Goal: Task Accomplishment & Management: Manage account settings

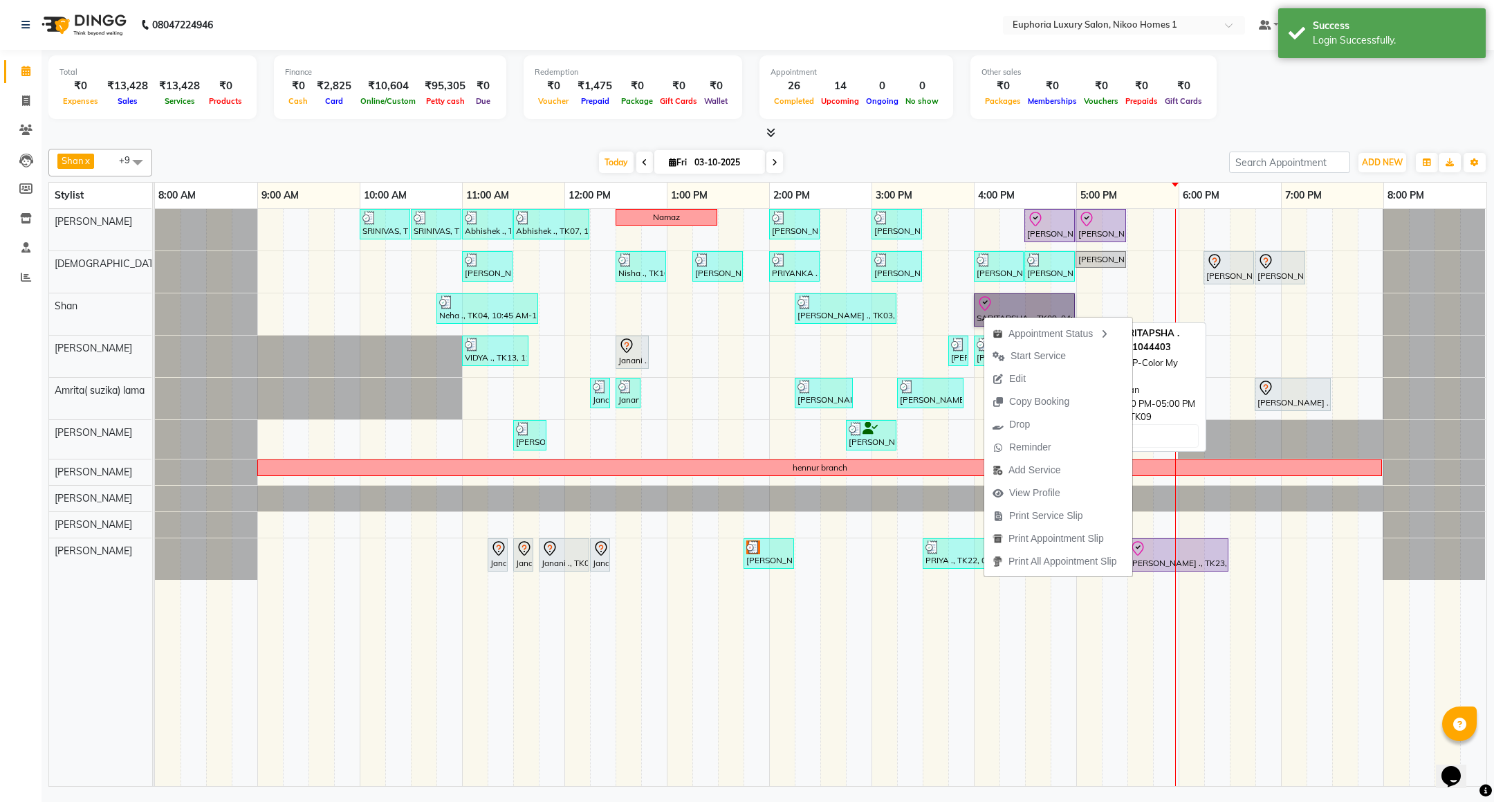
click at [1013, 310] on link "SARITAPSHA ., TK09, 04:00 PM-05:00 PM, EP-Color My Root Self" at bounding box center [1024, 309] width 101 height 33
select select "8"
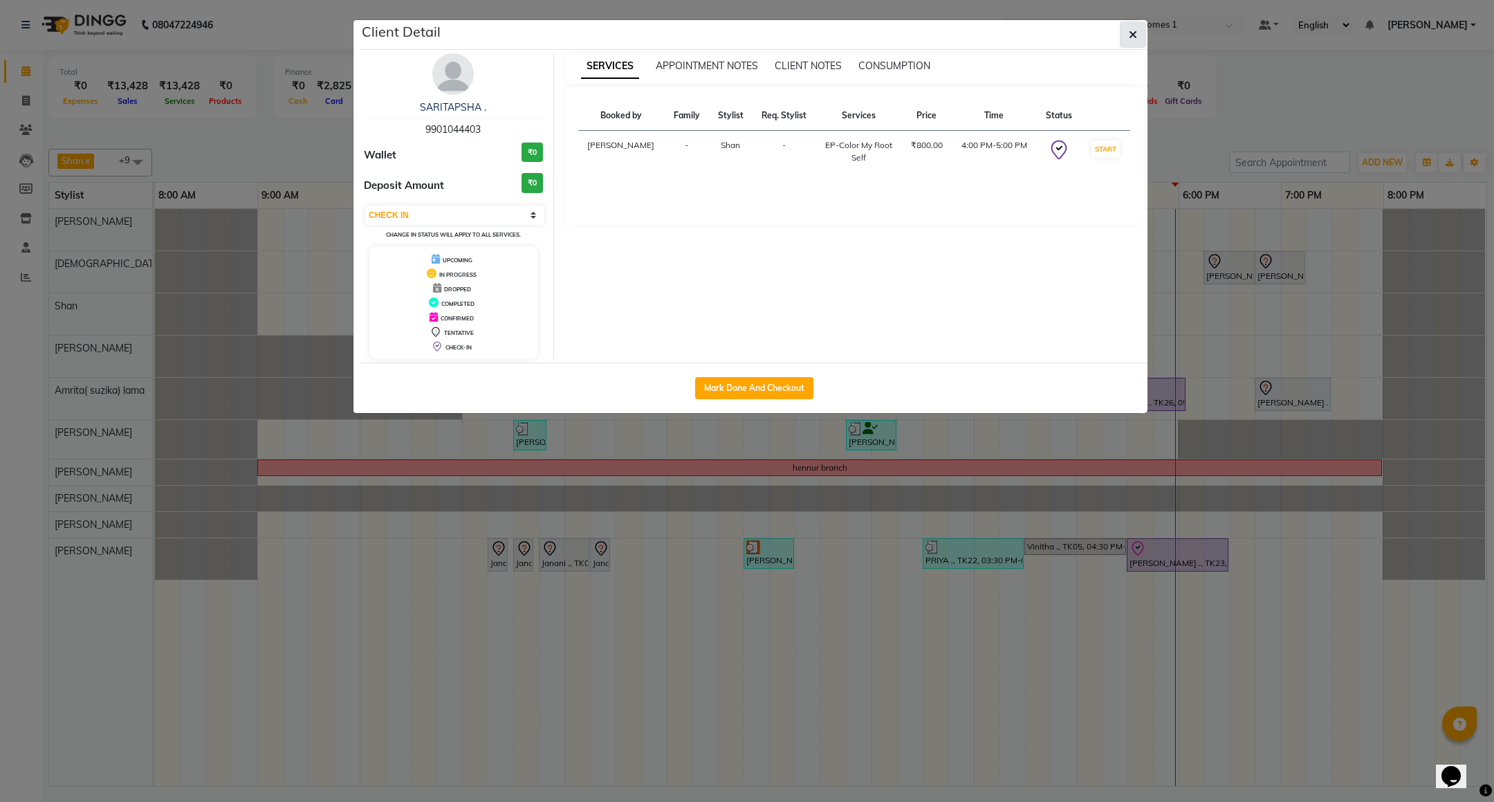
click at [1132, 30] on icon "button" at bounding box center [1133, 34] width 8 height 11
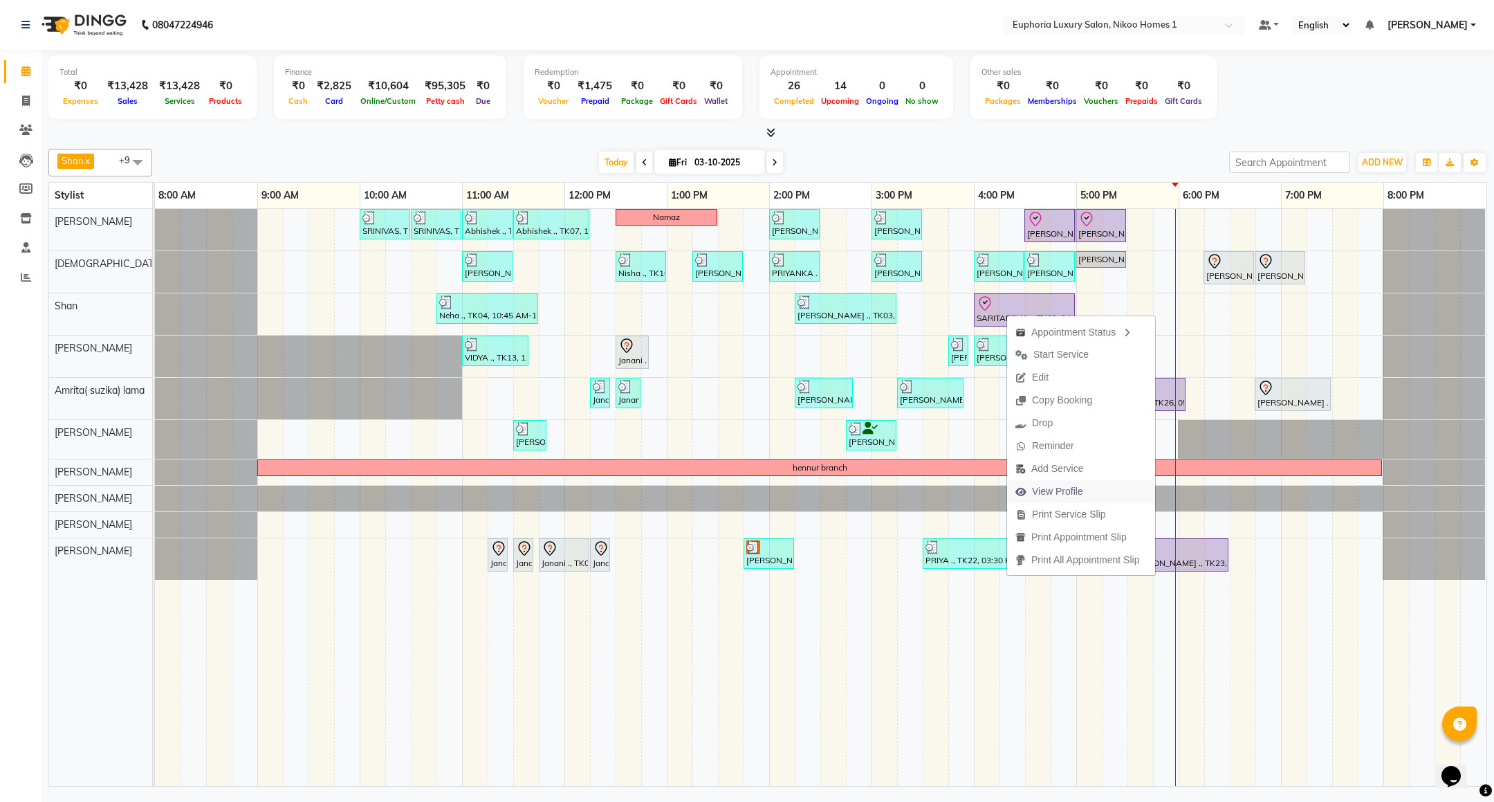
click at [1038, 486] on span "View Profile" at bounding box center [1057, 491] width 51 height 15
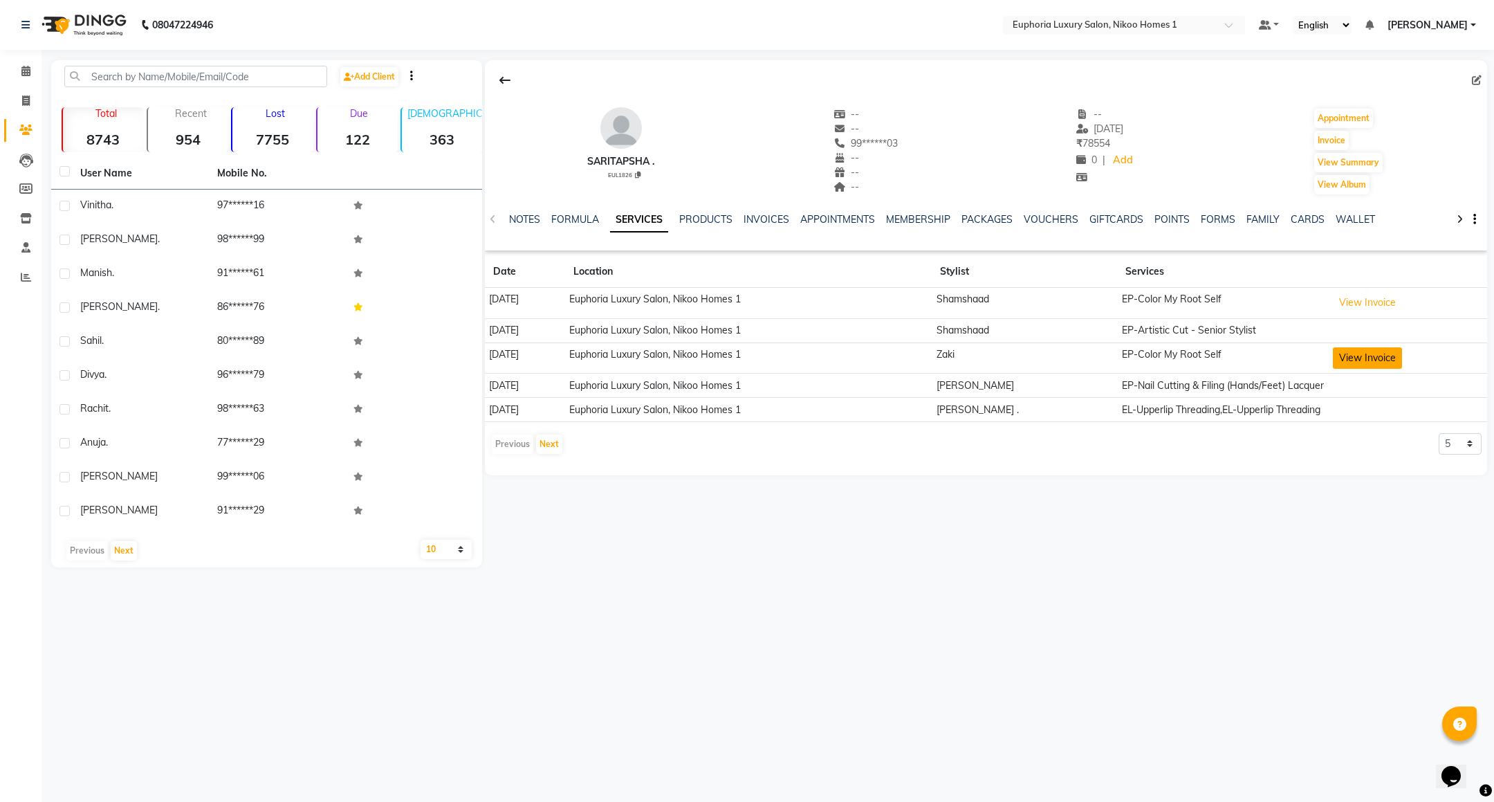
click at [1379, 355] on button "View Invoice" at bounding box center [1367, 357] width 69 height 21
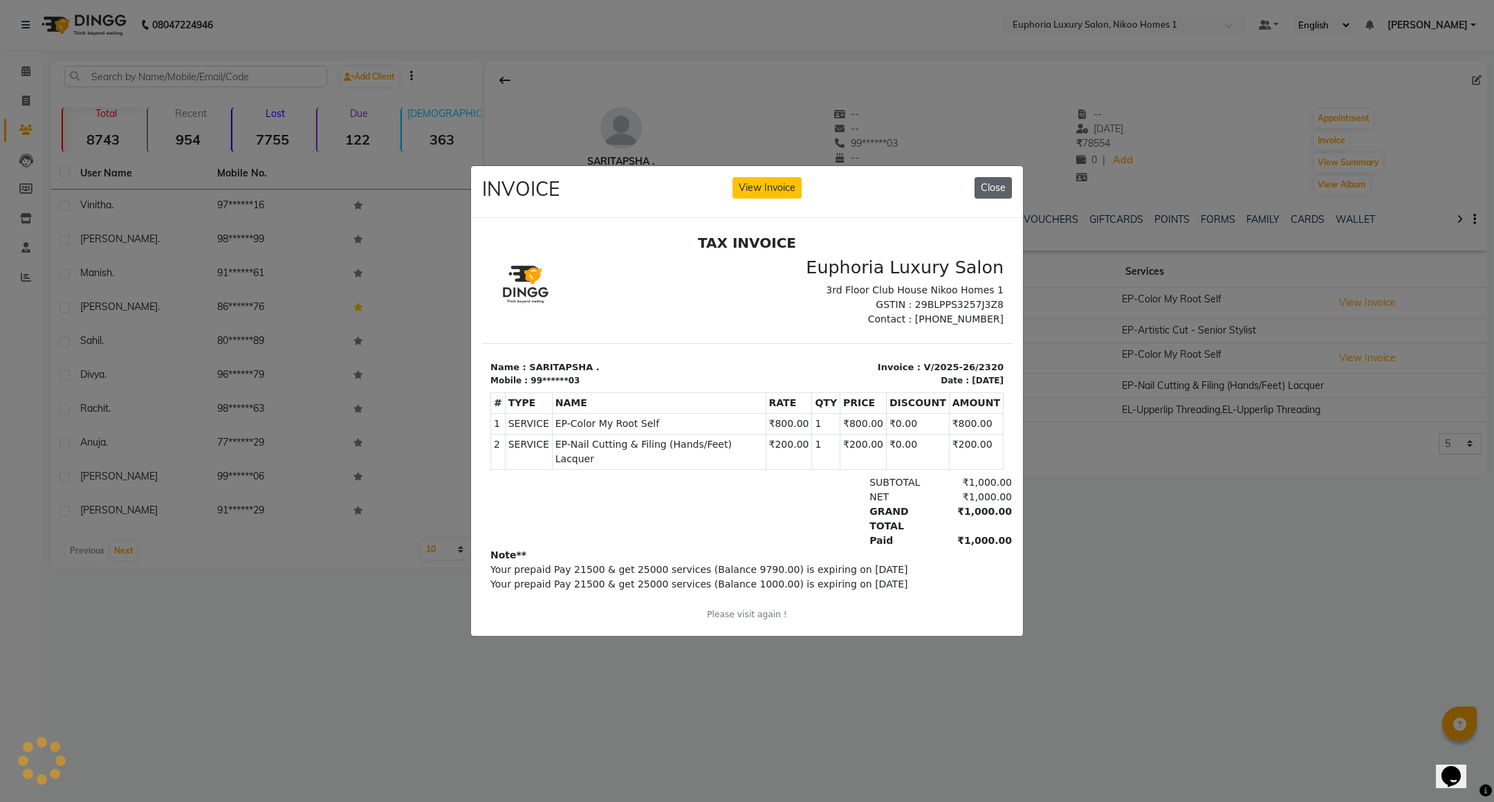
drag, startPoint x: 986, startPoint y: 171, endPoint x: 513, endPoint y: 15, distance: 498.4
click at [986, 177] on button "Close" at bounding box center [993, 187] width 37 height 21
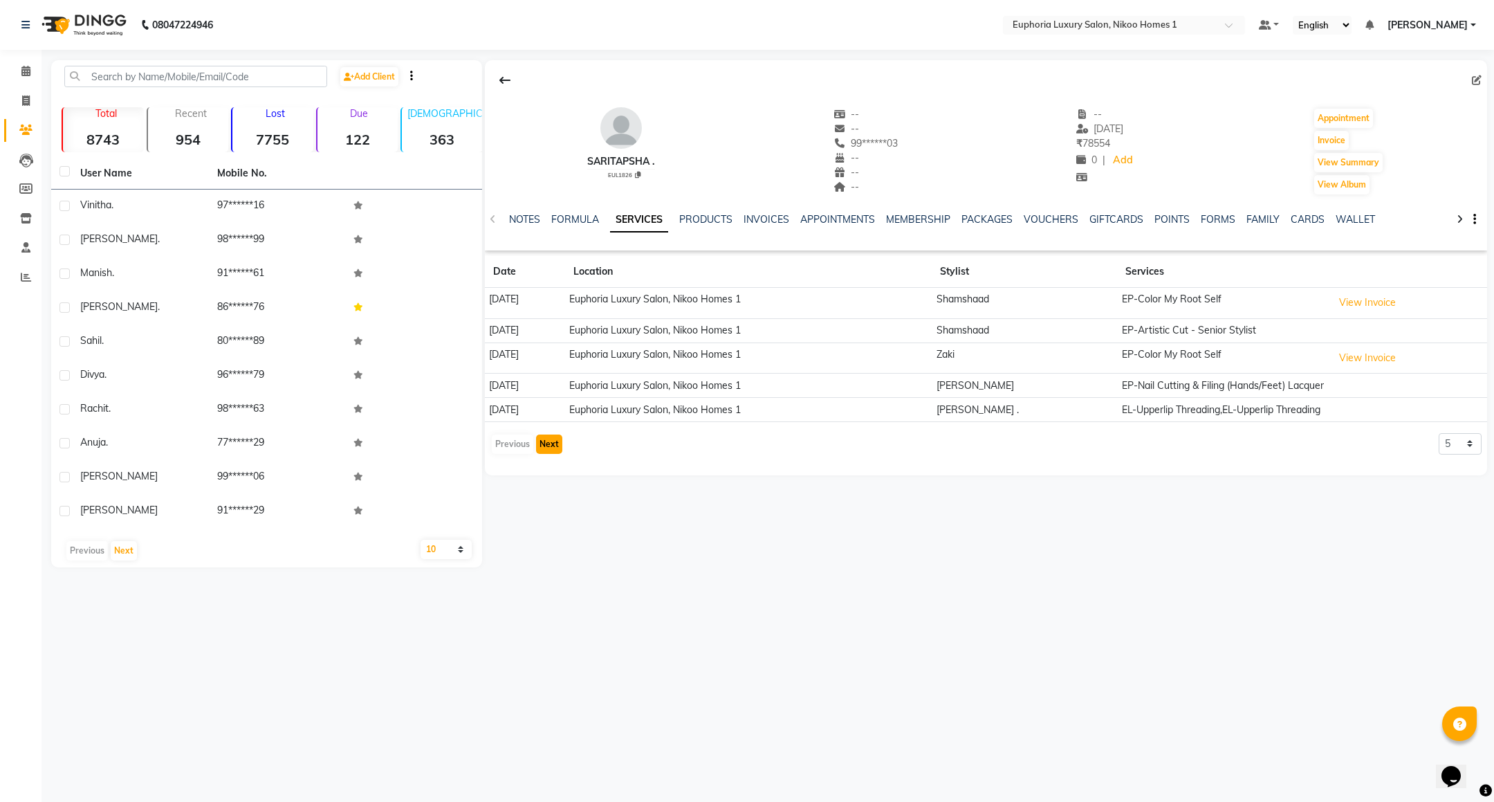
click at [549, 454] on button "Next" at bounding box center [549, 443] width 26 height 19
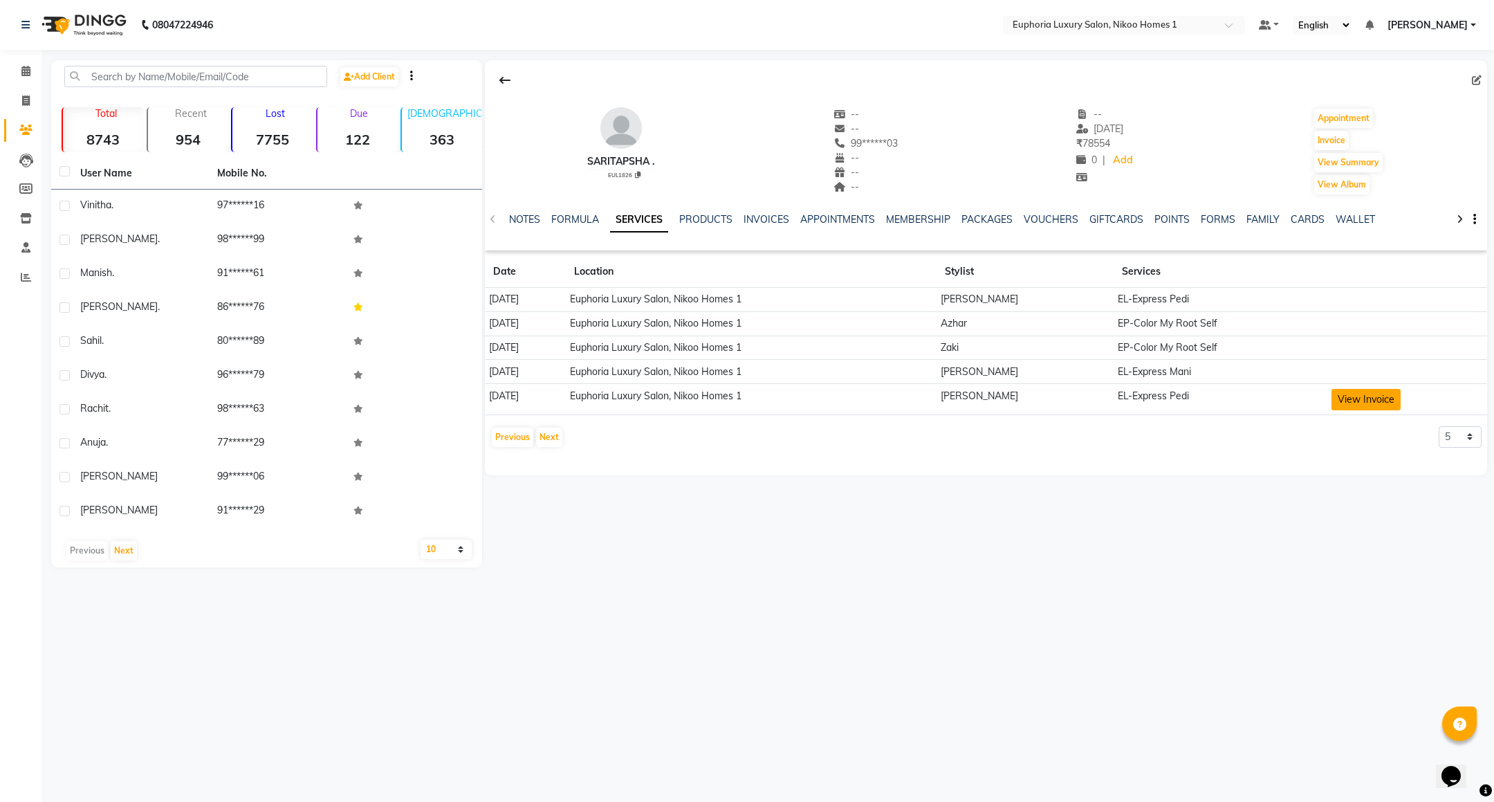
click at [1359, 401] on button "View Invoice" at bounding box center [1366, 399] width 69 height 21
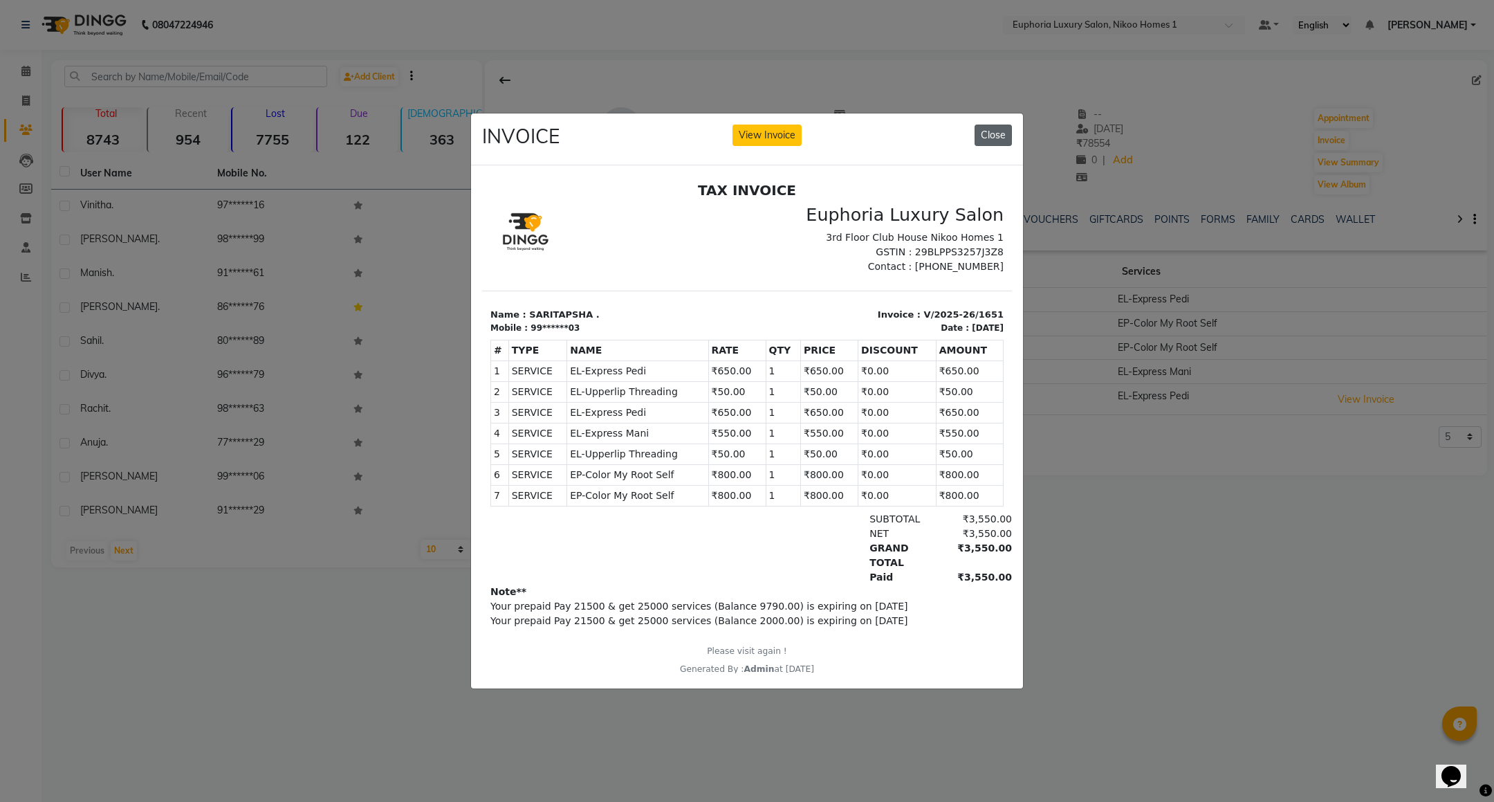
click at [986, 125] on button "Close" at bounding box center [993, 135] width 37 height 21
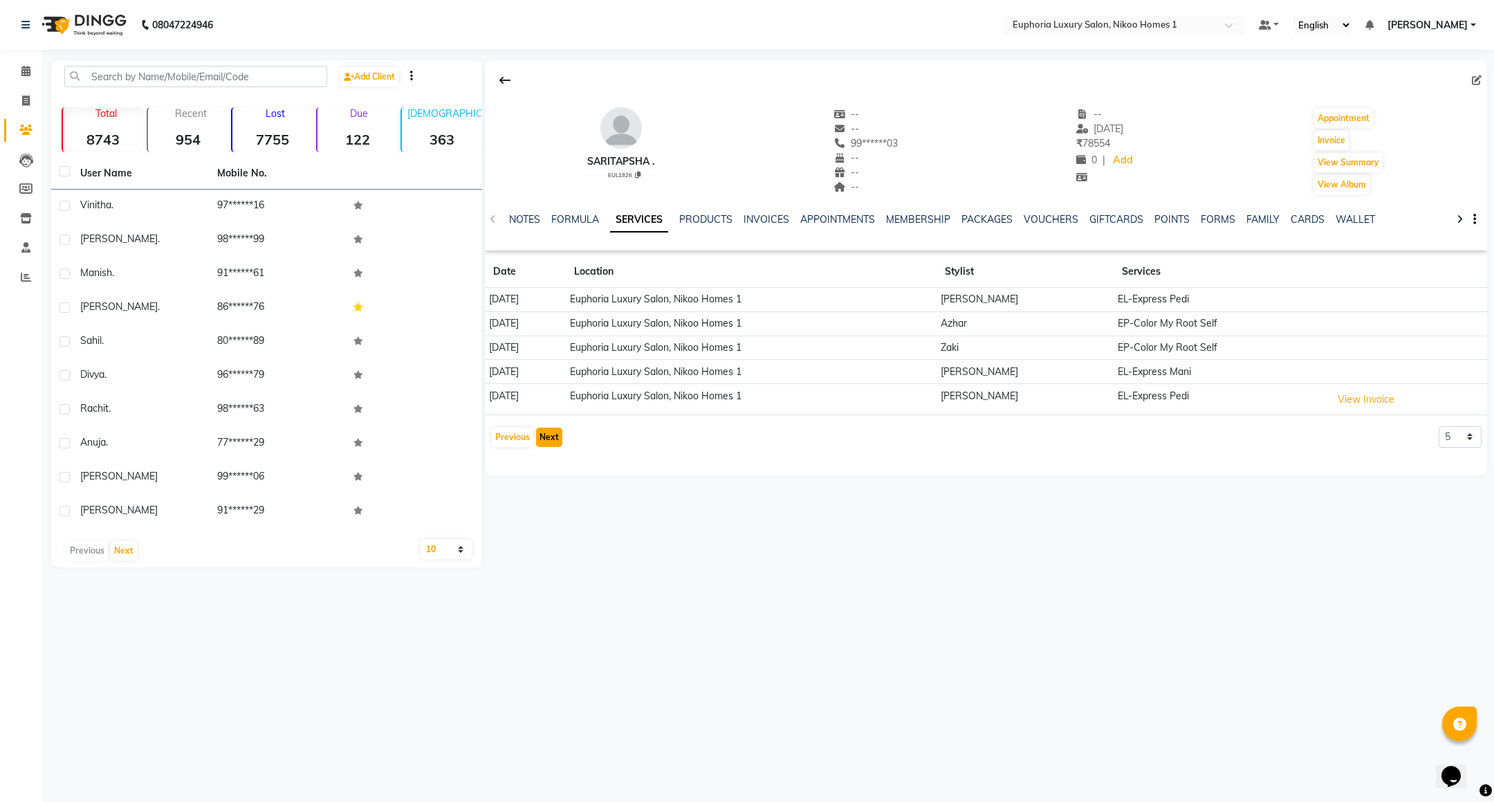
click at [550, 434] on button "Next" at bounding box center [549, 437] width 26 height 19
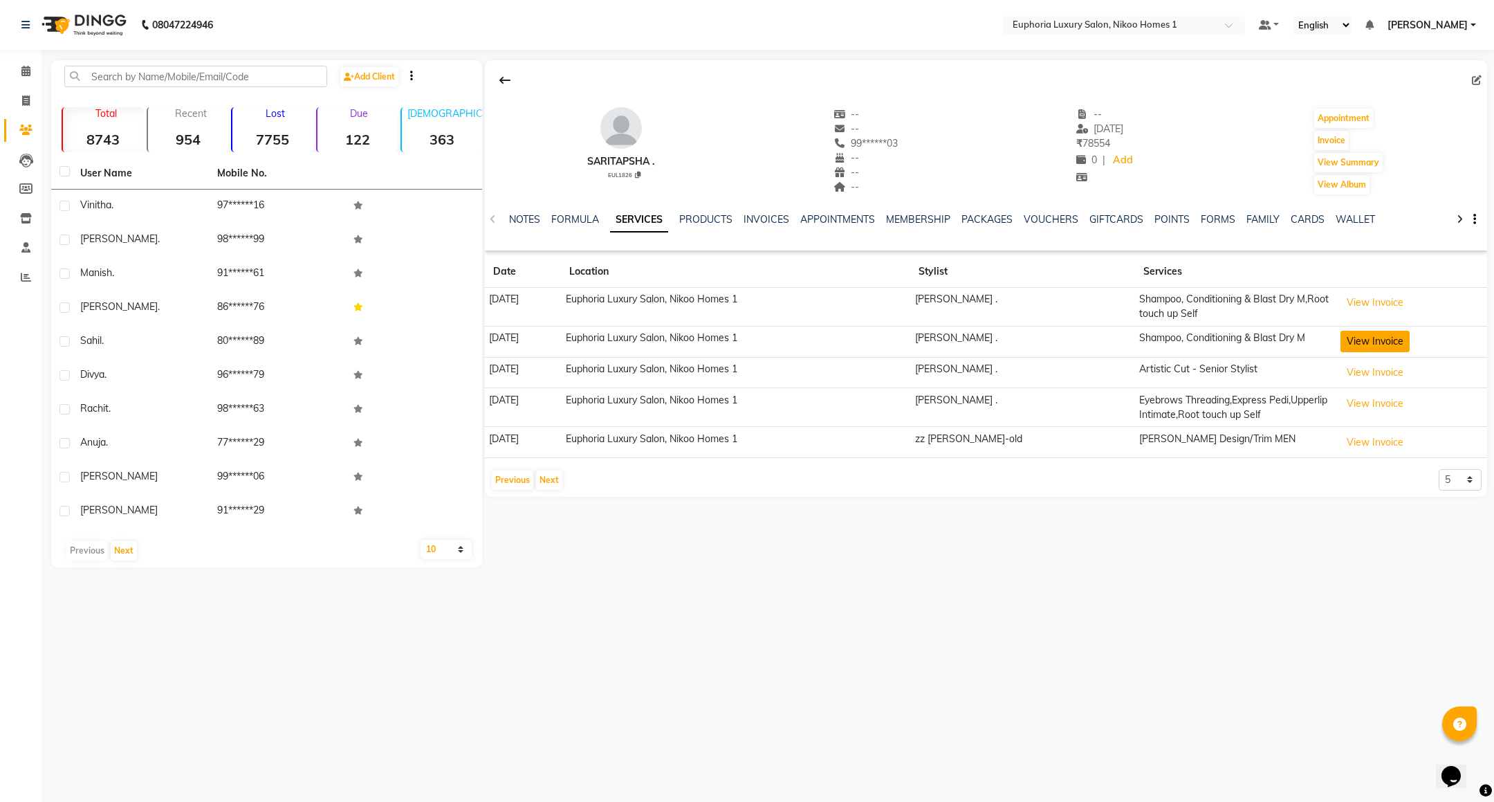
click at [1386, 341] on button "View Invoice" at bounding box center [1375, 341] width 69 height 21
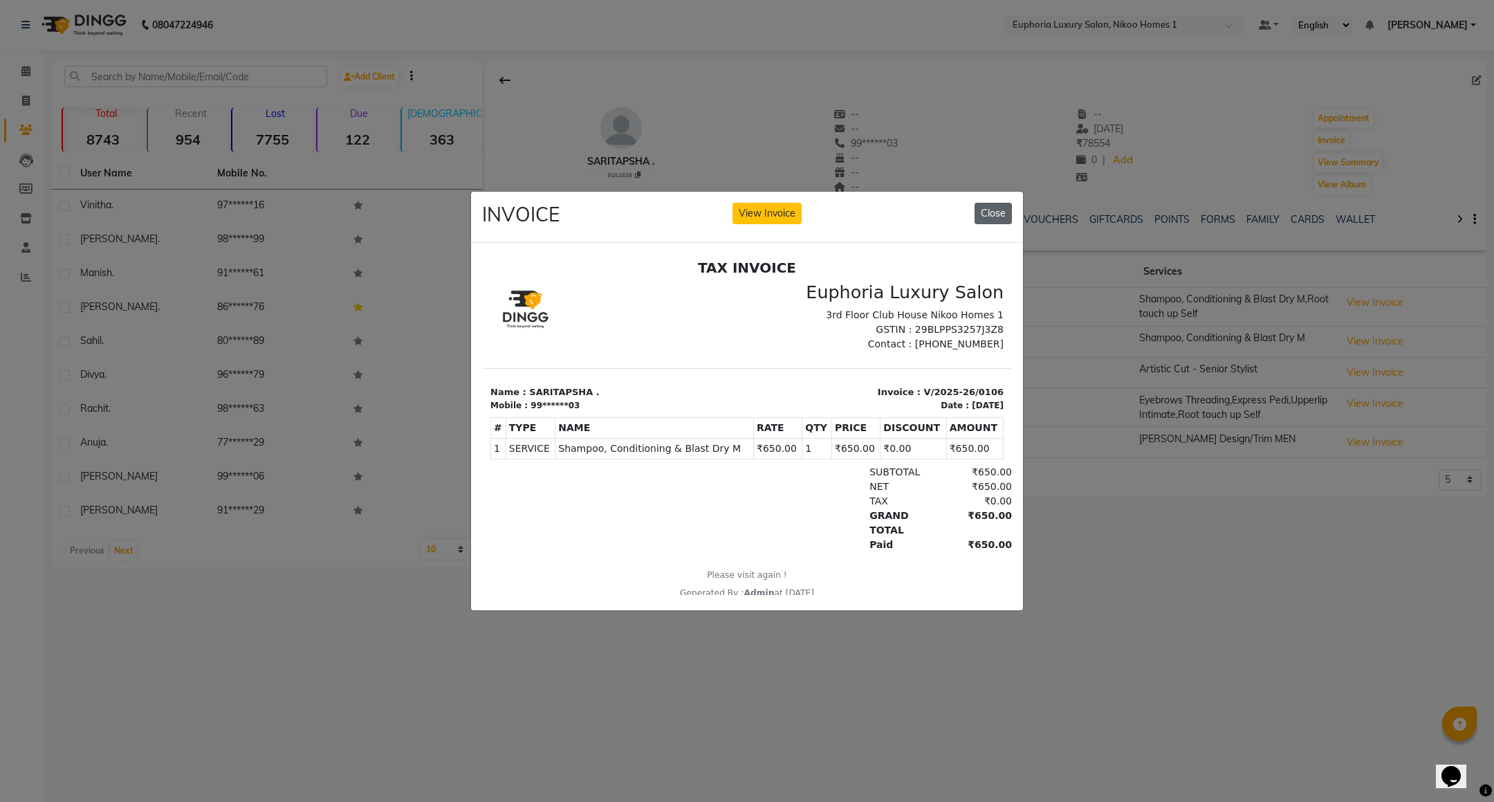
click at [989, 212] on button "Close" at bounding box center [993, 213] width 37 height 21
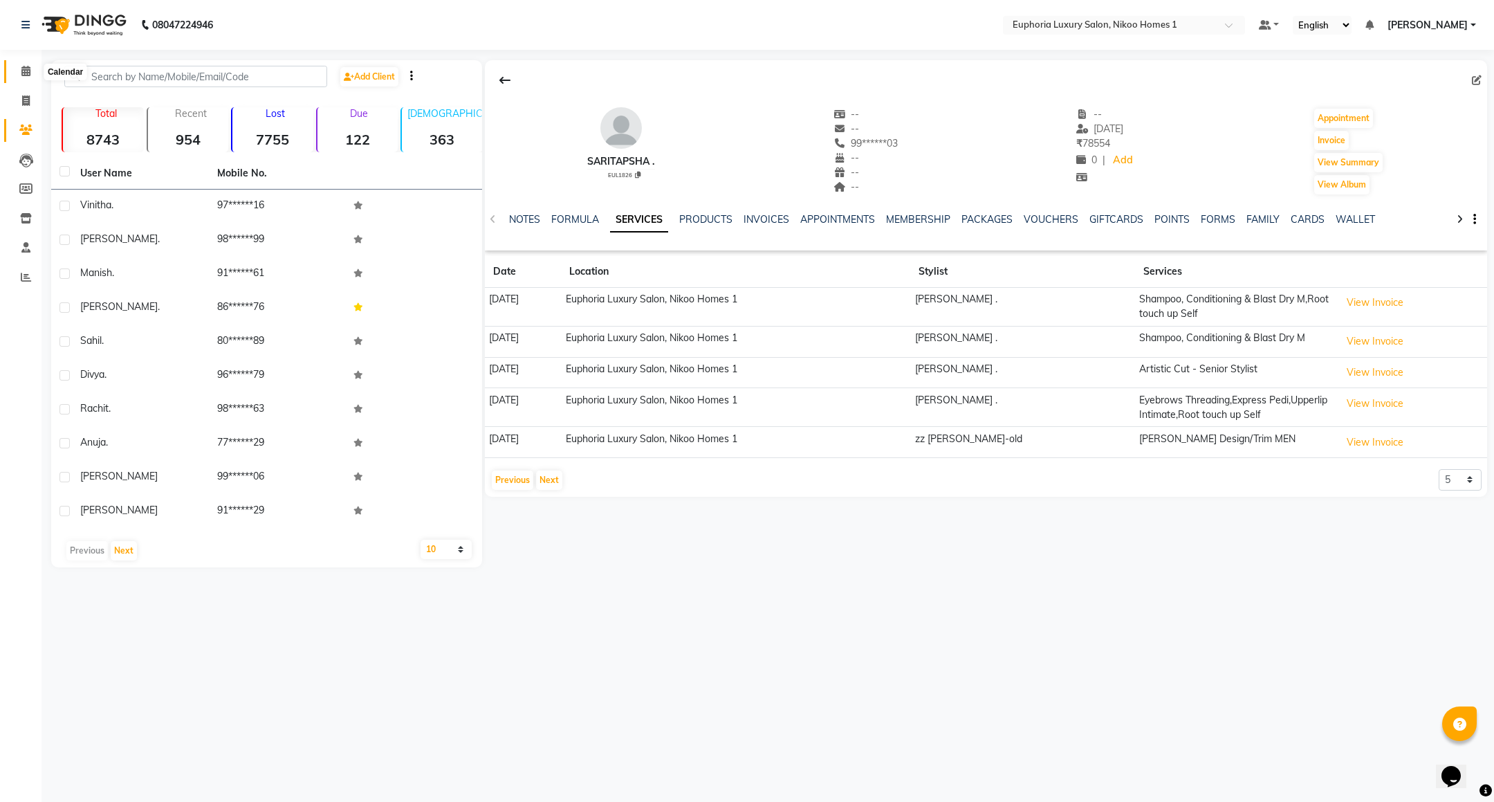
click at [19, 68] on span at bounding box center [26, 72] width 24 height 16
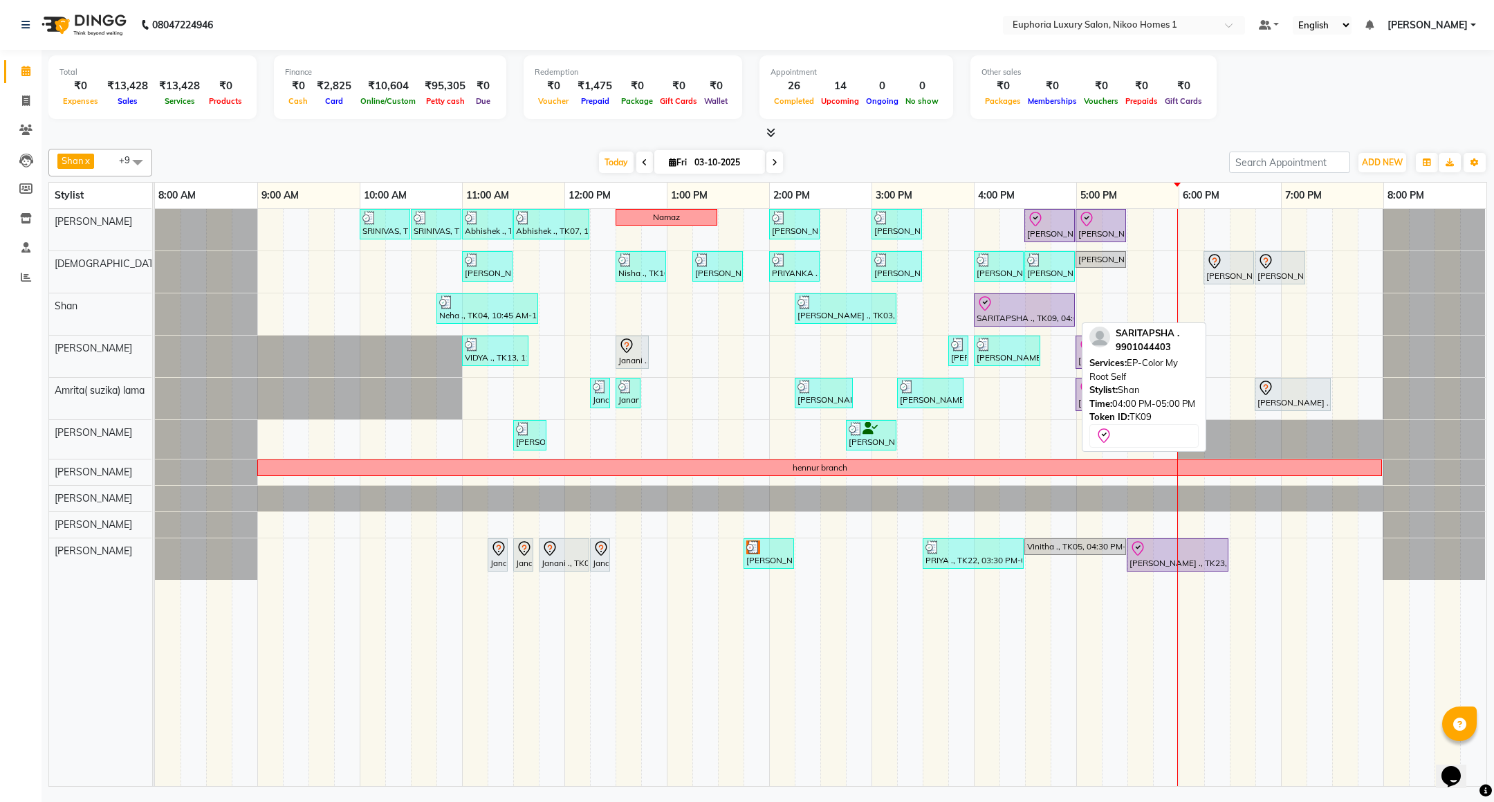
click at [1021, 315] on div "SARITAPSHA ., TK09, 04:00 PM-05:00 PM, EP-Color My Root Self" at bounding box center [1024, 309] width 98 height 29
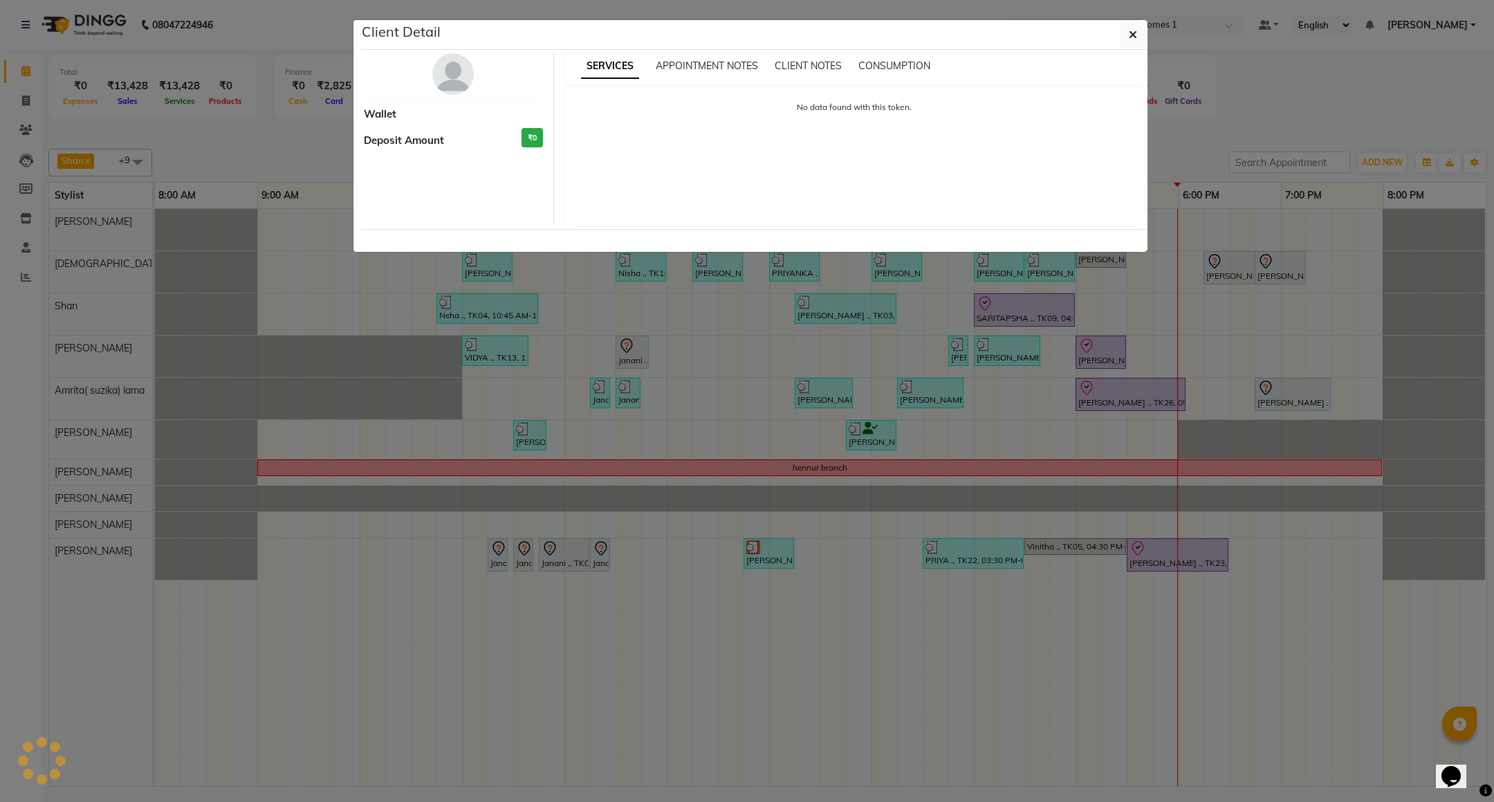
select select "8"
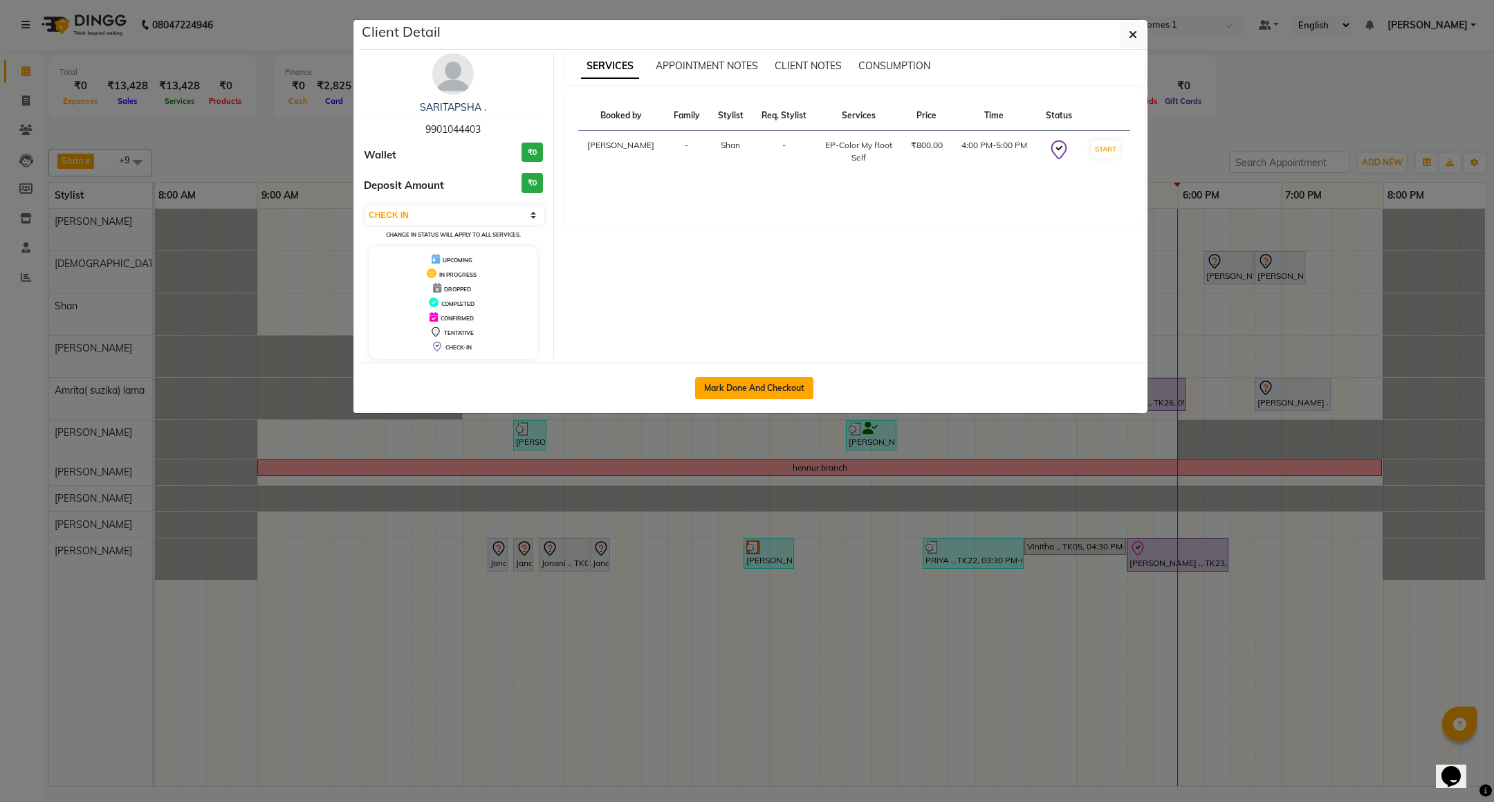
click at [741, 382] on button "Mark Done And Checkout" at bounding box center [754, 388] width 118 height 22
select select "service"
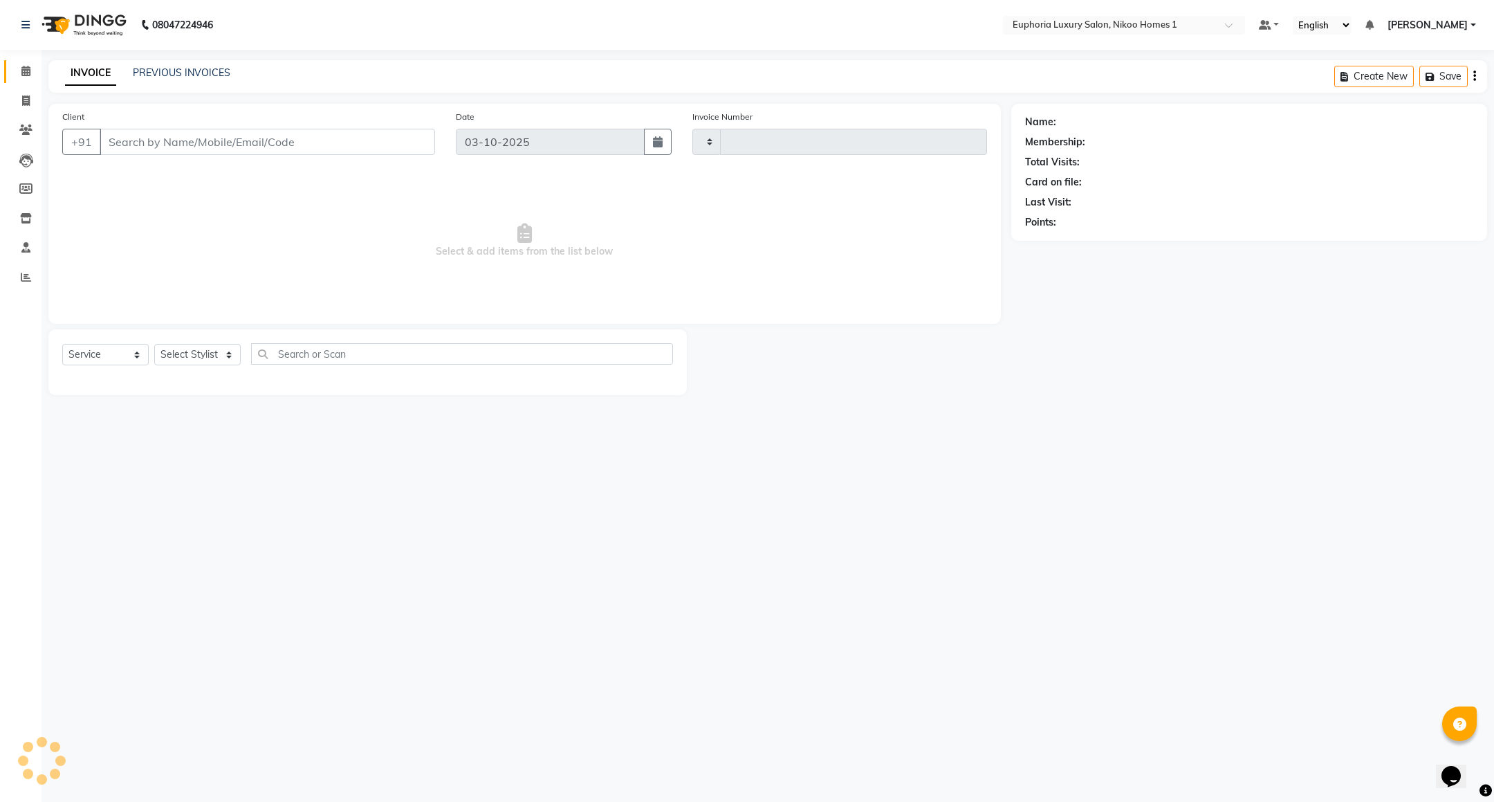
type input "4474"
select select "7987"
type input "99******03"
select select "92628"
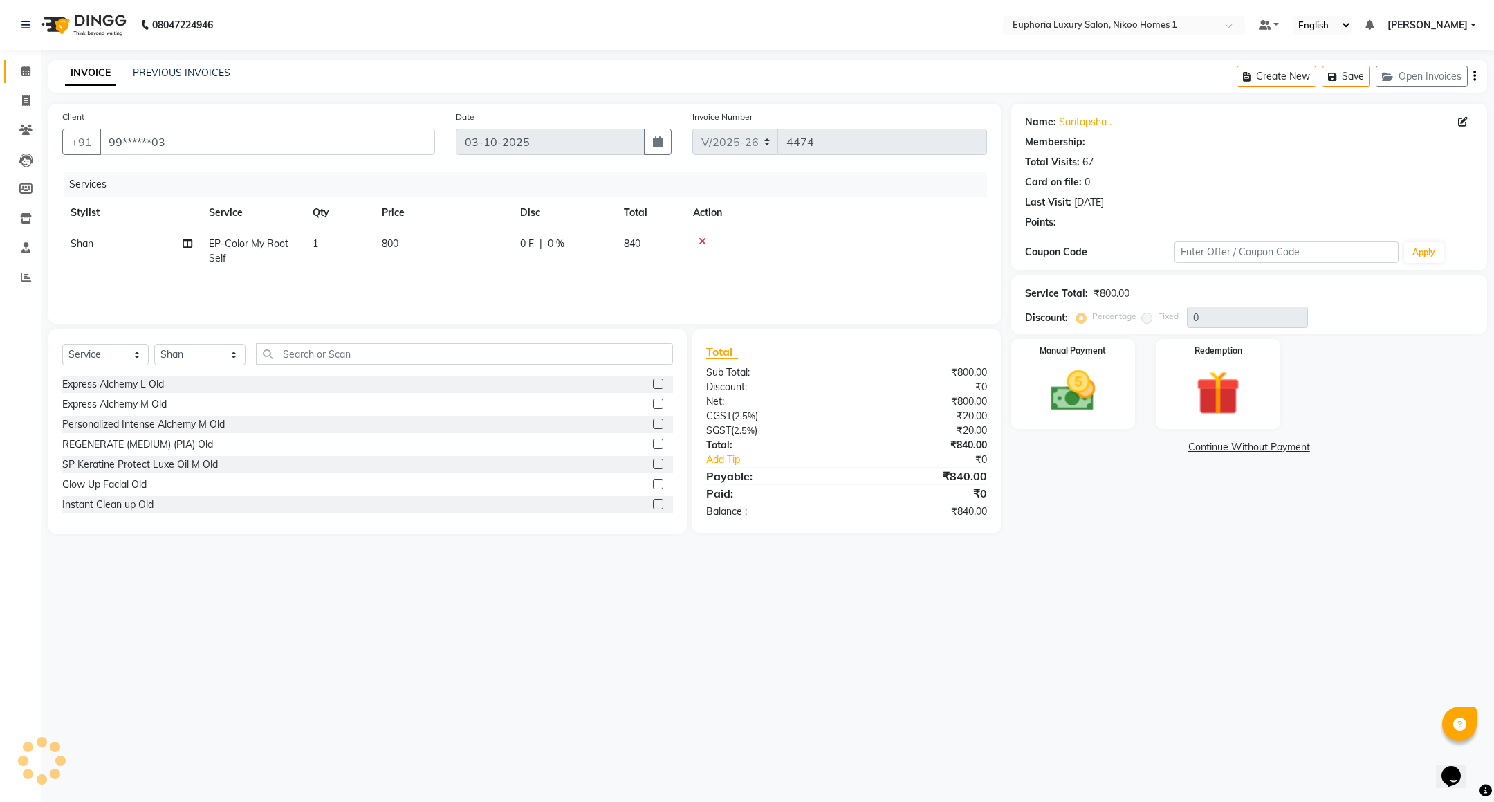
select select "1: Object"
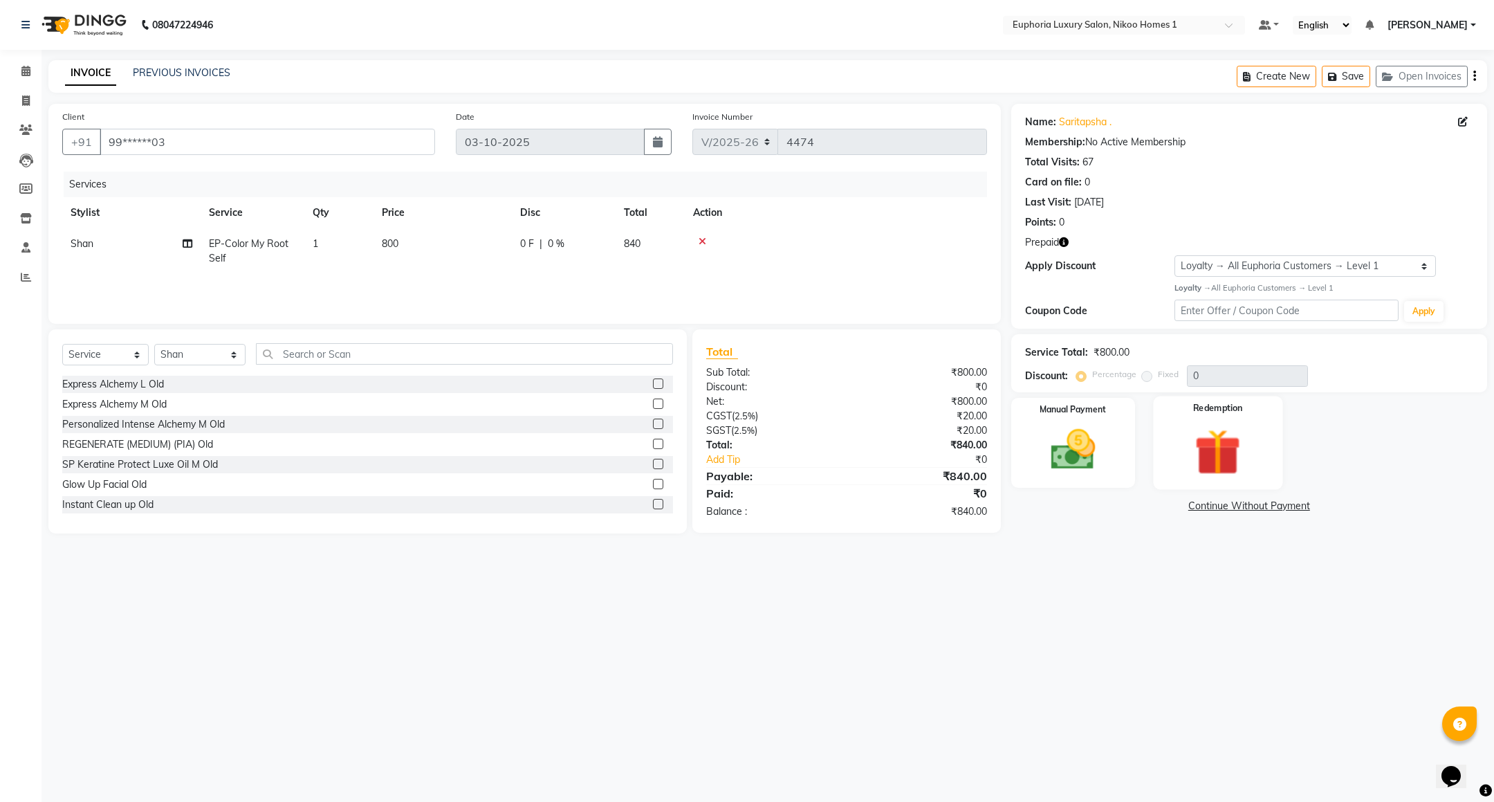
click at [1196, 450] on img at bounding box center [1218, 451] width 75 height 57
click at [1204, 502] on span "Prepaid 2" at bounding box center [1218, 508] width 45 height 16
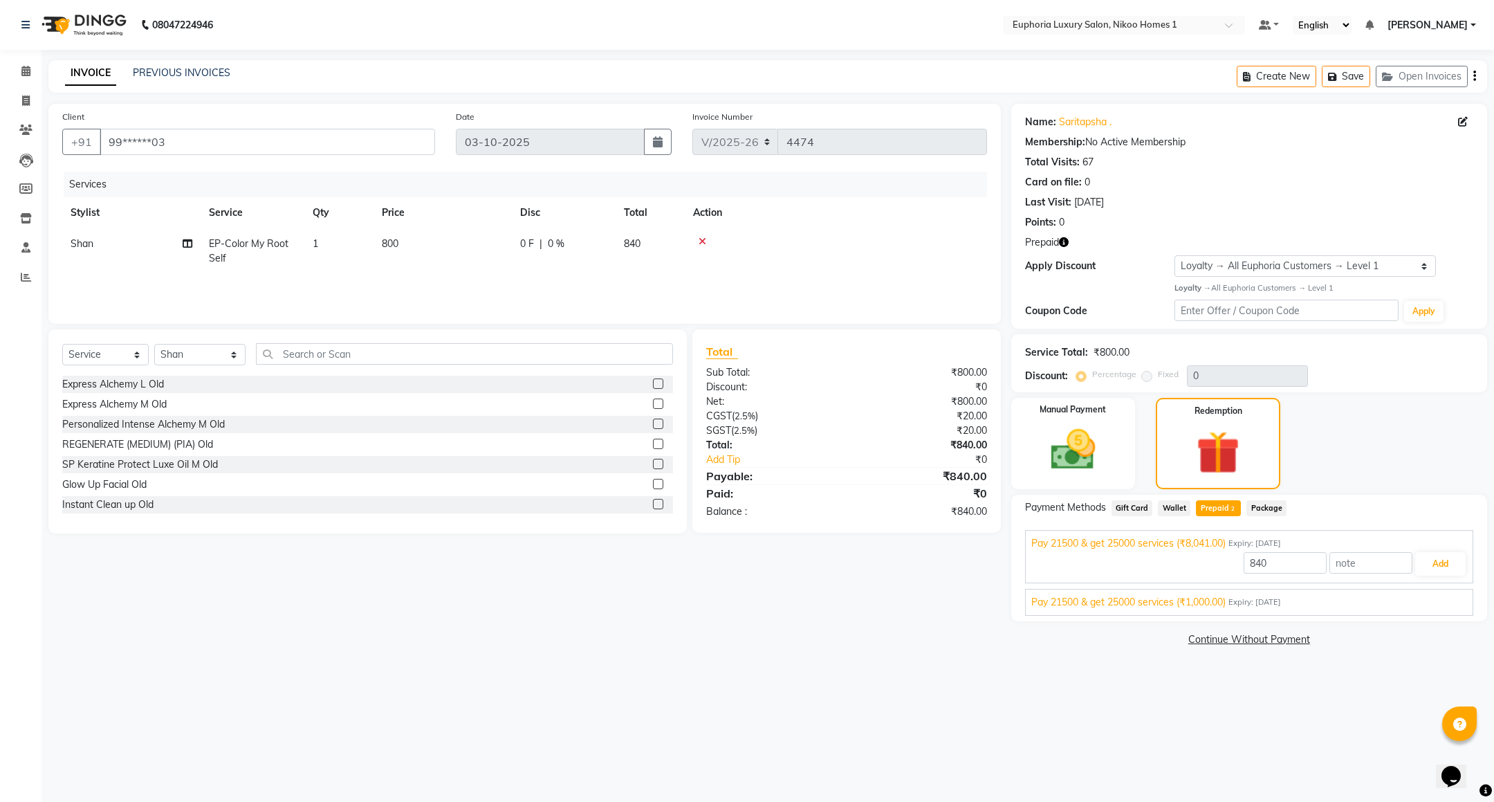
click at [1195, 606] on span "Pay 21500 & get 25000 services (₹1,000.00)" at bounding box center [1129, 602] width 194 height 15
click at [1445, 589] on button "Add" at bounding box center [1440, 597] width 51 height 24
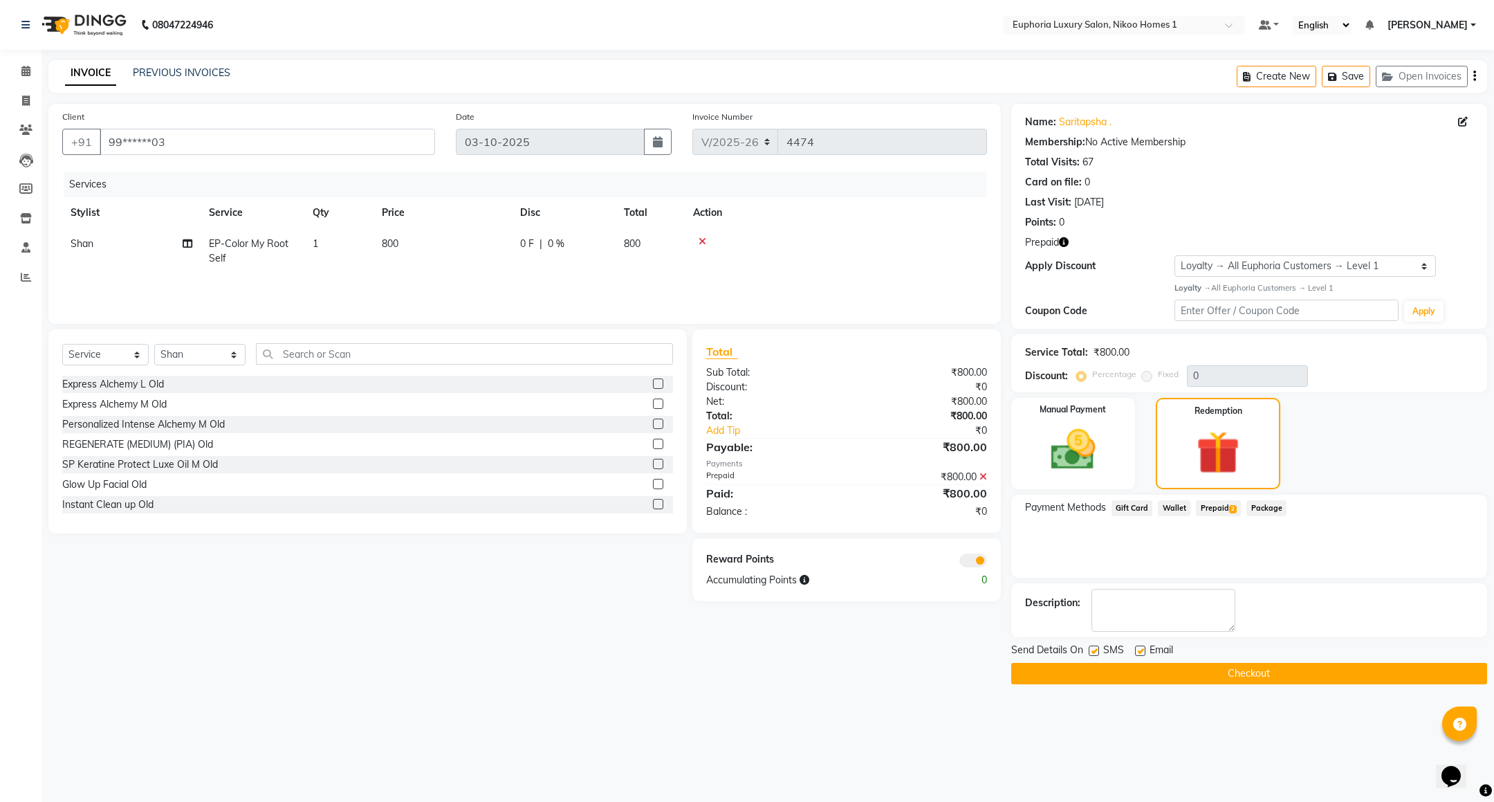
click at [1202, 675] on button "Checkout" at bounding box center [1249, 673] width 476 height 21
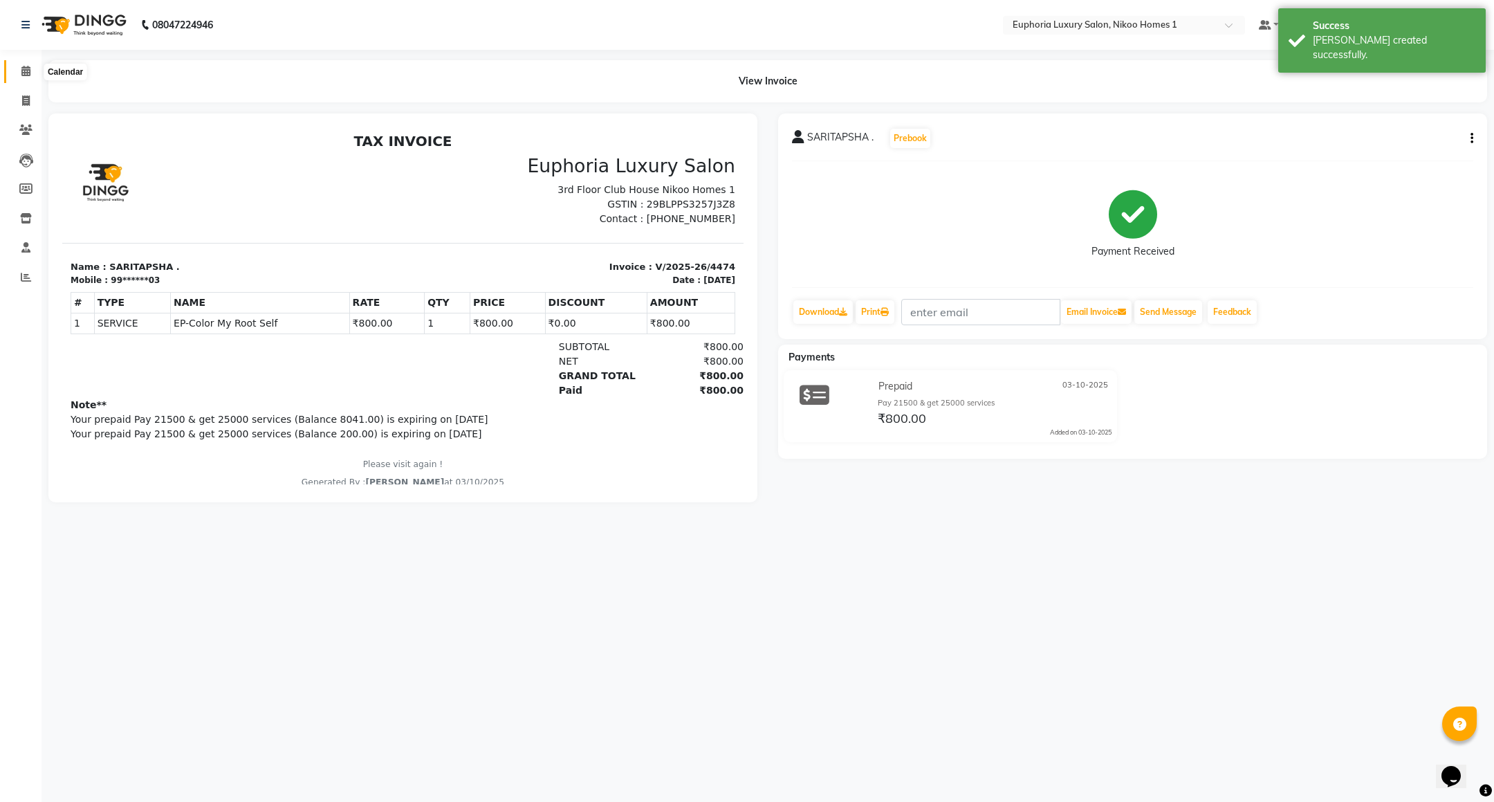
click at [25, 77] on span at bounding box center [26, 72] width 24 height 16
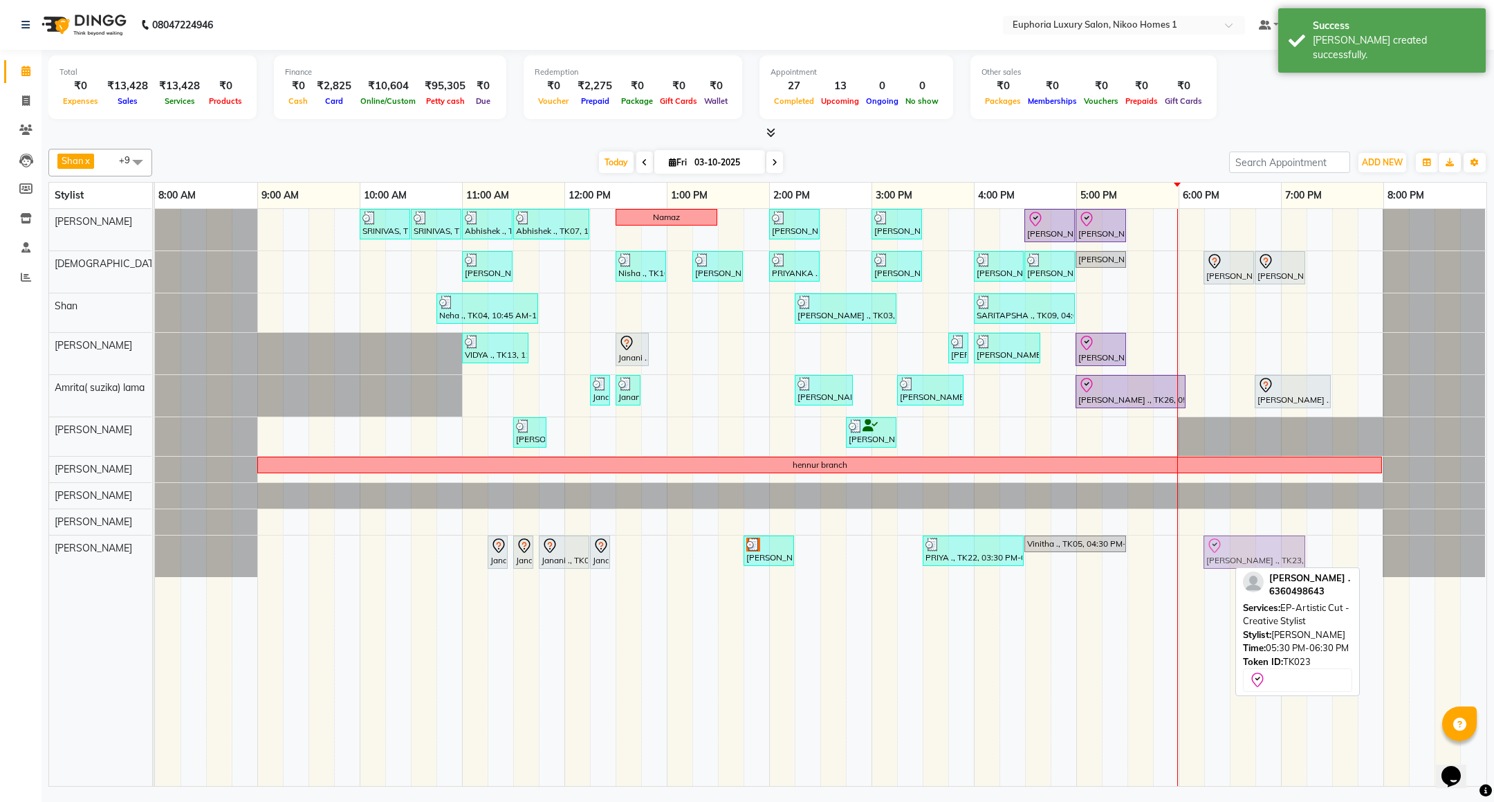
drag, startPoint x: 1200, startPoint y: 549, endPoint x: 1276, endPoint y: 554, distance: 76.3
click at [155, 554] on div "Janani ., TK08, 11:15 AM-11:20 AM, EP-Shampoo (Wella) Janani ., TK08, 11:30 AM-…" at bounding box center [155, 556] width 0 height 42
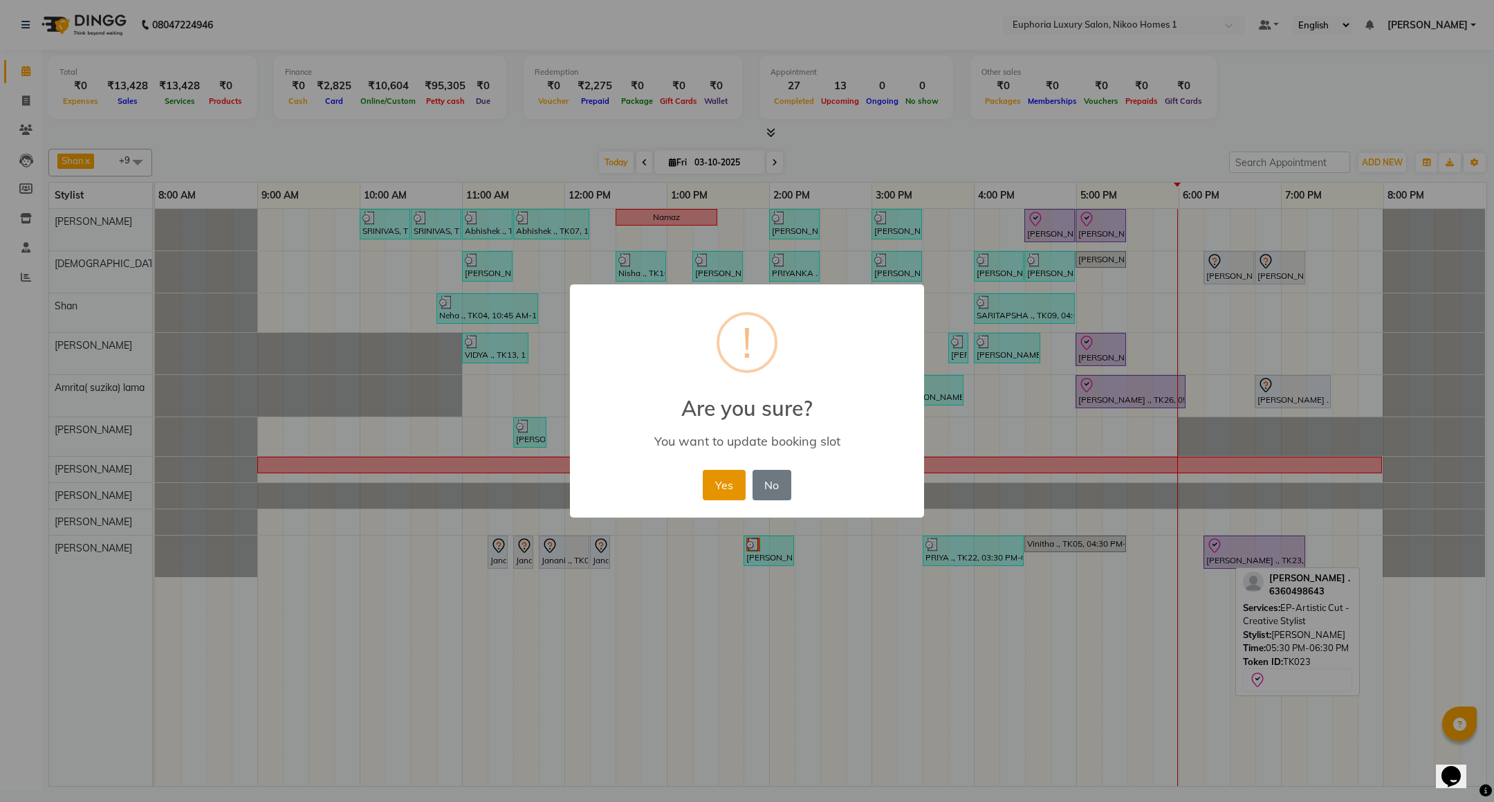
click at [731, 484] on button "Yes" at bounding box center [724, 485] width 42 height 30
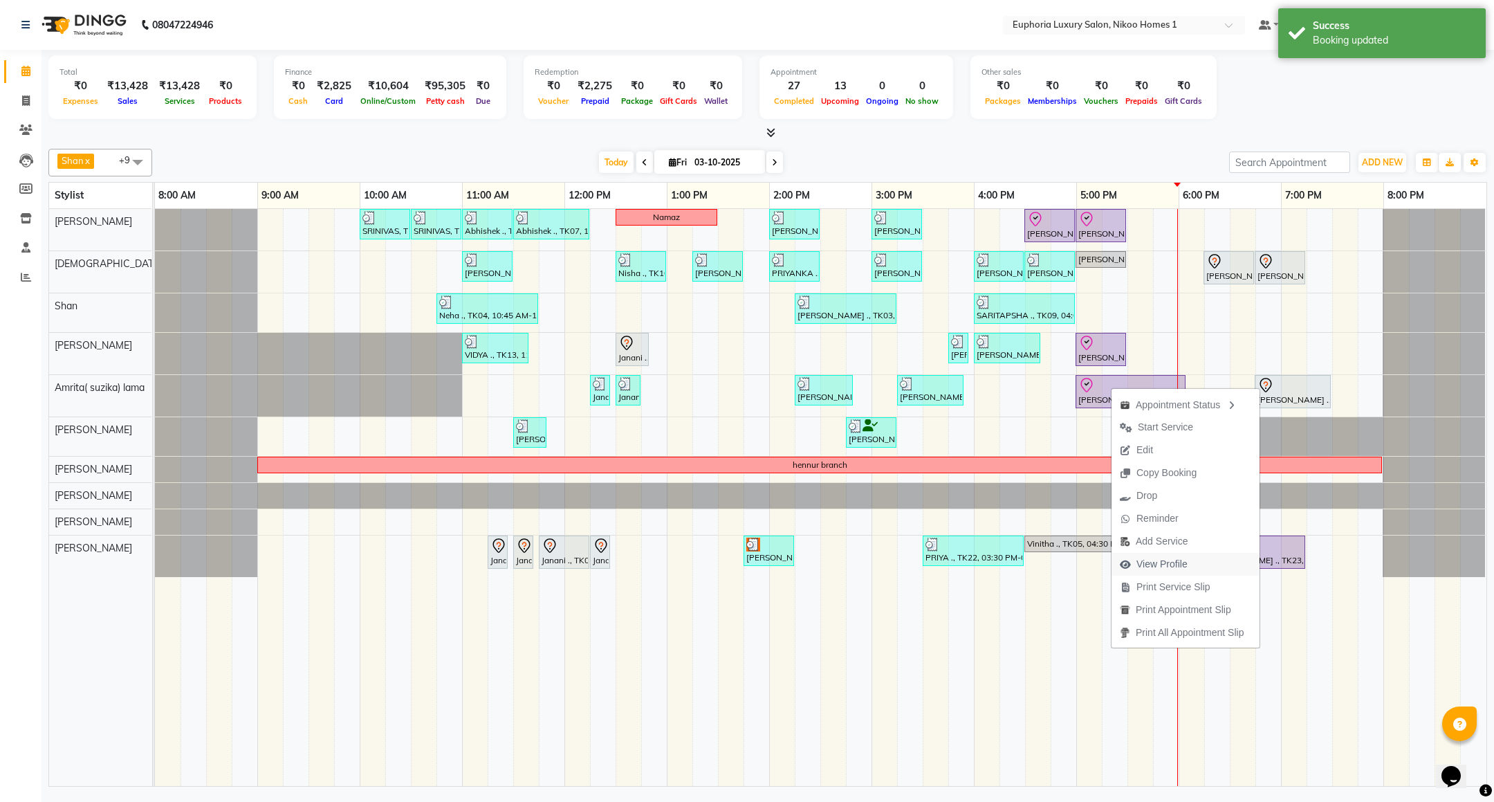
click at [1150, 567] on span "View Profile" at bounding box center [1162, 564] width 51 height 15
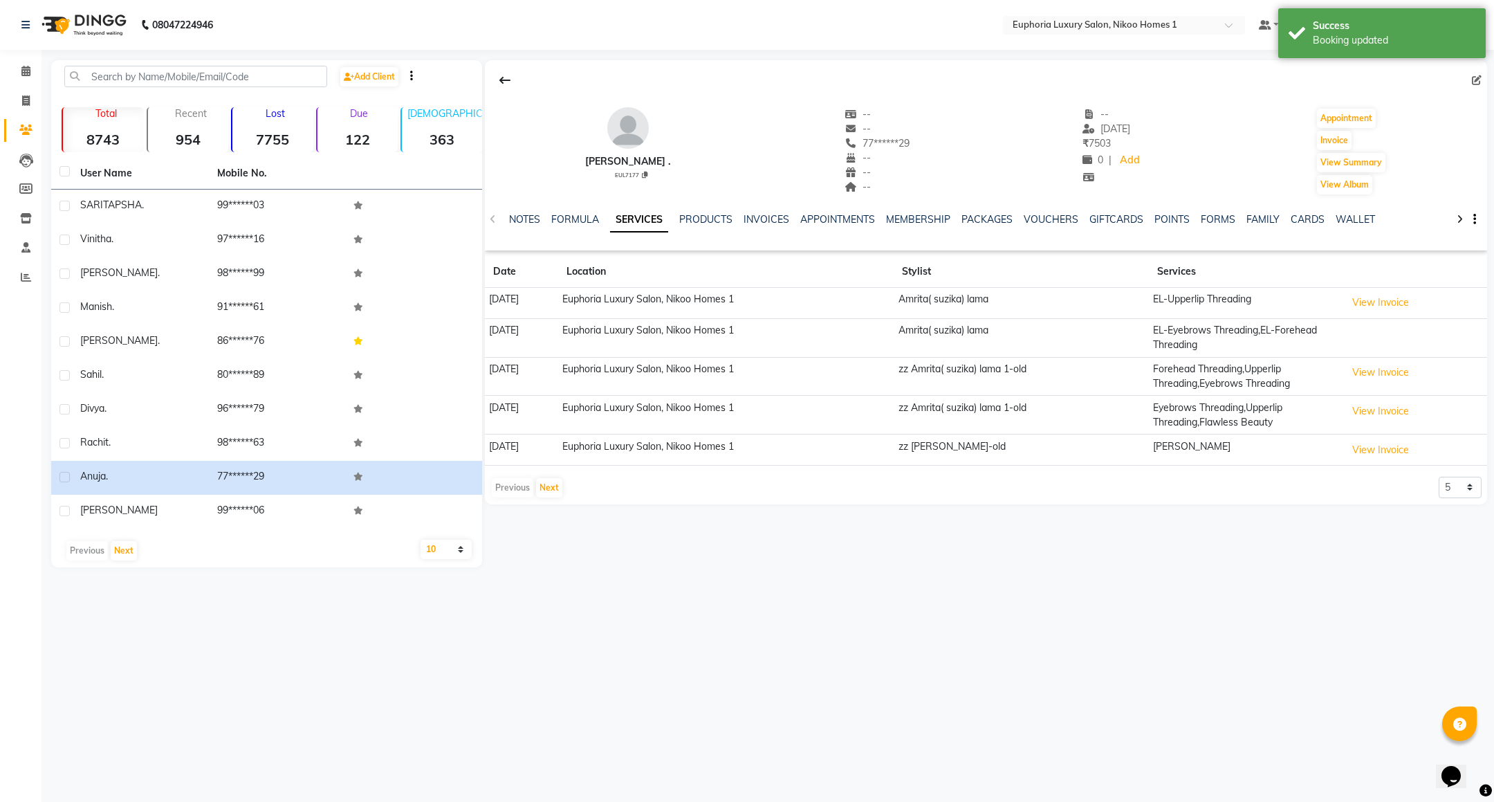
click at [1036, 212] on div "VOUCHERS" at bounding box center [1051, 219] width 55 height 15
click at [1038, 217] on link "VOUCHERS" at bounding box center [1051, 219] width 55 height 12
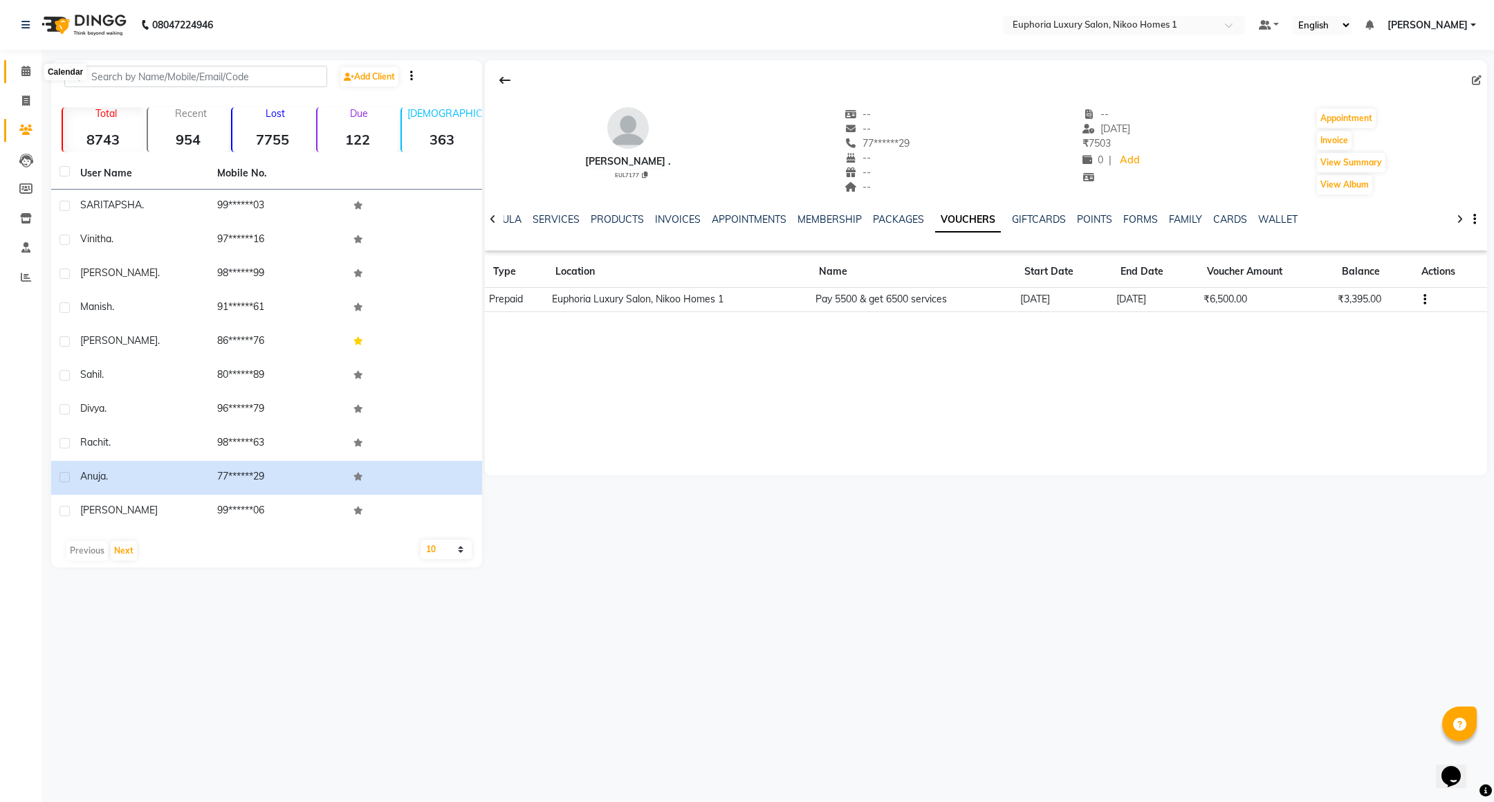
click at [29, 79] on span at bounding box center [26, 72] width 24 height 16
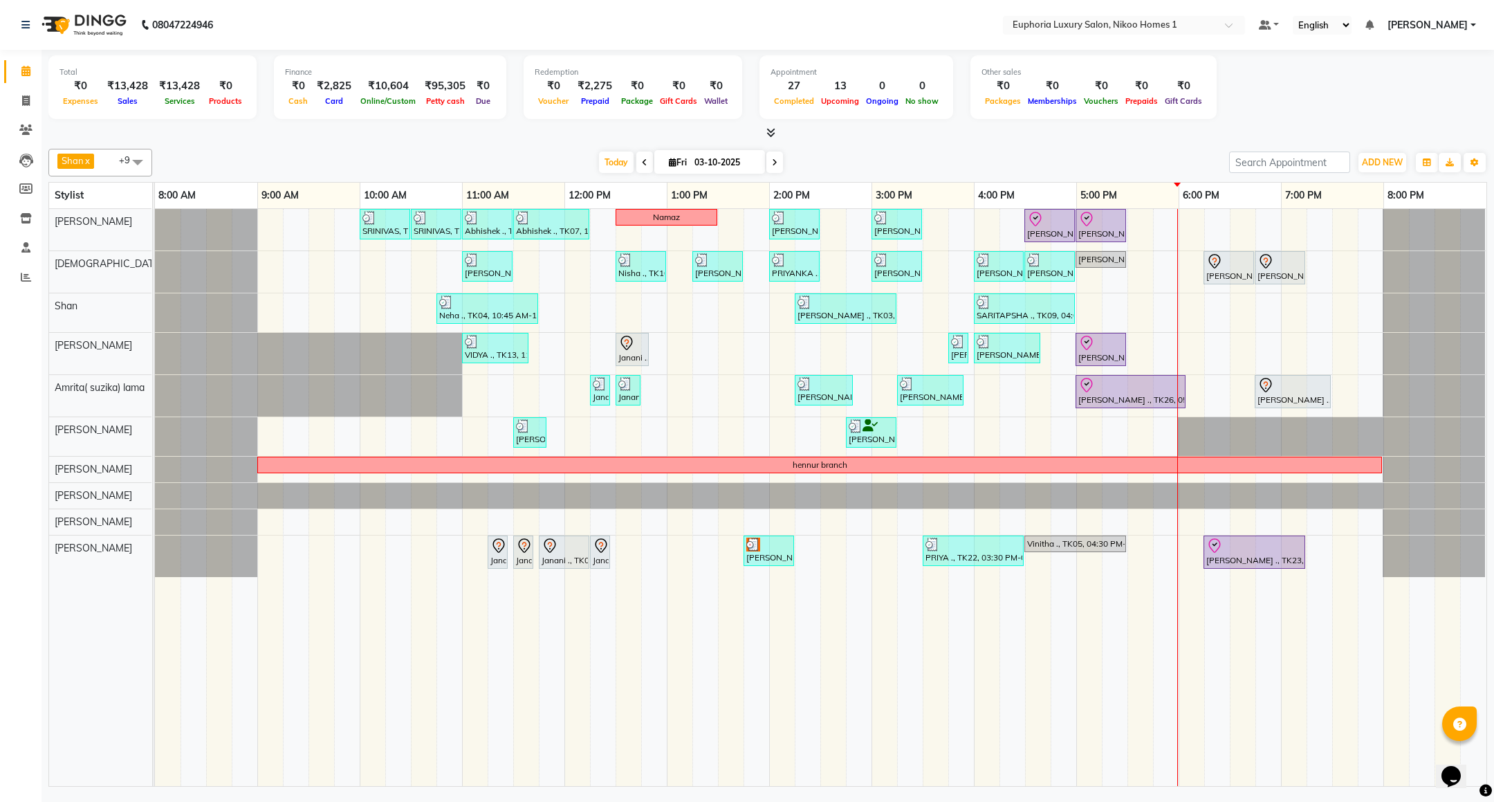
click at [1002, 450] on div "SRINIVAS, TK06, 10:00 AM-10:30 AM, EL-HAIR CUT (Senior Stylist) with hairwash M…" at bounding box center [821, 497] width 1332 height 577
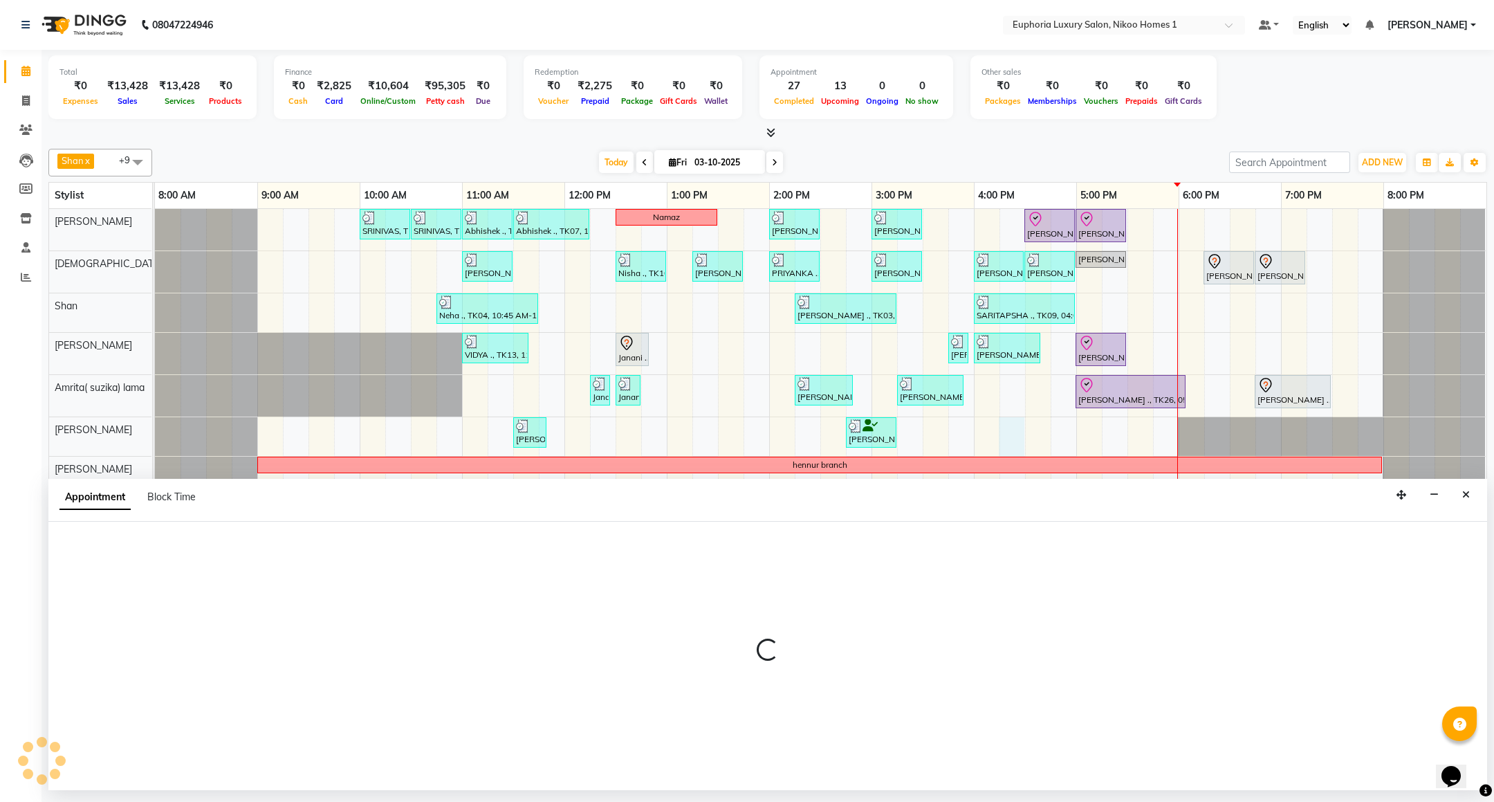
select select "74089"
select select "975"
select select "tentative"
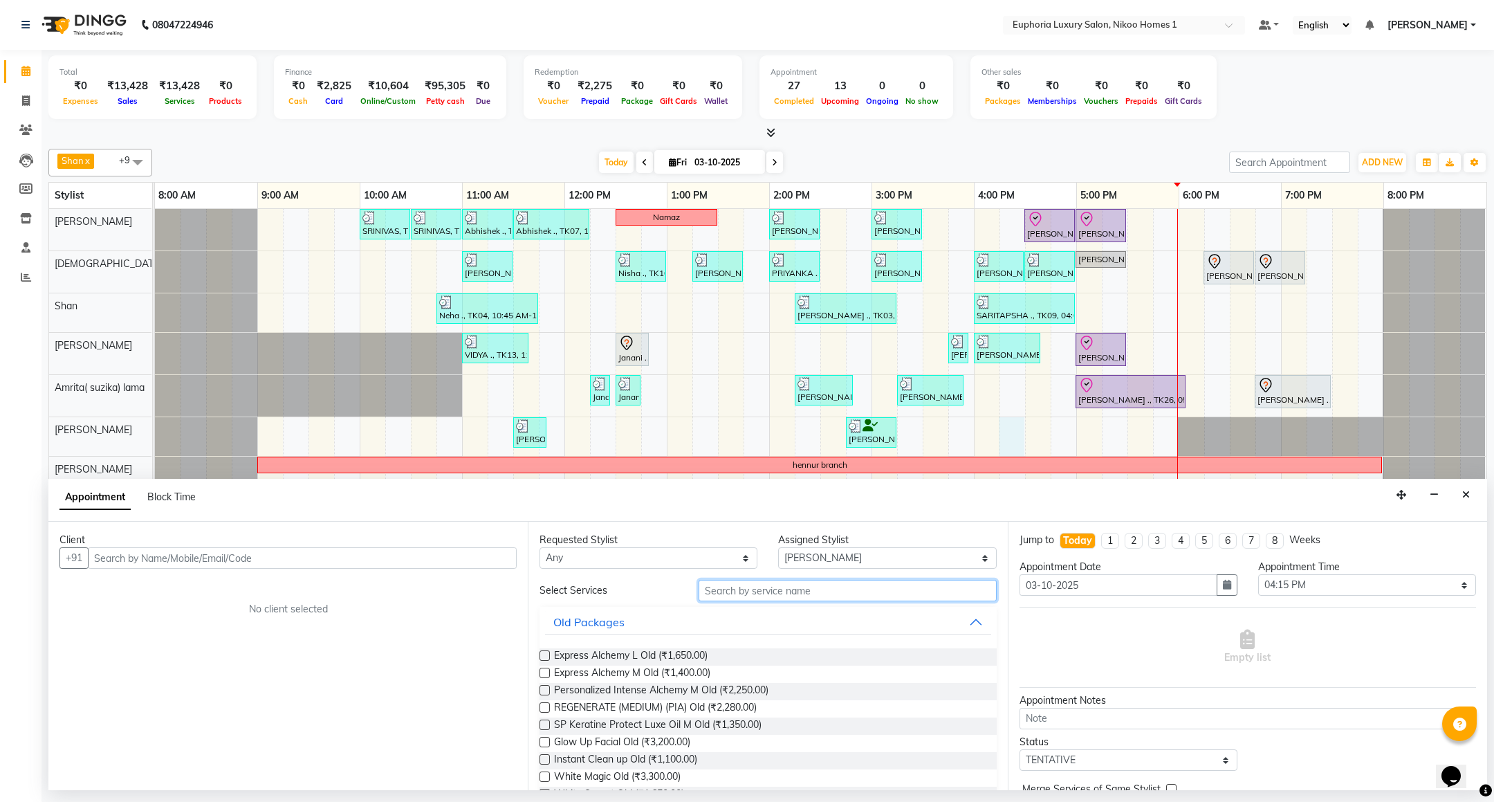
click at [741, 598] on input "text" at bounding box center [847, 590] width 297 height 21
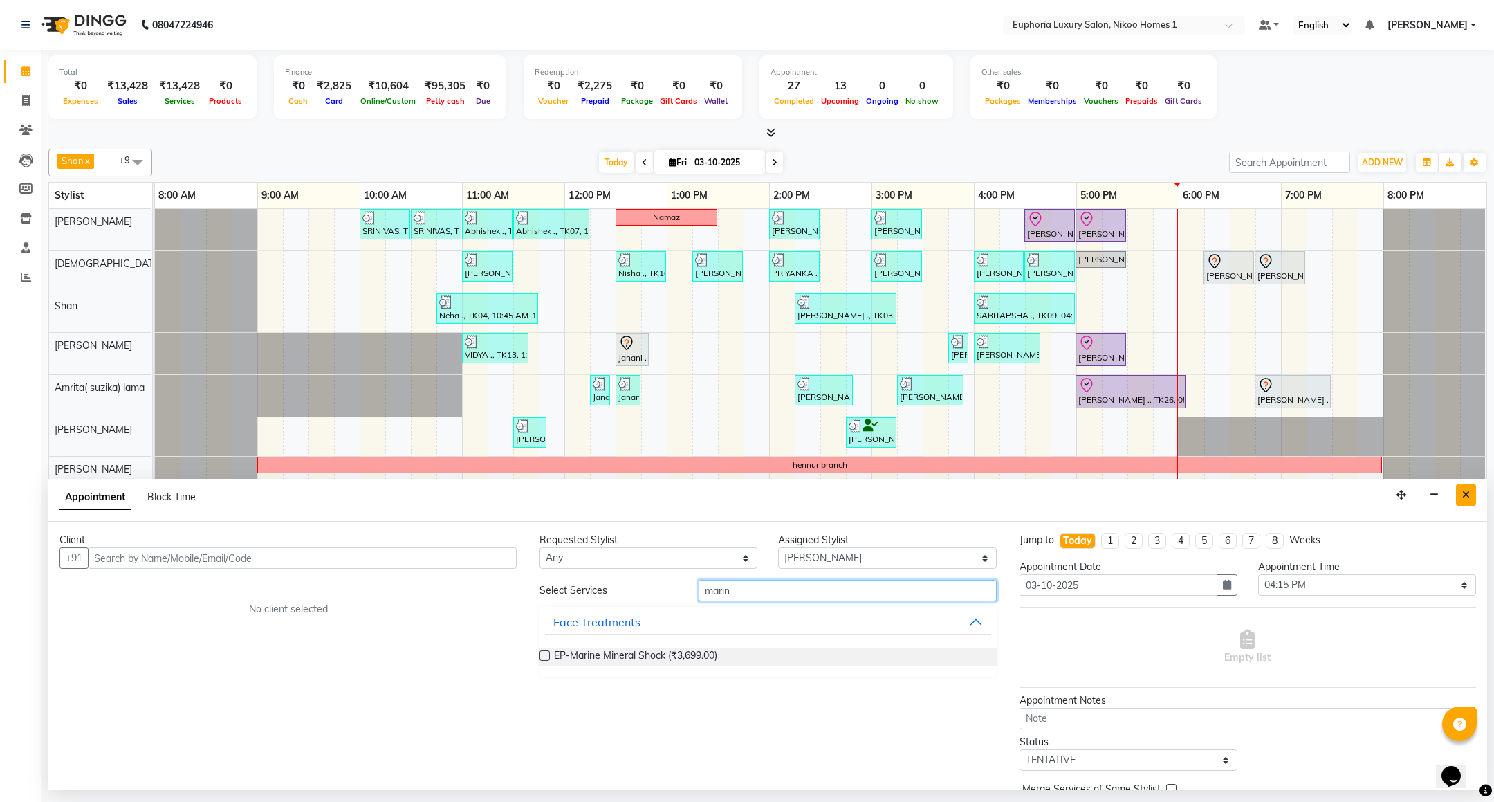
type input "marin"
click at [1465, 496] on icon "Close" at bounding box center [1467, 495] width 8 height 10
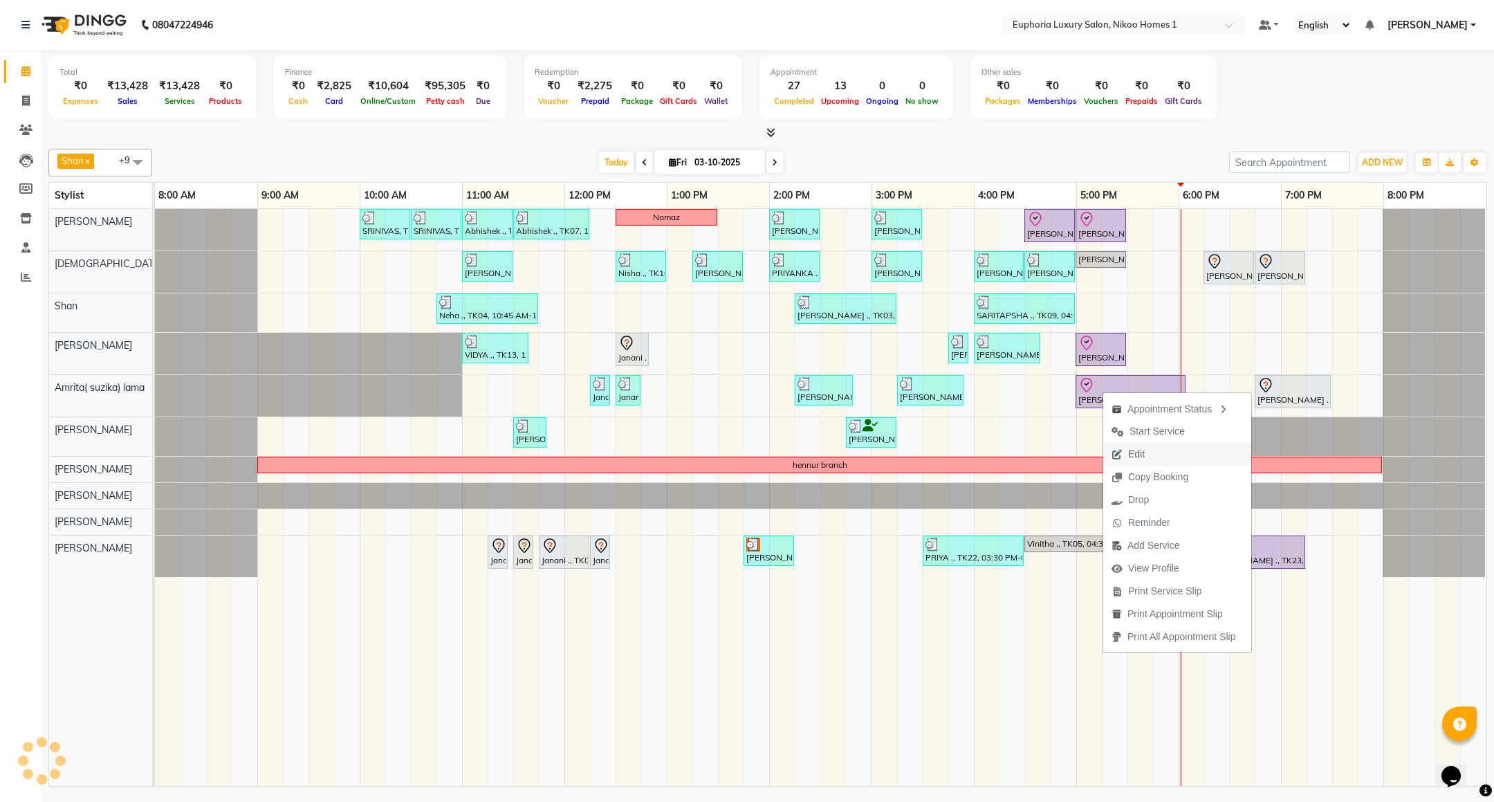
click at [1134, 453] on span "Edit" at bounding box center [1136, 454] width 17 height 15
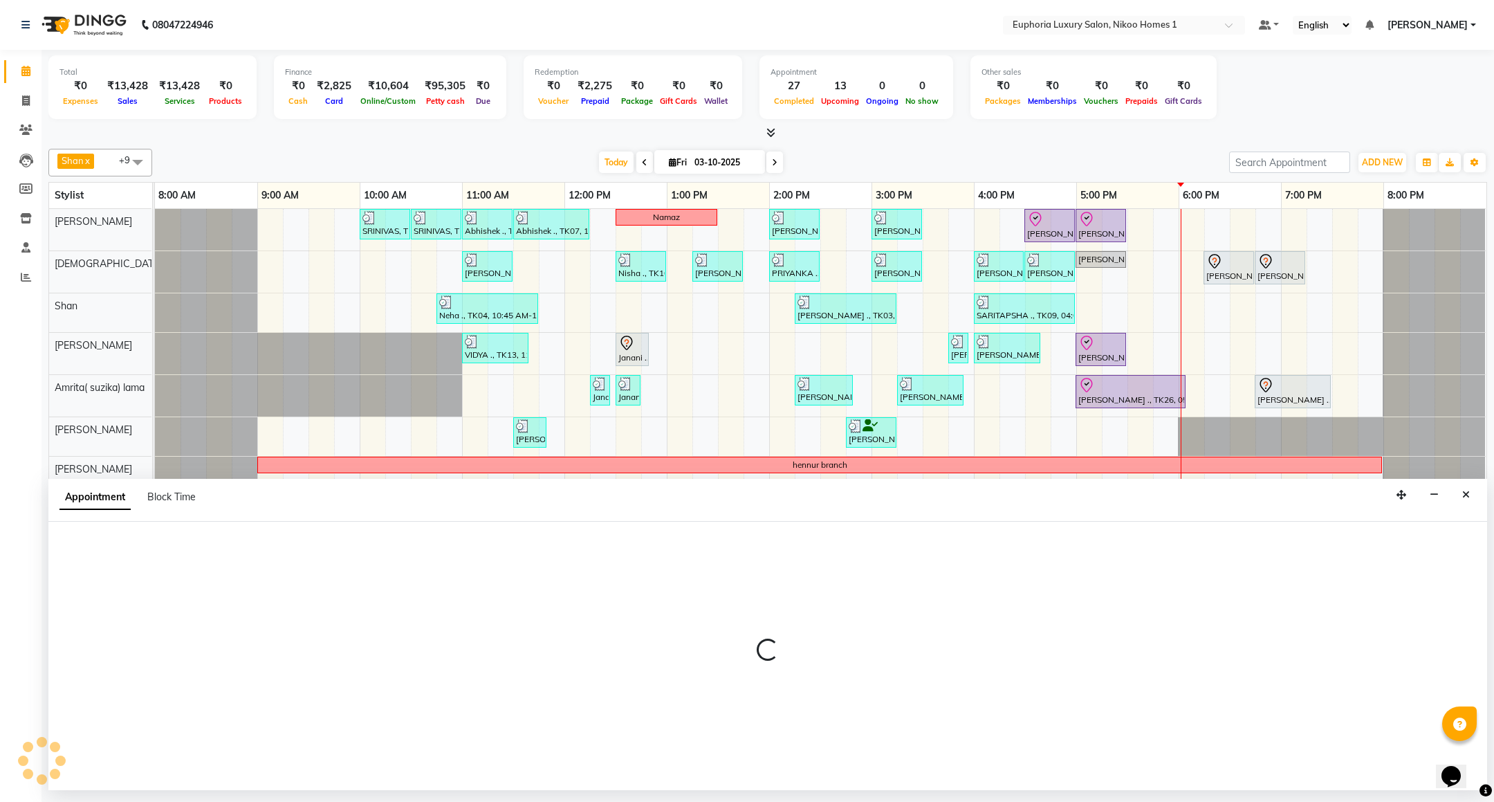
select select "check-in"
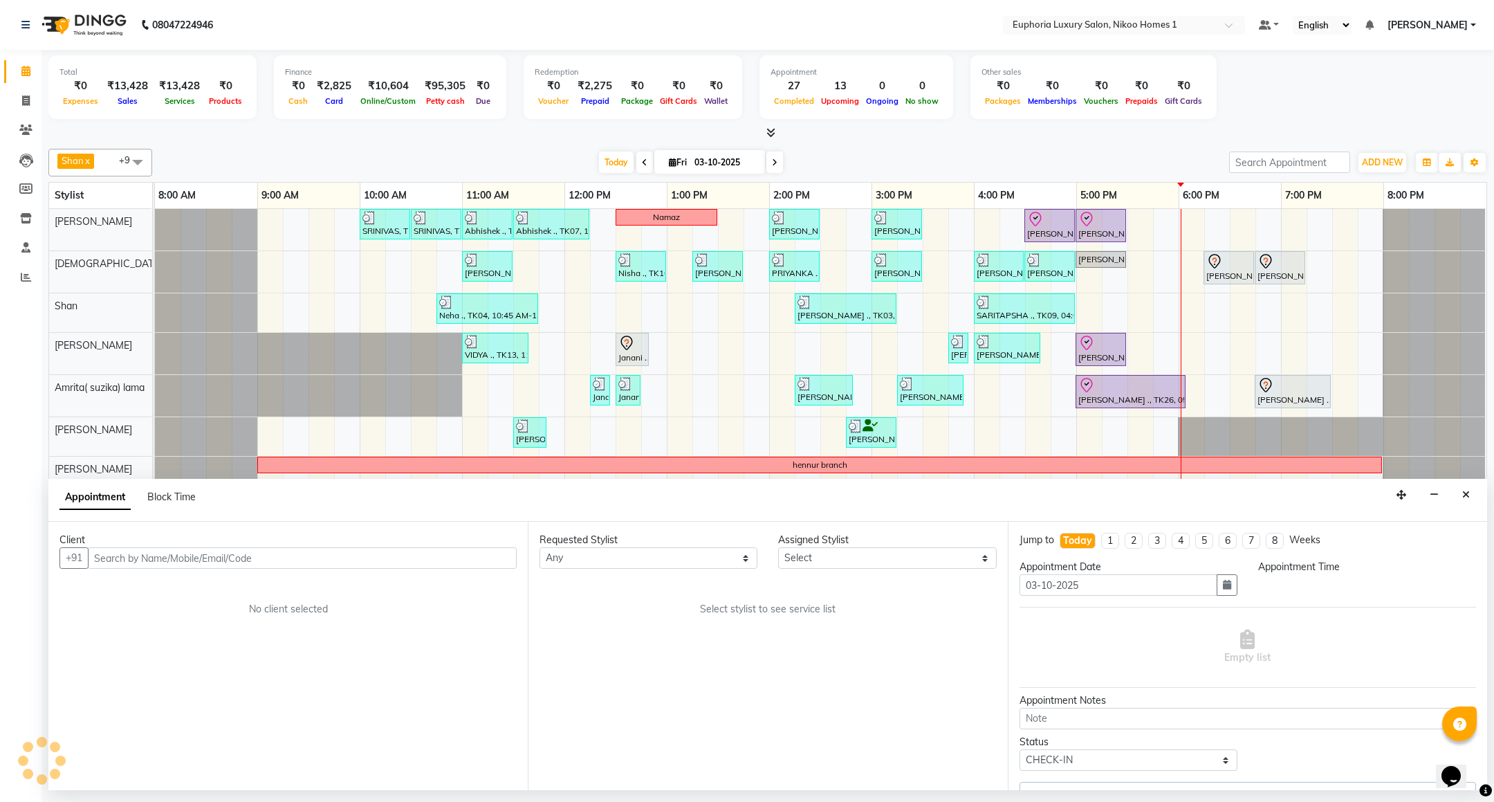
select select "74231"
select select "1020"
select select "4025"
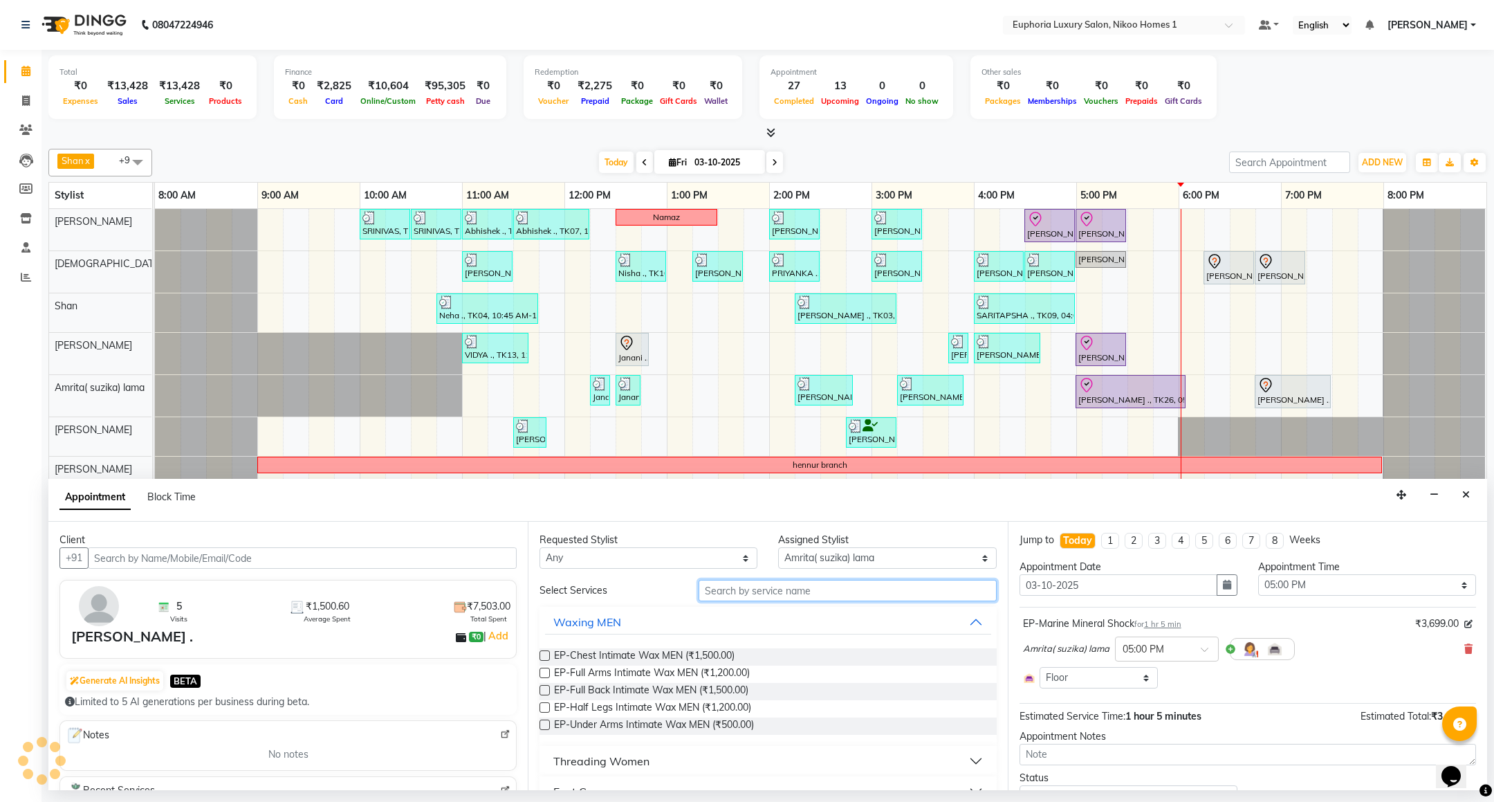
click at [751, 598] on input "text" at bounding box center [847, 590] width 297 height 21
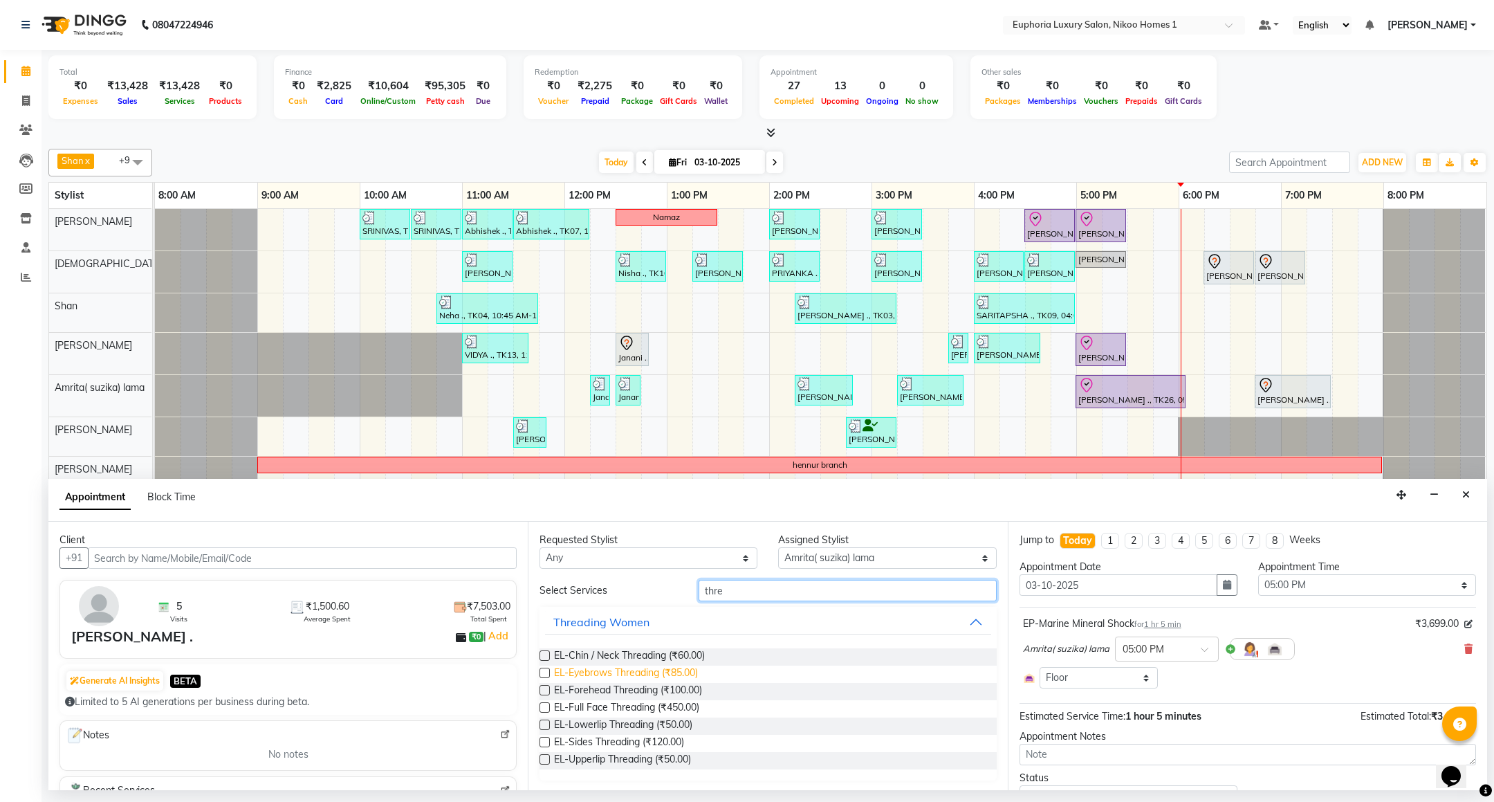
type input "thre"
click at [631, 672] on span "EL-Eyebrows Threading (₹85.00)" at bounding box center [626, 674] width 144 height 17
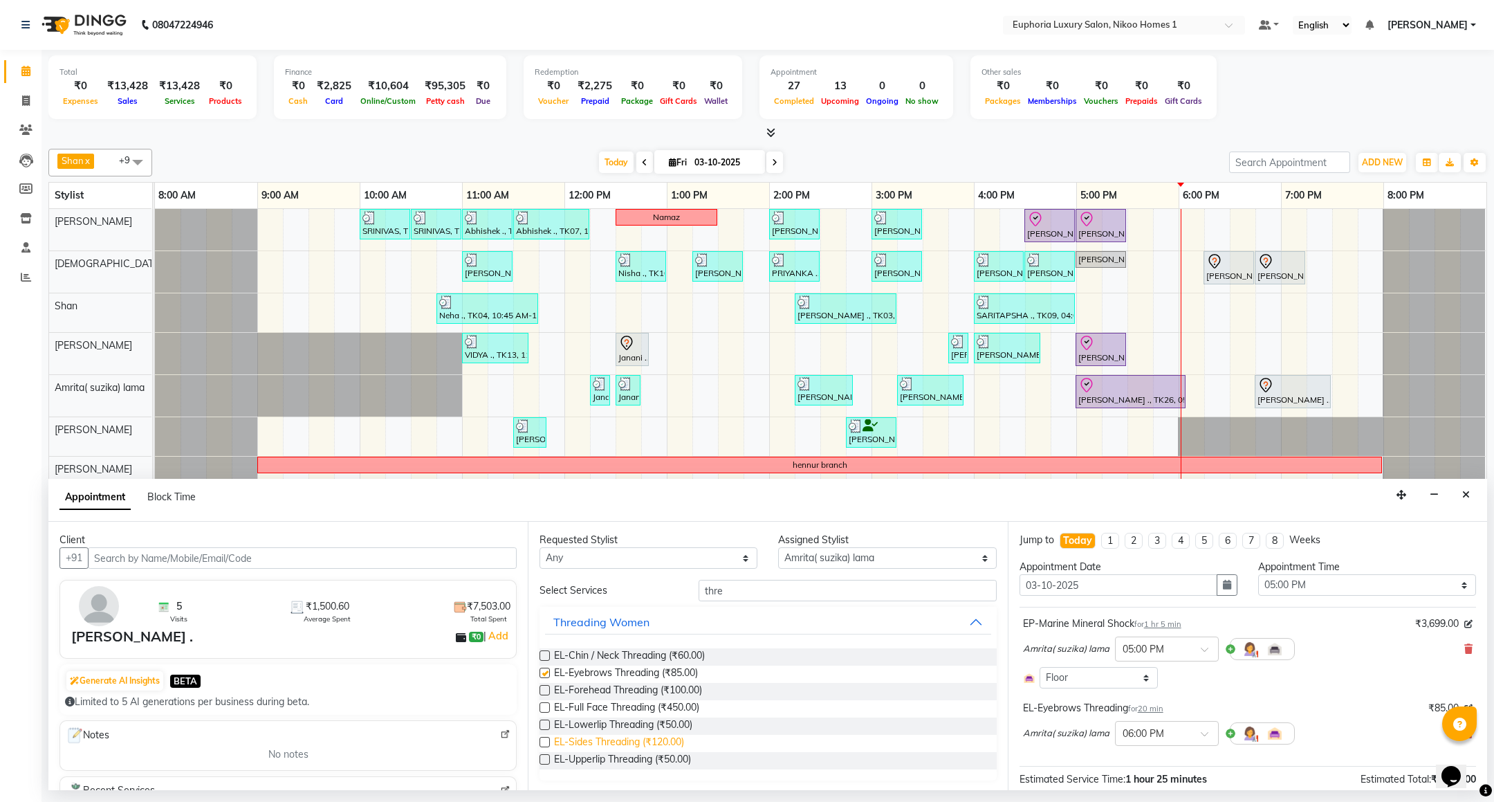
checkbox input "false"
click at [609, 762] on span "EL-Upperlip Threading (₹50.00)" at bounding box center [622, 760] width 137 height 17
checkbox input "false"
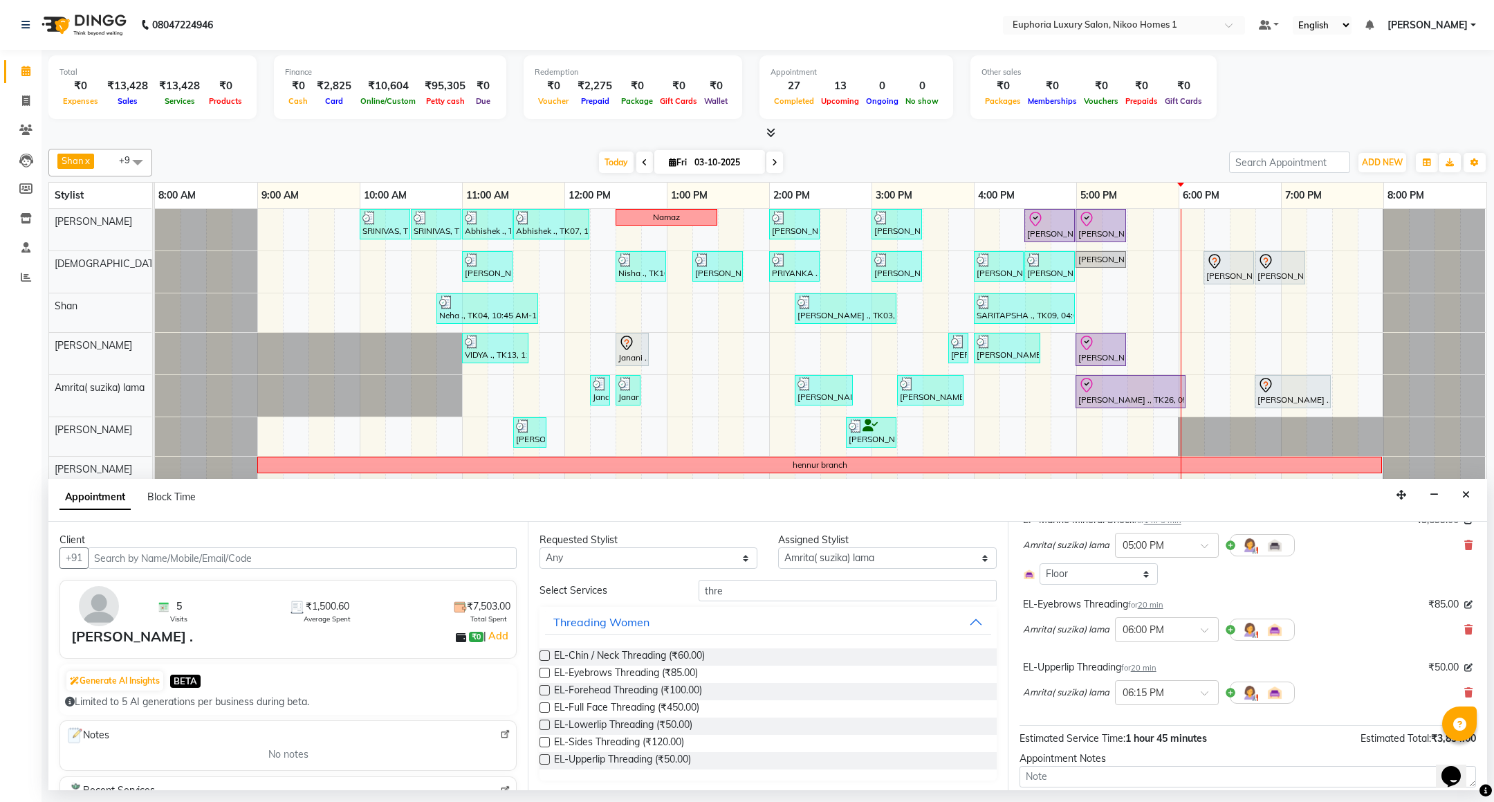
scroll to position [192, 0]
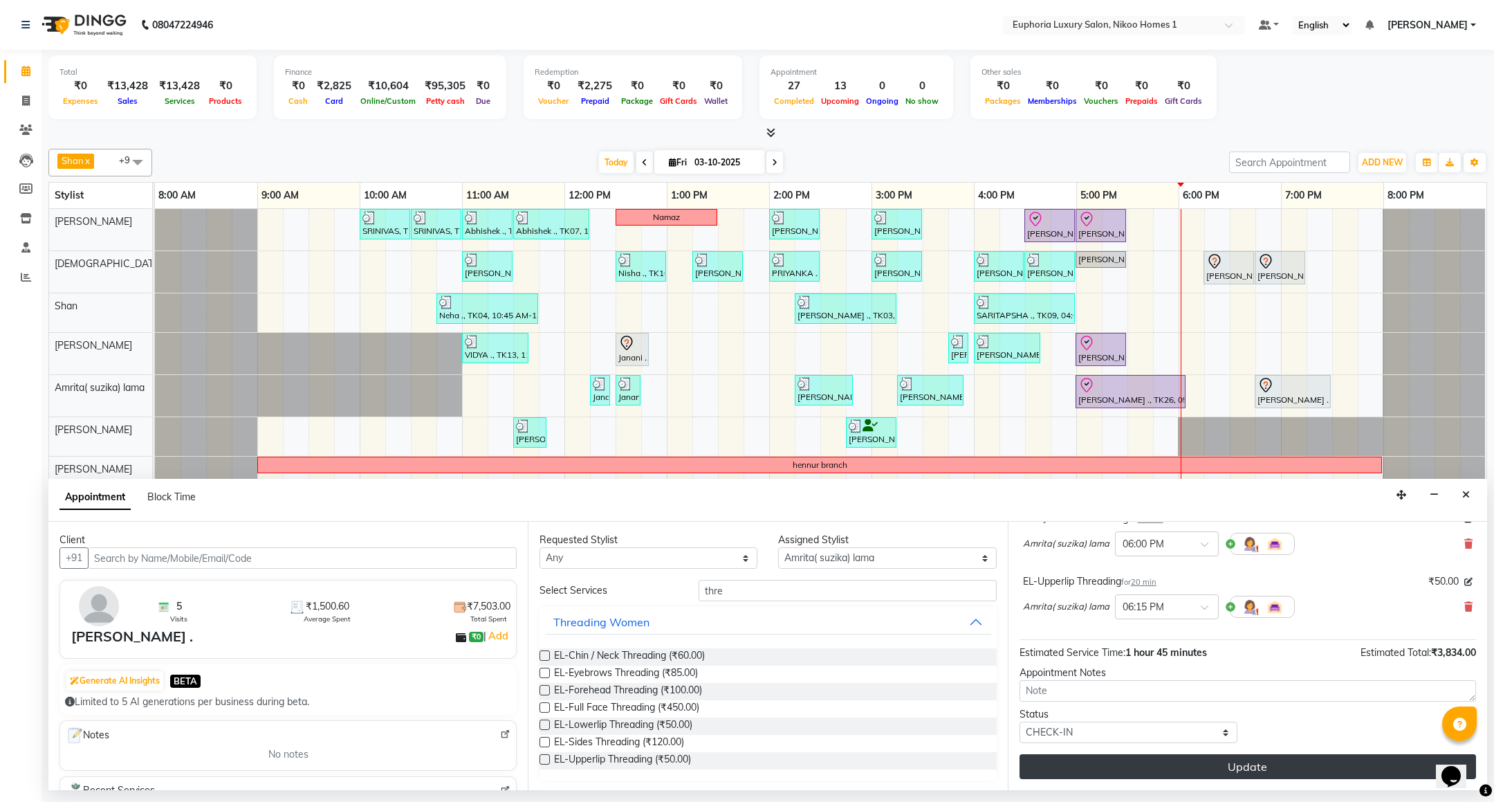
click at [1187, 775] on button "Update" at bounding box center [1248, 766] width 457 height 25
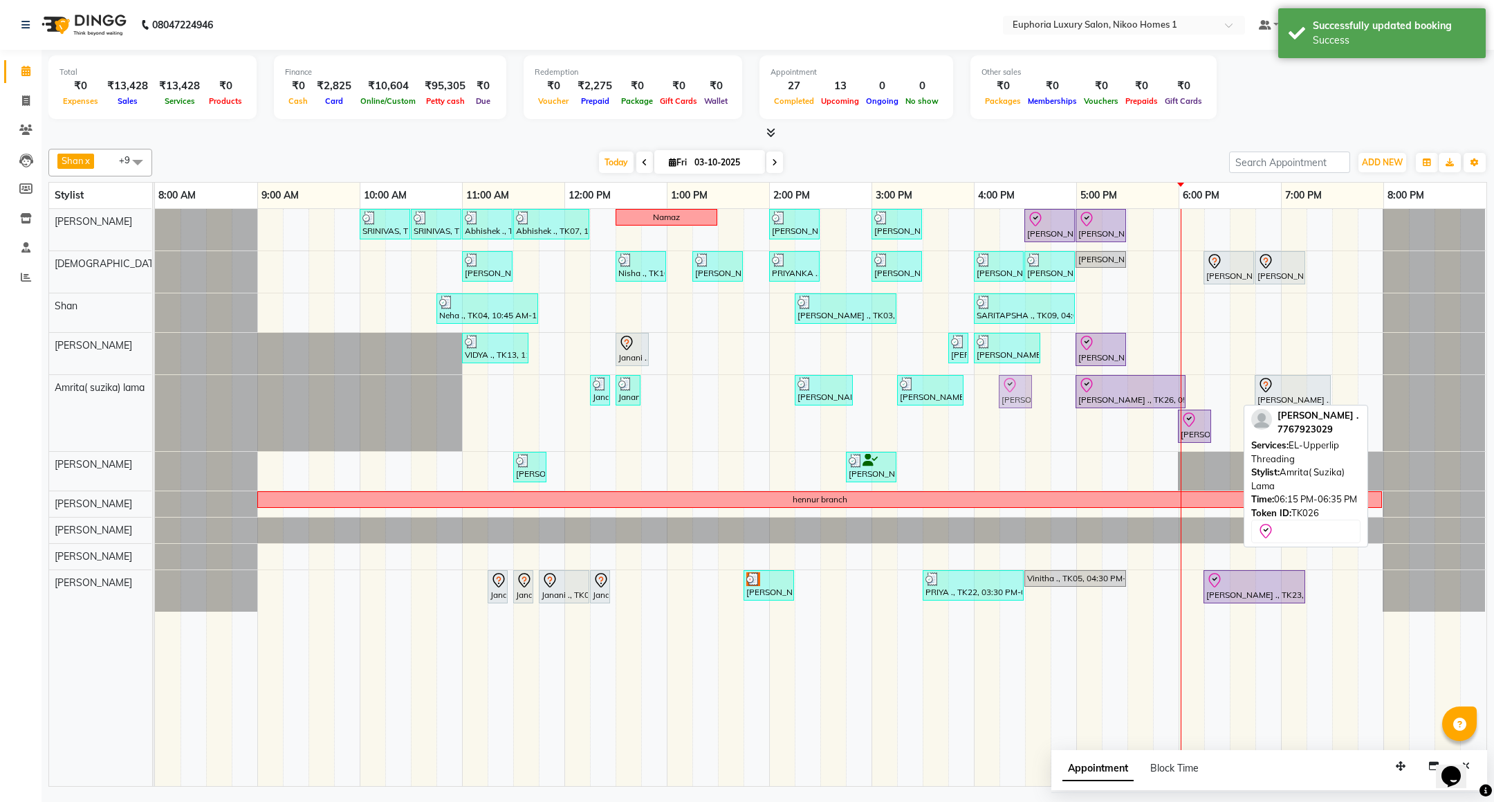
drag, startPoint x: 1216, startPoint y: 399, endPoint x: 991, endPoint y: 401, distance: 225.5
click at [155, 401] on div "Janani, TK16, 12:15 PM-12:20 PM, EP-Under Arms Intimate Janani, TK16, 12:30 PM-…" at bounding box center [155, 413] width 0 height 76
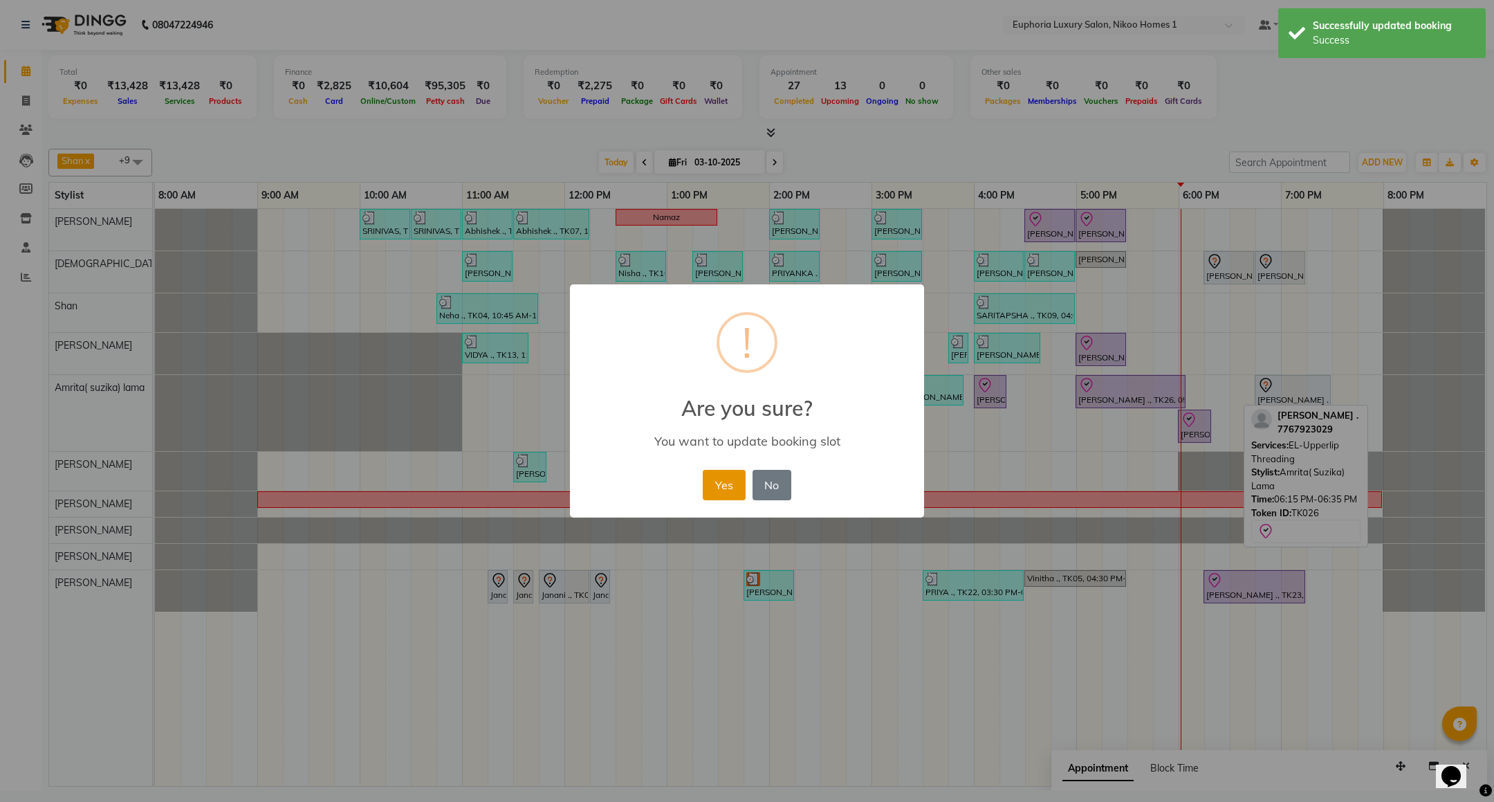
click at [727, 476] on button "Yes" at bounding box center [724, 485] width 42 height 30
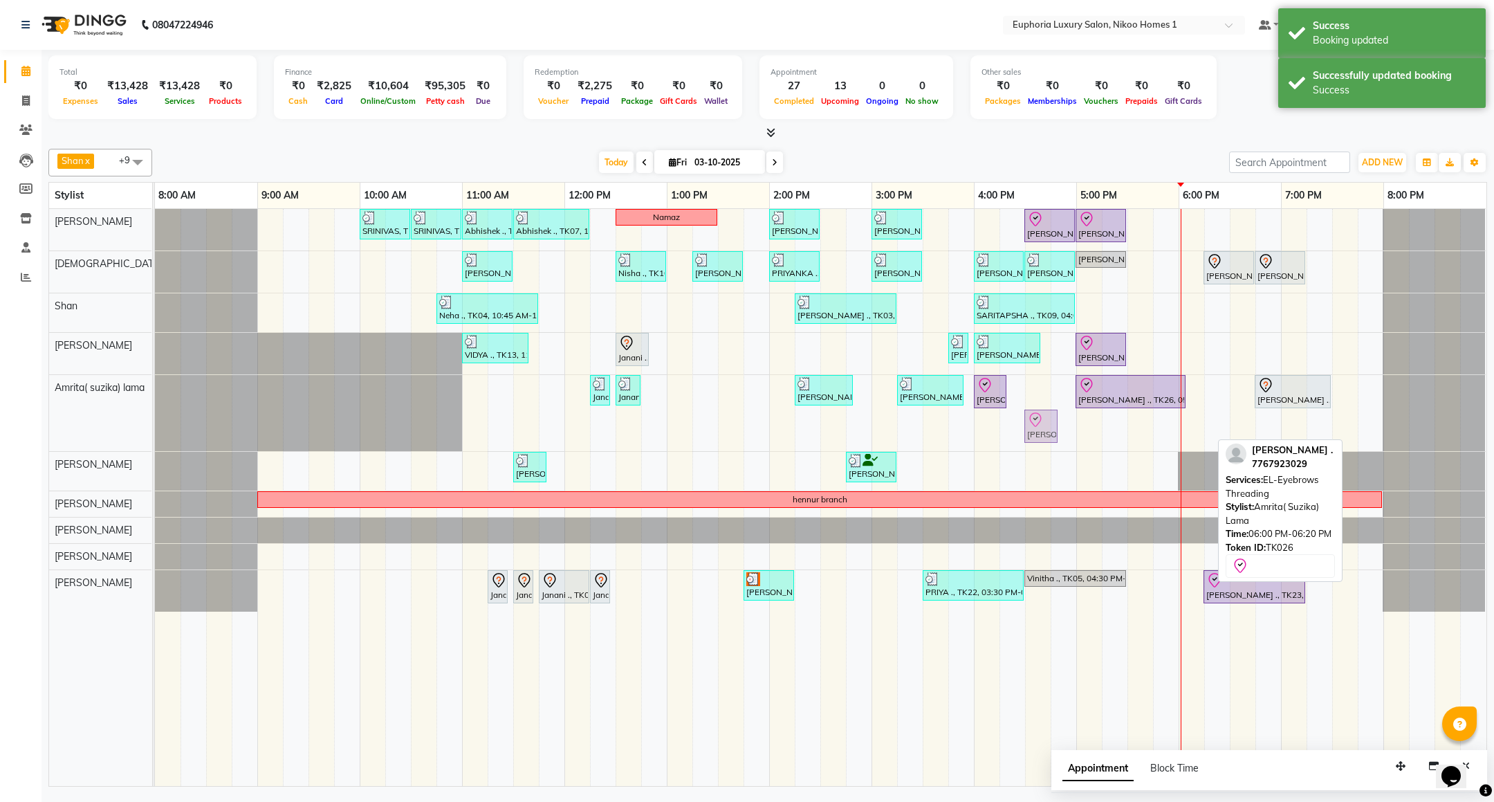
drag, startPoint x: 1200, startPoint y: 422, endPoint x: 1053, endPoint y: 409, distance: 147.3
click at [1053, 409] on div "SRINIVAS, TK06, 10:00 AM-10:30 AM, EL-HAIR CUT (Senior Stylist) with hairwash M…" at bounding box center [821, 497] width 1332 height 577
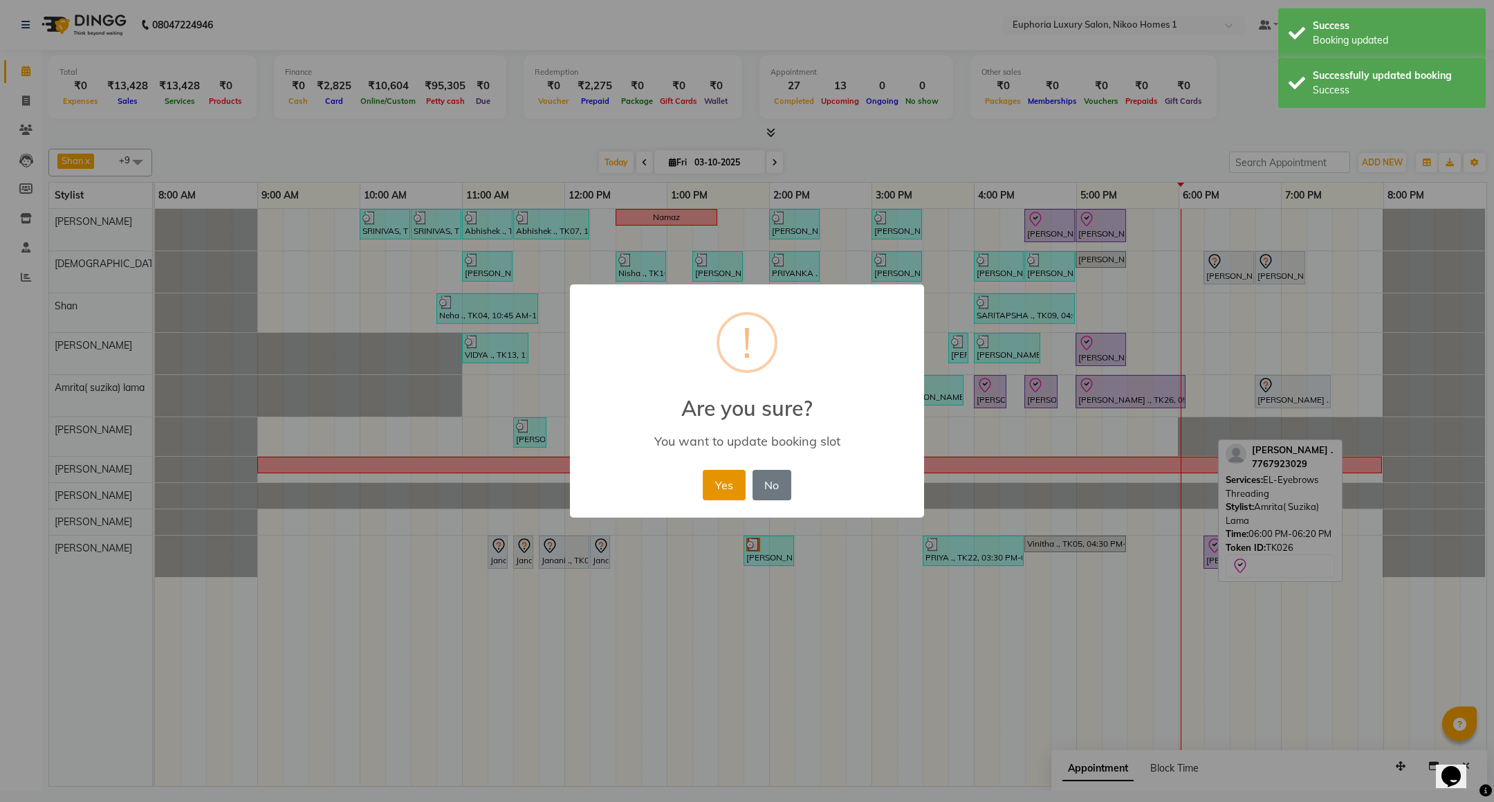
click at [715, 484] on button "Yes" at bounding box center [724, 485] width 42 height 30
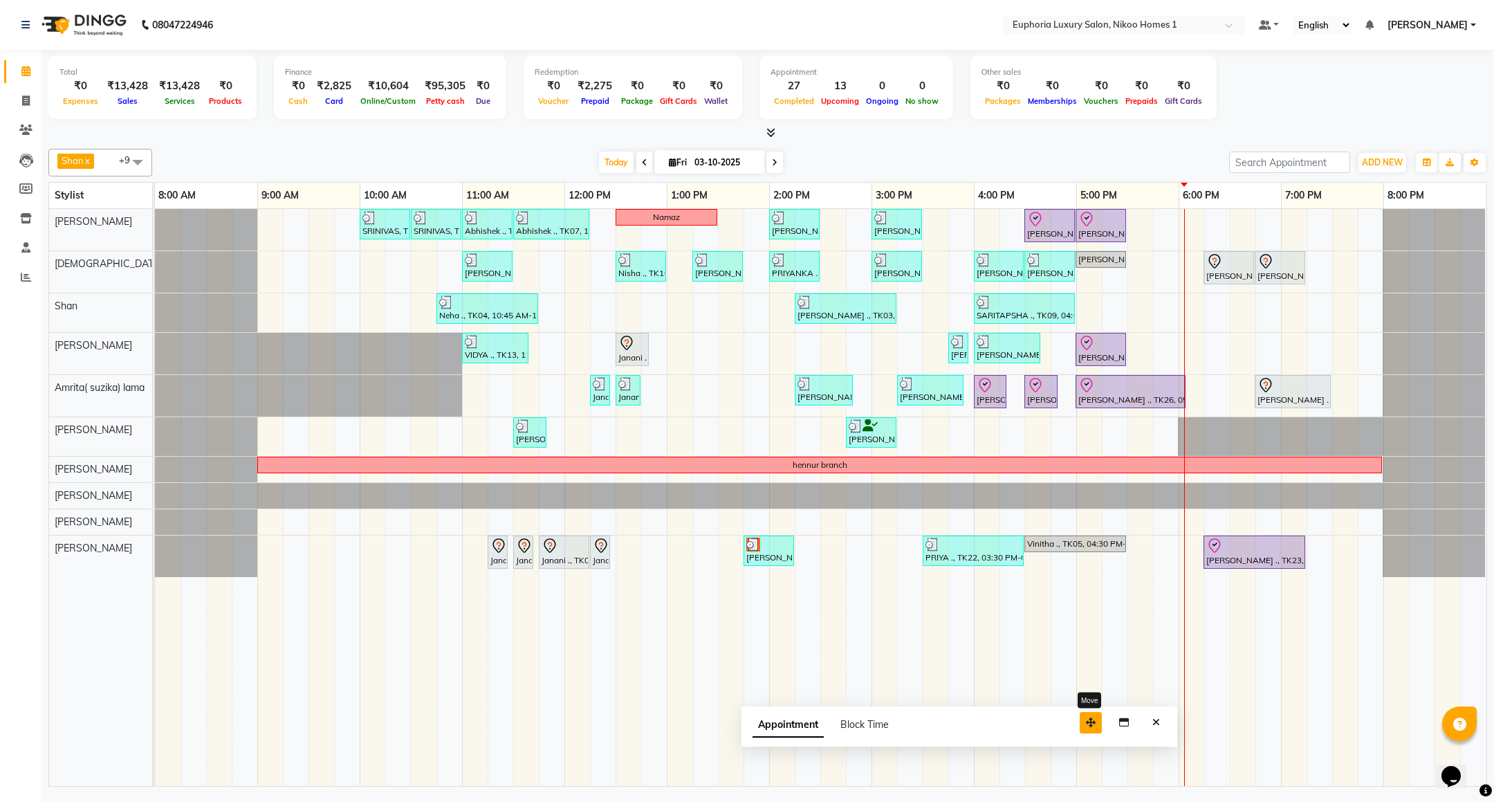
drag, startPoint x: 1391, startPoint y: 764, endPoint x: 1081, endPoint y: 720, distance: 313.0
click at [1081, 720] on button "button" at bounding box center [1091, 722] width 22 height 21
click at [1156, 719] on icon "Close" at bounding box center [1157, 722] width 8 height 10
click at [1237, 251] on div "SRINIVAS, TK06, 10:00 AM-10:30 AM, EL-HAIR CUT (Senior Stylist) with hairwash M…" at bounding box center [821, 497] width 1332 height 577
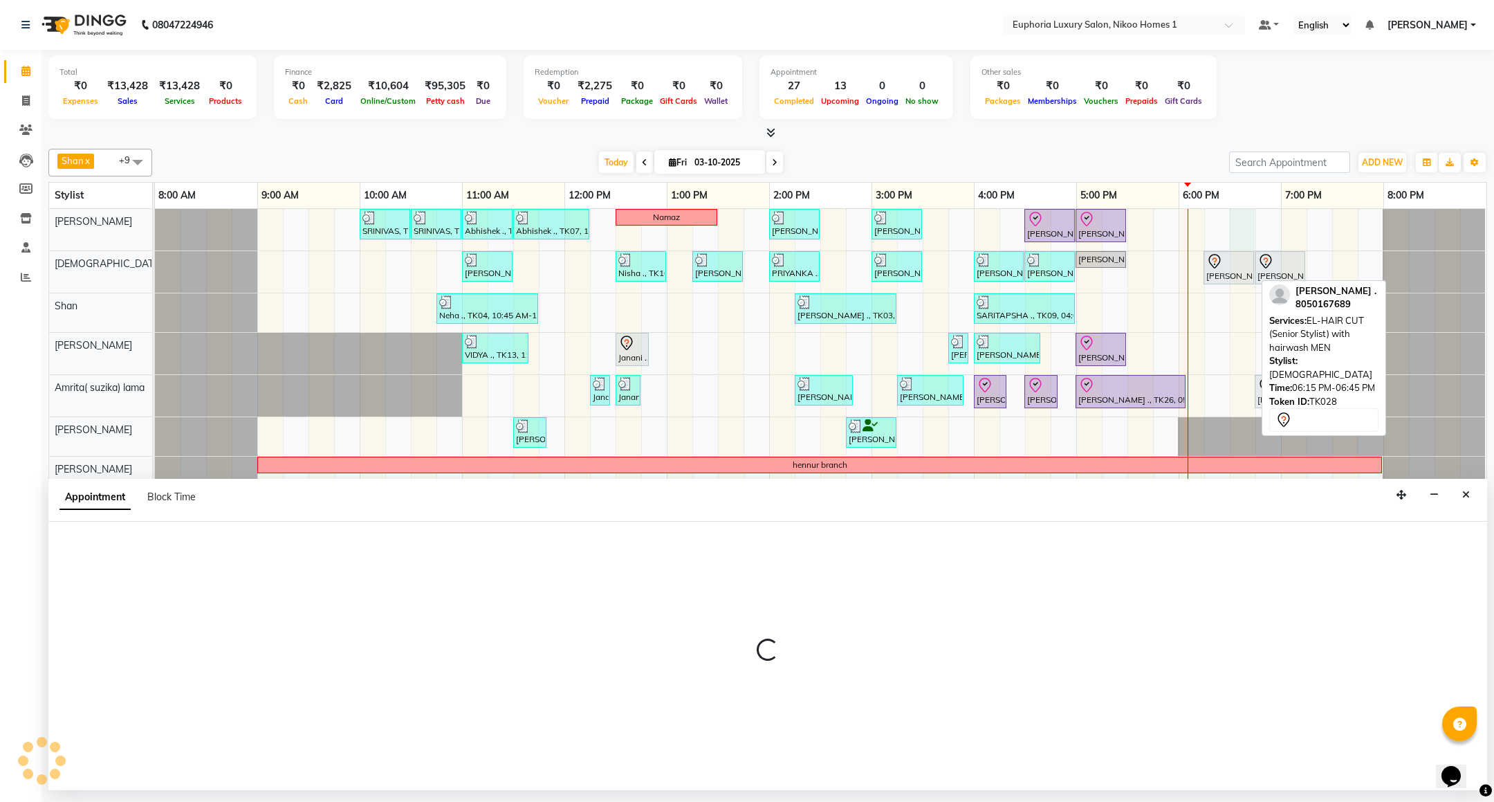
click at [1237, 266] on div at bounding box center [1229, 261] width 45 height 17
select select "85468"
select select "1110"
select select "tentative"
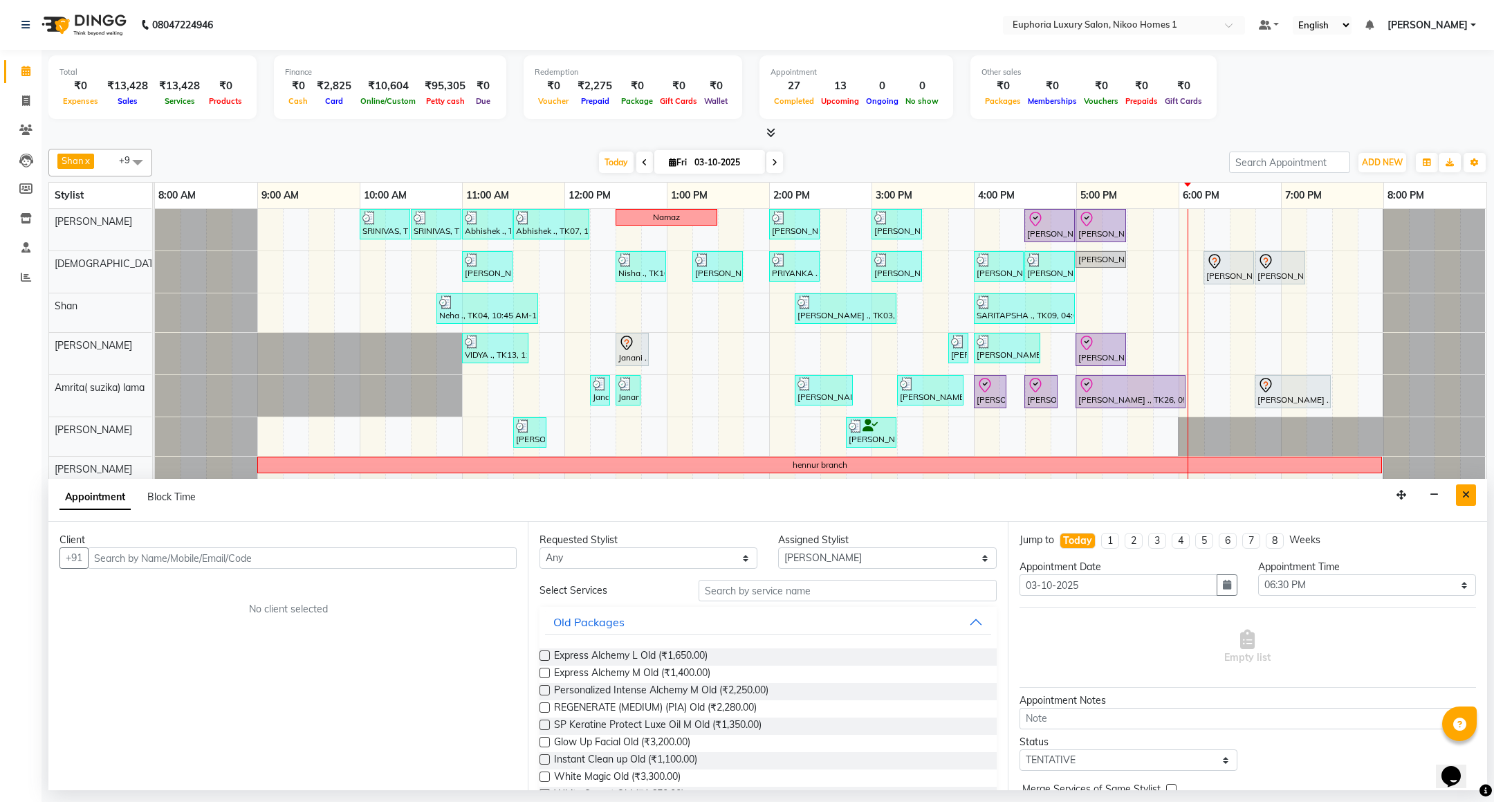
click at [1460, 499] on button "Close" at bounding box center [1466, 494] width 20 height 21
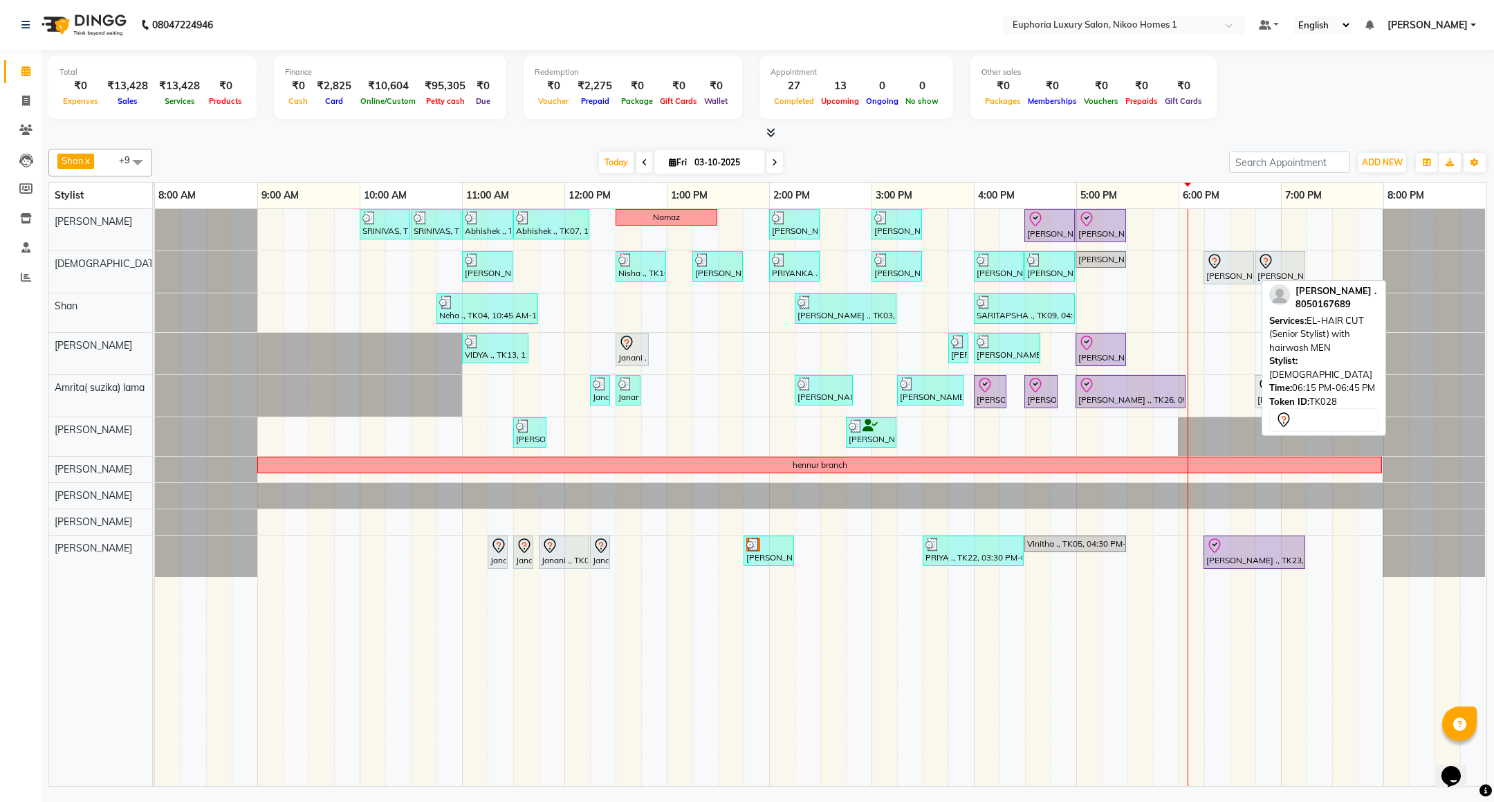
click at [1215, 262] on icon at bounding box center [1215, 261] width 17 height 17
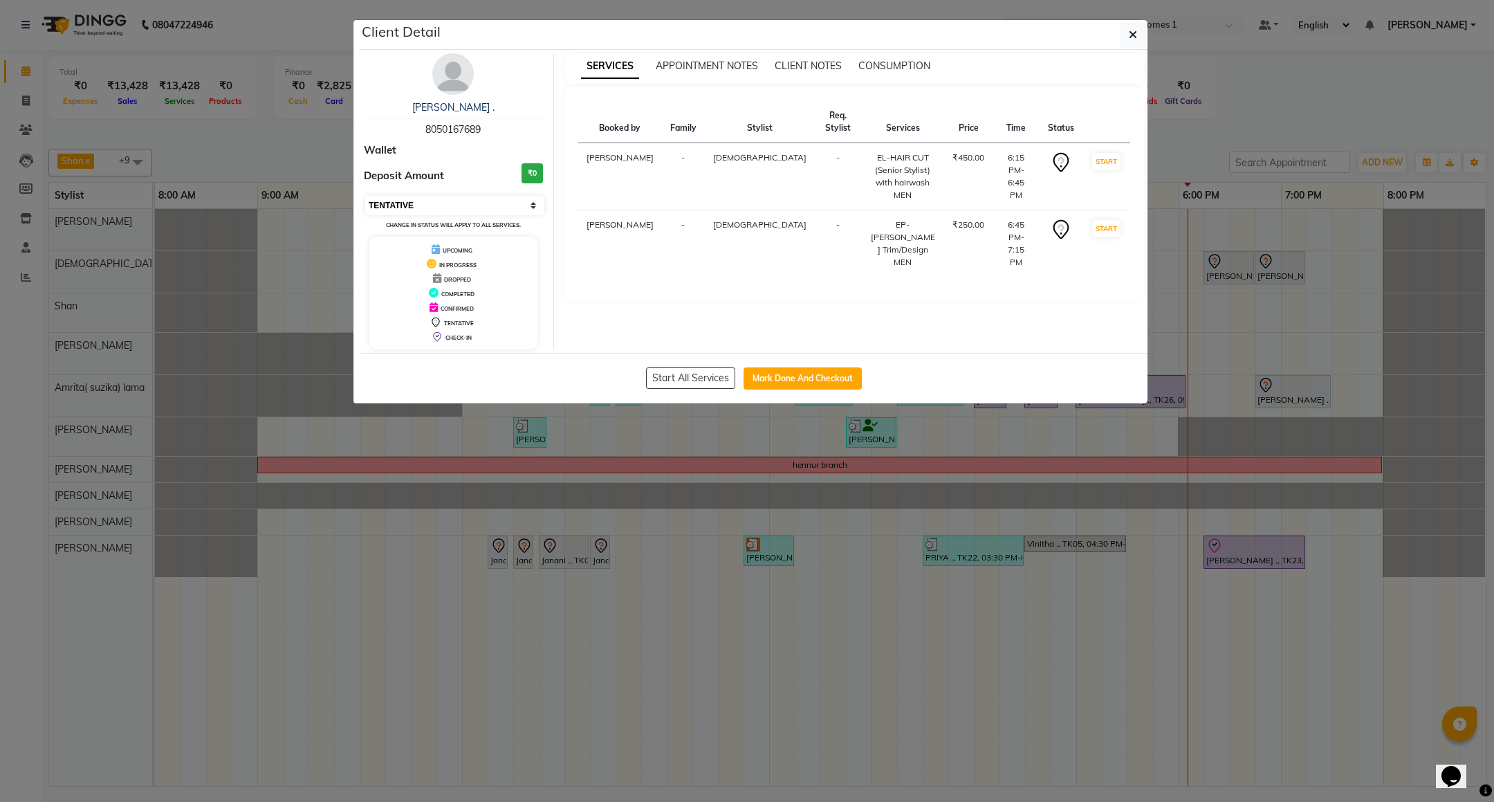
drag, startPoint x: 484, startPoint y: 204, endPoint x: 479, endPoint y: 214, distance: 11.5
click at [484, 204] on select "Select IN SERVICE CONFIRMED TENTATIVE CHECK IN MARK DONE DROPPED UPCOMING" at bounding box center [454, 205] width 179 height 19
select select "8"
click at [365, 196] on select "Select IN SERVICE CONFIRMED TENTATIVE CHECK IN MARK DONE DROPPED UPCOMING" at bounding box center [454, 205] width 179 height 19
click at [1142, 35] on button "button" at bounding box center [1133, 34] width 26 height 26
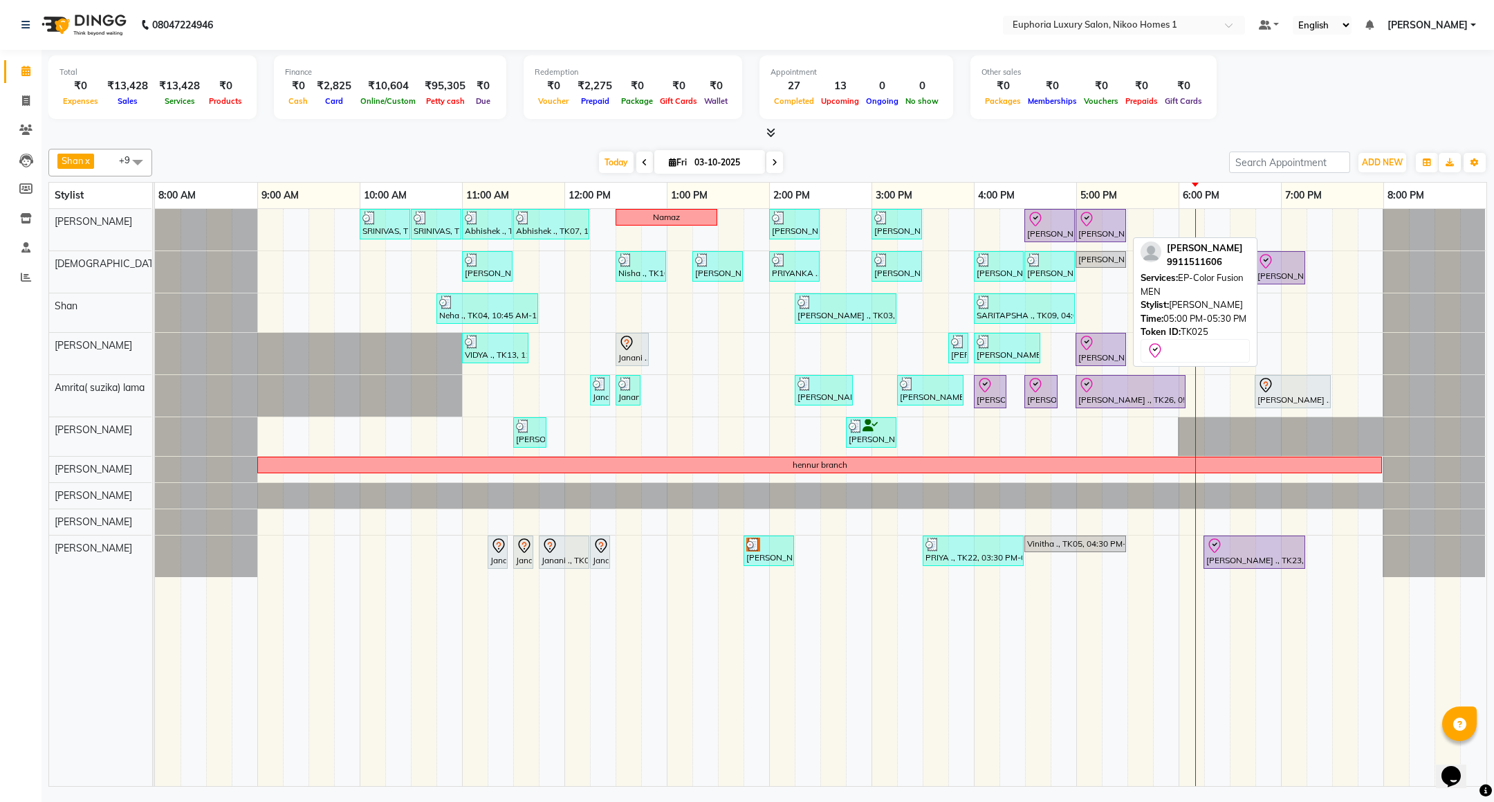
click at [1086, 233] on div "[PERSON_NAME], TK25, 05:00 PM-05:30 PM, EP-Color Fusion MEN" at bounding box center [1101, 225] width 48 height 29
select select "8"
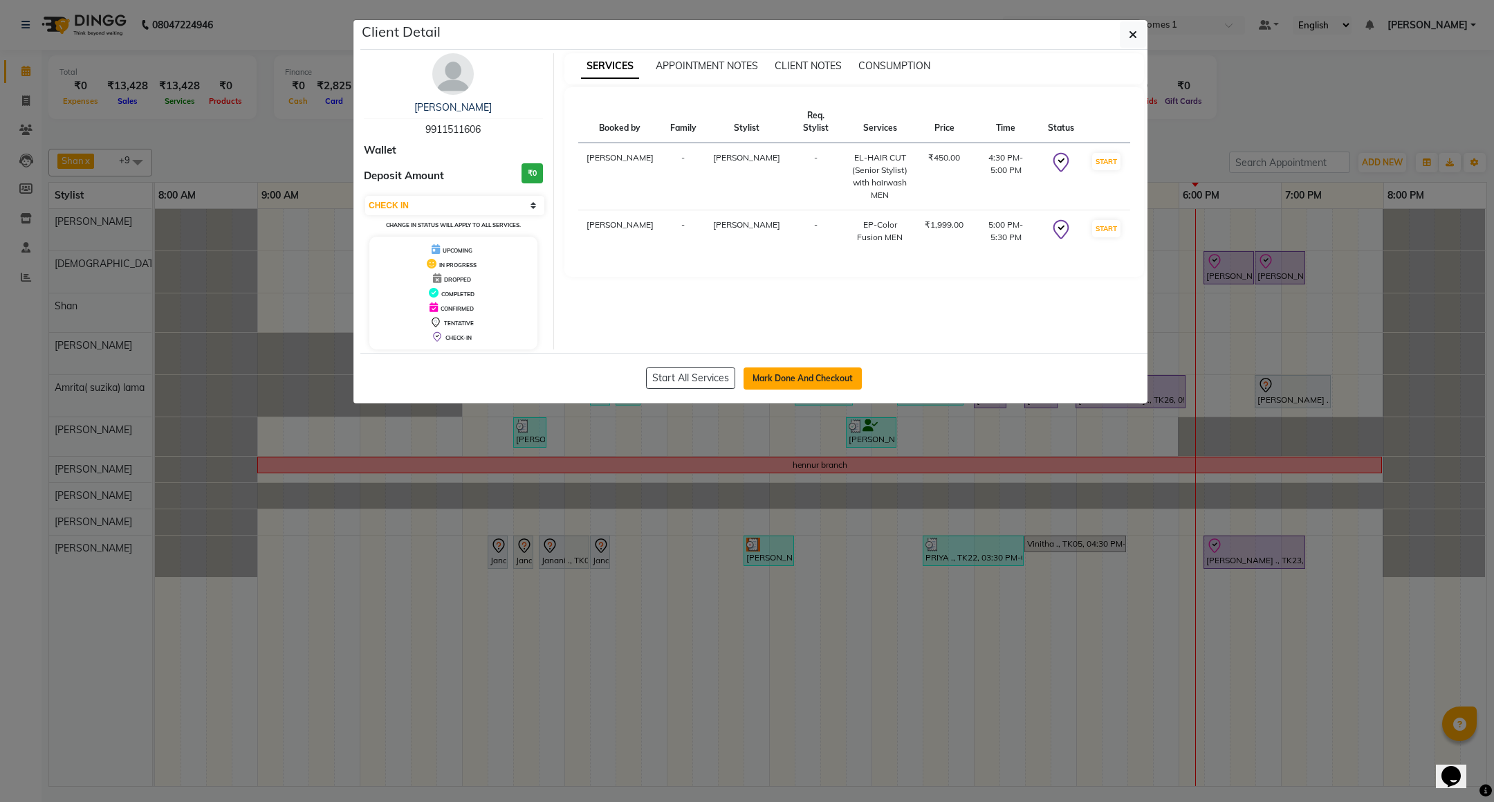
click at [787, 378] on button "Mark Done And Checkout" at bounding box center [803, 378] width 118 height 22
select select "7987"
select select "service"
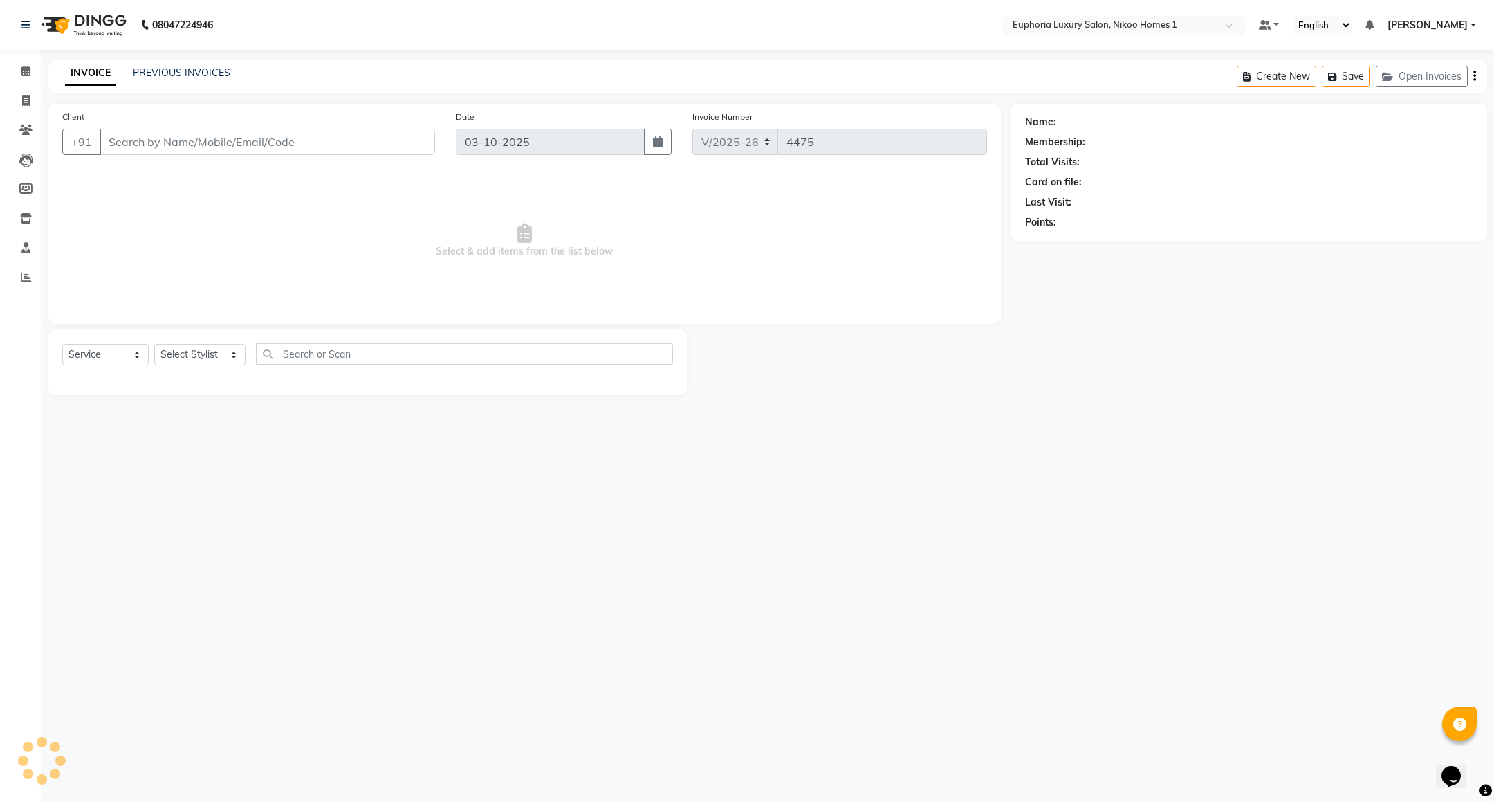
type input "99******06"
select select "85468"
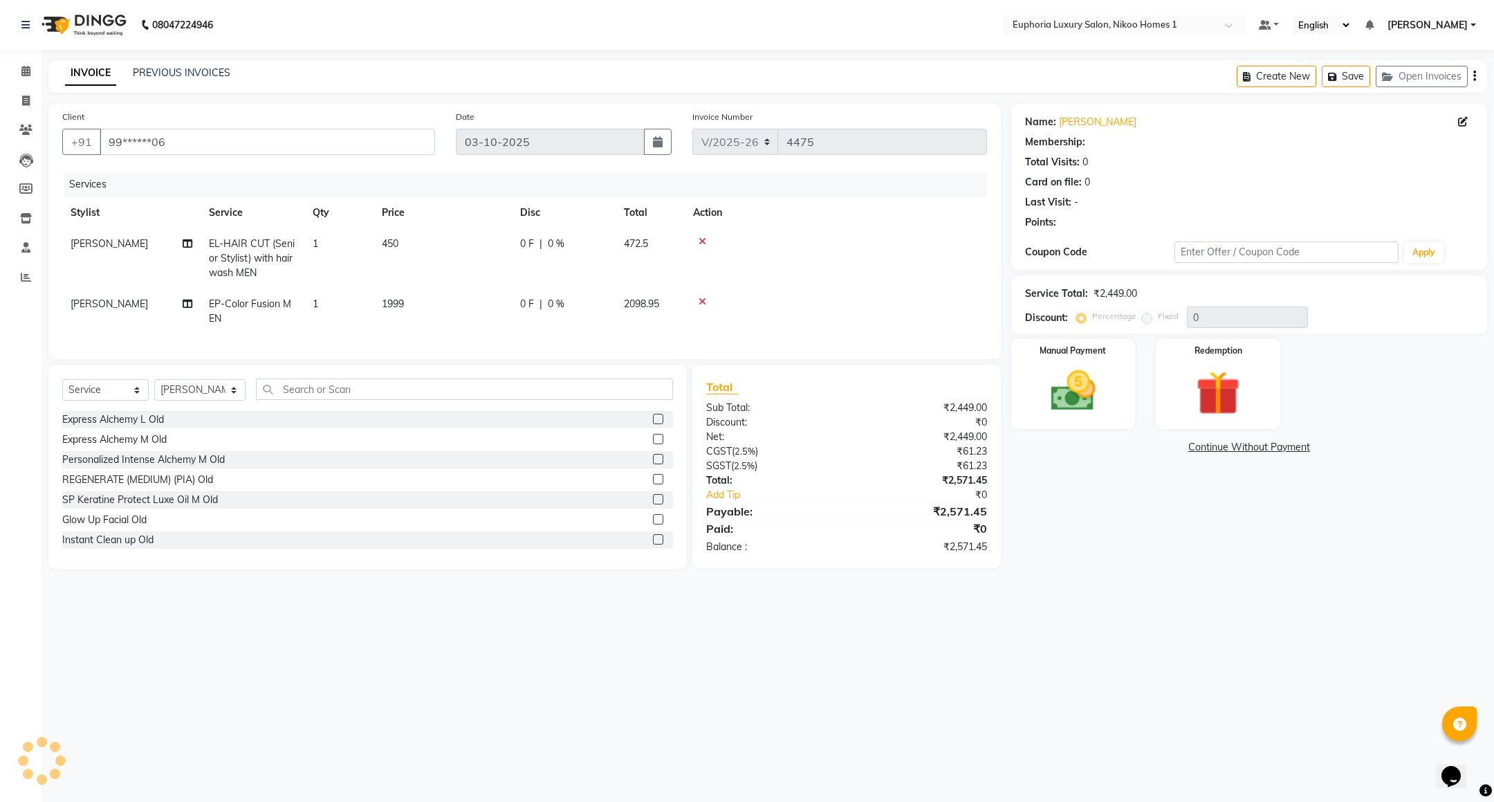
select select "1: Object"
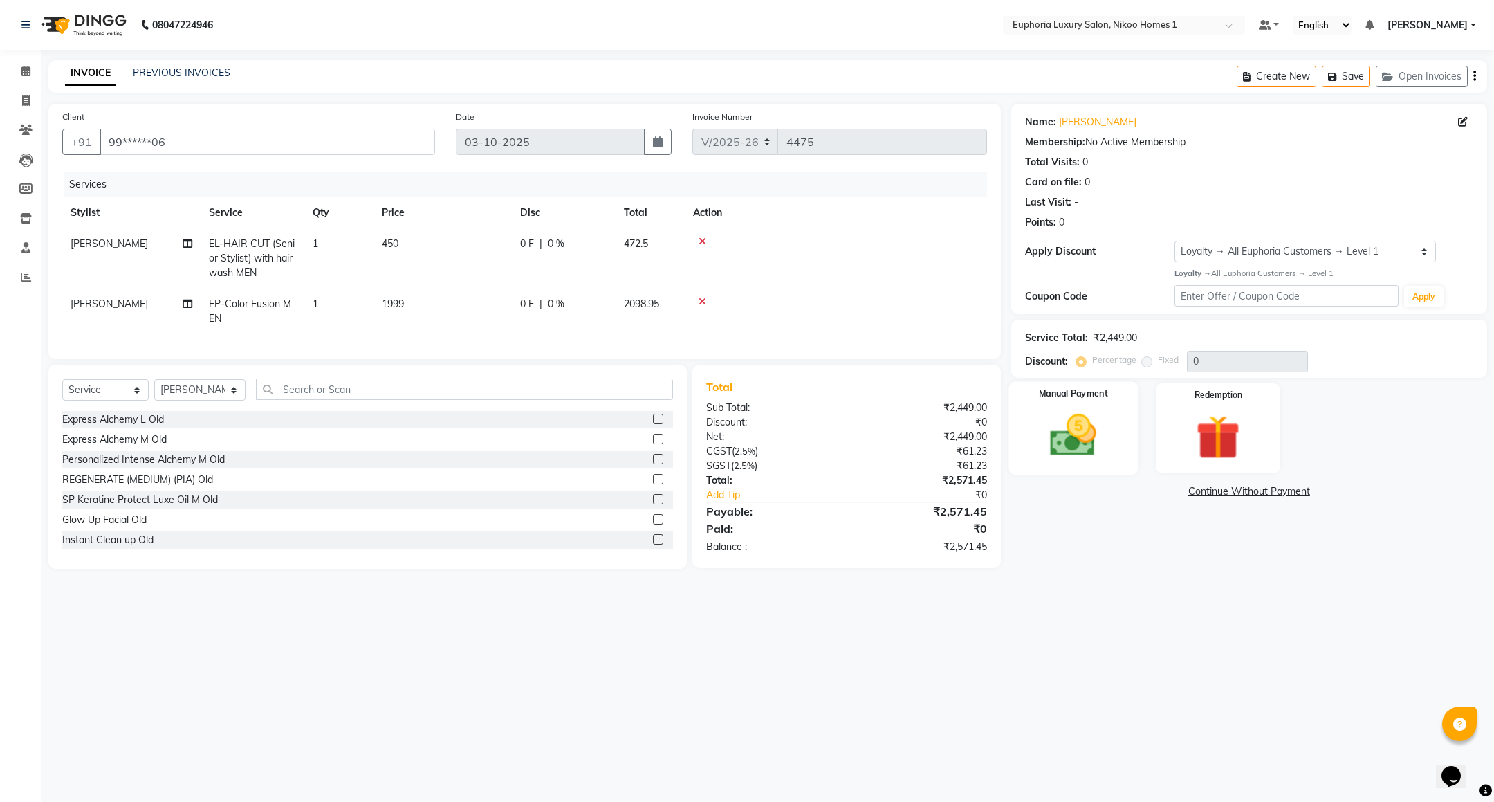
click at [1063, 457] on img at bounding box center [1073, 435] width 75 height 53
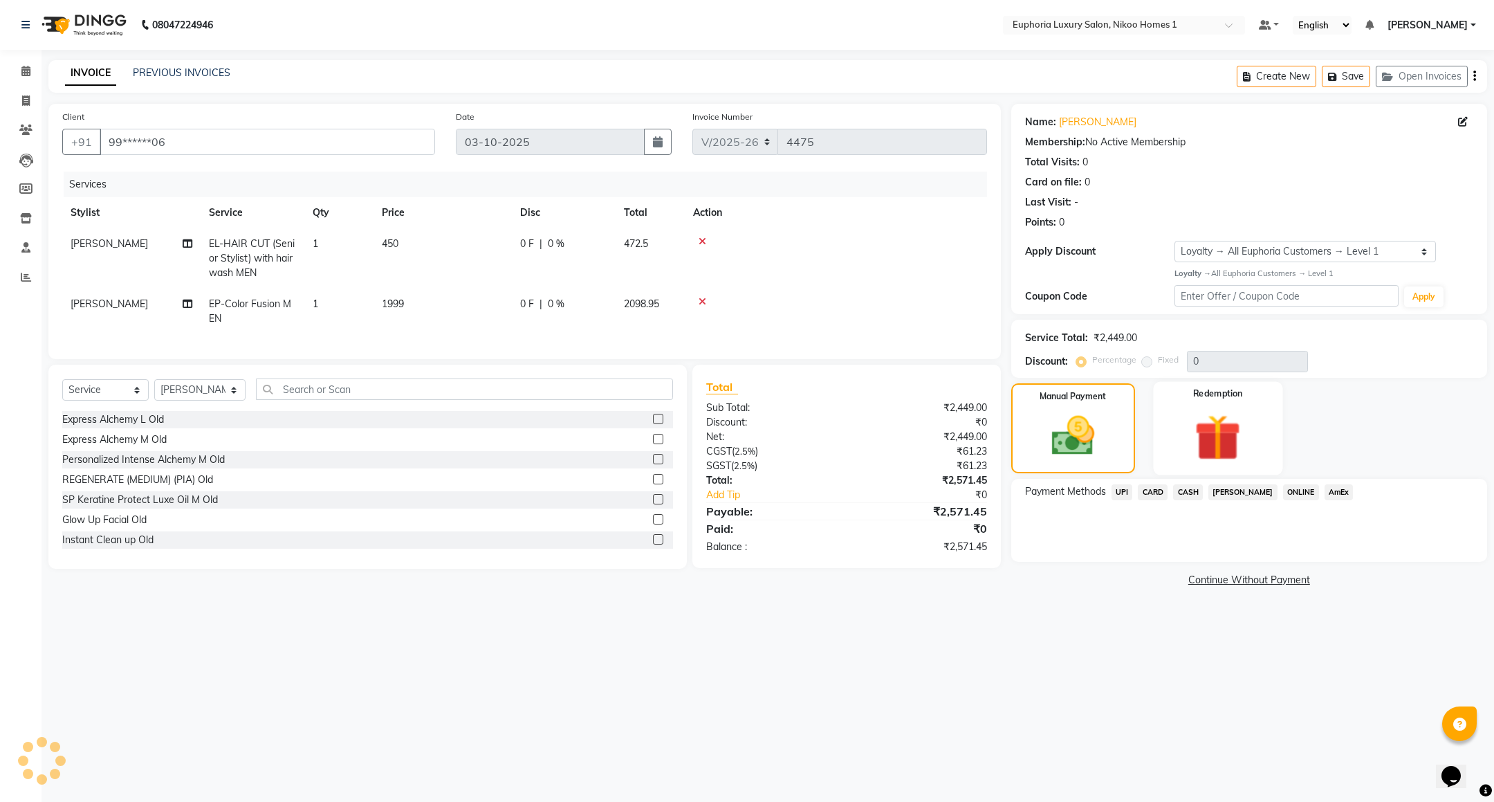
click at [1218, 453] on img at bounding box center [1218, 437] width 75 height 57
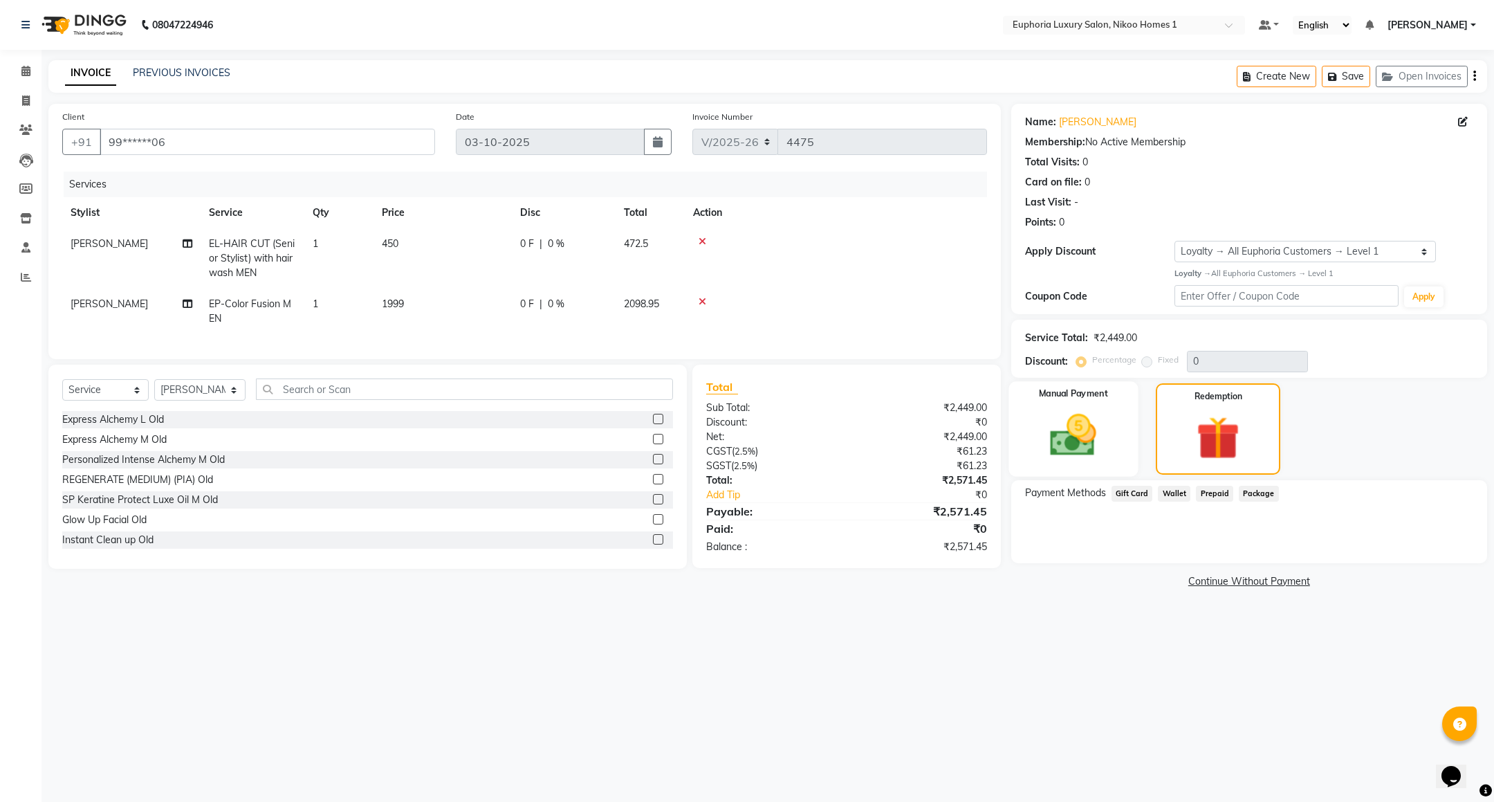
click at [1090, 440] on img at bounding box center [1073, 435] width 75 height 53
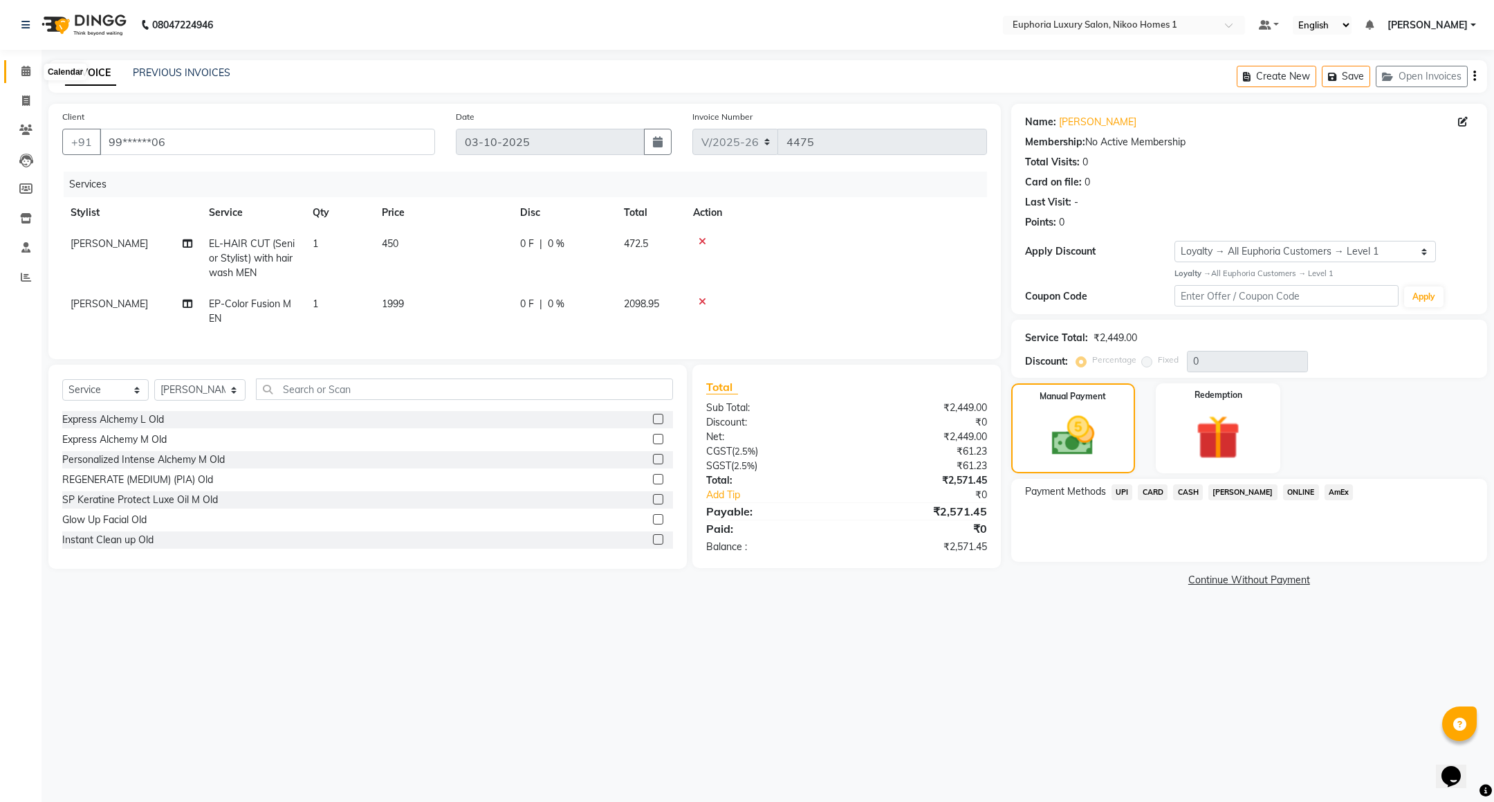
click at [24, 71] on icon at bounding box center [25, 71] width 9 height 10
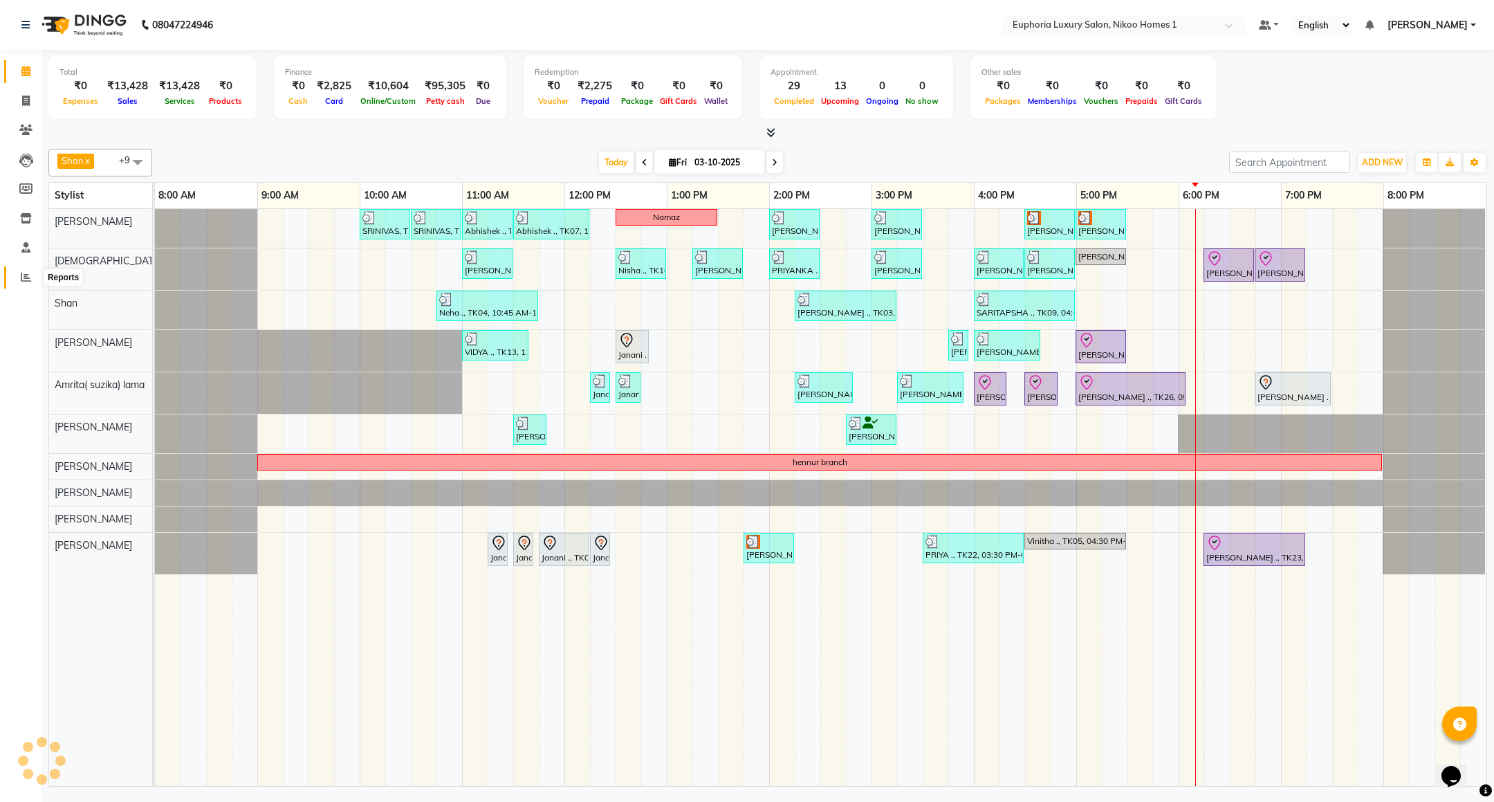
click at [24, 275] on icon at bounding box center [26, 277] width 10 height 10
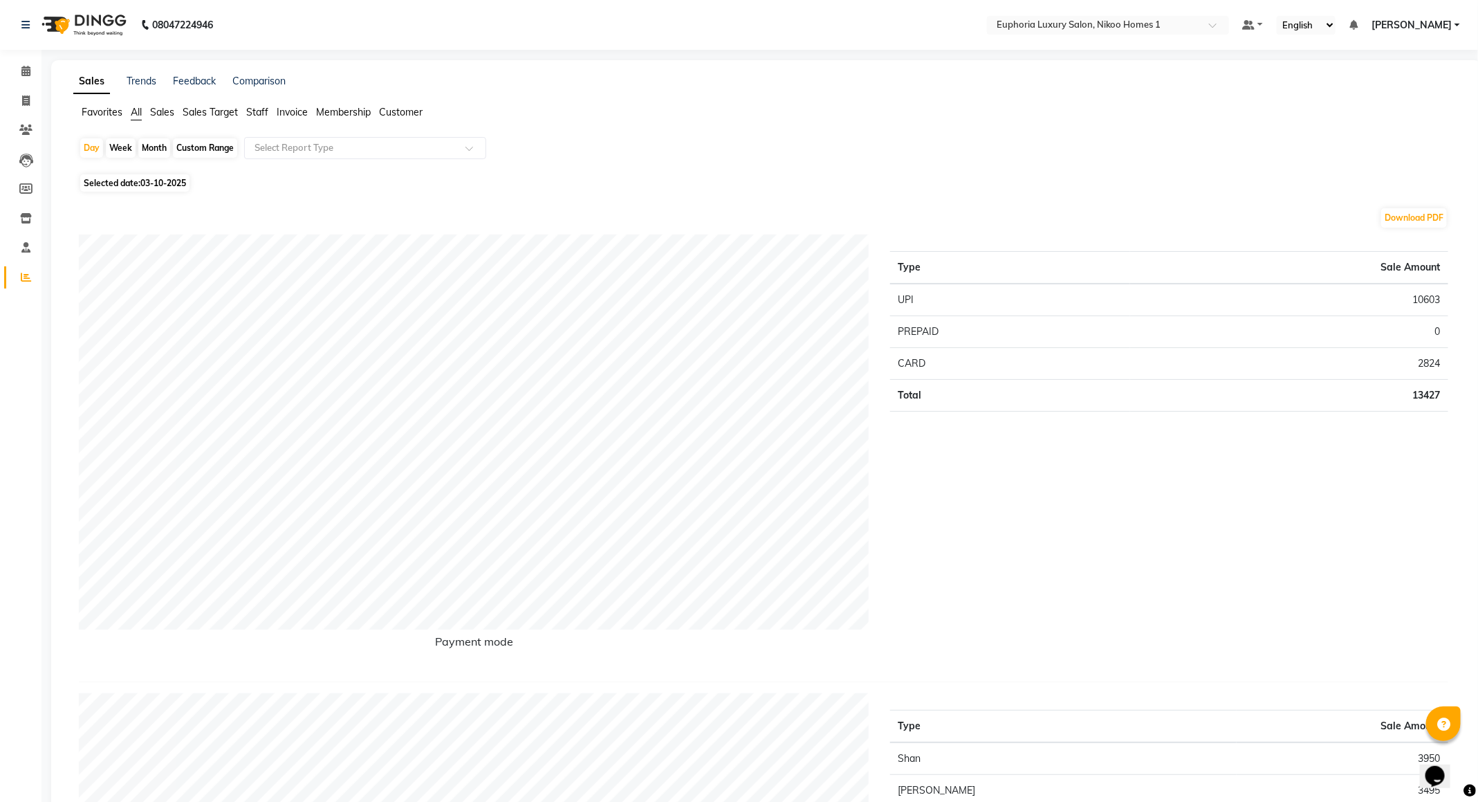
click at [401, 109] on span "Customer" at bounding box center [401, 112] width 44 height 12
click at [396, 149] on input "text" at bounding box center [351, 148] width 199 height 14
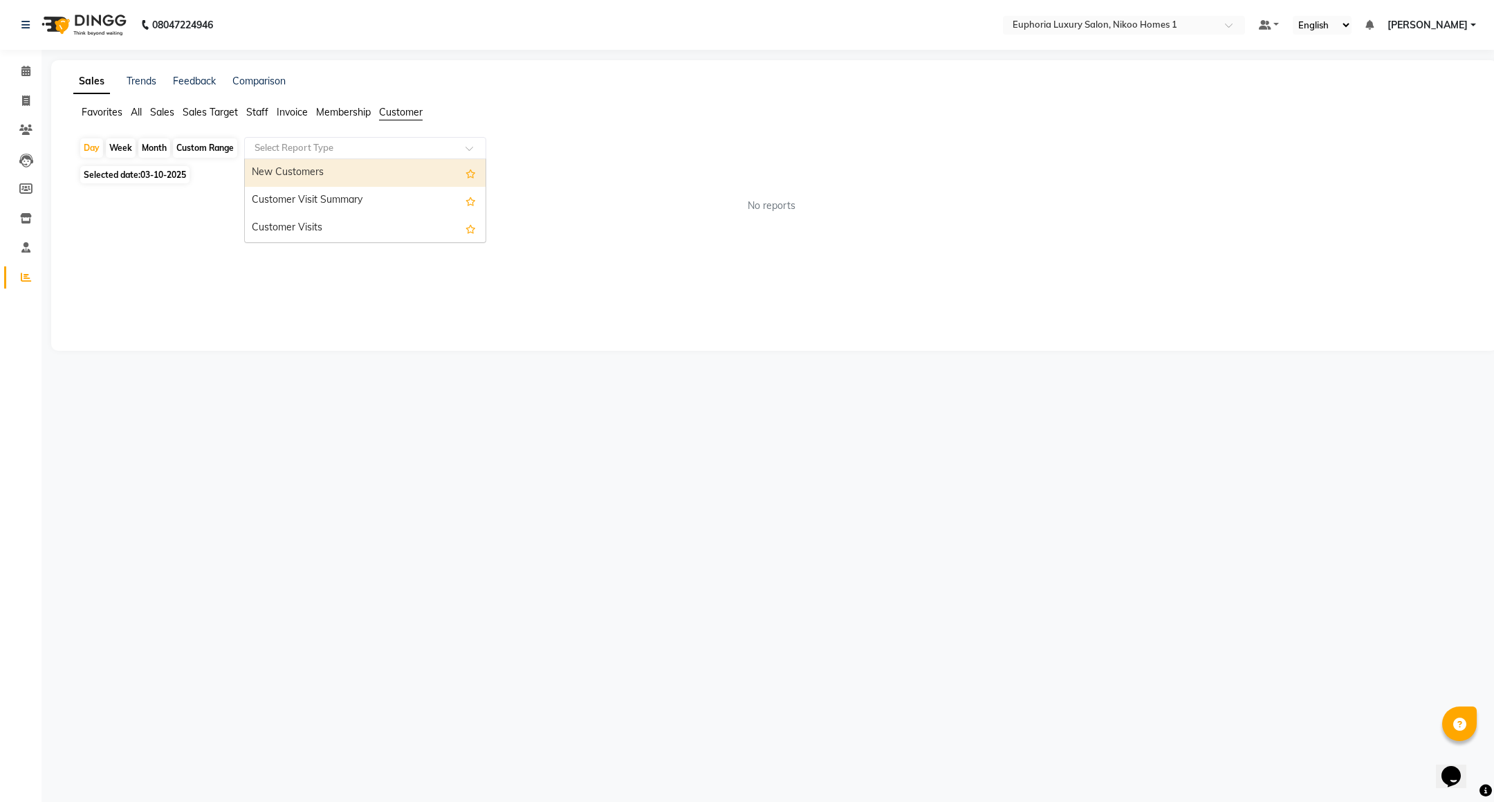
click at [340, 181] on div "New Customers" at bounding box center [365, 173] width 241 height 28
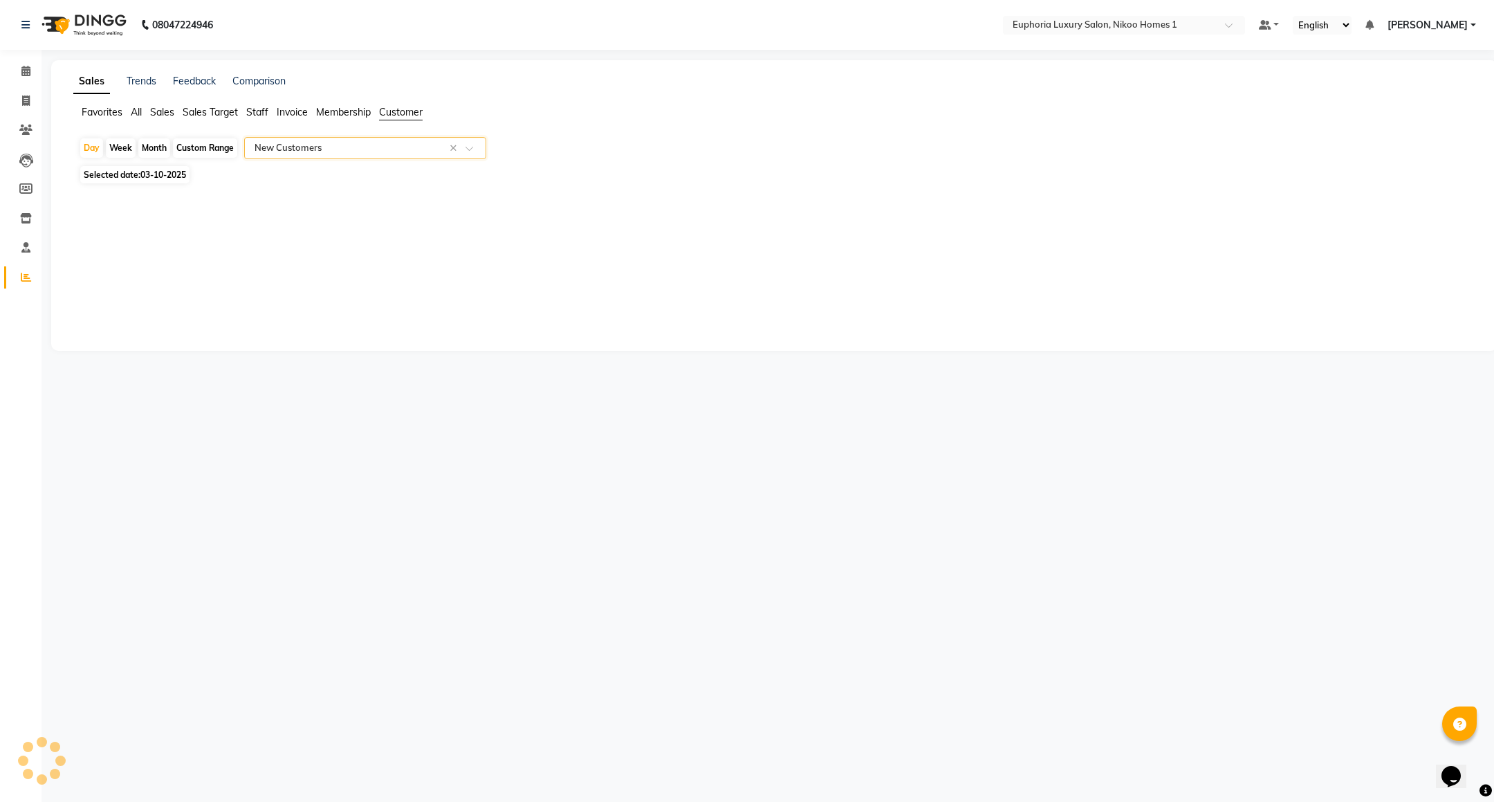
select select "full_report"
select select "csv"
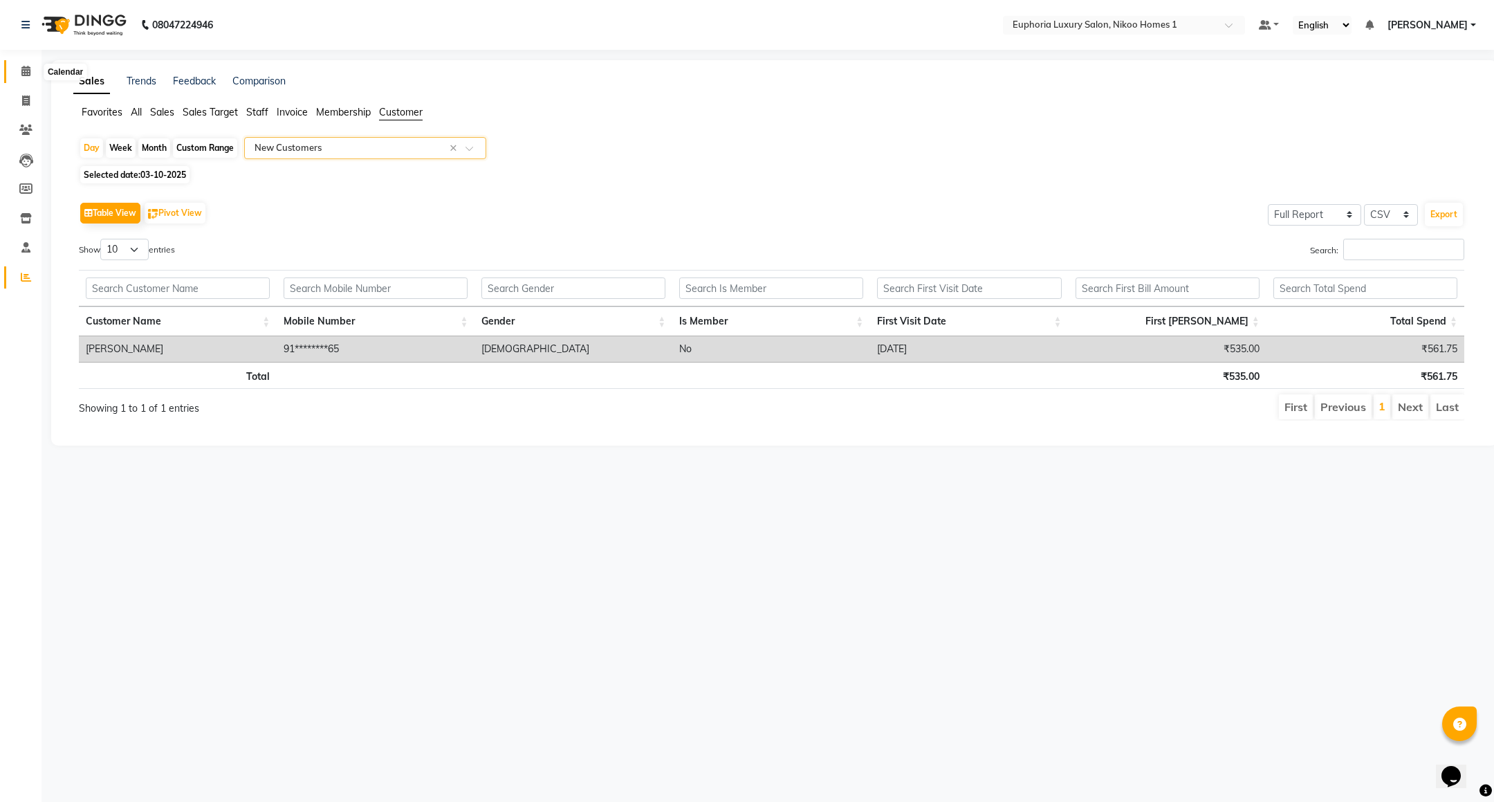
click at [32, 73] on span at bounding box center [26, 72] width 24 height 16
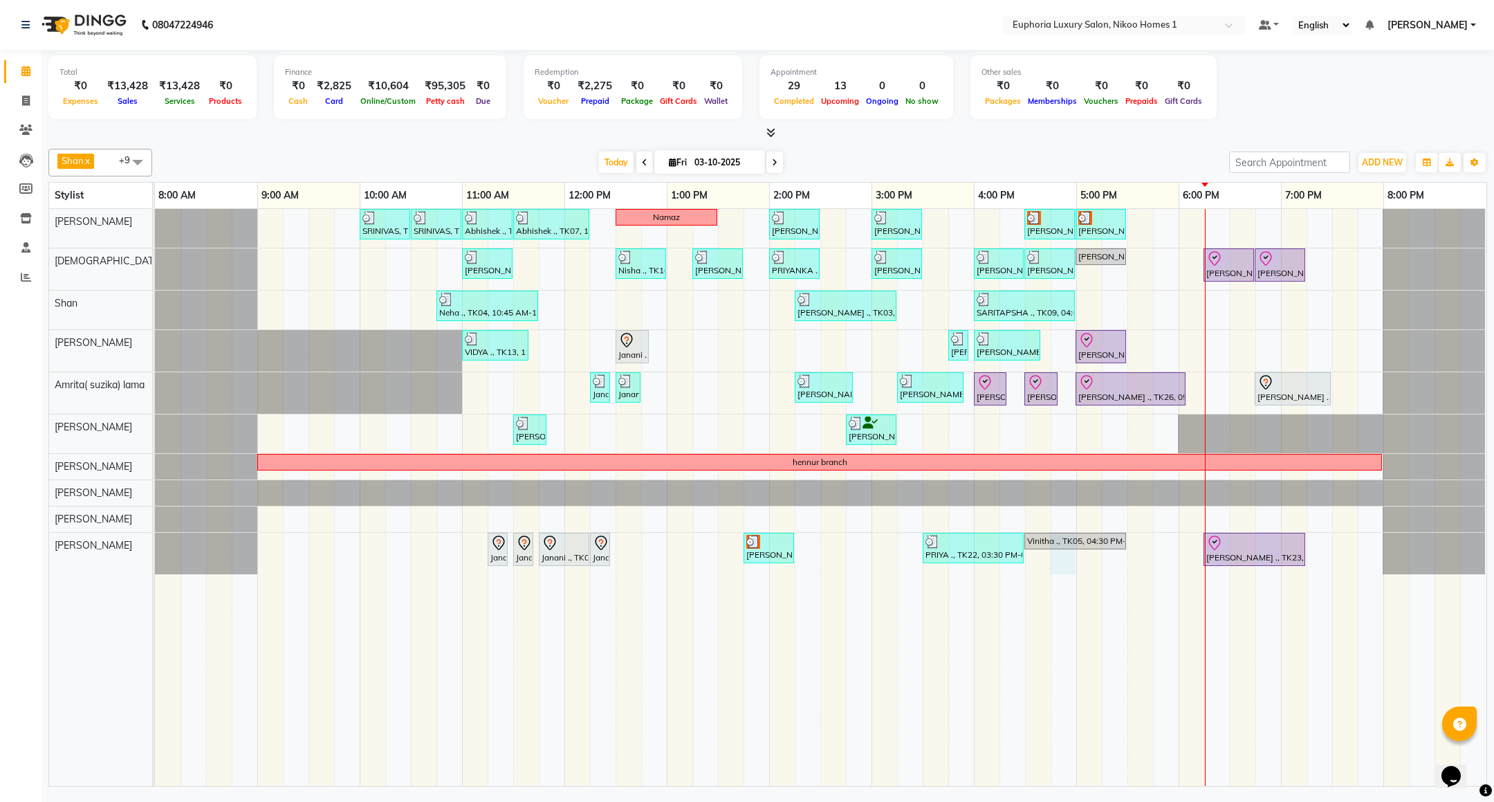
click at [1067, 565] on div "SRINIVAS, TK06, 10:00 AM-10:30 AM, EL-HAIR CUT (Senior Stylist) with hairwash M…" at bounding box center [821, 497] width 1332 height 577
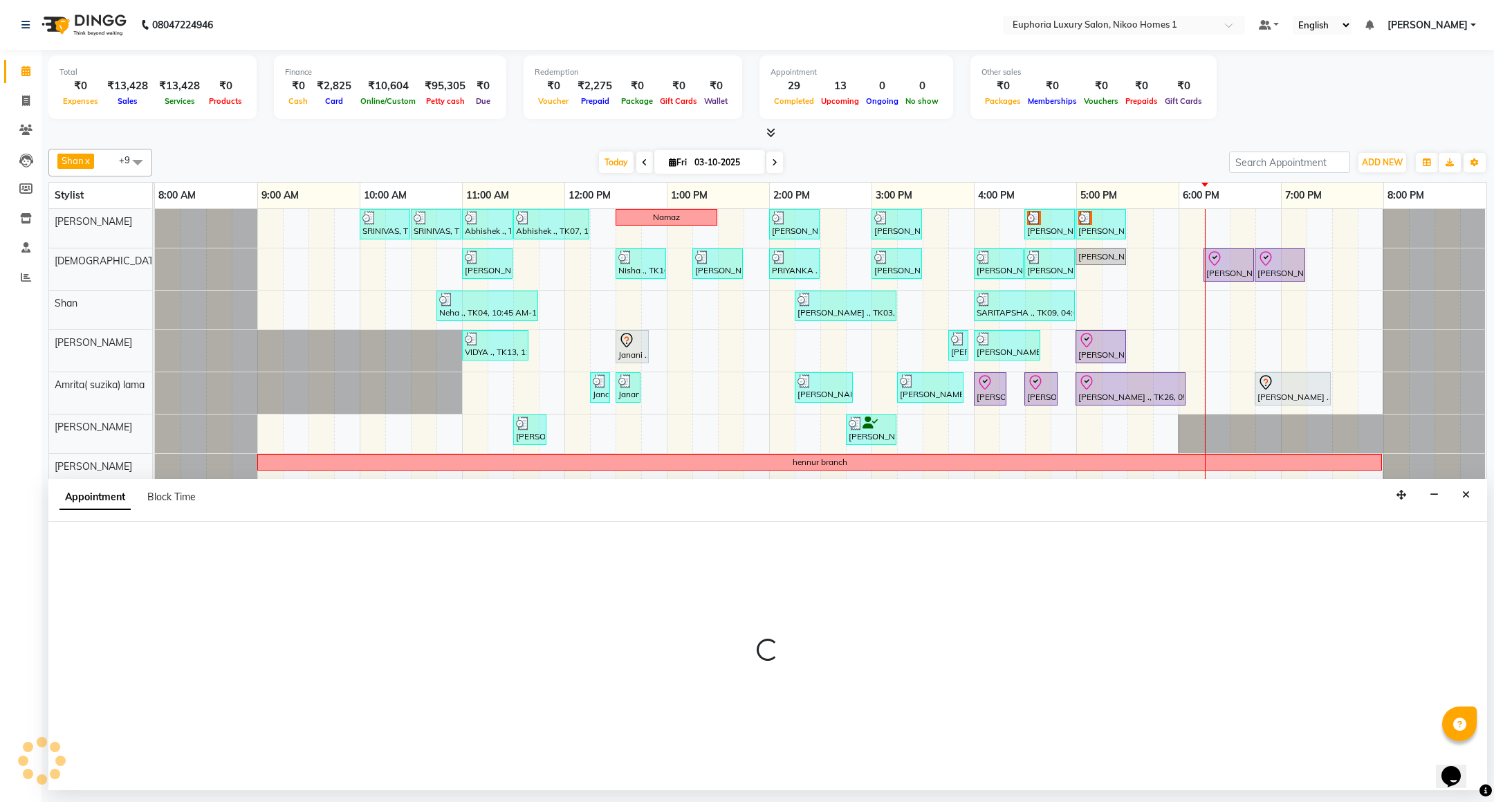
select select "93567"
select select "1005"
select select "tentative"
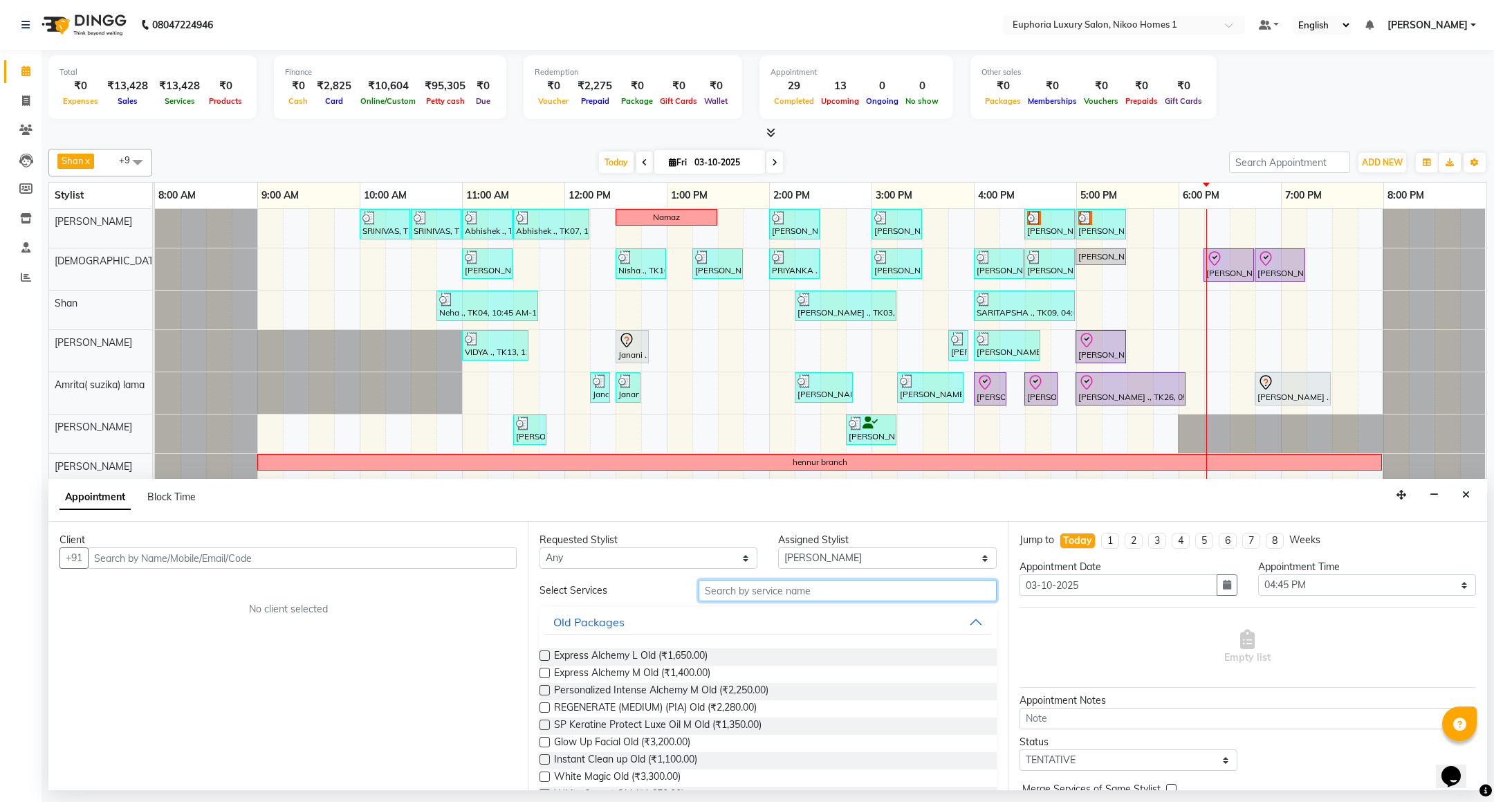
click at [718, 596] on input "text" at bounding box center [847, 590] width 297 height 21
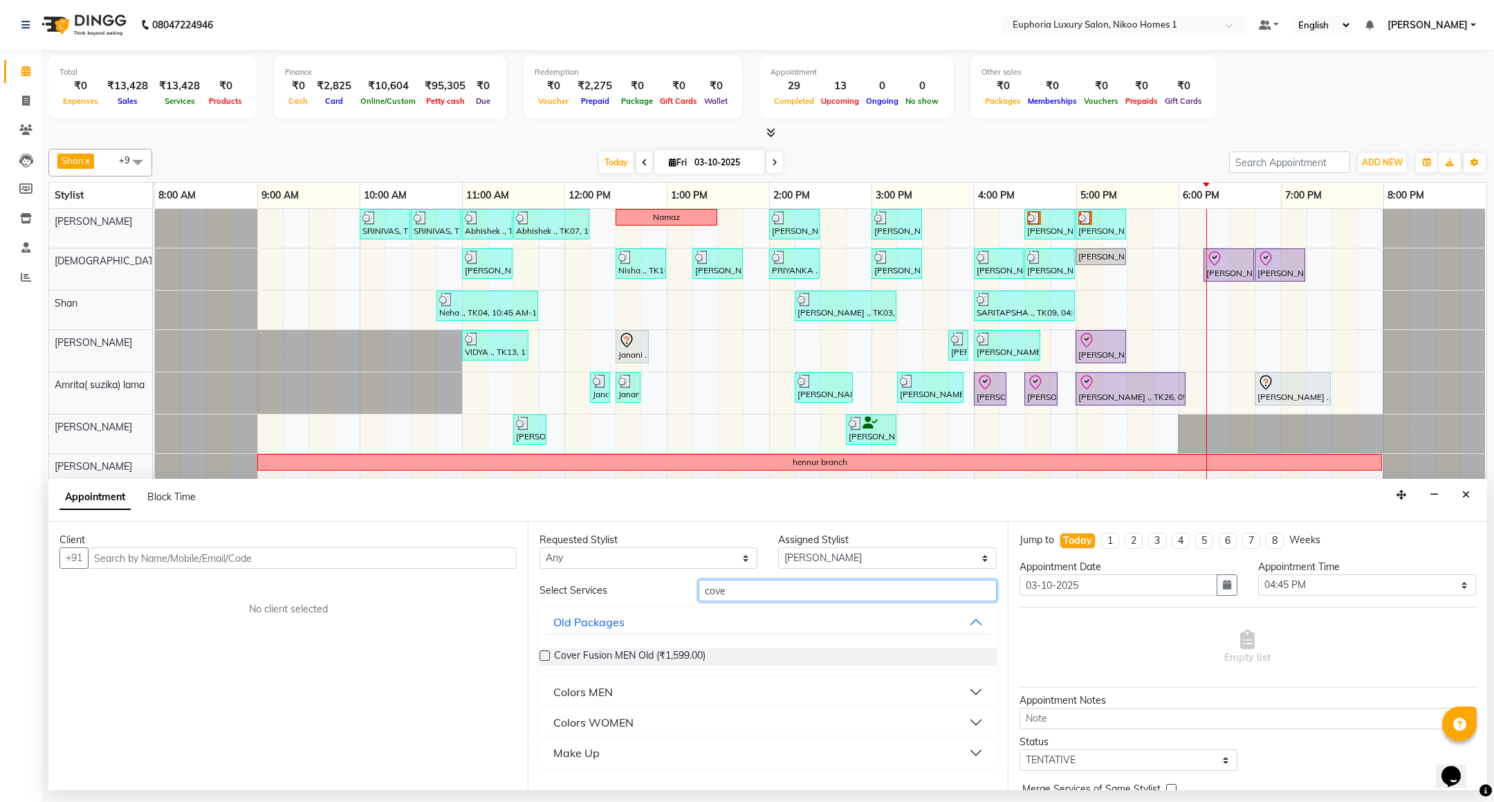
type input "cover"
click at [1464, 494] on icon "Close" at bounding box center [1467, 495] width 8 height 10
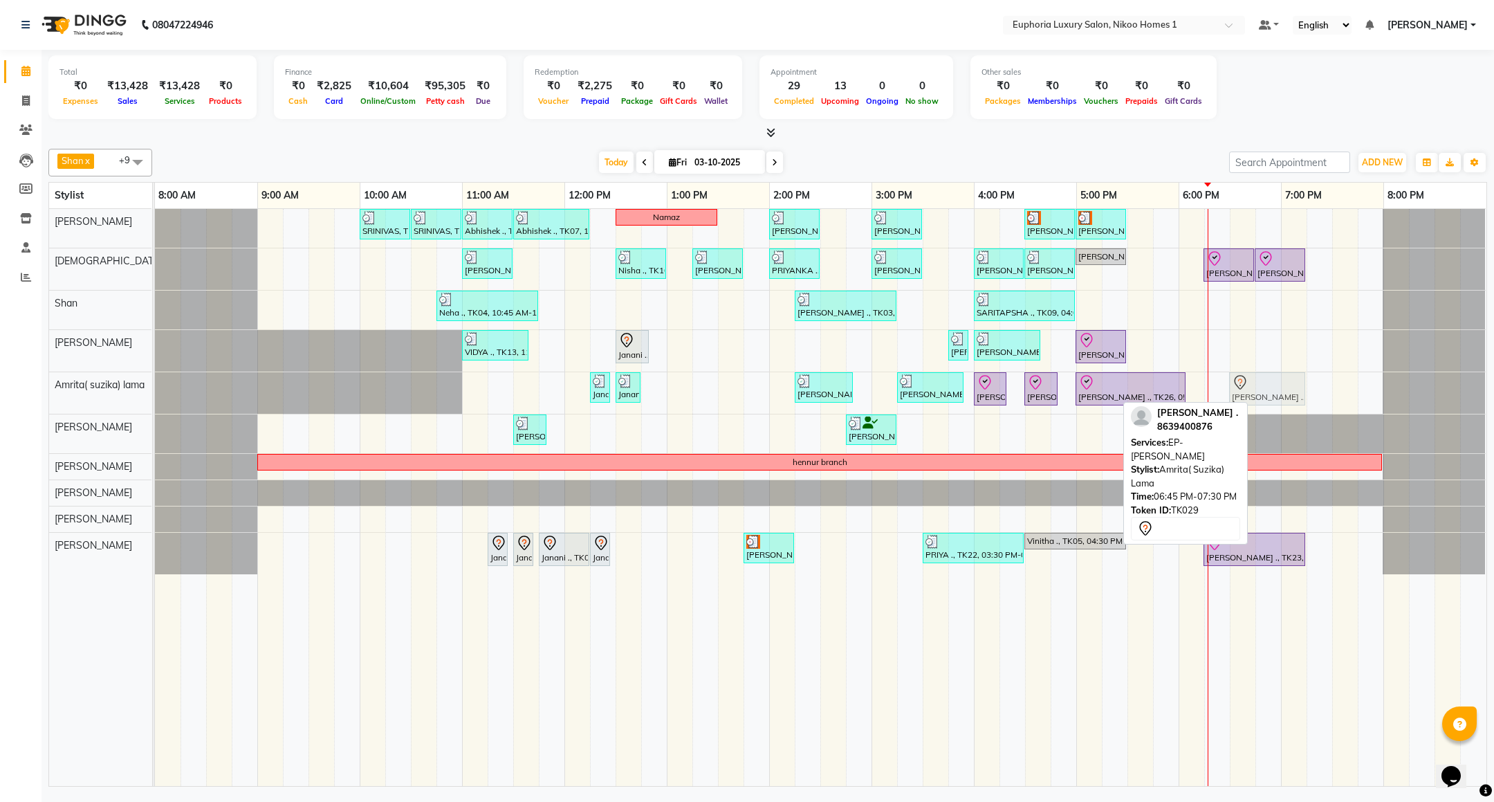
drag, startPoint x: 1268, startPoint y: 394, endPoint x: 1252, endPoint y: 393, distance: 16.7
click at [155, 393] on div "Janani, TK16, 12:15 PM-12:20 PM, EP-Under Arms Intimate Janani, TK16, 12:30 PM-…" at bounding box center [155, 393] width 0 height 42
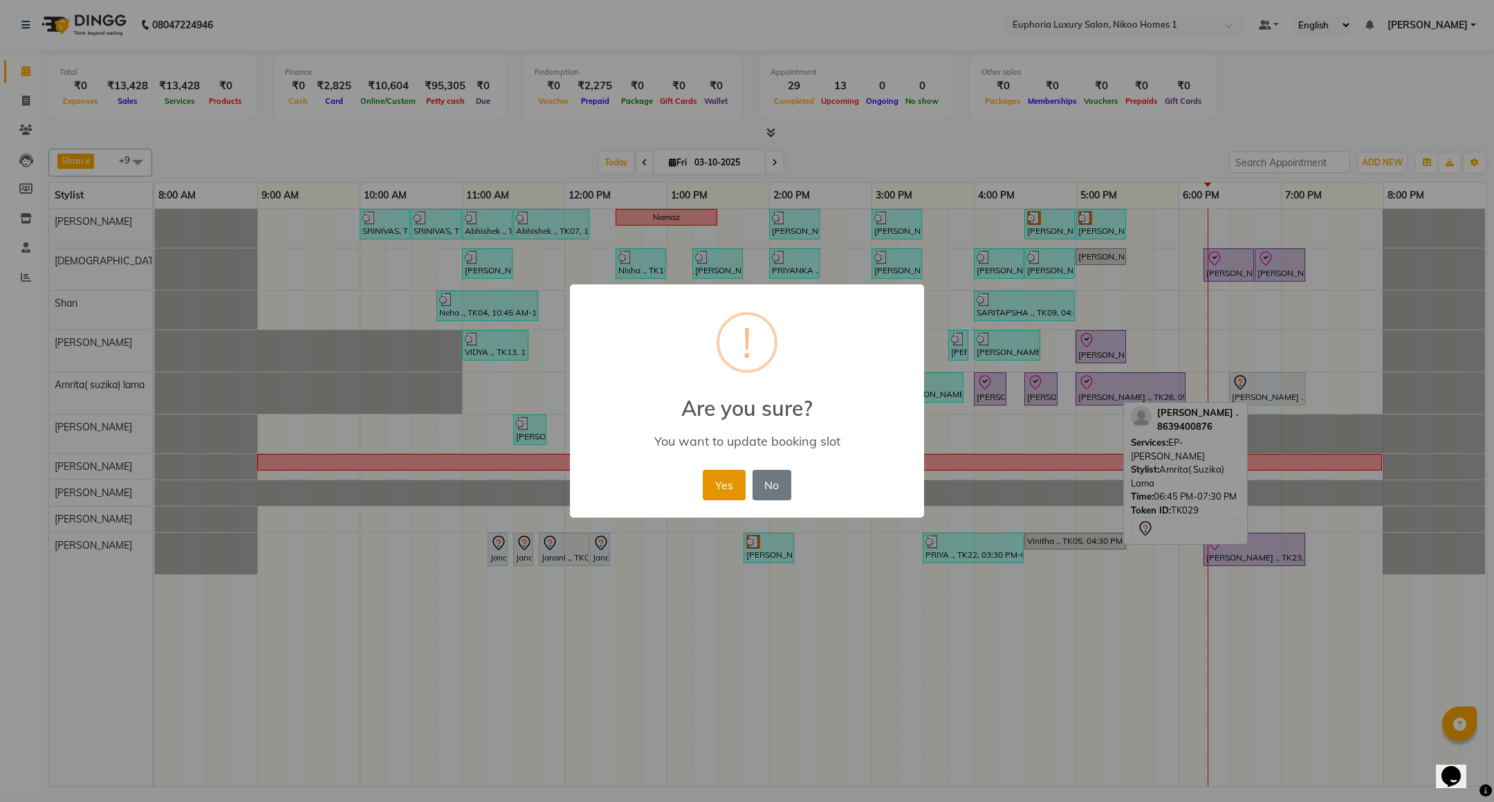
click at [718, 486] on button "Yes" at bounding box center [724, 485] width 42 height 30
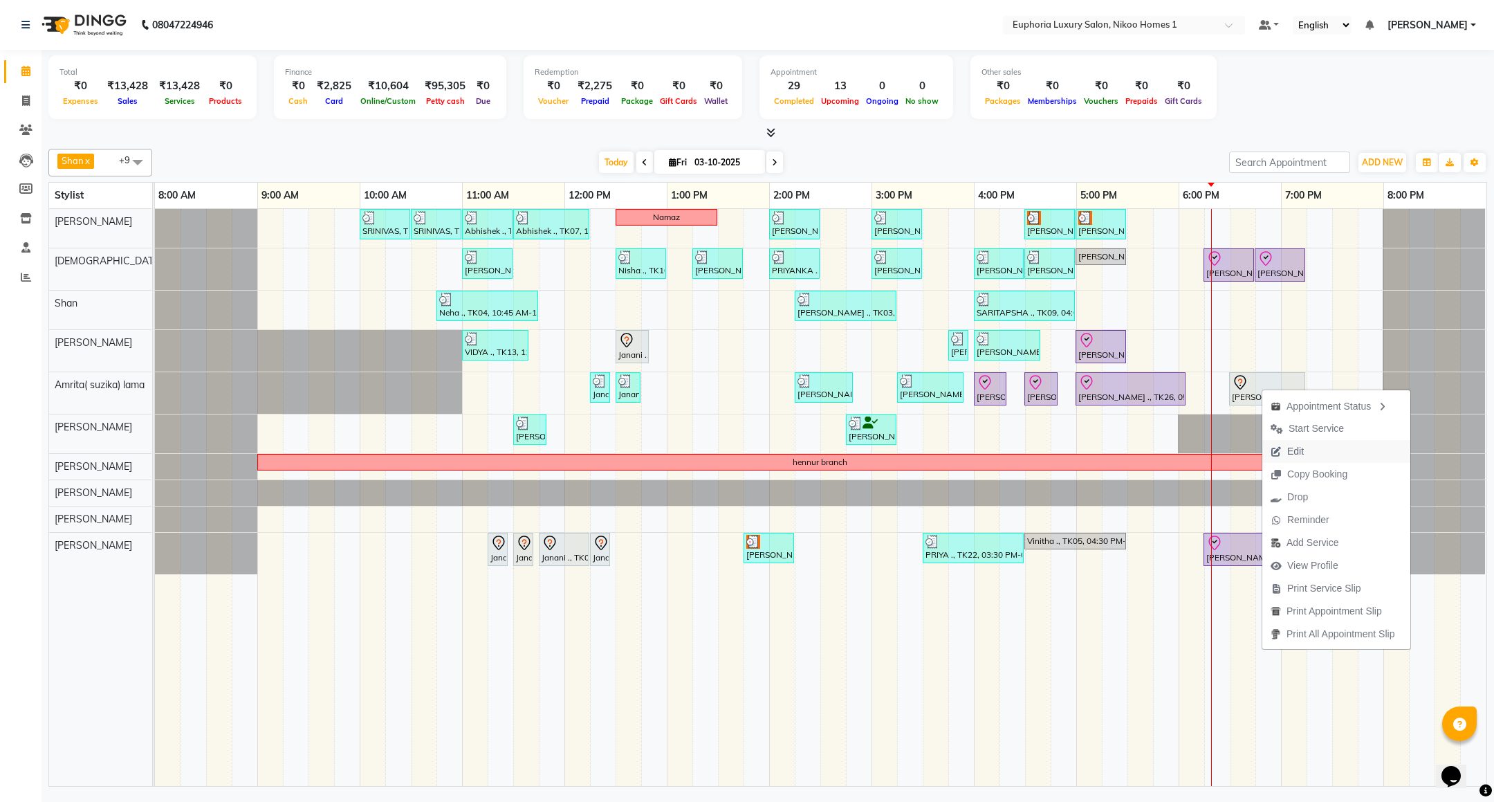
click at [1296, 451] on span "Edit" at bounding box center [1296, 451] width 17 height 15
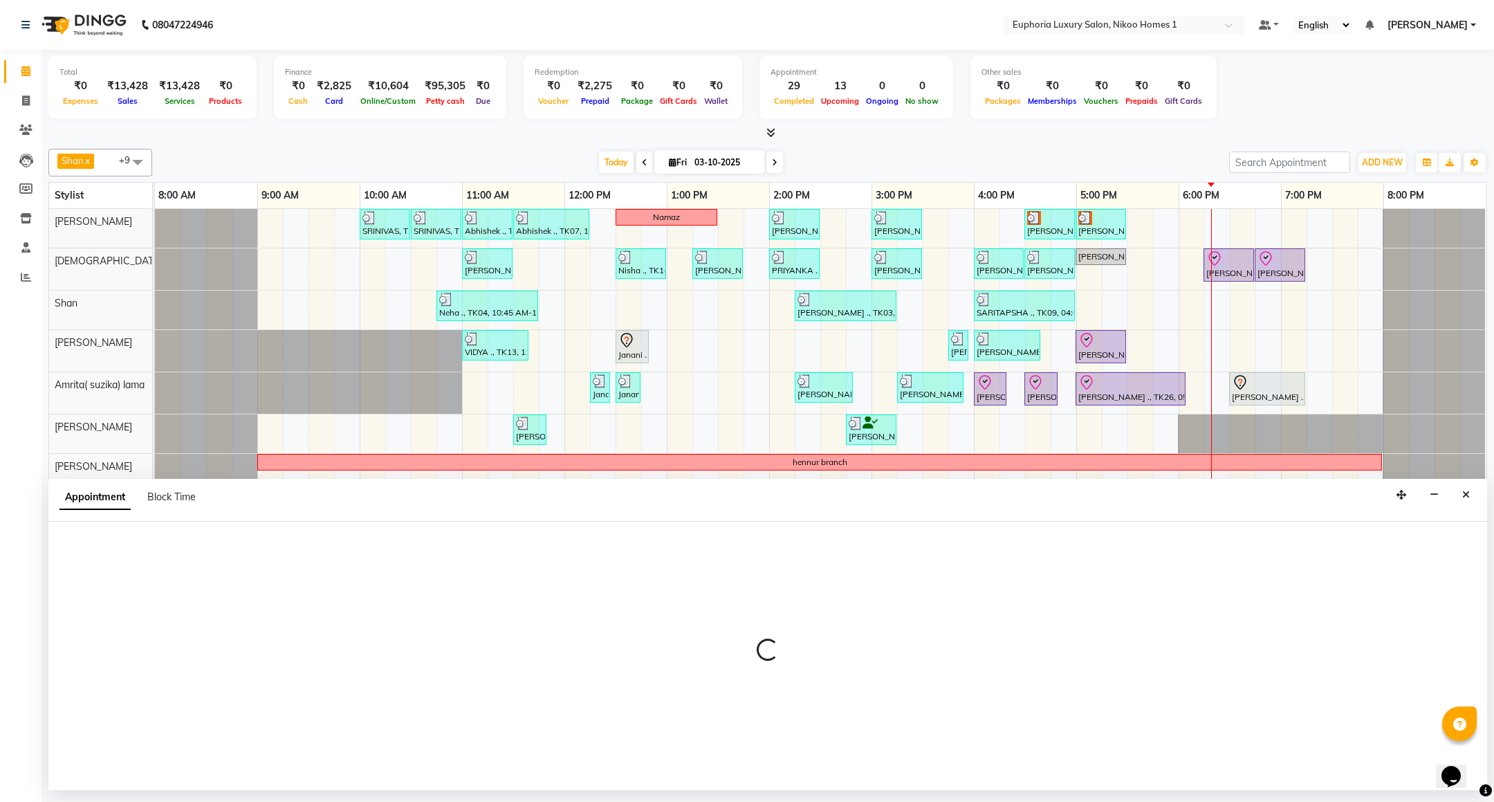
select select "tentative"
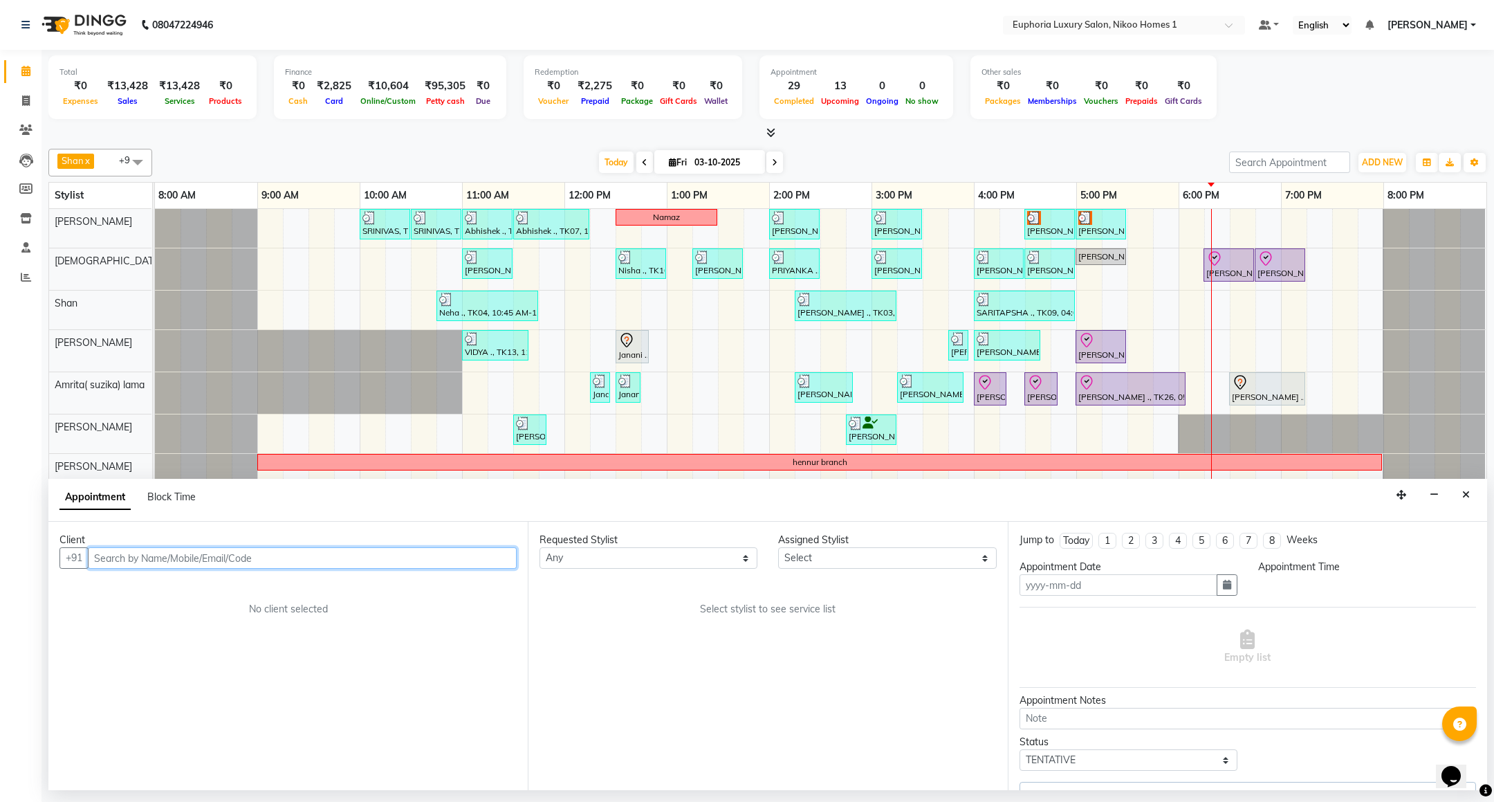
type input "03-10-2025"
select select "1110"
select select "74231"
select select "4025"
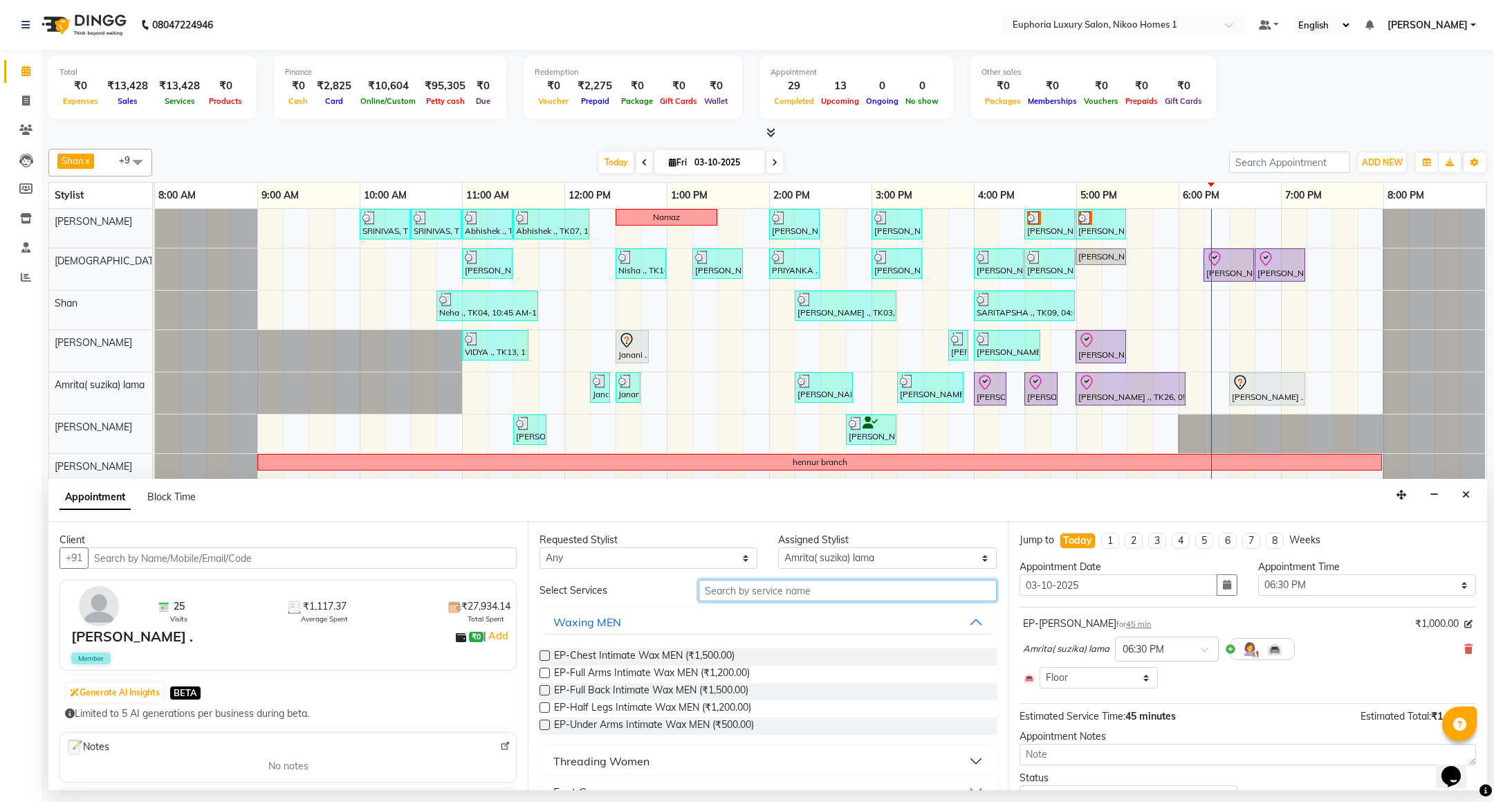
click at [729, 592] on input "text" at bounding box center [847, 590] width 297 height 21
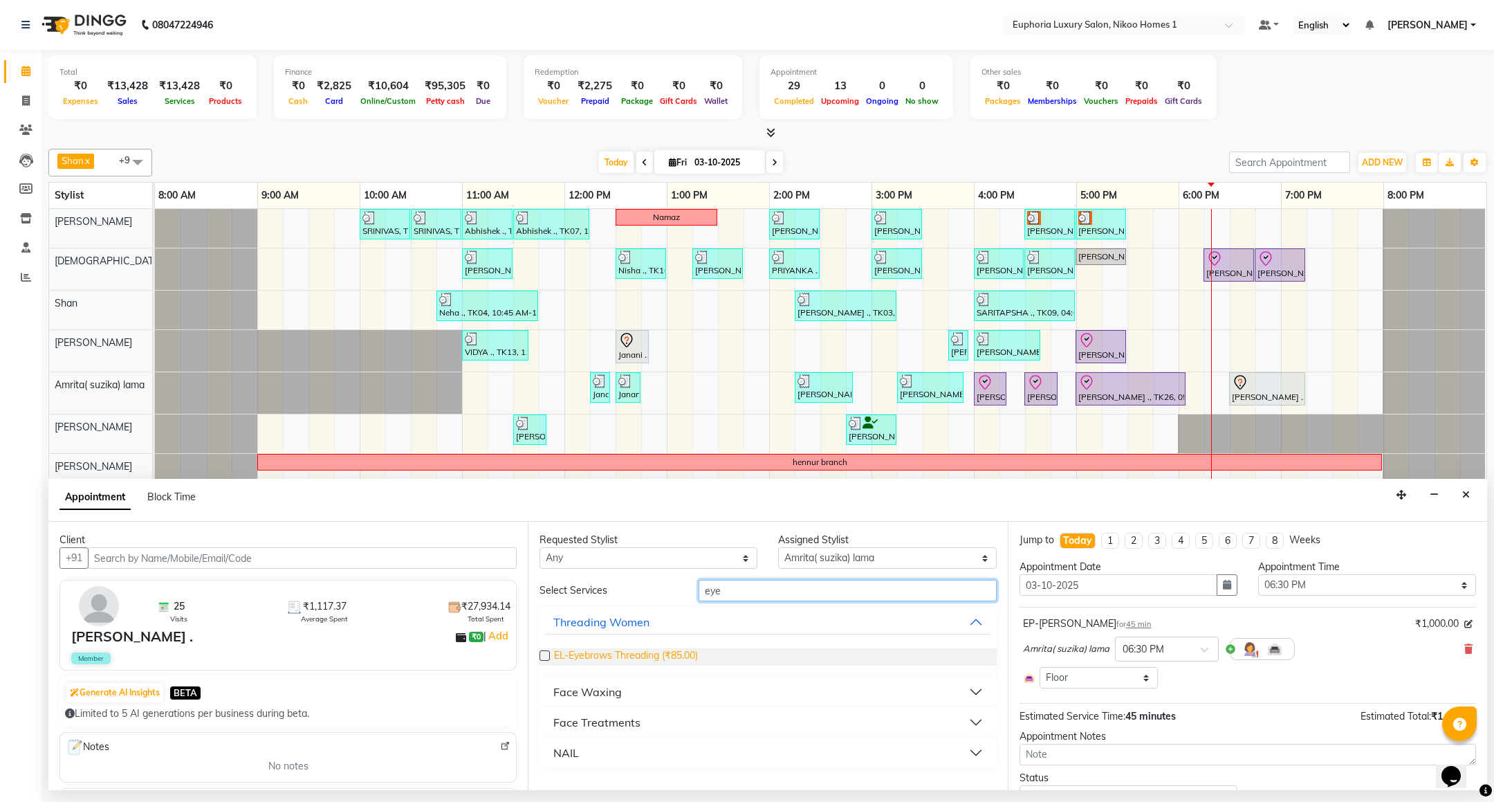
type input "eye"
click at [641, 657] on span "EL-Eyebrows Threading (₹85.00)" at bounding box center [626, 656] width 144 height 17
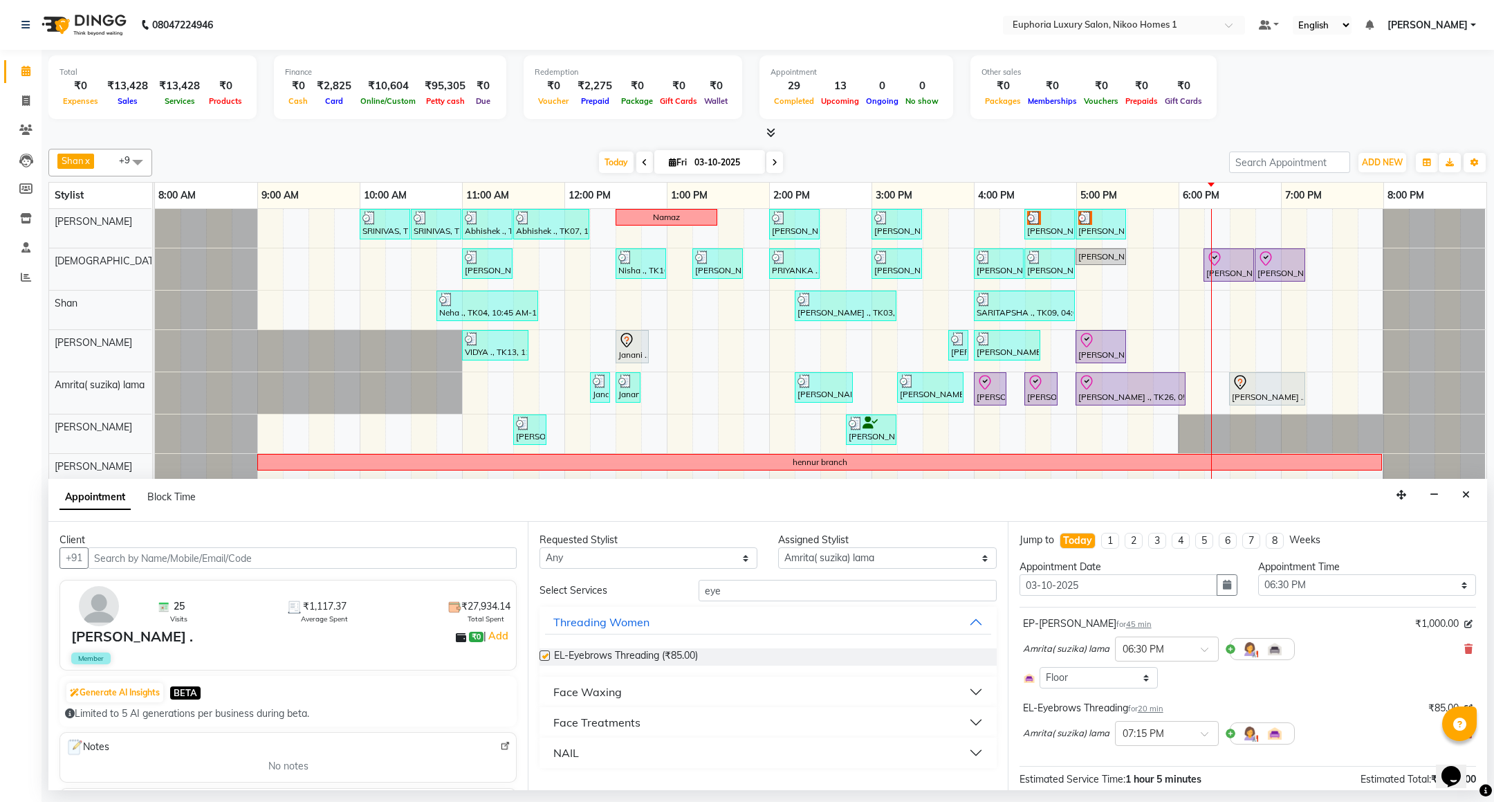
checkbox input "false"
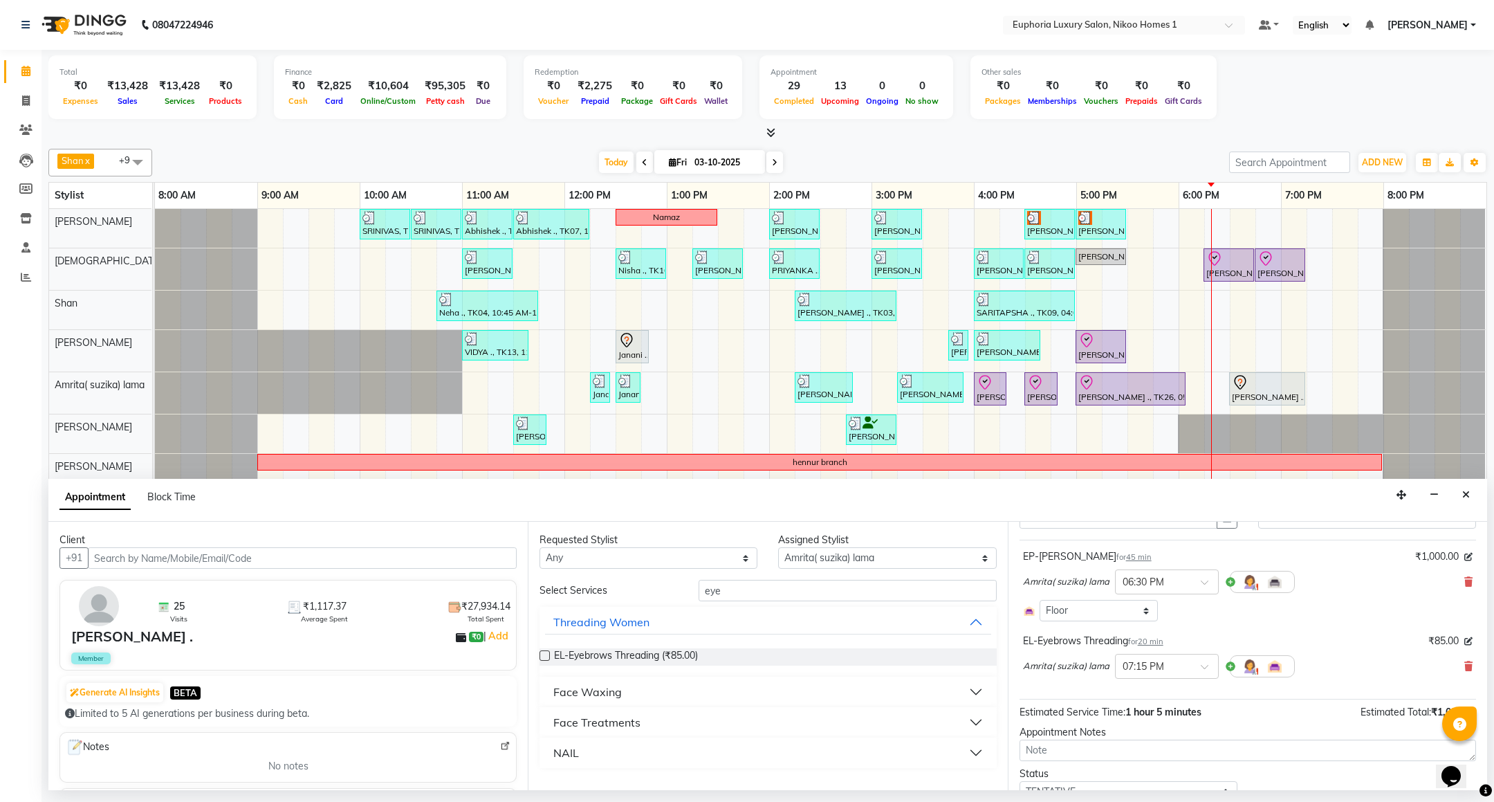
scroll to position [129, 0]
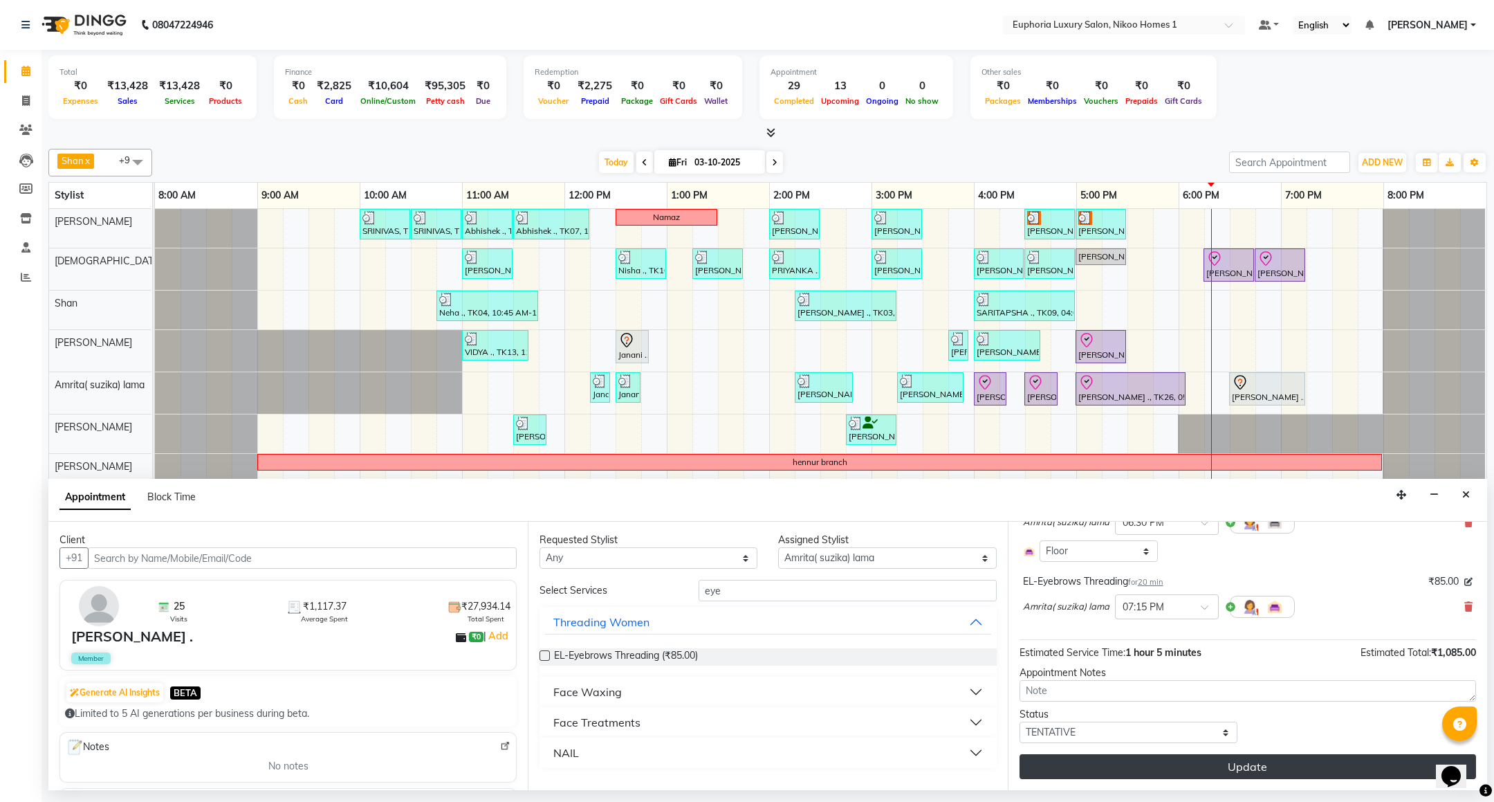
click at [1162, 760] on button "Update" at bounding box center [1248, 766] width 457 height 25
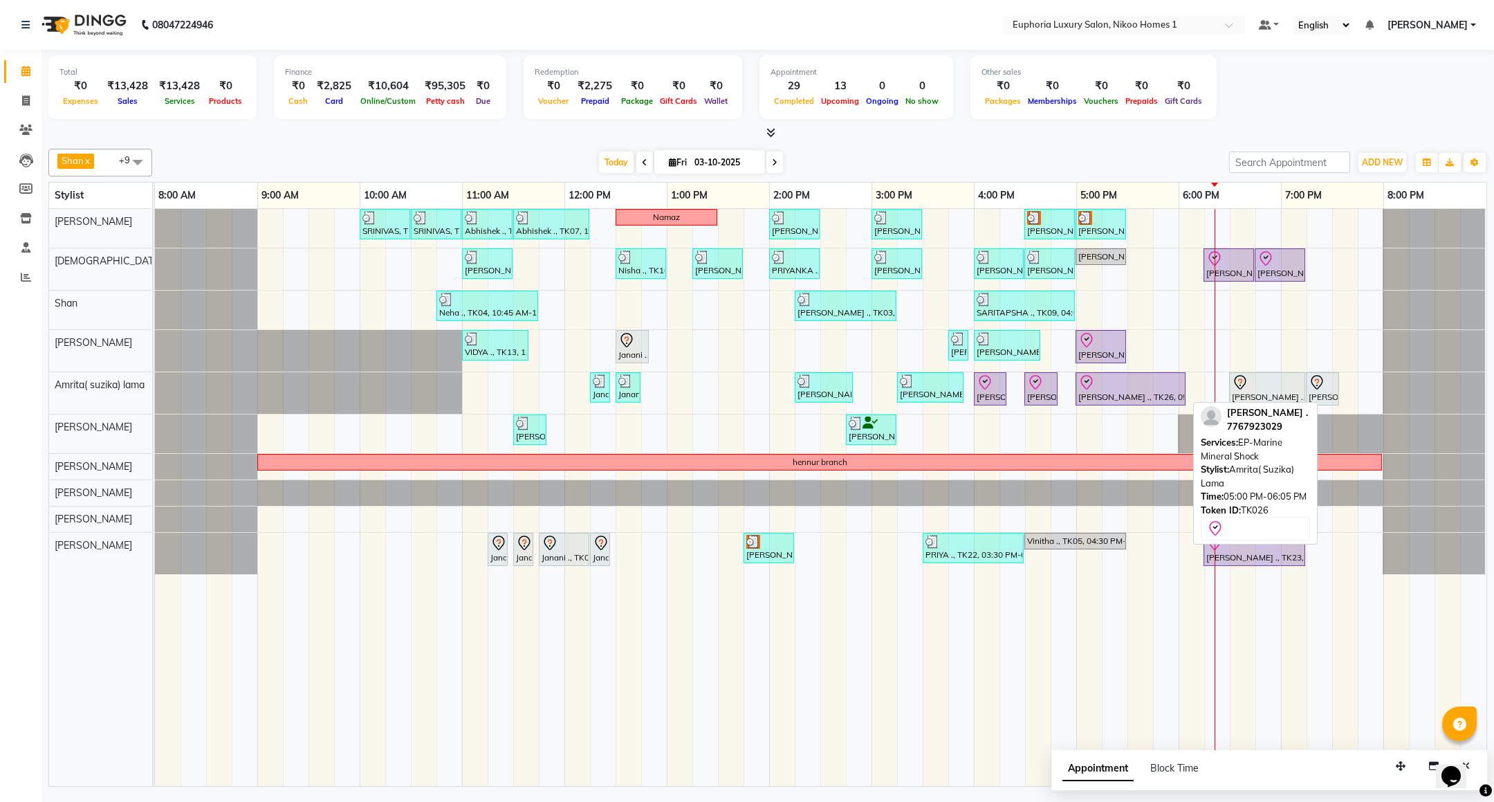
click at [1137, 395] on div "[PERSON_NAME] ., TK26, 05:00 PM-06:05 PM, EP-Marine Mineral Shock" at bounding box center [1130, 388] width 107 height 29
click at [1129, 395] on div "[PERSON_NAME] ., TK26, 05:00 PM-06:05 PM, EP-Marine Mineral Shock" at bounding box center [1130, 388] width 107 height 29
select select "8"
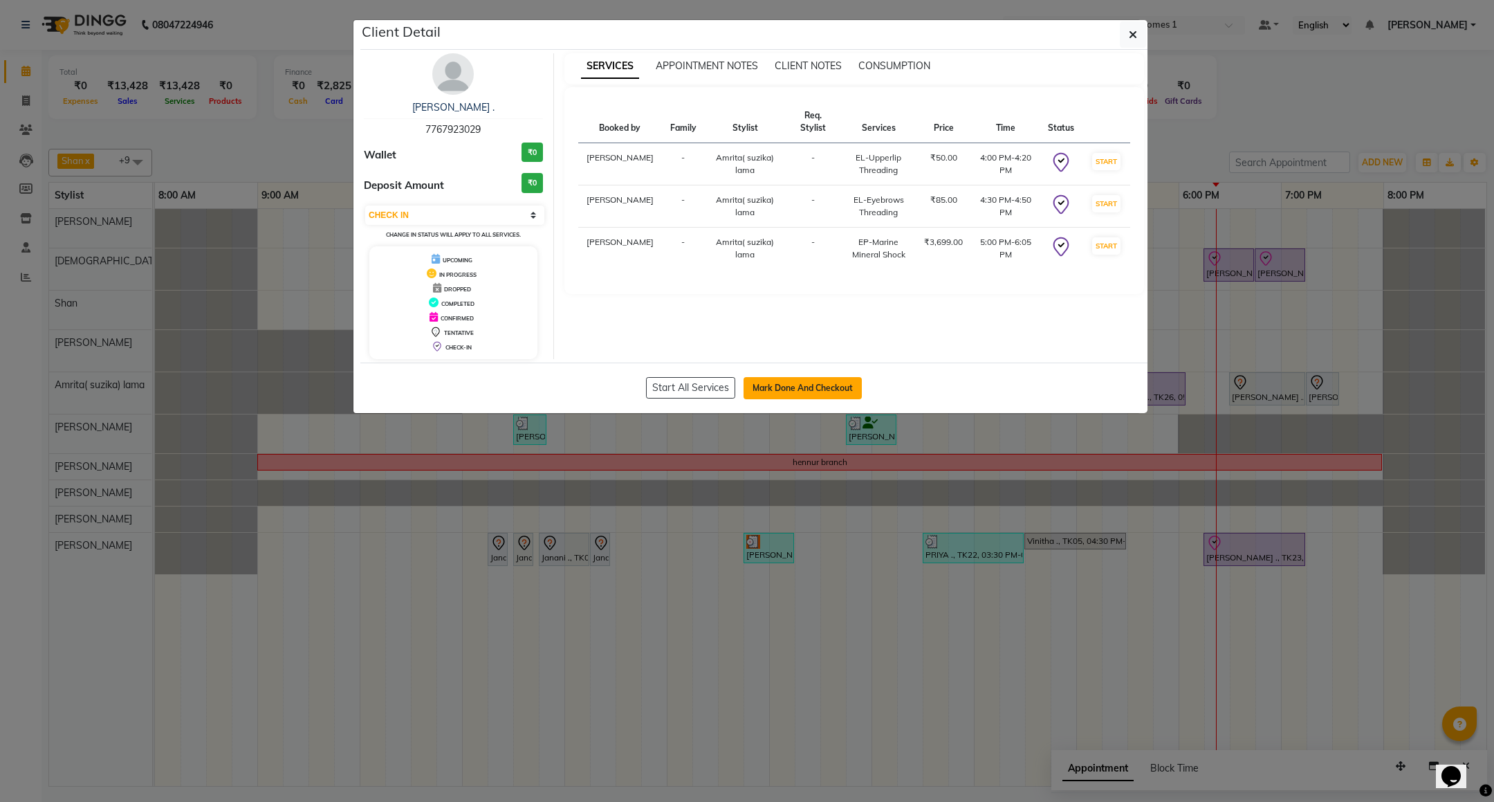
click at [822, 388] on button "Mark Done And Checkout" at bounding box center [803, 388] width 118 height 22
select select "service"
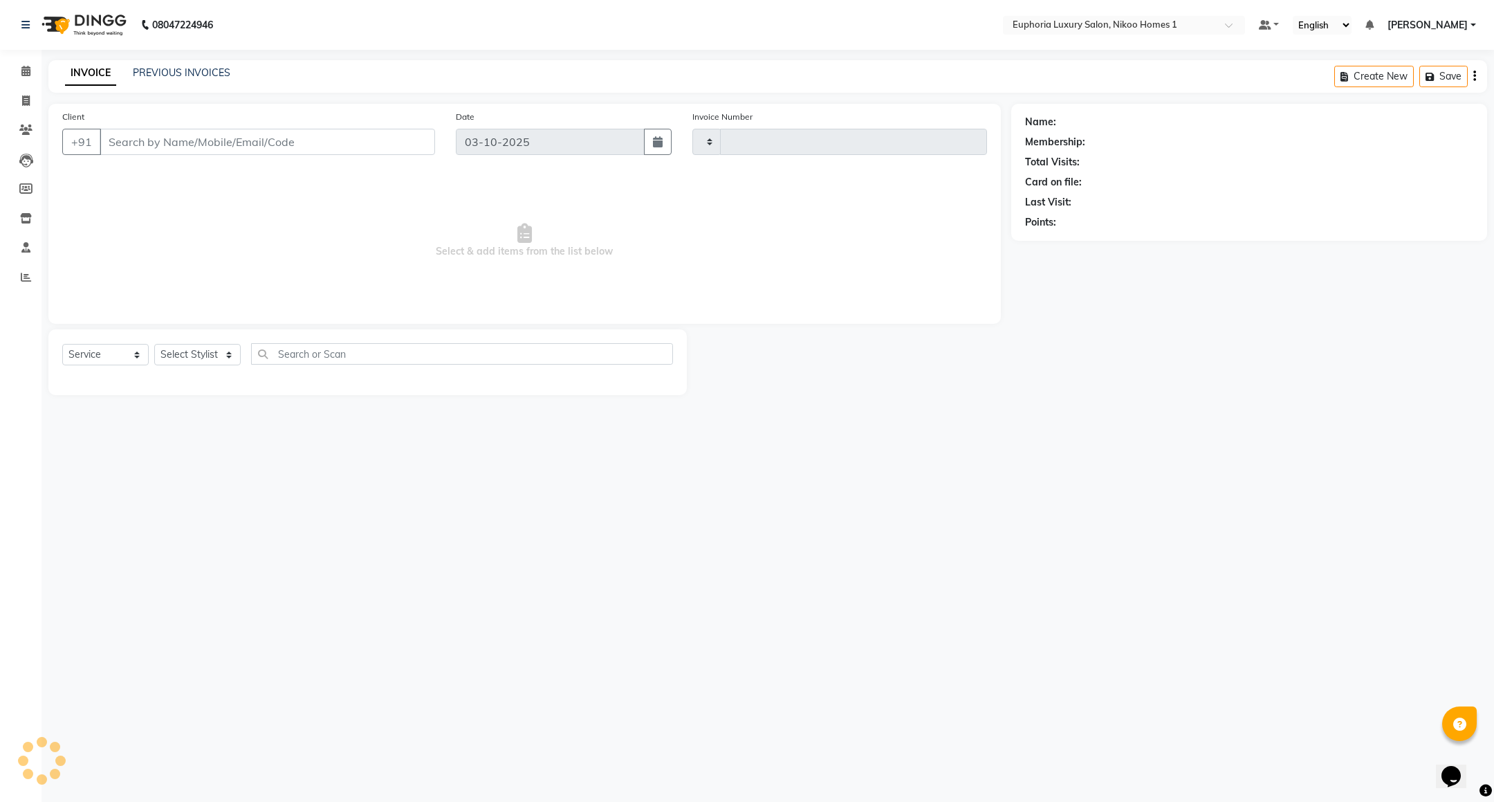
type input "4475"
select select "7987"
type input "77******29"
select select "74231"
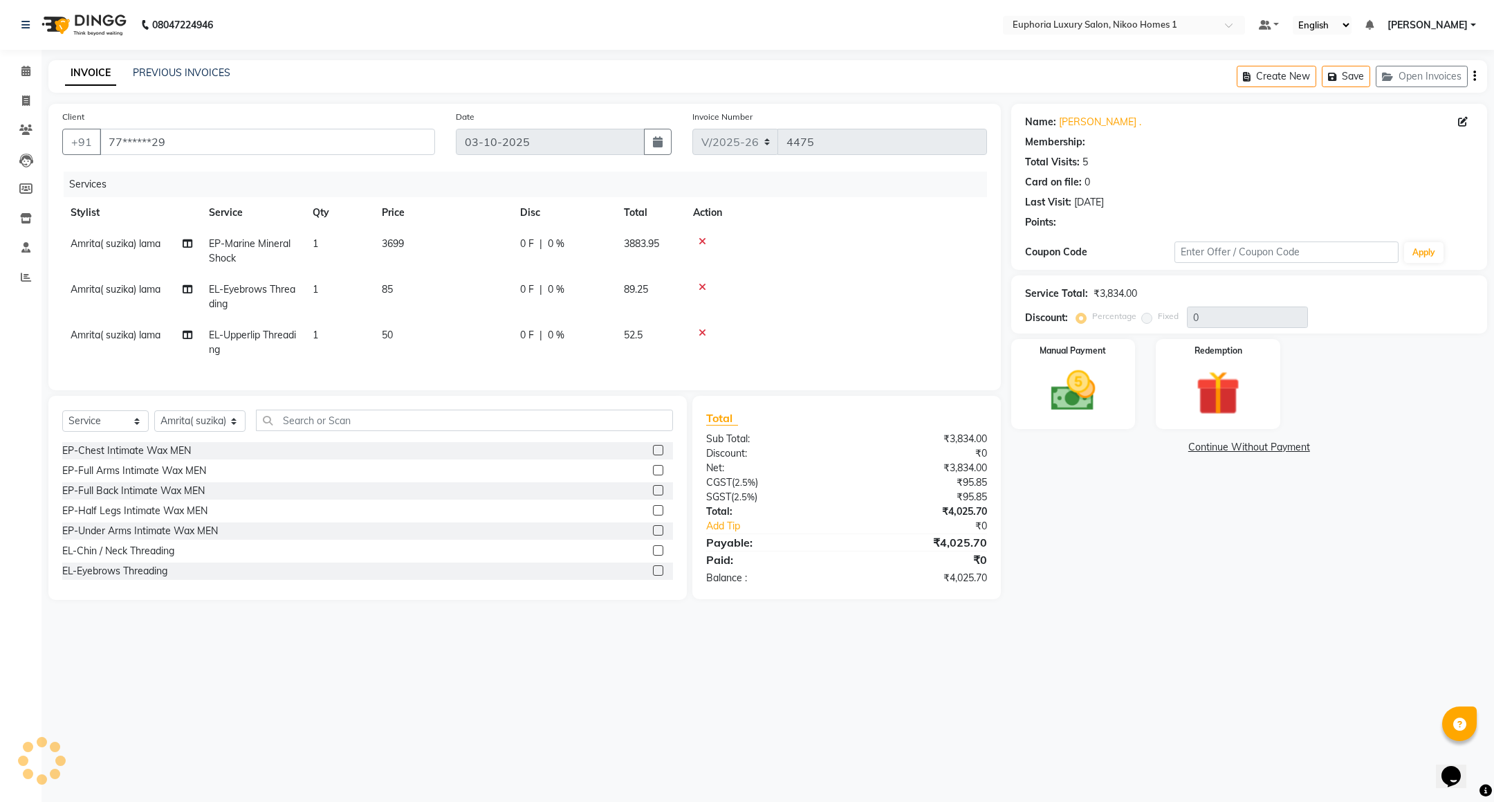
select select "1: Object"
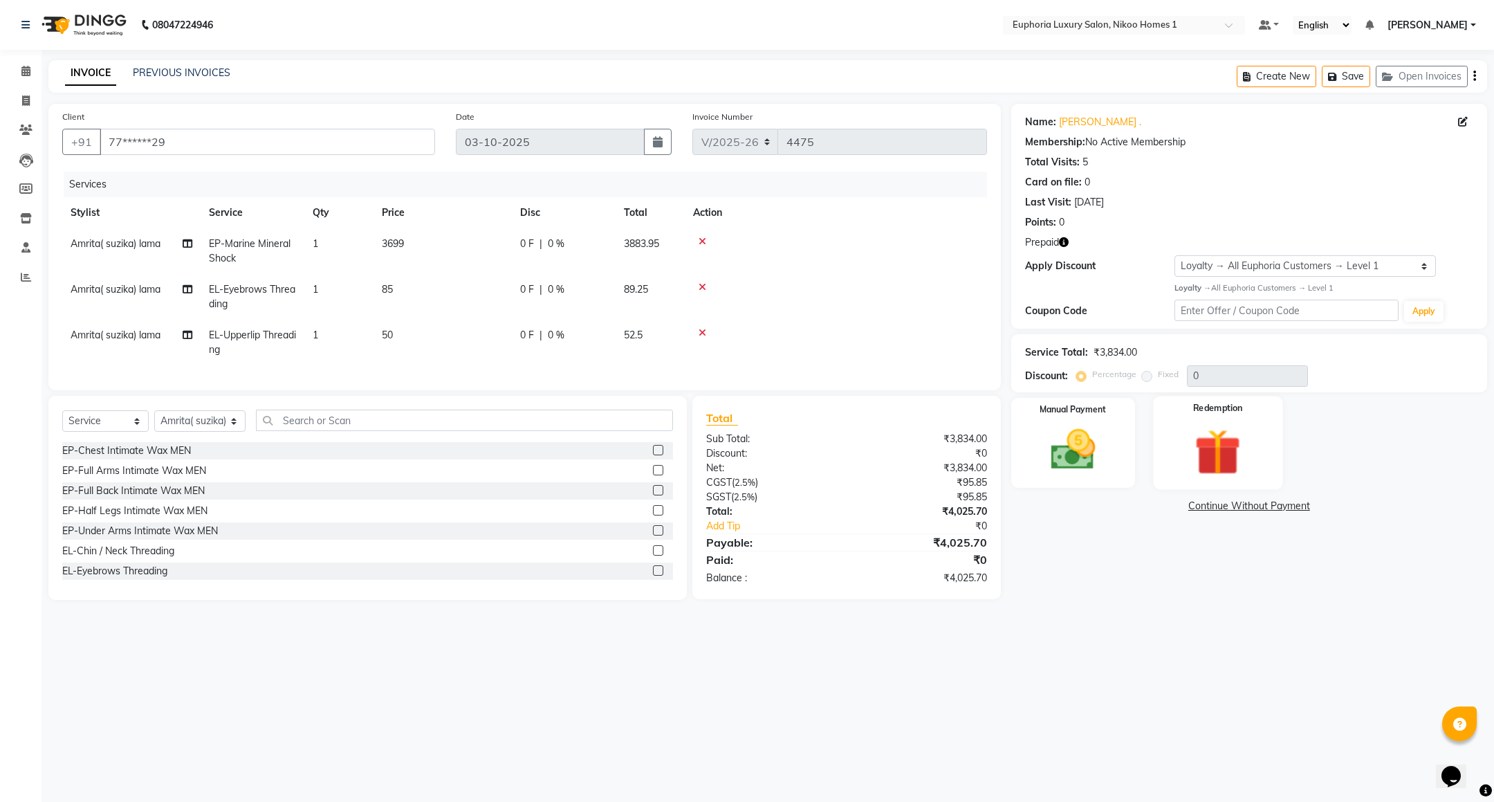
click at [1200, 457] on img at bounding box center [1218, 451] width 75 height 57
click at [1215, 507] on span "Prepaid 1" at bounding box center [1218, 508] width 45 height 16
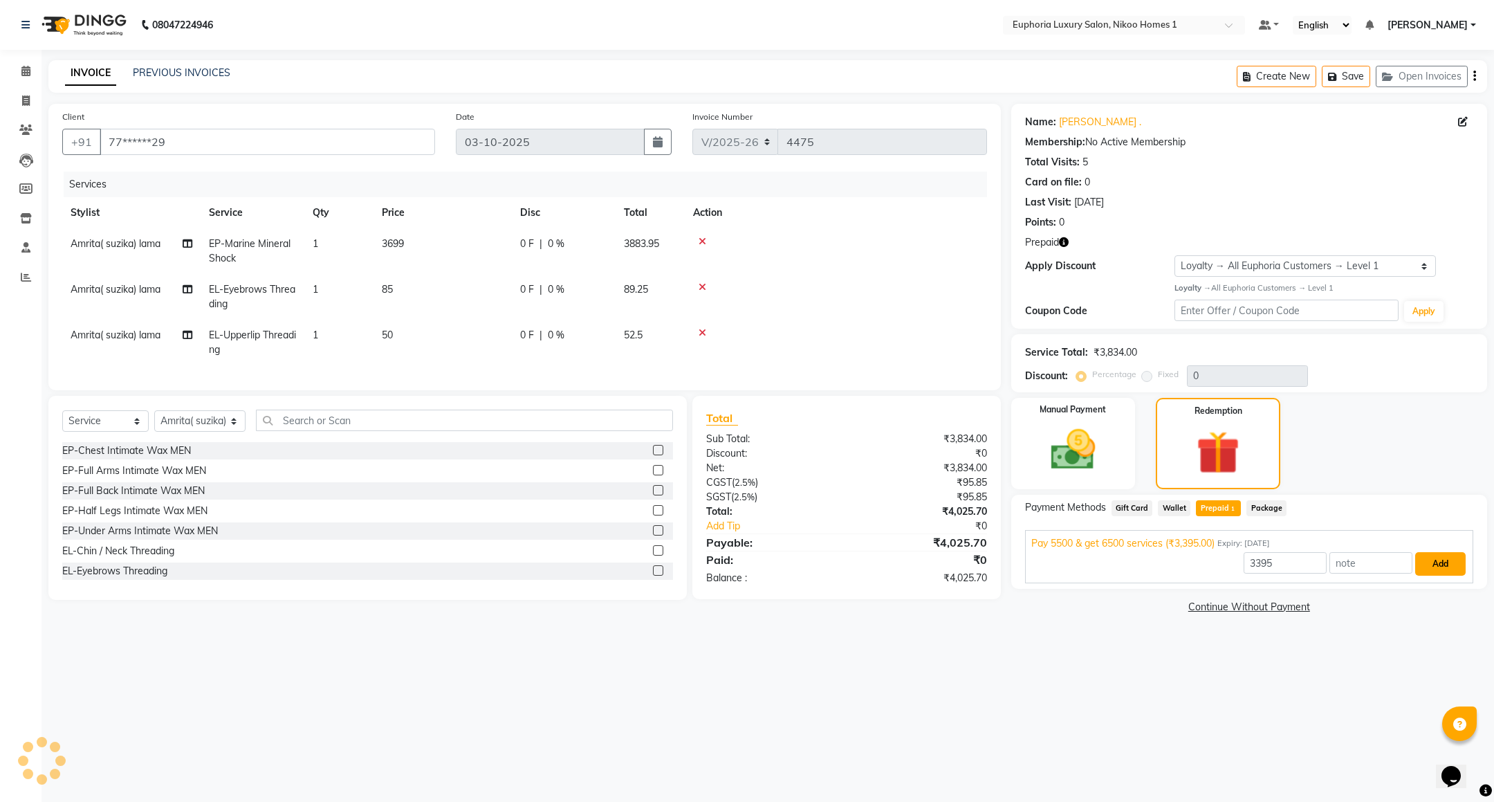
click at [1431, 565] on button "Add" at bounding box center [1440, 564] width 51 height 24
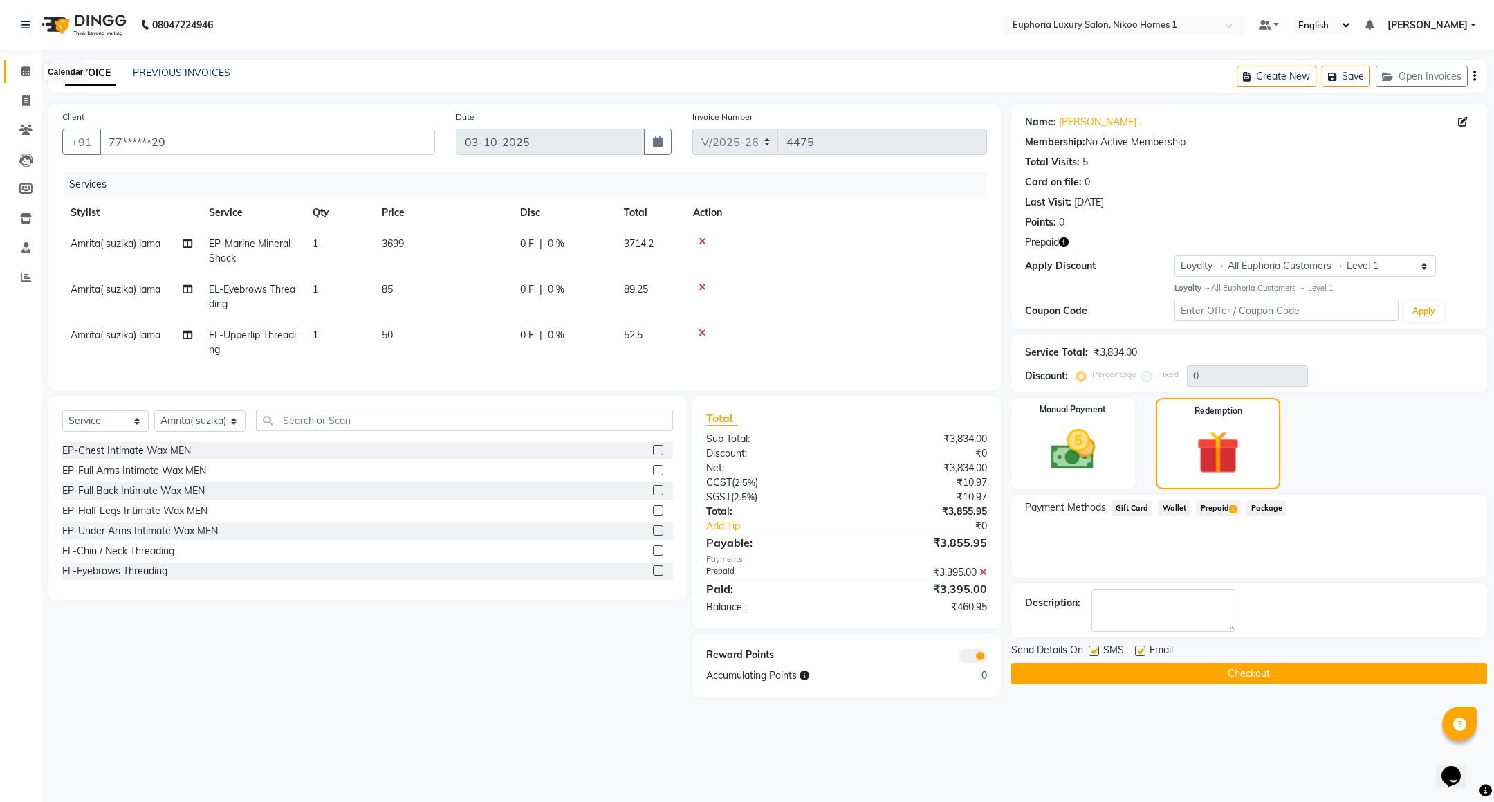
click at [23, 66] on icon at bounding box center [25, 71] width 9 height 10
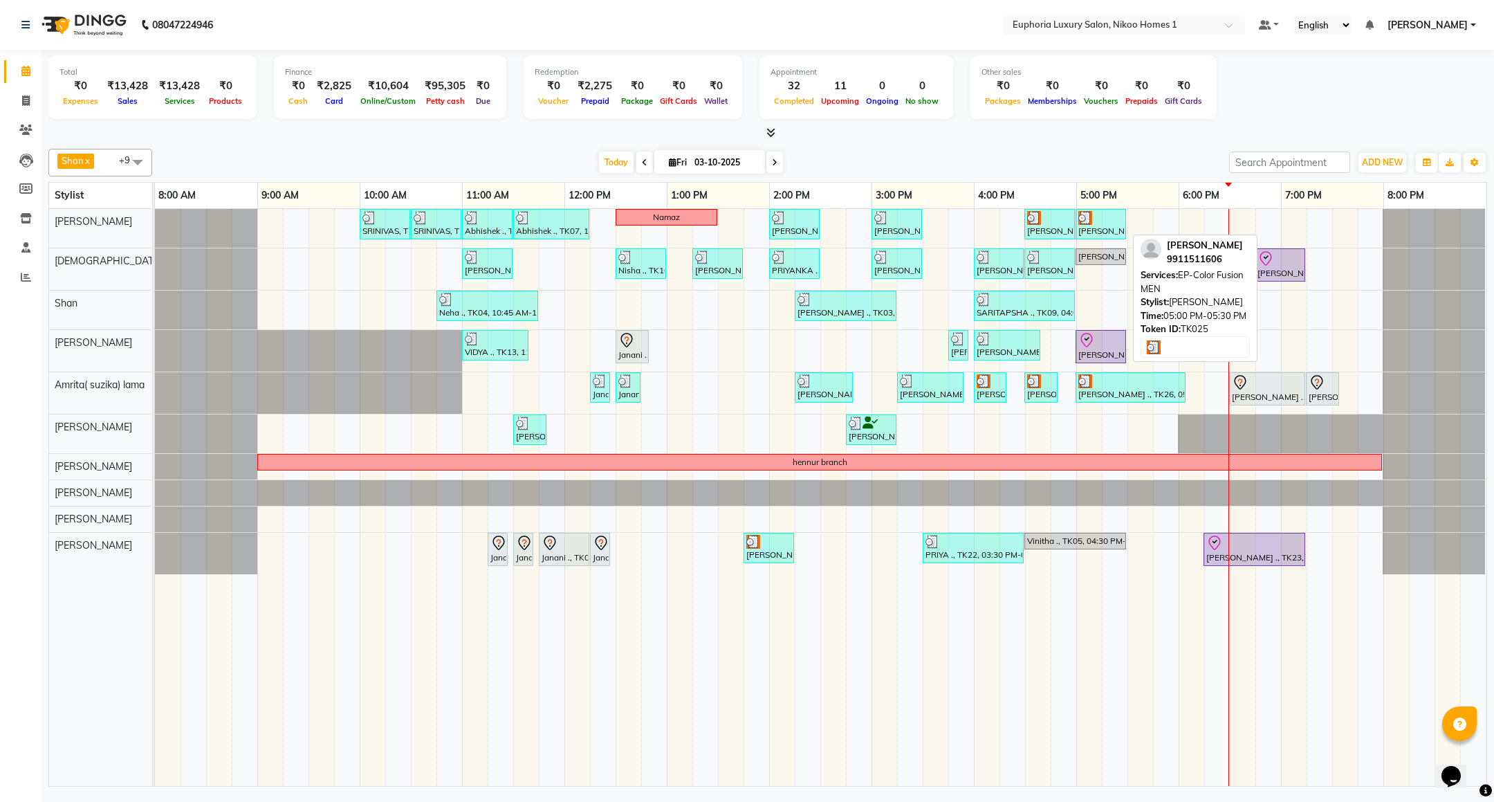
click at [1105, 227] on div "[PERSON_NAME], TK25, 05:00 PM-05:30 PM, EP-Color Fusion MEN" at bounding box center [1101, 224] width 48 height 26
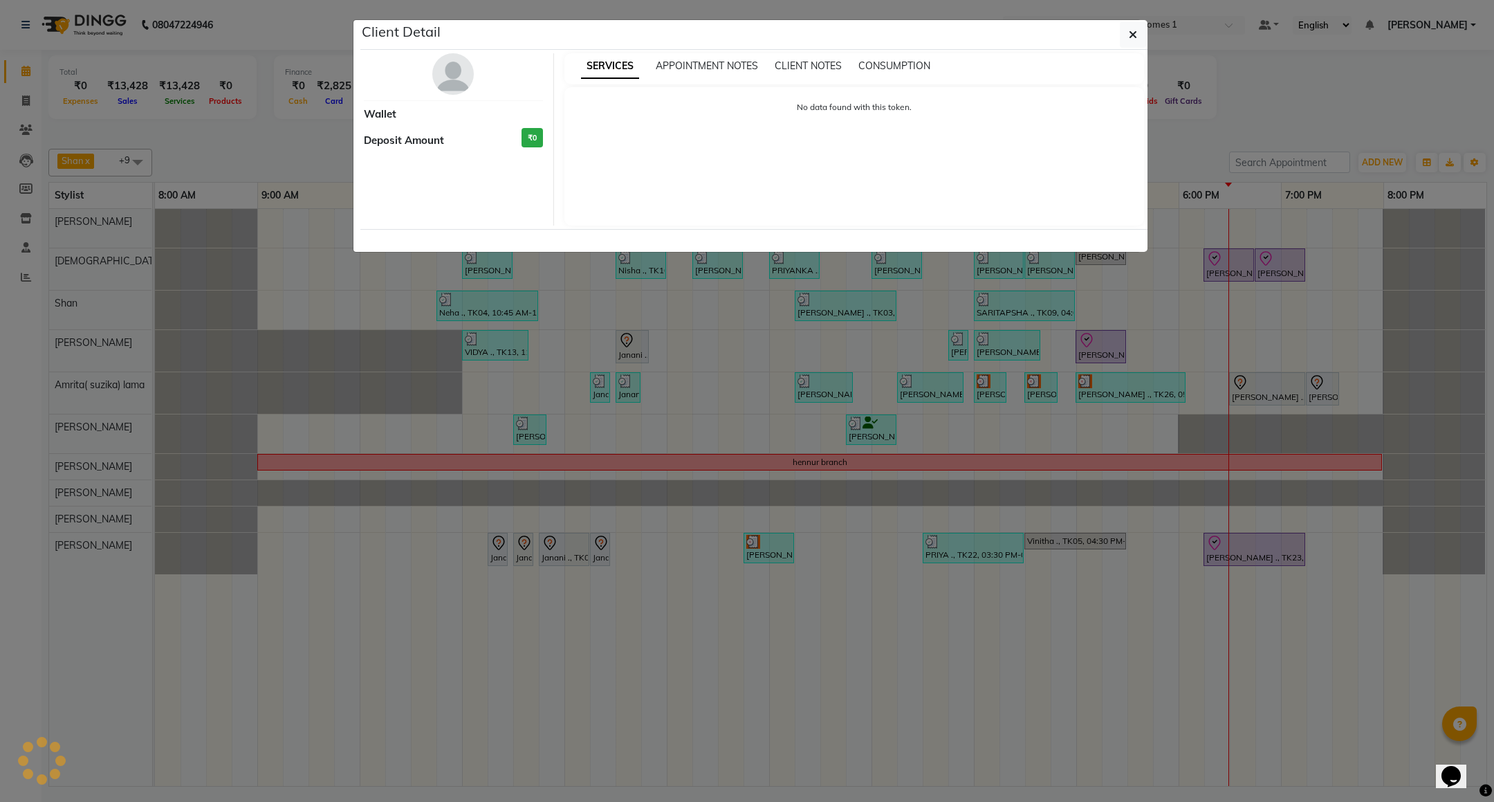
select select "3"
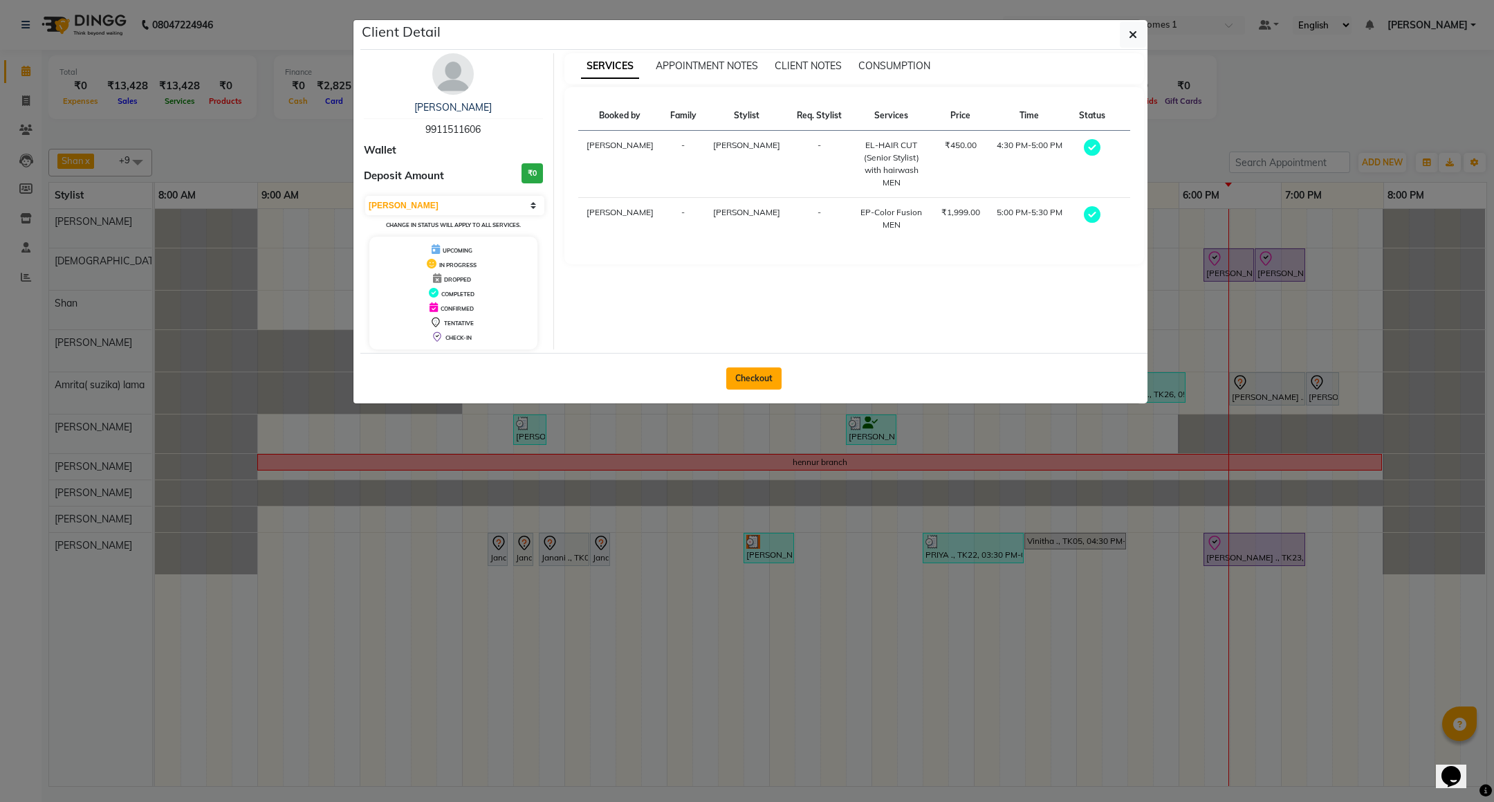
click at [764, 380] on button "Checkout" at bounding box center [753, 378] width 55 height 22
select select "service"
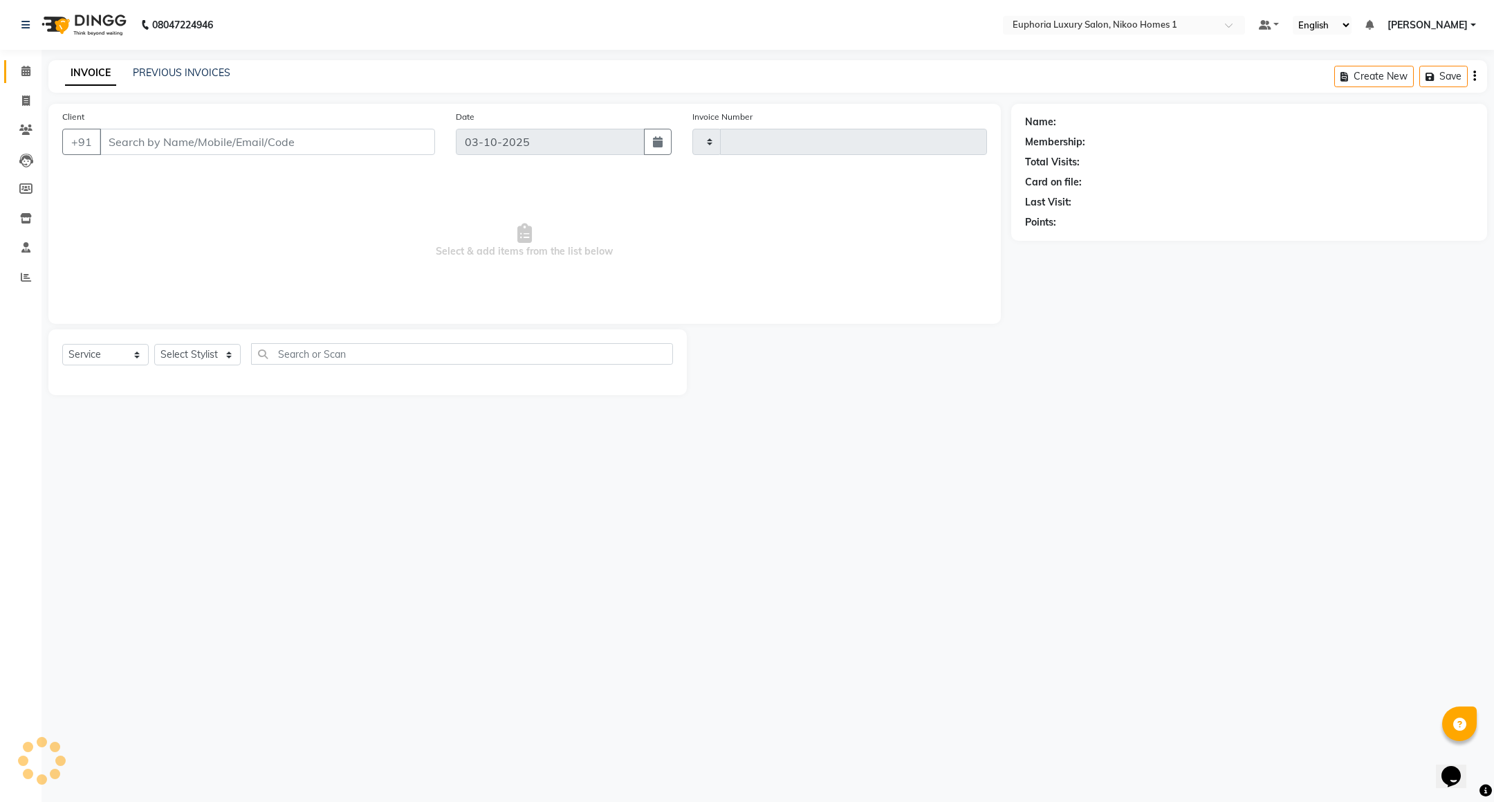
type input "4475"
select select "7987"
type input "99******06"
select select "85468"
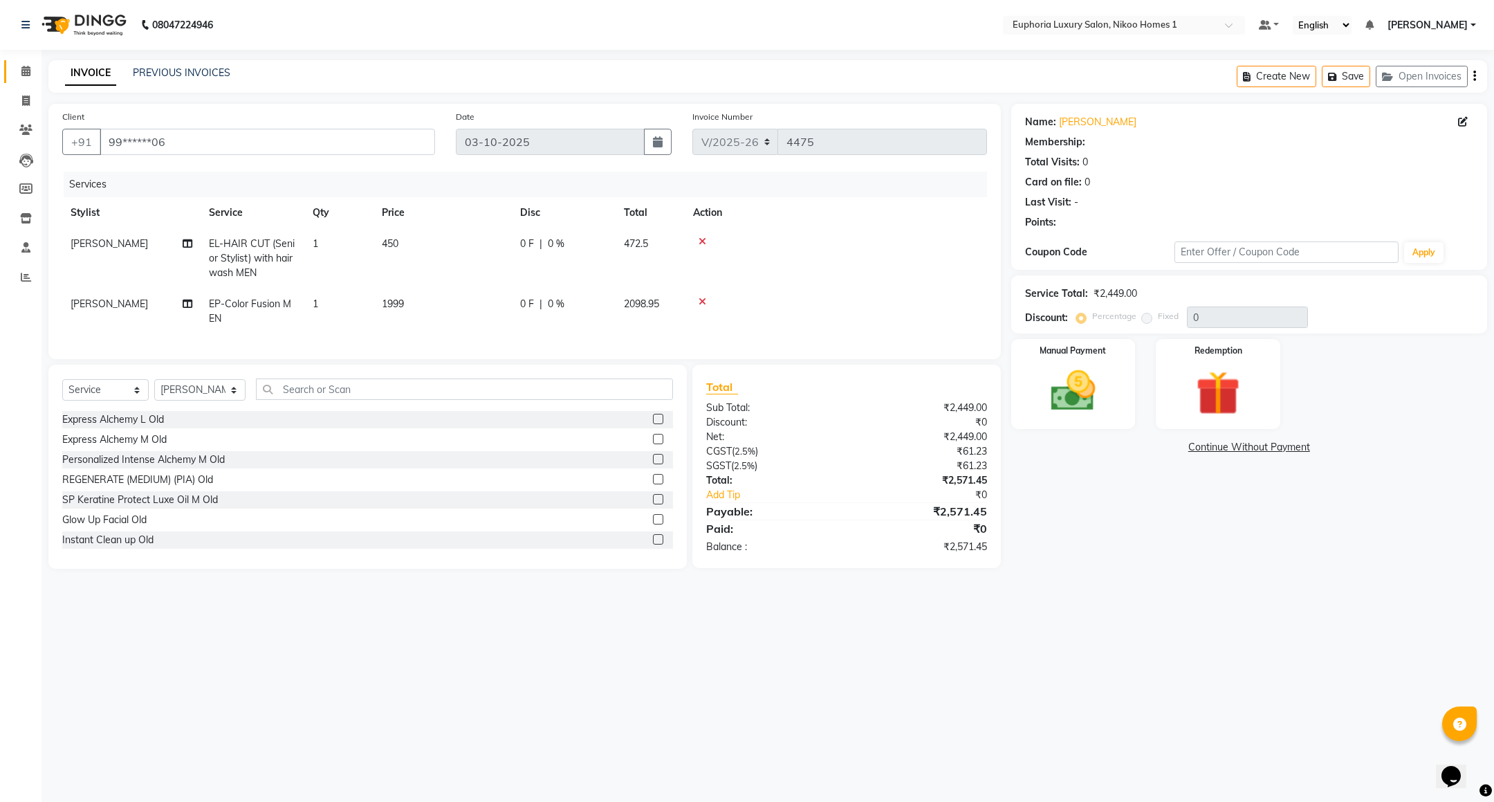
select select "1: Object"
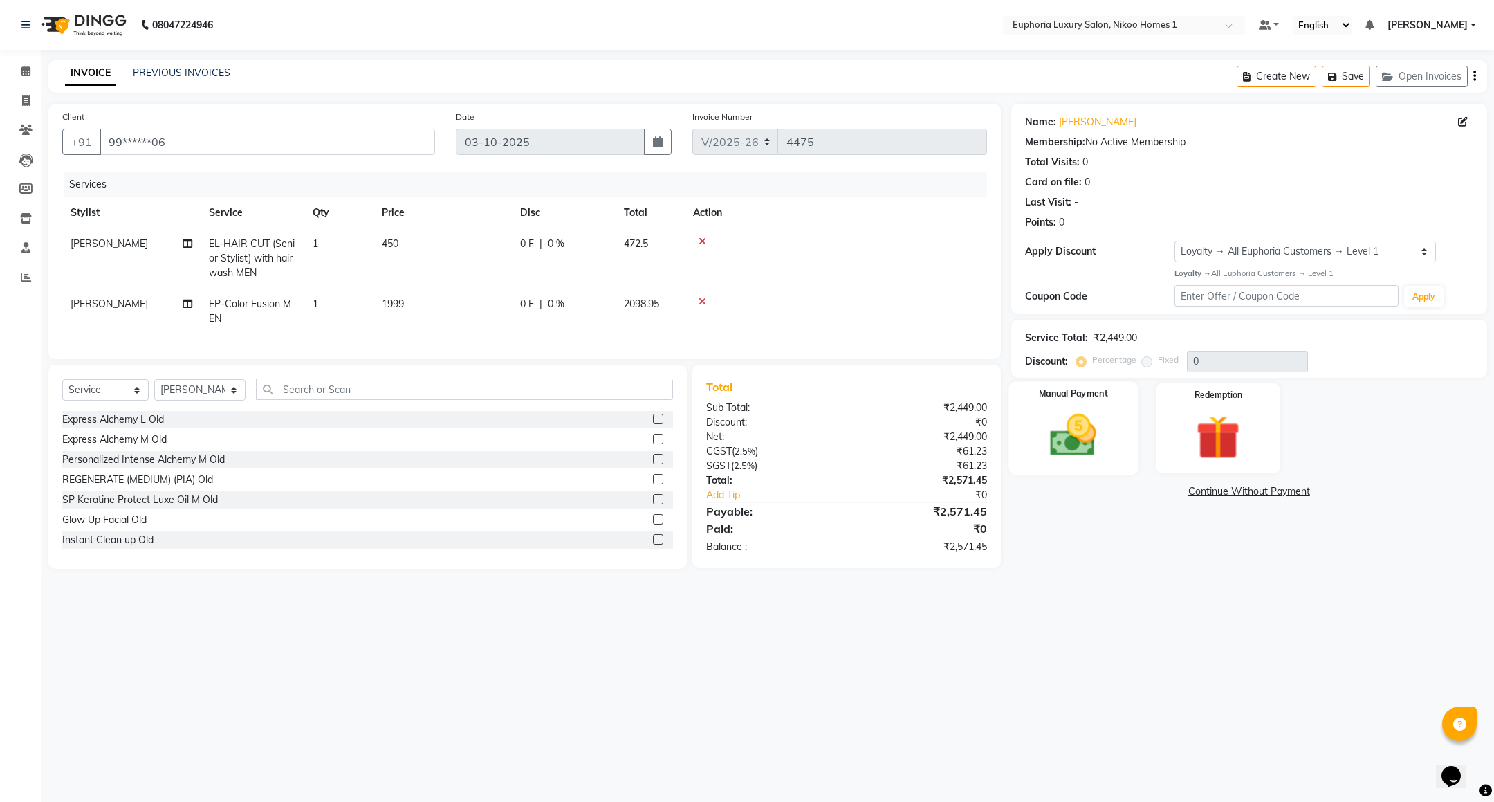
click at [1069, 412] on img at bounding box center [1073, 435] width 75 height 53
click at [1152, 494] on span "CARD" at bounding box center [1153, 492] width 30 height 16
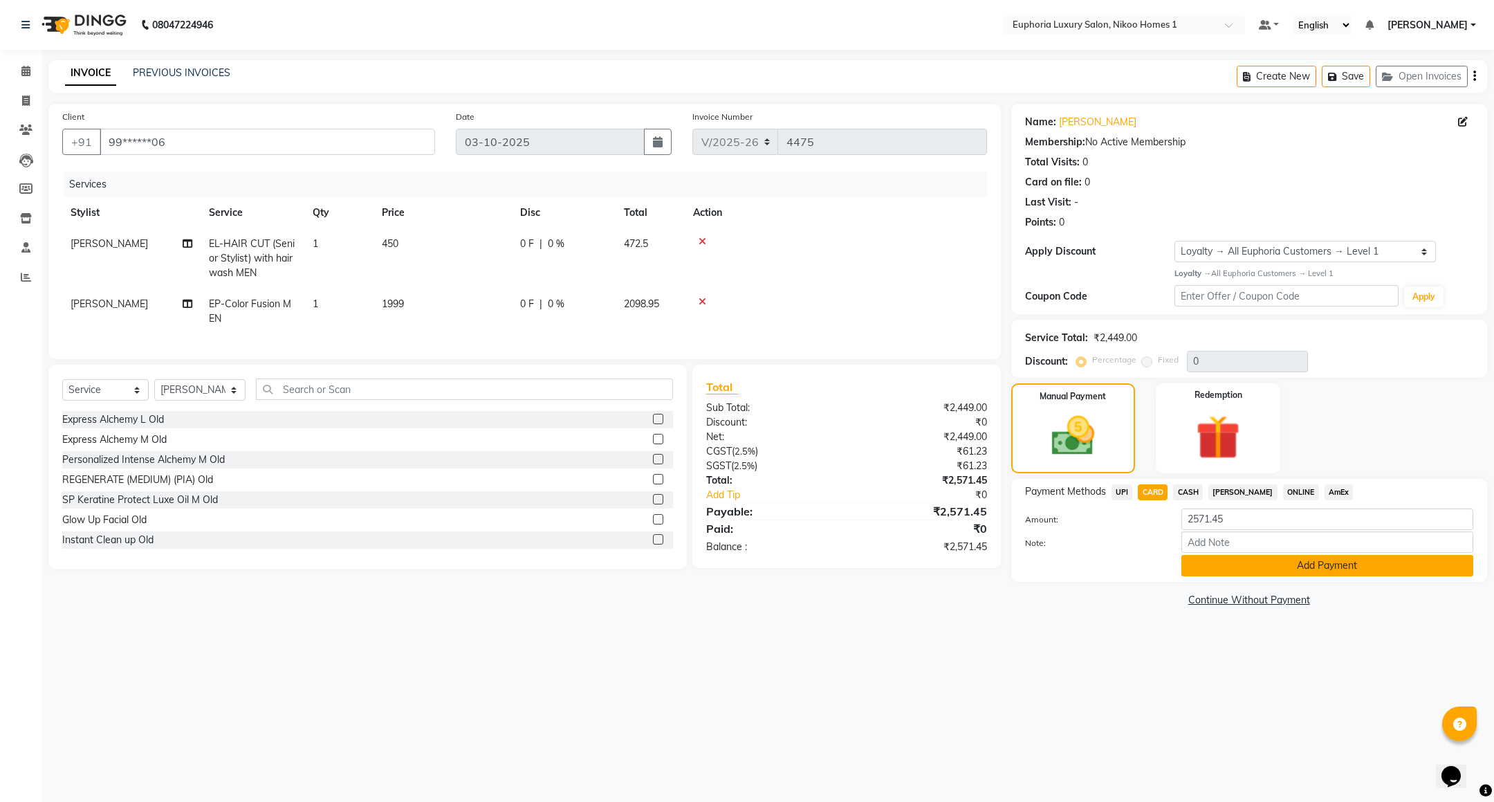
click at [1208, 571] on button "Add Payment" at bounding box center [1328, 565] width 292 height 21
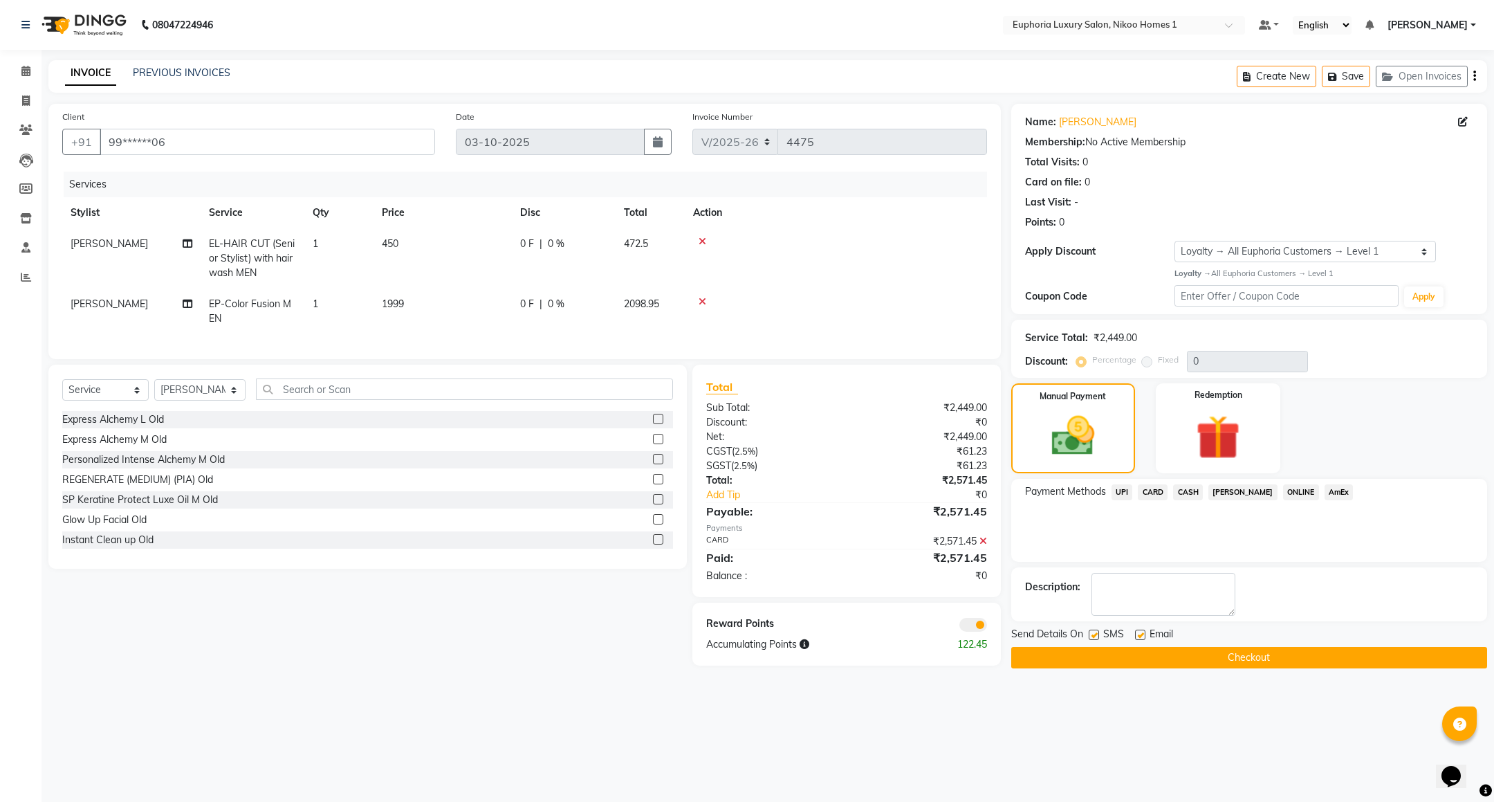
click at [1206, 654] on button "Checkout" at bounding box center [1249, 657] width 476 height 21
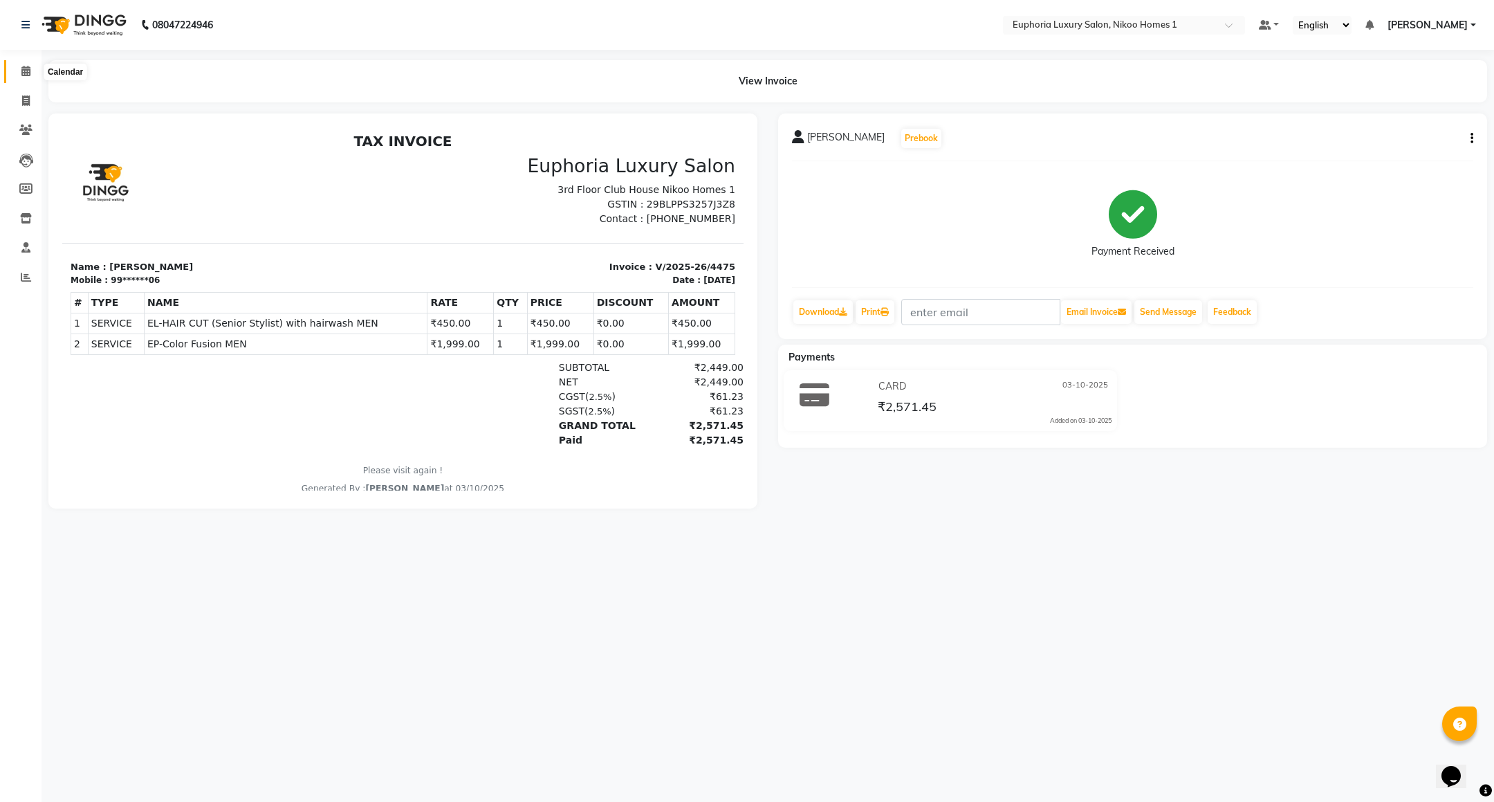
click at [29, 71] on icon at bounding box center [25, 71] width 9 height 10
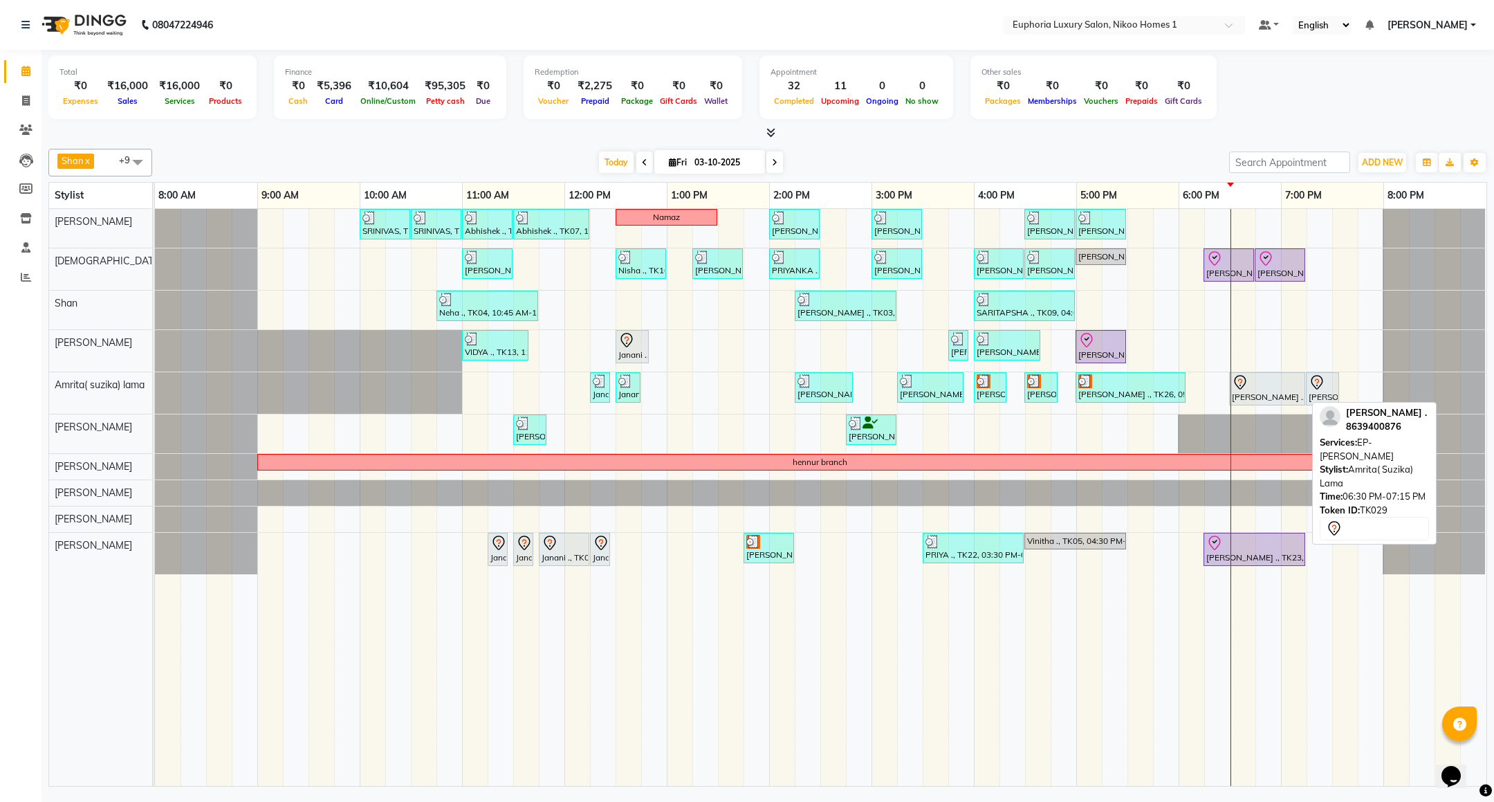
click at [1235, 380] on icon at bounding box center [1240, 382] width 17 height 17
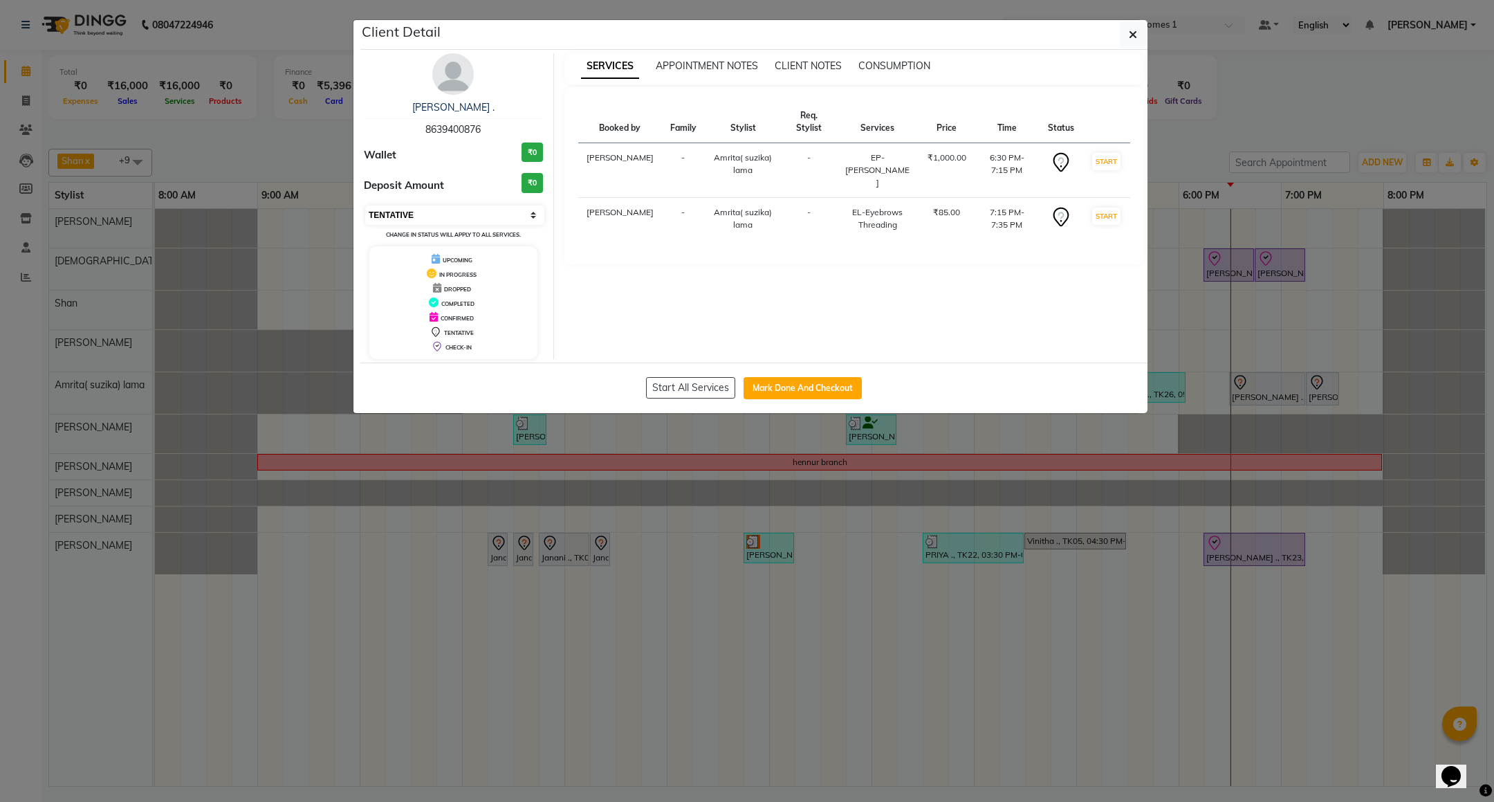
click at [494, 210] on select "Select IN SERVICE CONFIRMED TENTATIVE CHECK IN MARK DONE DROPPED UPCOMING" at bounding box center [454, 214] width 179 height 19
select select "8"
click at [365, 206] on select "Select IN SERVICE CONFIRMED TENTATIVE CHECK IN MARK DONE DROPPED UPCOMING" at bounding box center [454, 214] width 179 height 19
click at [1136, 33] on icon "button" at bounding box center [1133, 34] width 8 height 11
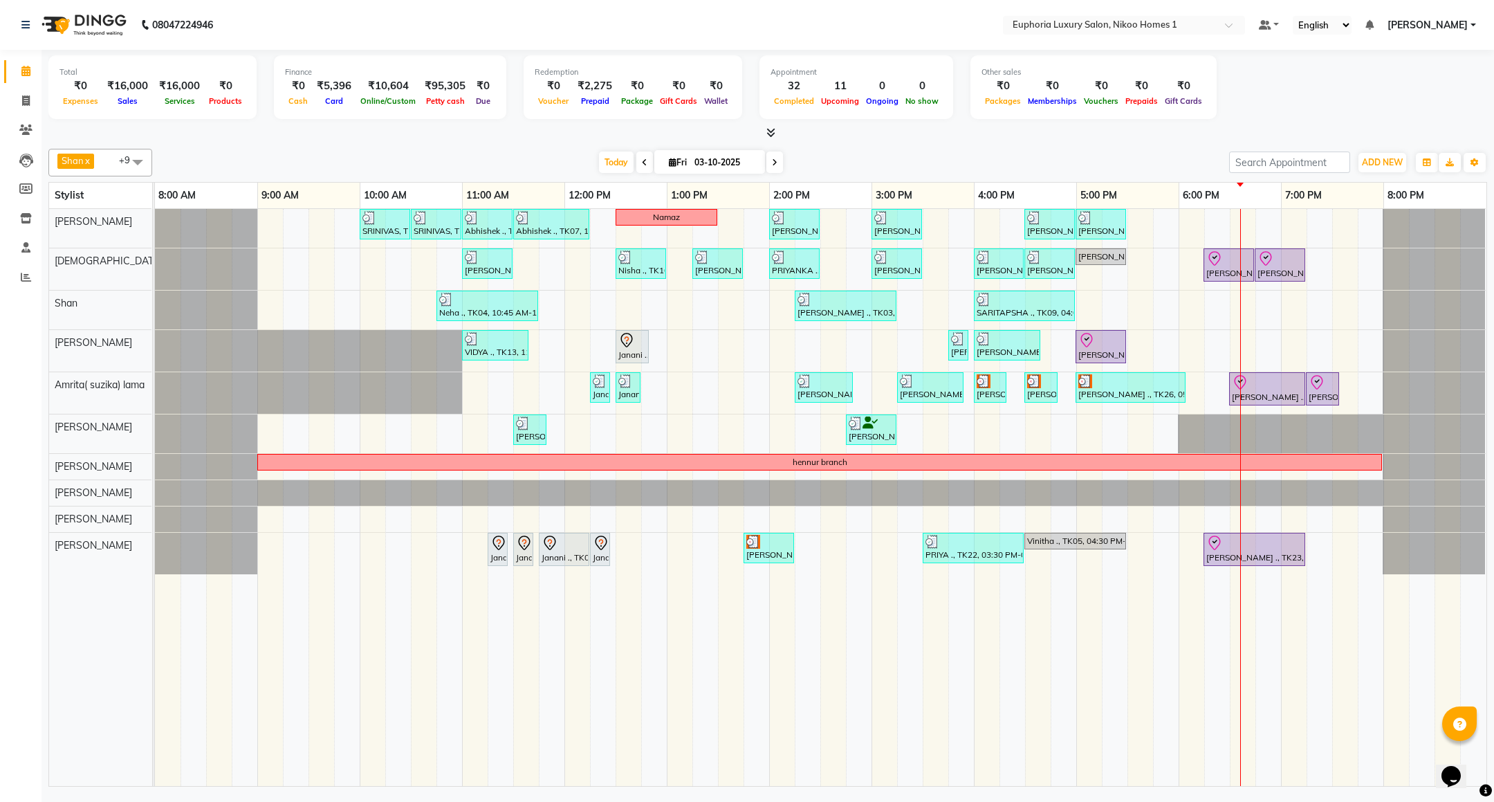
click at [401, 708] on td at bounding box center [398, 497] width 26 height 577
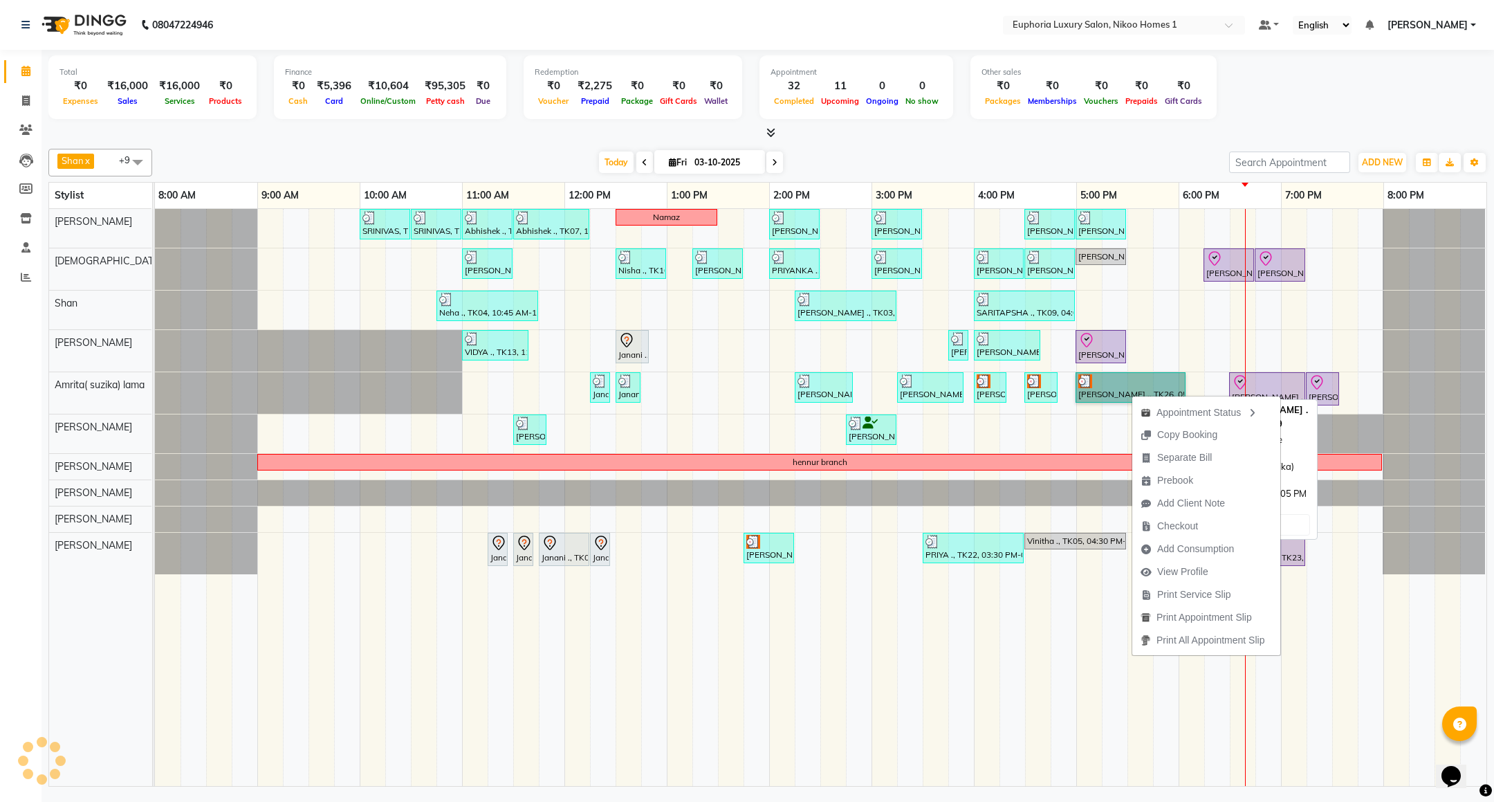
click at [1108, 393] on link "[PERSON_NAME] ., TK26, 05:00 PM-06:05 PM, EP-Marine Mineral Shock" at bounding box center [1131, 387] width 110 height 30
select select "3"
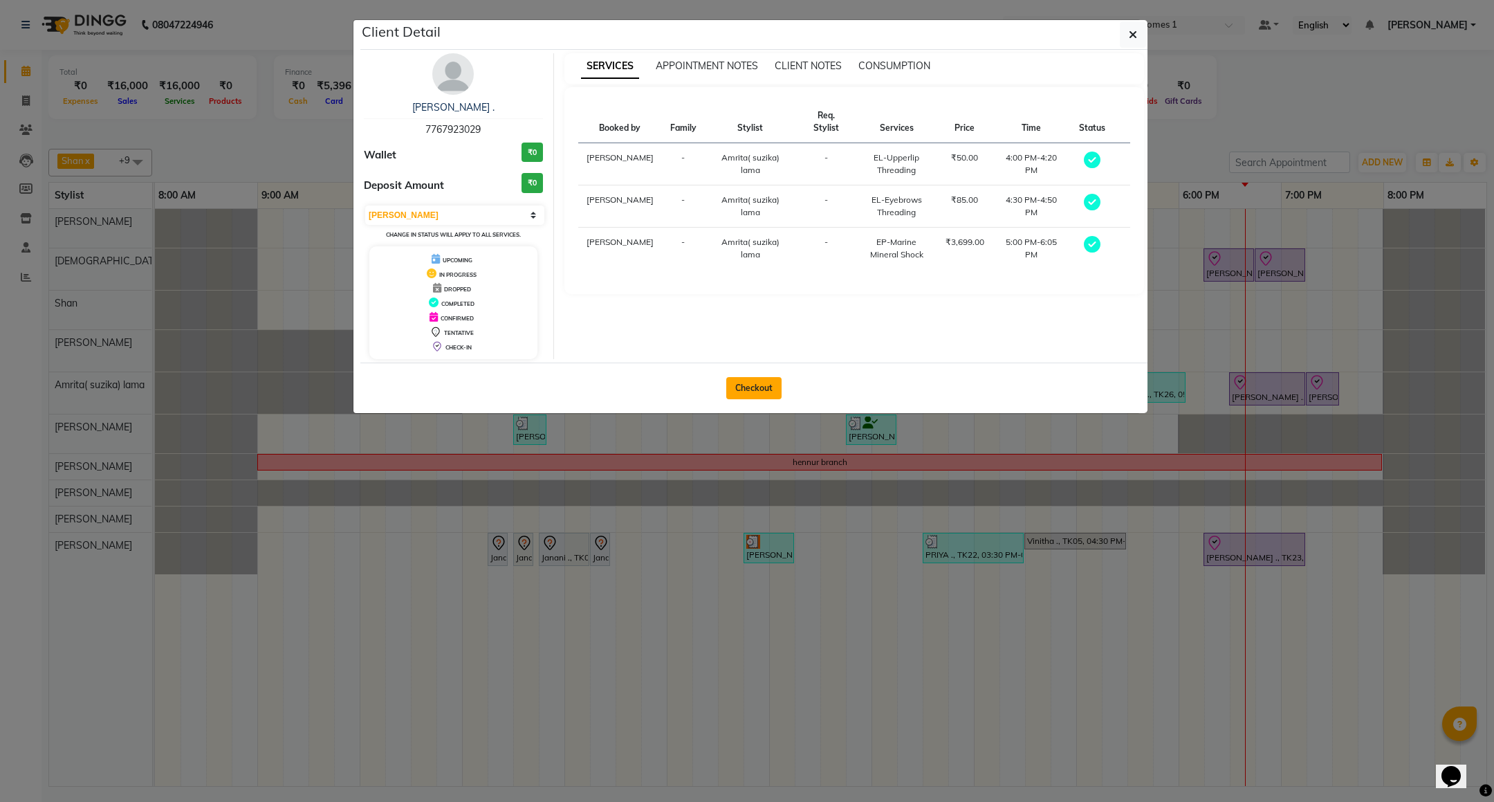
click at [749, 385] on button "Checkout" at bounding box center [753, 388] width 55 height 22
select select "service"
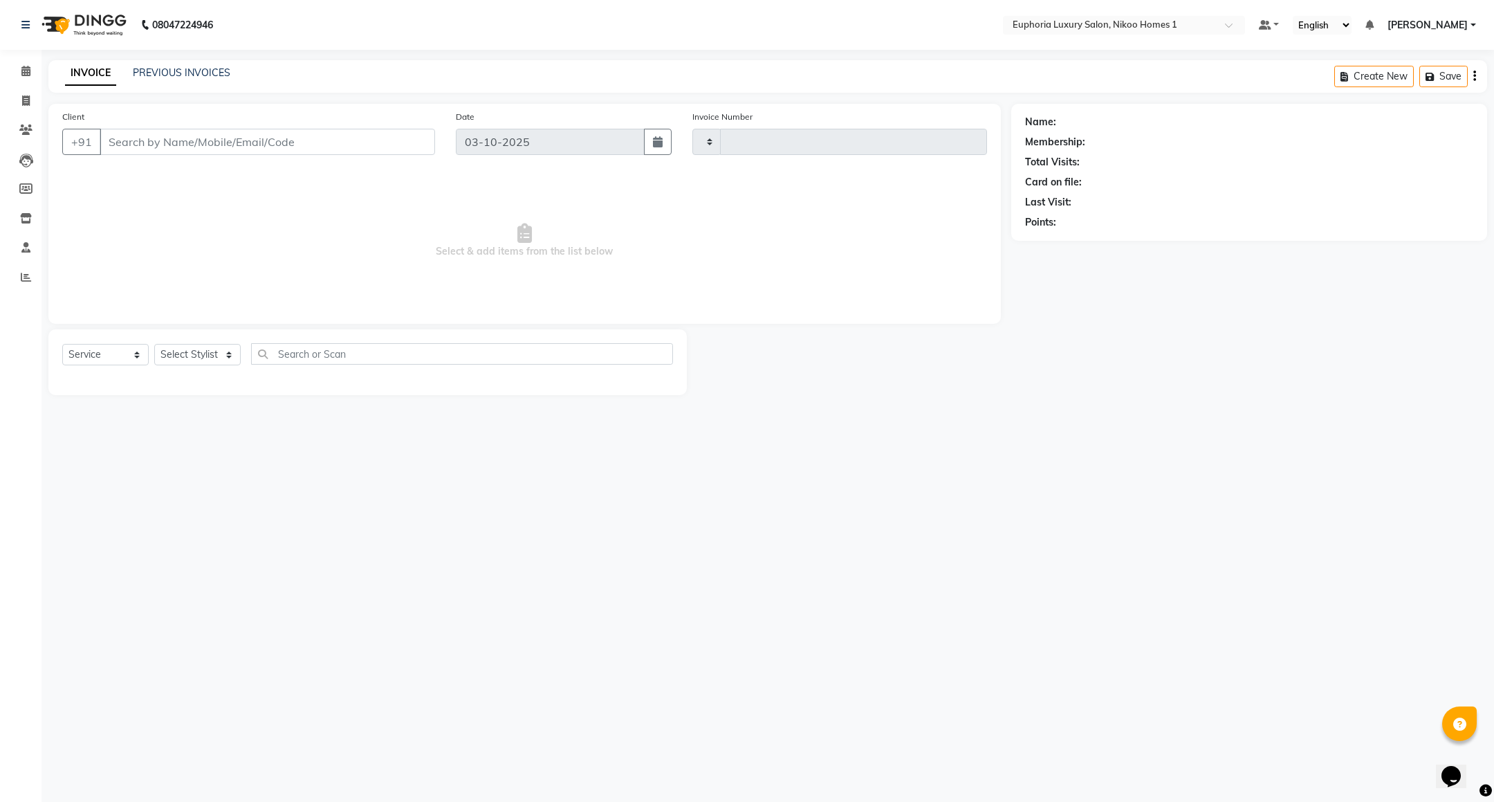
type input "4476"
select select "7987"
type input "77******29"
select select "74231"
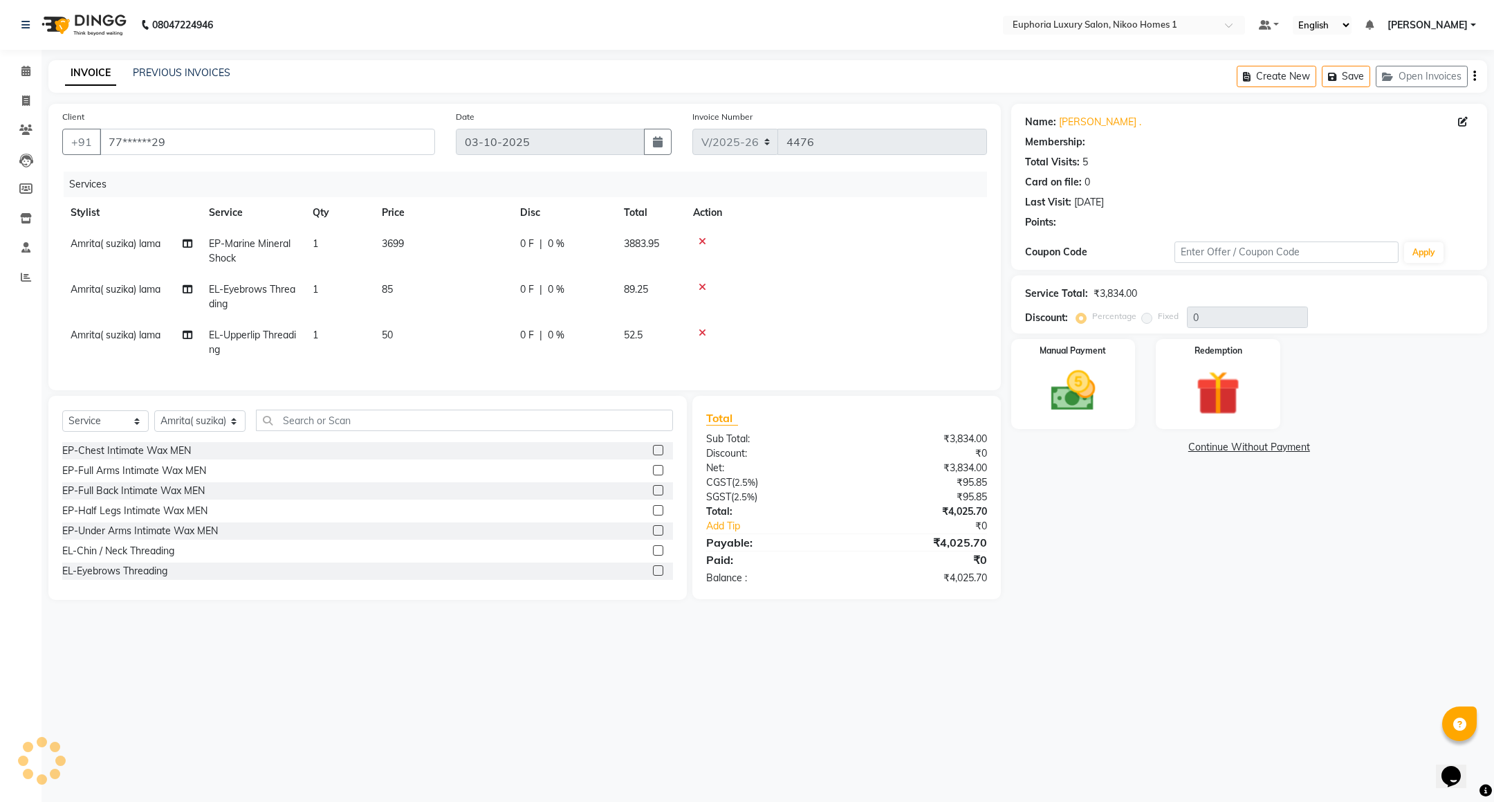
select select "1: Object"
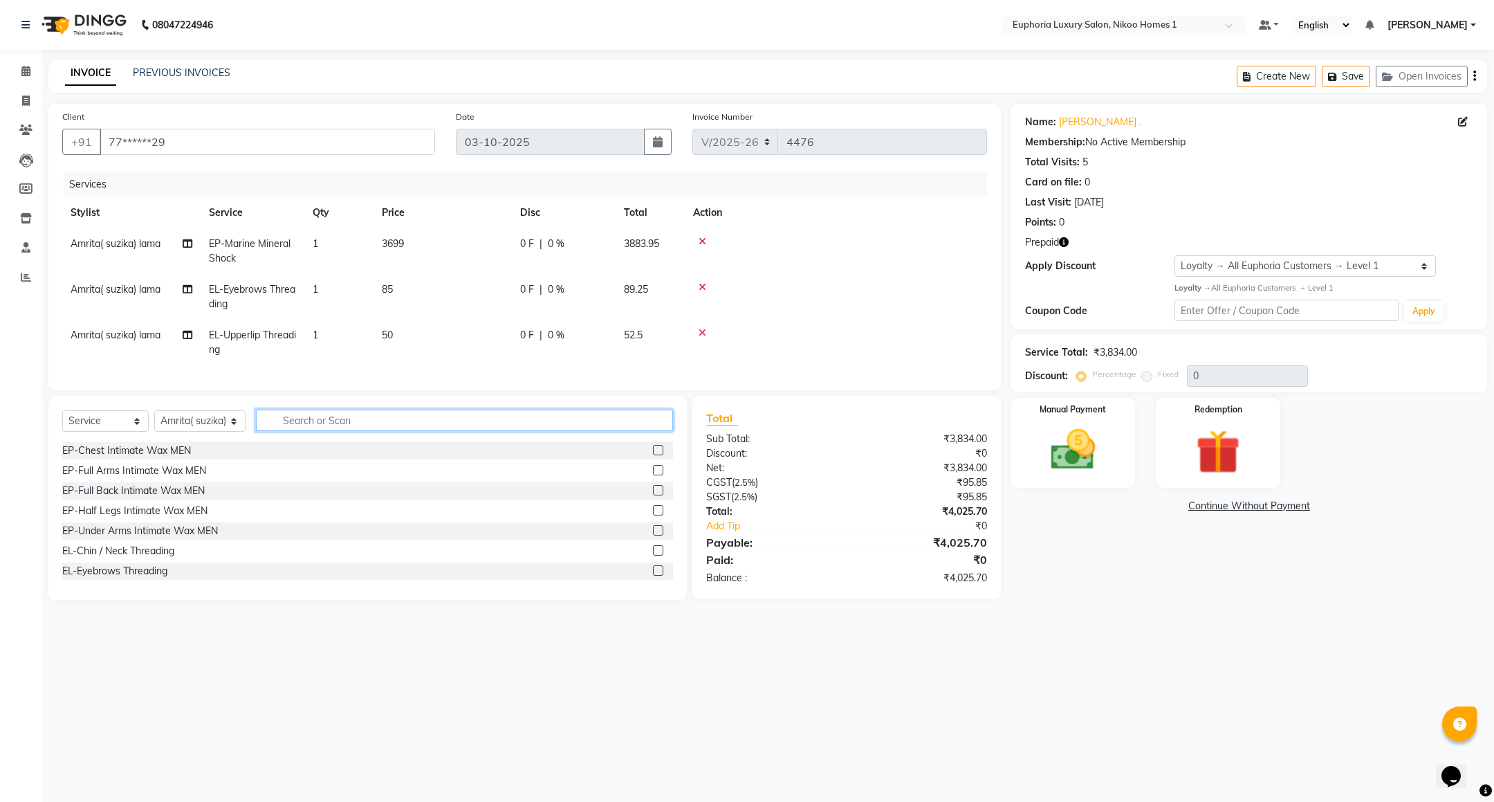
click at [347, 431] on input "text" at bounding box center [464, 420] width 417 height 21
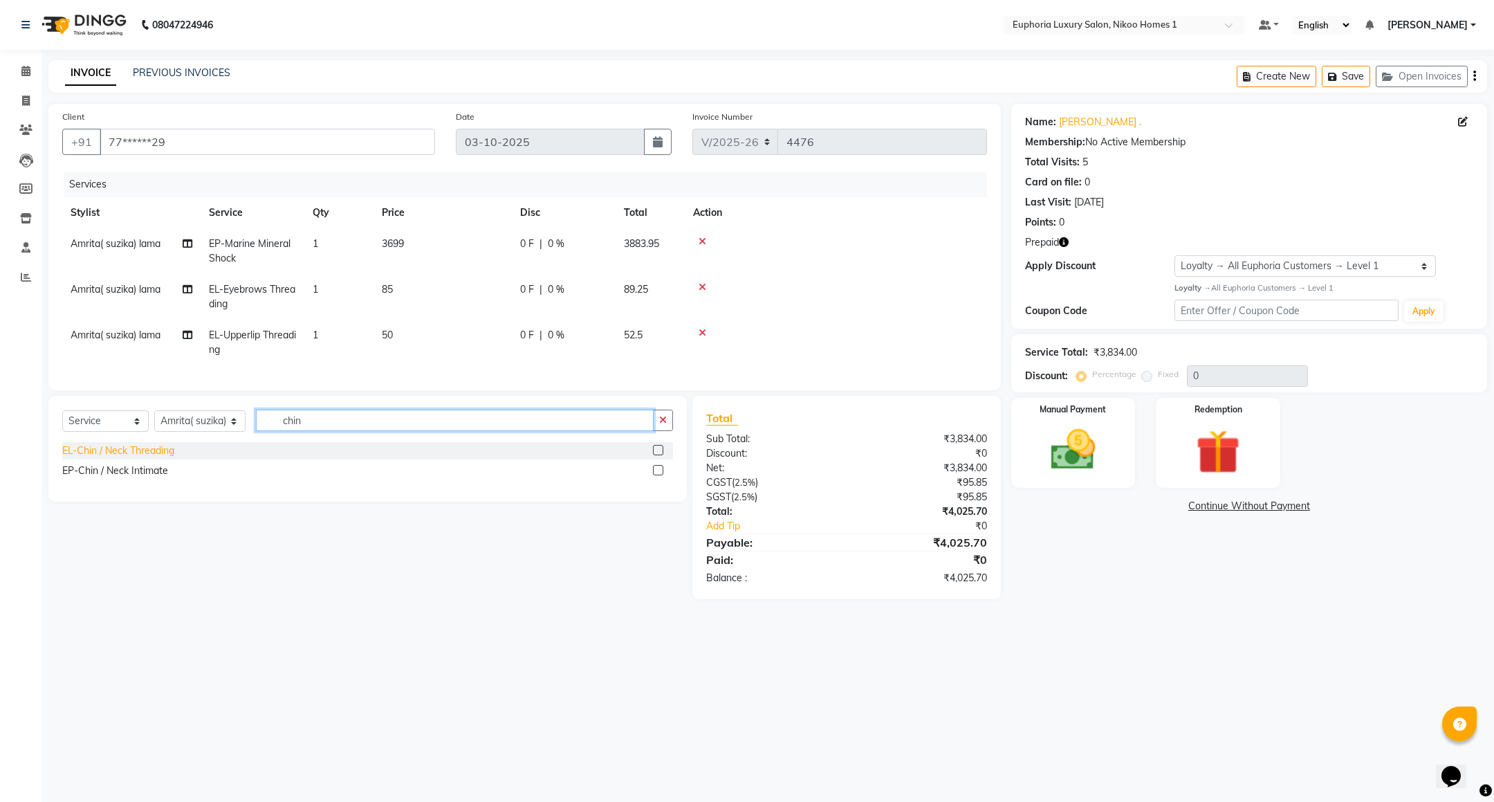
type input "chin"
click at [145, 458] on div "EL-Chin / Neck Threading" at bounding box center [118, 450] width 112 height 15
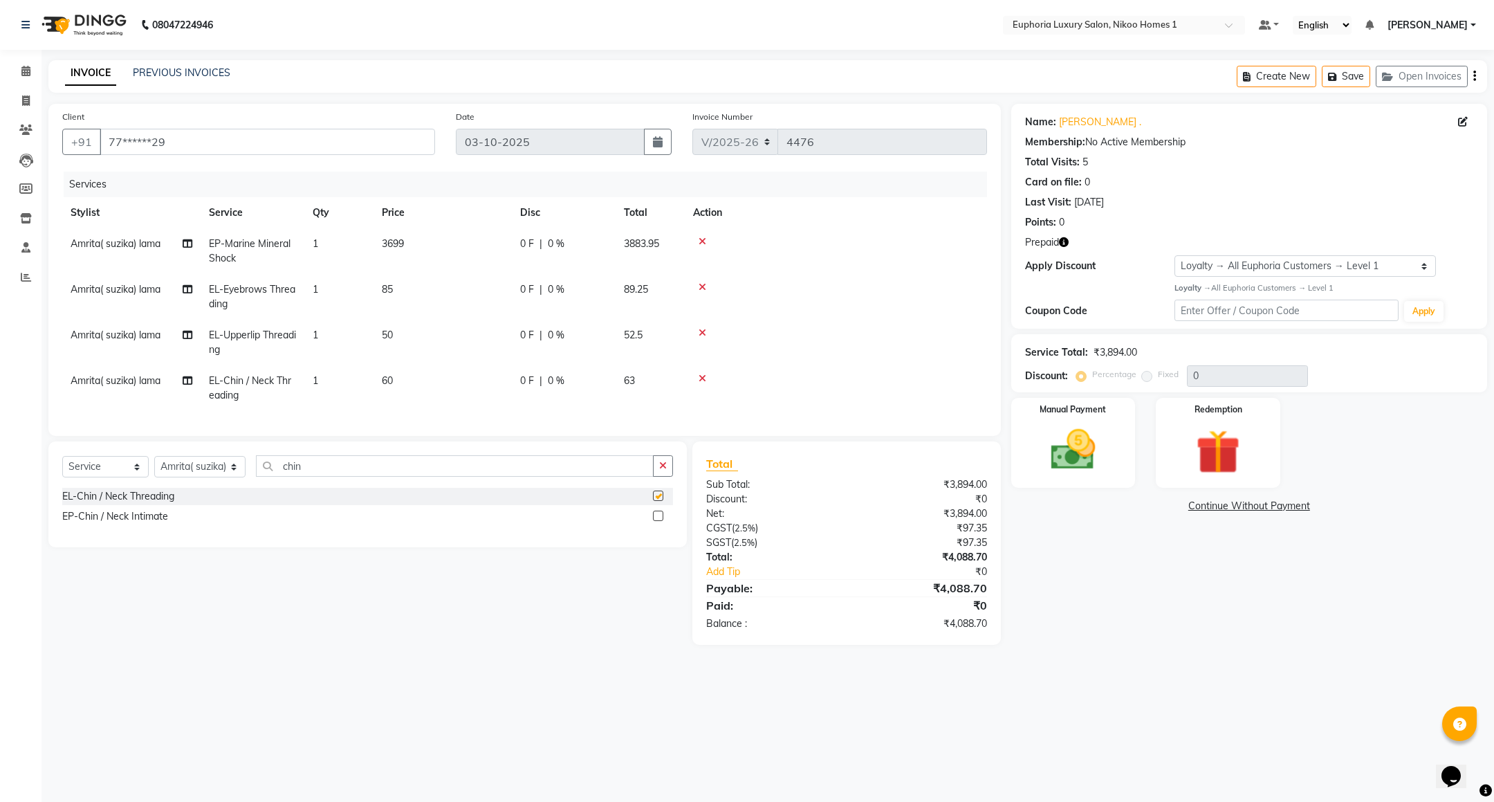
checkbox input "false"
click at [702, 378] on icon at bounding box center [703, 379] width 8 height 10
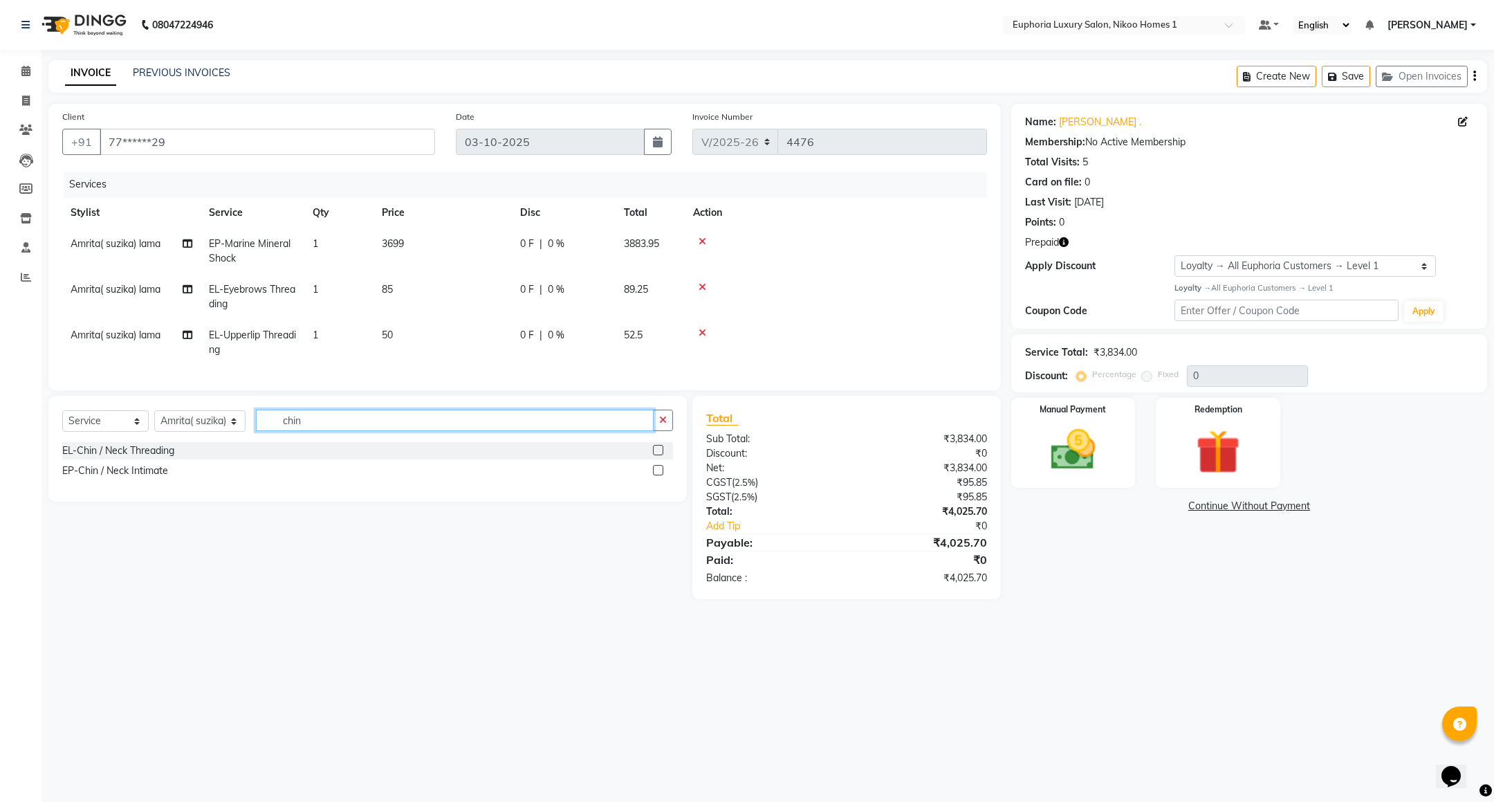
click at [351, 431] on input "chin" at bounding box center [455, 420] width 398 height 21
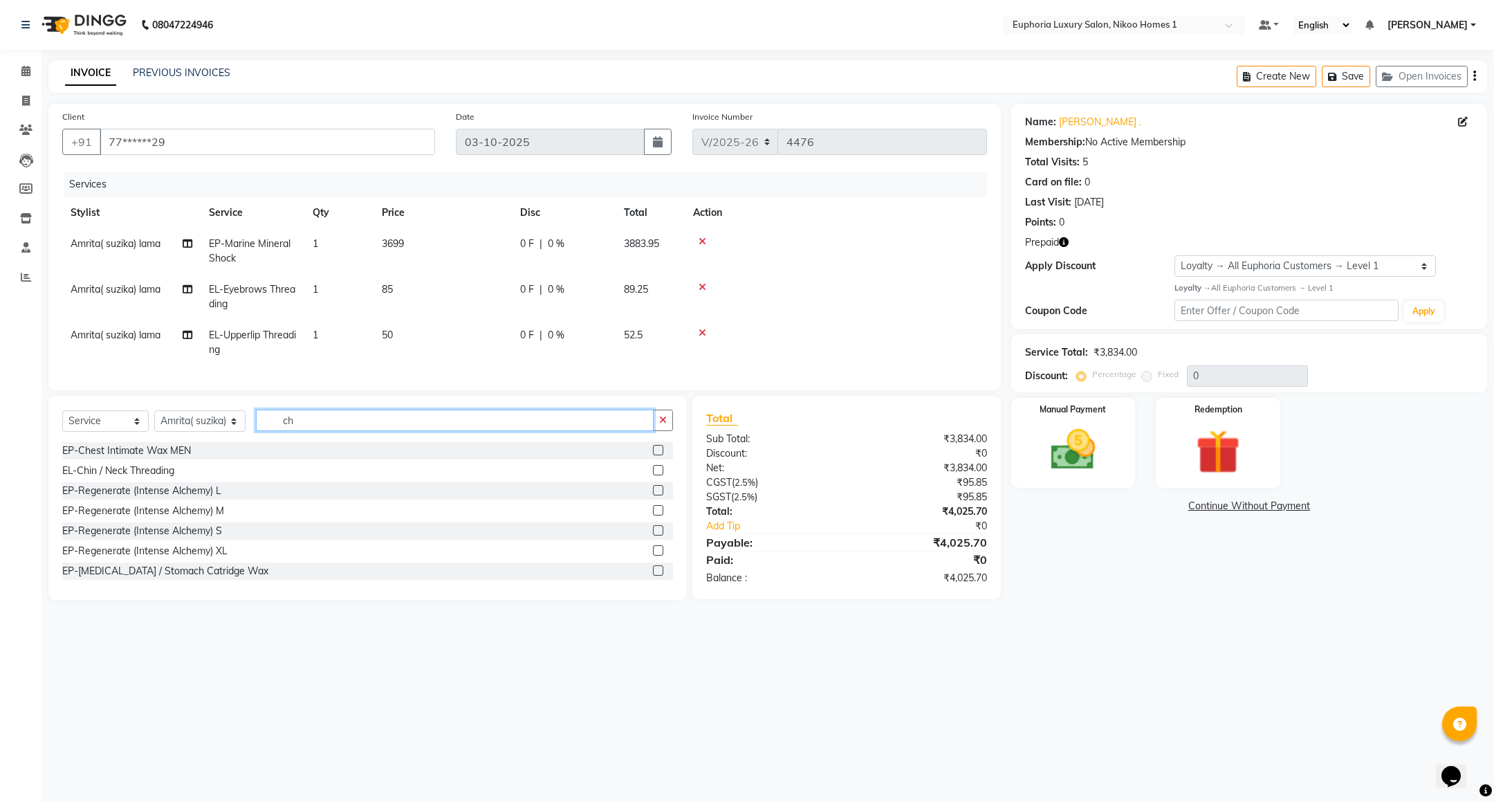
type input "c"
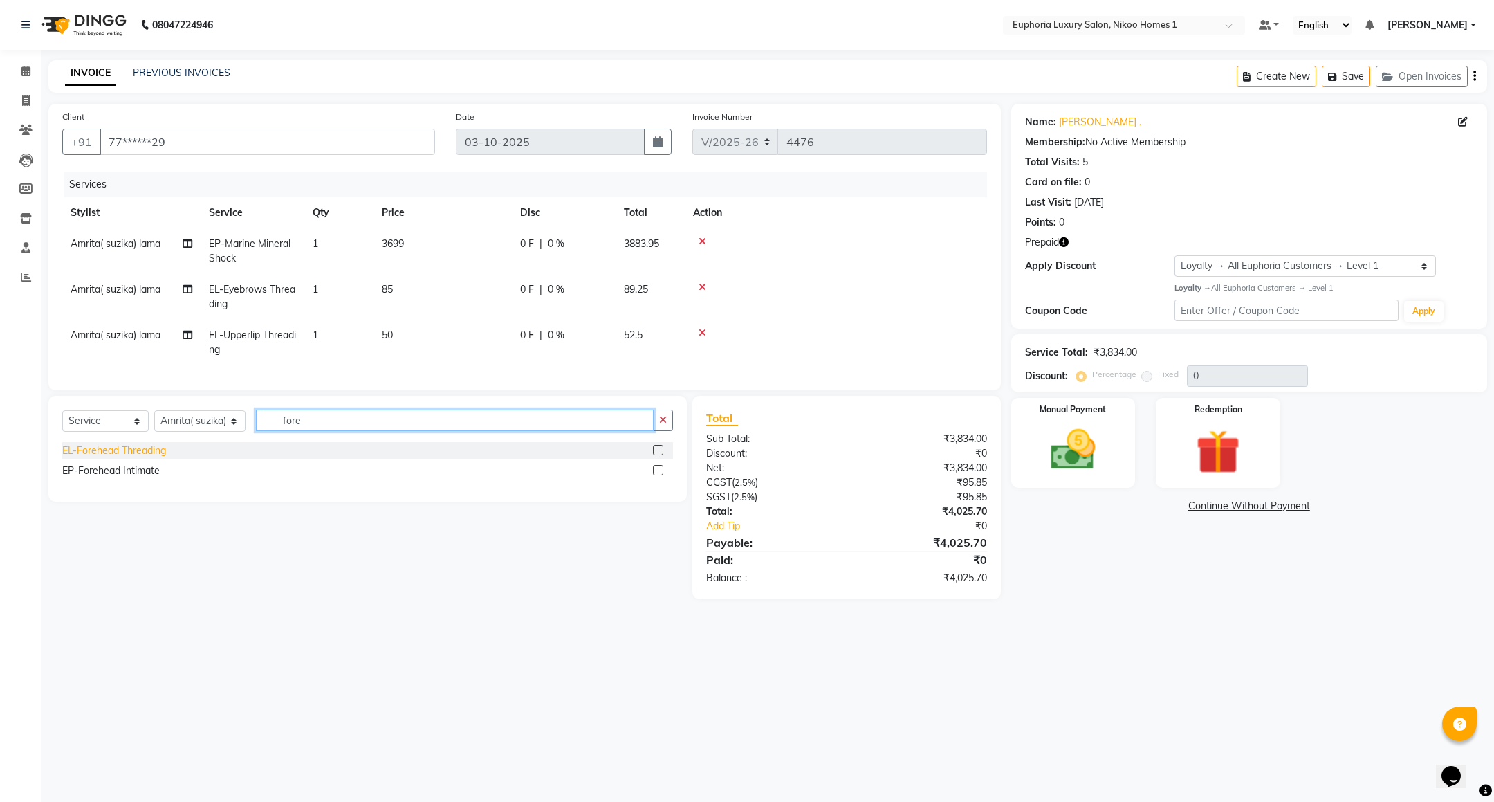
type input "fore"
click at [141, 458] on div "EL-Forehead Threading" at bounding box center [114, 450] width 104 height 15
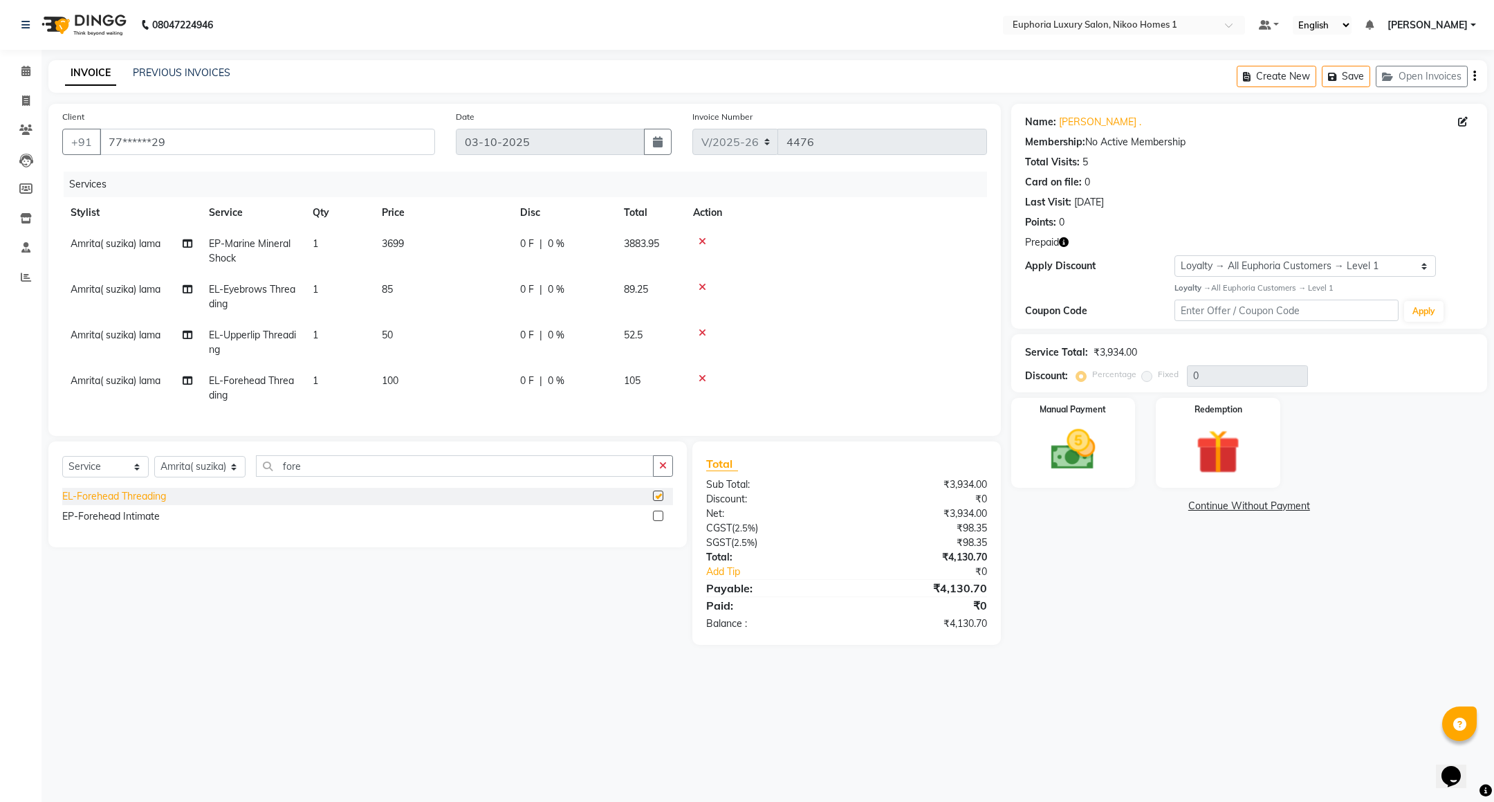
checkbox input "false"
click at [1194, 478] on img at bounding box center [1218, 451] width 75 height 57
click at [1214, 508] on span "Prepaid 1" at bounding box center [1218, 508] width 45 height 16
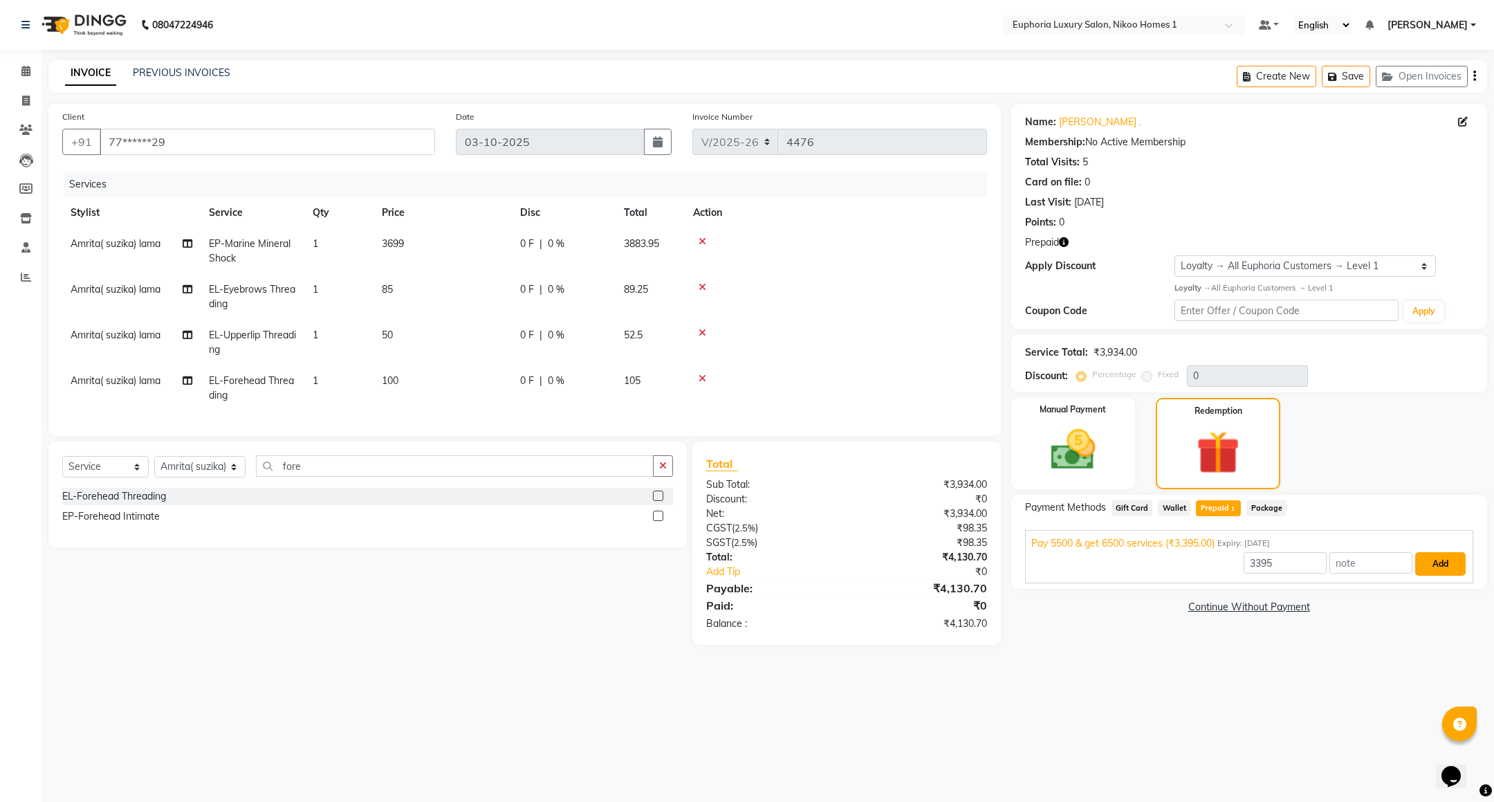
click at [1439, 563] on button "Add" at bounding box center [1440, 564] width 51 height 24
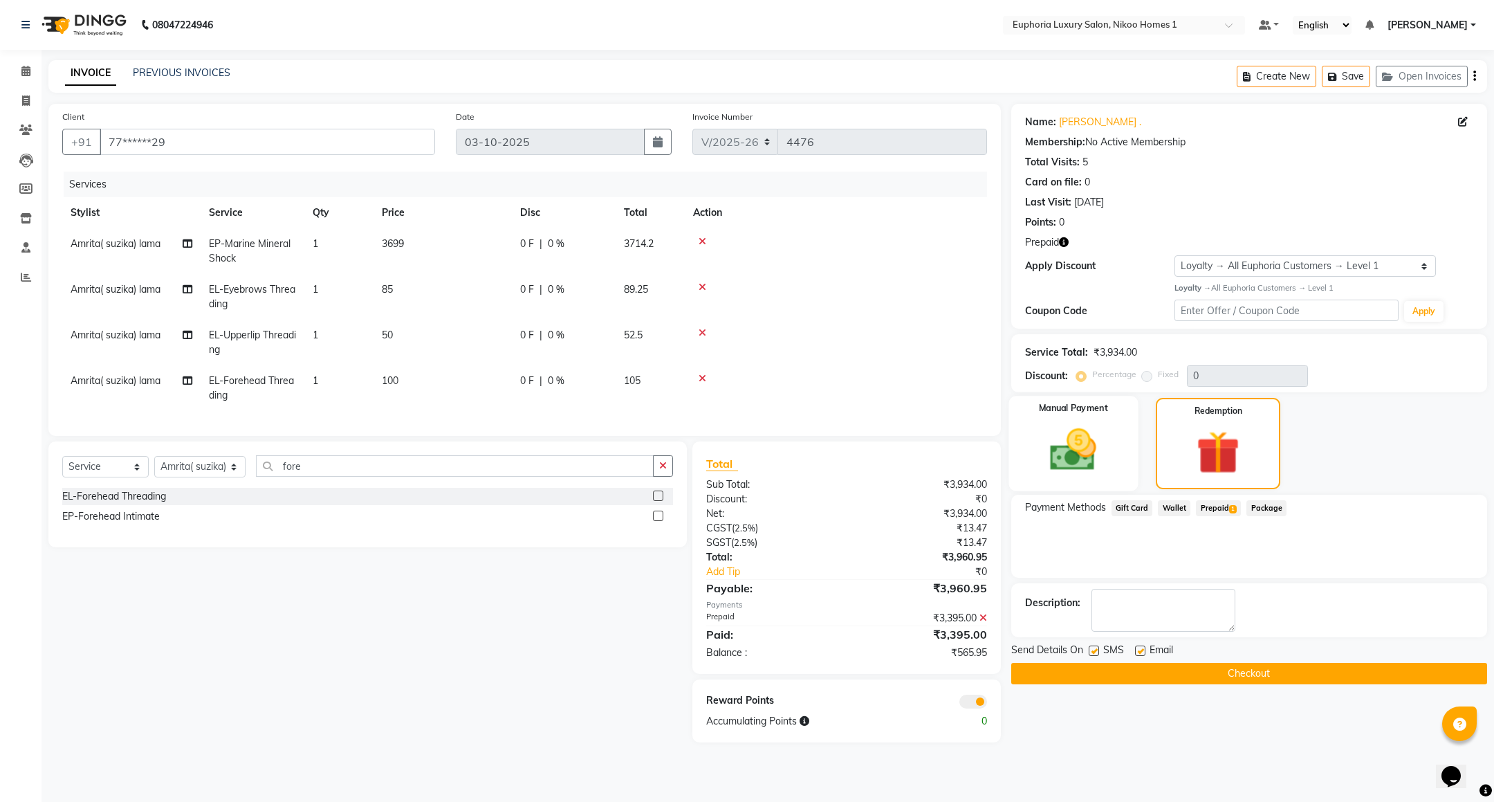
click at [1081, 468] on img at bounding box center [1073, 449] width 75 height 53
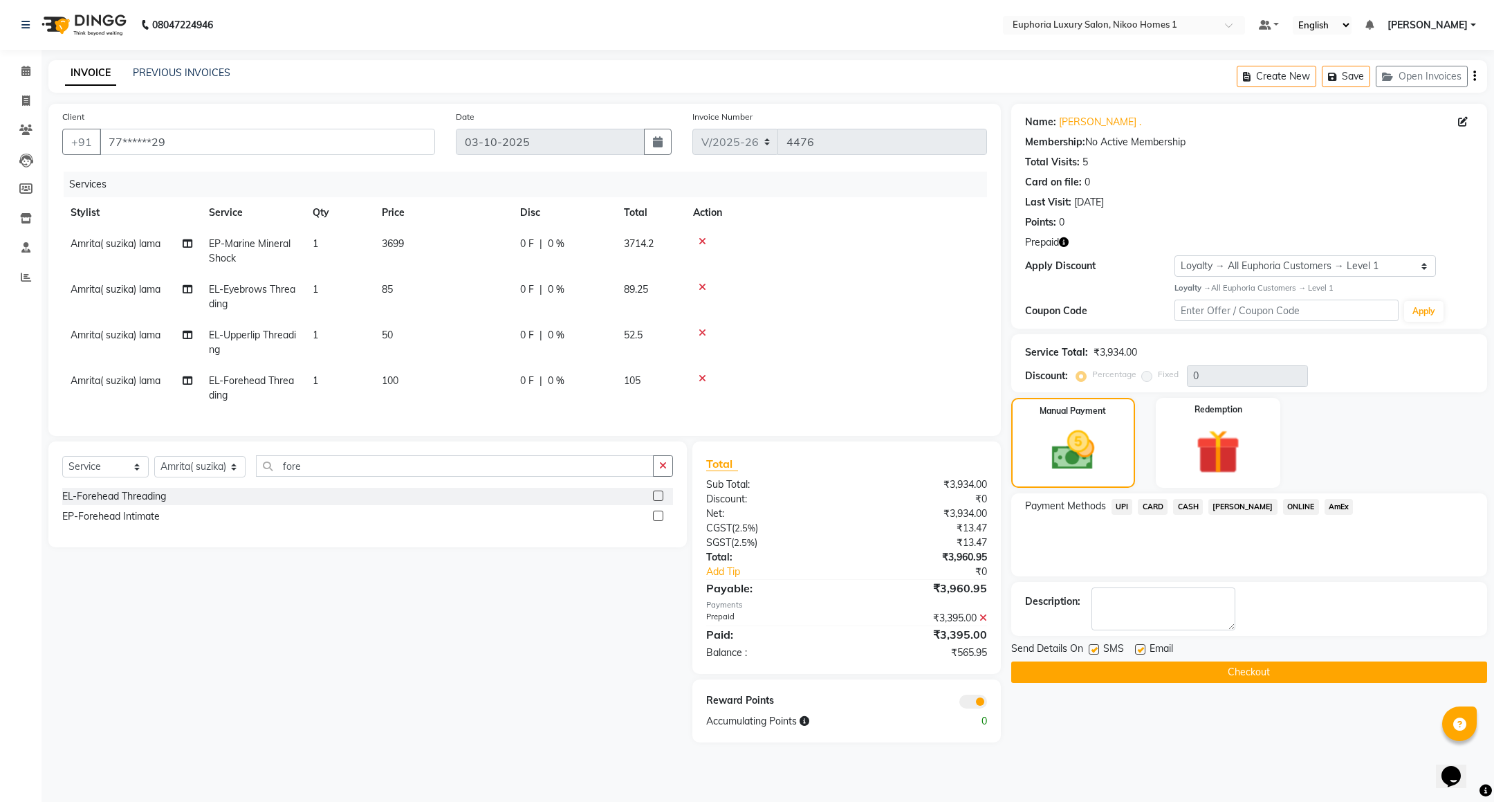
click at [1154, 507] on span "CARD" at bounding box center [1153, 507] width 30 height 16
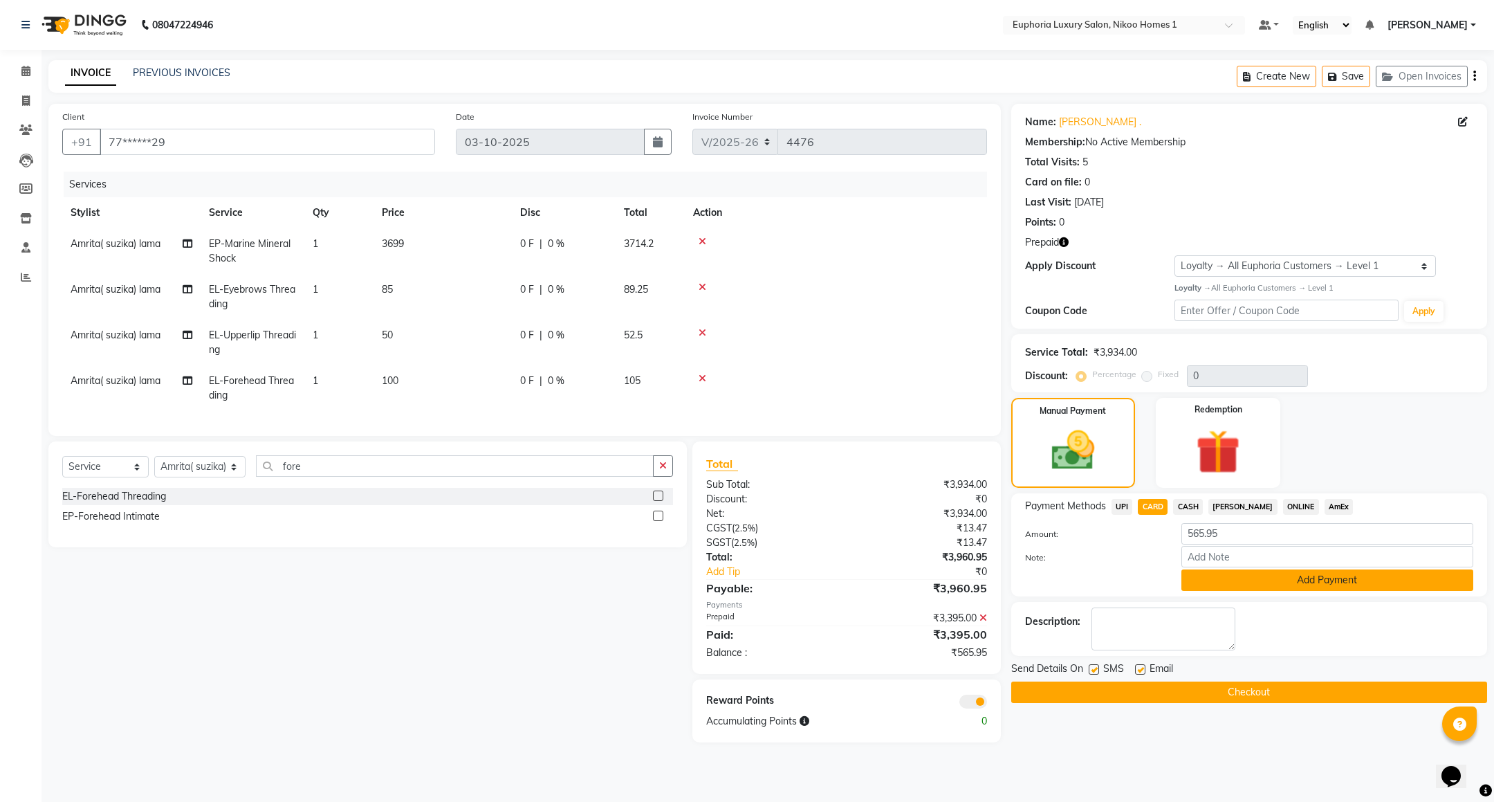
click at [1265, 577] on button "Add Payment" at bounding box center [1328, 579] width 292 height 21
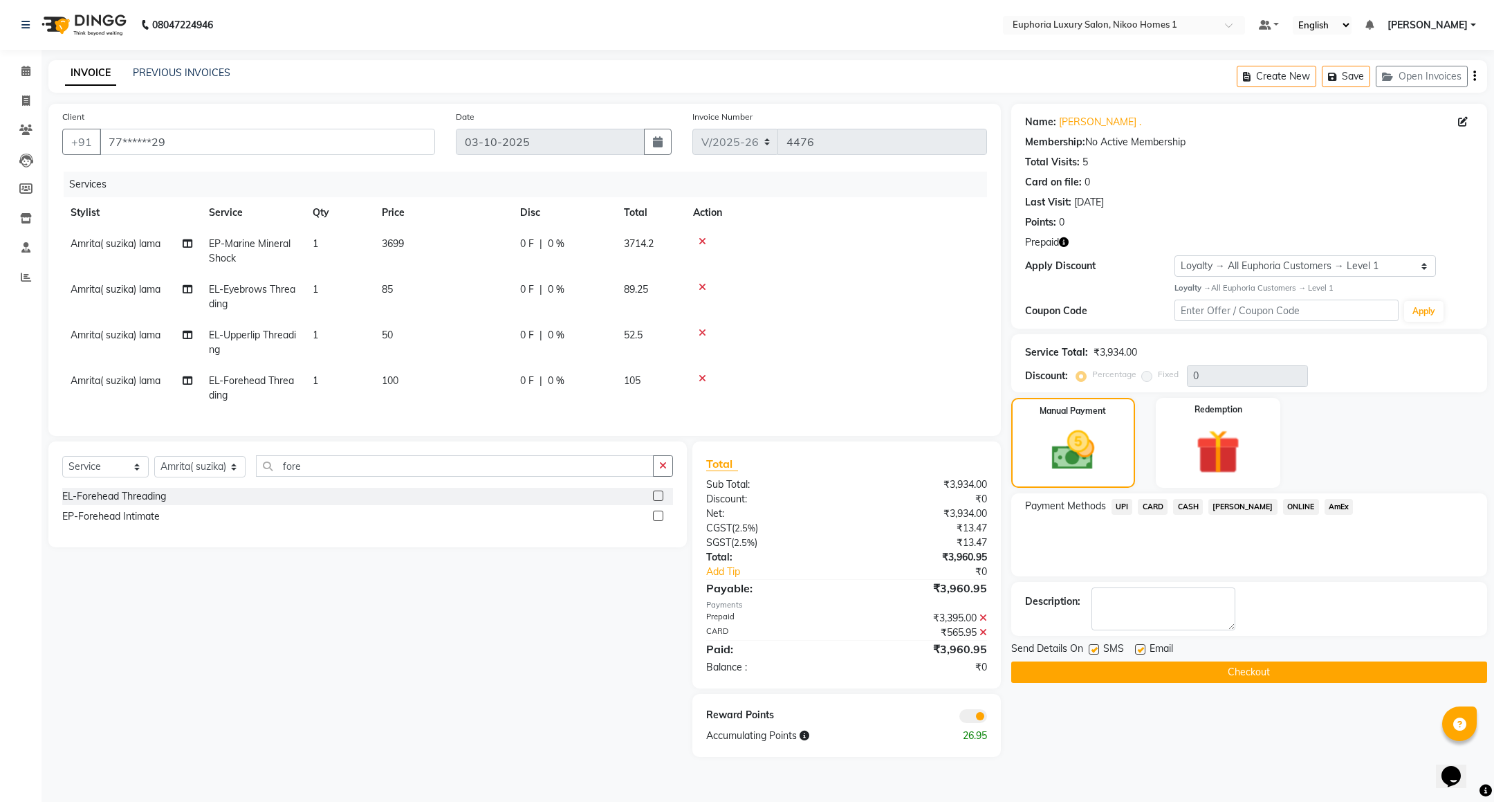
click at [1227, 667] on button "Checkout" at bounding box center [1249, 671] width 476 height 21
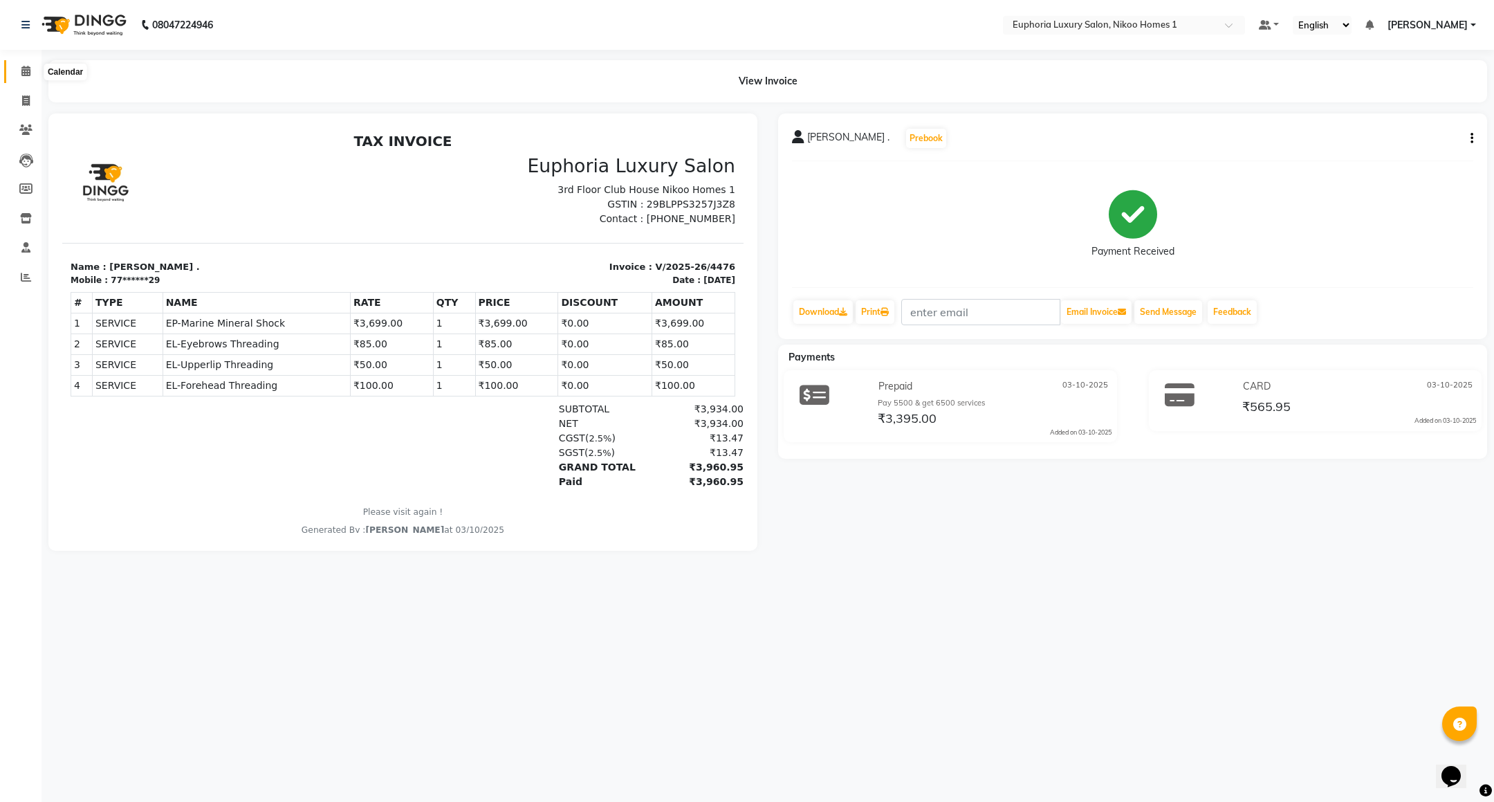
click at [28, 71] on icon at bounding box center [25, 71] width 9 height 10
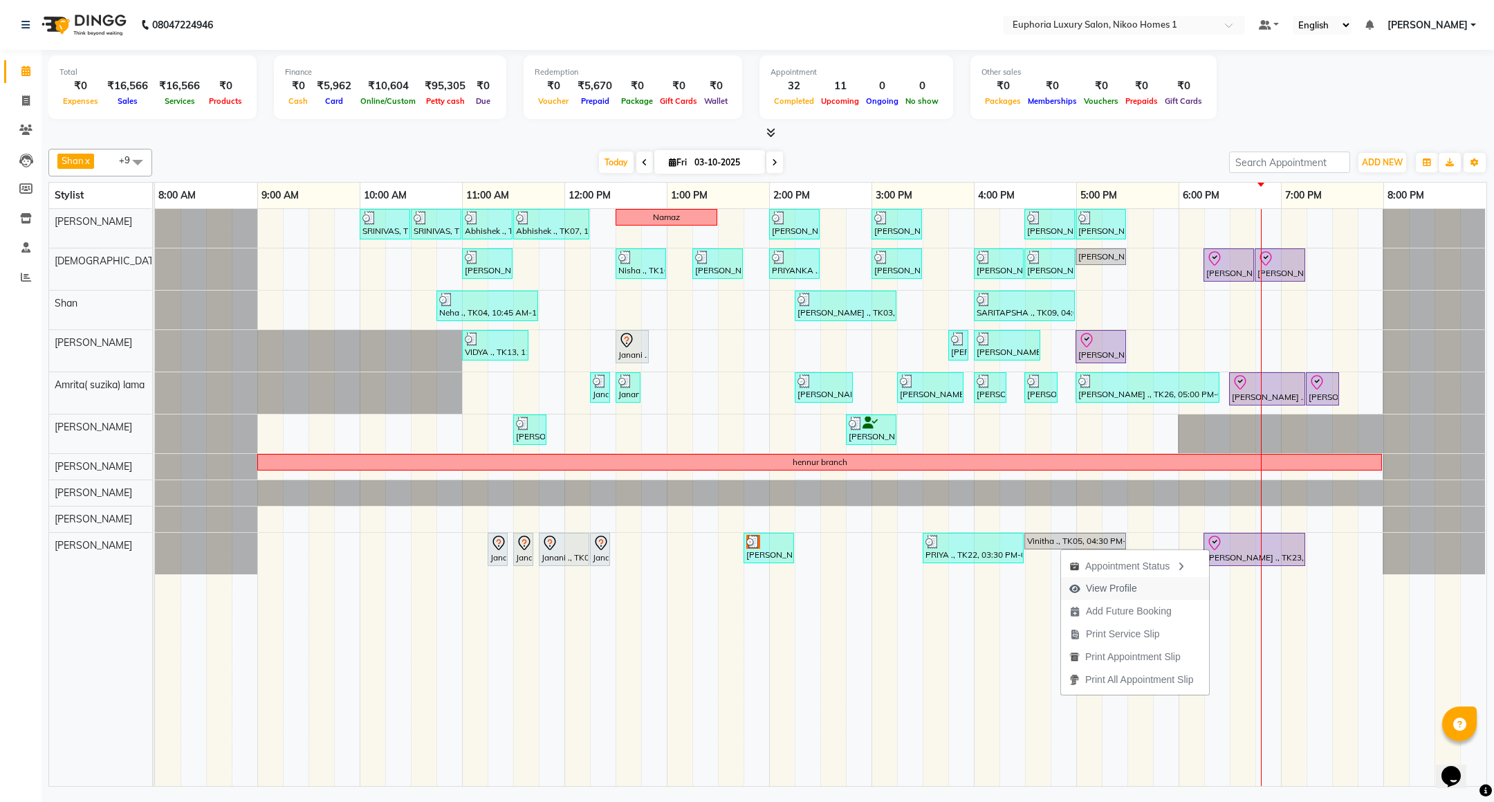
click at [1117, 580] on span "View Profile" at bounding box center [1103, 588] width 84 height 23
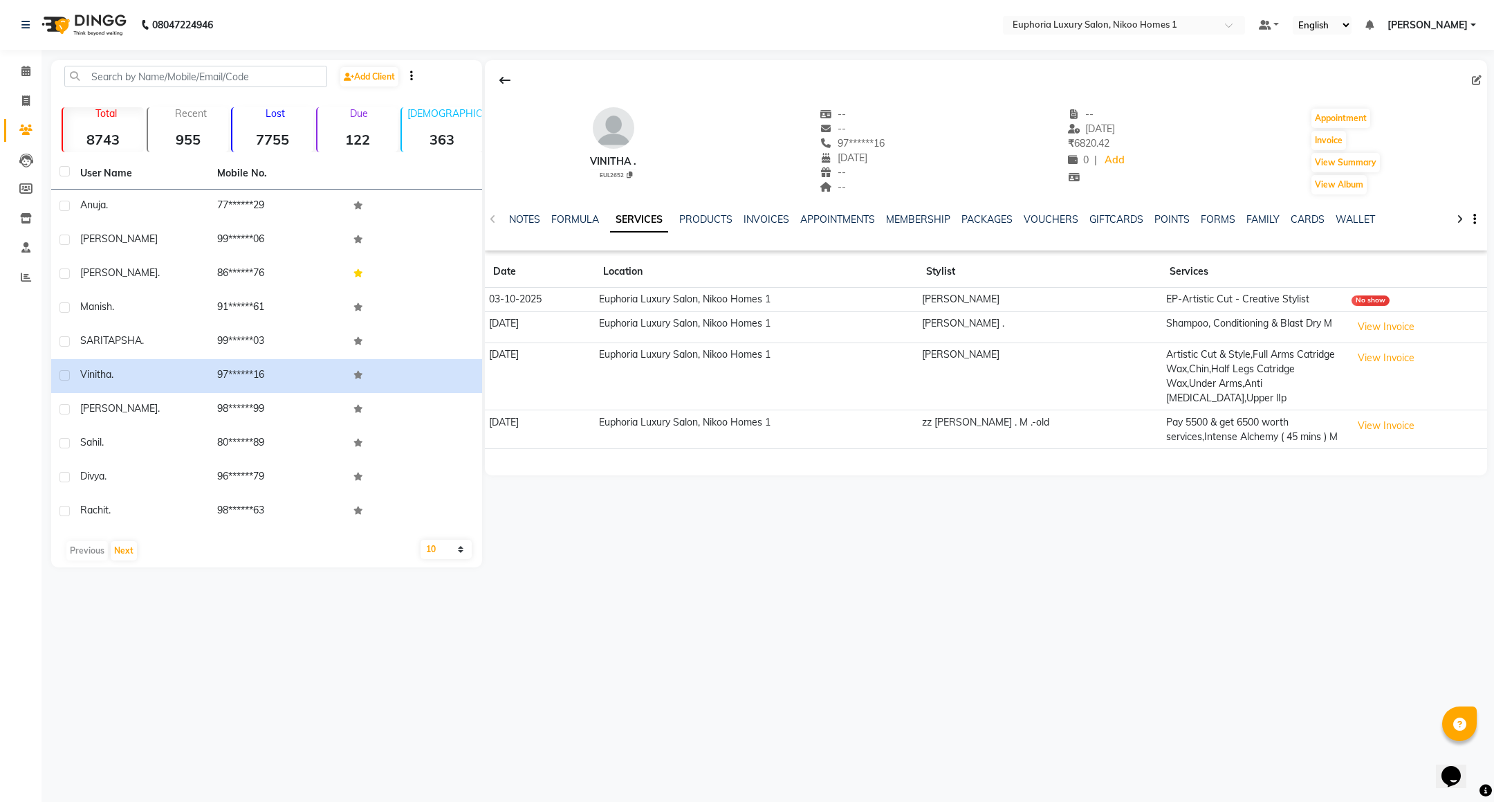
click at [1069, 212] on div "VOUCHERS" at bounding box center [1051, 219] width 55 height 15
click at [1067, 214] on link "VOUCHERS" at bounding box center [1051, 219] width 55 height 12
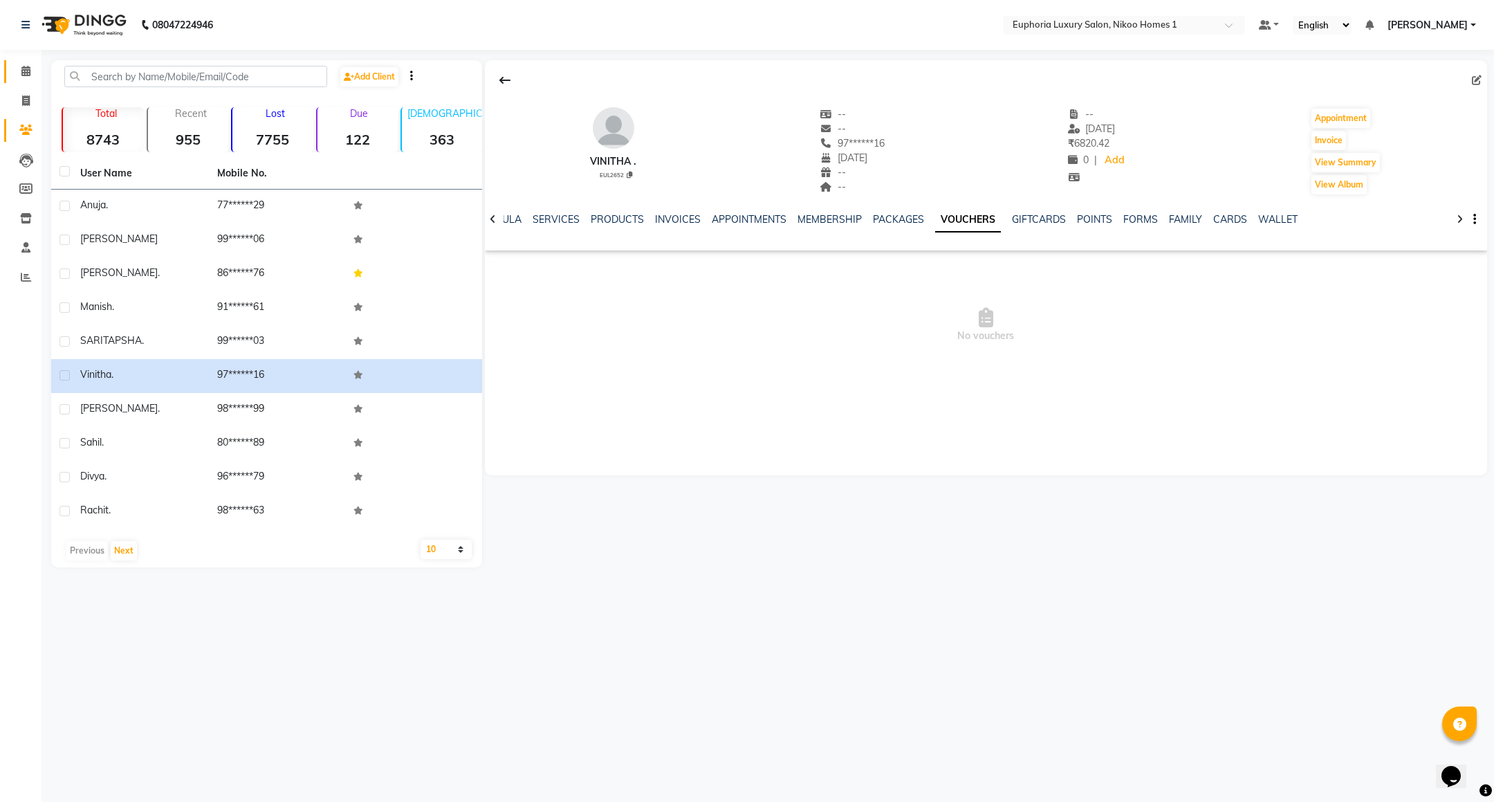
click at [25, 73] on icon at bounding box center [25, 71] width 9 height 10
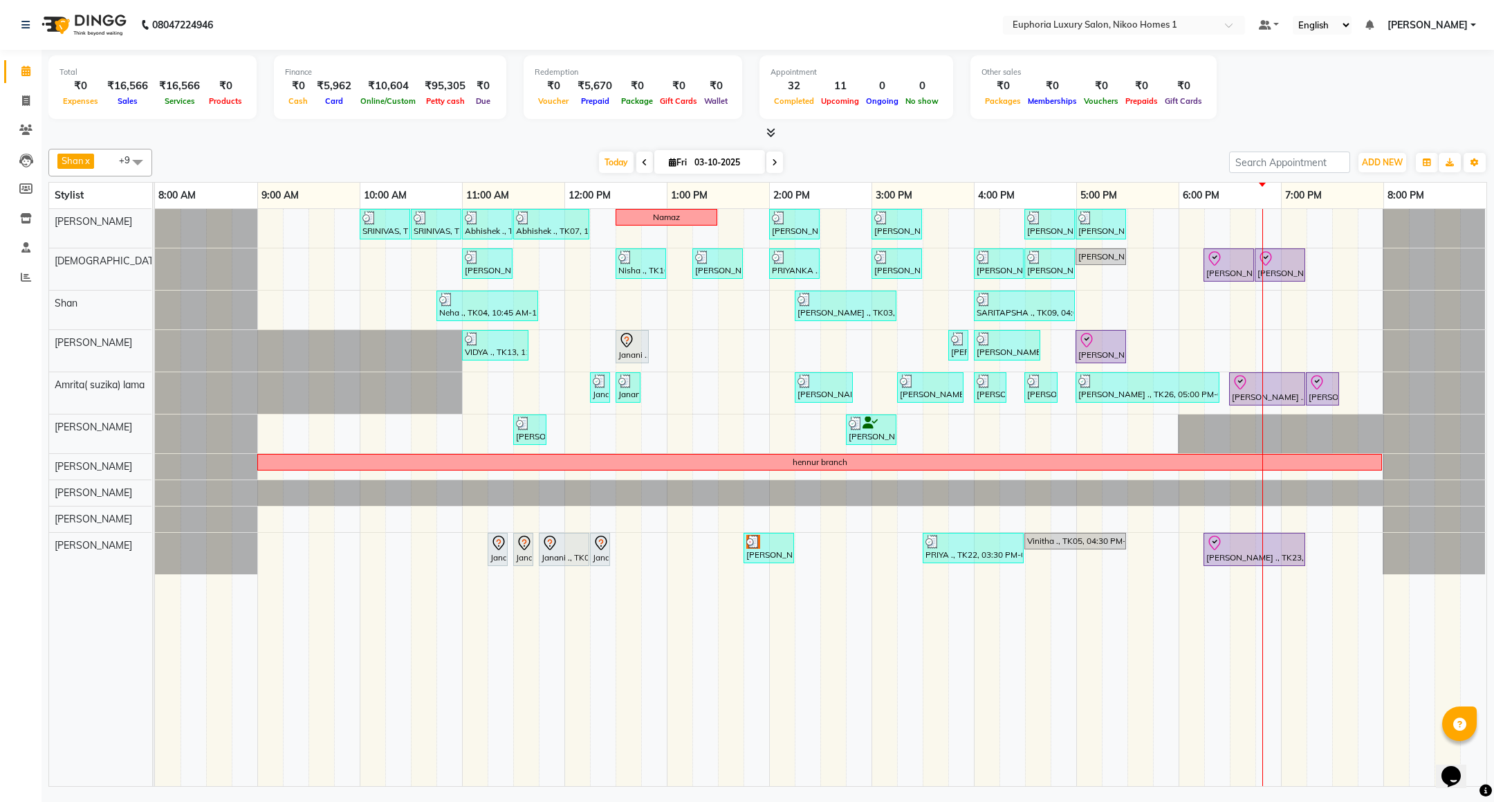
click at [772, 160] on icon at bounding box center [775, 162] width 6 height 8
type input "04-10-2025"
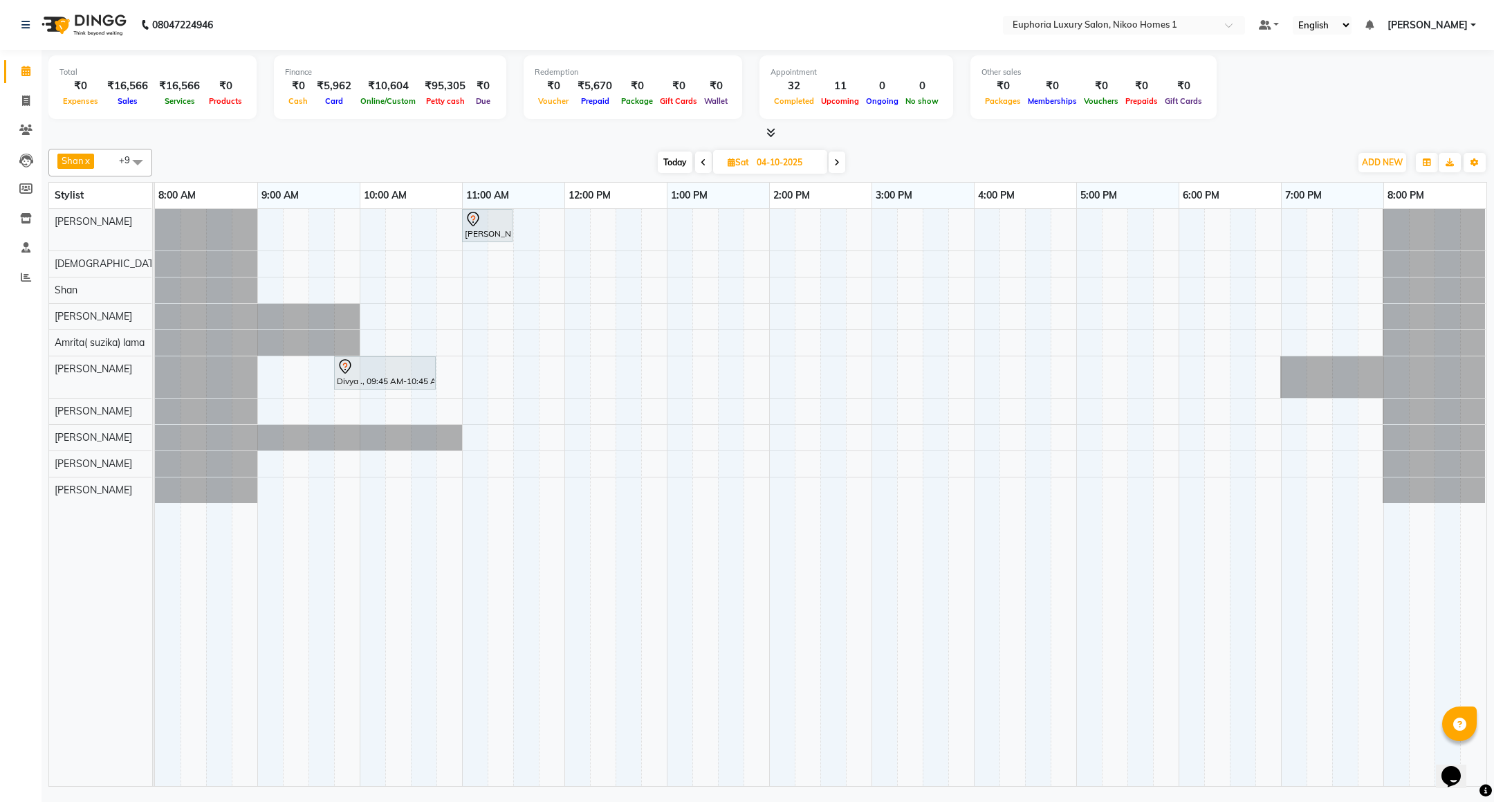
click at [367, 291] on div "[PERSON_NAME] ., 11:00 AM-11:30 AM, EP-[PERSON_NAME] Trim/Design MEN Divya ., 0…" at bounding box center [821, 497] width 1332 height 577
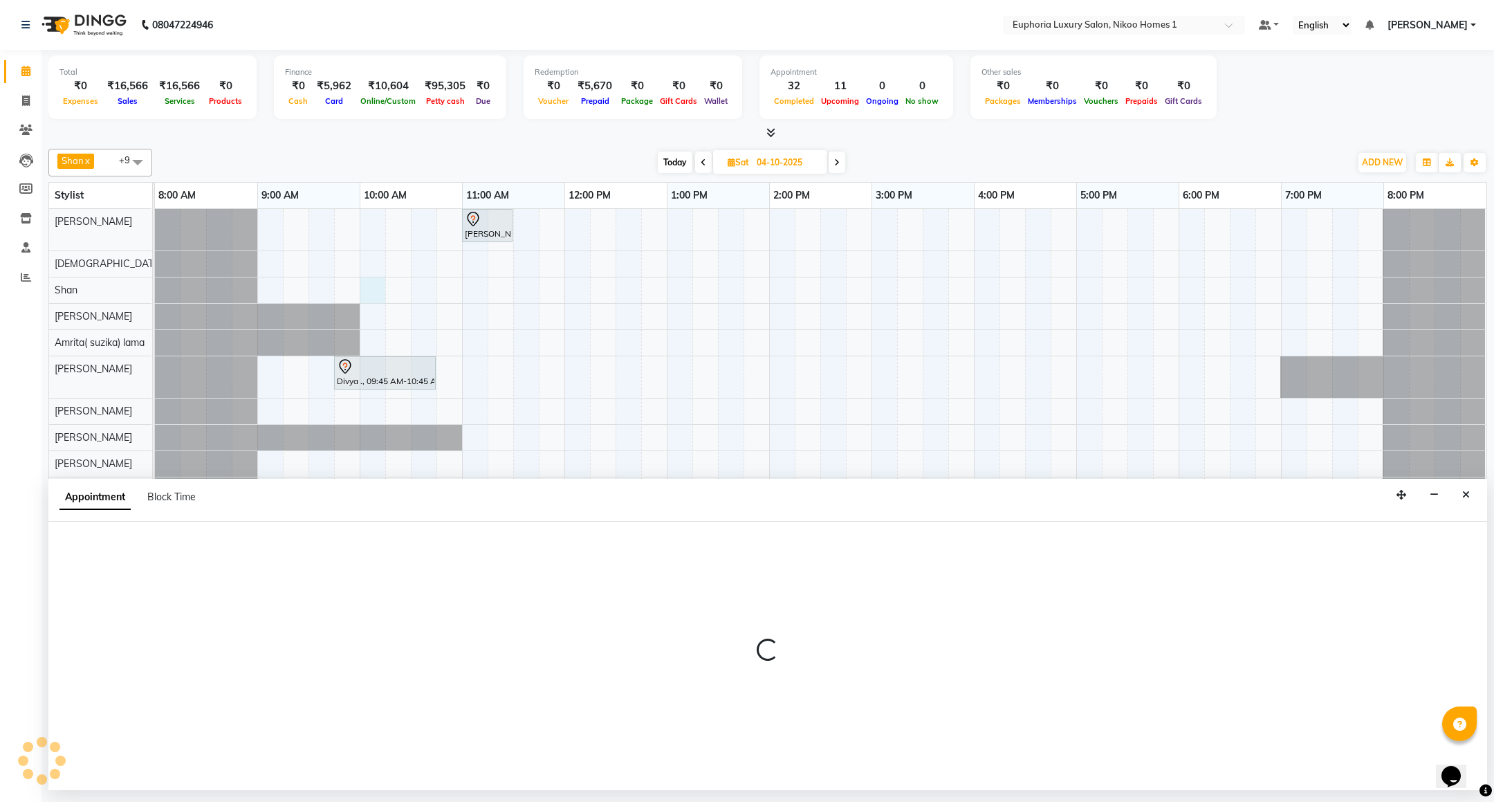
select select "92628"
select select "600"
select select "tentative"
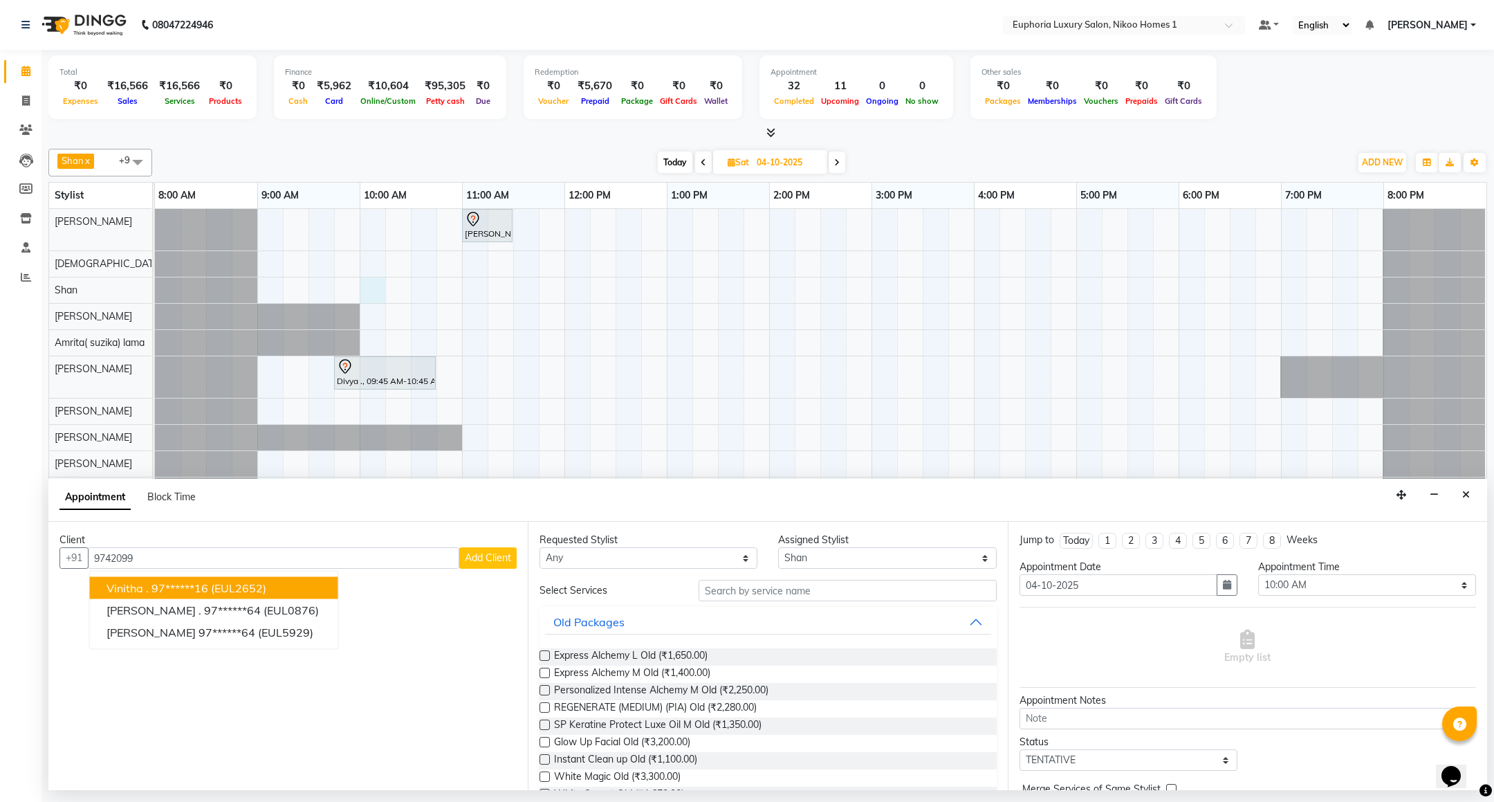
click at [204, 588] on ngb-highlight "97******16" at bounding box center [180, 588] width 57 height 14
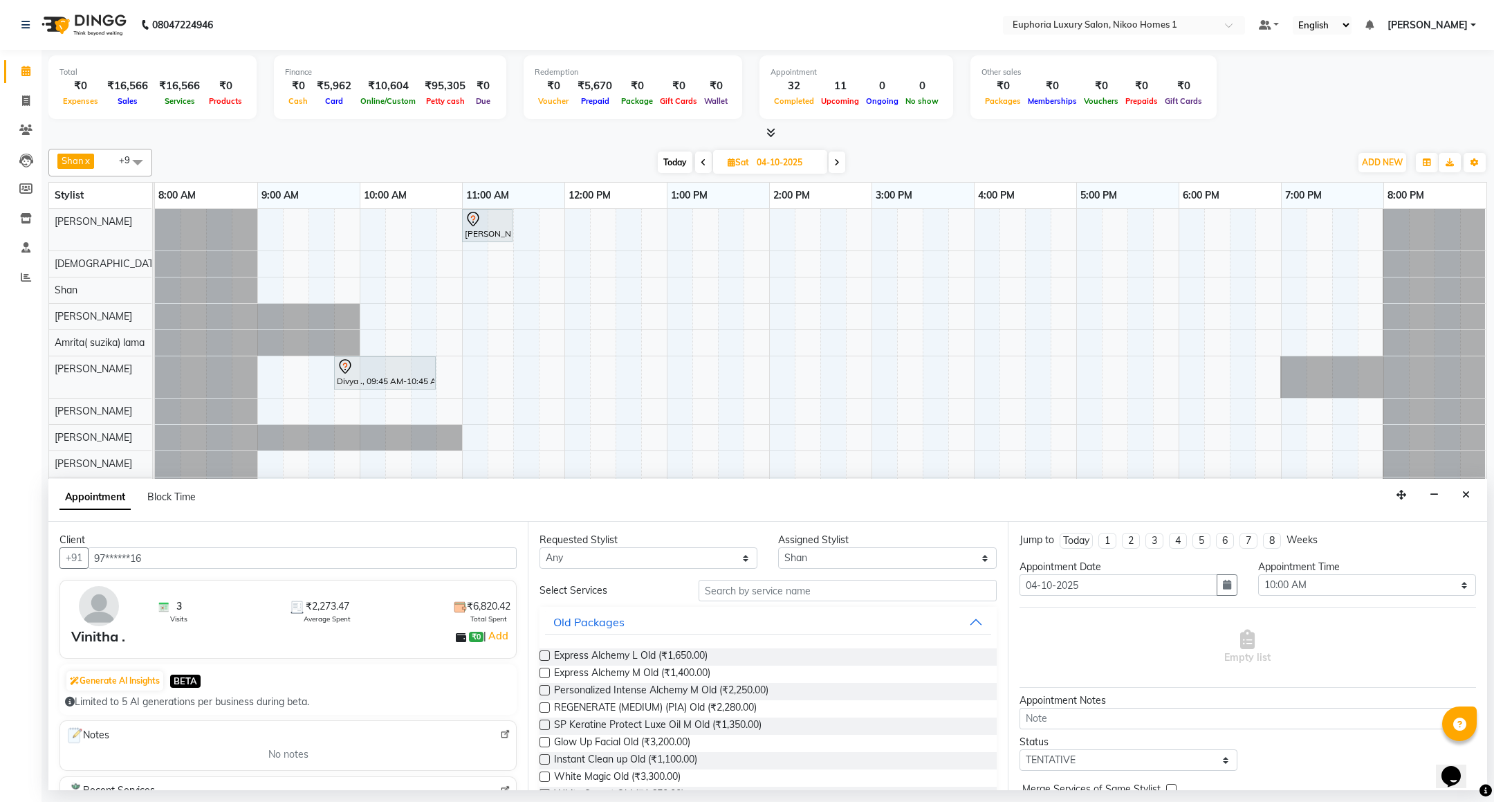
type input "97******16"
click at [741, 594] on input "text" at bounding box center [847, 590] width 297 height 21
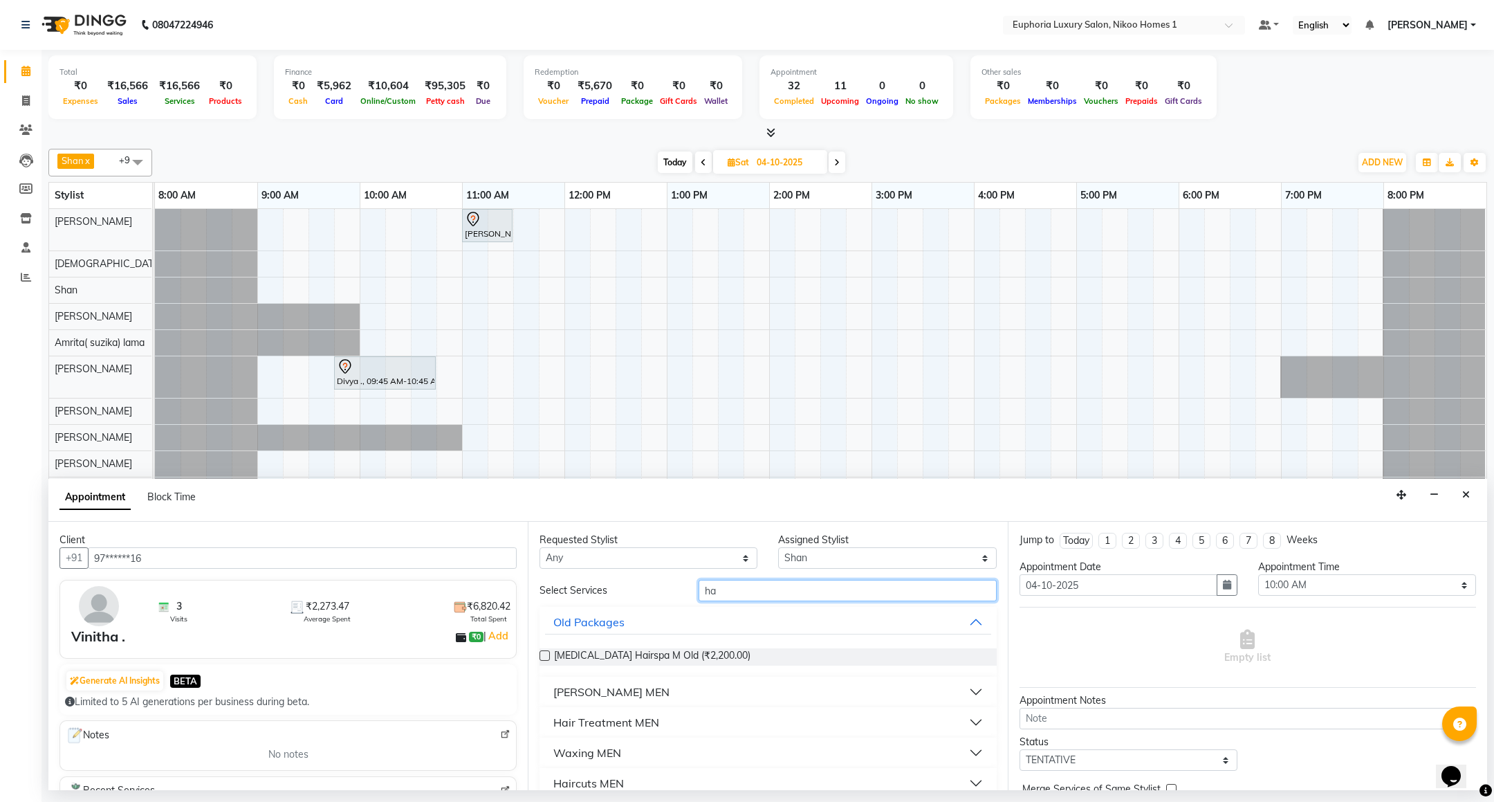
type input "h"
type input "arti"
click at [610, 694] on div "Haircuts WOMEN" at bounding box center [598, 692] width 91 height 17
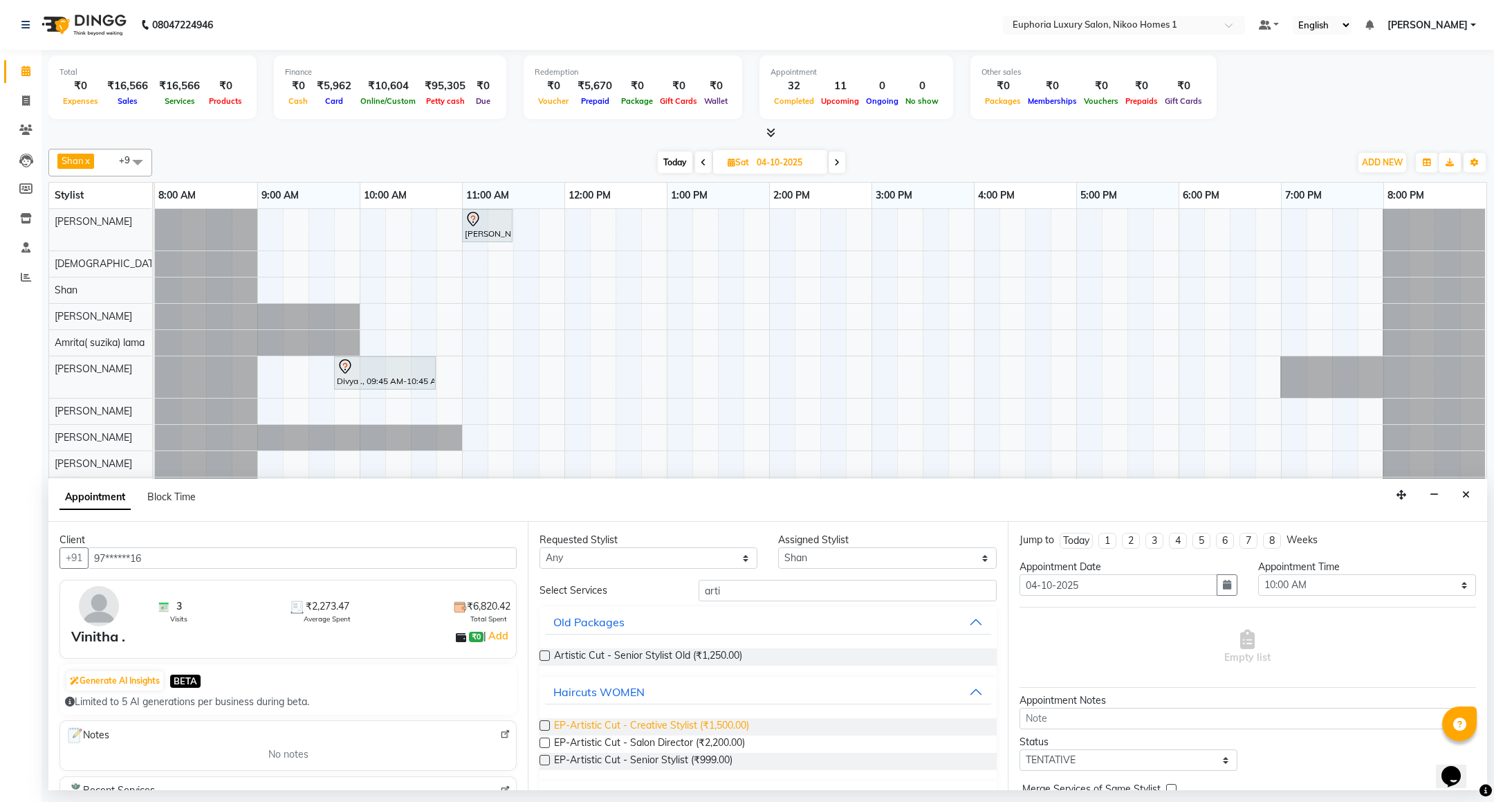
click at [718, 721] on span "EP-Artistic Cut - Creative Stylist (₹1,500.00)" at bounding box center [651, 726] width 195 height 17
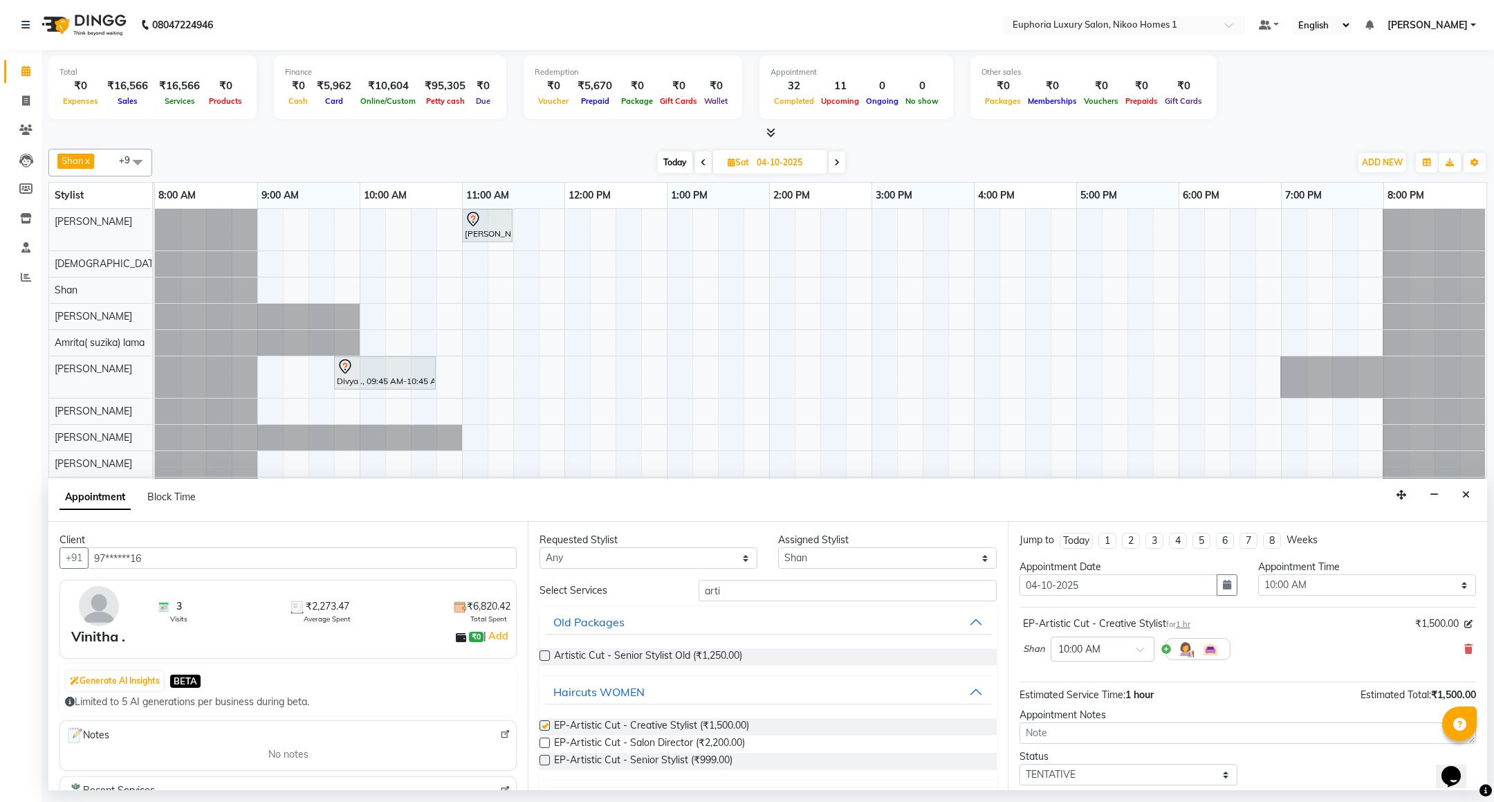
checkbox input "false"
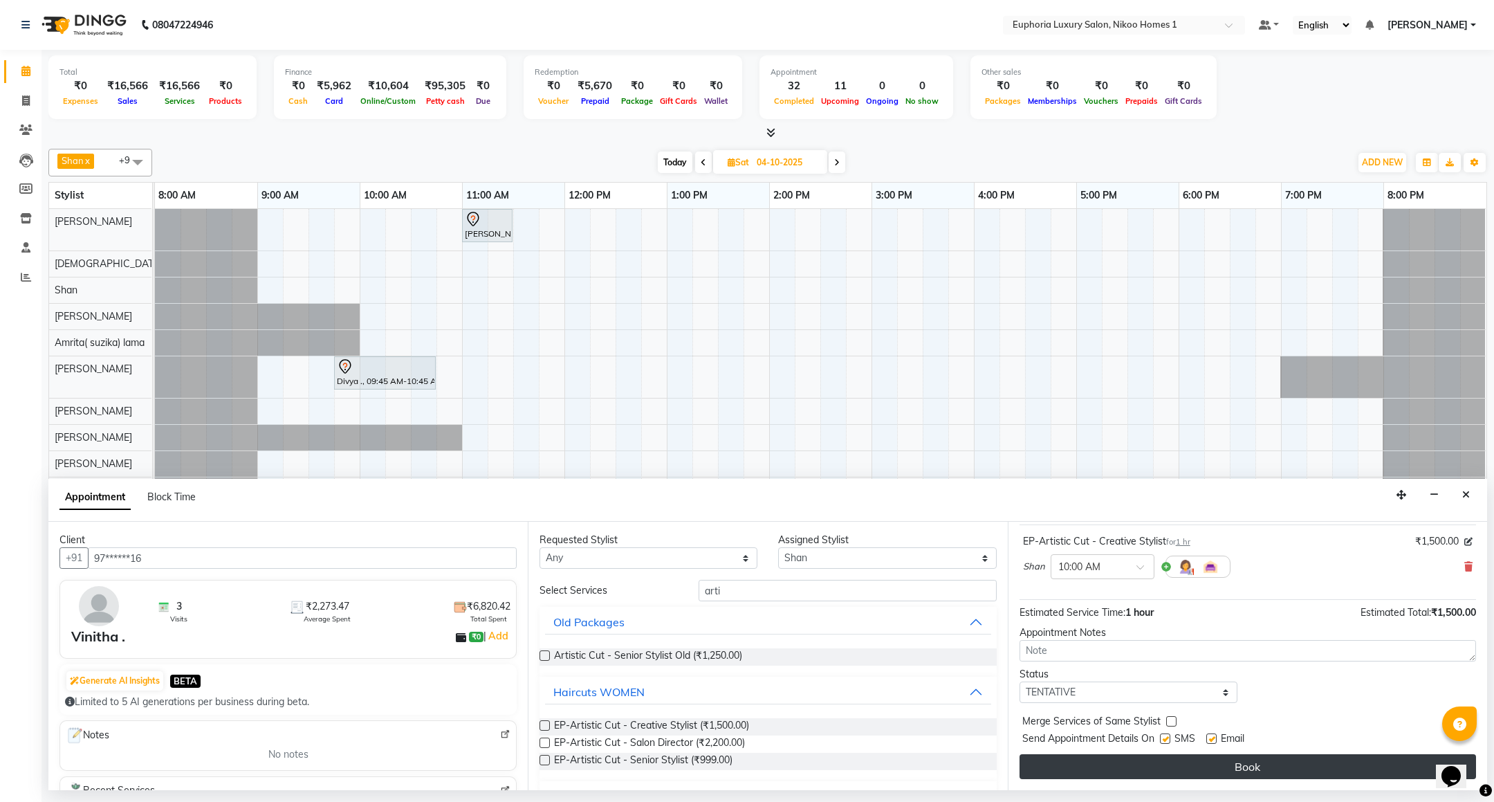
click at [1223, 762] on button "Book" at bounding box center [1248, 766] width 457 height 25
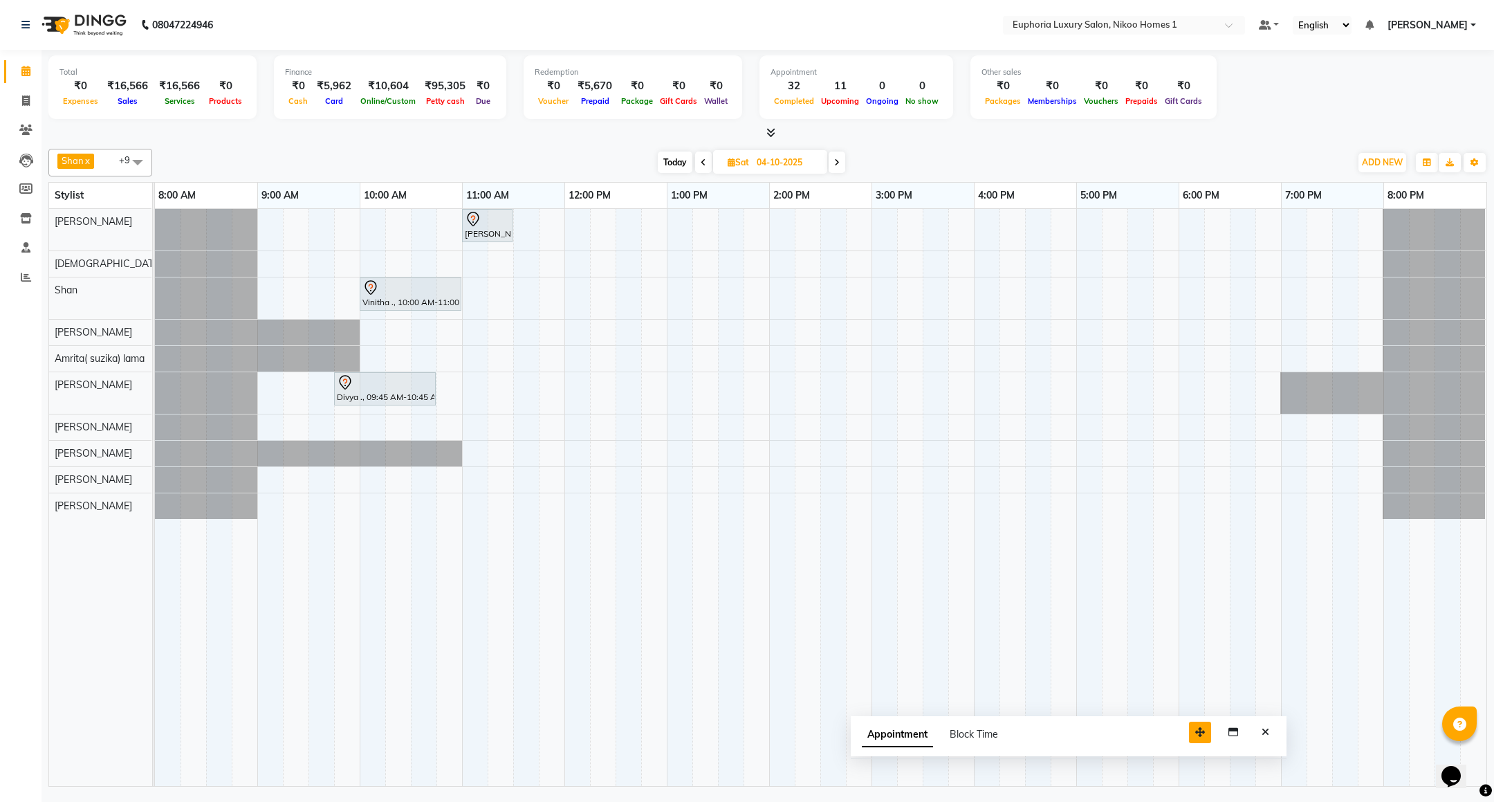
drag, startPoint x: 1397, startPoint y: 769, endPoint x: 1021, endPoint y: 706, distance: 380.8
click at [1195, 727] on icon "button" at bounding box center [1200, 732] width 10 height 10
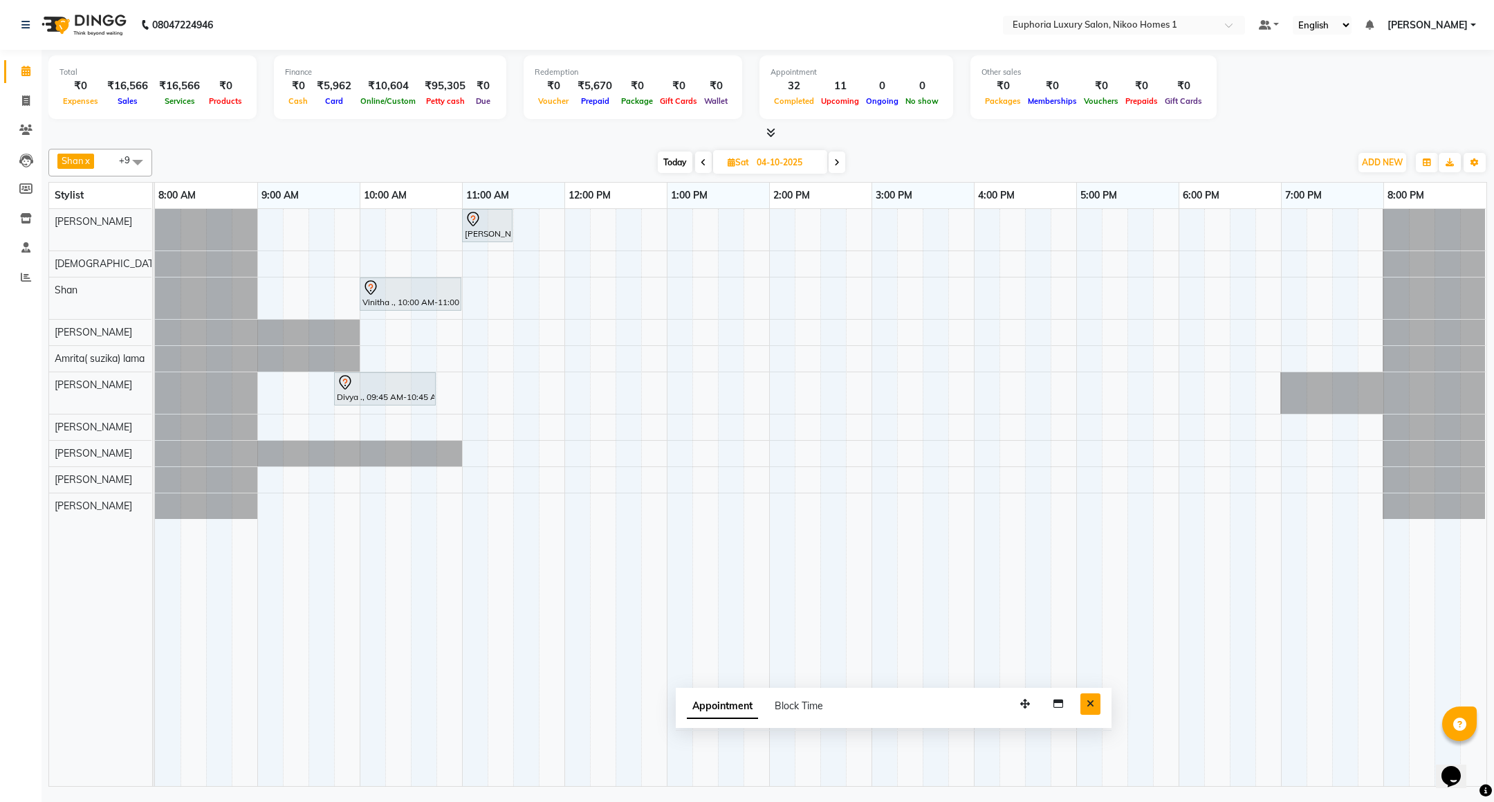
click at [1092, 708] on icon "Close" at bounding box center [1091, 704] width 8 height 10
click at [677, 165] on span "Today" at bounding box center [675, 162] width 35 height 21
type input "03-10-2025"
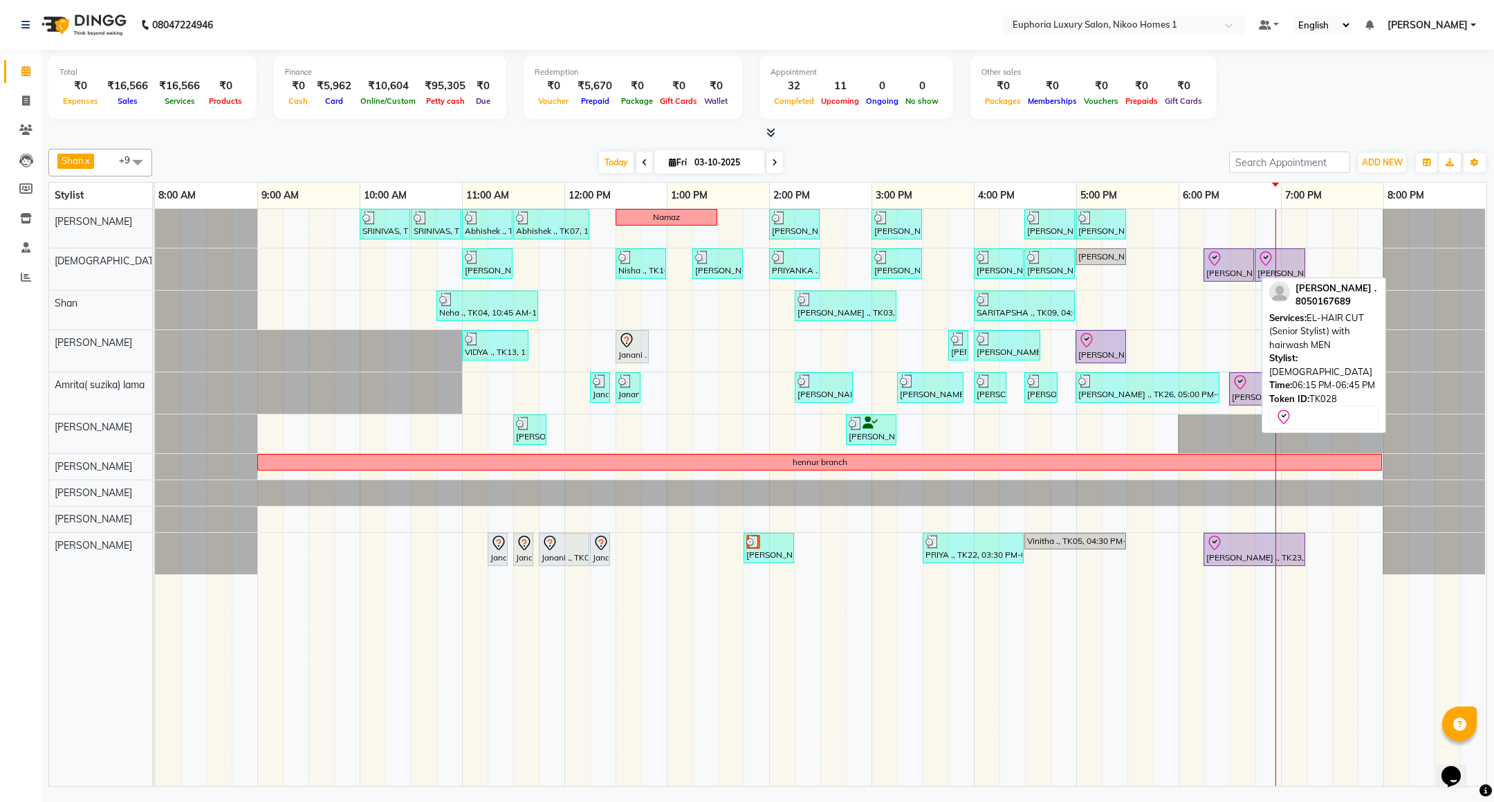
click at [1227, 273] on div "[PERSON_NAME] ., TK28, 06:15 PM-06:45 PM, EL-HAIR CUT (Senior Stylist) with hai…" at bounding box center [1229, 264] width 48 height 29
select select "8"
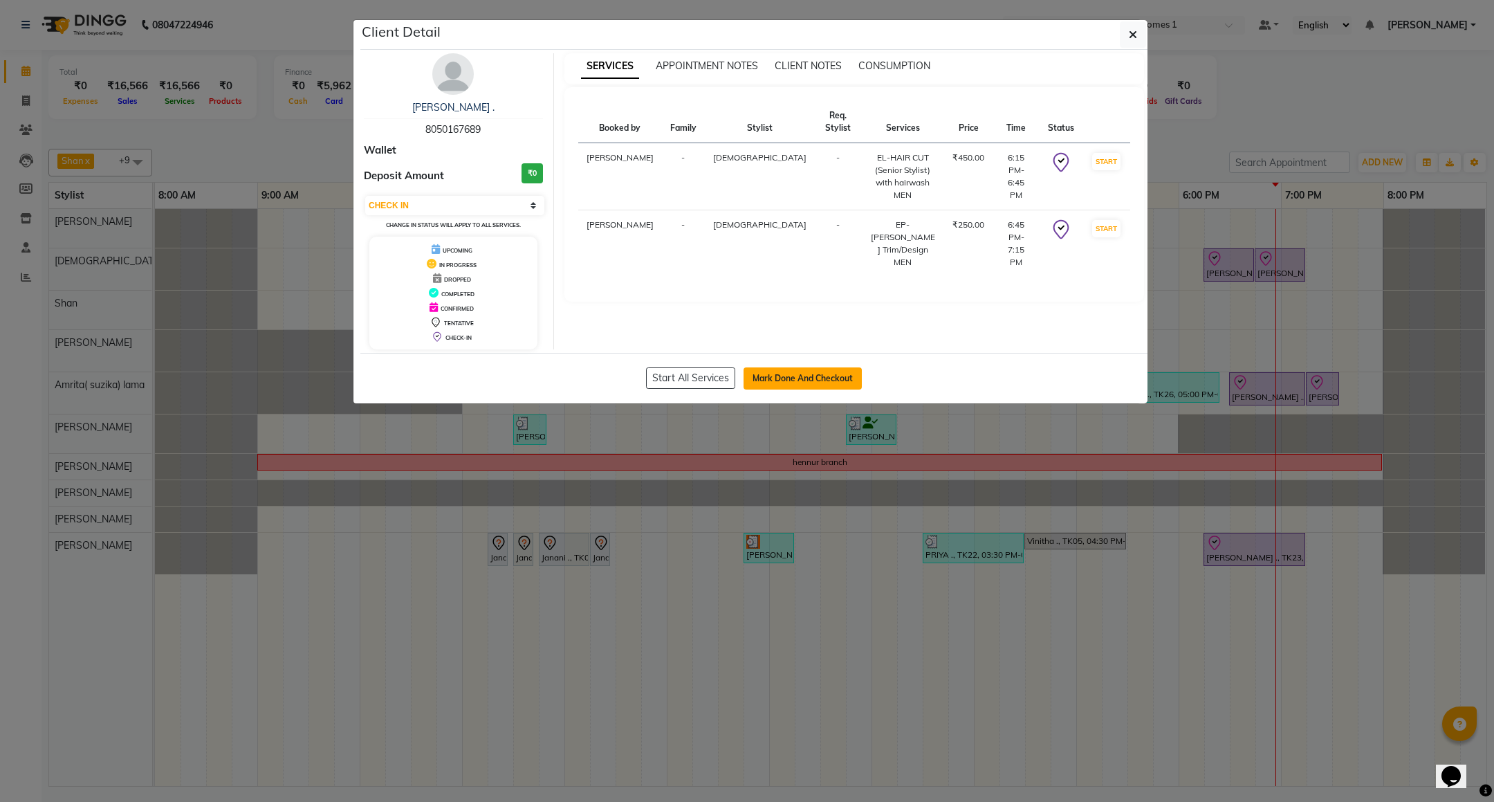
click at [755, 378] on button "Mark Done And Checkout" at bounding box center [803, 378] width 118 height 22
select select "7987"
select select "service"
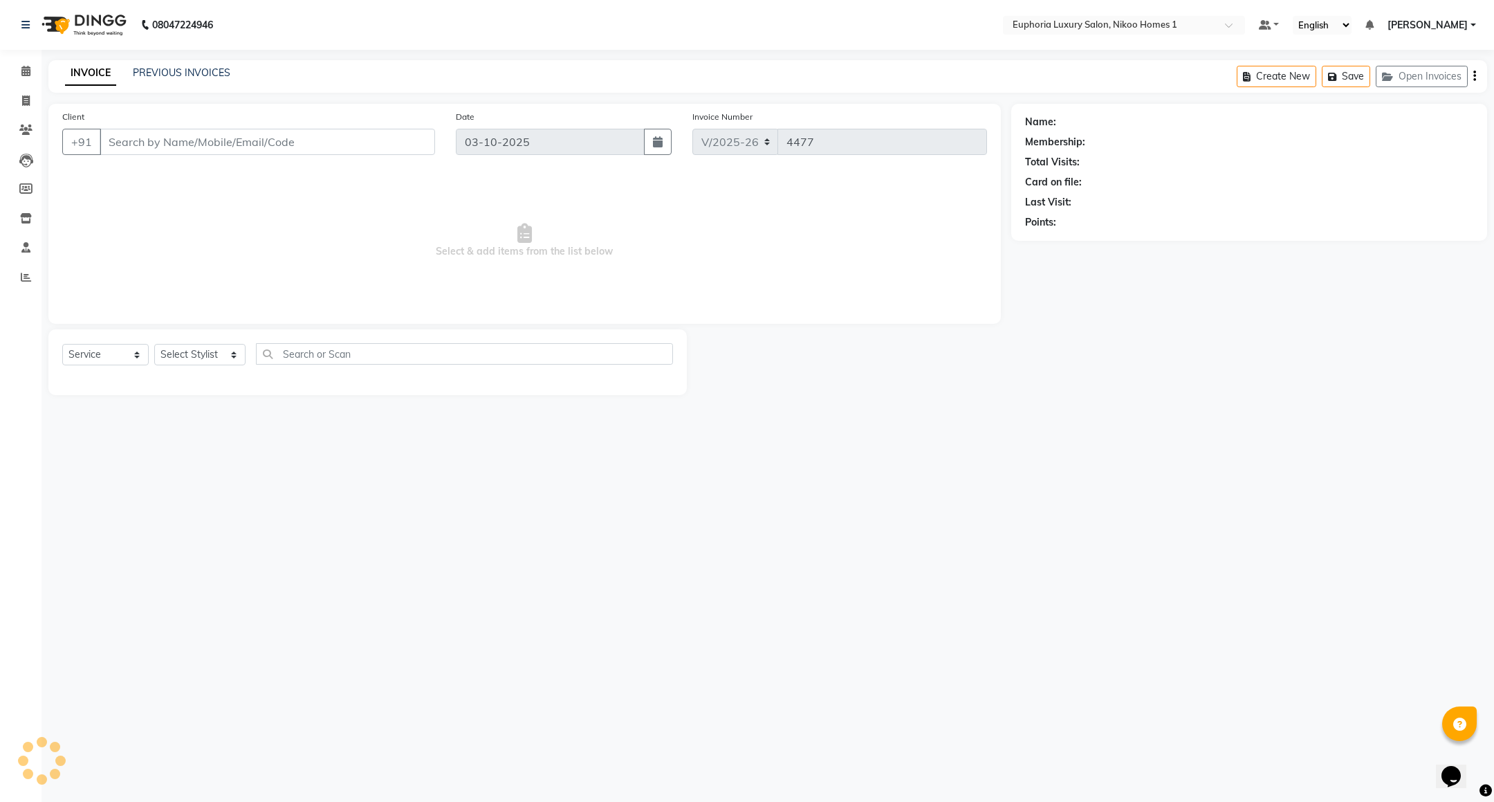
type input "80******89"
select select "85373"
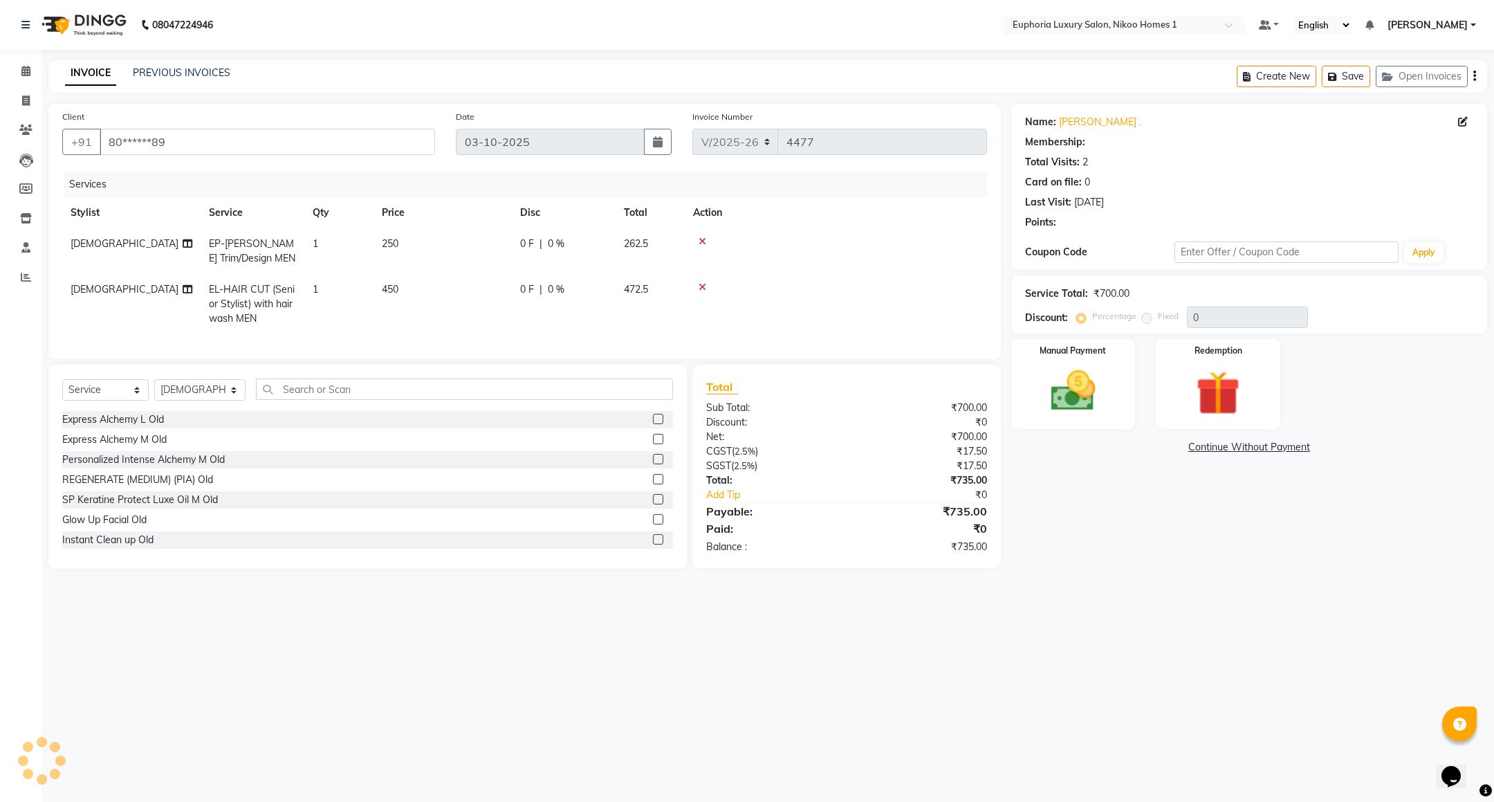
select select "1: Object"
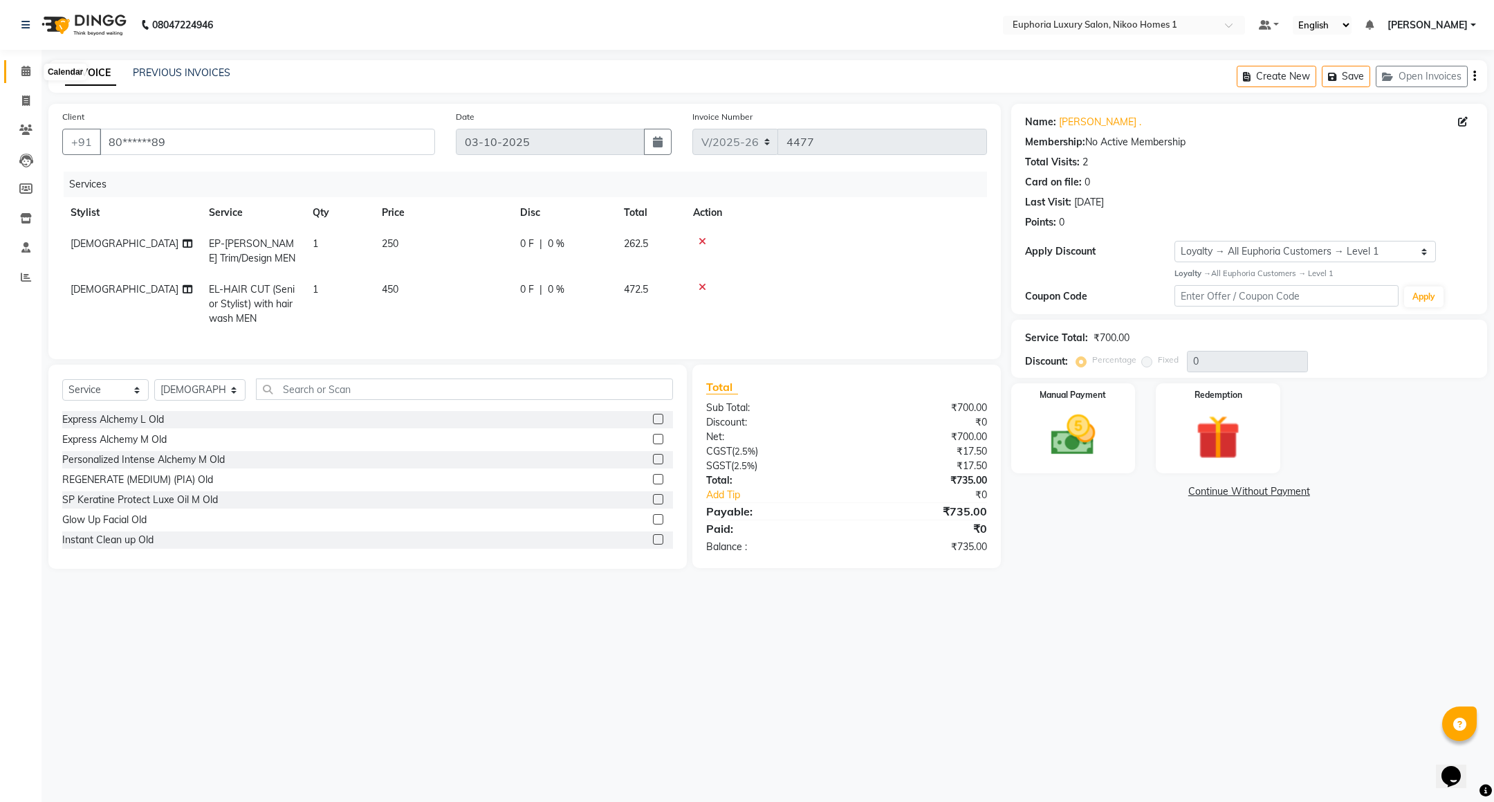
click at [19, 75] on span at bounding box center [26, 72] width 24 height 16
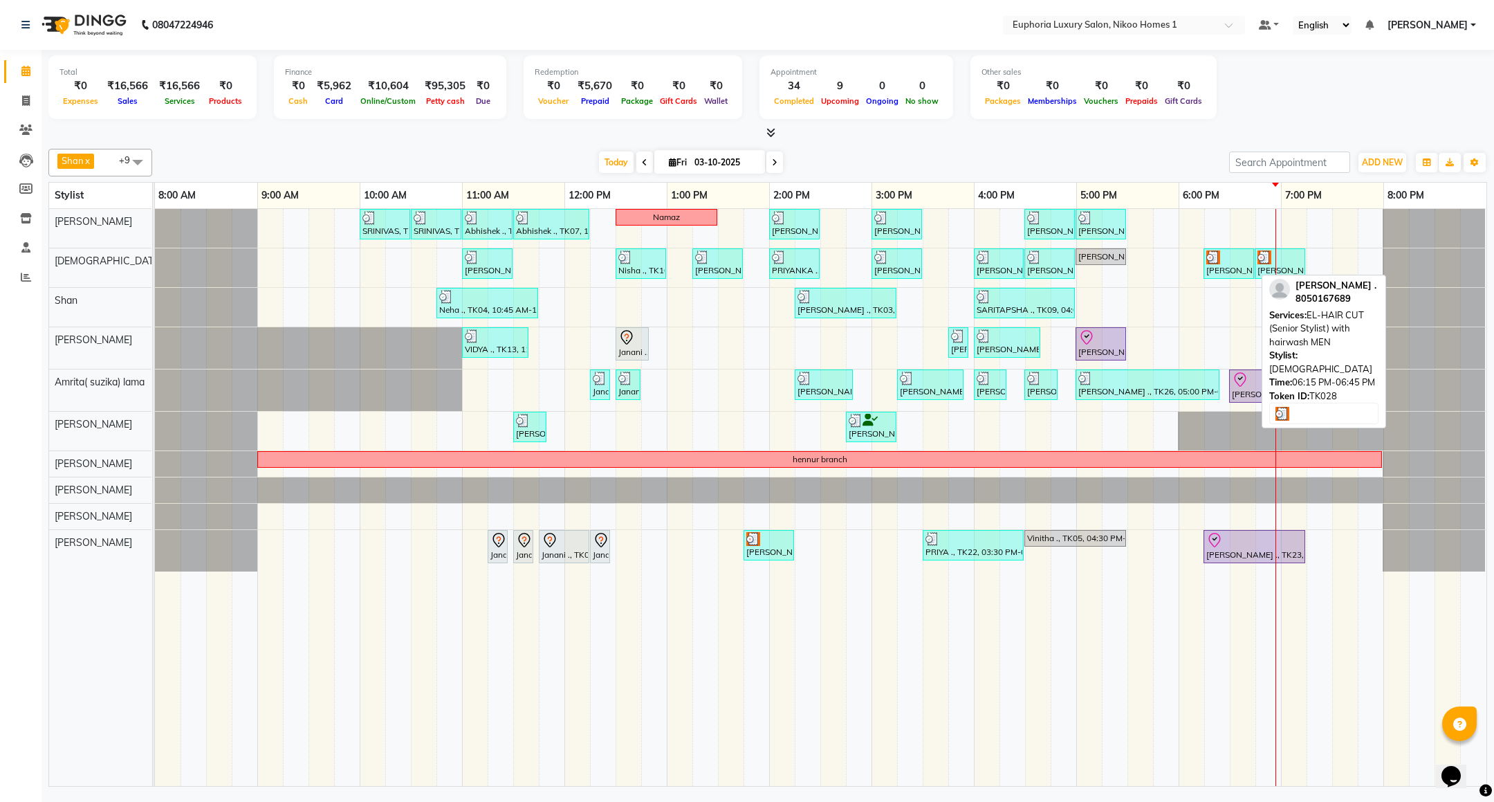
click at [1238, 264] on div at bounding box center [1229, 257] width 45 height 14
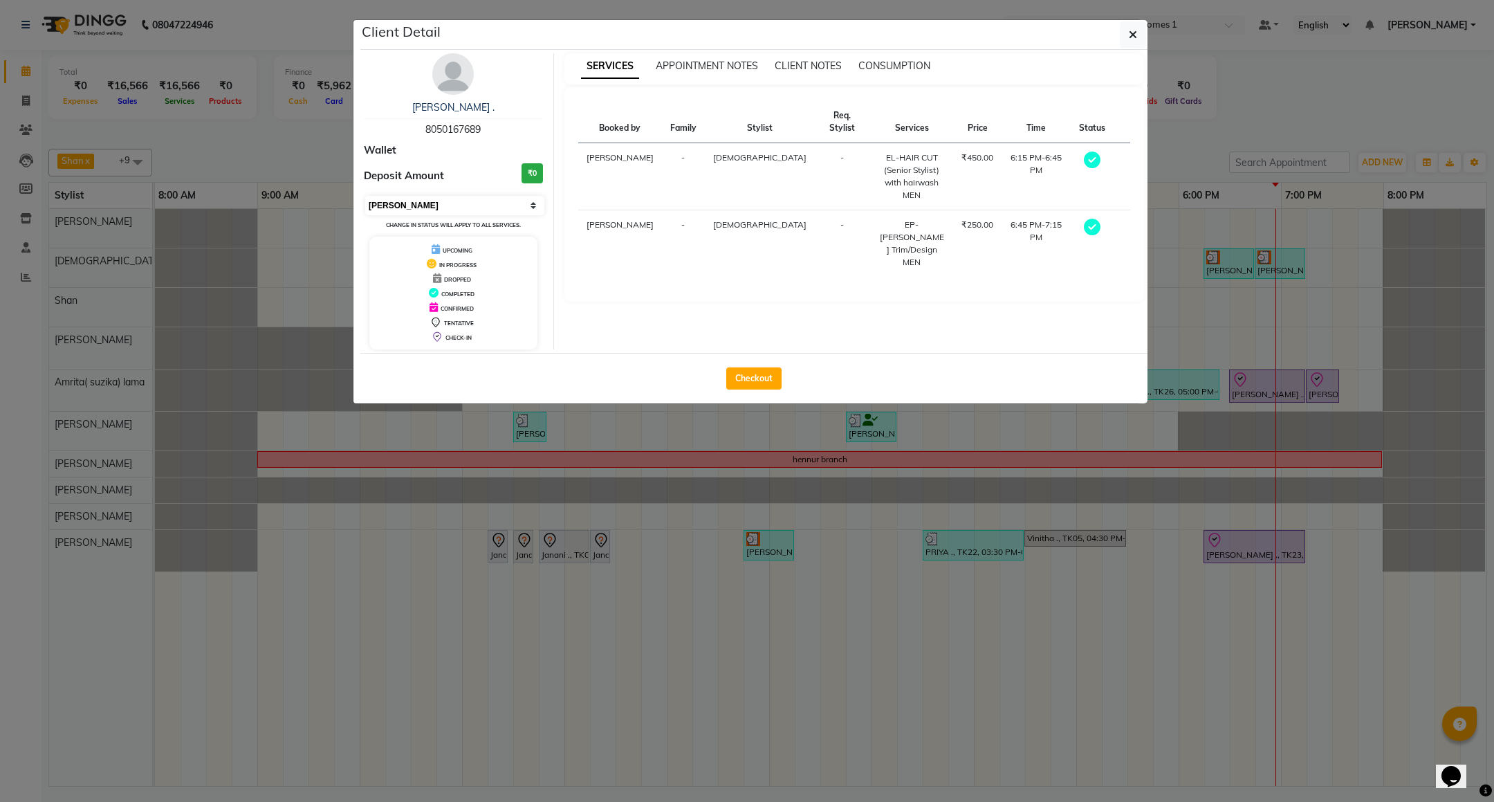
drag, startPoint x: 490, startPoint y: 199, endPoint x: 484, endPoint y: 214, distance: 16.4
click at [490, 199] on select "Select MARK DONE UPCOMING" at bounding box center [454, 205] width 179 height 19
select select "5"
click at [365, 196] on select "Select MARK DONE UPCOMING" at bounding box center [454, 205] width 179 height 19
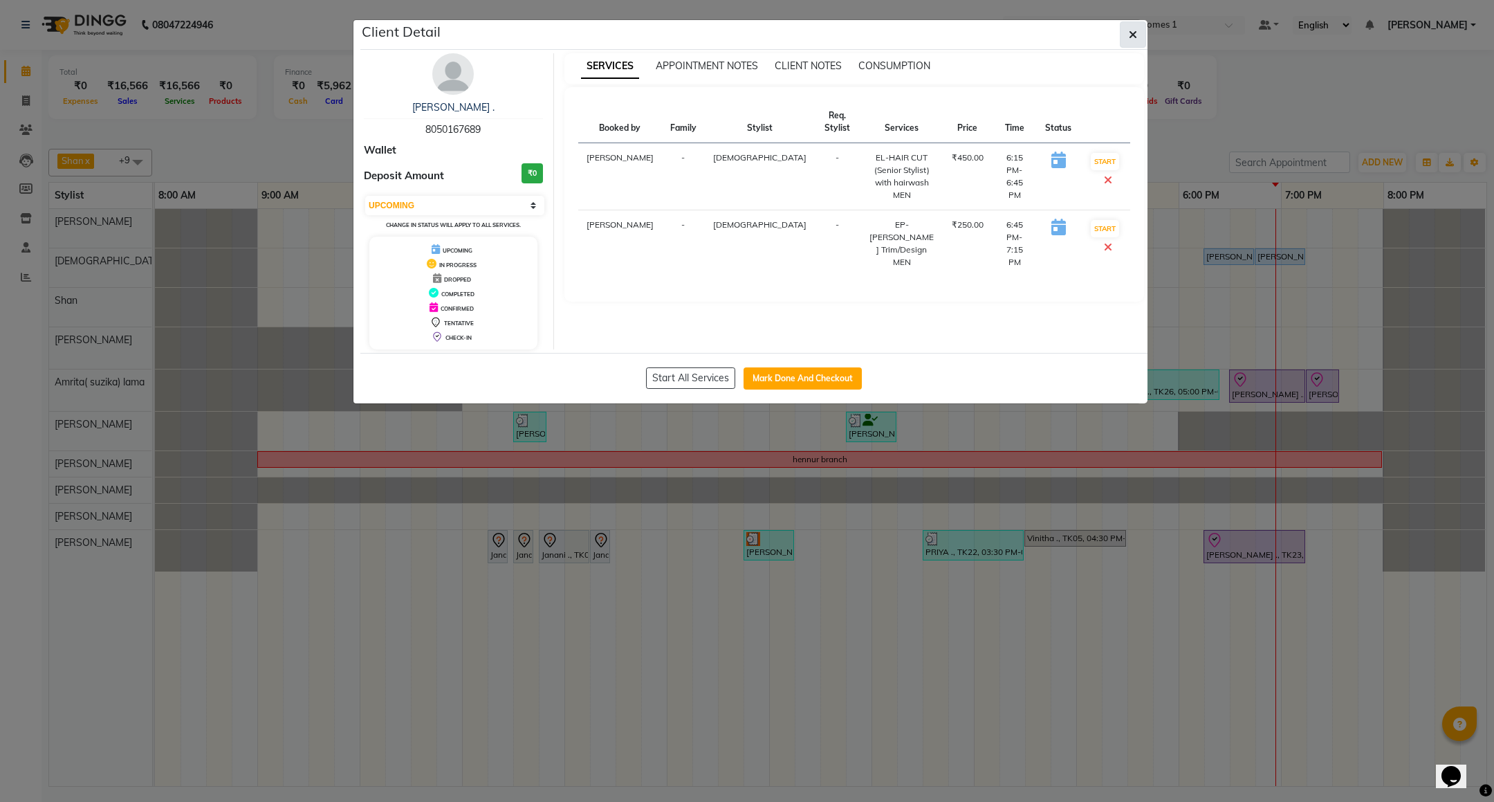
click at [1132, 31] on icon "button" at bounding box center [1133, 34] width 8 height 11
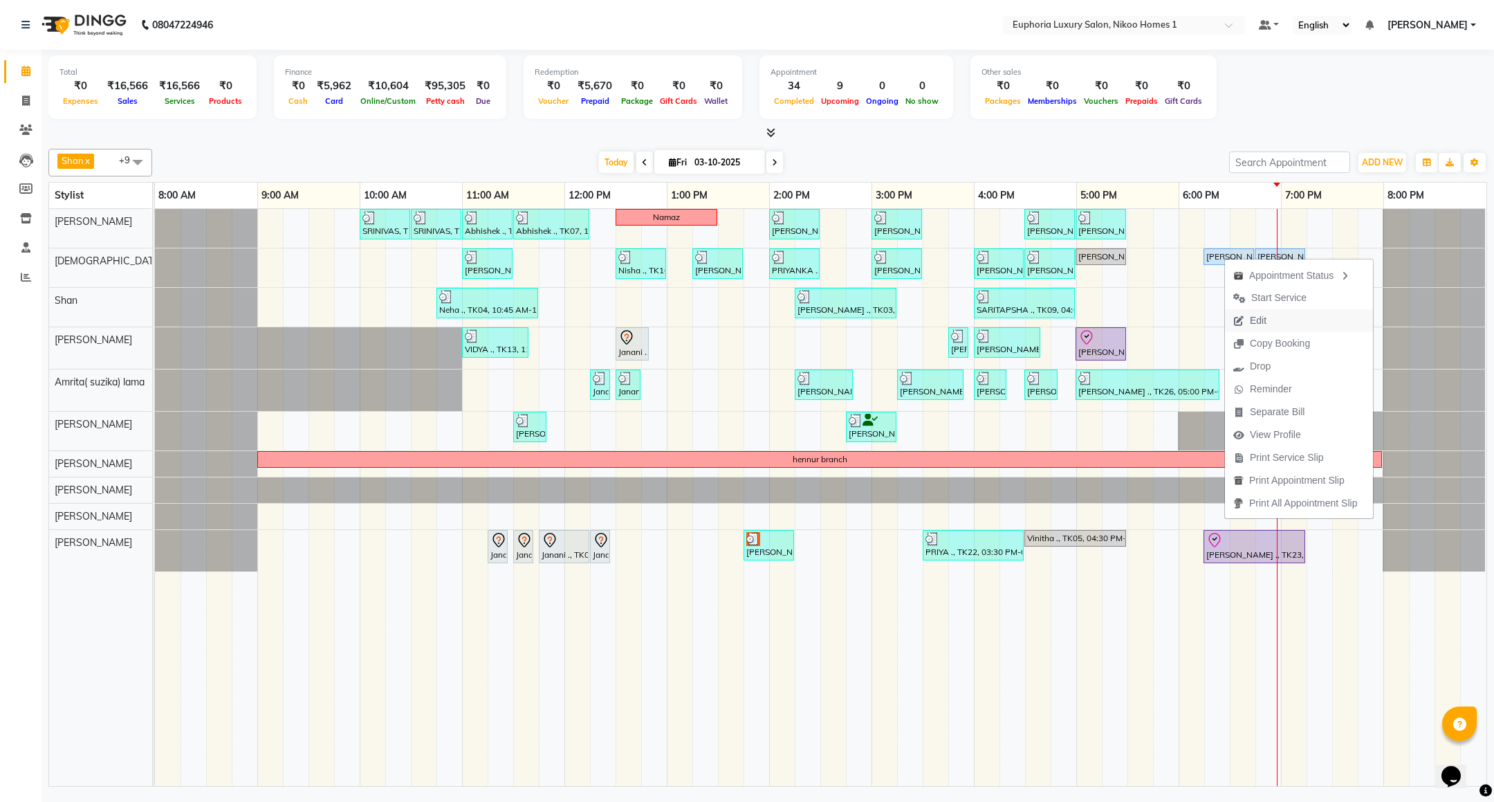
click at [1250, 318] on span "Edit" at bounding box center [1258, 320] width 17 height 15
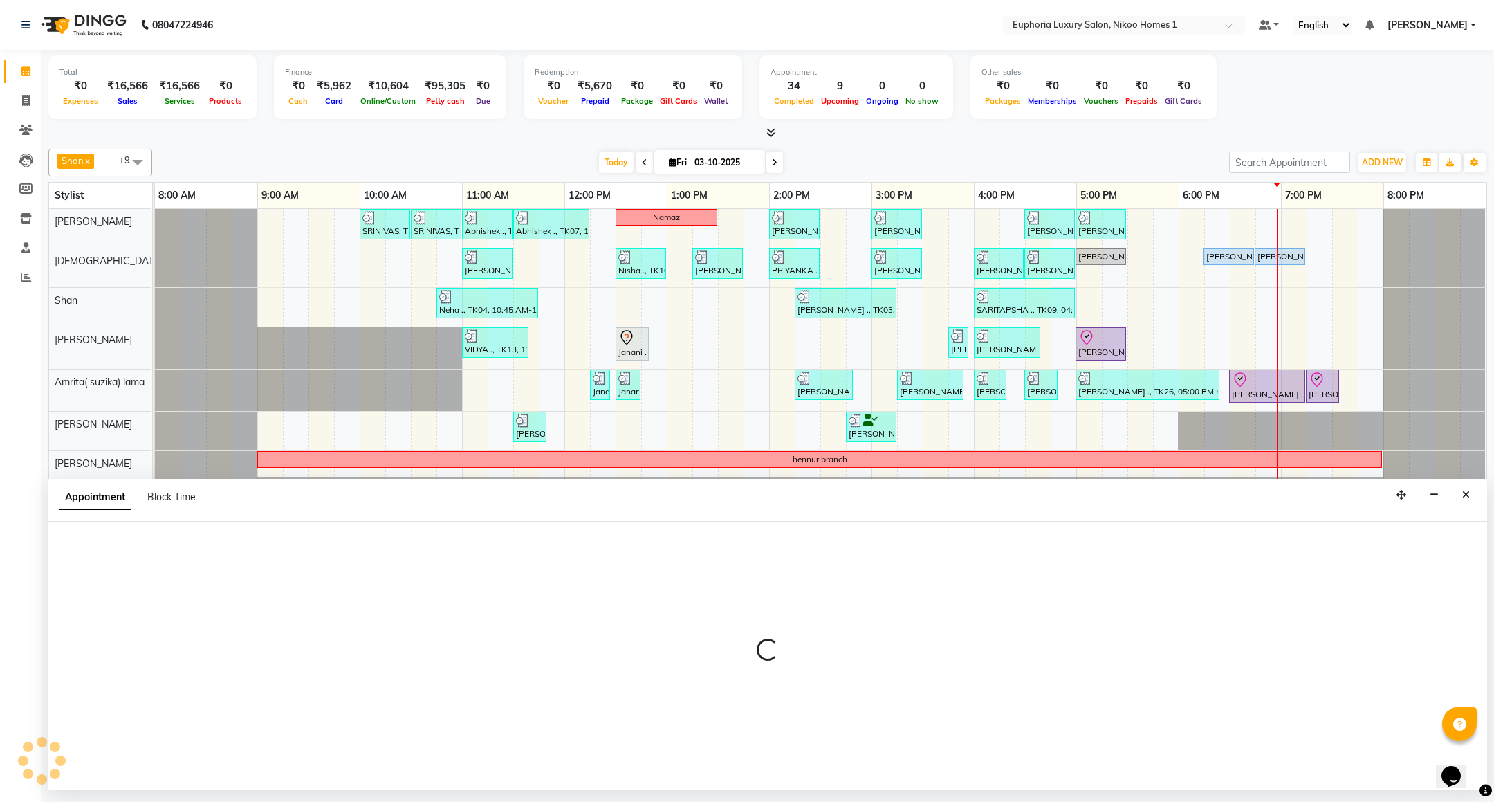
select select "1095"
select select "upcoming"
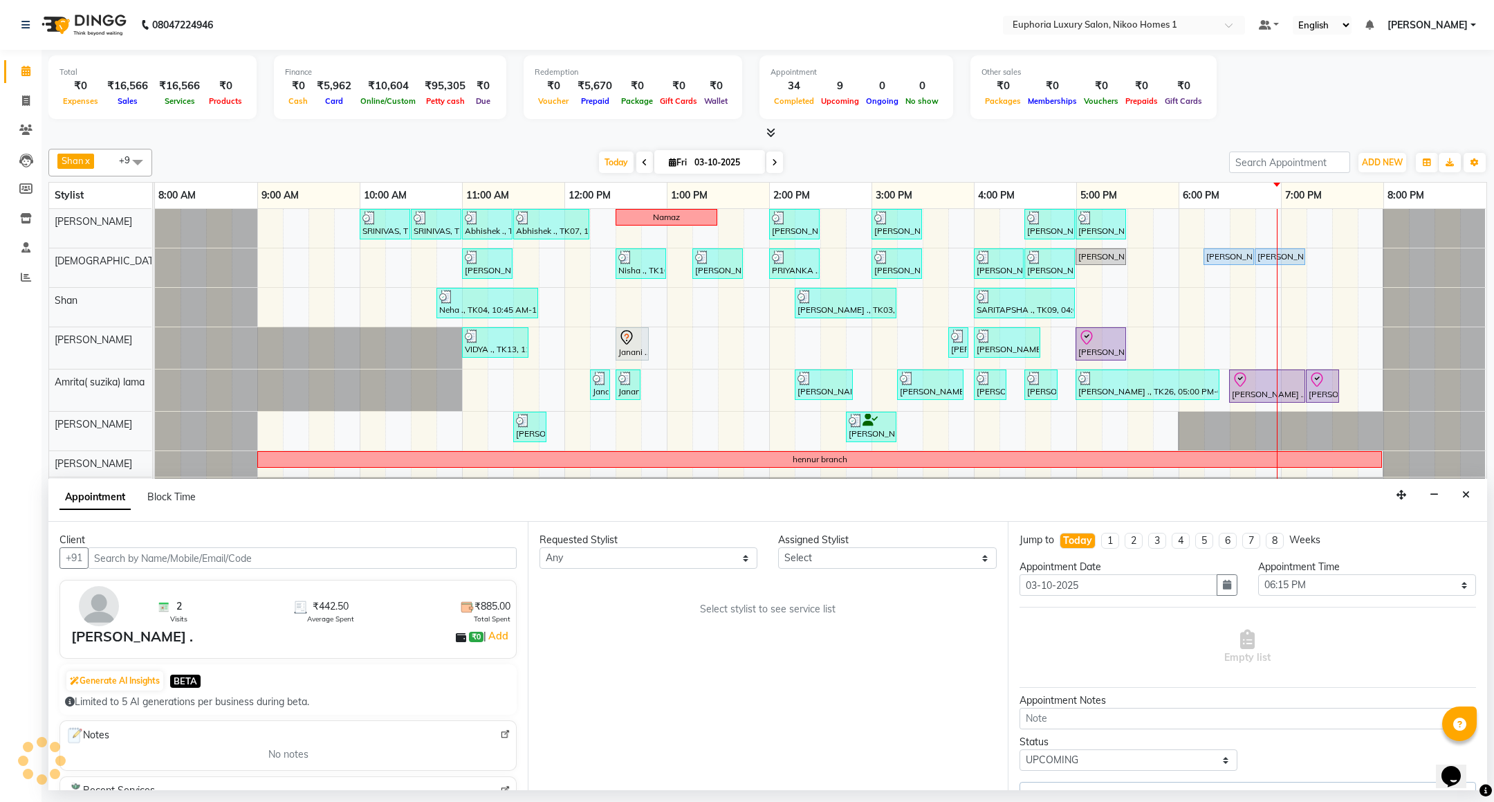
select select "85373"
select select "4025"
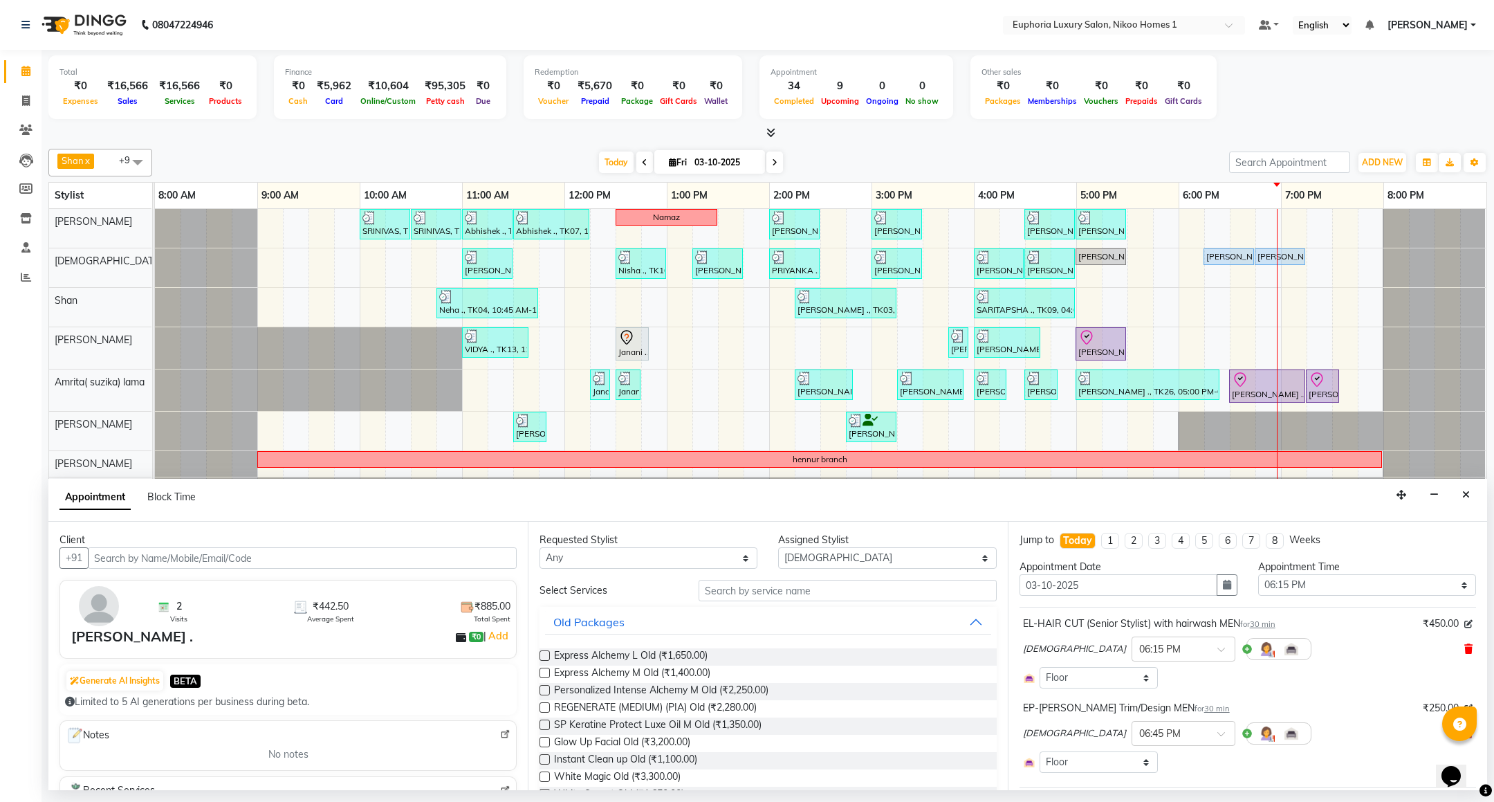
click at [1465, 646] on icon at bounding box center [1469, 649] width 8 height 10
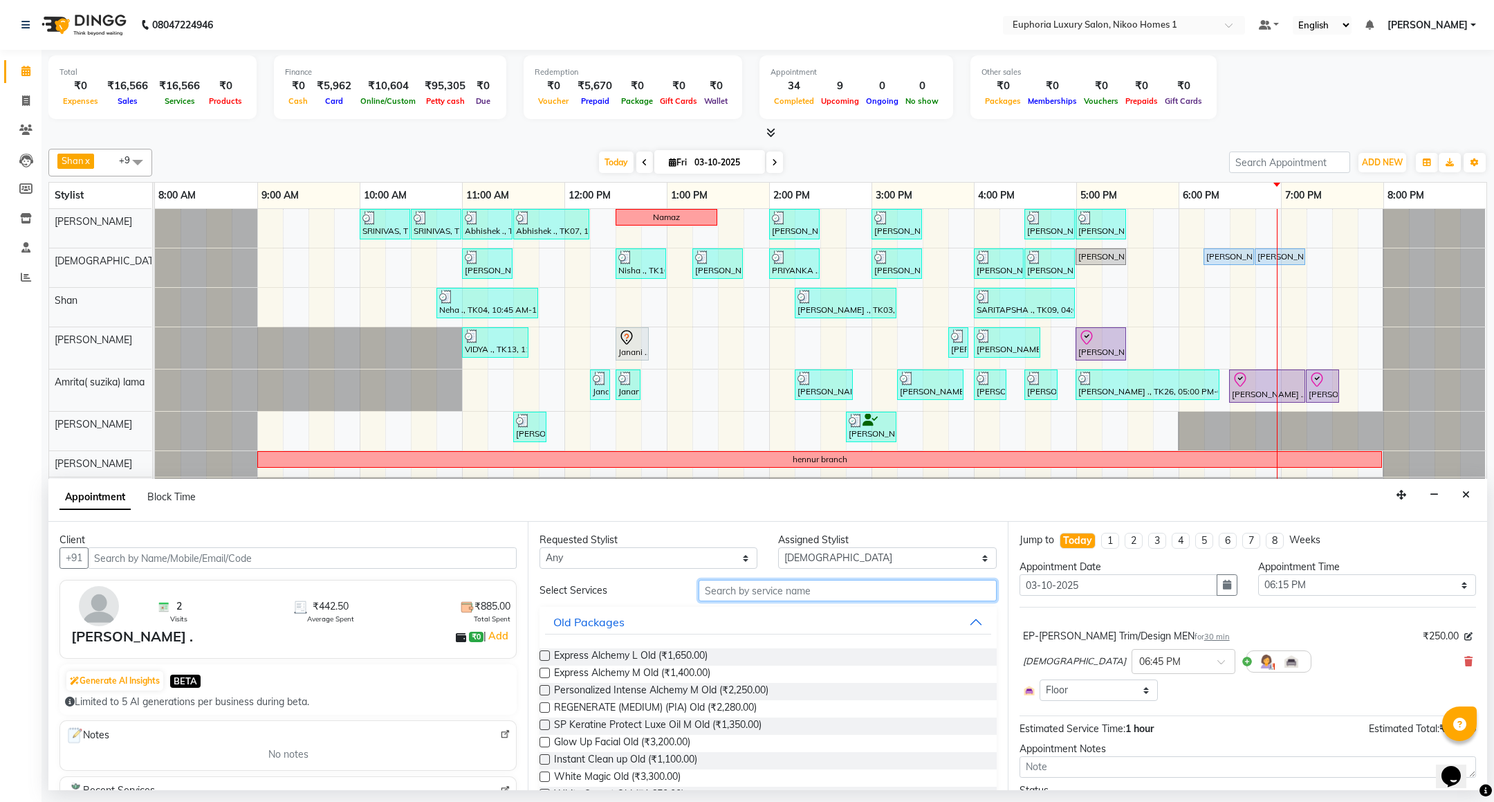
click at [799, 587] on input "text" at bounding box center [847, 590] width 297 height 21
type input "a"
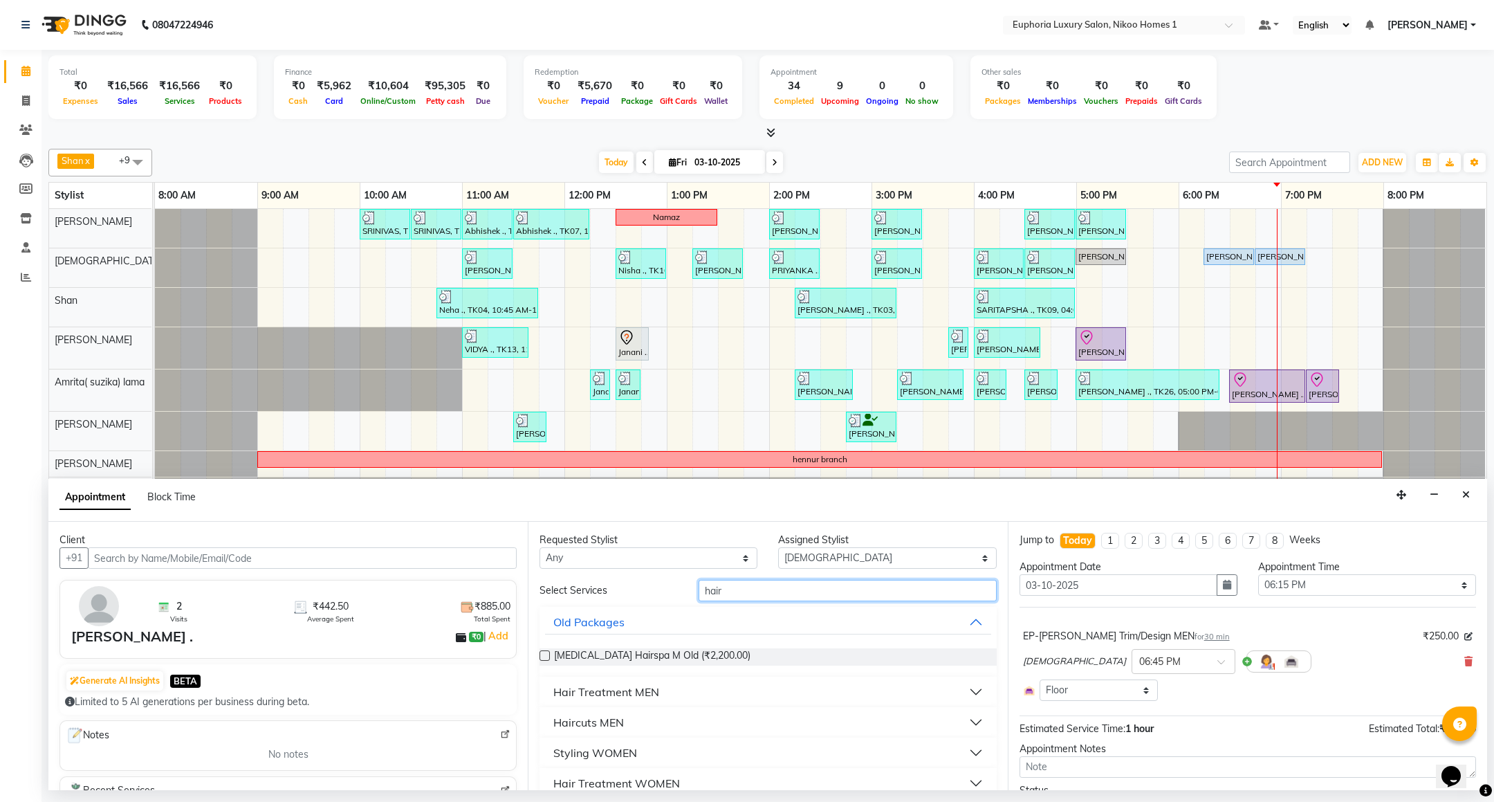
type input "hair"
click at [621, 721] on div "Haircuts MEN" at bounding box center [588, 722] width 71 height 17
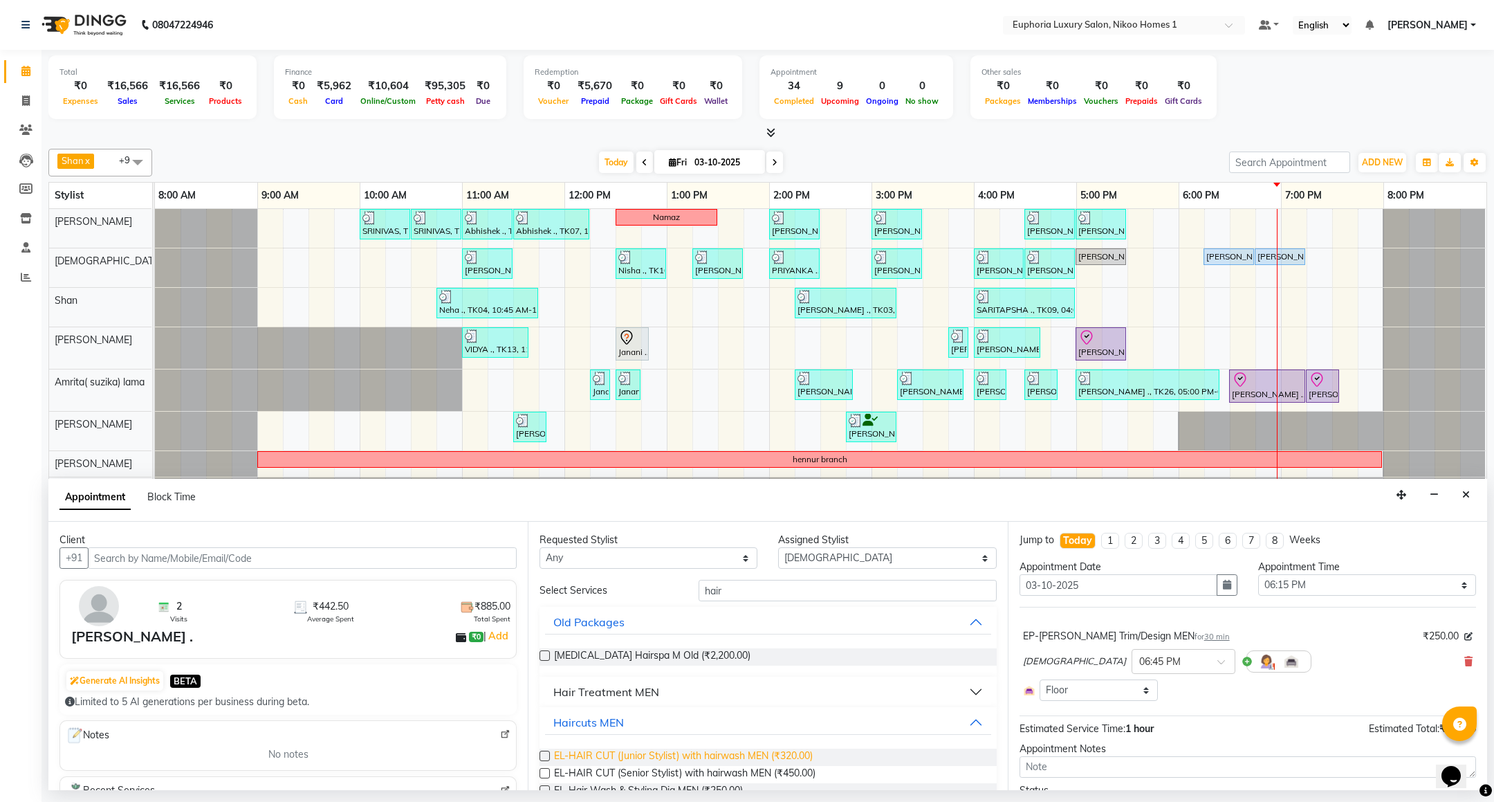
click at [787, 760] on span "EL-HAIR CUT (Junior Stylist) with hairwash MEN (₹320.00)" at bounding box center [683, 757] width 259 height 17
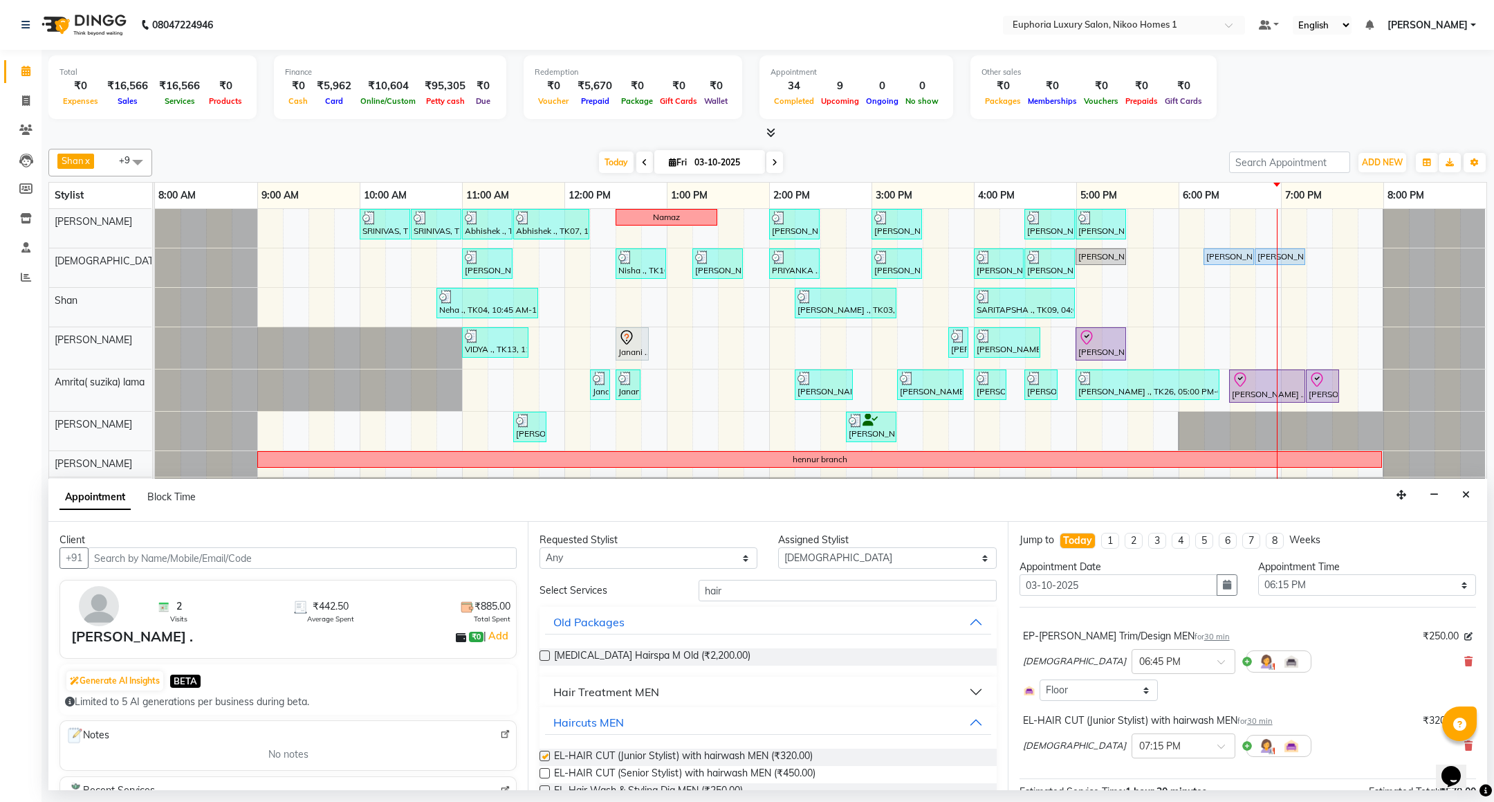
checkbox input "false"
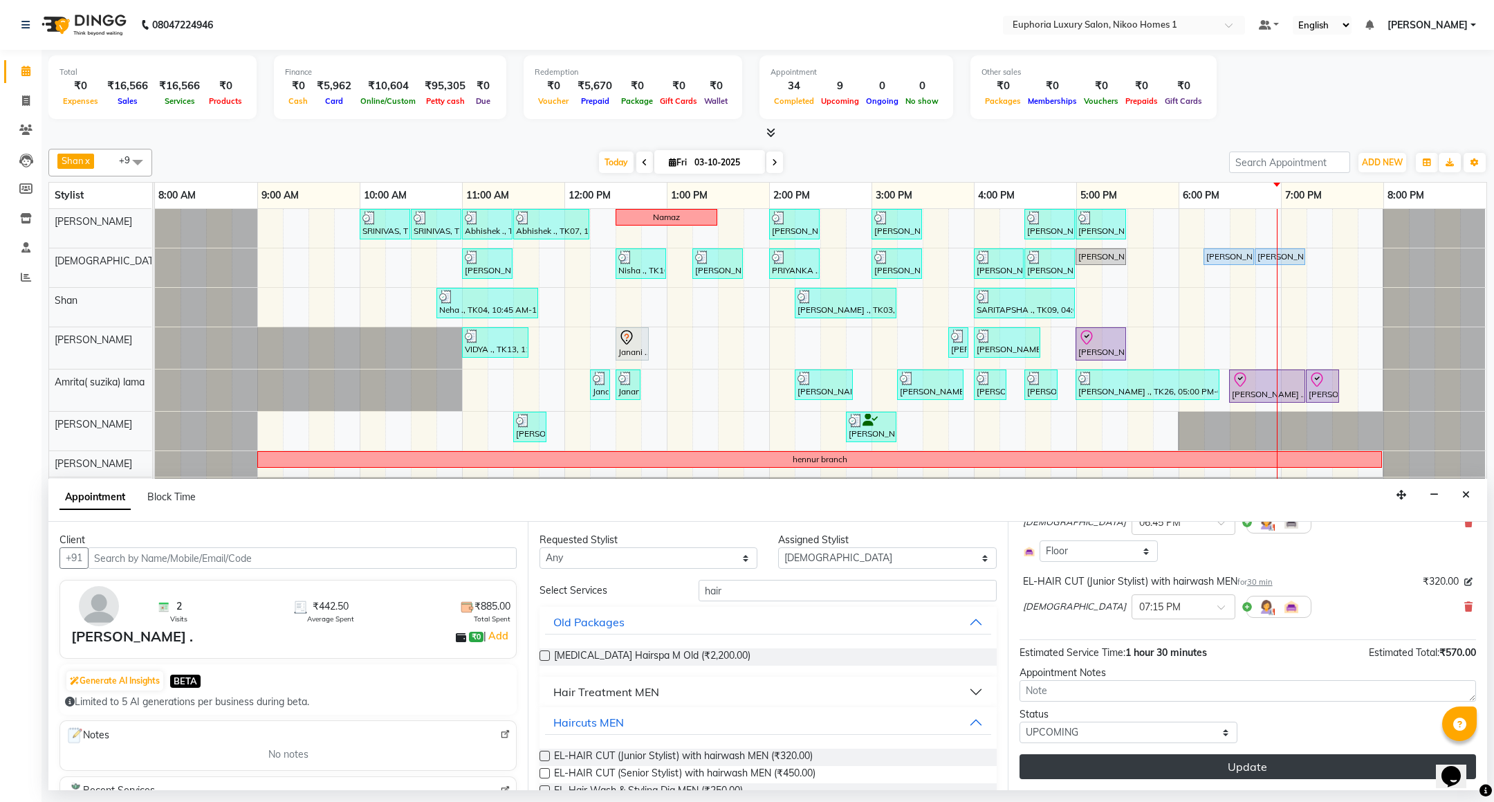
click at [1177, 758] on button "Update" at bounding box center [1248, 766] width 457 height 25
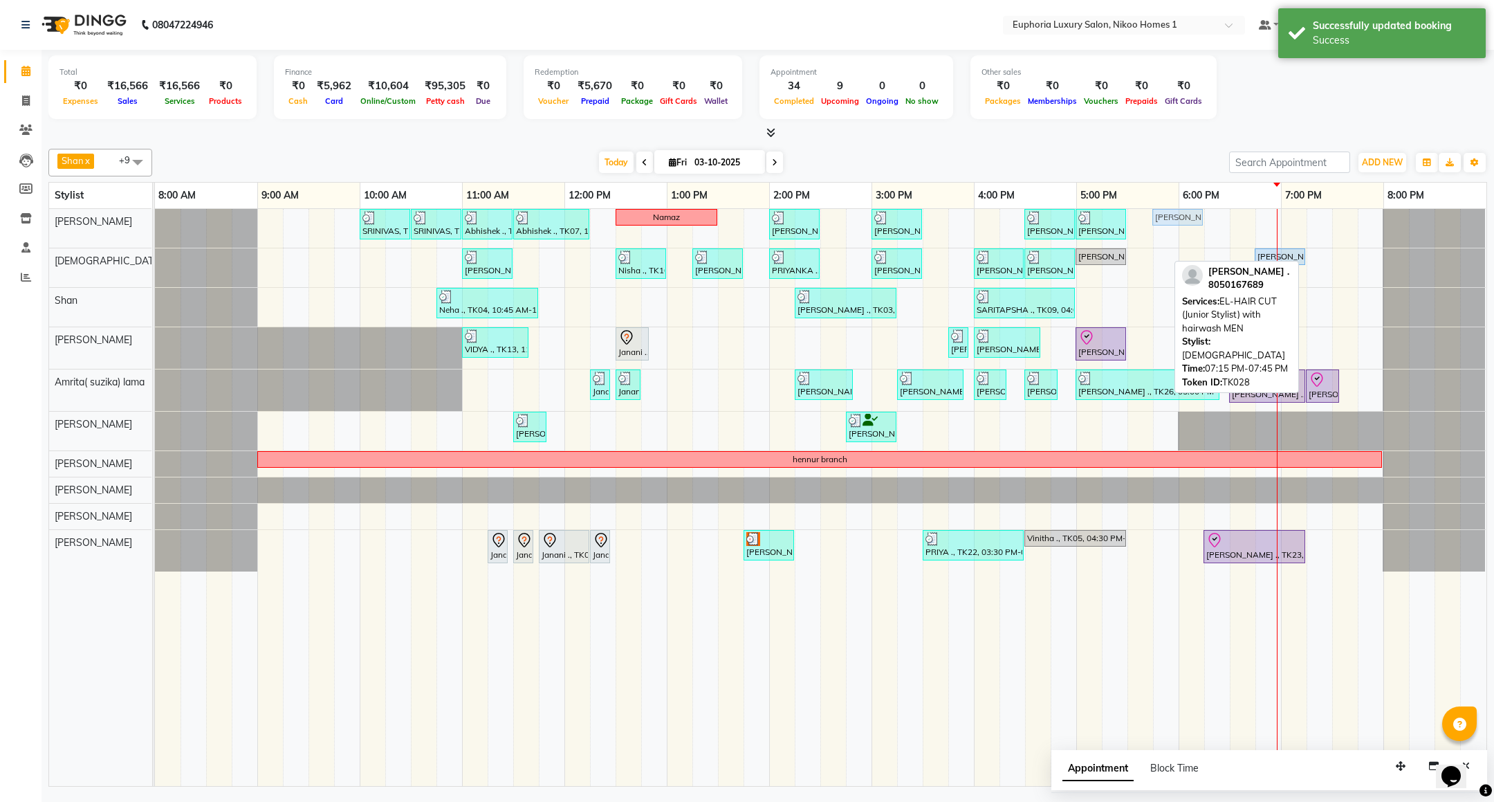
drag, startPoint x: 1326, startPoint y: 262, endPoint x: 1175, endPoint y: 250, distance: 152.0
click at [1175, 250] on div "SRINIVAS, TK06, 10:00 AM-10:30 AM, EL-HAIR CUT (Senior Stylist) with hairwash M…" at bounding box center [821, 497] width 1332 height 577
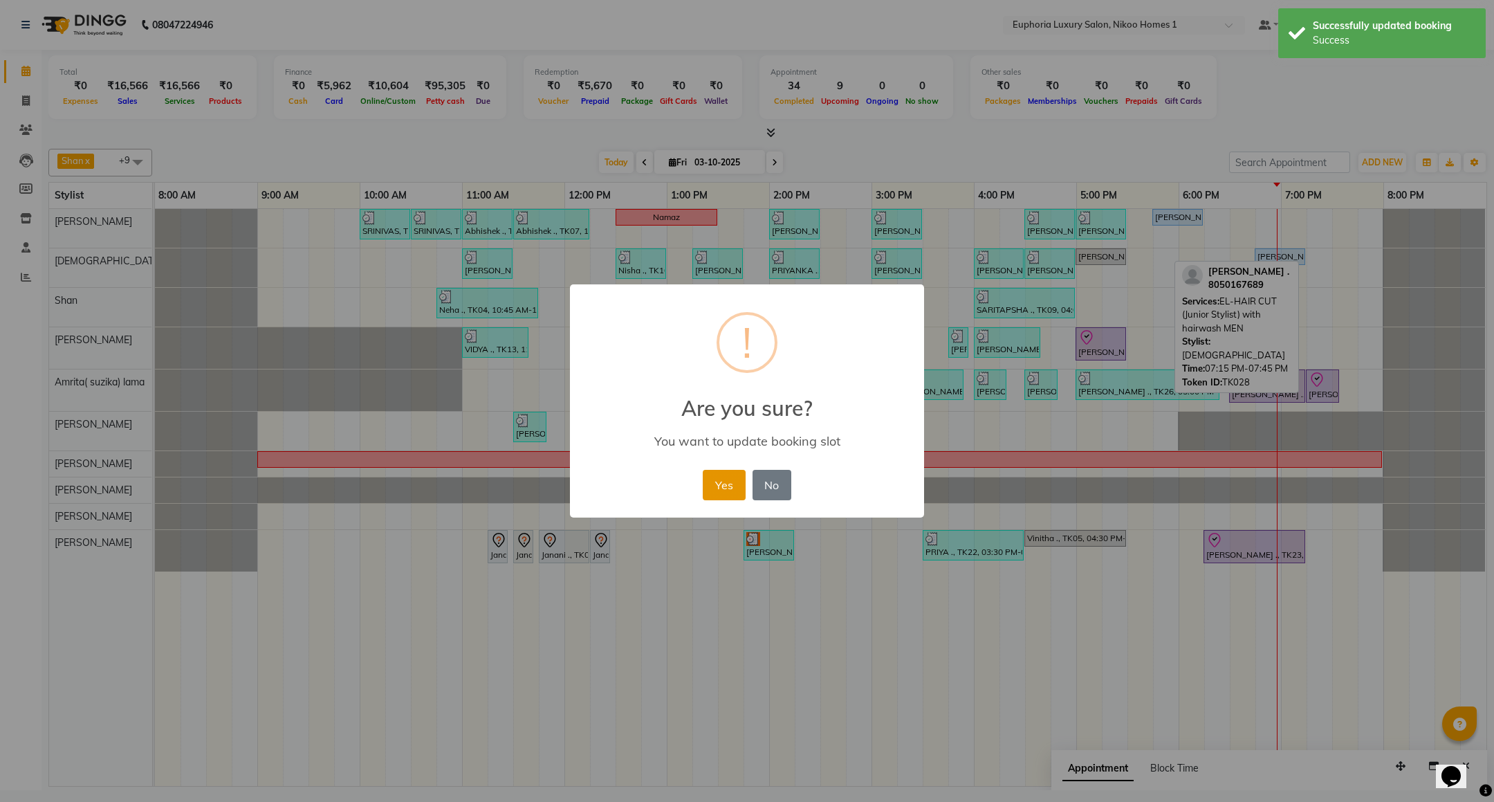
click at [717, 482] on button "Yes" at bounding box center [724, 485] width 42 height 30
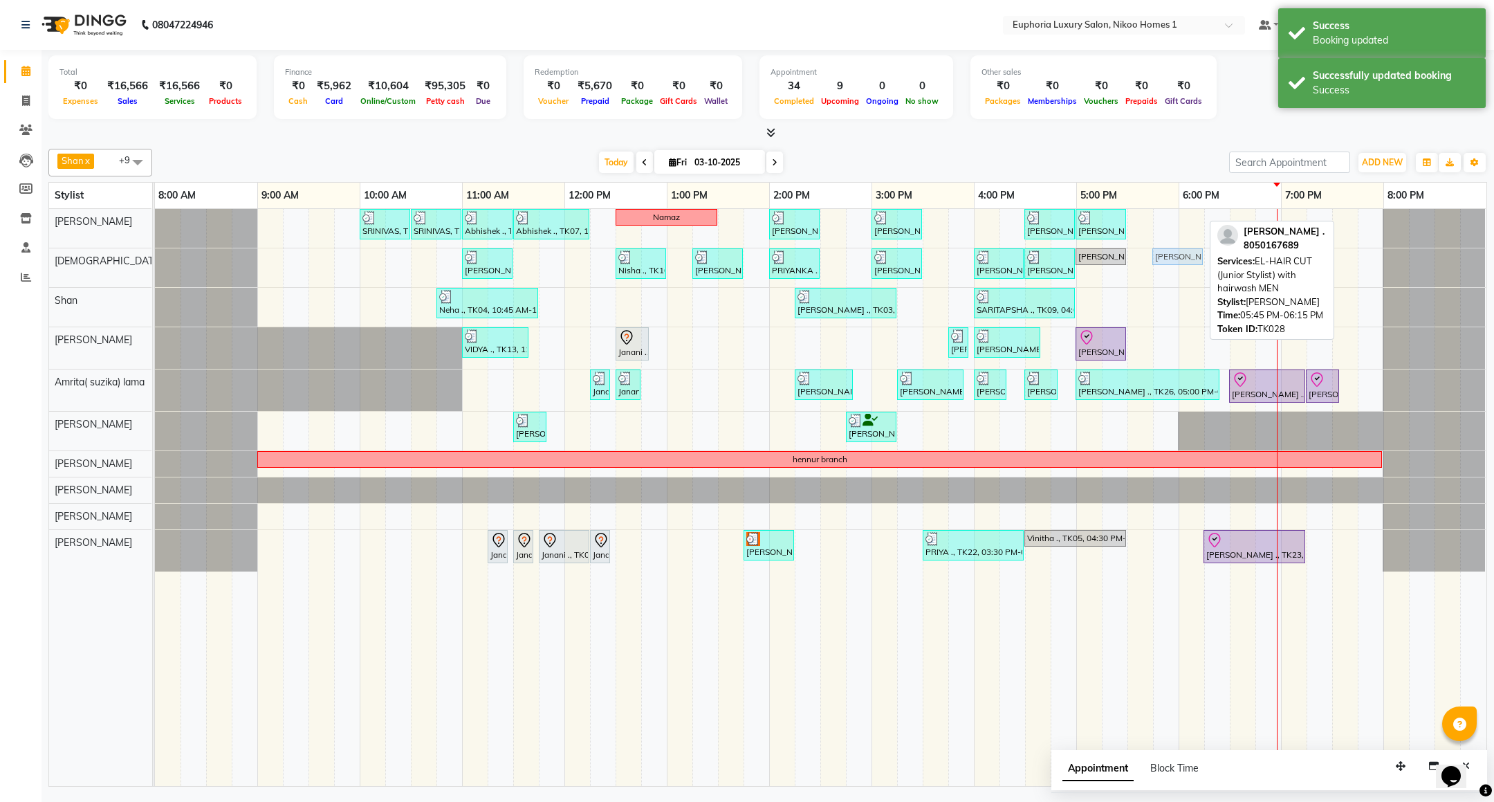
drag, startPoint x: 1181, startPoint y: 221, endPoint x: 1181, endPoint y: 264, distance: 42.9
click at [1181, 264] on tbody "SRINIVAS, TK06, 10:00 AM-10:30 AM, EL-HAIR CUT (Senior Stylist) with hairwash M…" at bounding box center [820, 390] width 1331 height 363
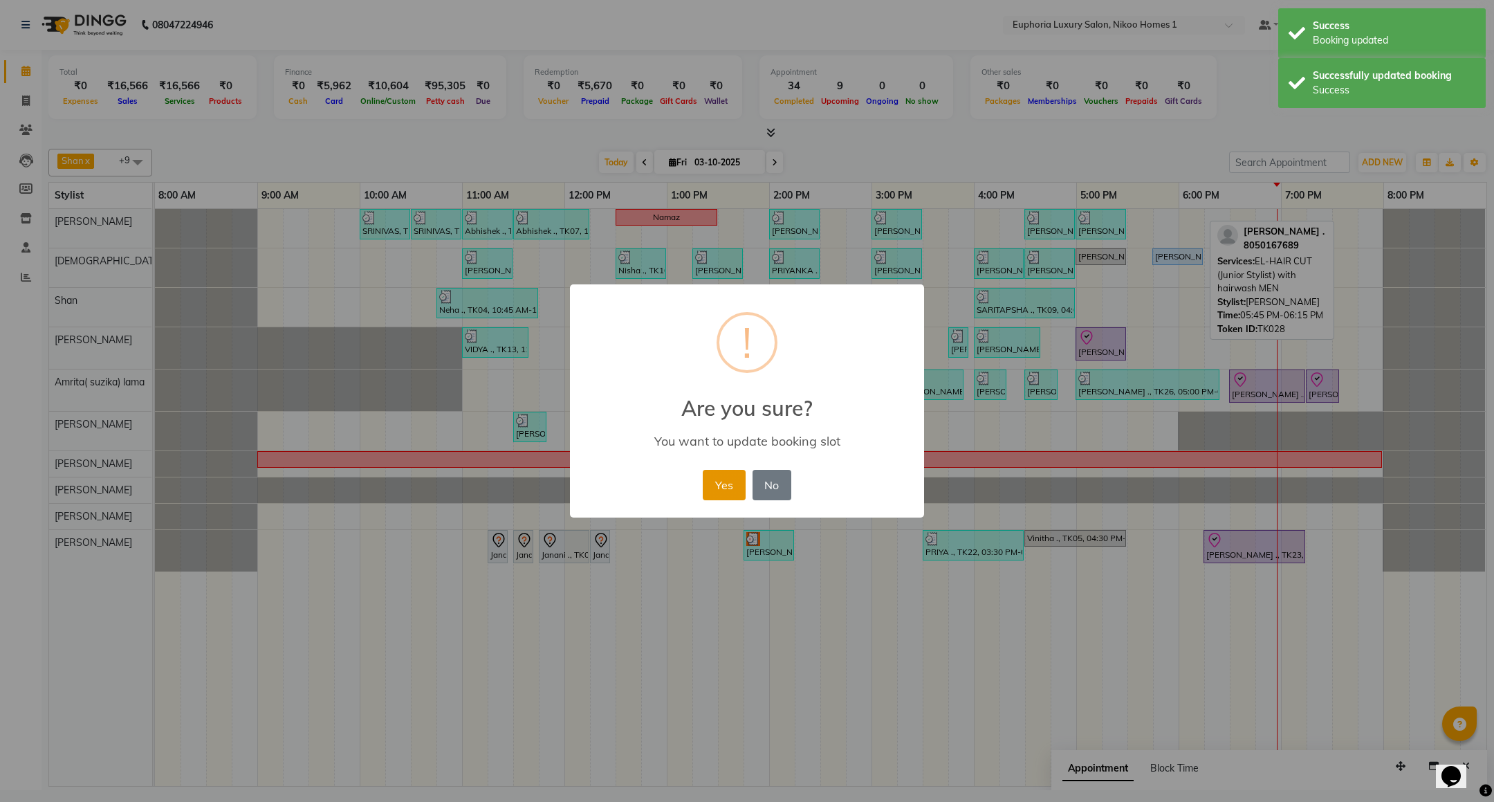
click at [724, 480] on button "Yes" at bounding box center [724, 485] width 42 height 30
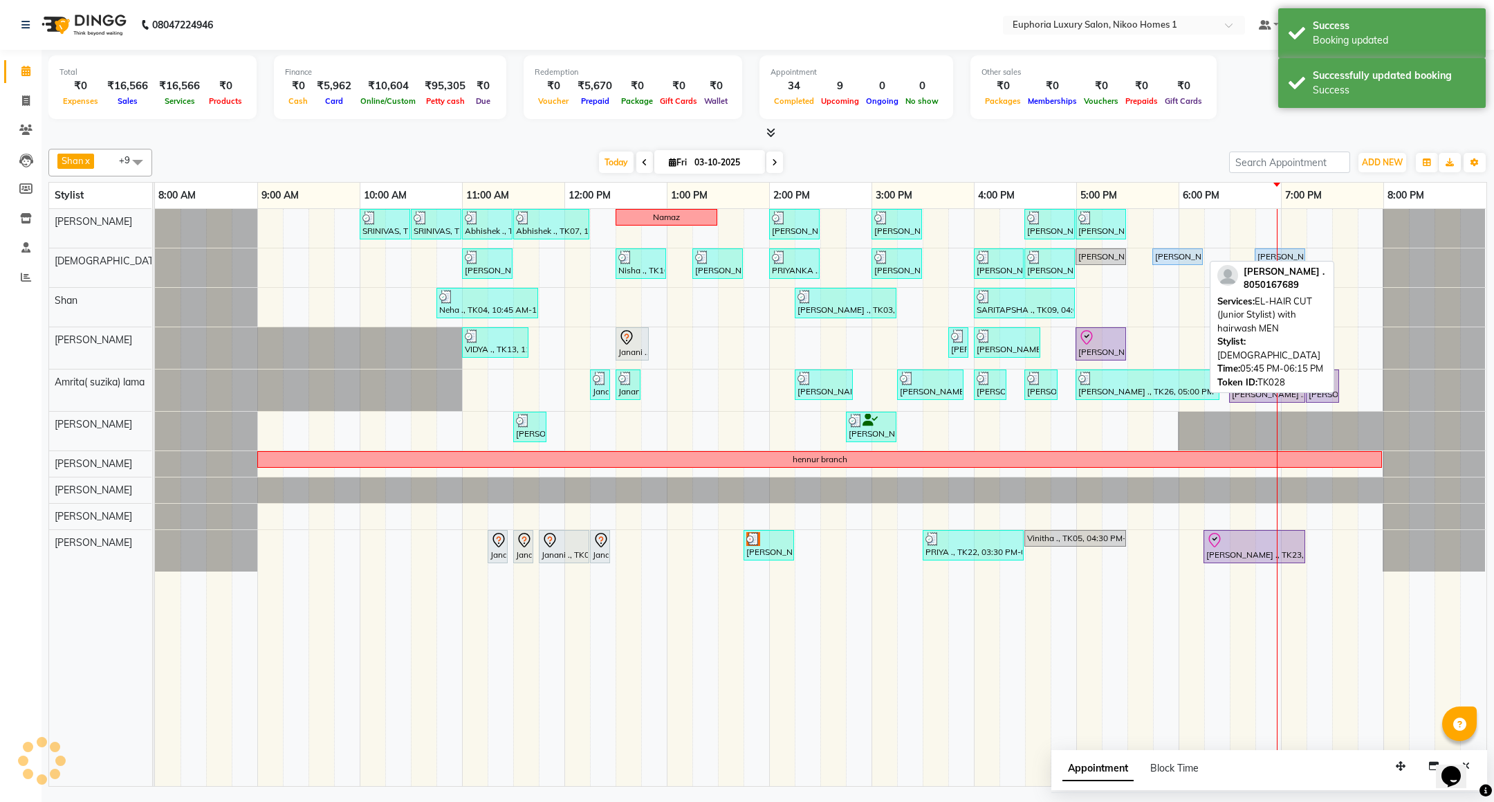
click at [1158, 259] on div "[PERSON_NAME] ., TK28, 05:45 PM-06:15 PM, EL-HAIR CUT (Junior Stylist) with hai…" at bounding box center [1178, 256] width 48 height 12
click at [1169, 256] on div "[PERSON_NAME] ., TK28, 05:45 PM-06:15 PM, EL-HAIR CUT (Junior Stylist) with hai…" at bounding box center [1178, 256] width 48 height 12
select select "5"
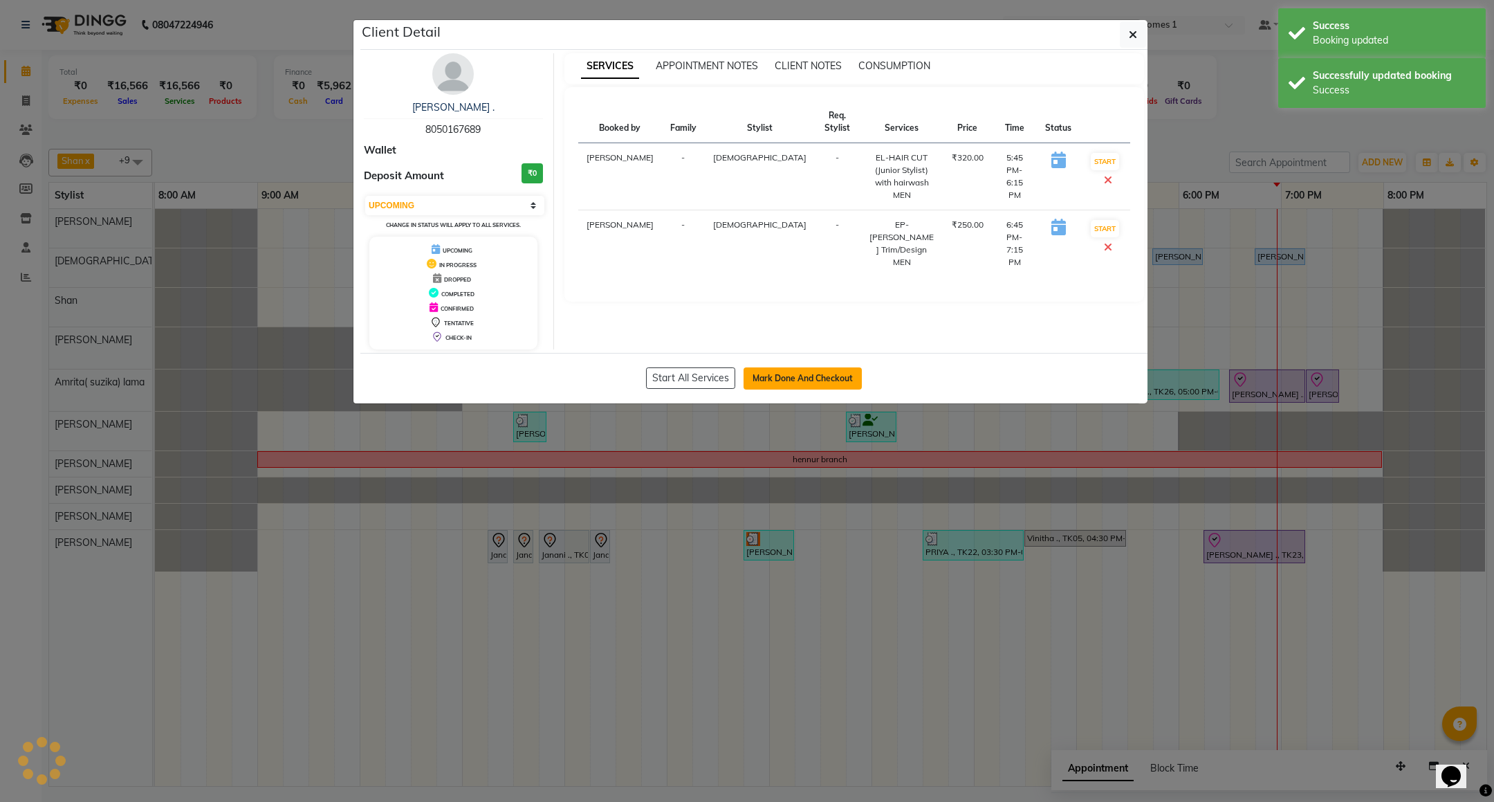
click at [787, 381] on button "Mark Done And Checkout" at bounding box center [803, 378] width 118 height 22
select select "service"
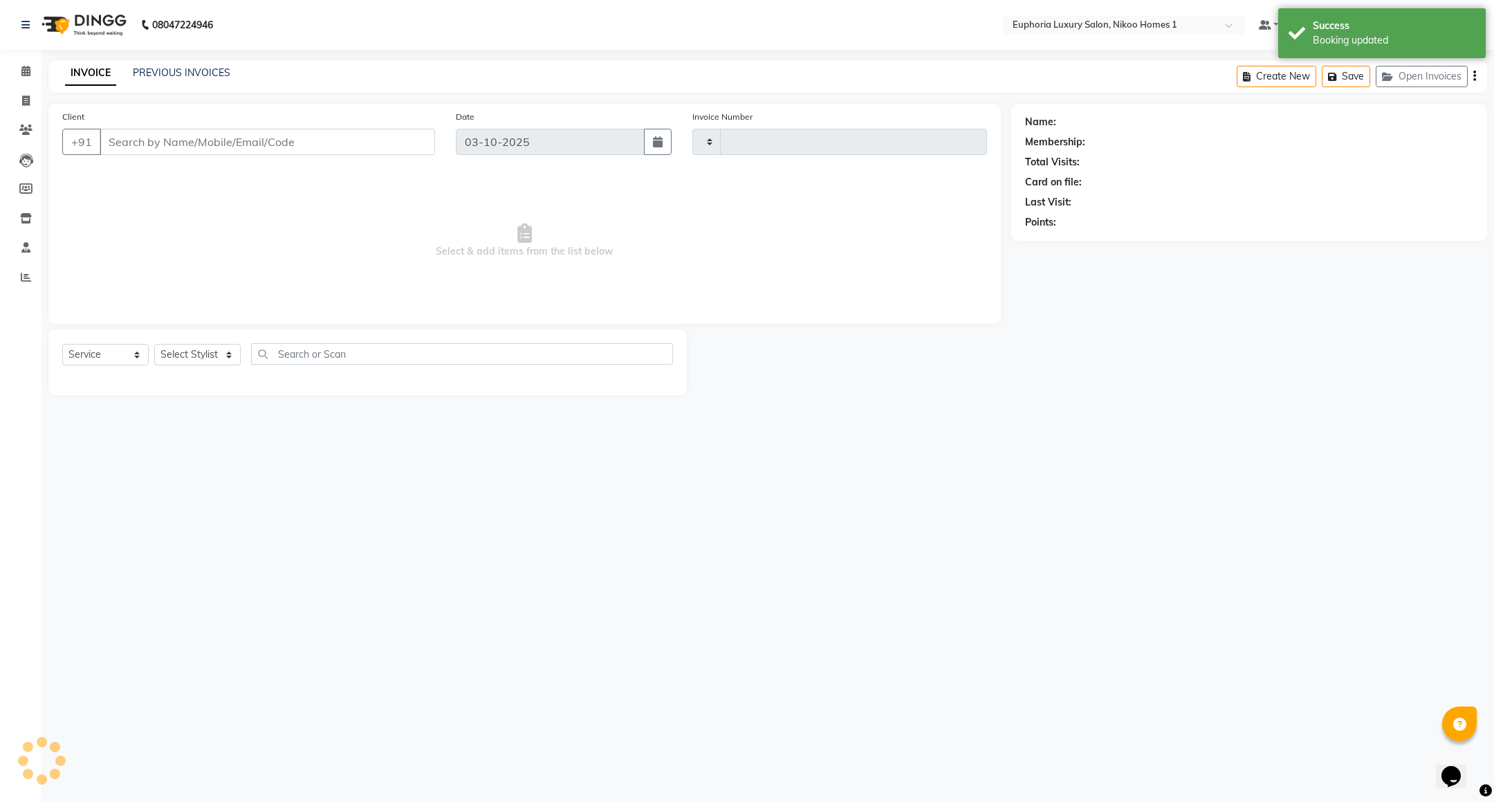
type input "4477"
select select "7987"
type input "80******89"
select select "85373"
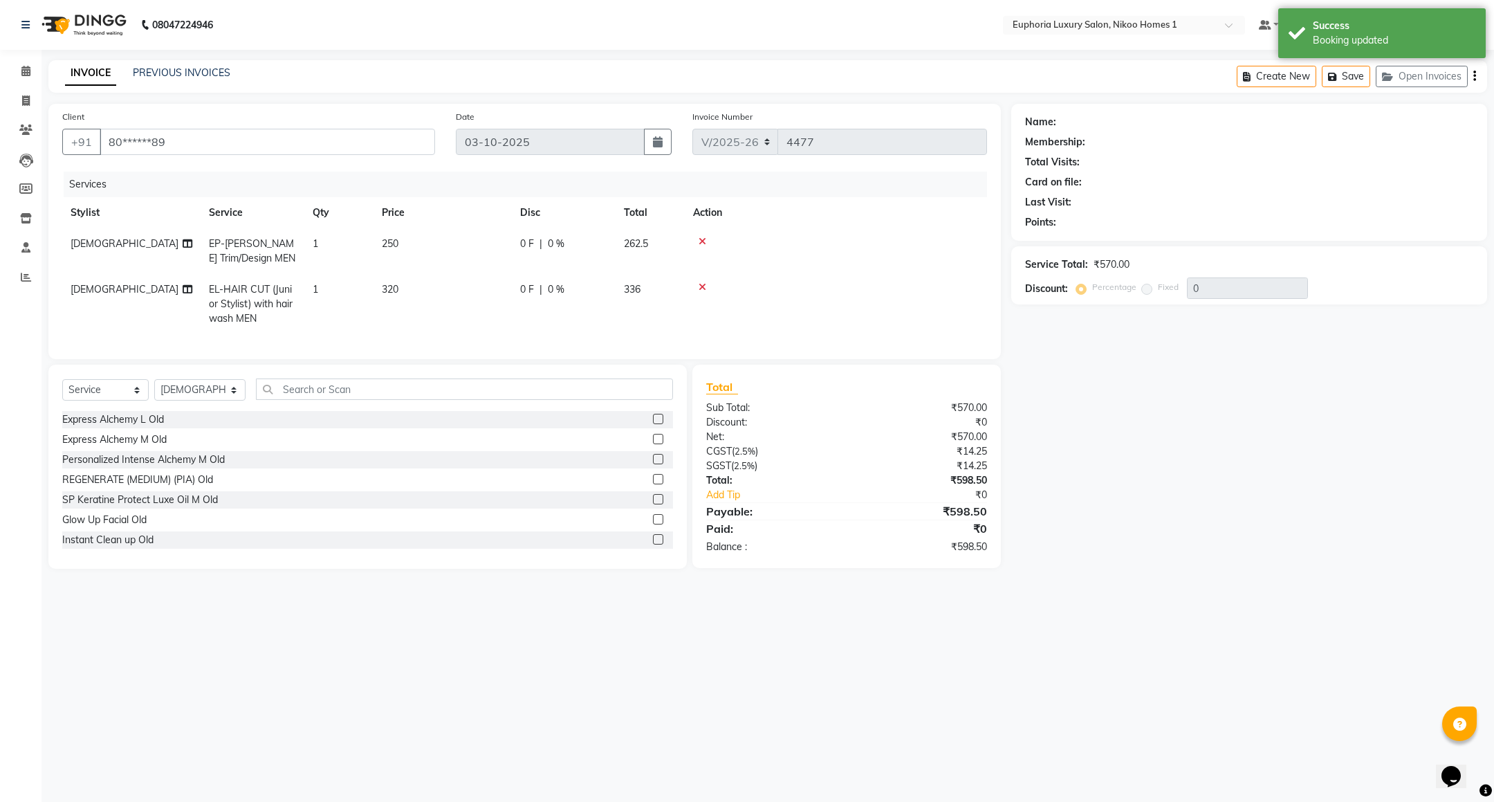
select select "1: Object"
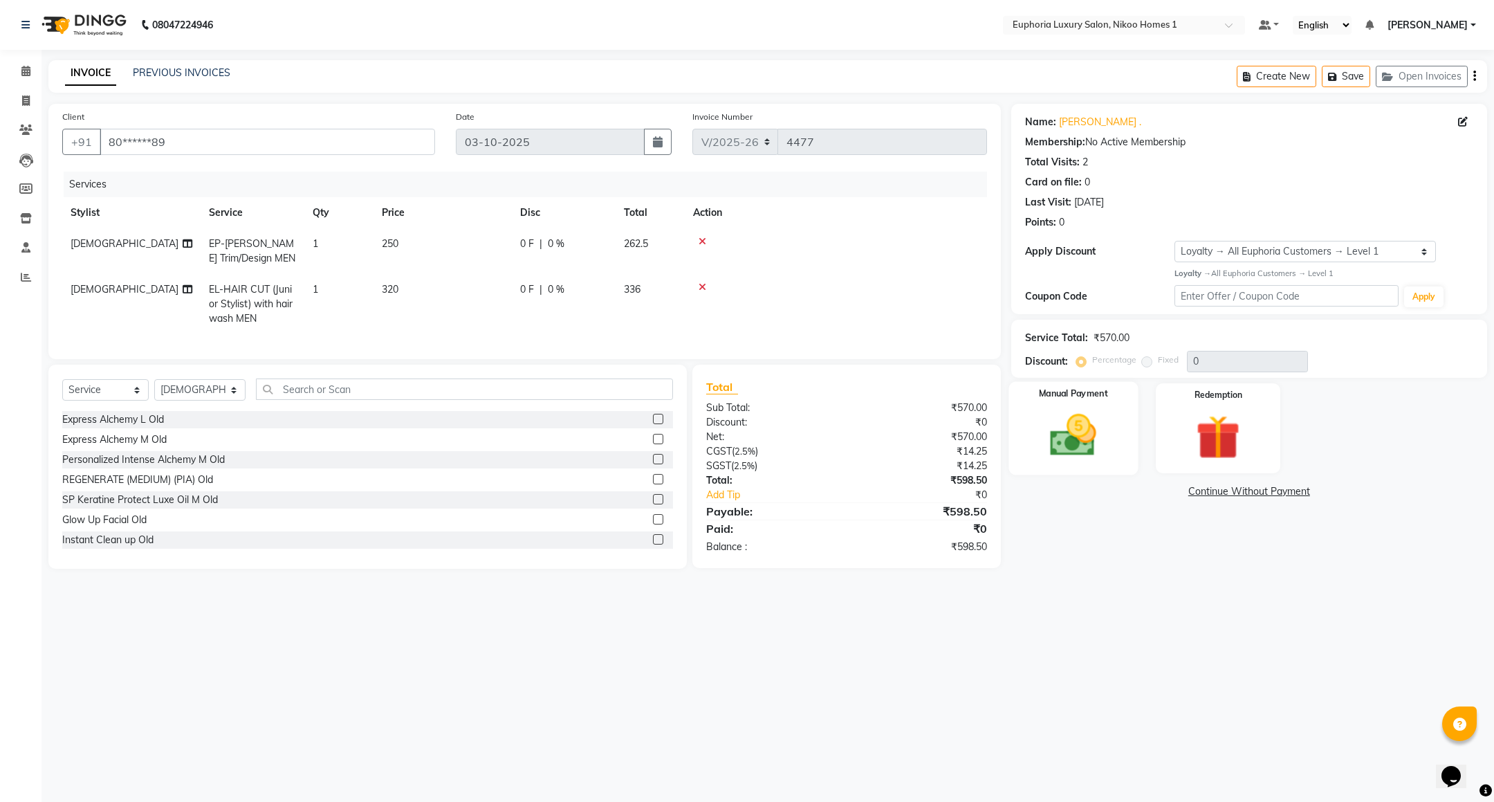
click at [1076, 428] on img at bounding box center [1073, 435] width 75 height 53
click at [1123, 493] on span "UPI" at bounding box center [1122, 492] width 21 height 16
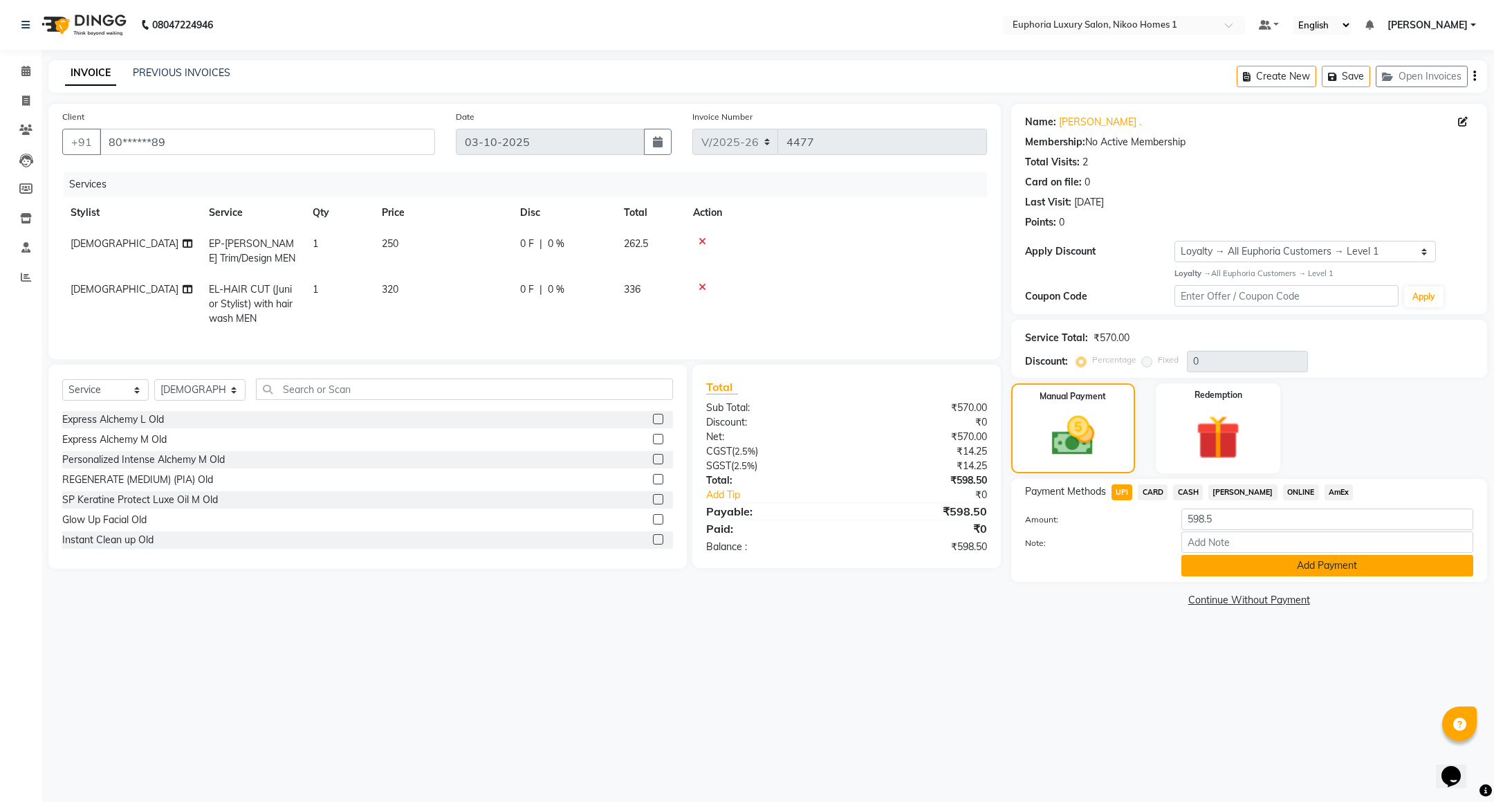
click at [1258, 565] on button "Add Payment" at bounding box center [1328, 565] width 292 height 21
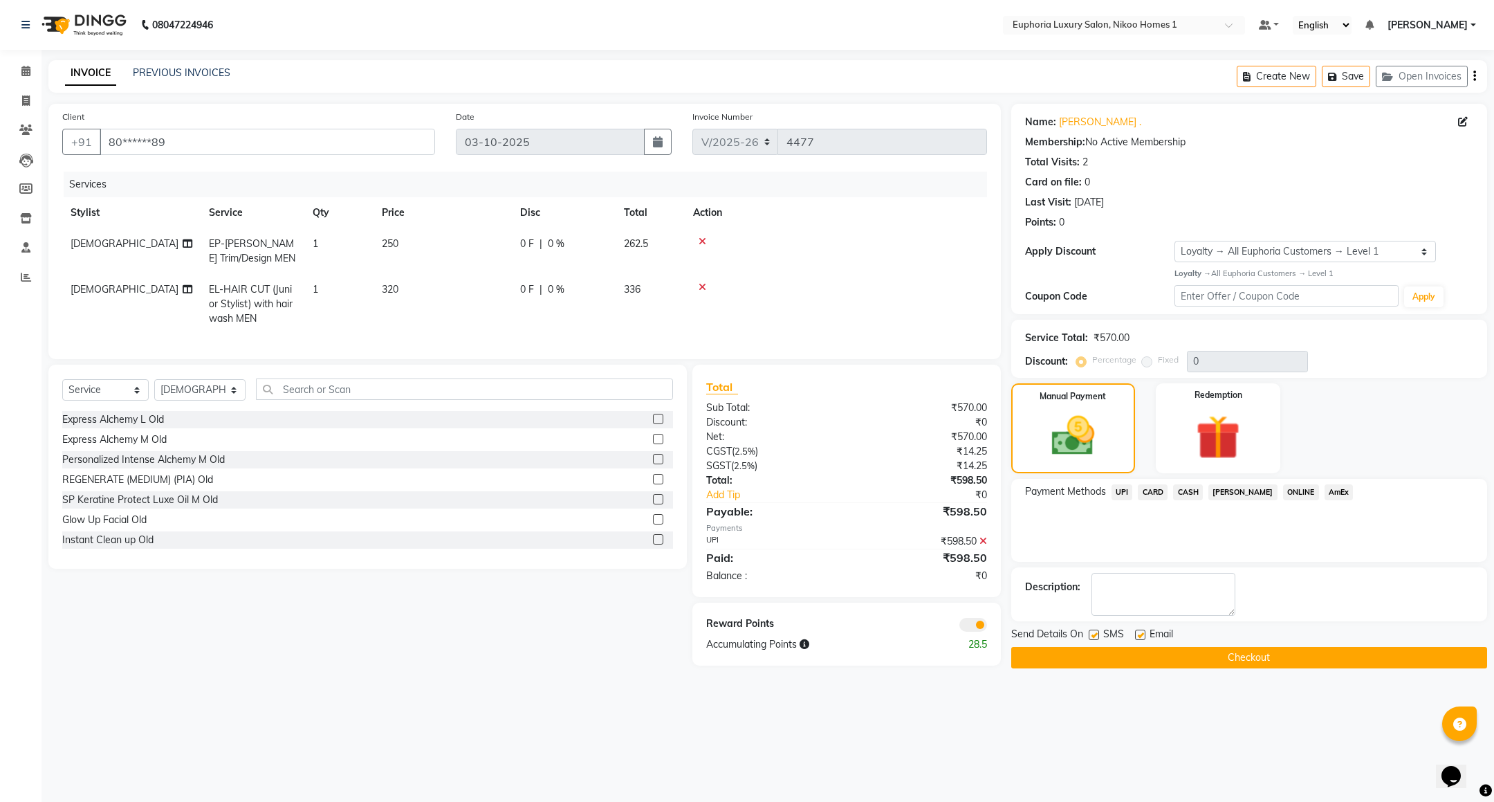
click at [1158, 656] on button "Checkout" at bounding box center [1249, 657] width 476 height 21
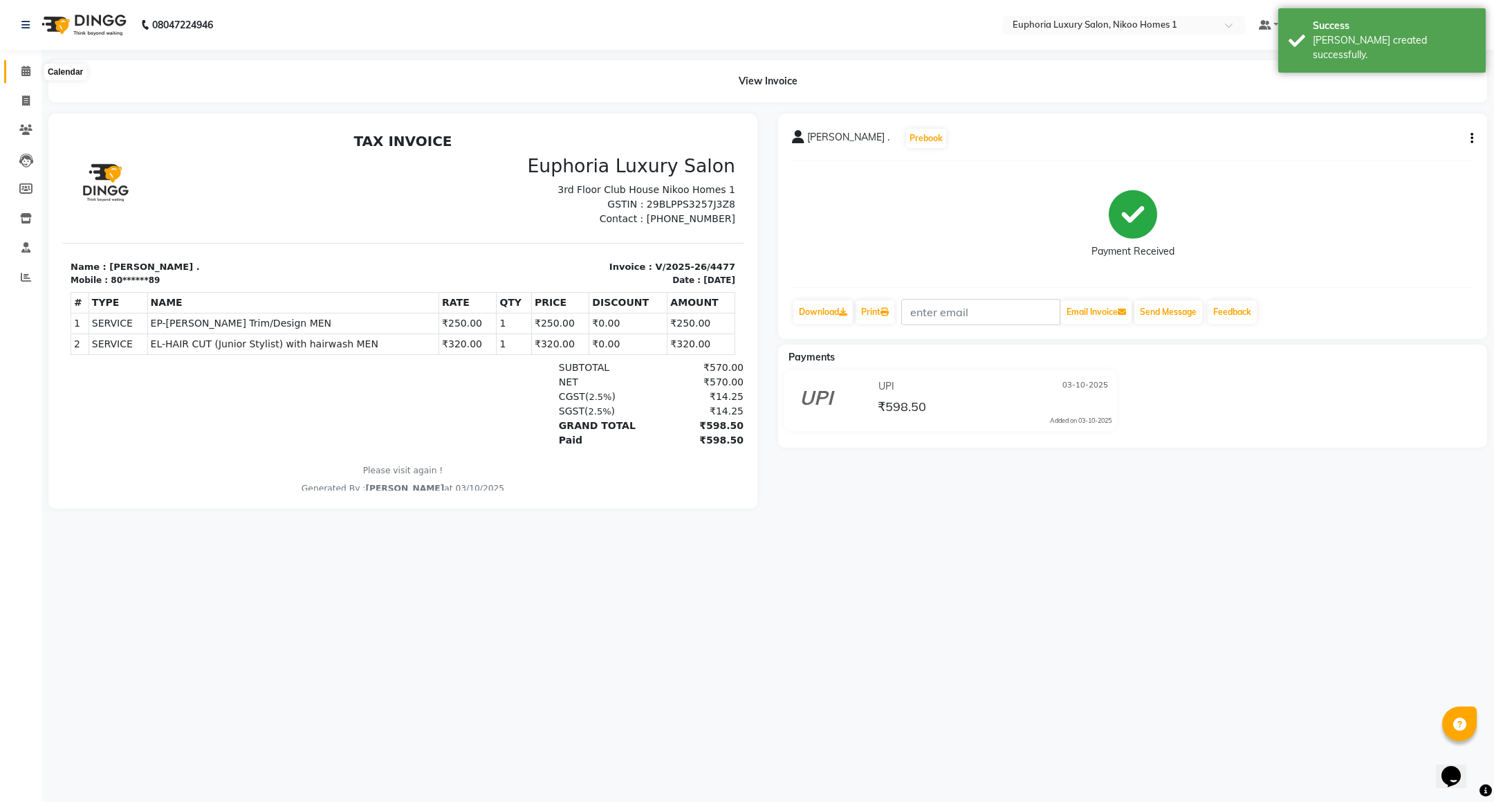
click at [27, 66] on icon at bounding box center [25, 71] width 9 height 10
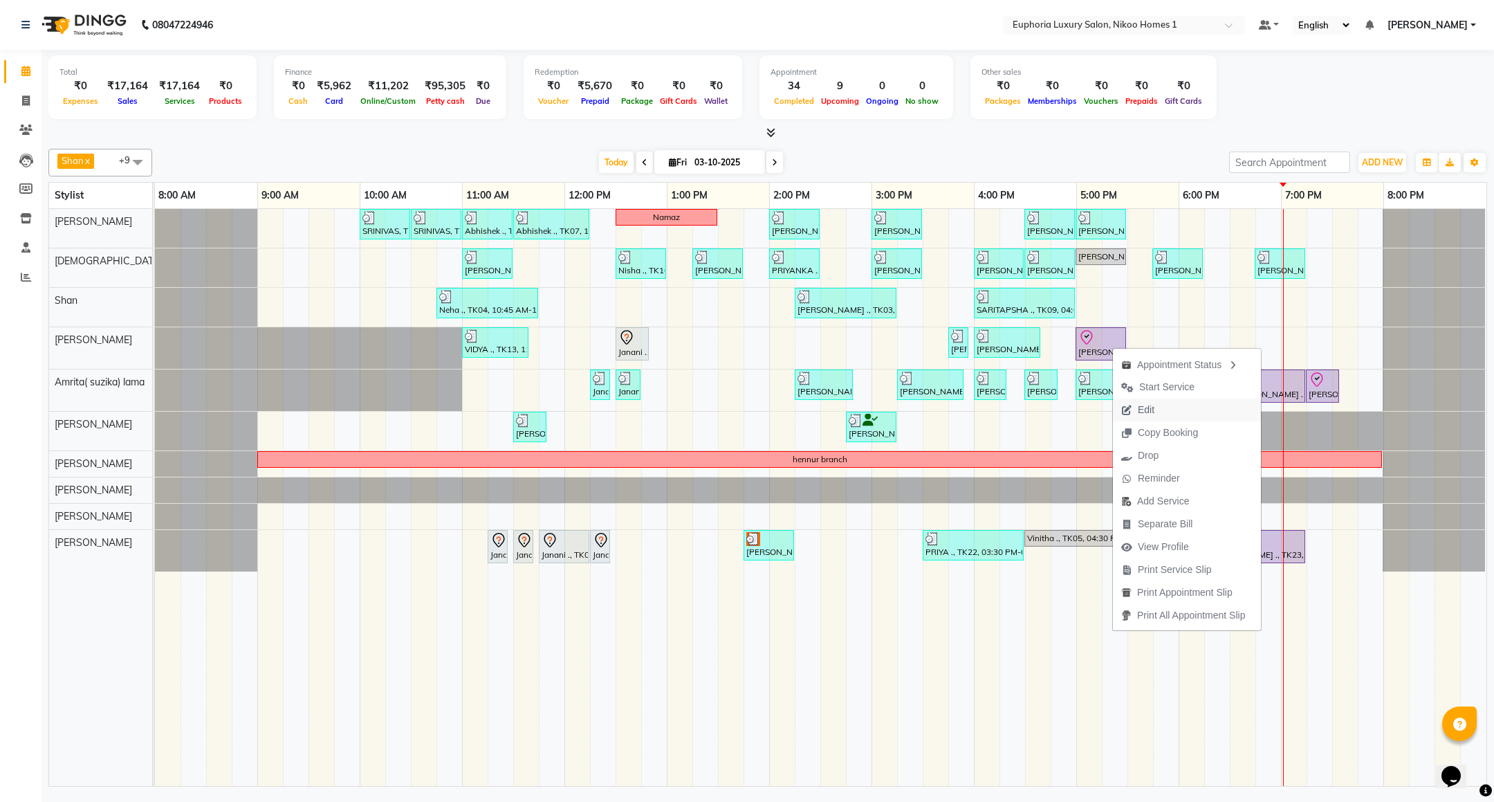
click at [1151, 409] on span "Edit" at bounding box center [1146, 410] width 17 height 15
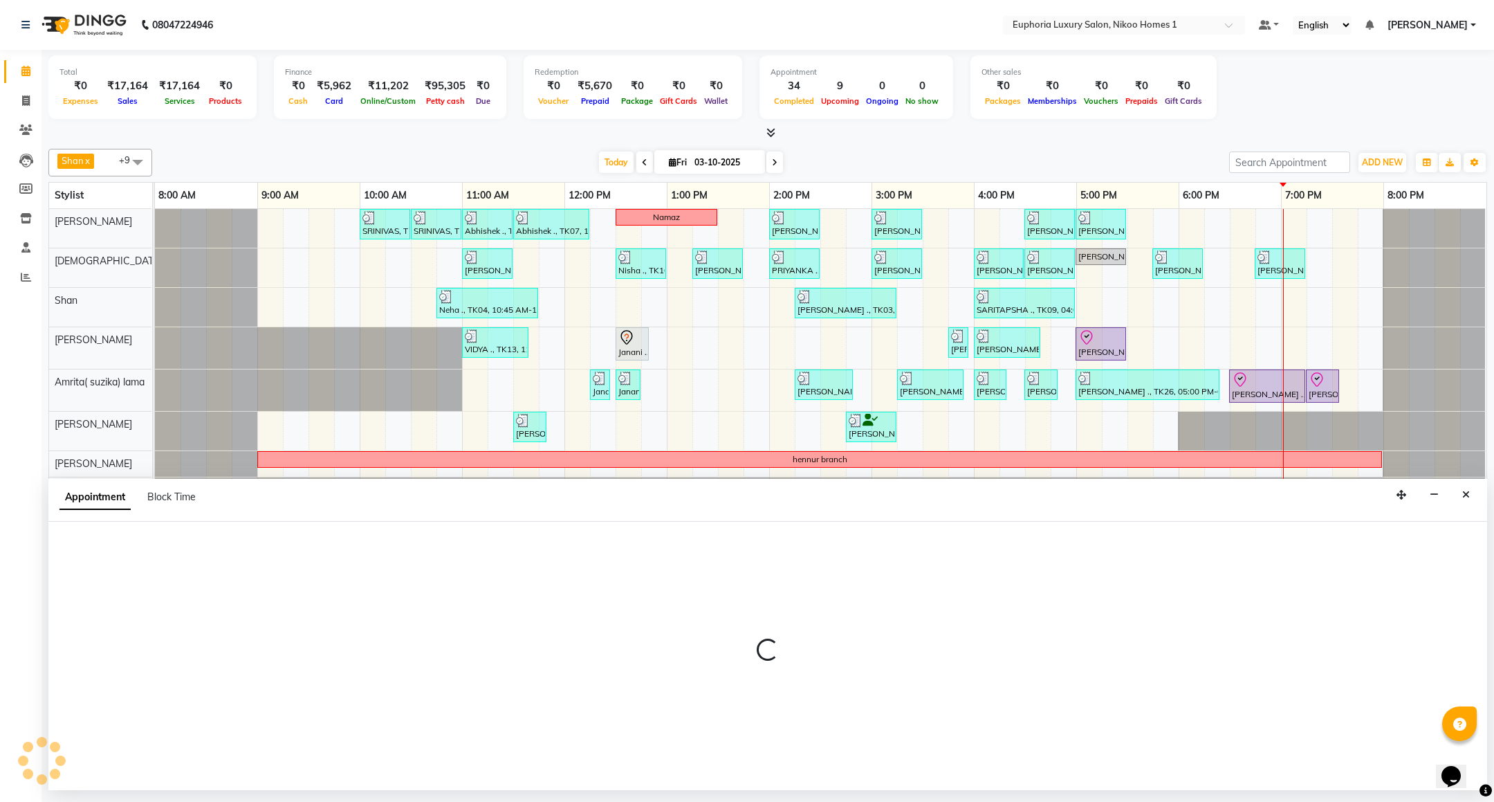
select select "tentative"
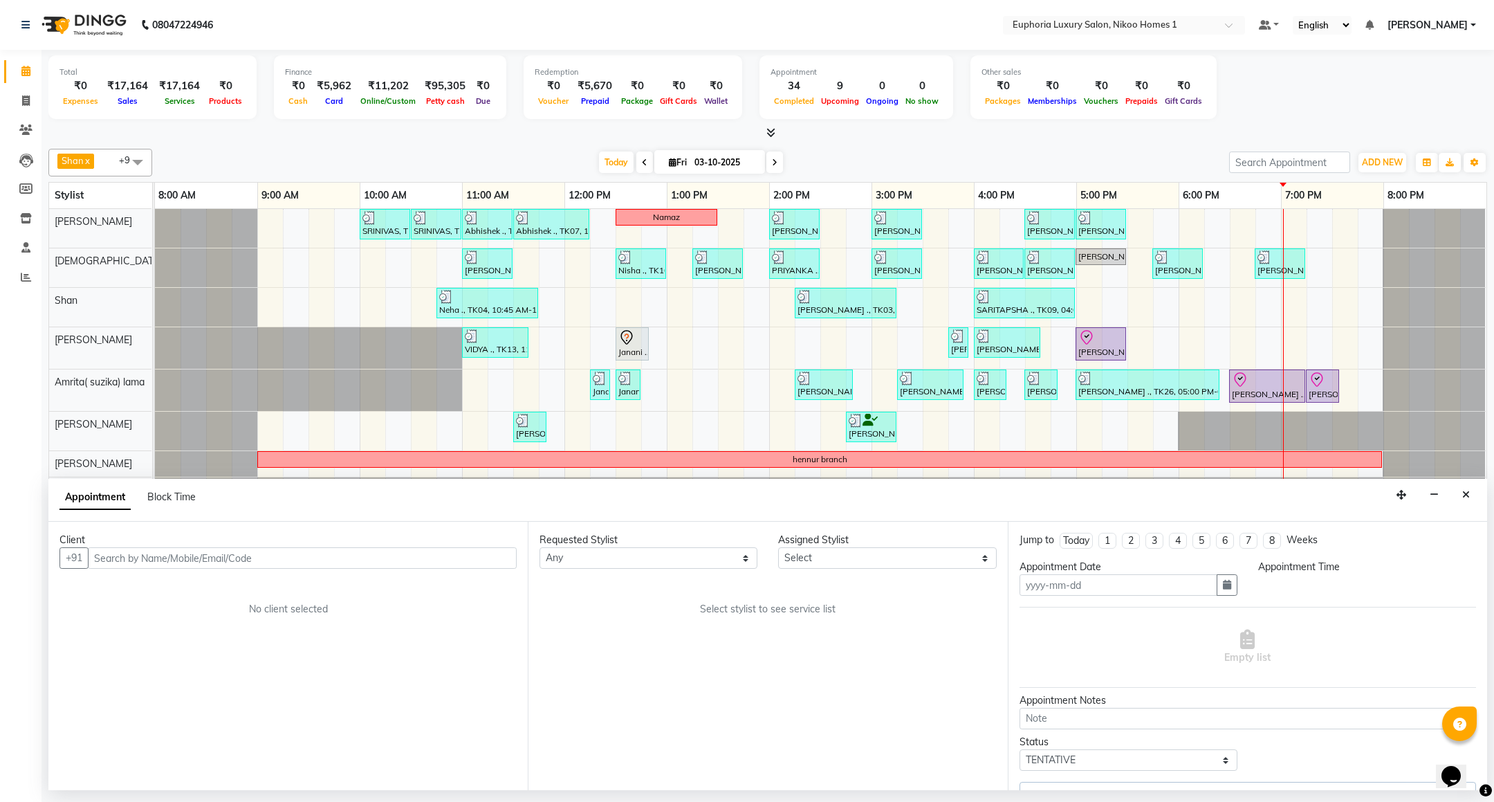
type input "03-10-2025"
select select "check-in"
select select "1020"
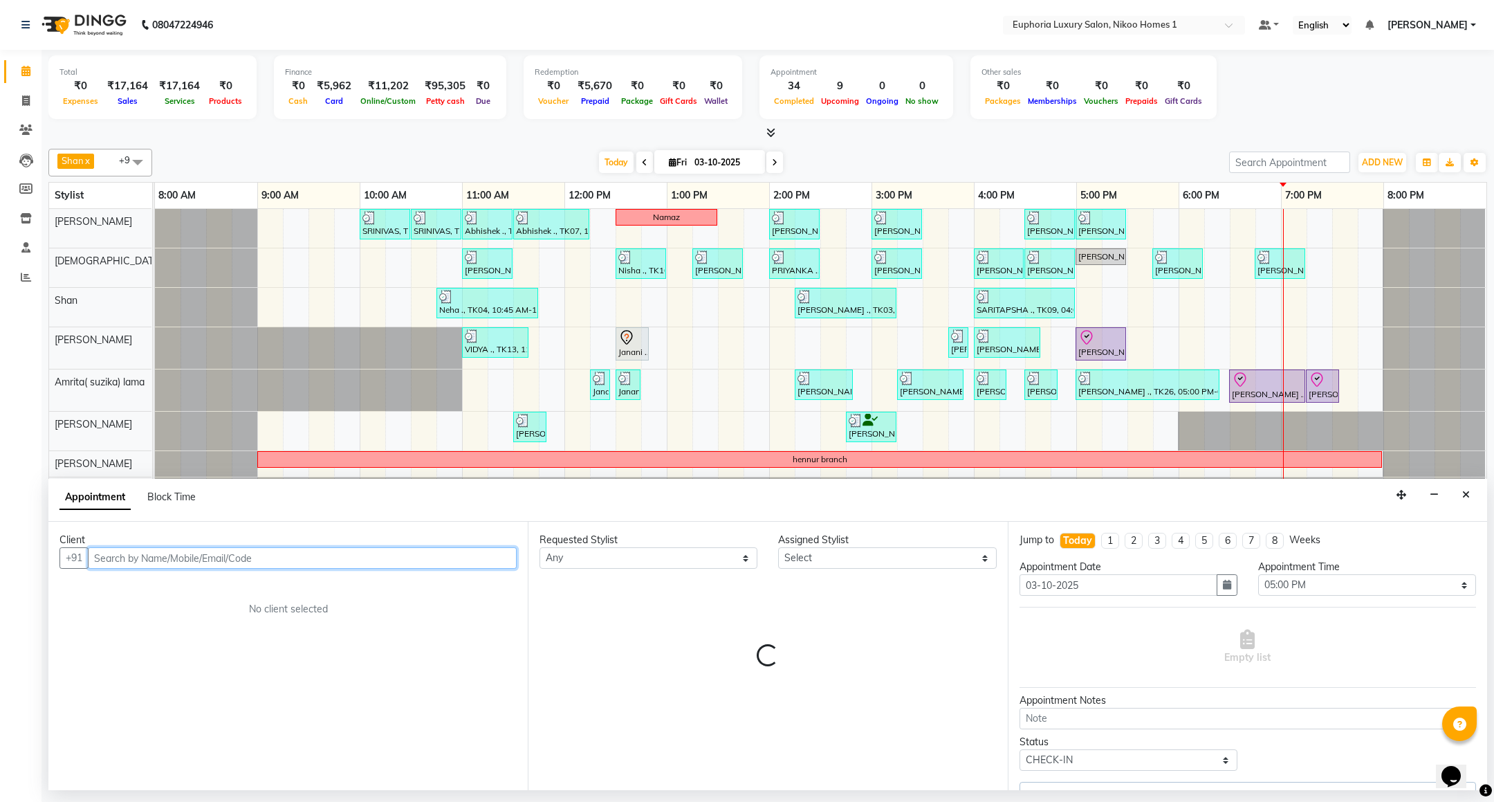
select select "93567"
select select "4025"
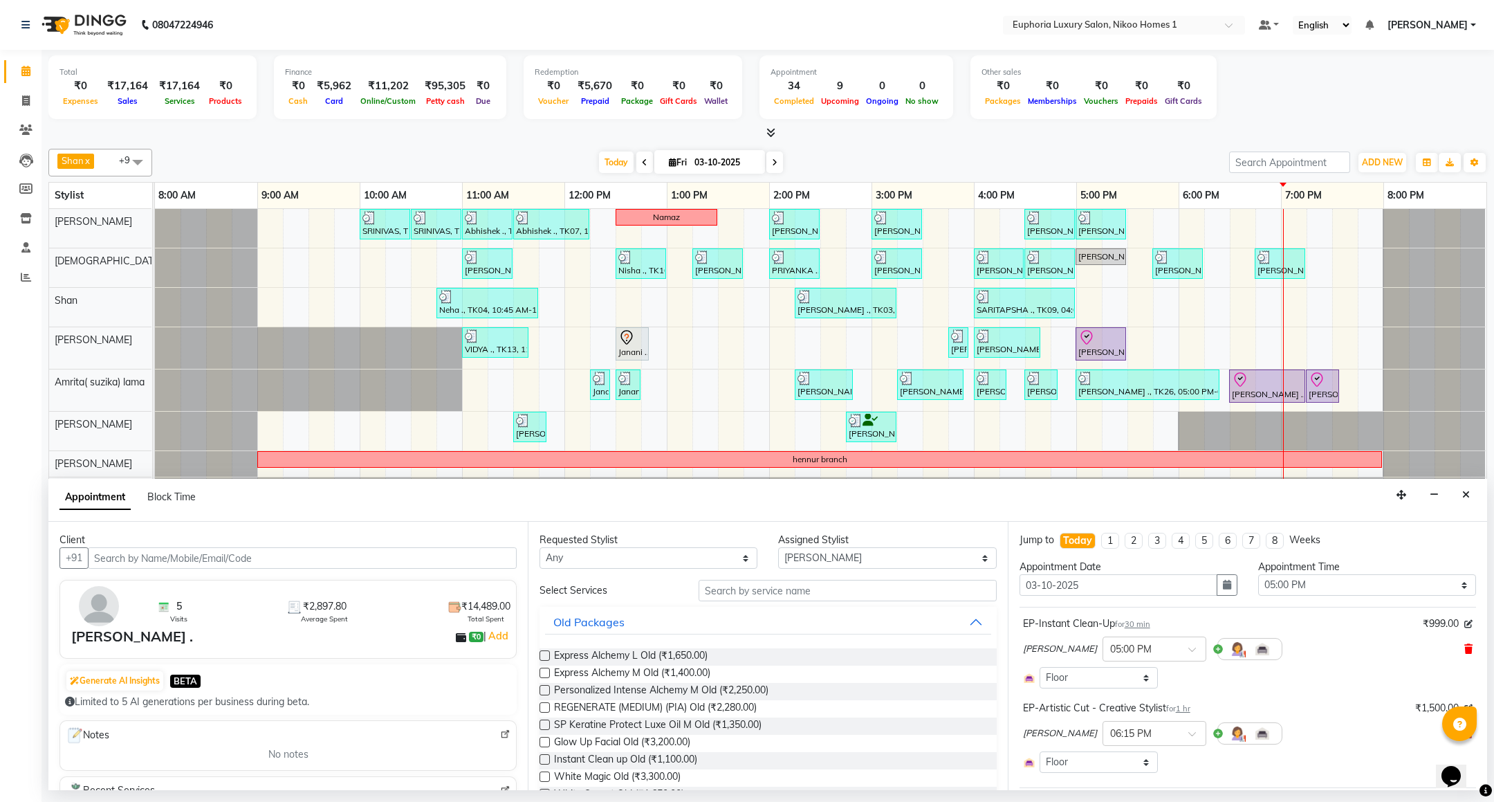
click at [1465, 652] on icon at bounding box center [1469, 649] width 8 height 10
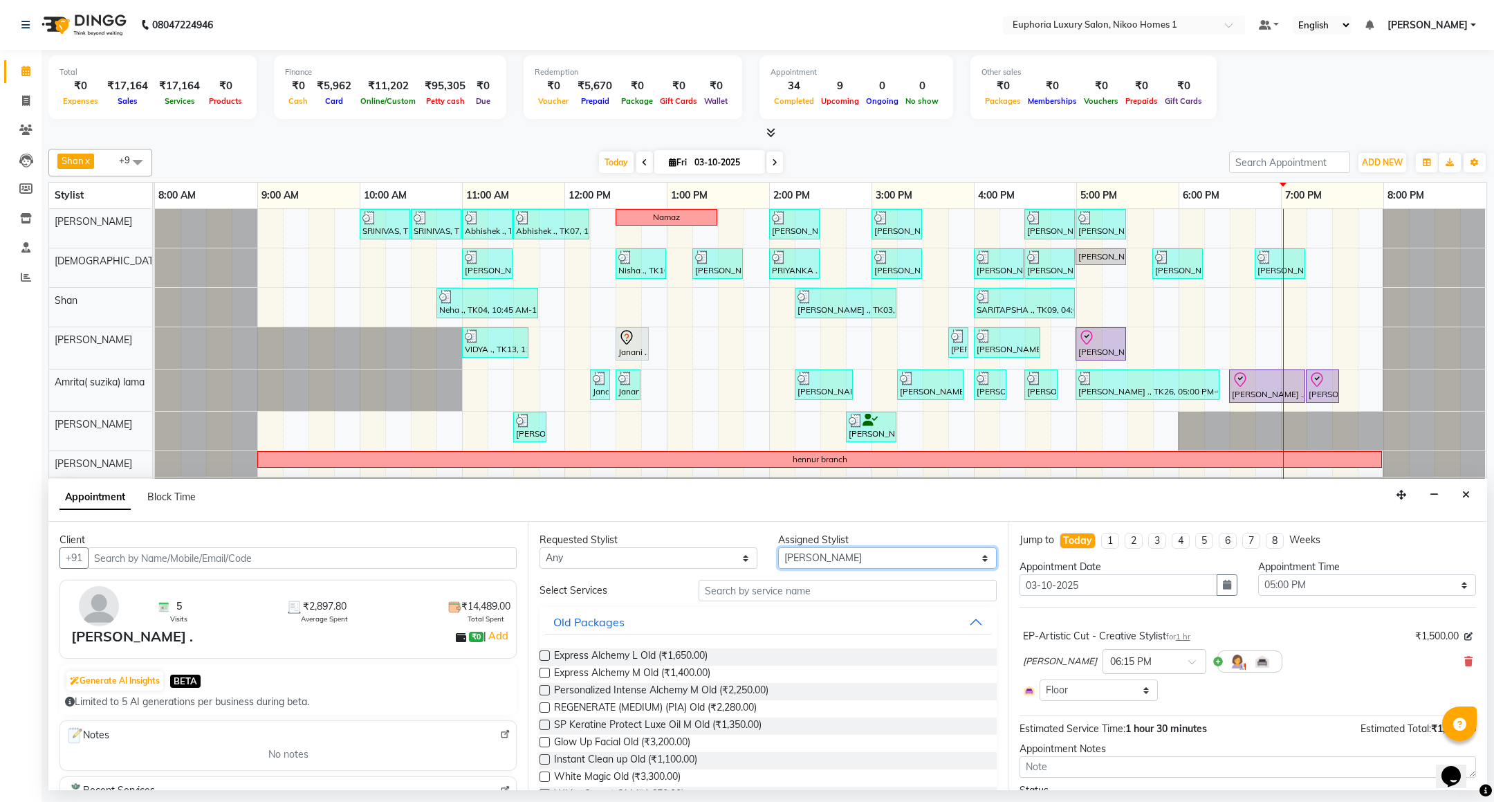
click at [824, 558] on select "Select Amrita( suzika) lama Atif [PERSON_NAME] [PERSON_NAME] Danish [PERSON_NAM…" at bounding box center [887, 557] width 218 height 21
select select "81452"
click at [778, 549] on select "Select Amrita( suzika) lama Atif [PERSON_NAME] [PERSON_NAME] Danish [PERSON_NAM…" at bounding box center [887, 557] width 218 height 21
click at [718, 601] on input "text" at bounding box center [847, 590] width 297 height 21
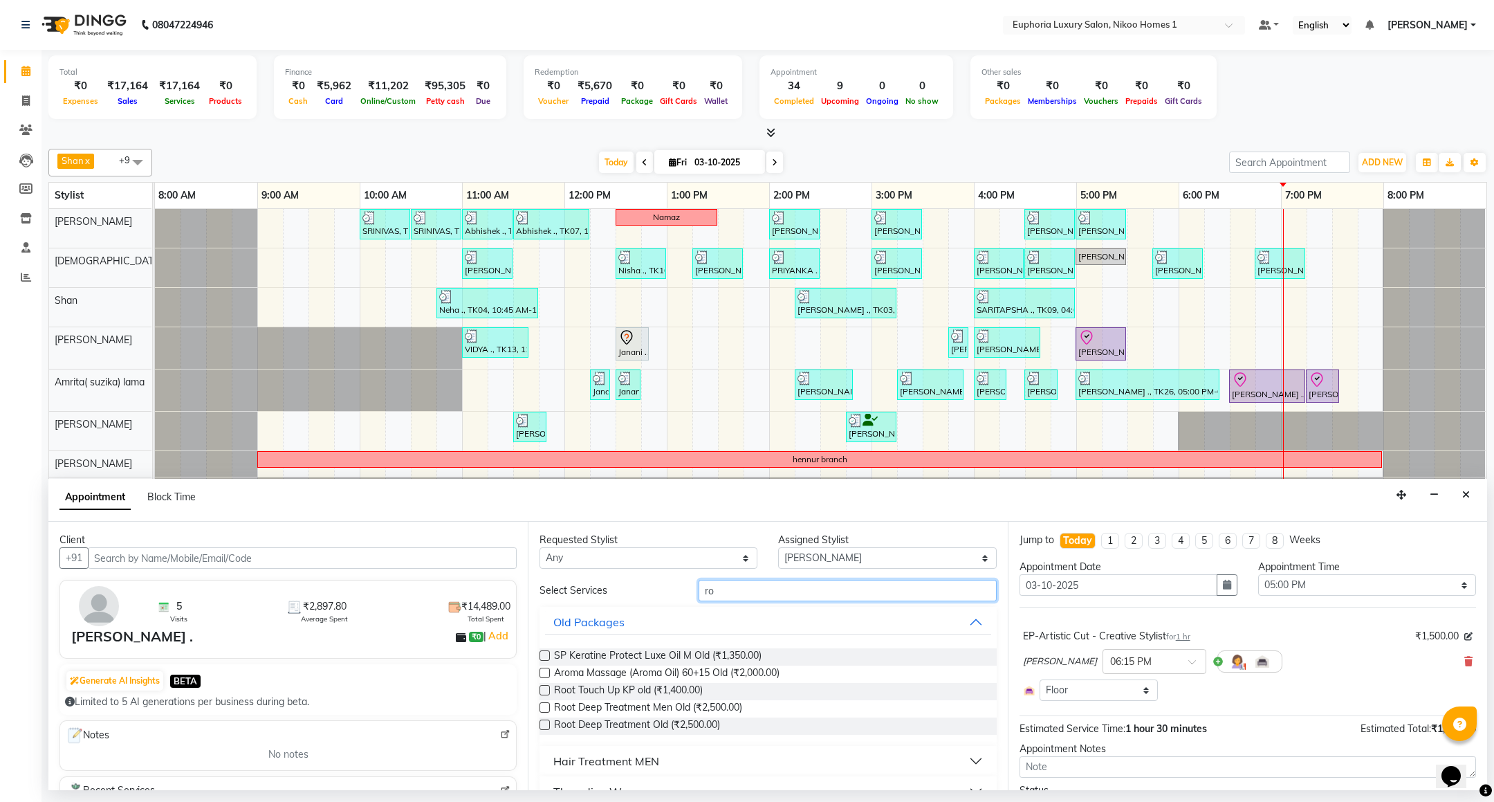
type input "r"
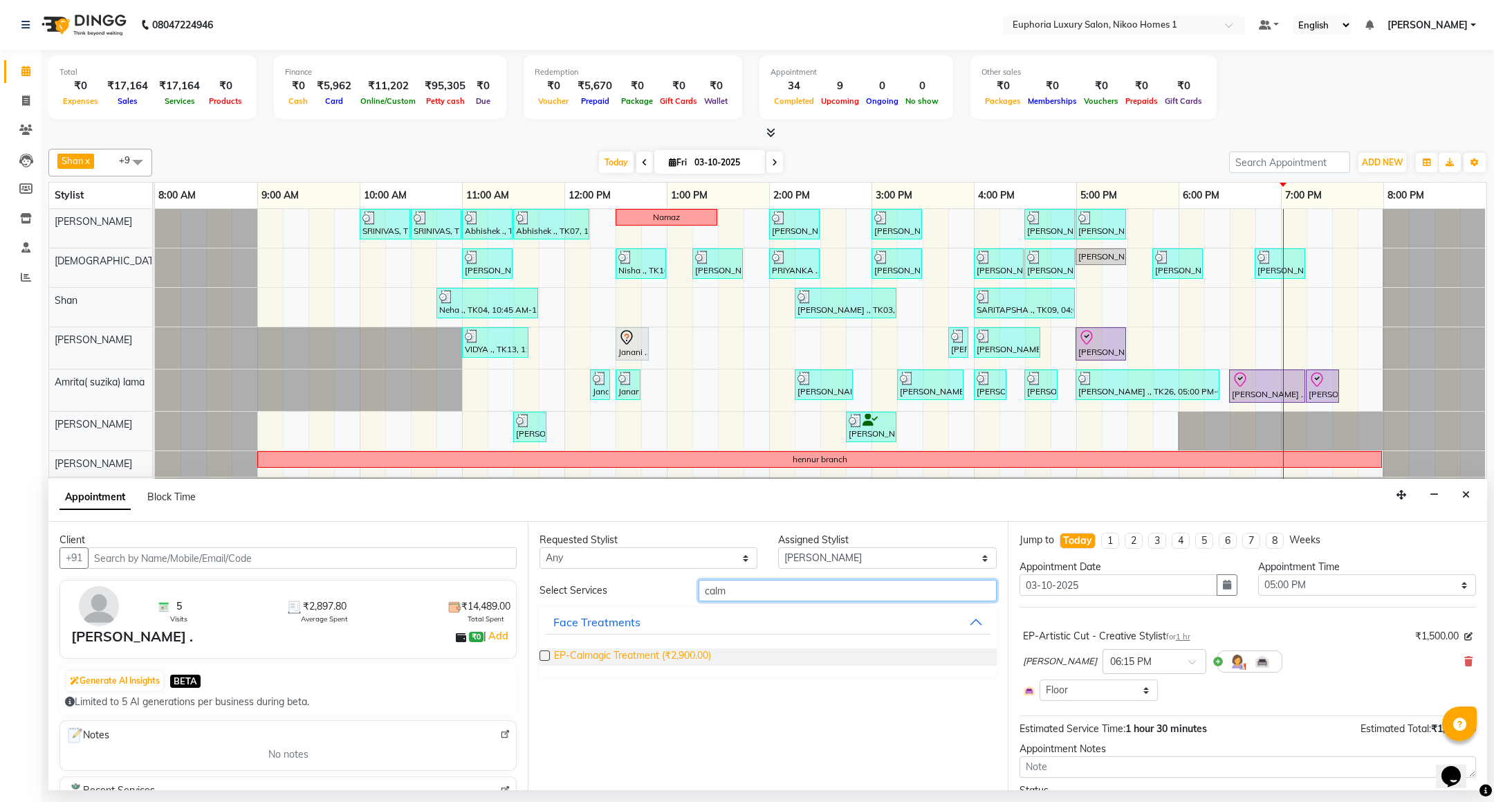
type input "calm"
click at [648, 657] on span "EP-Calmagic Treatment (₹2,900.00)" at bounding box center [632, 656] width 157 height 17
checkbox input "false"
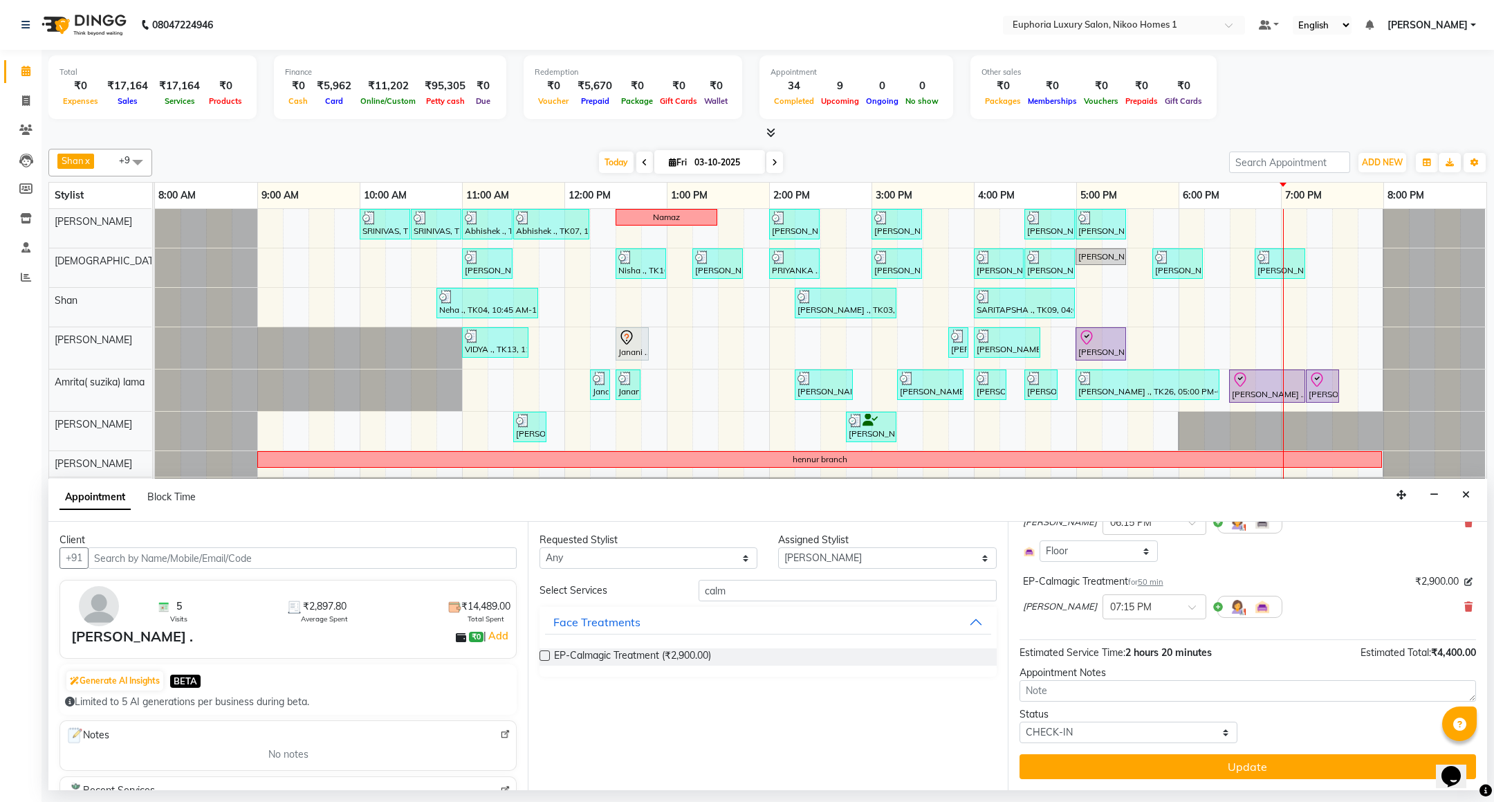
scroll to position [141, 0]
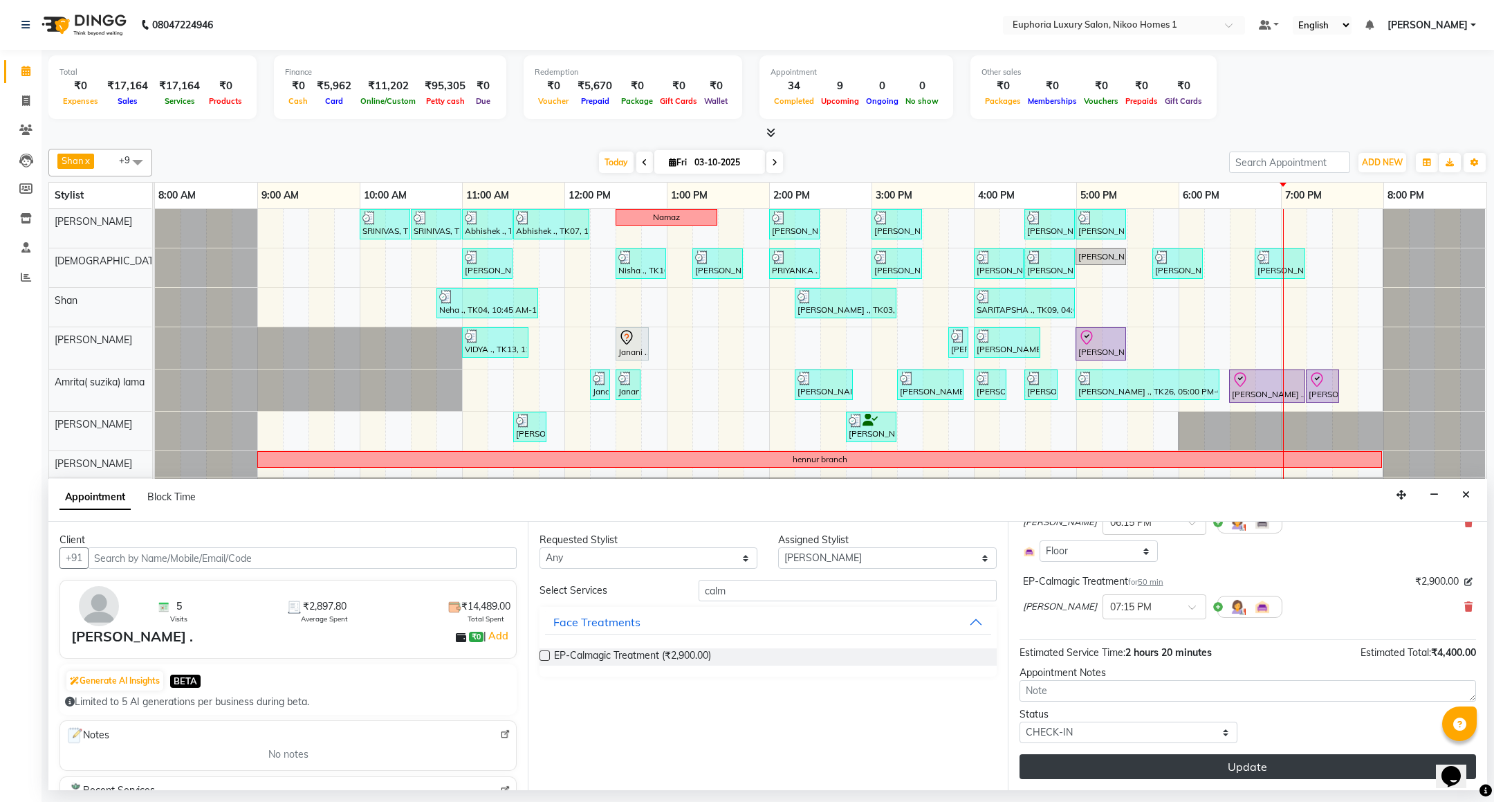
click at [1195, 774] on button "Update" at bounding box center [1248, 766] width 457 height 25
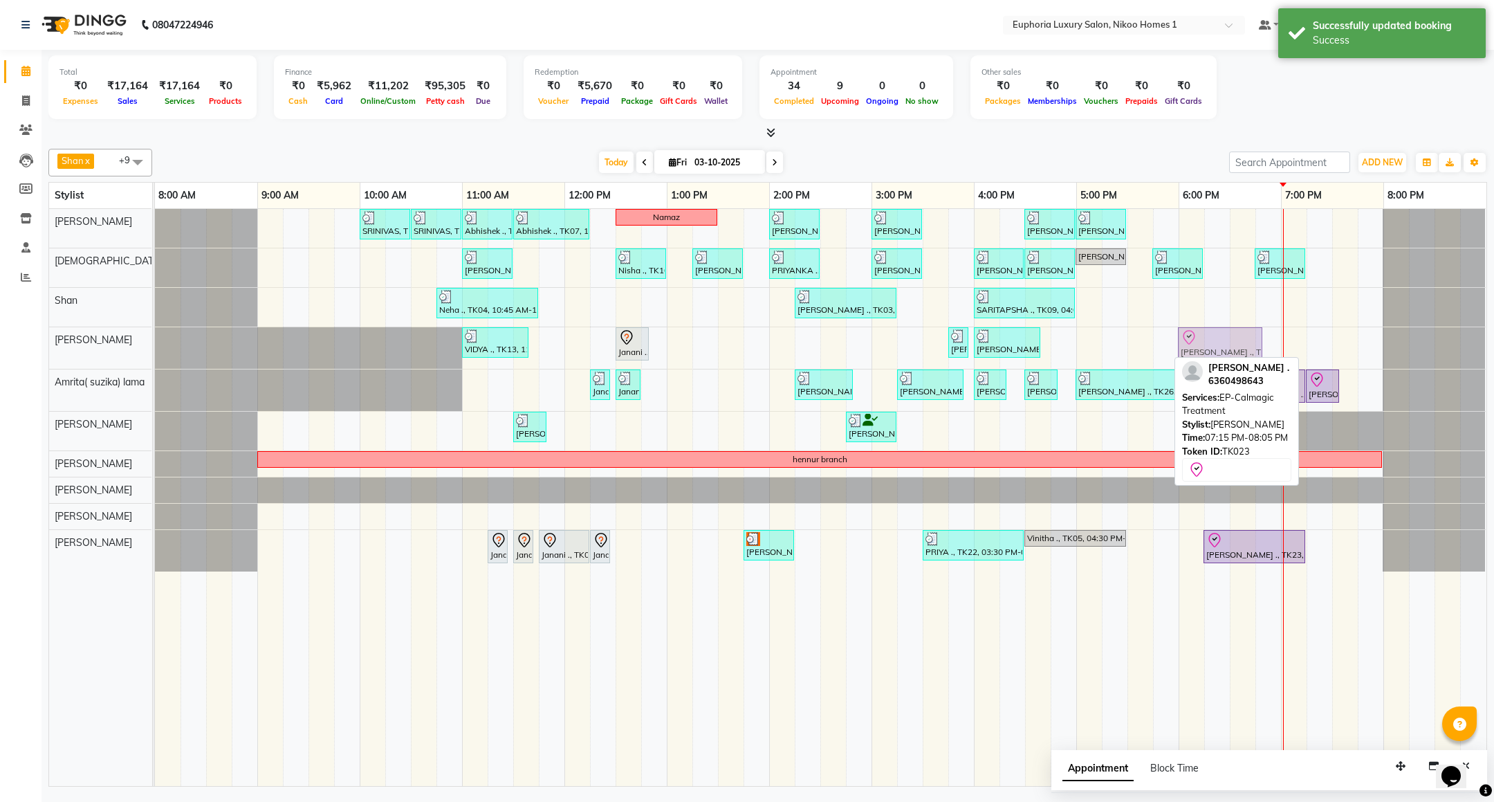
drag, startPoint x: 1351, startPoint y: 345, endPoint x: 1229, endPoint y: 347, distance: 121.8
click at [155, 347] on div "VIDYA ., TK13, 11:00 AM-11:40 AM, EL-Eyebrows Threading,EL-Upperlip Threading J…" at bounding box center [155, 348] width 0 height 42
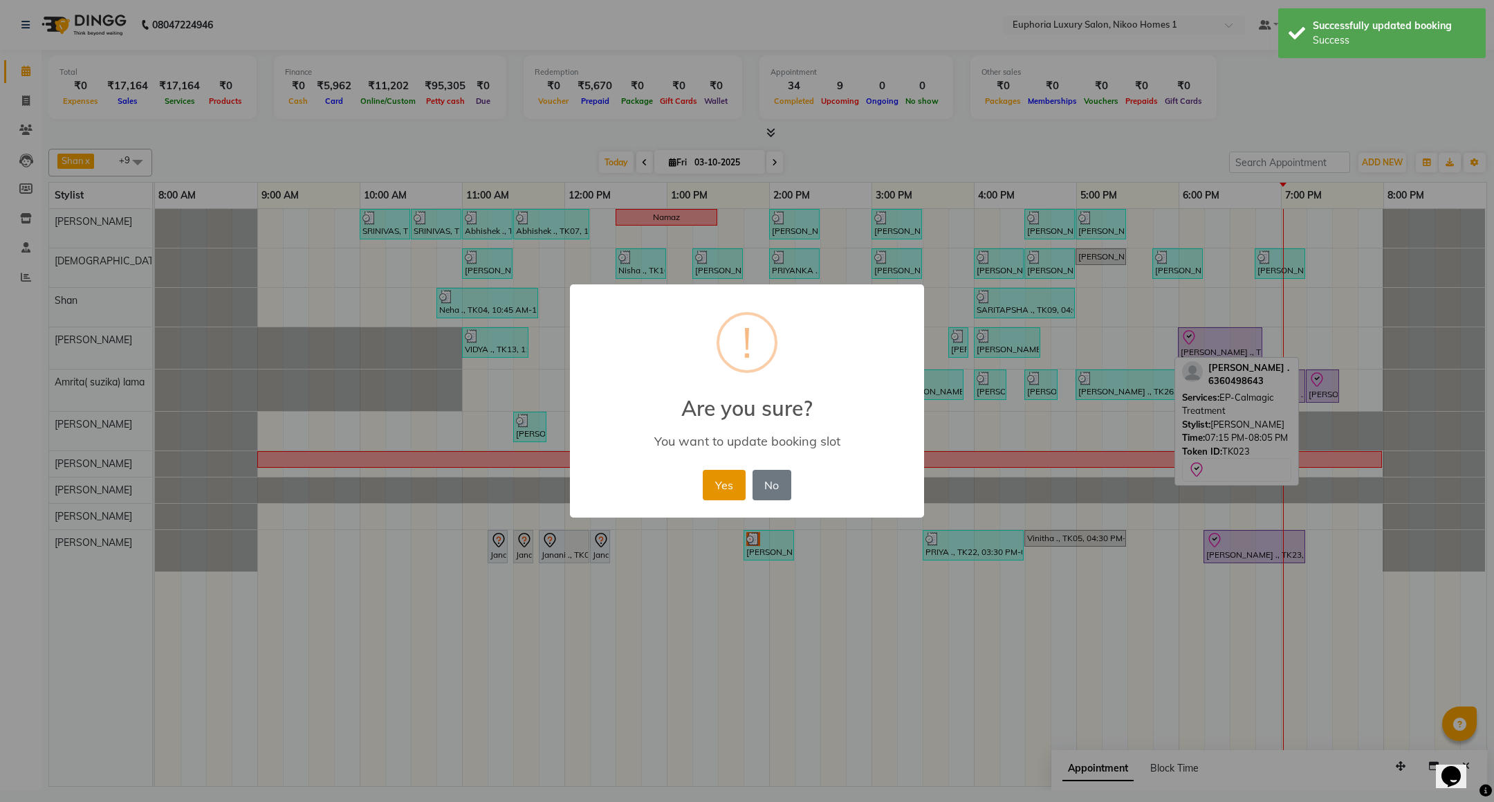
click at [706, 488] on button "Yes" at bounding box center [724, 485] width 42 height 30
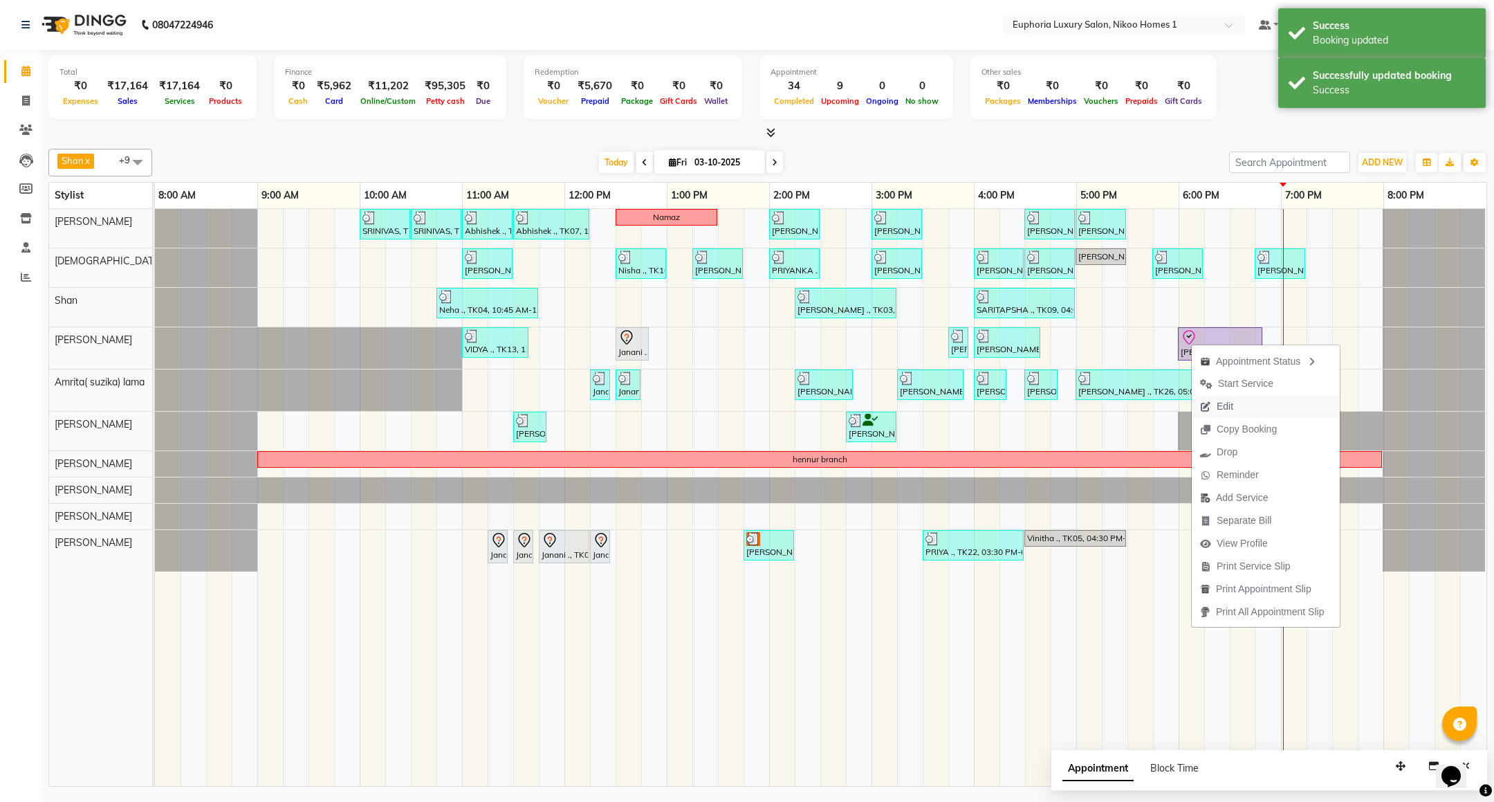
click at [1217, 405] on span "Edit" at bounding box center [1225, 406] width 17 height 15
select select "1080"
select select "check-in"
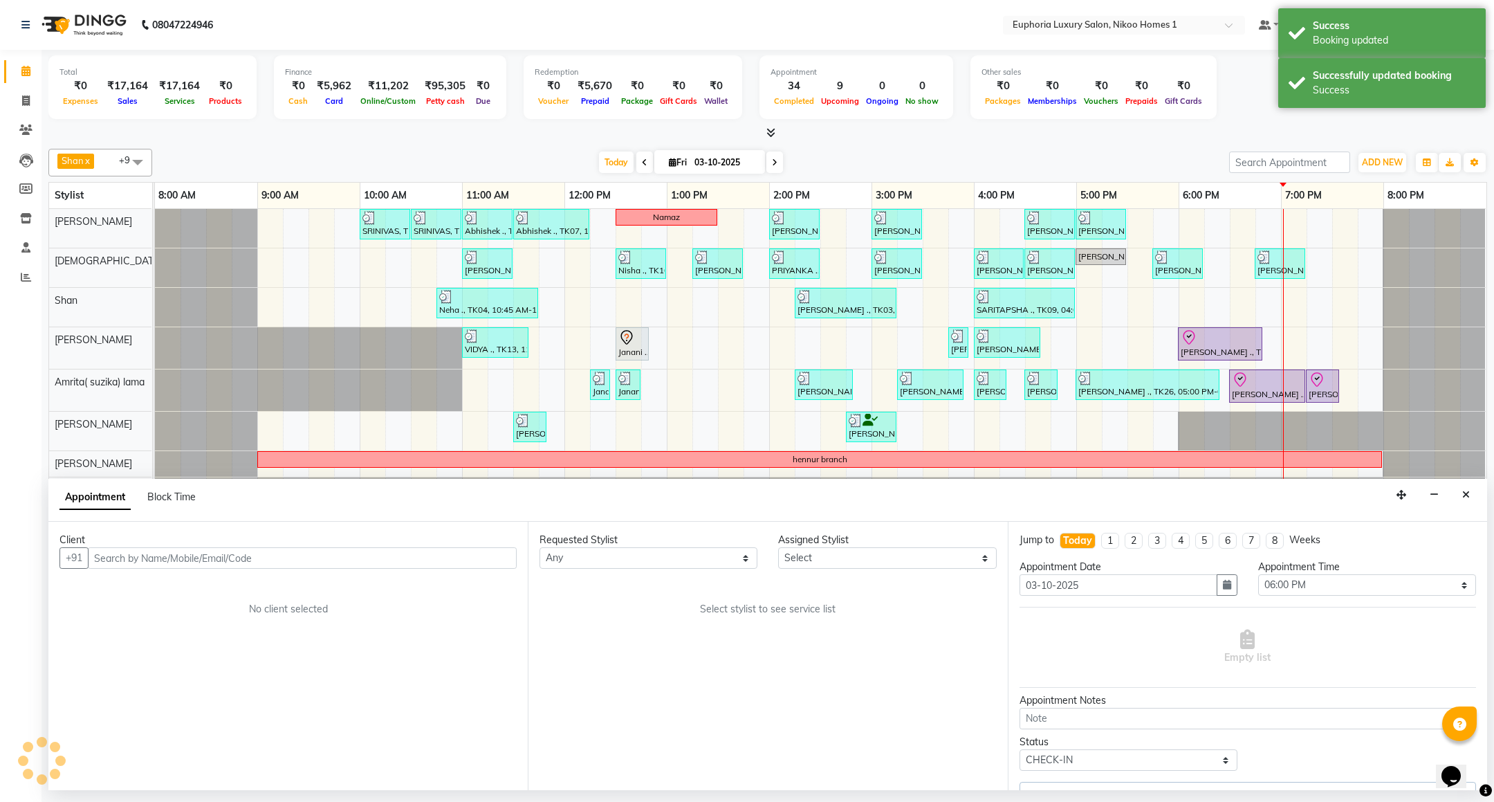
select select "93567"
select select "4025"
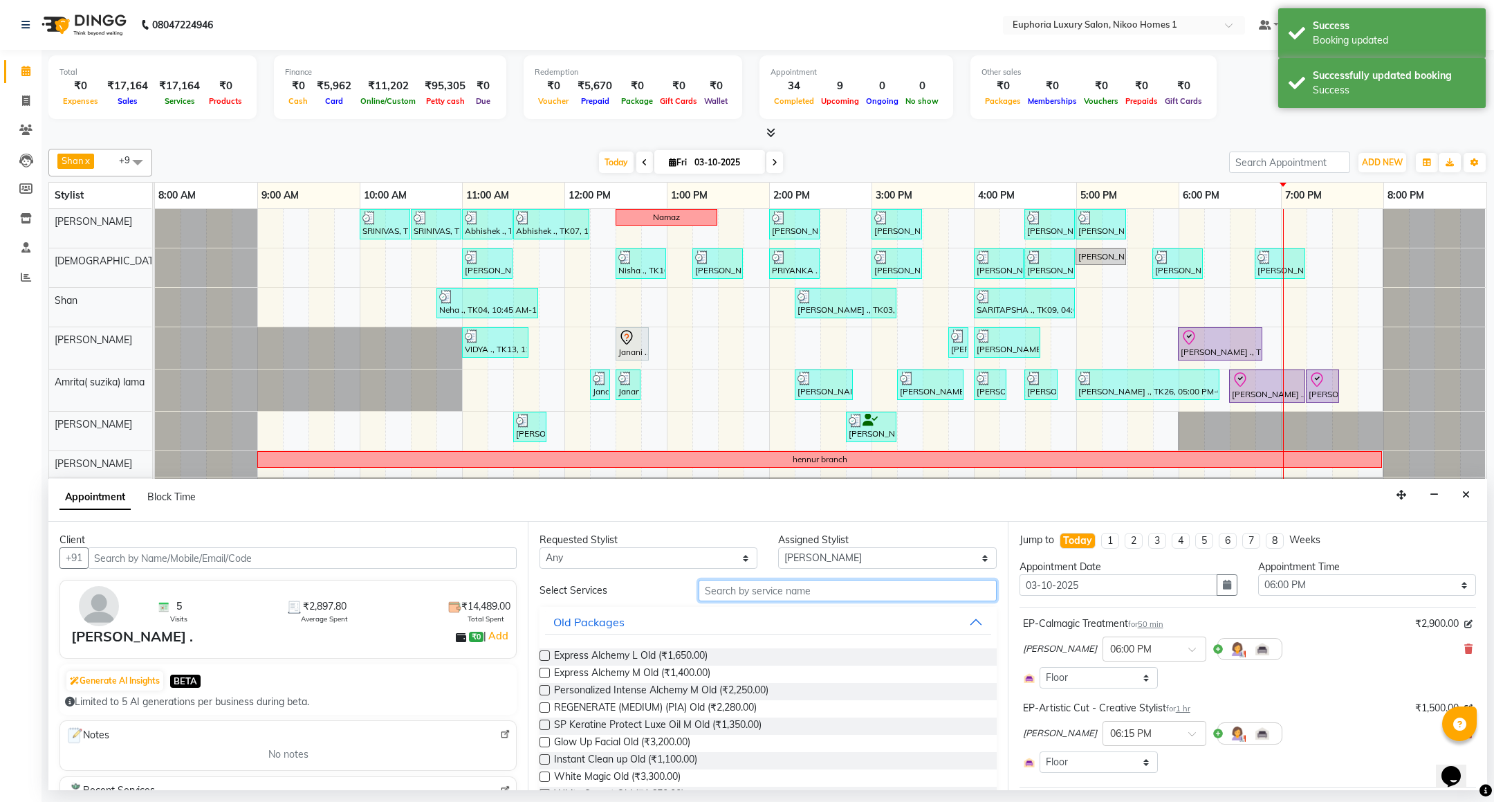
click at [733, 594] on input "text" at bounding box center [847, 590] width 297 height 21
click at [810, 547] on div "Assigned Stylist" at bounding box center [887, 540] width 218 height 15
click at [810, 565] on select "Select Amrita( suzika) lama Atif [PERSON_NAME] [PERSON_NAME] Danish [PERSON_NAM…" at bounding box center [887, 557] width 218 height 21
select select "81452"
click at [778, 549] on select "Select Amrita( suzika) lama Atif [PERSON_NAME] [PERSON_NAME] Danish [PERSON_NAM…" at bounding box center [887, 557] width 218 height 21
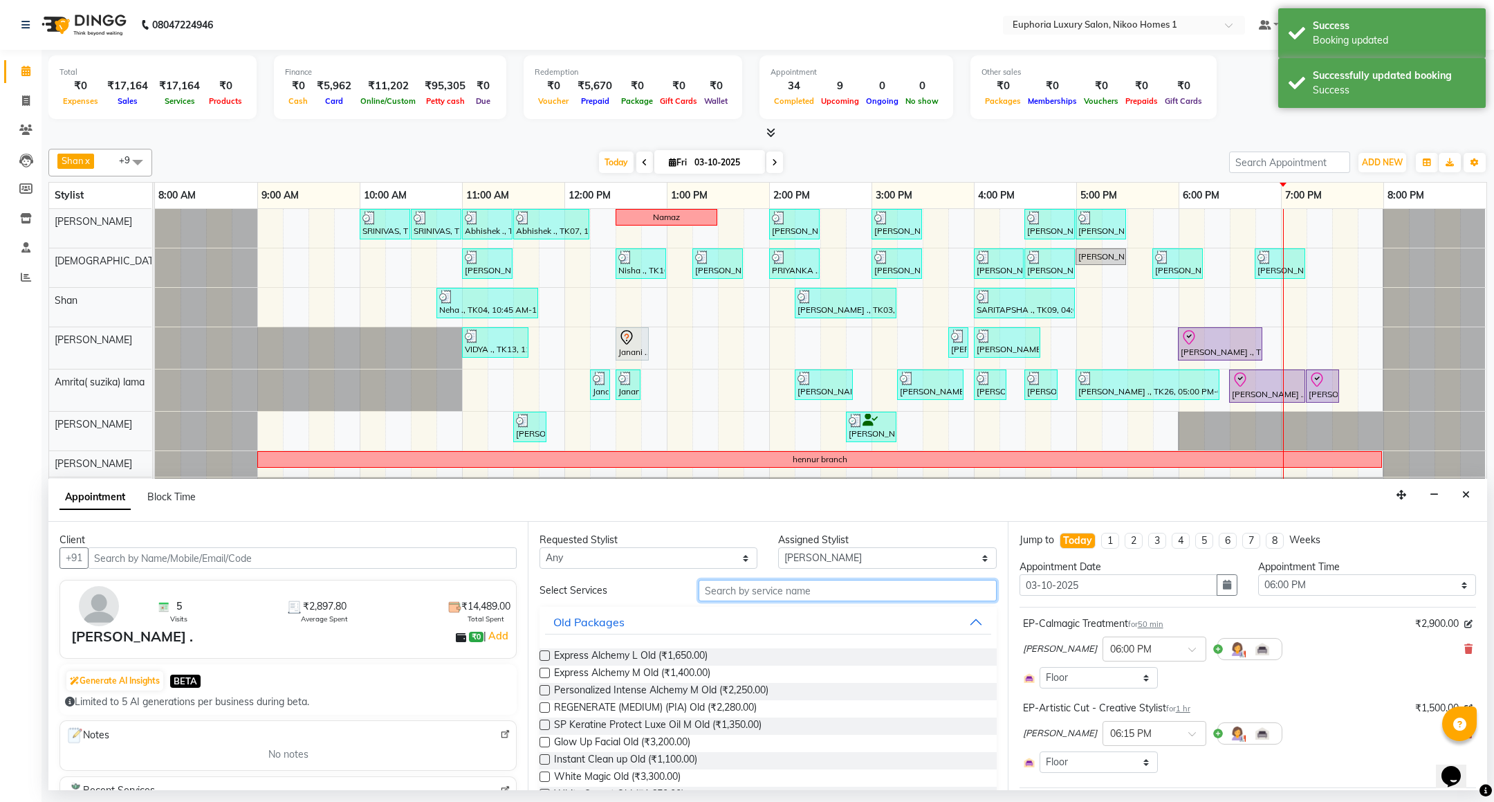
click at [756, 596] on input "text" at bounding box center [847, 590] width 297 height 21
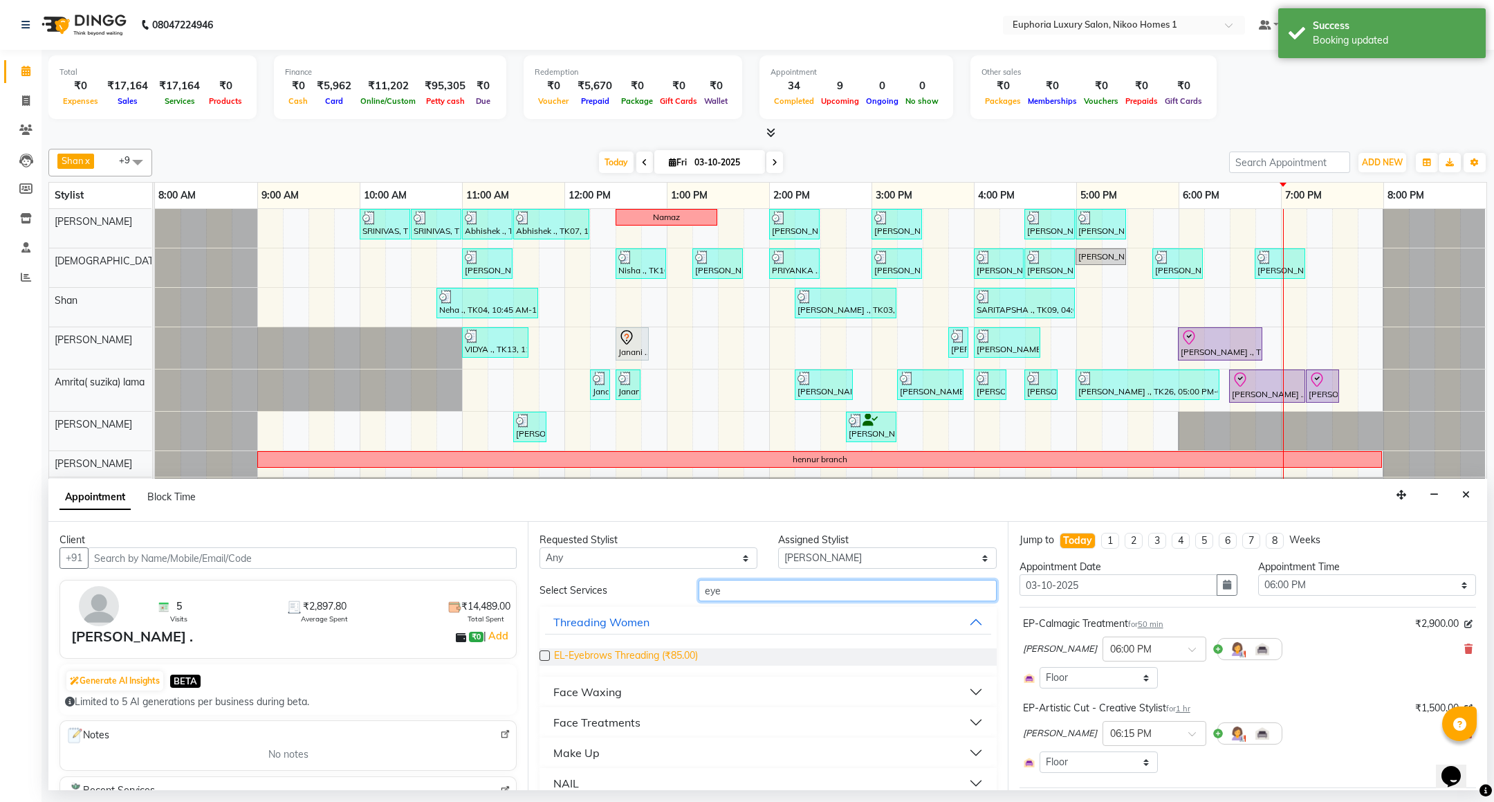
type input "eye"
click at [672, 654] on span "EL-Eyebrows Threading (₹85.00)" at bounding box center [626, 656] width 144 height 17
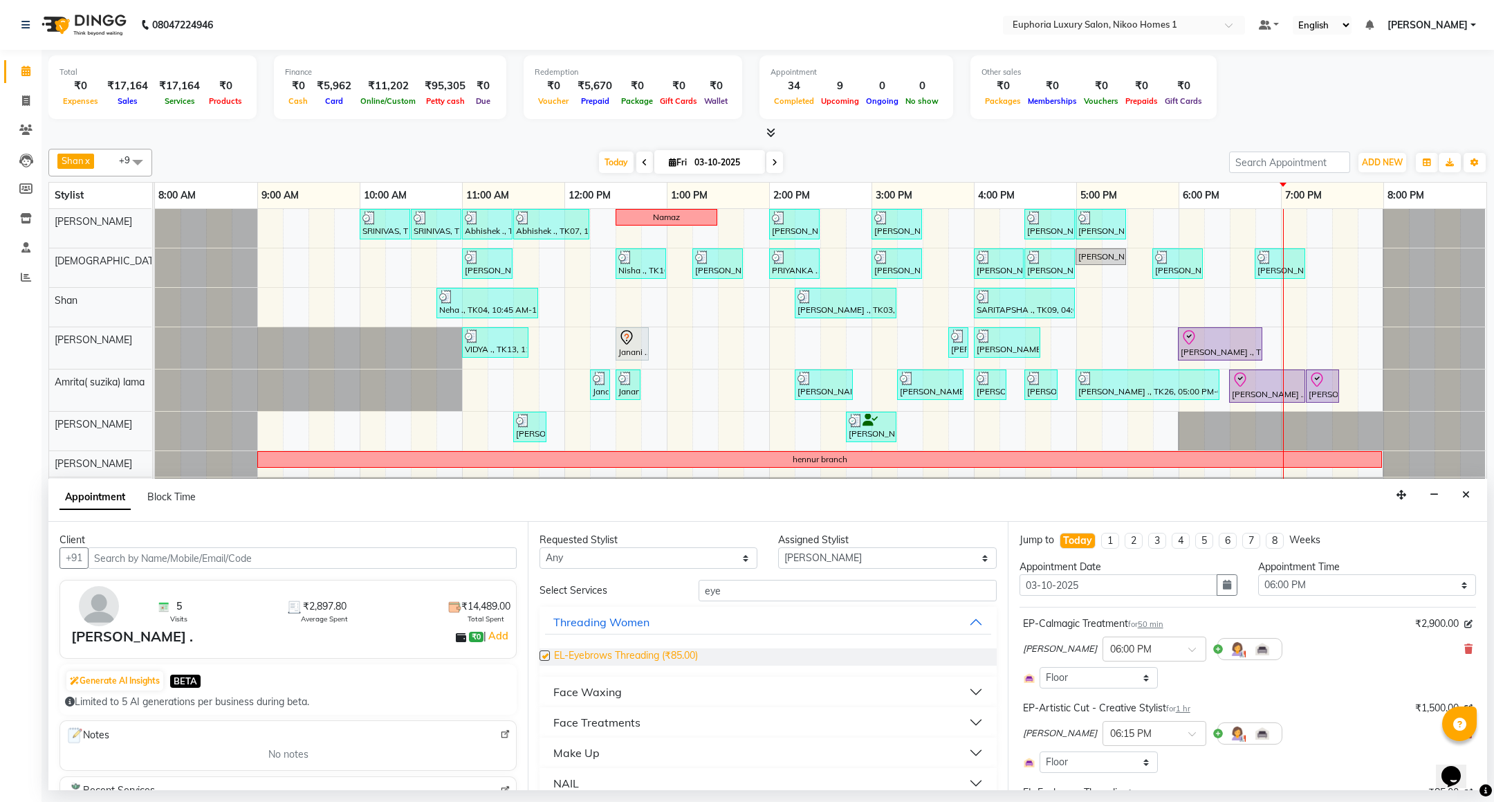
checkbox input "false"
click at [793, 582] on input "eye" at bounding box center [847, 590] width 297 height 21
type input "e"
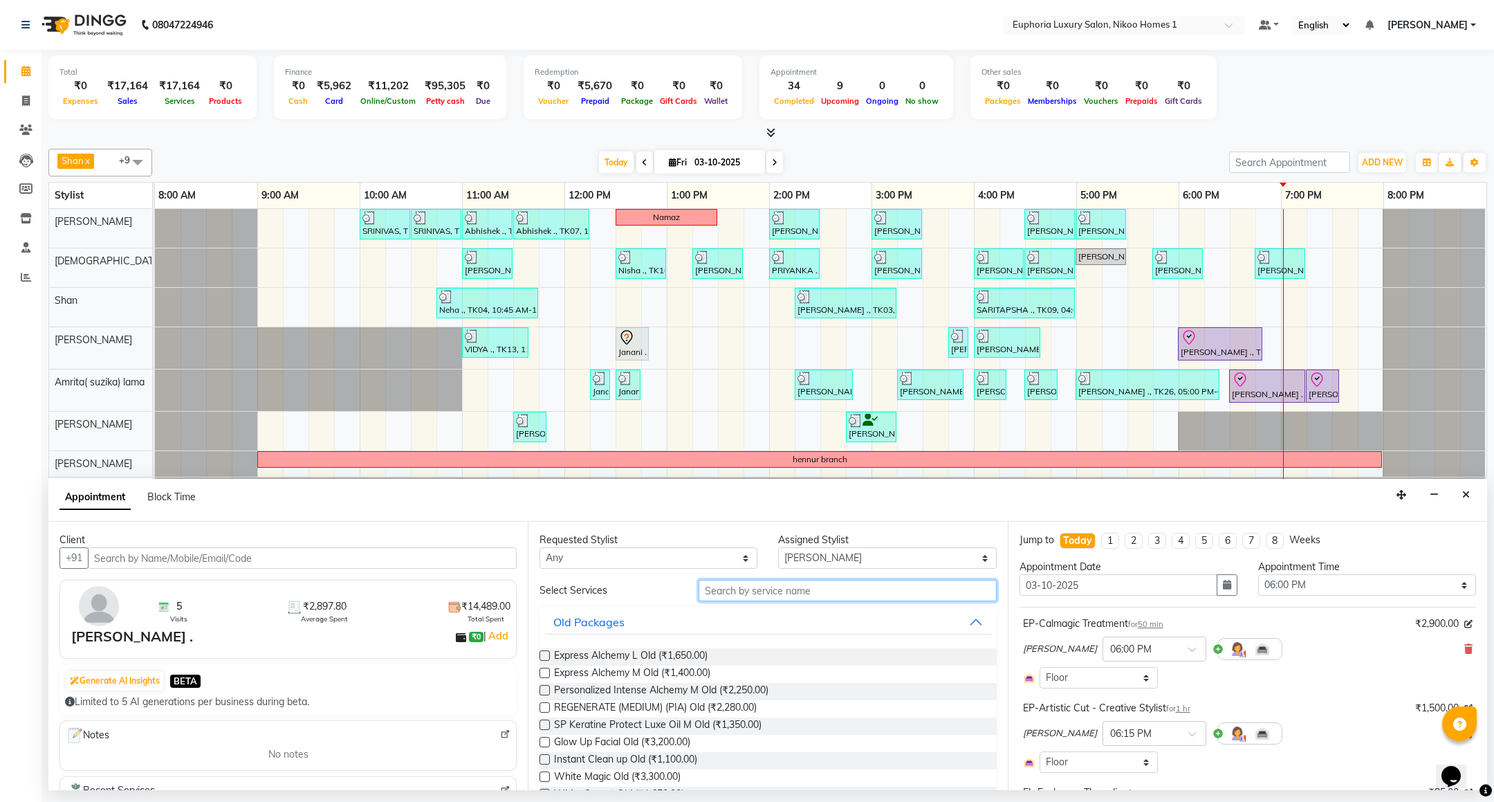
type input "u"
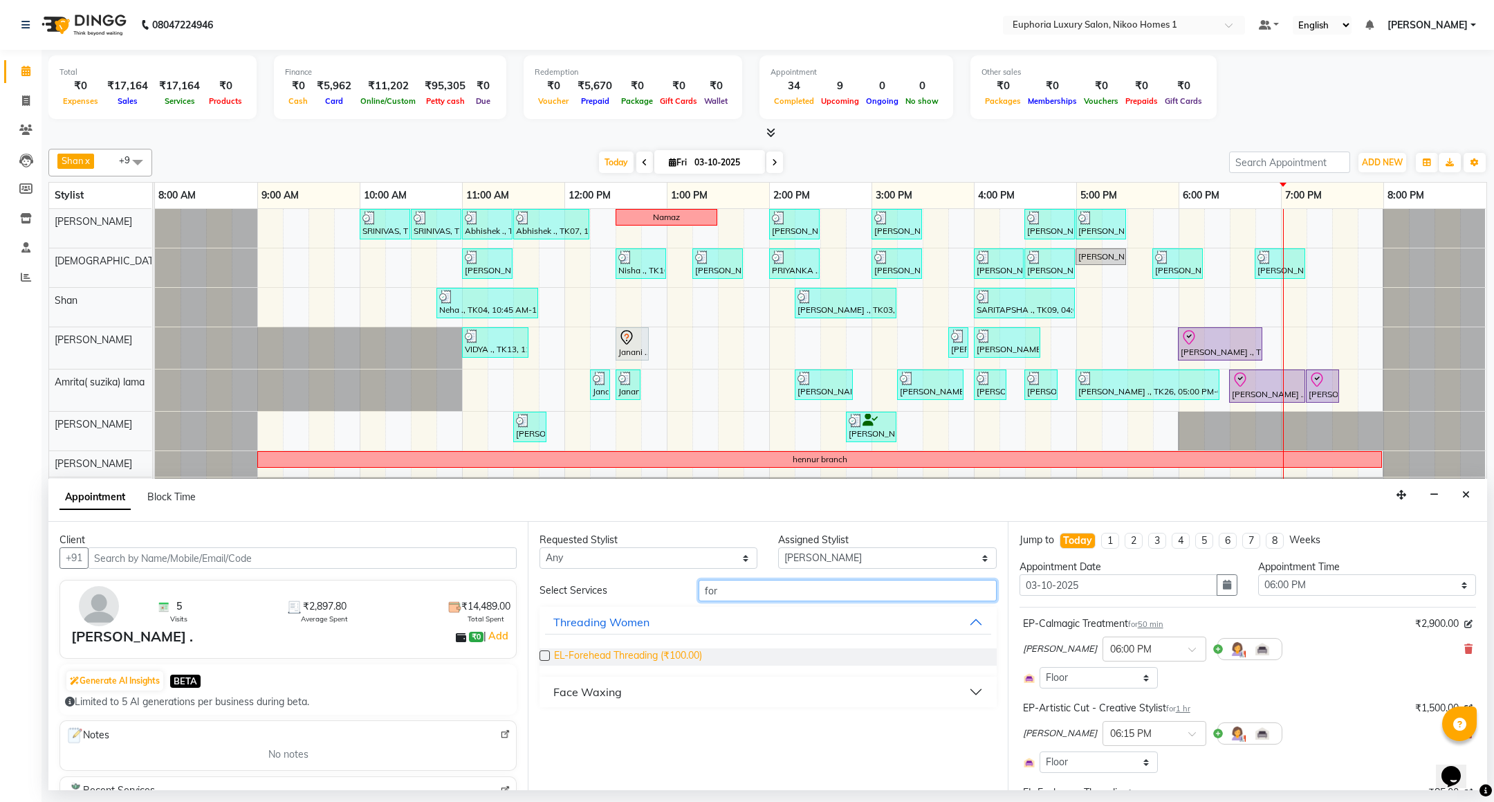
type input "for"
click at [648, 659] on span "EL-Forehead Threading (₹100.00)" at bounding box center [628, 656] width 148 height 17
checkbox input "false"
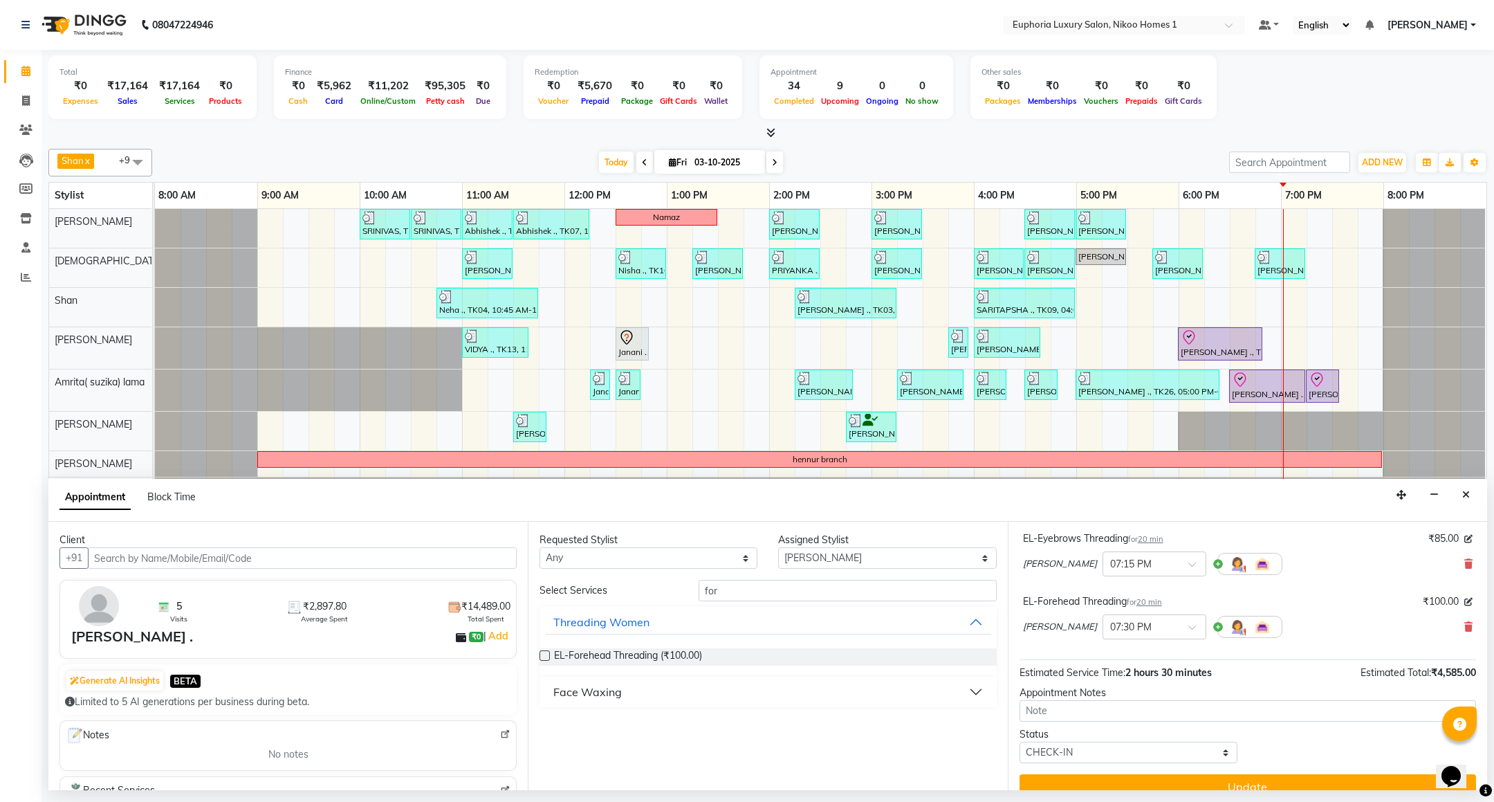
scroll to position [276, 0]
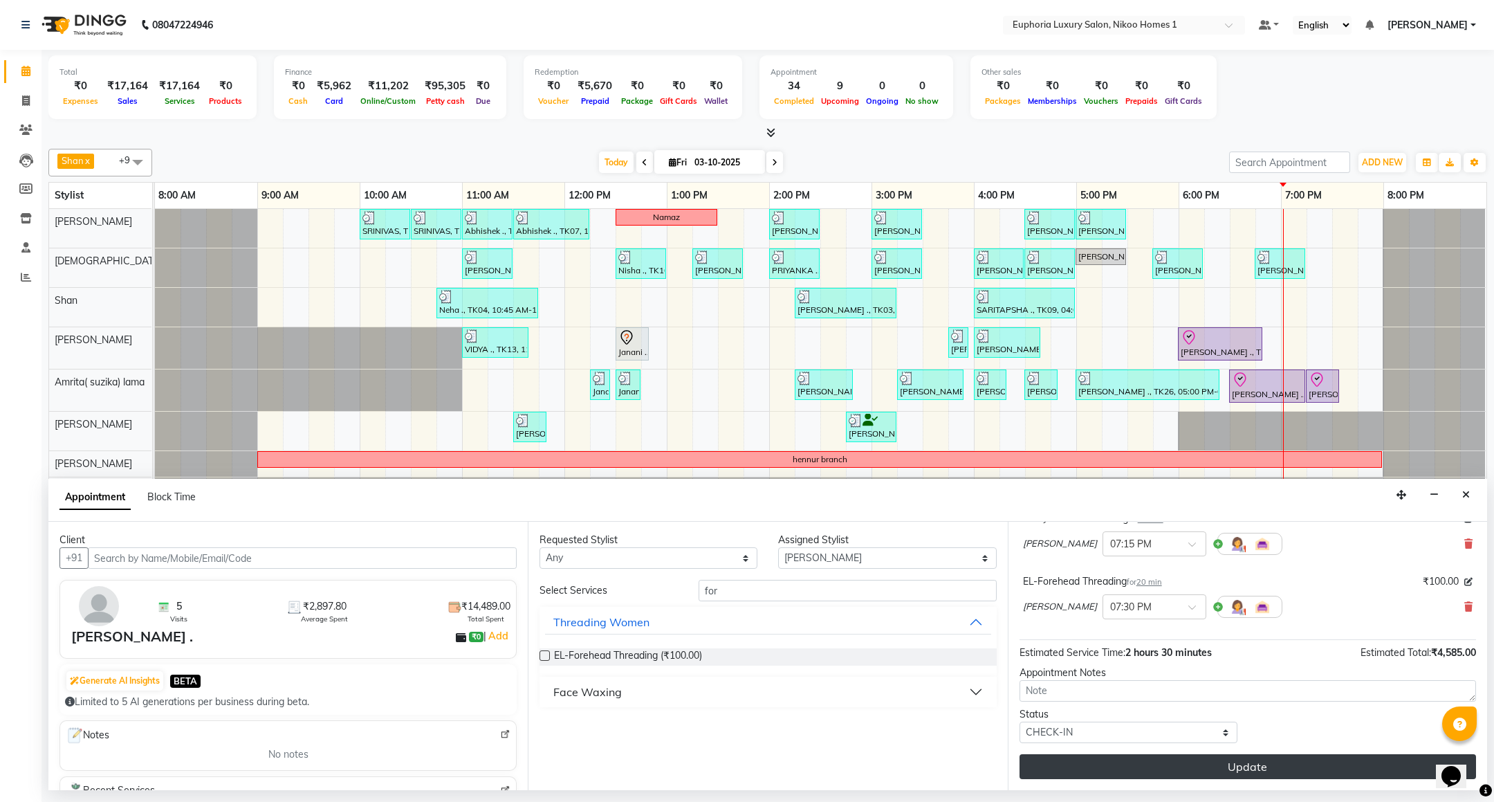
click at [1204, 762] on button "Update" at bounding box center [1248, 766] width 457 height 25
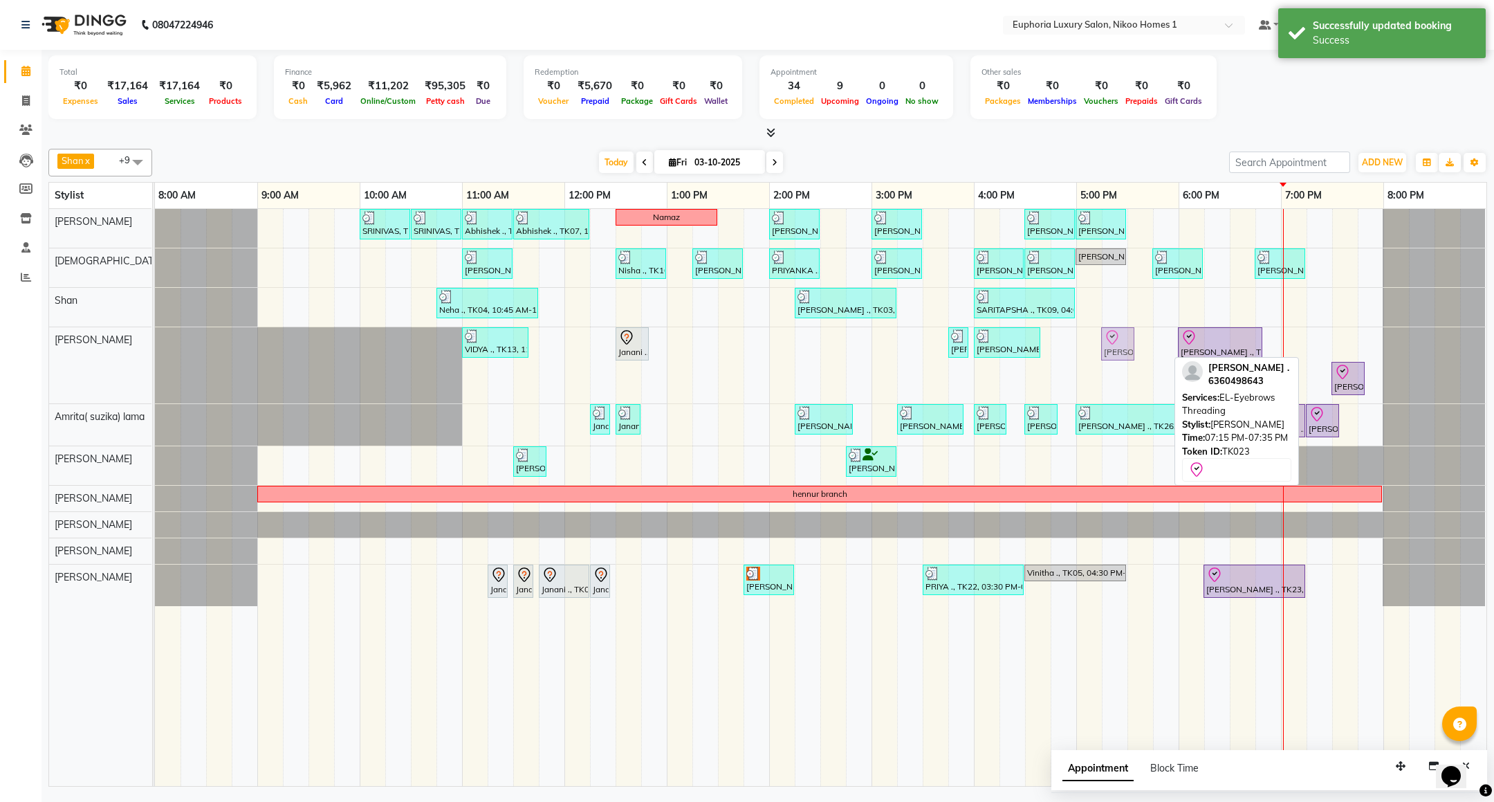
drag, startPoint x: 1312, startPoint y: 345, endPoint x: 1117, endPoint y: 345, distance: 194.4
click at [155, 345] on div "VIDYA ., TK13, 11:00 AM-11:40 AM, EL-Eyebrows Threading,EL-Upperlip Threading J…" at bounding box center [155, 365] width 0 height 76
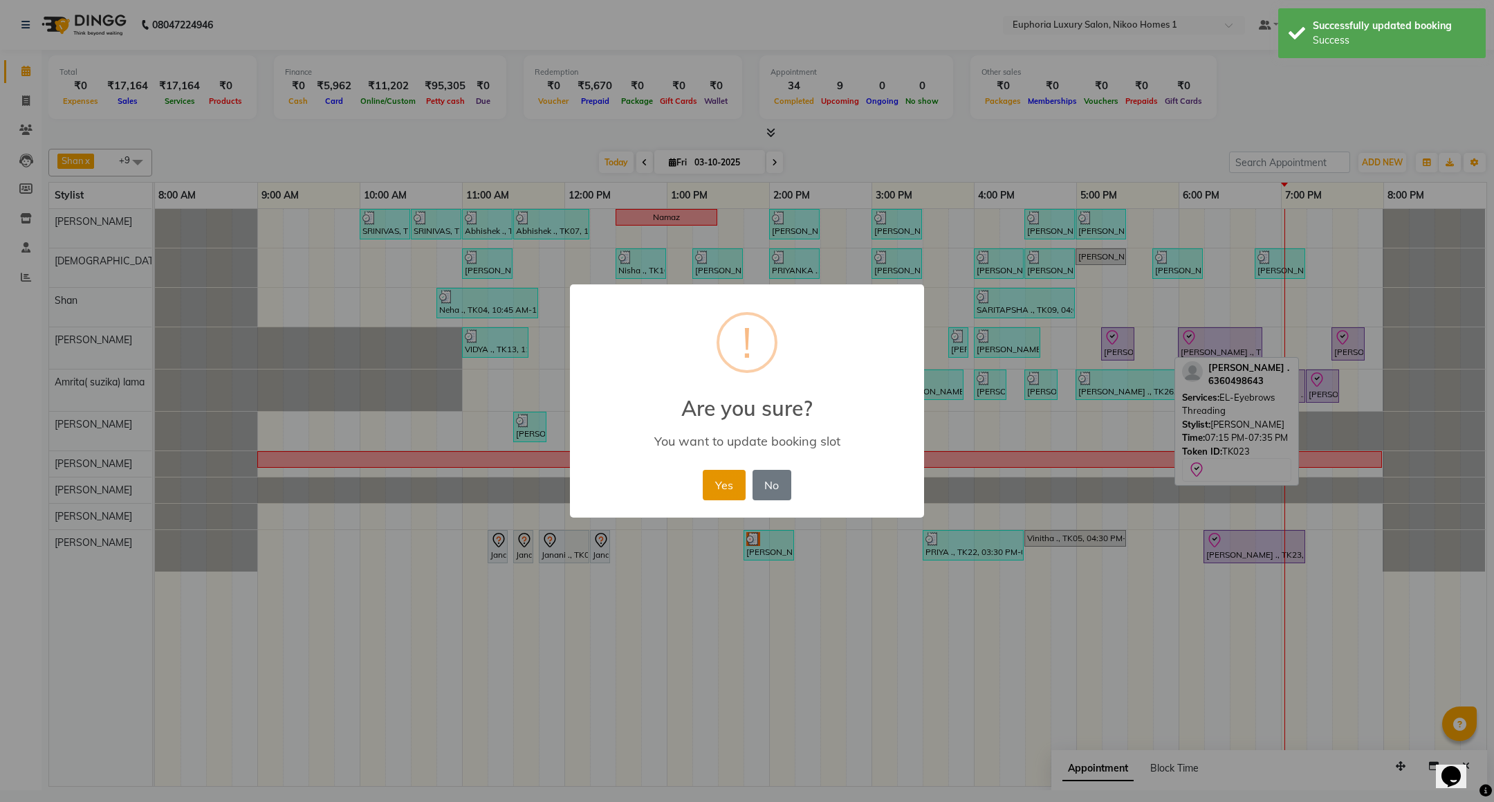
click at [722, 486] on button "Yes" at bounding box center [724, 485] width 42 height 30
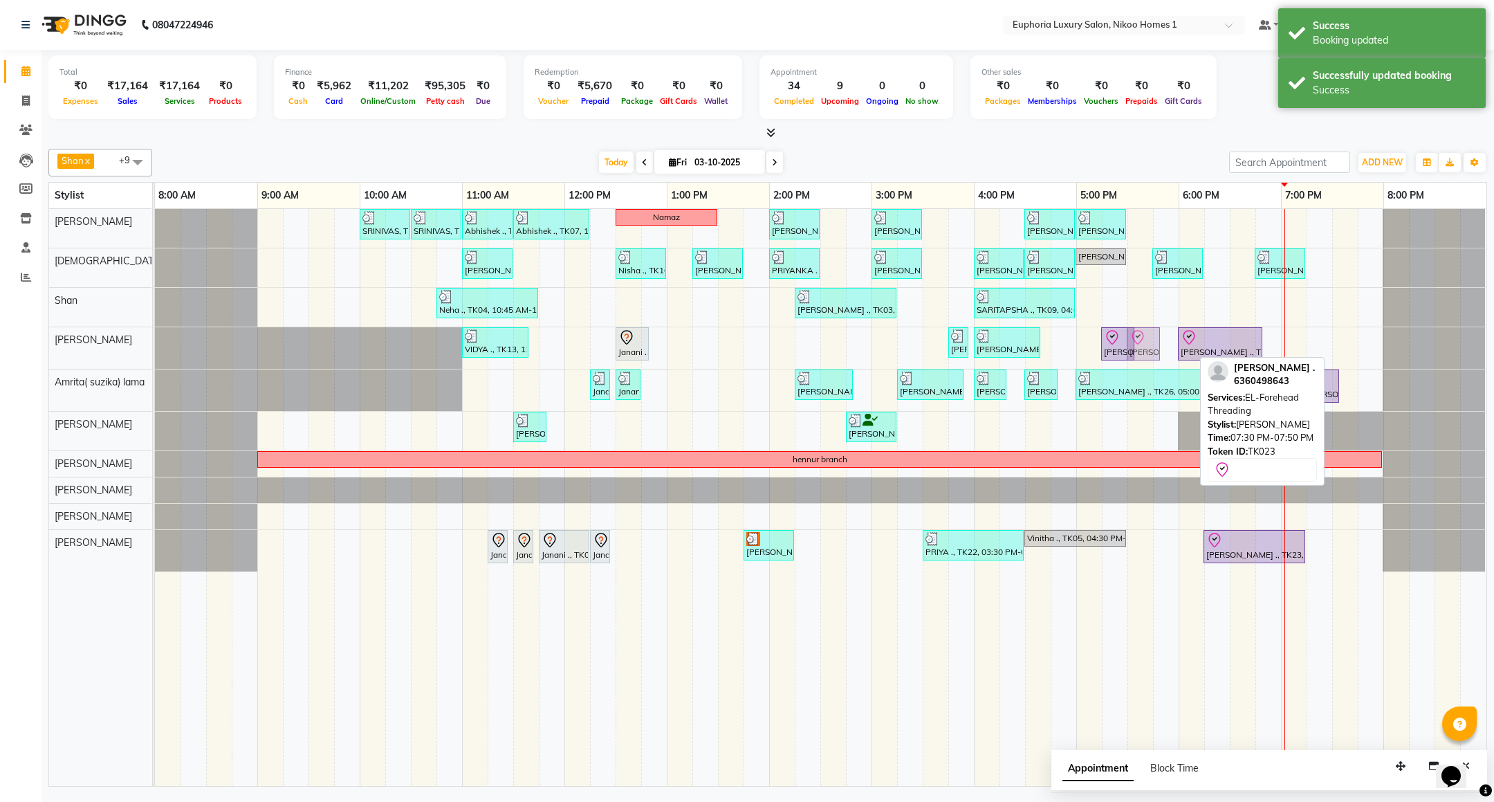
drag, startPoint x: 1356, startPoint y: 345, endPoint x: 1162, endPoint y: 343, distance: 193.7
click at [1162, 343] on div "SRINIVAS, TK06, 10:00 AM-10:30 AM, EL-HAIR CUT (Senior Stylist) with hairwash M…" at bounding box center [821, 497] width 1332 height 577
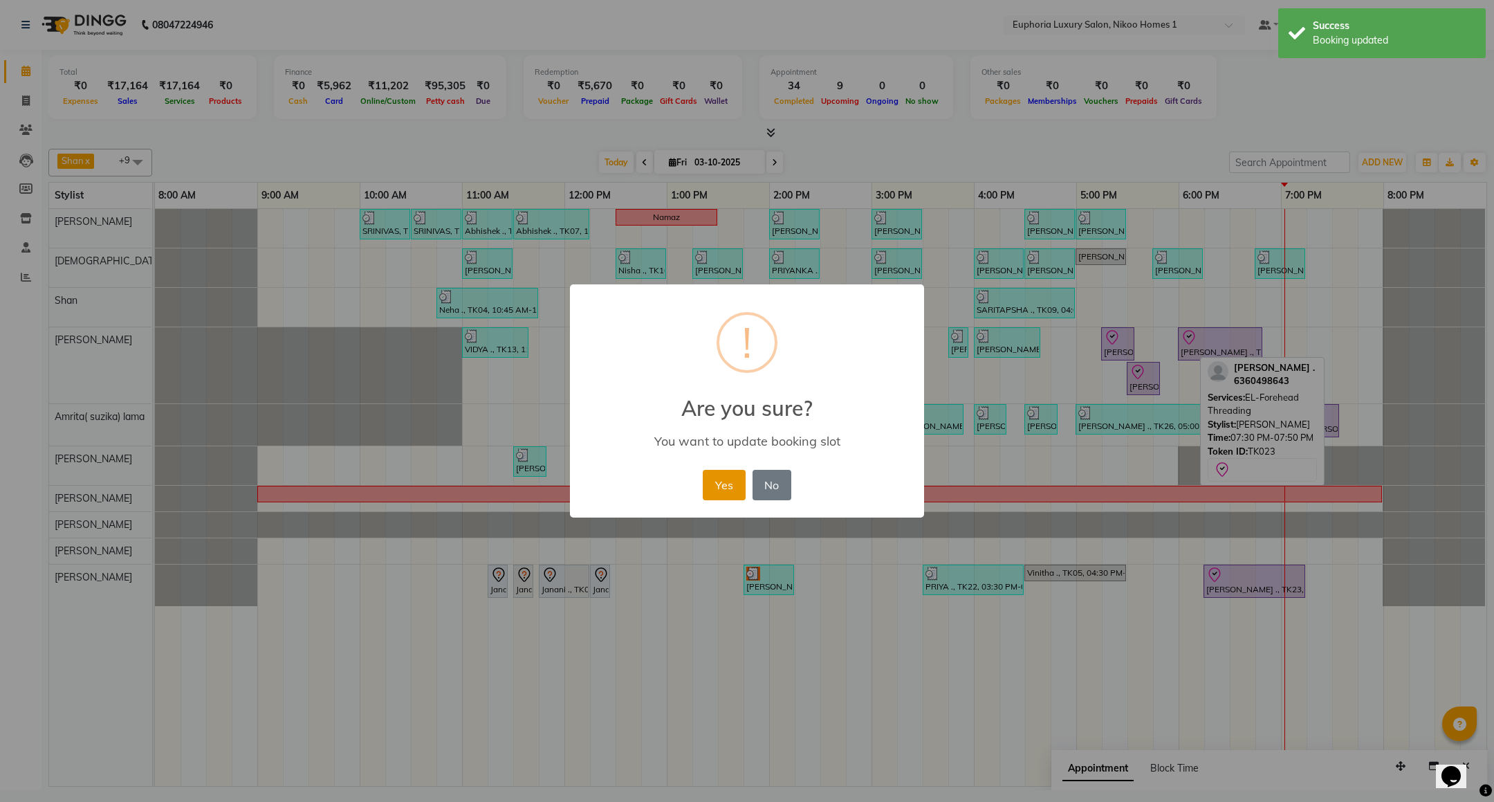
click at [714, 484] on button "Yes" at bounding box center [724, 485] width 42 height 30
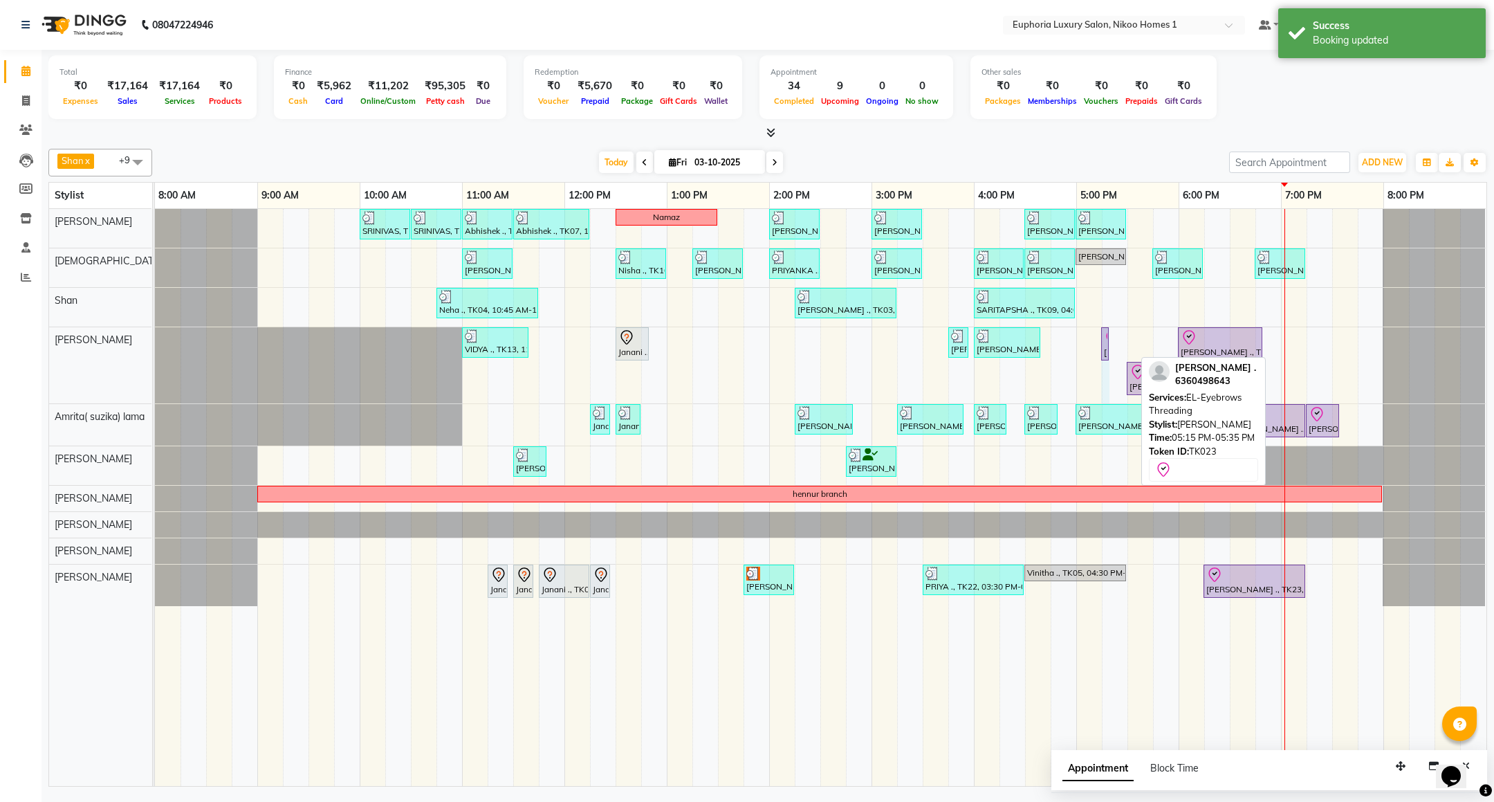
click at [1127, 340] on div "SRINIVAS, TK06, 10:00 AM-10:30 AM, EL-HAIR CUT (Senior Stylist) with hairwash M…" at bounding box center [821, 497] width 1332 height 577
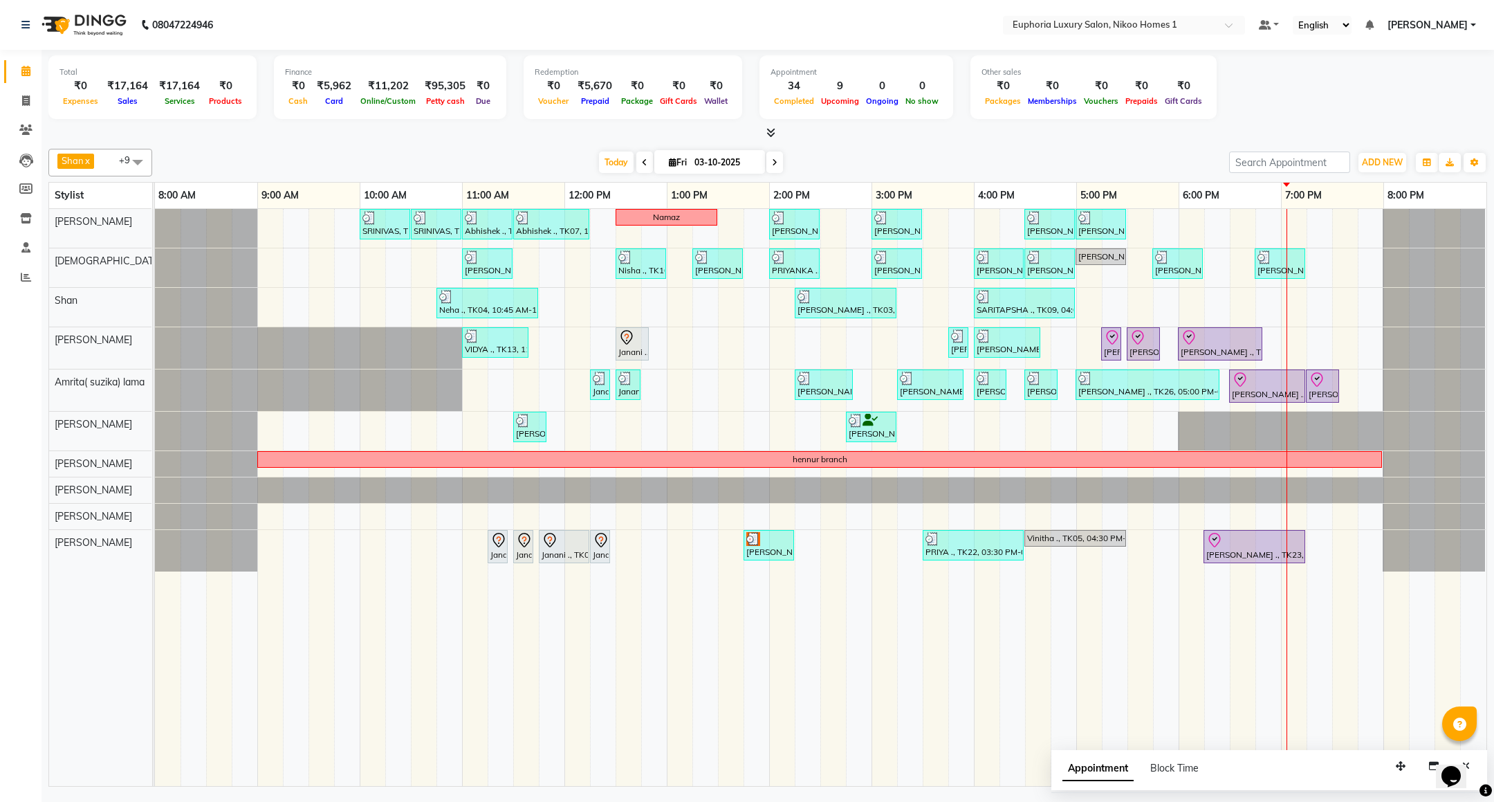
click at [1281, 333] on div "SRINIVAS, TK06, 10:00 AM-10:30 AM, EL-HAIR CUT (Senior Stylist) with hairwash M…" at bounding box center [821, 497] width 1332 height 577
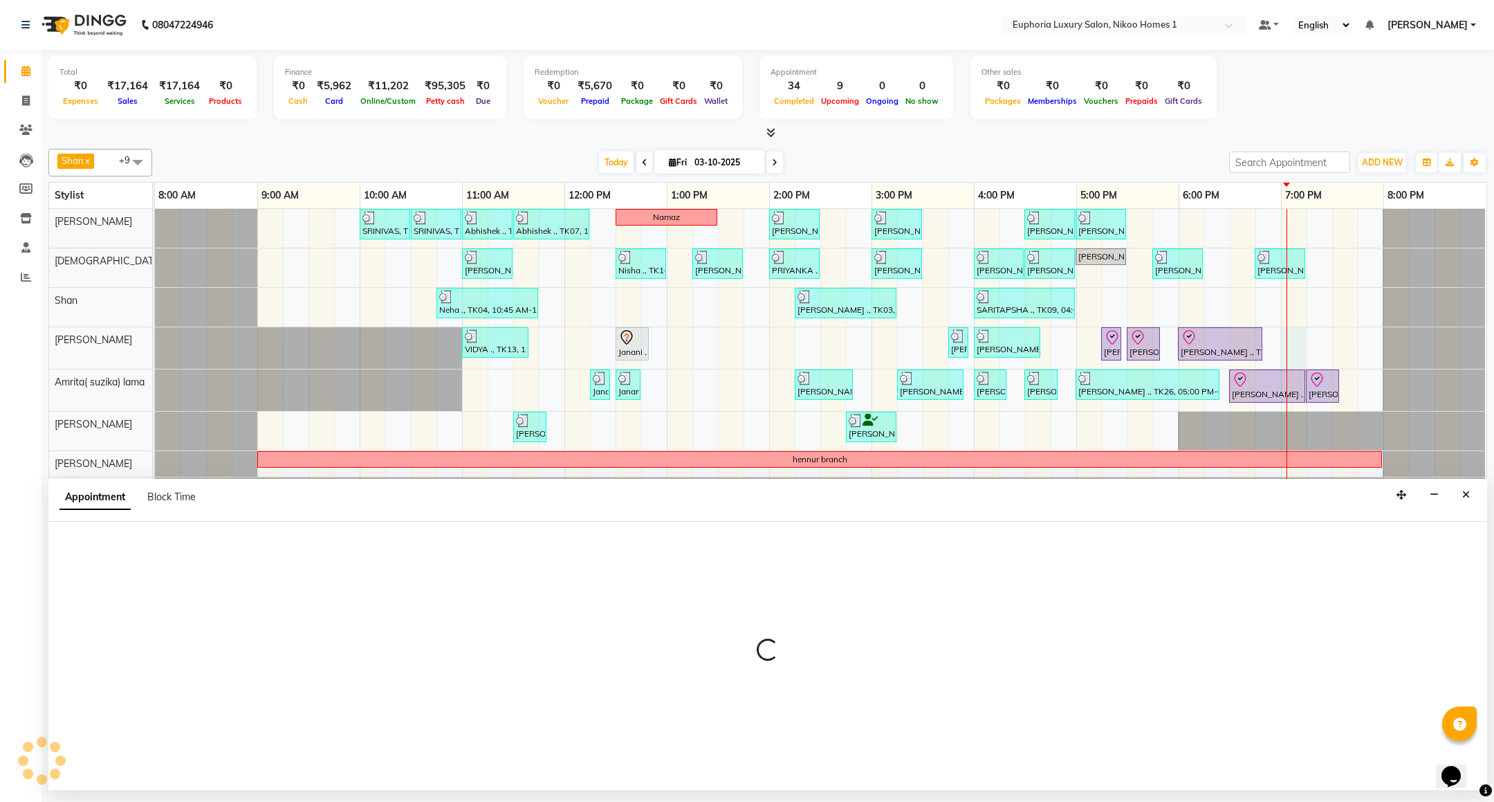
select select "81452"
select select "1140"
select select "tentative"
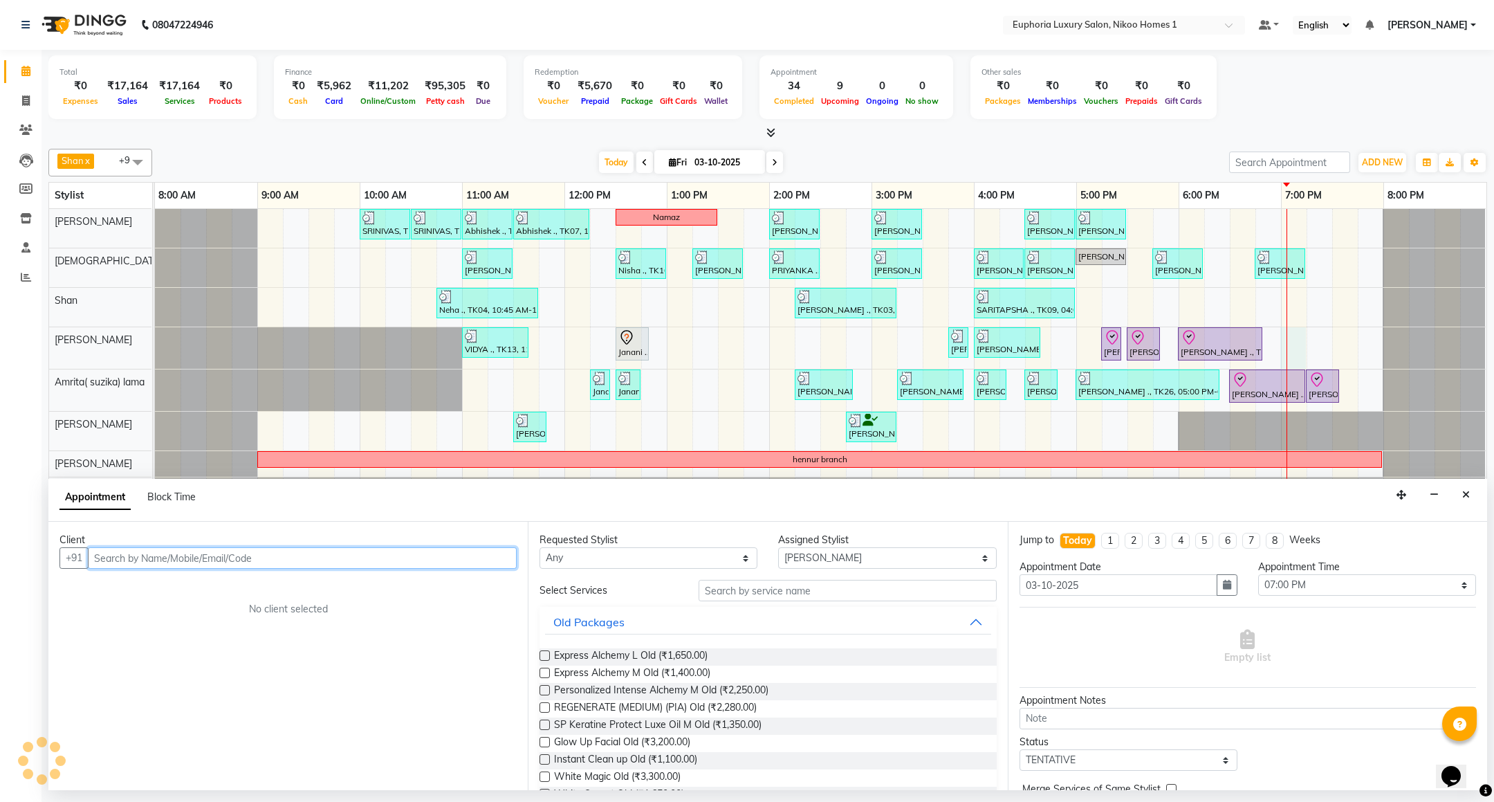
click at [104, 560] on input "text" at bounding box center [302, 557] width 429 height 21
type input "7306652360"
click at [467, 557] on span "Add Client" at bounding box center [488, 557] width 46 height 12
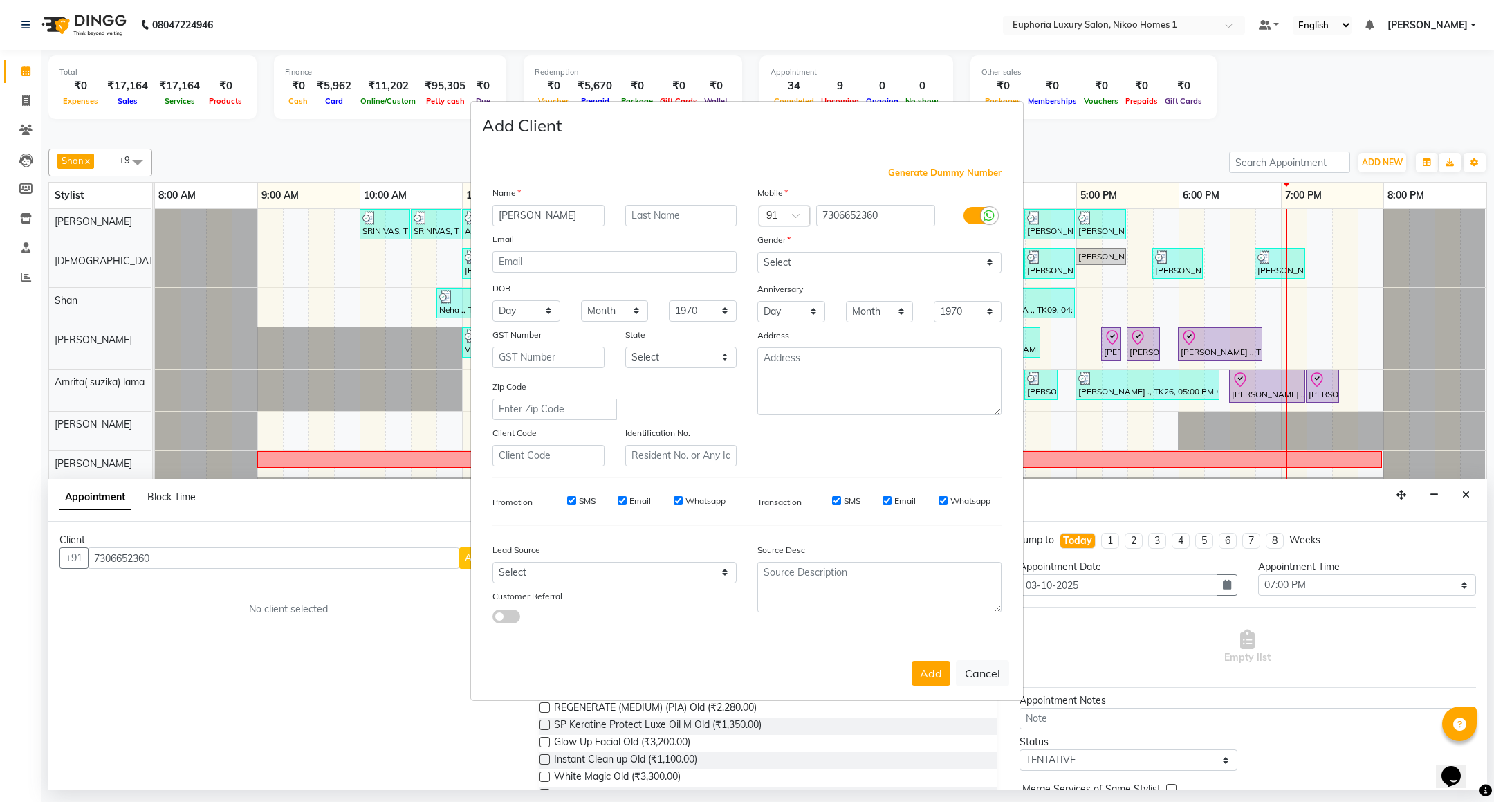
type input "[PERSON_NAME]"
click at [794, 268] on select "Select [DEMOGRAPHIC_DATA] [DEMOGRAPHIC_DATA] Other Prefer Not To Say" at bounding box center [880, 262] width 244 height 21
select select "[DEMOGRAPHIC_DATA]"
click at [758, 253] on select "Select [DEMOGRAPHIC_DATA] [DEMOGRAPHIC_DATA] Other Prefer Not To Say" at bounding box center [880, 262] width 244 height 21
click at [930, 667] on button "Add" at bounding box center [931, 673] width 39 height 25
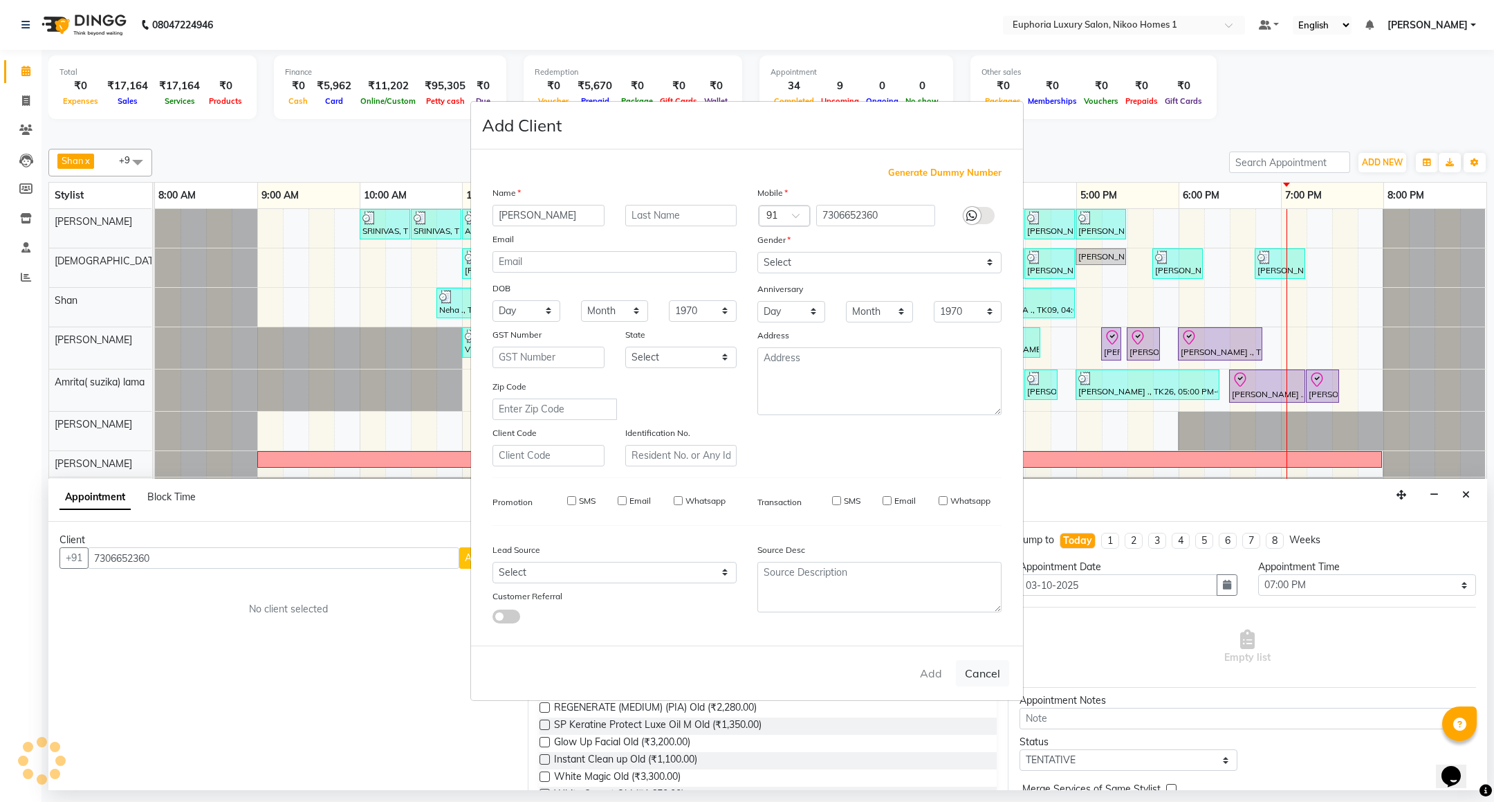
type input "73******60"
select select
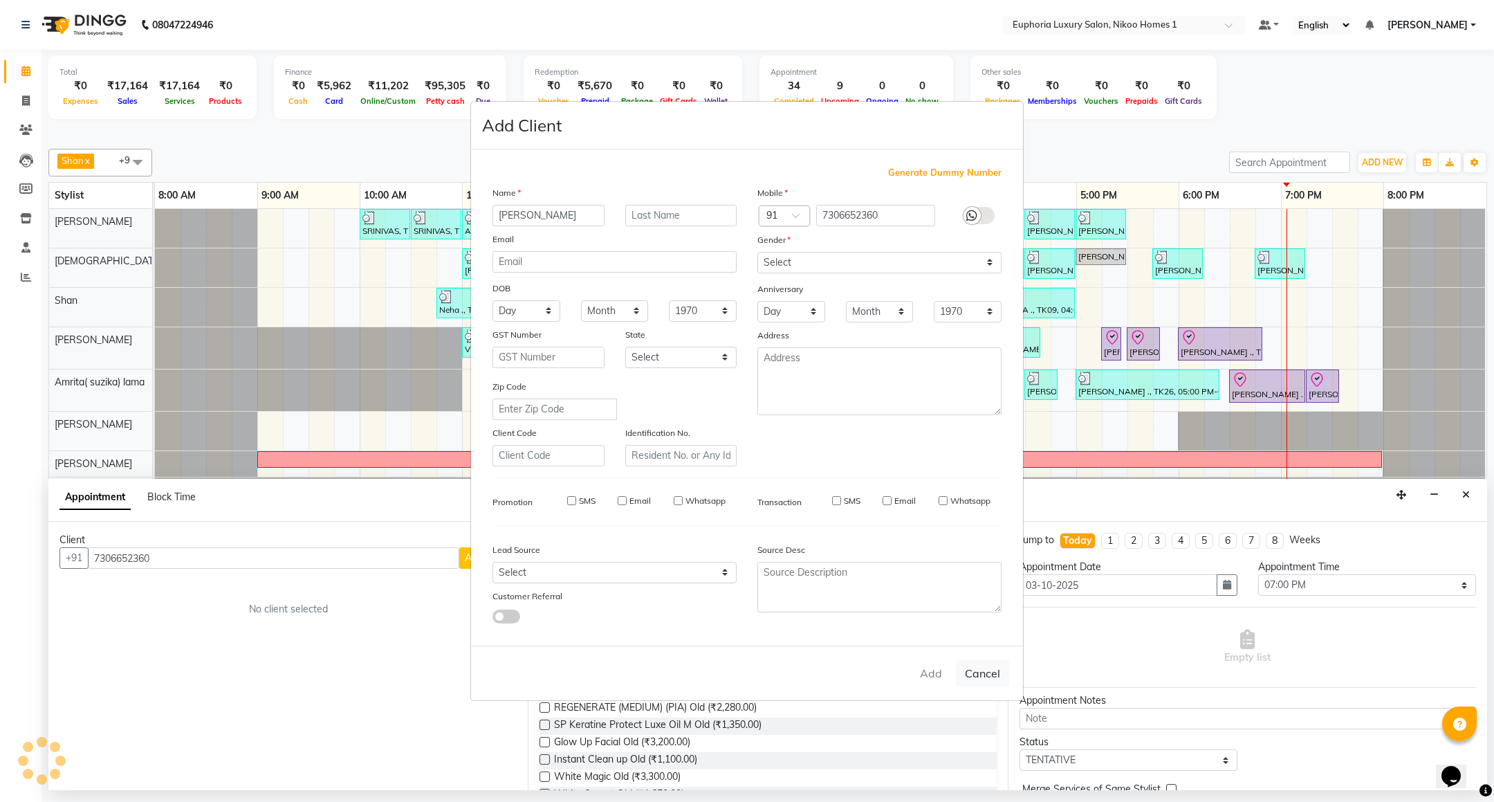
select select
checkbox input "false"
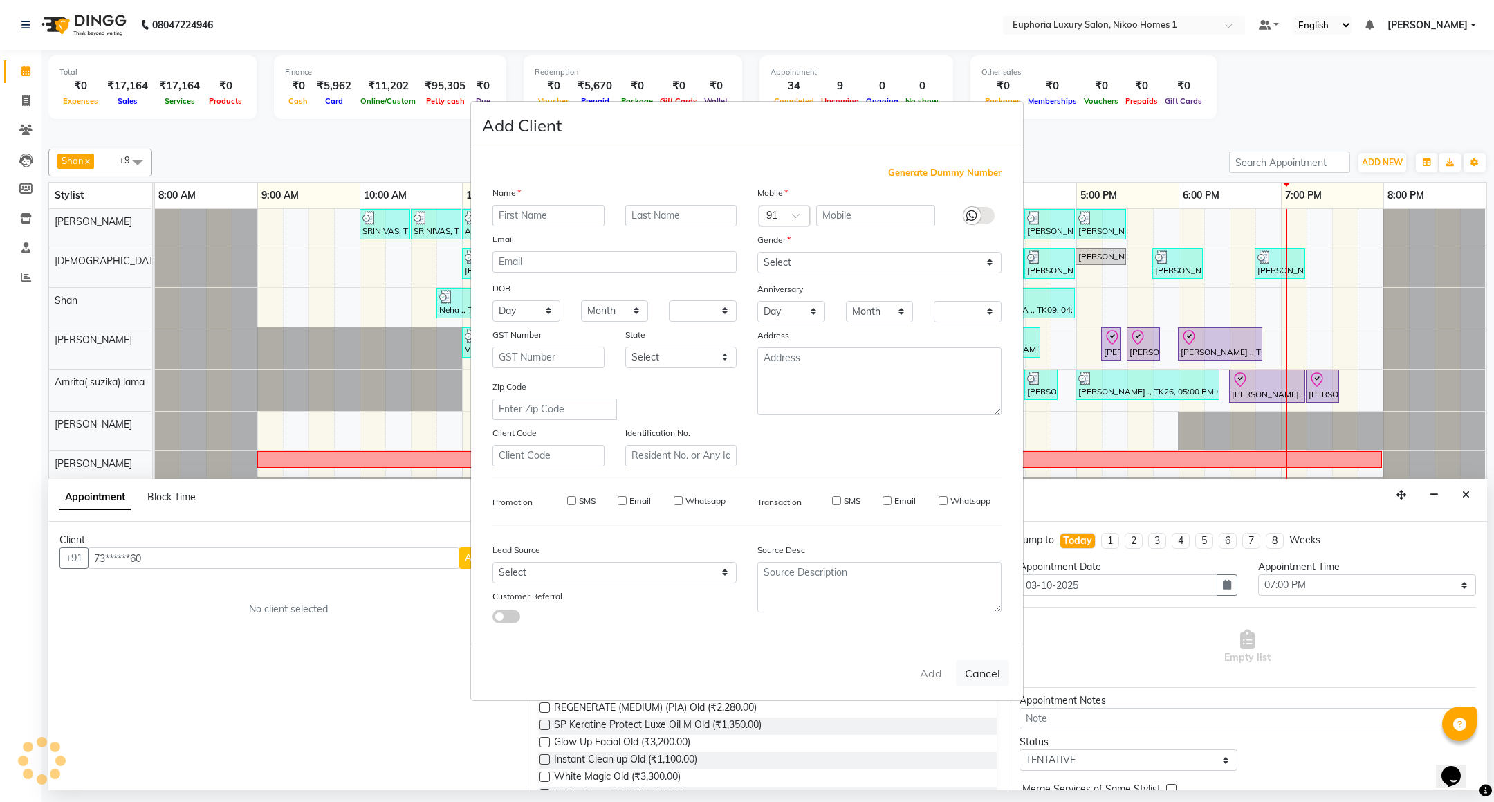
checkbox input "false"
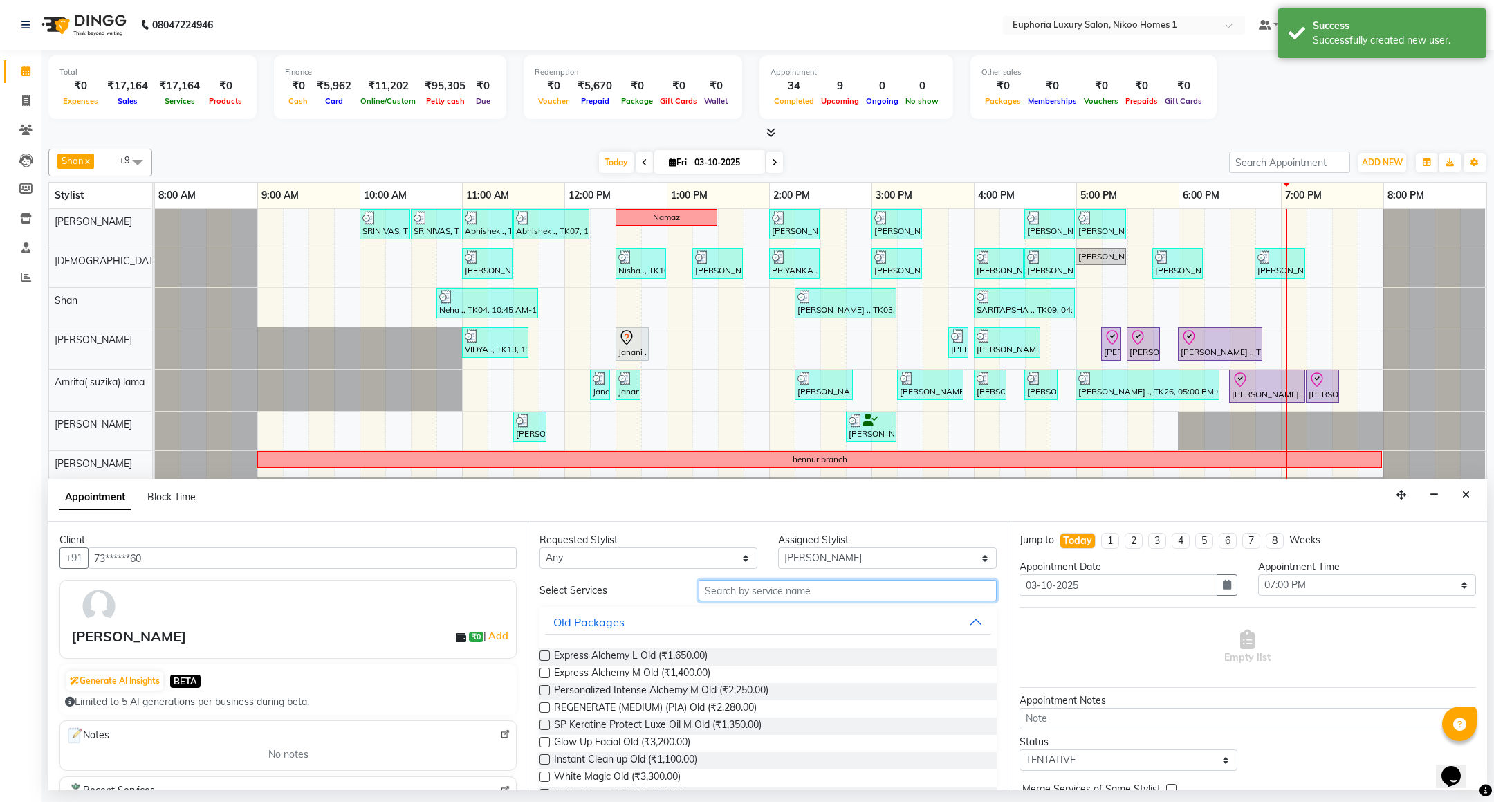
click at [756, 587] on input "text" at bounding box center [847, 590] width 297 height 21
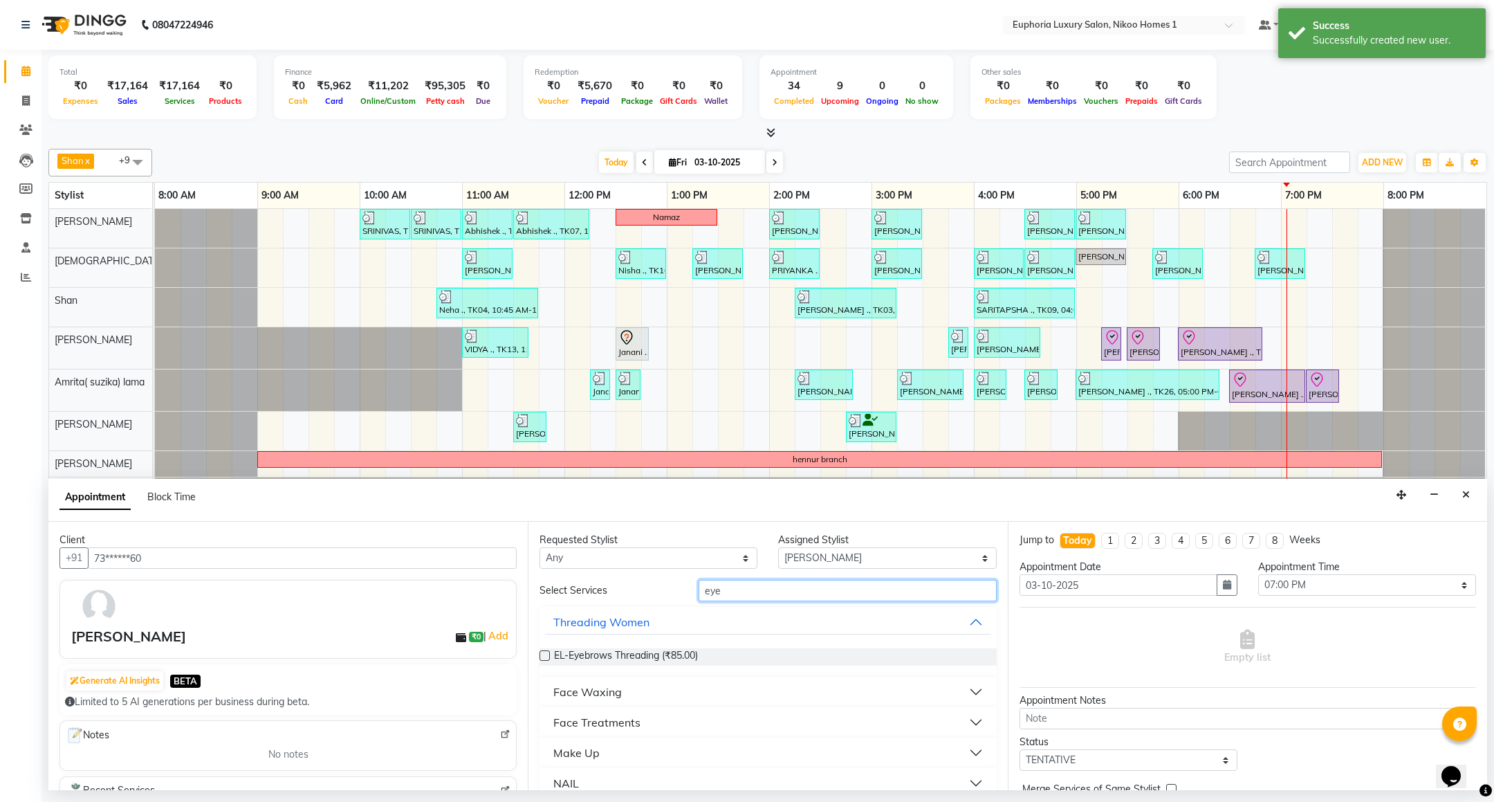
type input "eye"
click at [677, 648] on div "EL-Eyebrows Threading (₹85.00)" at bounding box center [768, 656] width 457 height 39
click at [677, 650] on span "EL-Eyebrows Threading (₹85.00)" at bounding box center [626, 656] width 144 height 17
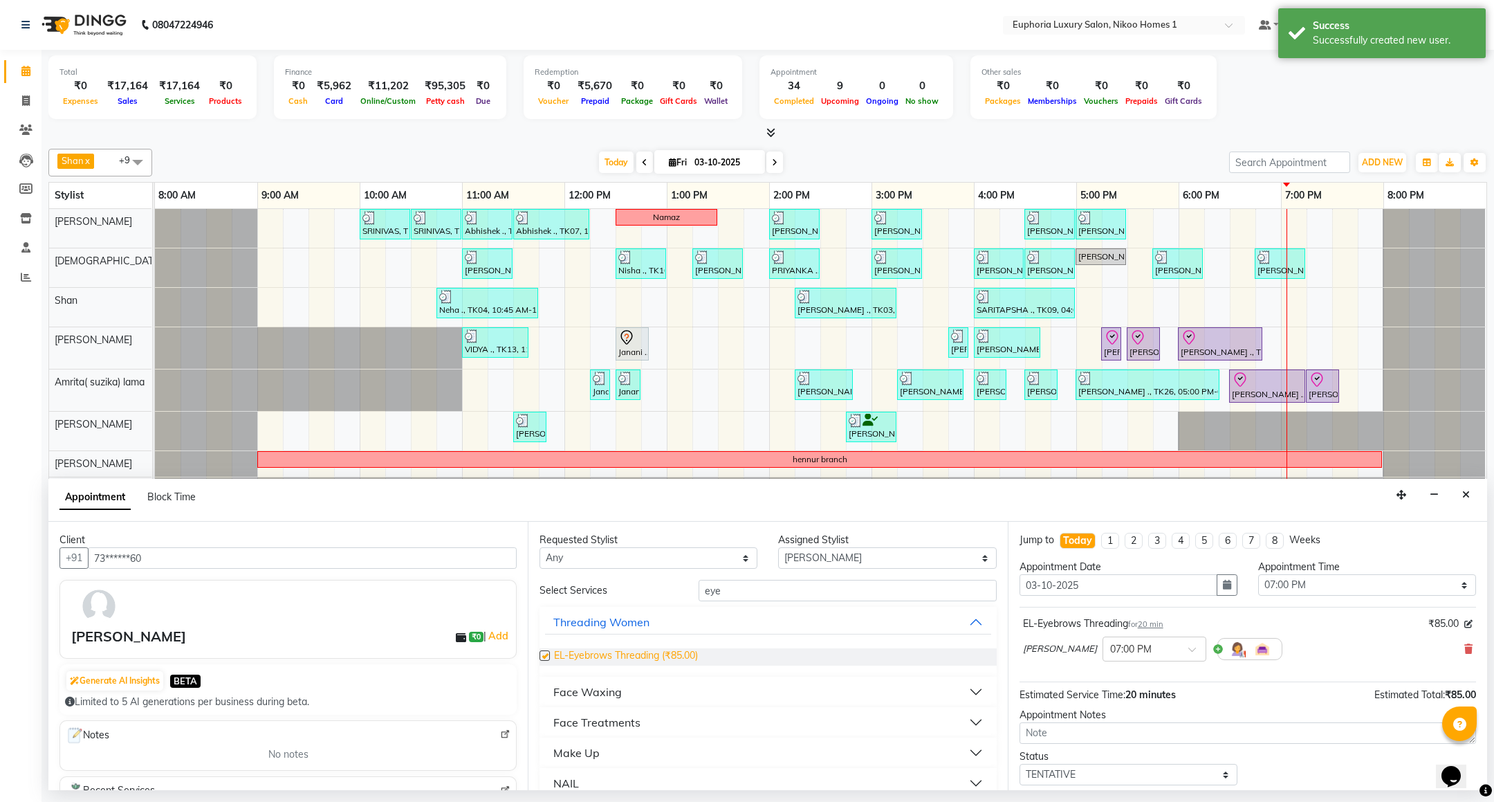
checkbox input "false"
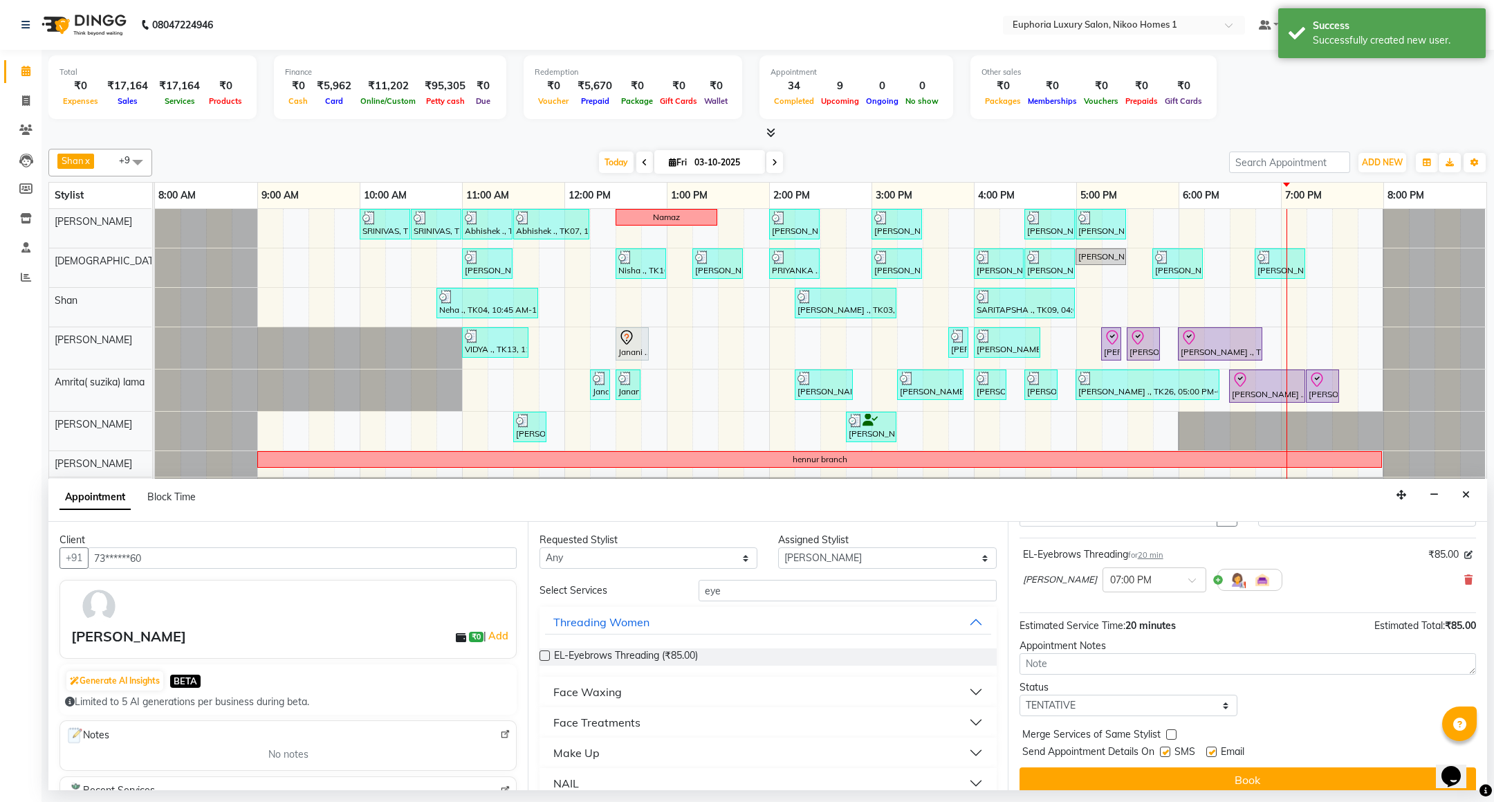
scroll to position [85, 0]
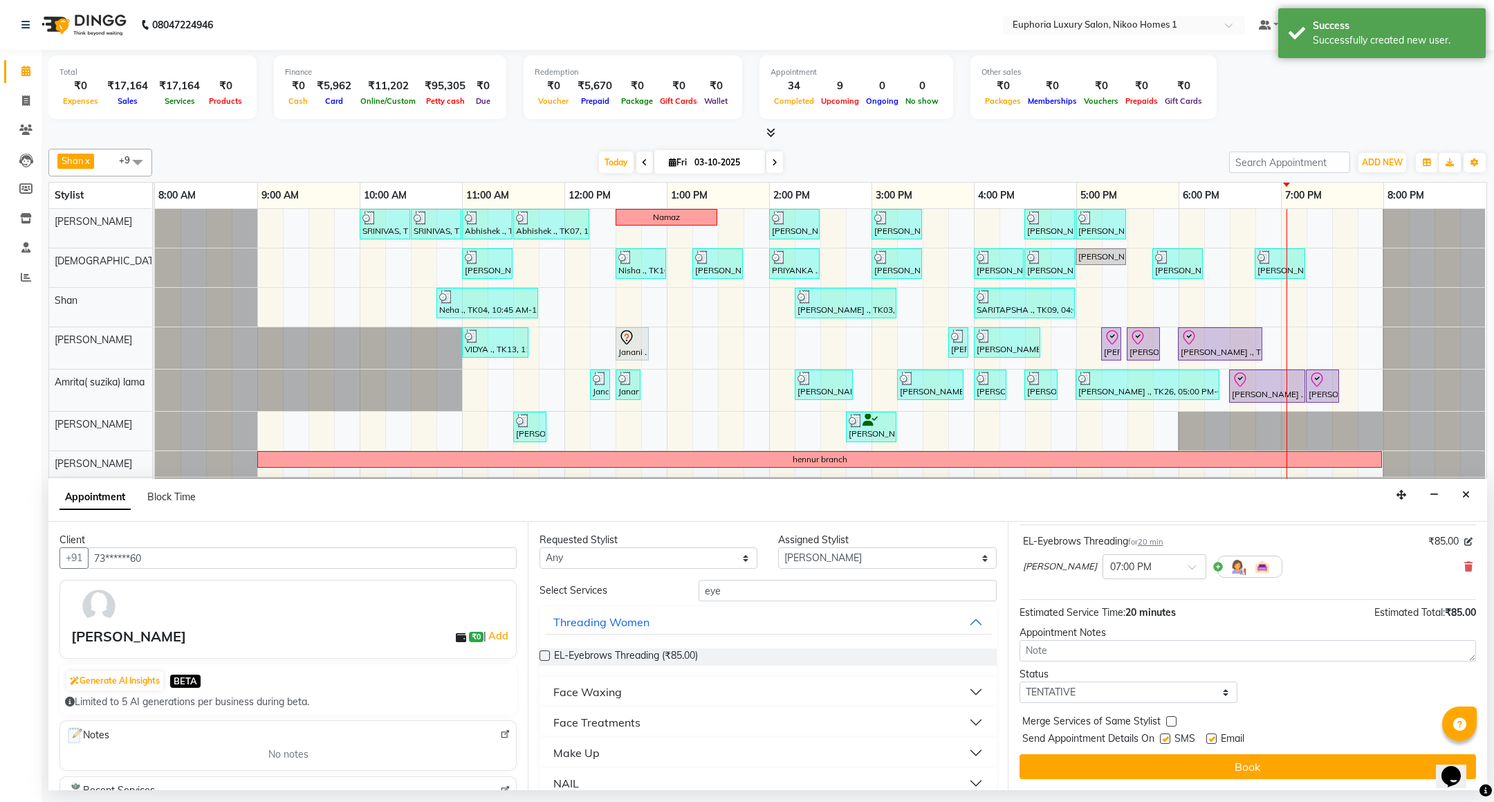
click at [1184, 767] on button "Book" at bounding box center [1248, 766] width 457 height 25
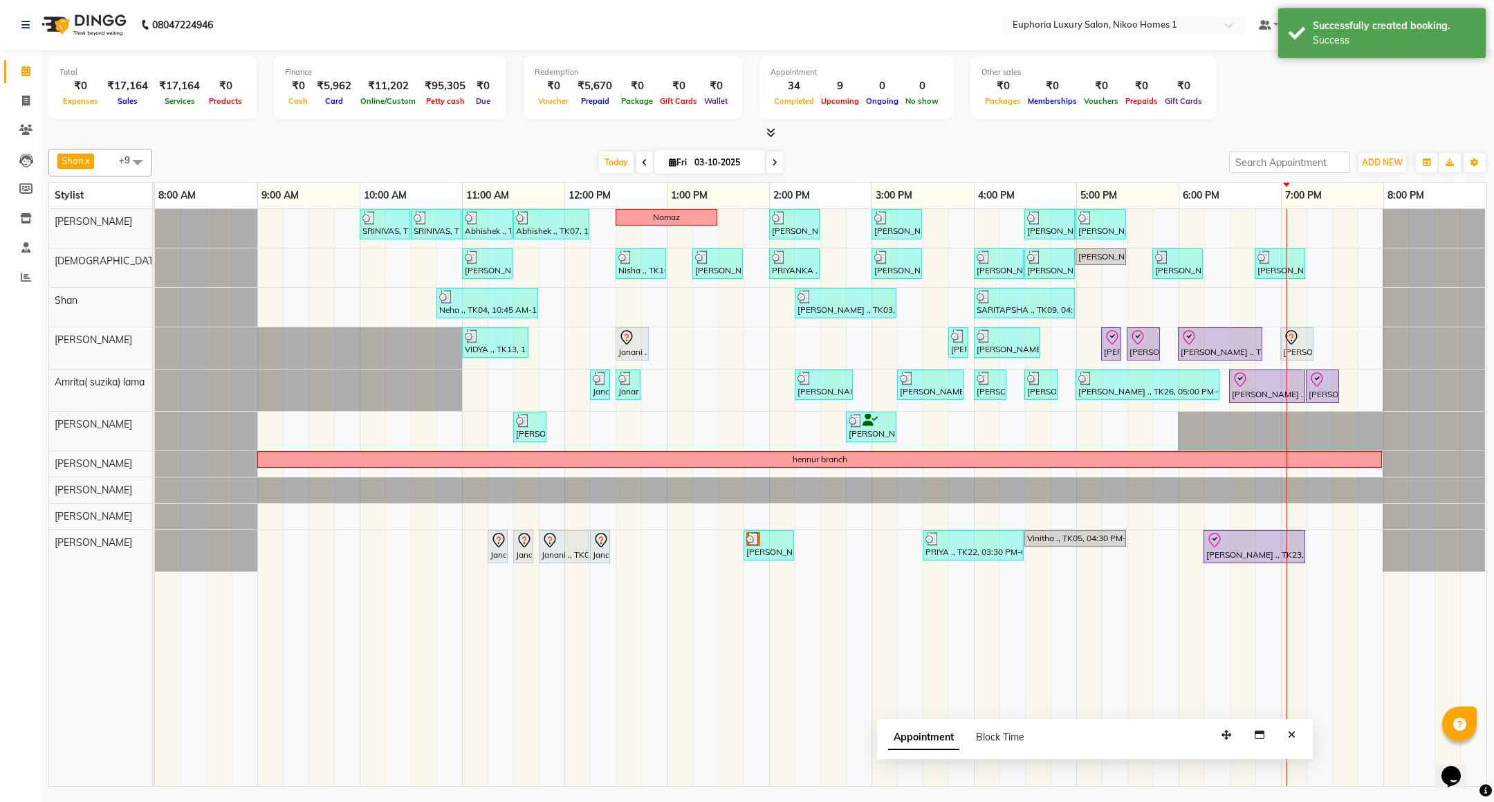
drag, startPoint x: 1400, startPoint y: 770, endPoint x: 1225, endPoint y: 739, distance: 177.1
click at [1225, 739] on icon "button" at bounding box center [1227, 735] width 10 height 10
click at [1288, 726] on button "Close" at bounding box center [1292, 734] width 20 height 21
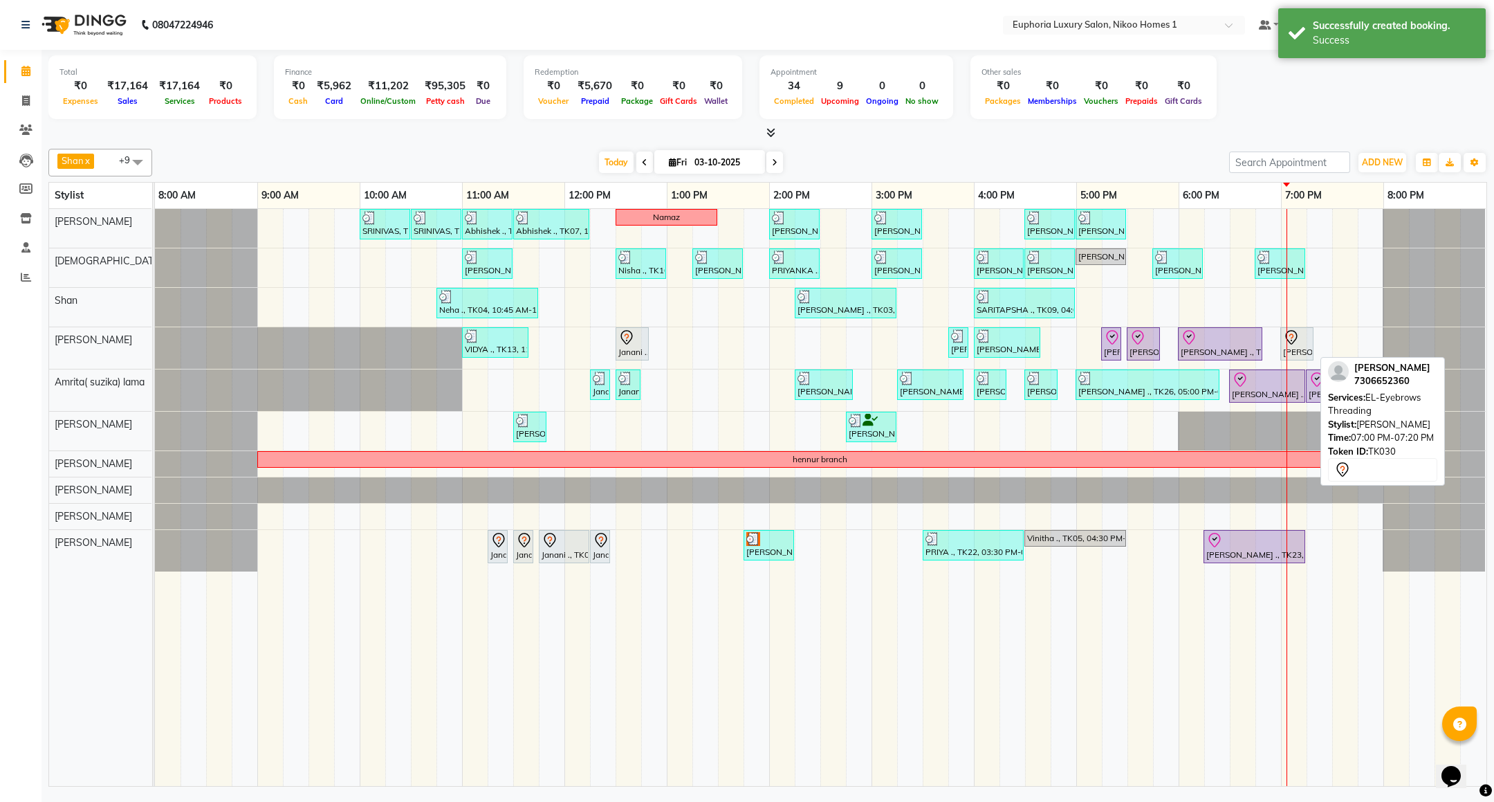
click at [1302, 339] on div at bounding box center [1297, 337] width 28 height 17
click at [1302, 346] on div at bounding box center [1297, 337] width 28 height 17
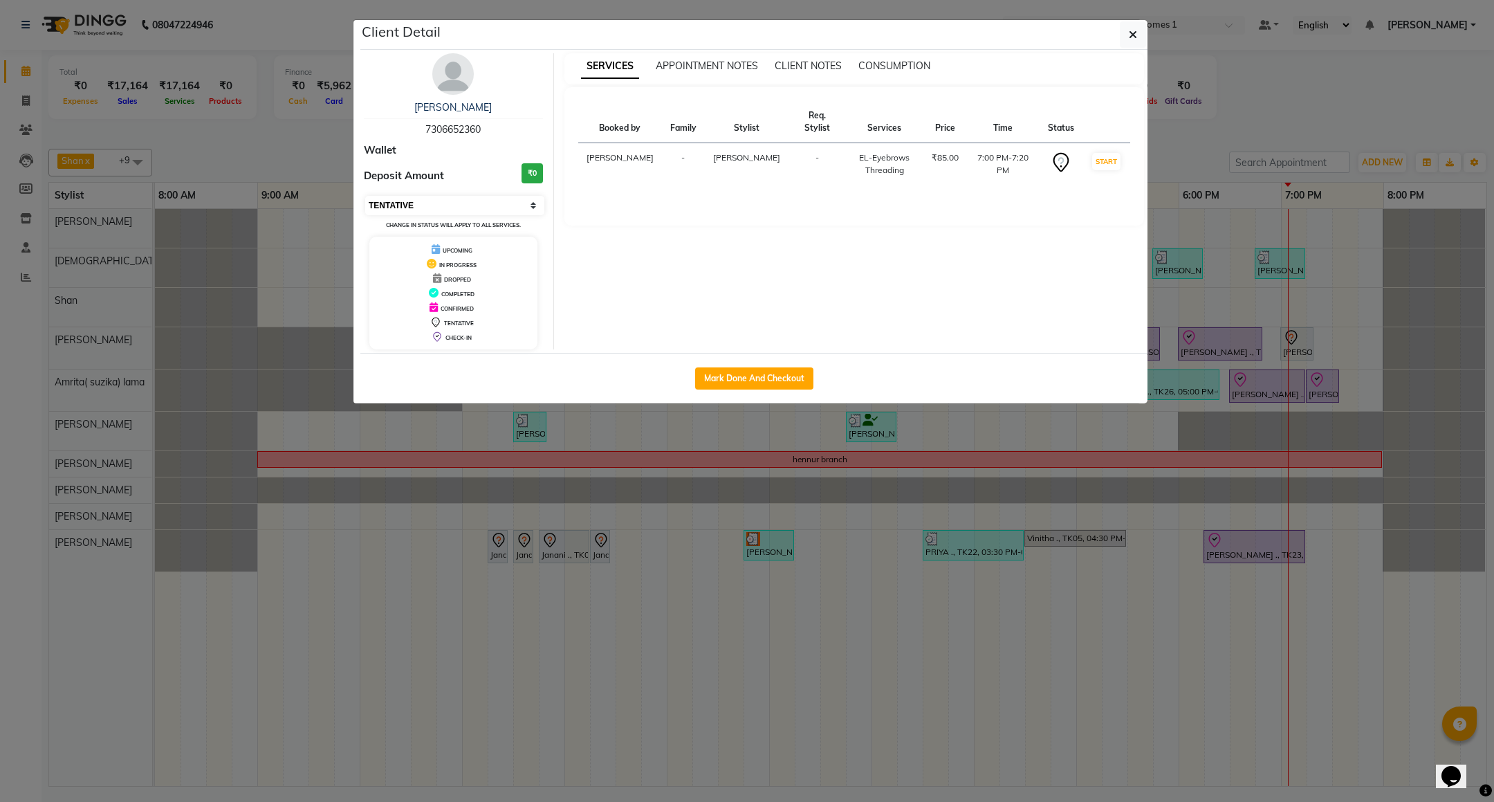
click at [418, 201] on select "Select IN SERVICE CONFIRMED TENTATIVE CHECK IN MARK DONE DROPPED UPCOMING" at bounding box center [454, 205] width 179 height 19
select select "8"
click at [365, 196] on select "Select IN SERVICE CONFIRMED TENTATIVE CHECK IN MARK DONE DROPPED UPCOMING" at bounding box center [454, 205] width 179 height 19
click at [1130, 39] on icon "button" at bounding box center [1133, 34] width 8 height 11
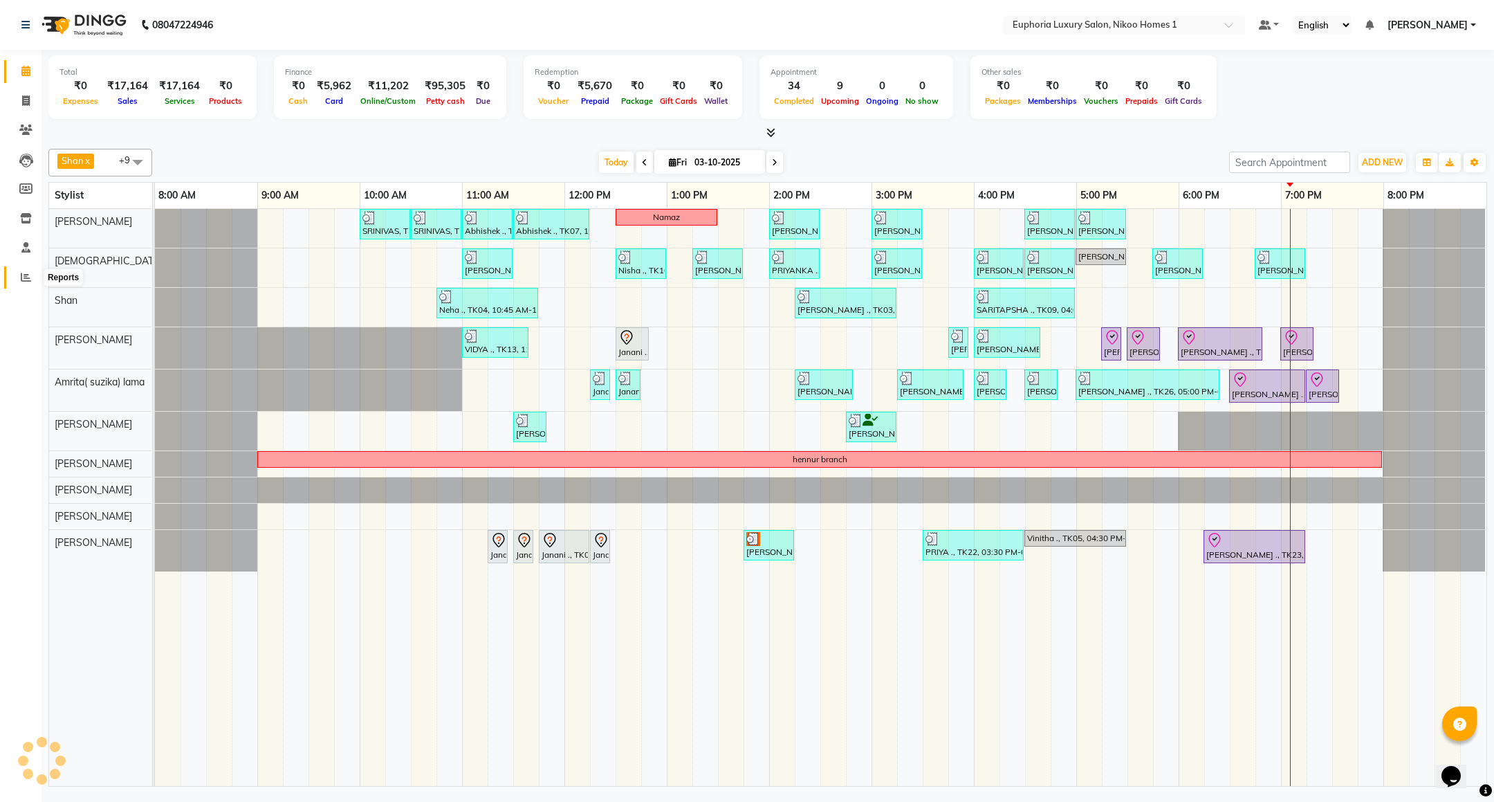
click at [30, 276] on icon at bounding box center [26, 277] width 10 height 10
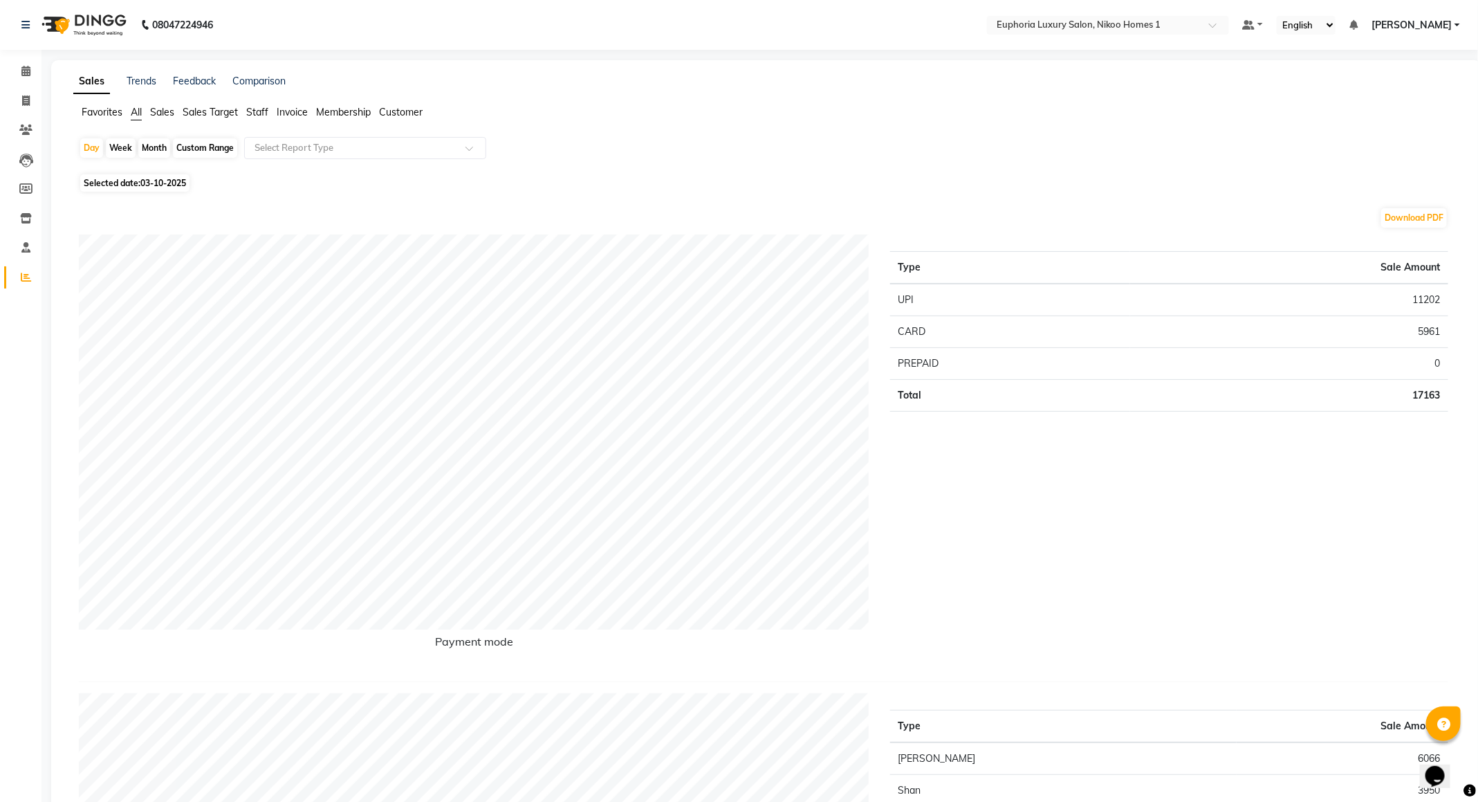
click at [181, 152] on div "Custom Range" at bounding box center [205, 147] width 64 height 19
select select "10"
select select "2025"
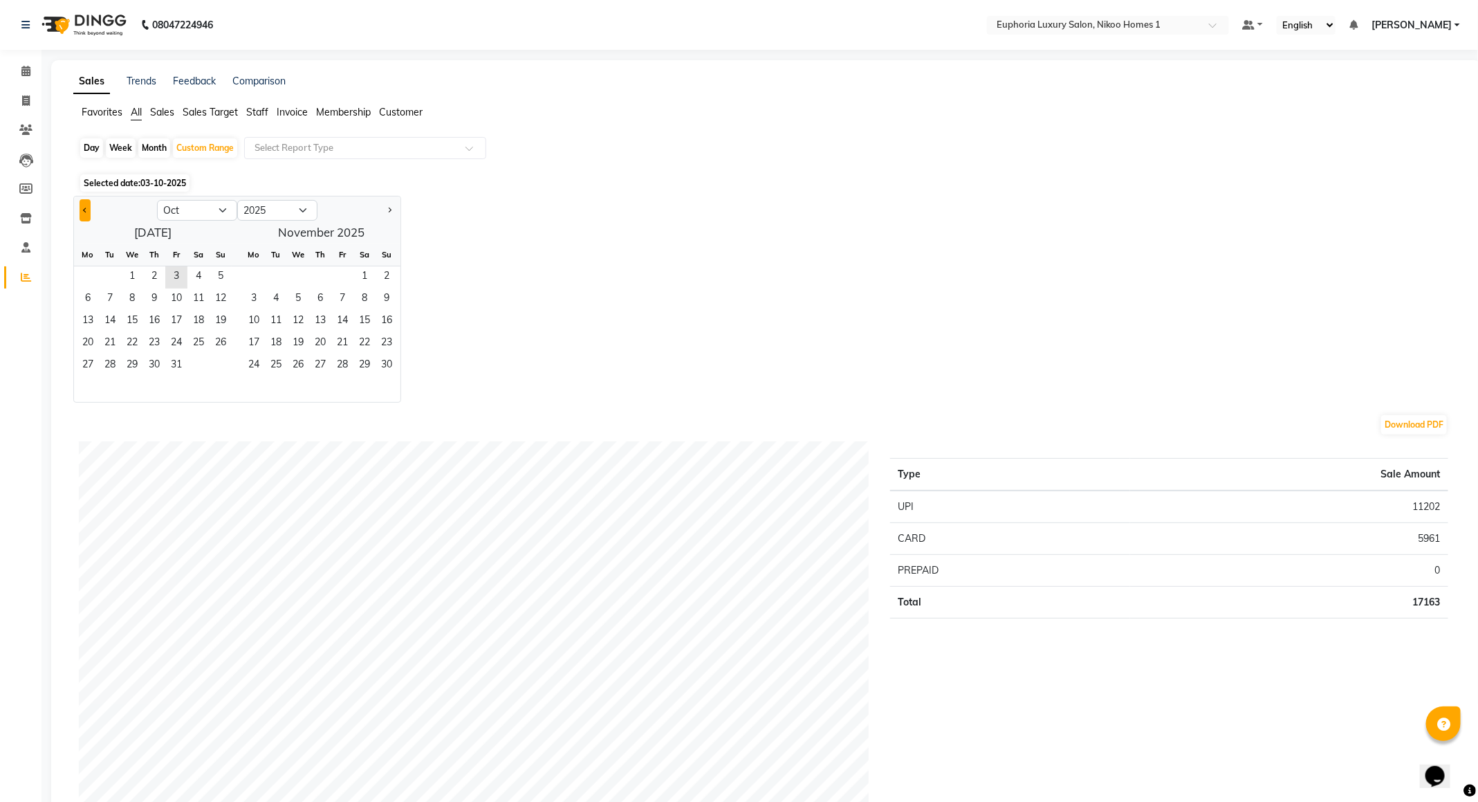
click at [89, 208] on button "Previous month" at bounding box center [85, 210] width 11 height 22
select select "9"
click at [90, 359] on span "29" at bounding box center [88, 366] width 22 height 22
click at [177, 270] on span "5" at bounding box center [176, 277] width 22 height 22
click at [85, 365] on span "29" at bounding box center [88, 366] width 22 height 22
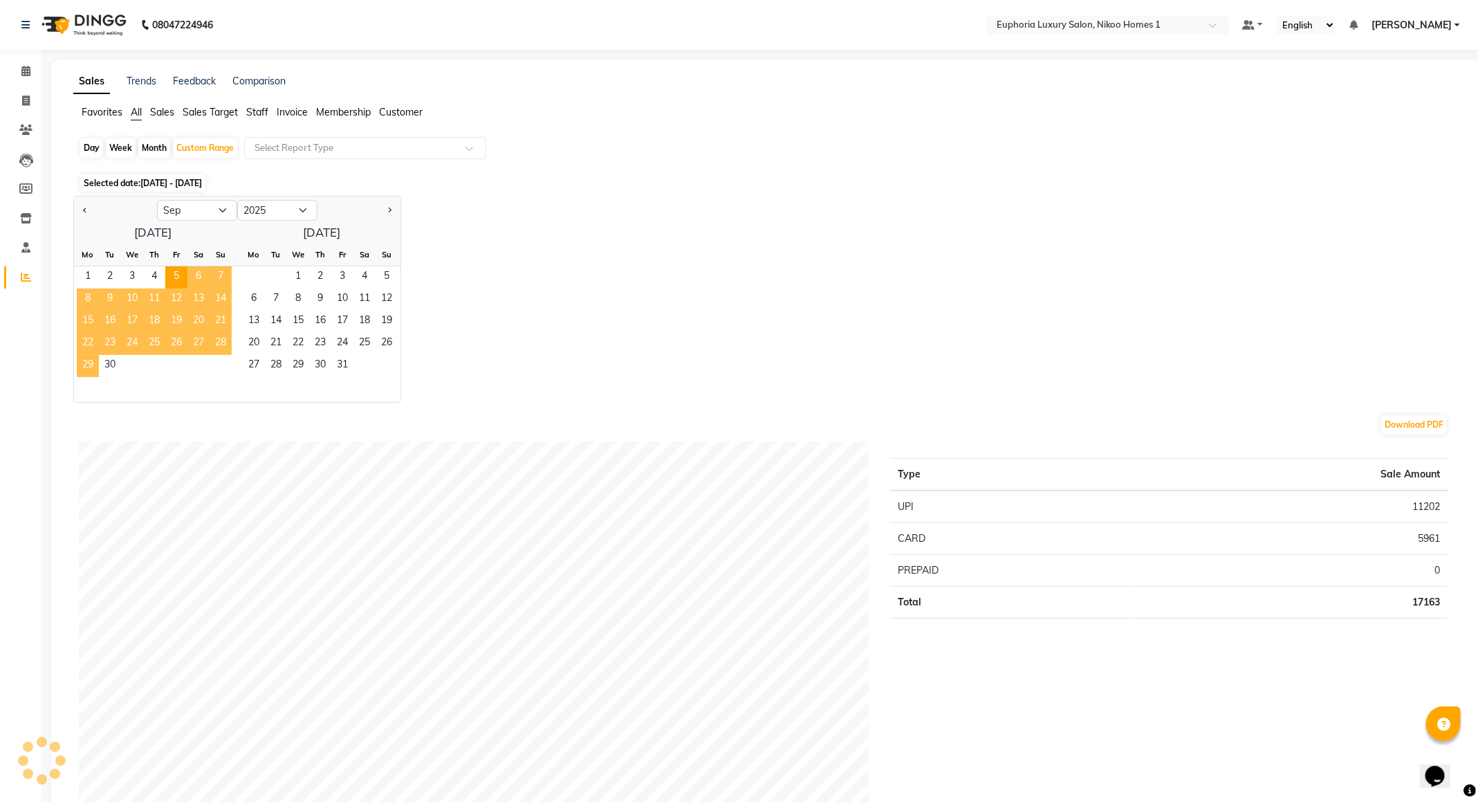
click at [90, 364] on span "29" at bounding box center [88, 366] width 22 height 22
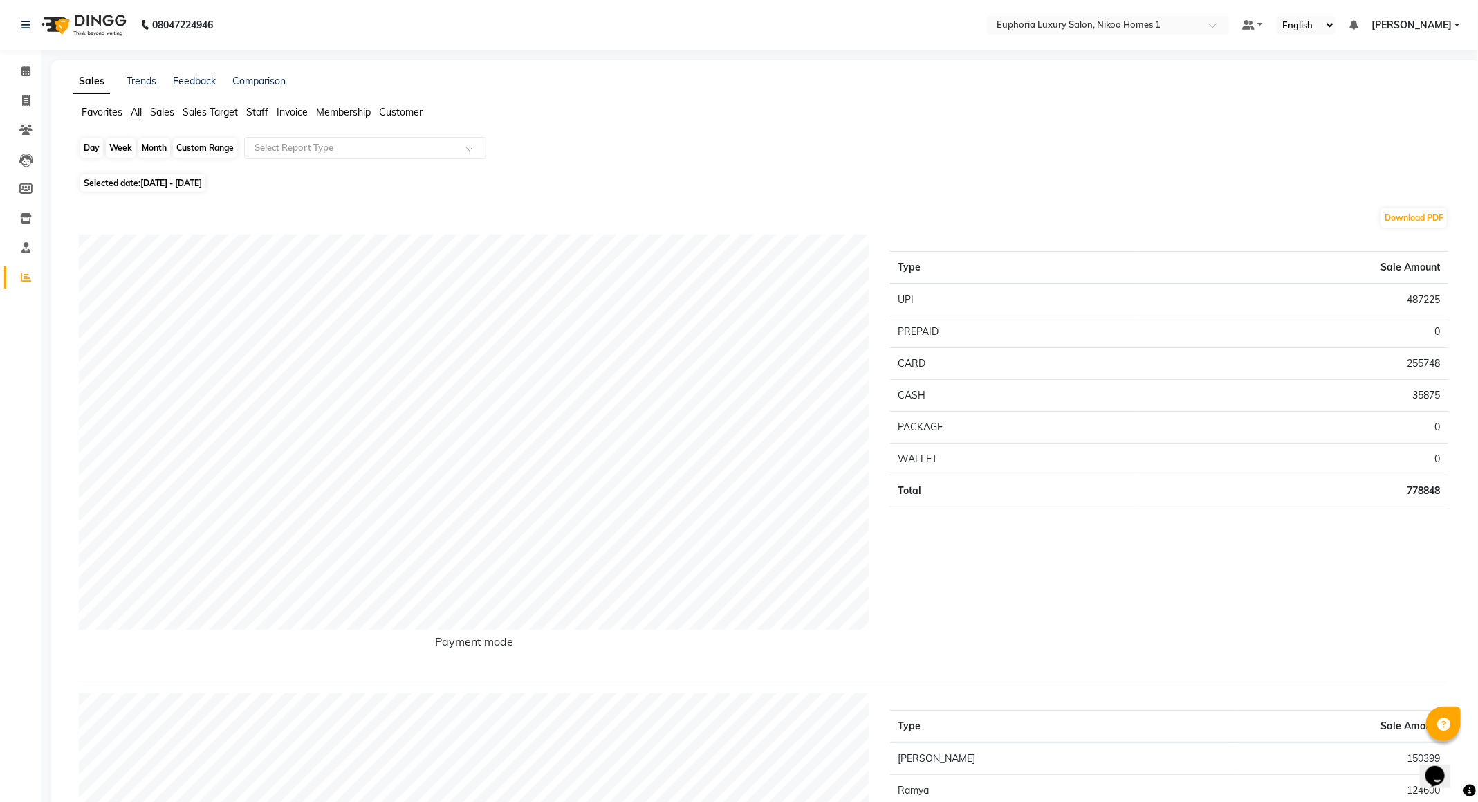
click at [214, 147] on div "Custom Range" at bounding box center [205, 147] width 64 height 19
select select "9"
select select "2025"
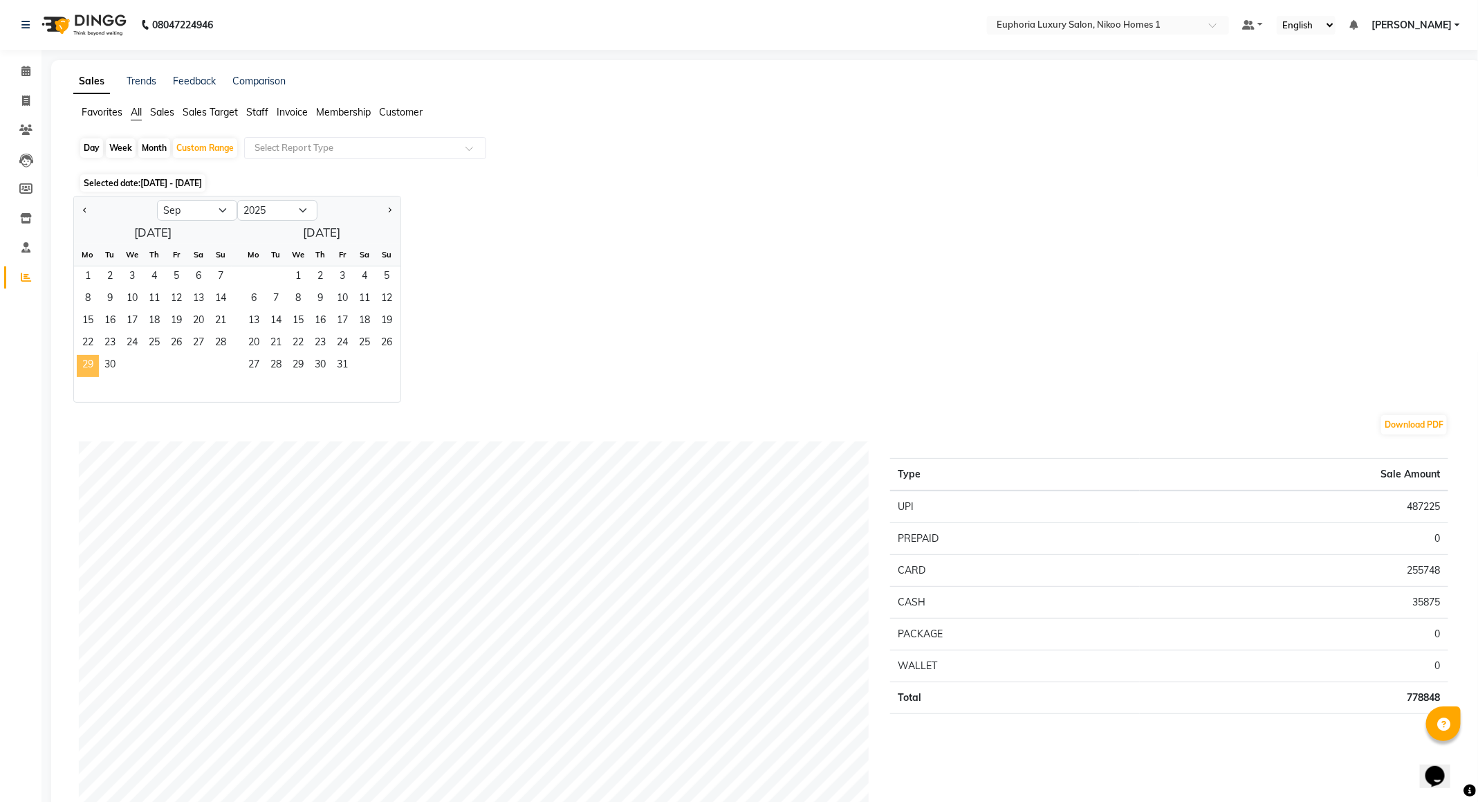
click at [84, 361] on span "29" at bounding box center [88, 366] width 22 height 22
click at [345, 273] on span "3" at bounding box center [342, 277] width 22 height 22
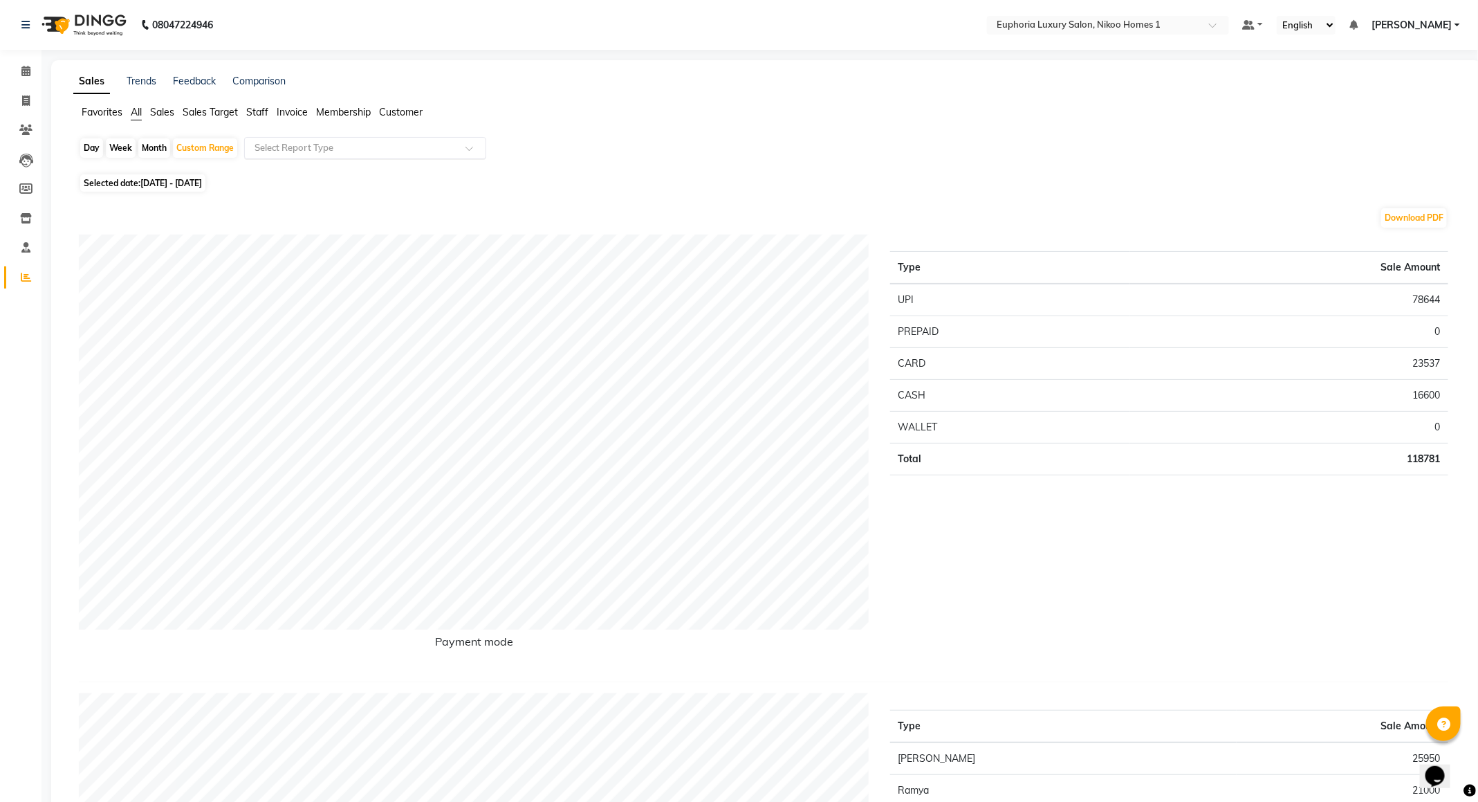
click at [320, 154] on input "text" at bounding box center [351, 148] width 199 height 14
click at [304, 173] on div "Daily Sales" at bounding box center [365, 173] width 241 height 28
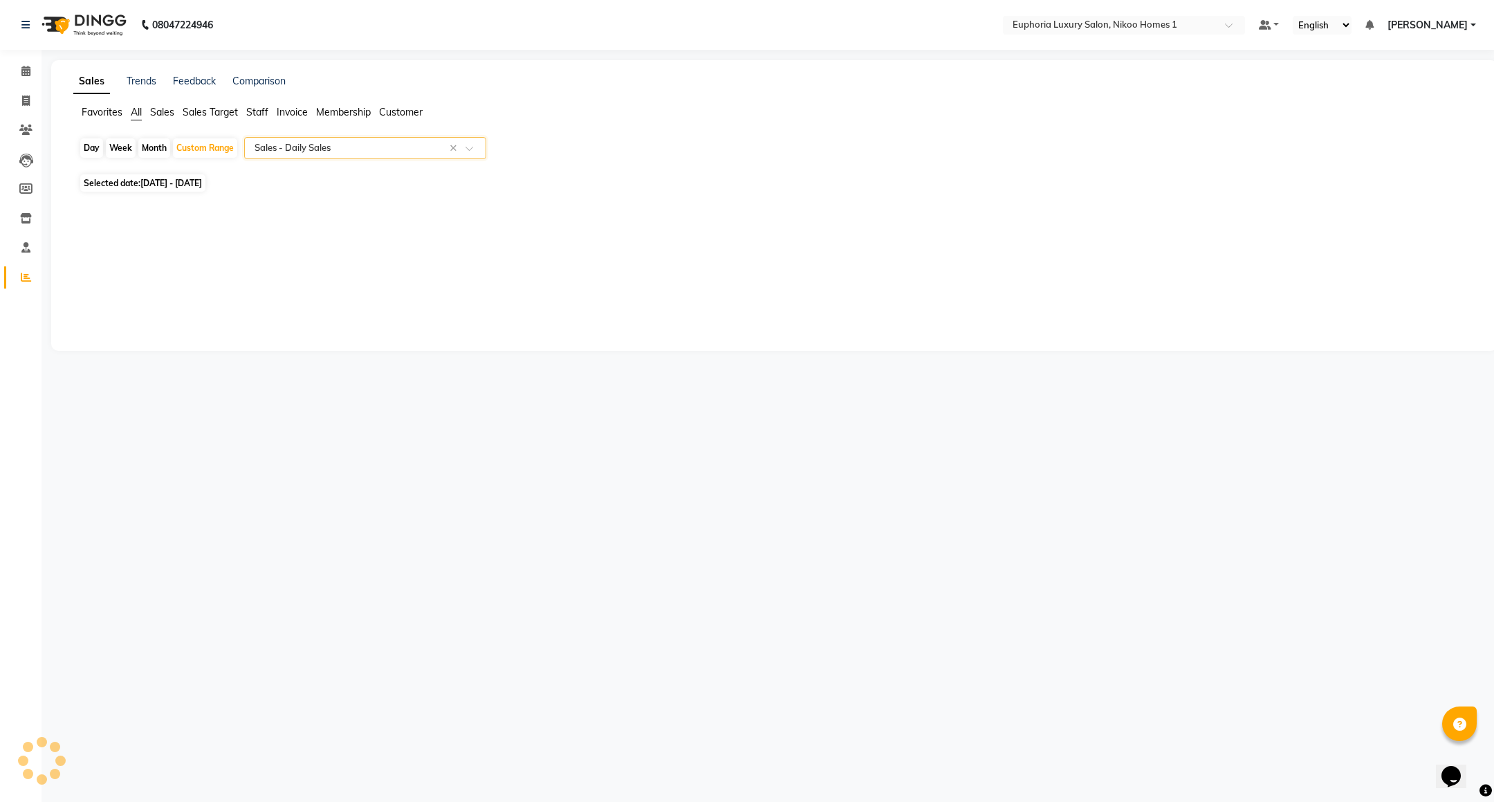
select select "full_report"
select select "csv"
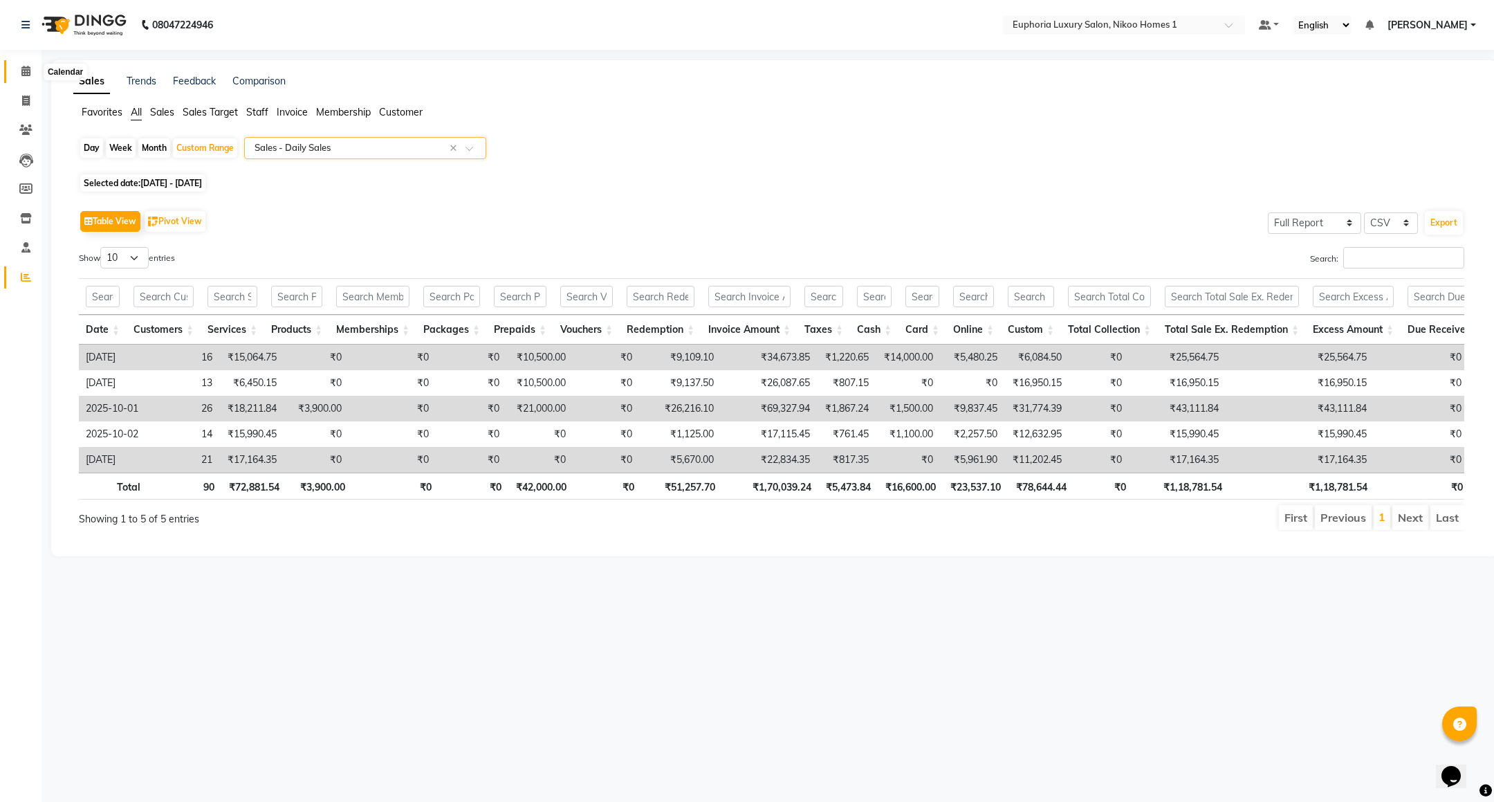
click at [26, 73] on icon at bounding box center [25, 71] width 9 height 10
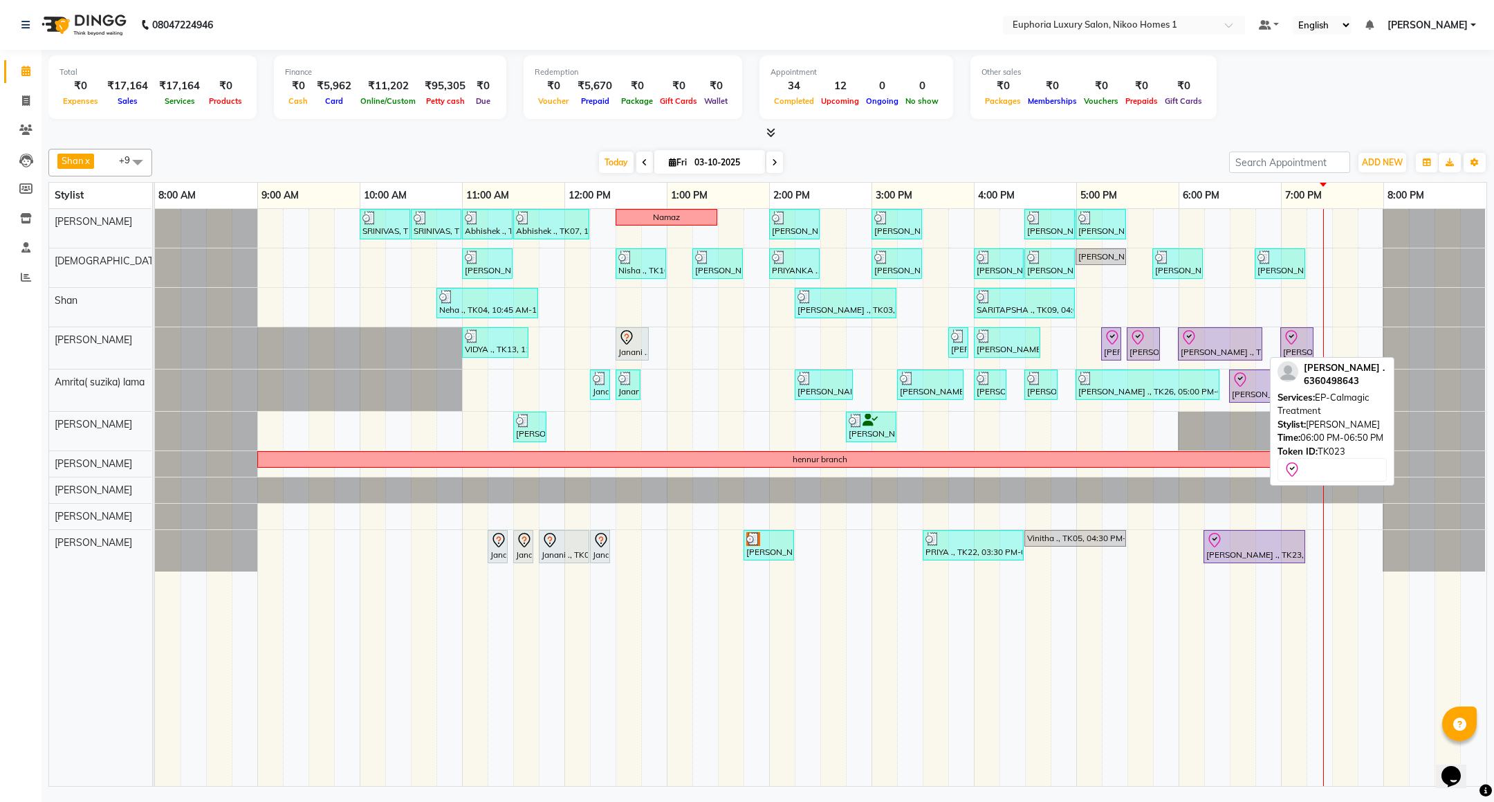
click at [1233, 345] on div at bounding box center [1220, 337] width 79 height 17
select select "8"
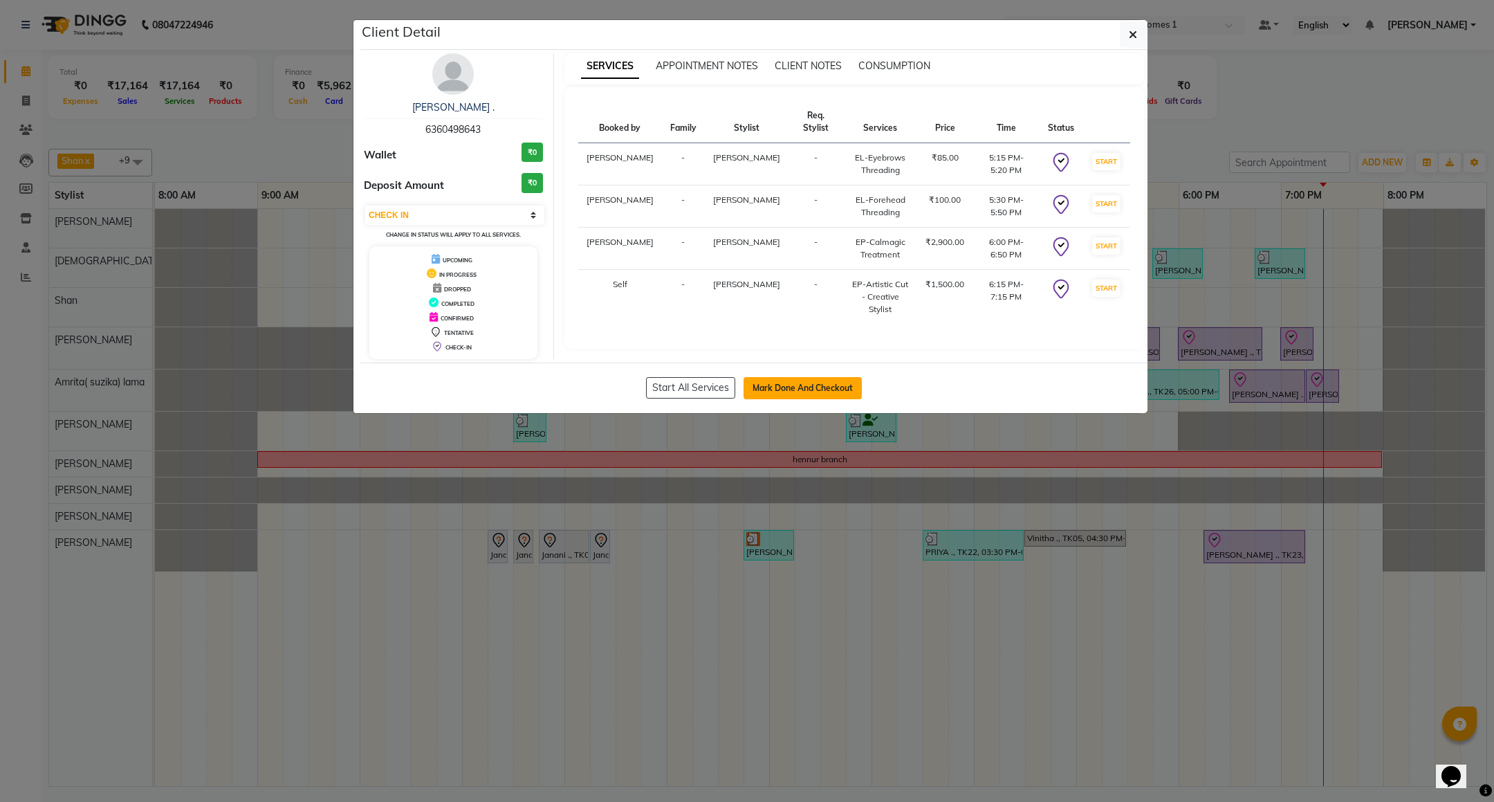
click at [826, 381] on button "Mark Done And Checkout" at bounding box center [803, 388] width 118 height 22
select select "7987"
select select "service"
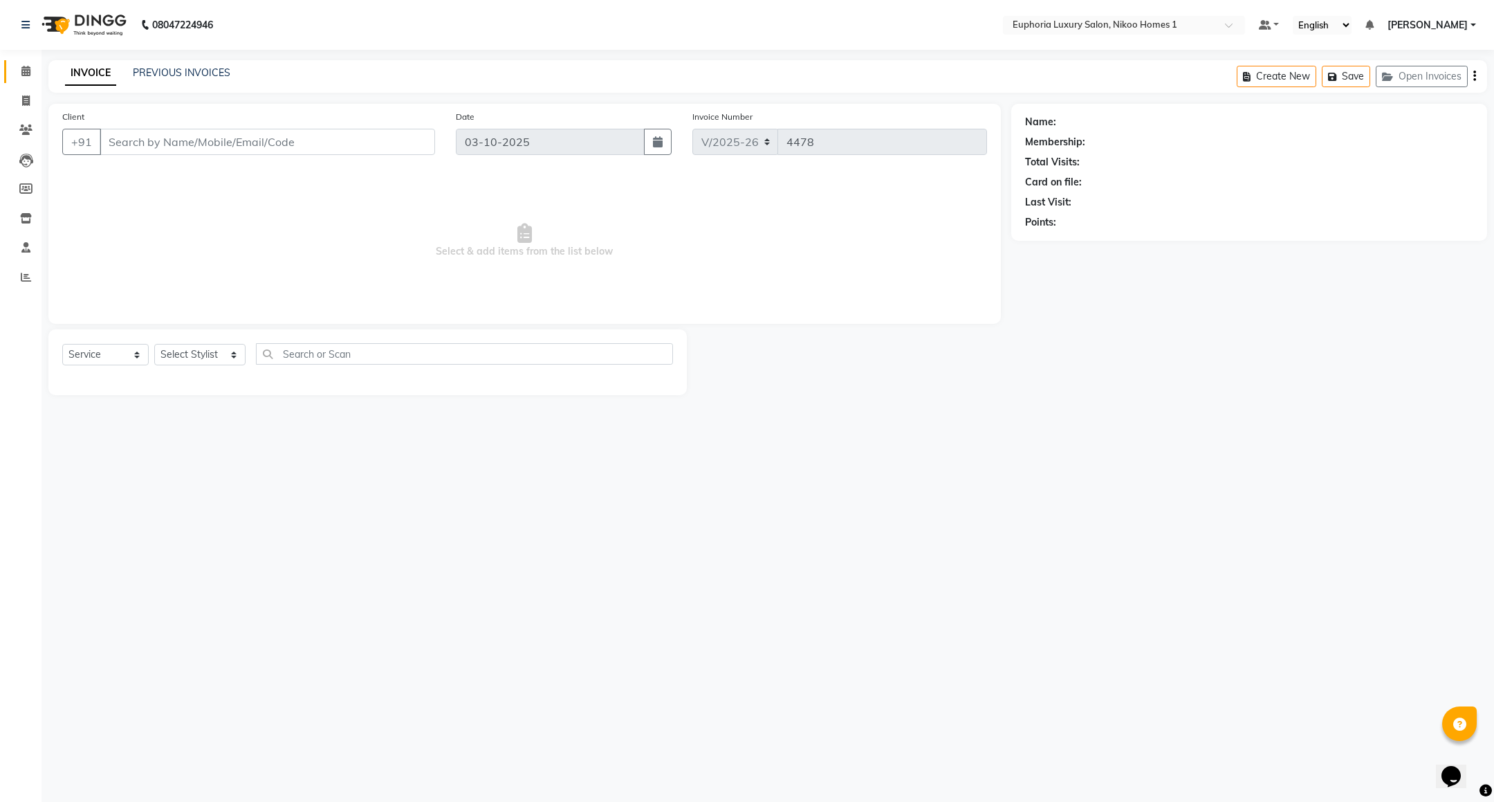
type input "63******43"
select select "81452"
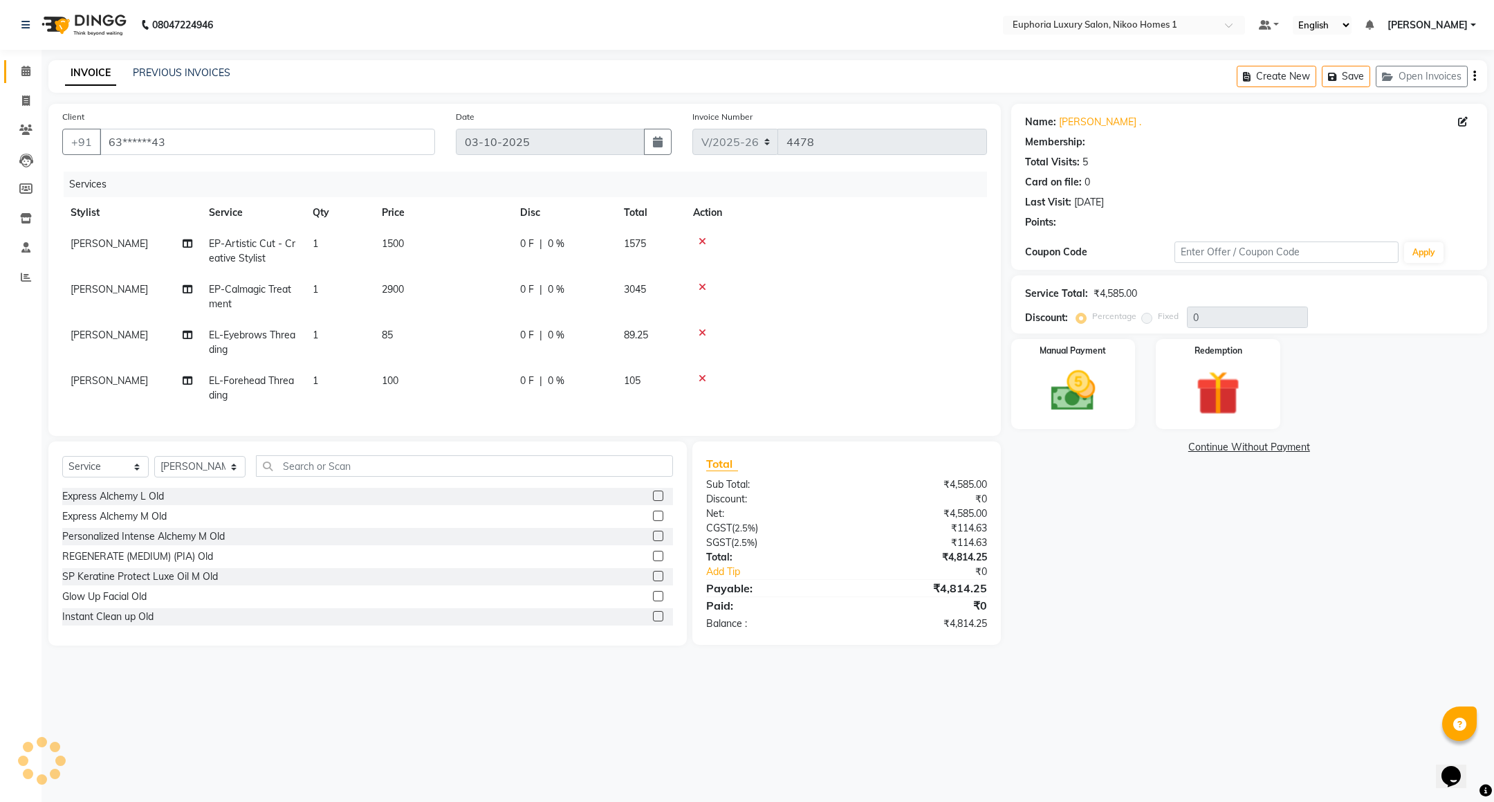
select select "1: Object"
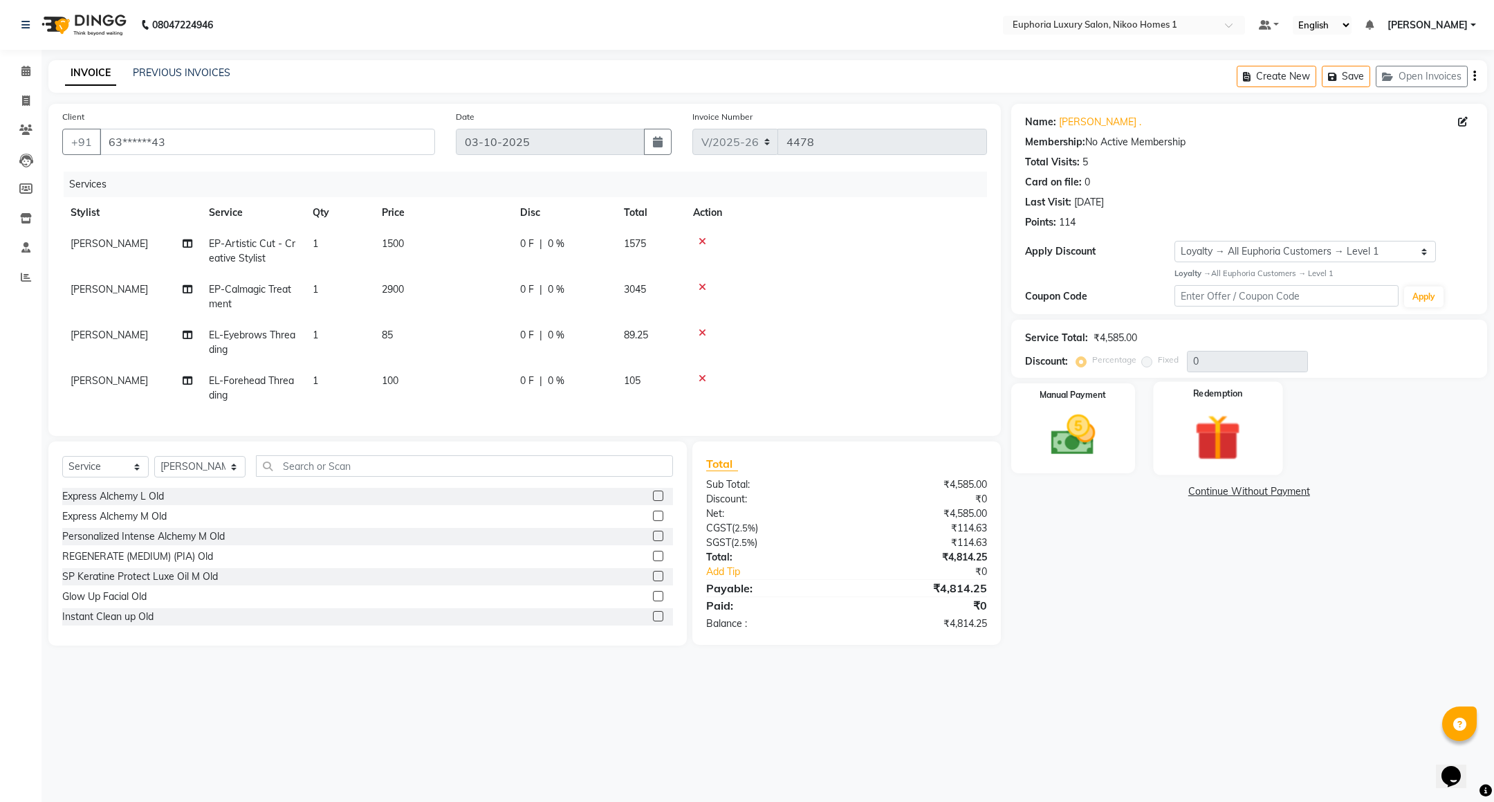
click at [1179, 424] on div "Redemption" at bounding box center [1218, 427] width 129 height 93
click at [1100, 430] on img at bounding box center [1073, 435] width 75 height 53
click at [1119, 498] on span "UPI" at bounding box center [1122, 492] width 21 height 16
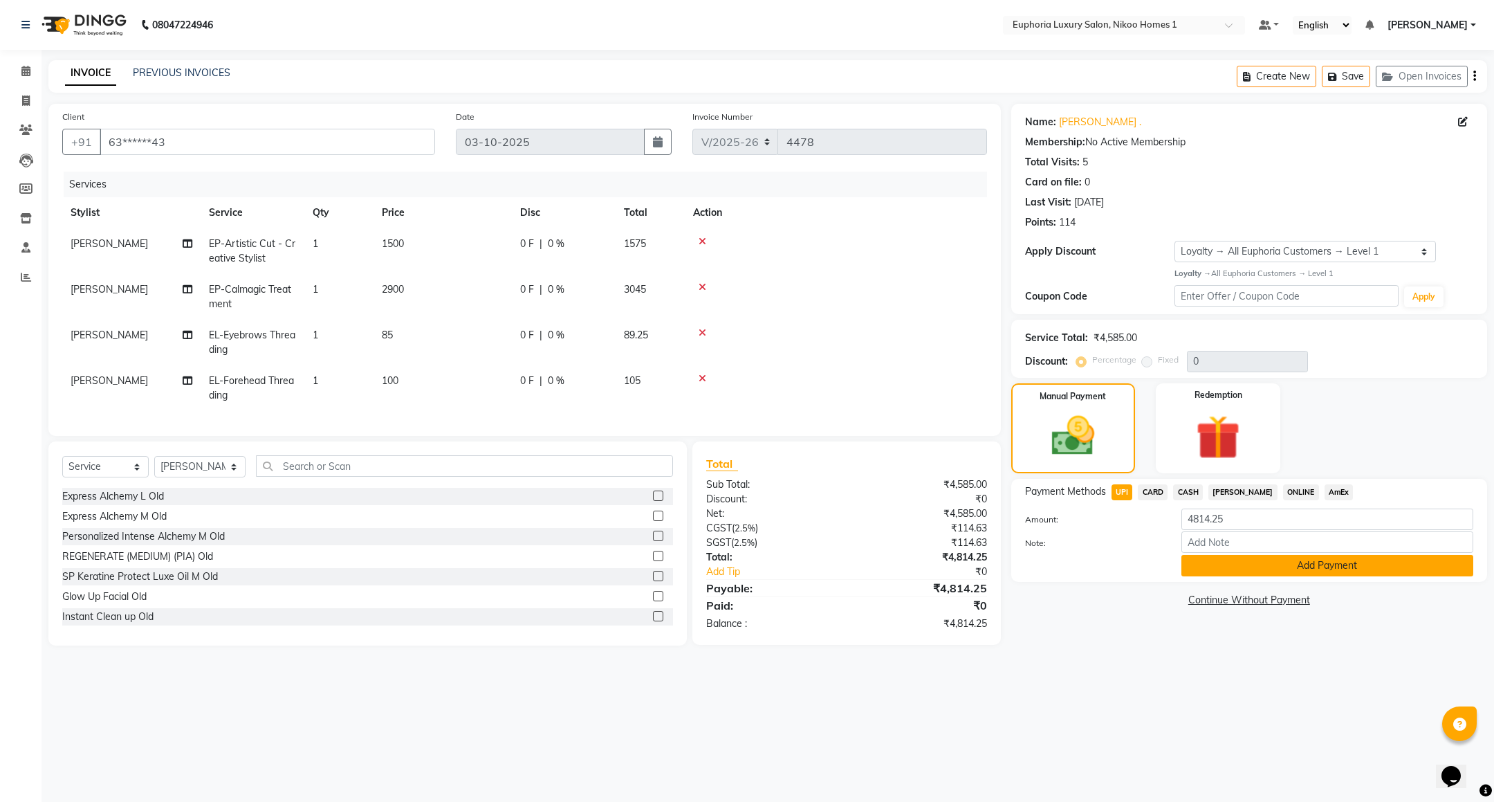
click at [1200, 565] on button "Add Payment" at bounding box center [1328, 565] width 292 height 21
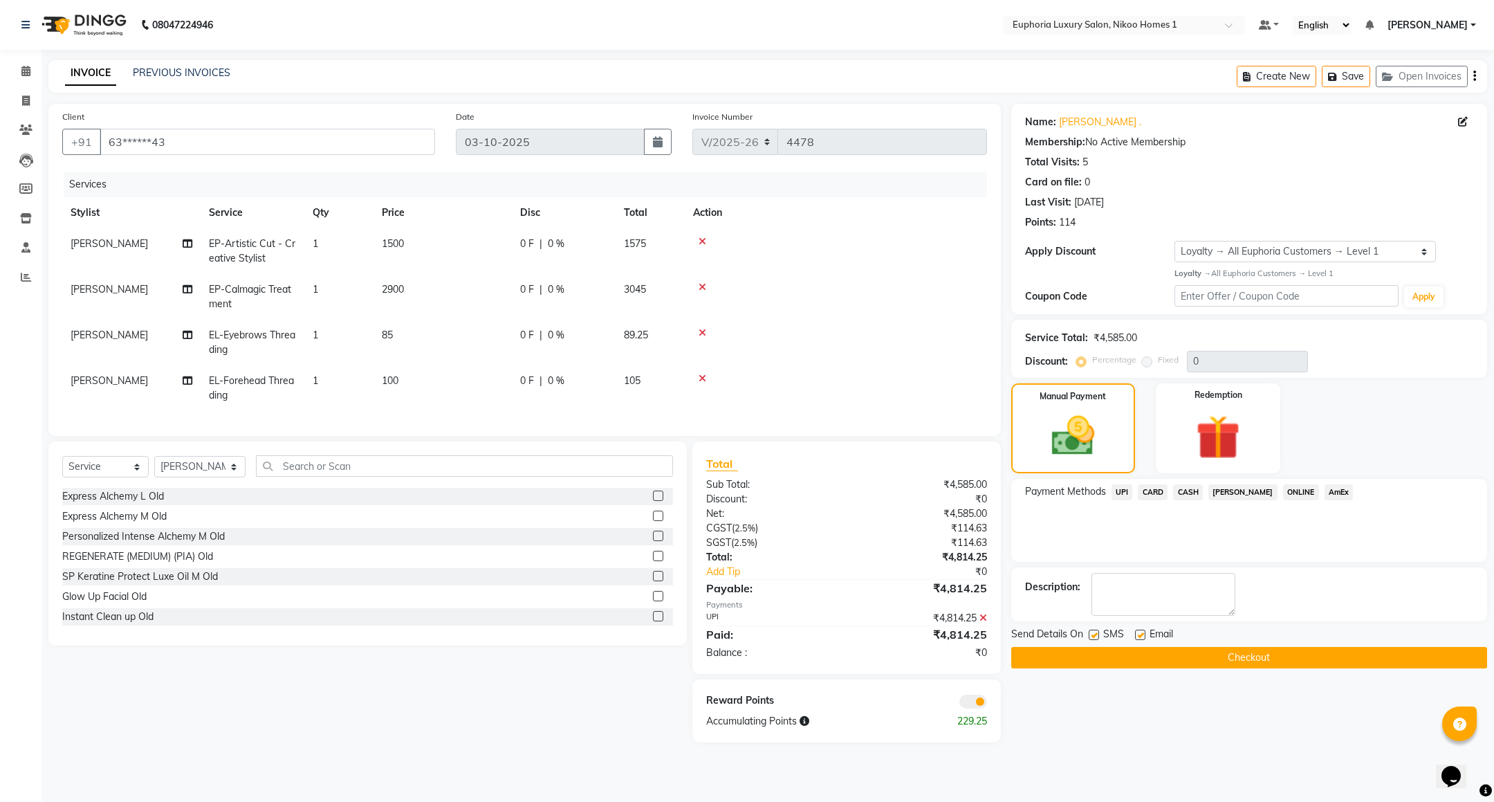
click at [1235, 658] on button "Checkout" at bounding box center [1249, 657] width 476 height 21
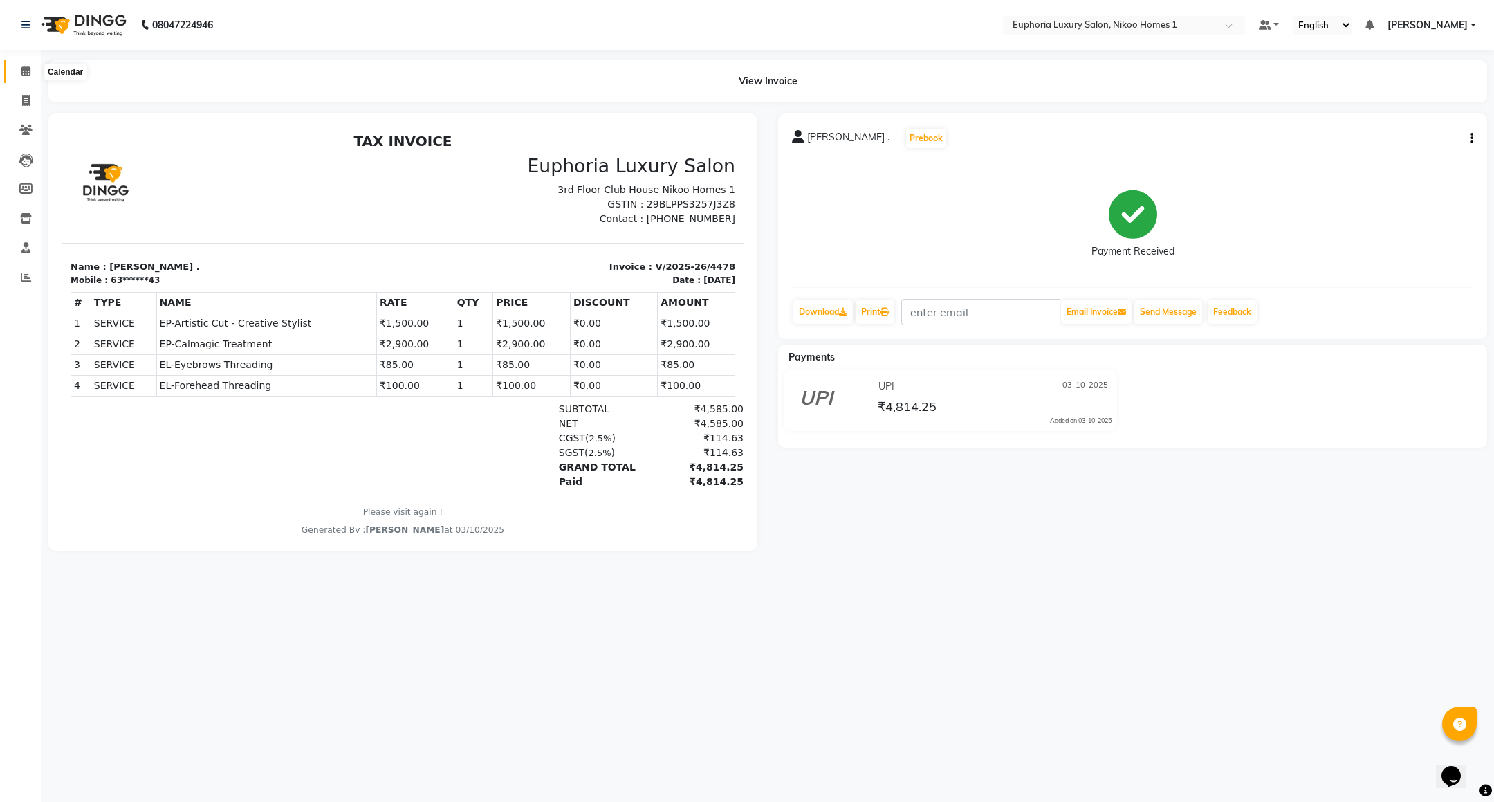
click at [17, 67] on span at bounding box center [26, 72] width 24 height 16
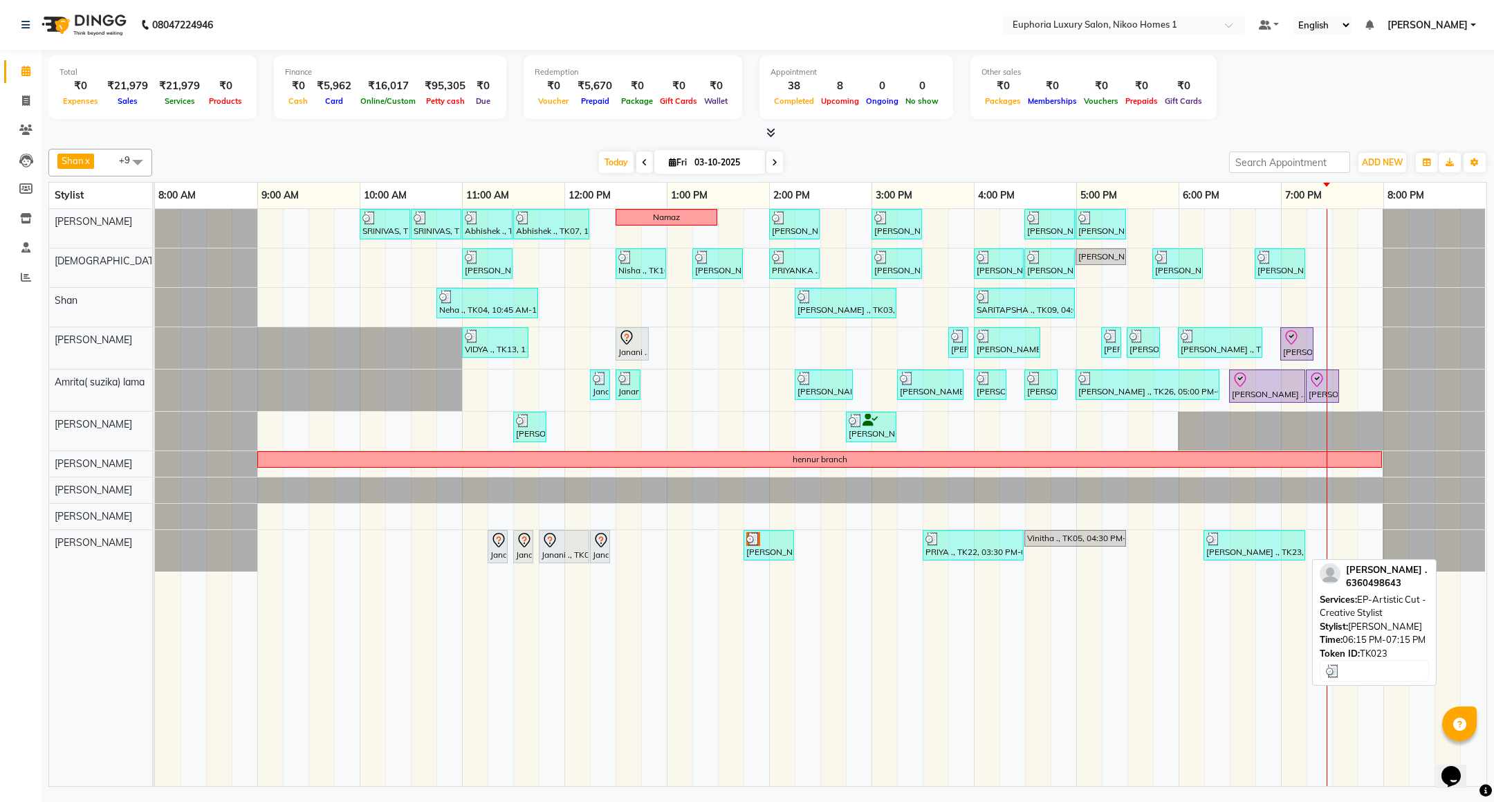
click at [1238, 555] on div "[PERSON_NAME] ., TK23, 06:15 PM-07:15 PM, EP-Artistic Cut - Creative Stylist" at bounding box center [1254, 545] width 99 height 26
select select "3"
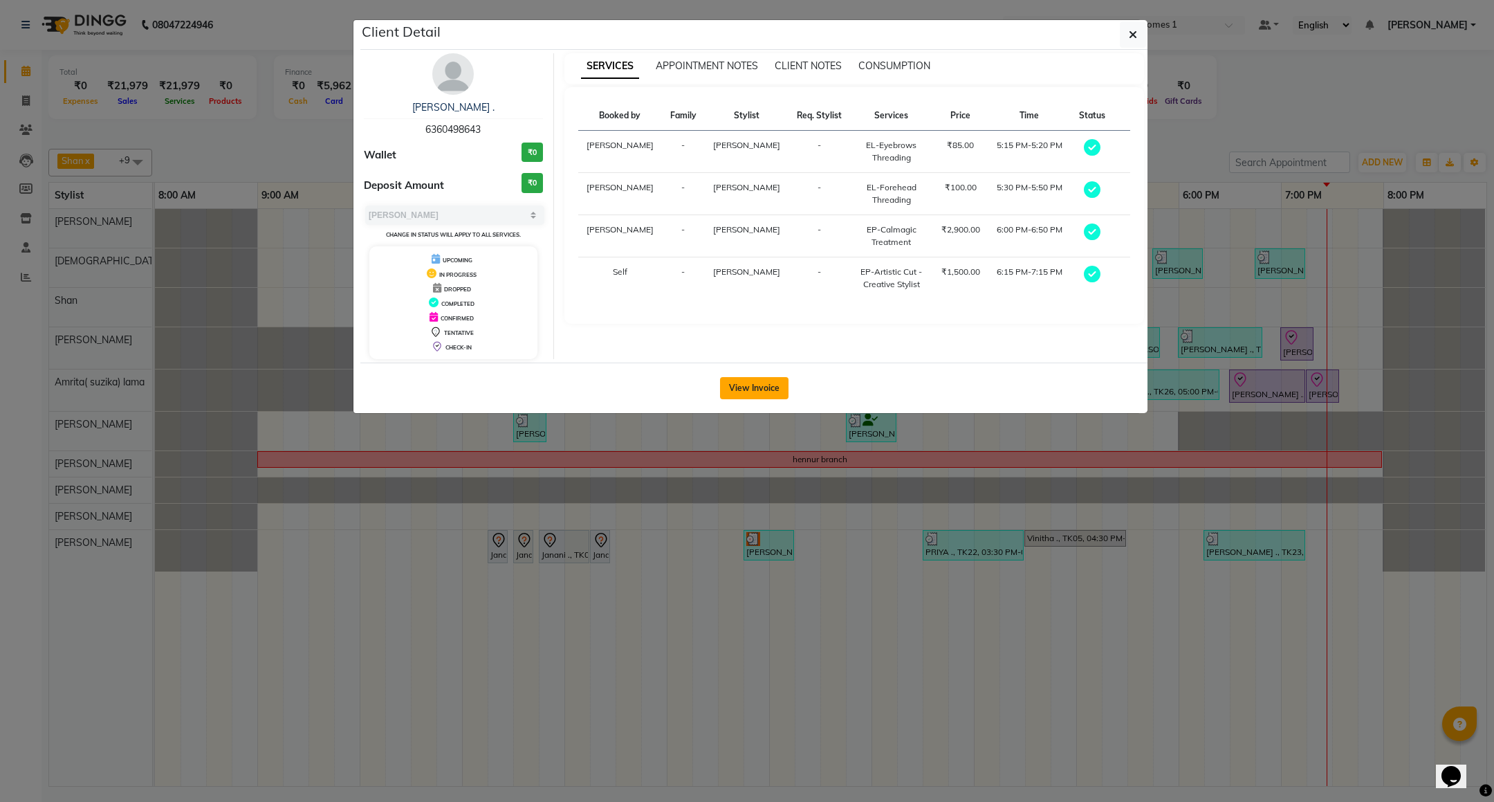
click at [758, 380] on button "View Invoice" at bounding box center [754, 388] width 68 height 22
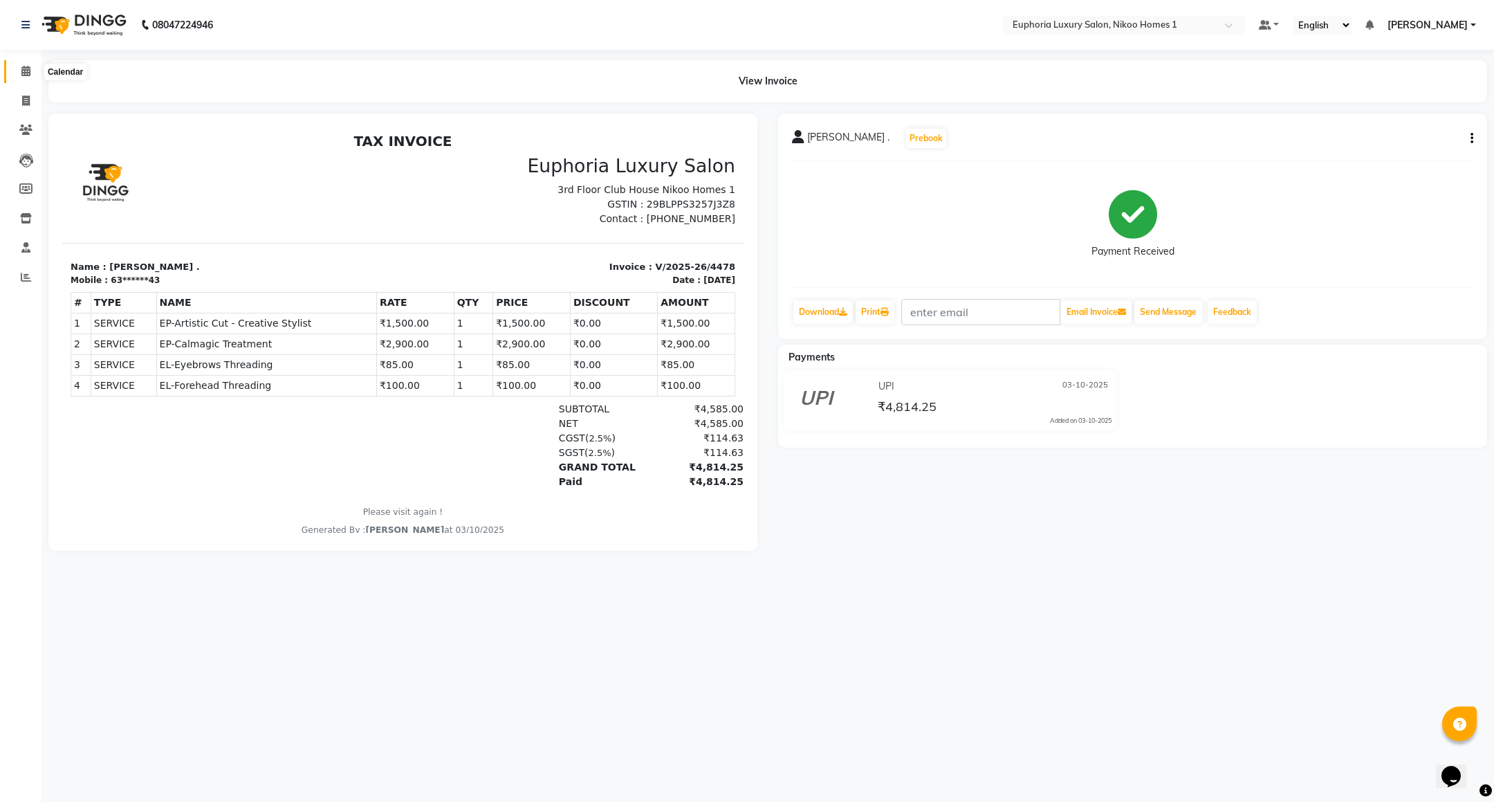
click at [19, 71] on span at bounding box center [26, 72] width 24 height 16
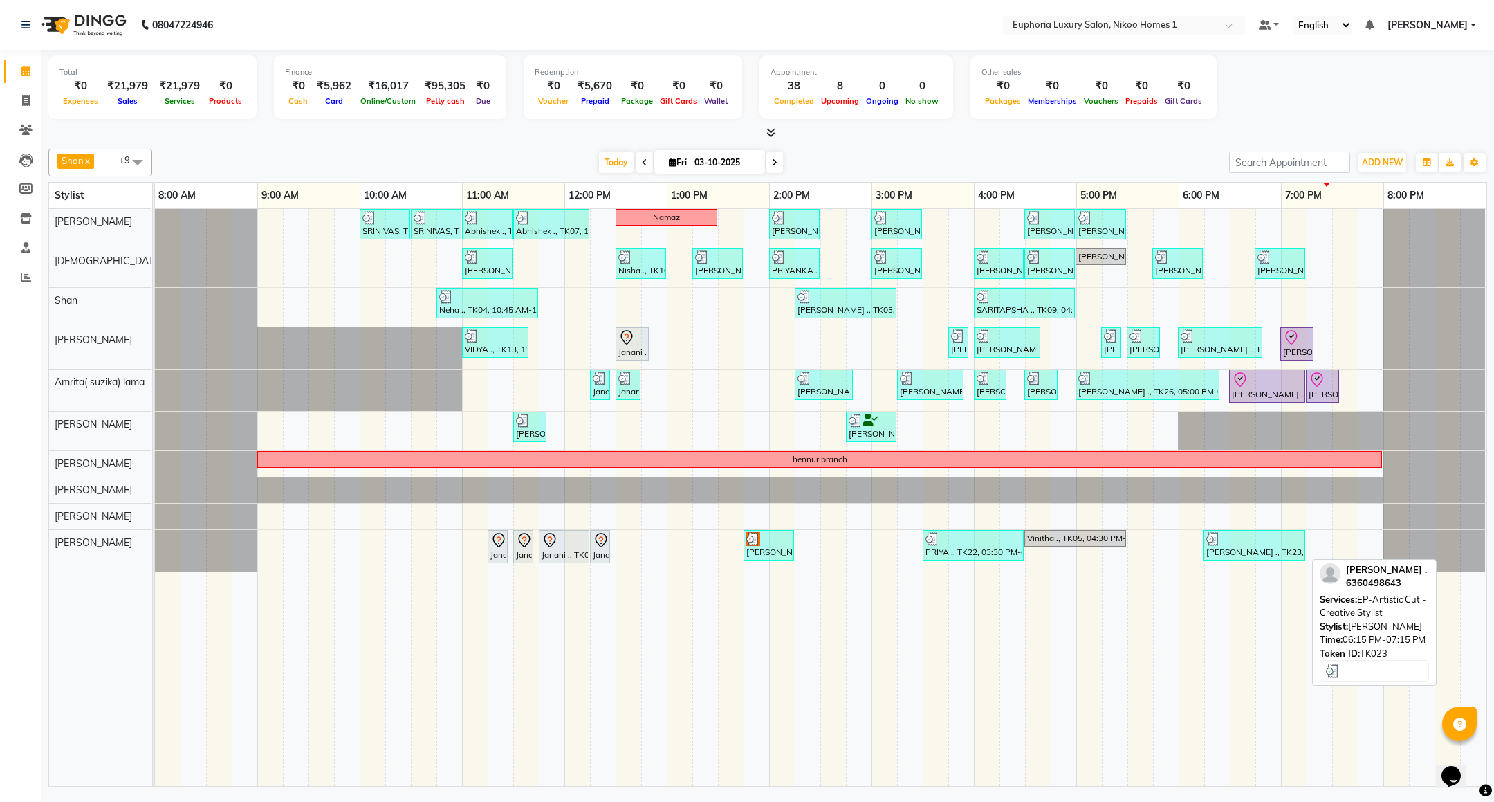
click at [1263, 553] on div "[PERSON_NAME] ., TK23, 06:15 PM-07:15 PM, EP-Artistic Cut - Creative Stylist" at bounding box center [1254, 545] width 99 height 26
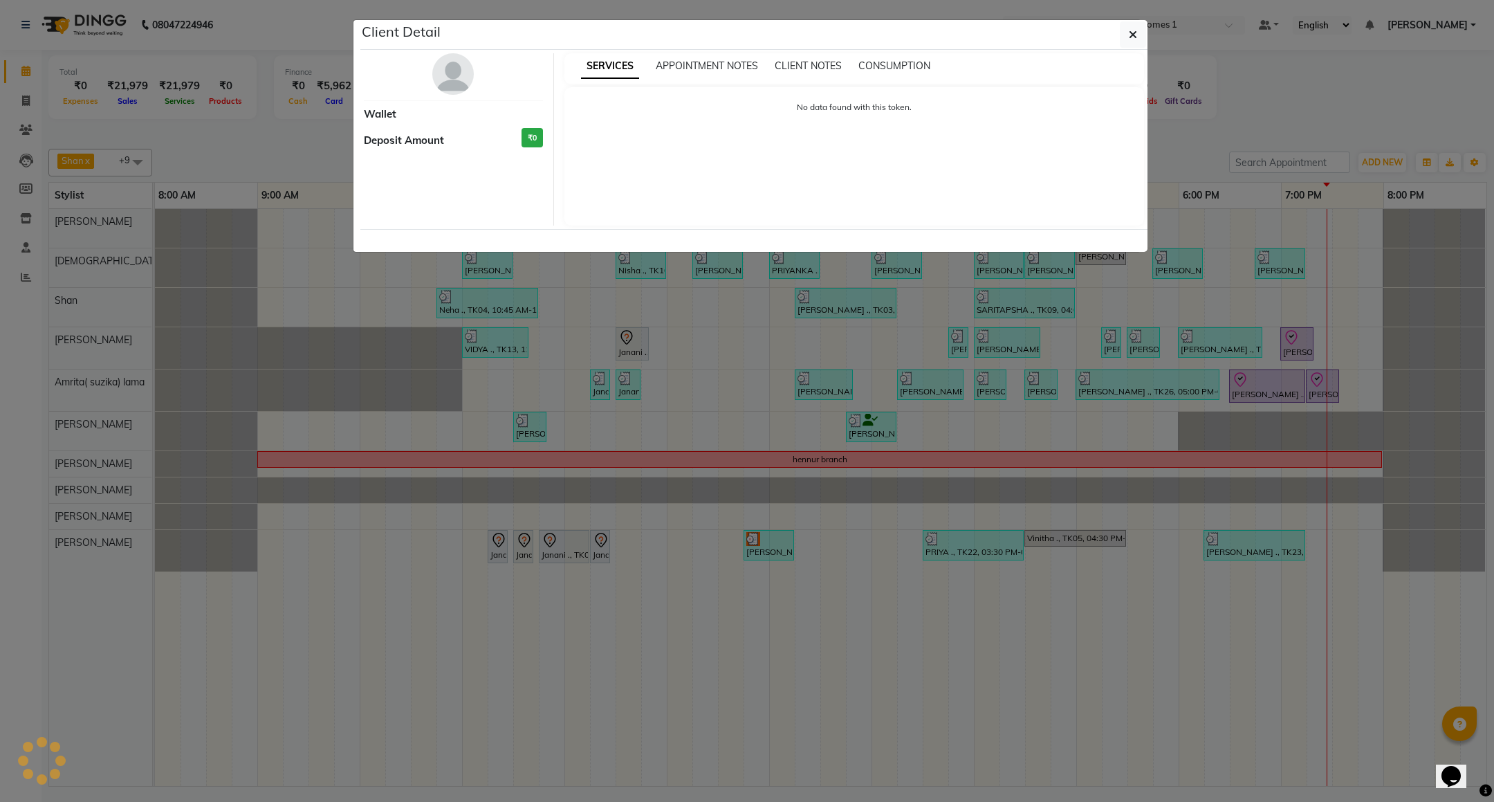
select select "3"
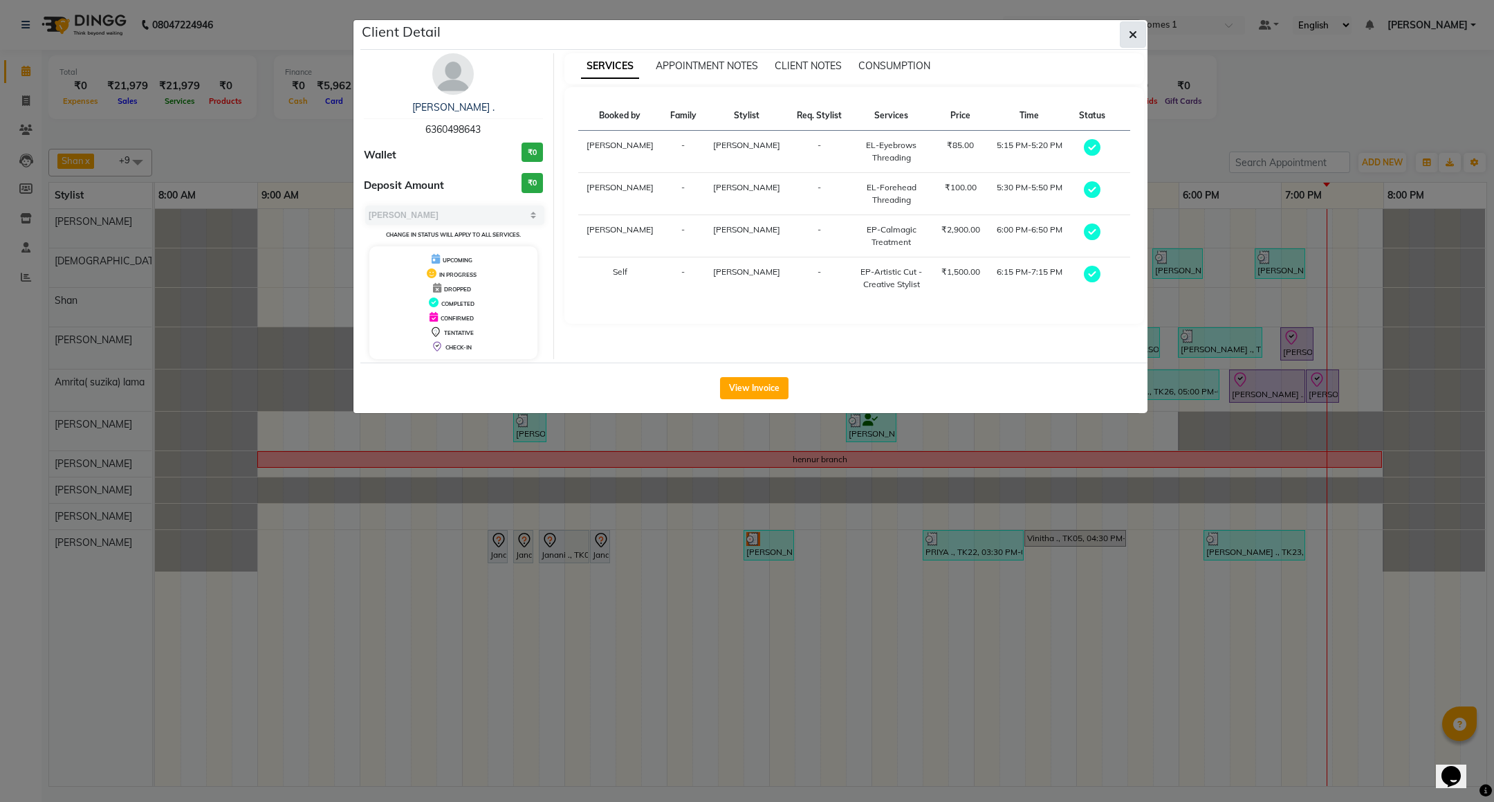
click at [1132, 28] on span "button" at bounding box center [1133, 35] width 8 height 14
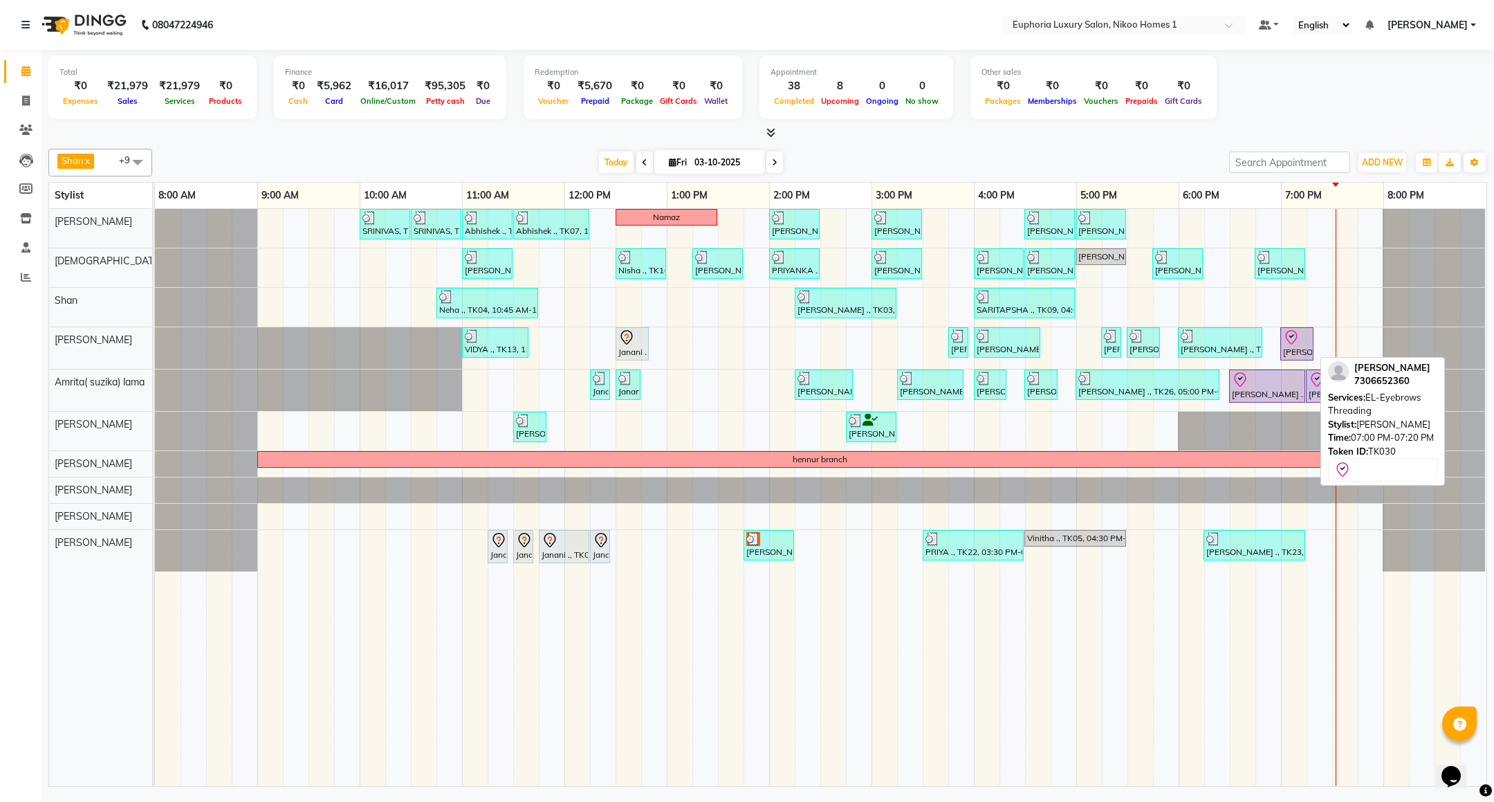
click at [1301, 351] on div "[PERSON_NAME], TK30, 07:00 PM-07:20 PM, EL-Eyebrows Threading" at bounding box center [1297, 343] width 30 height 29
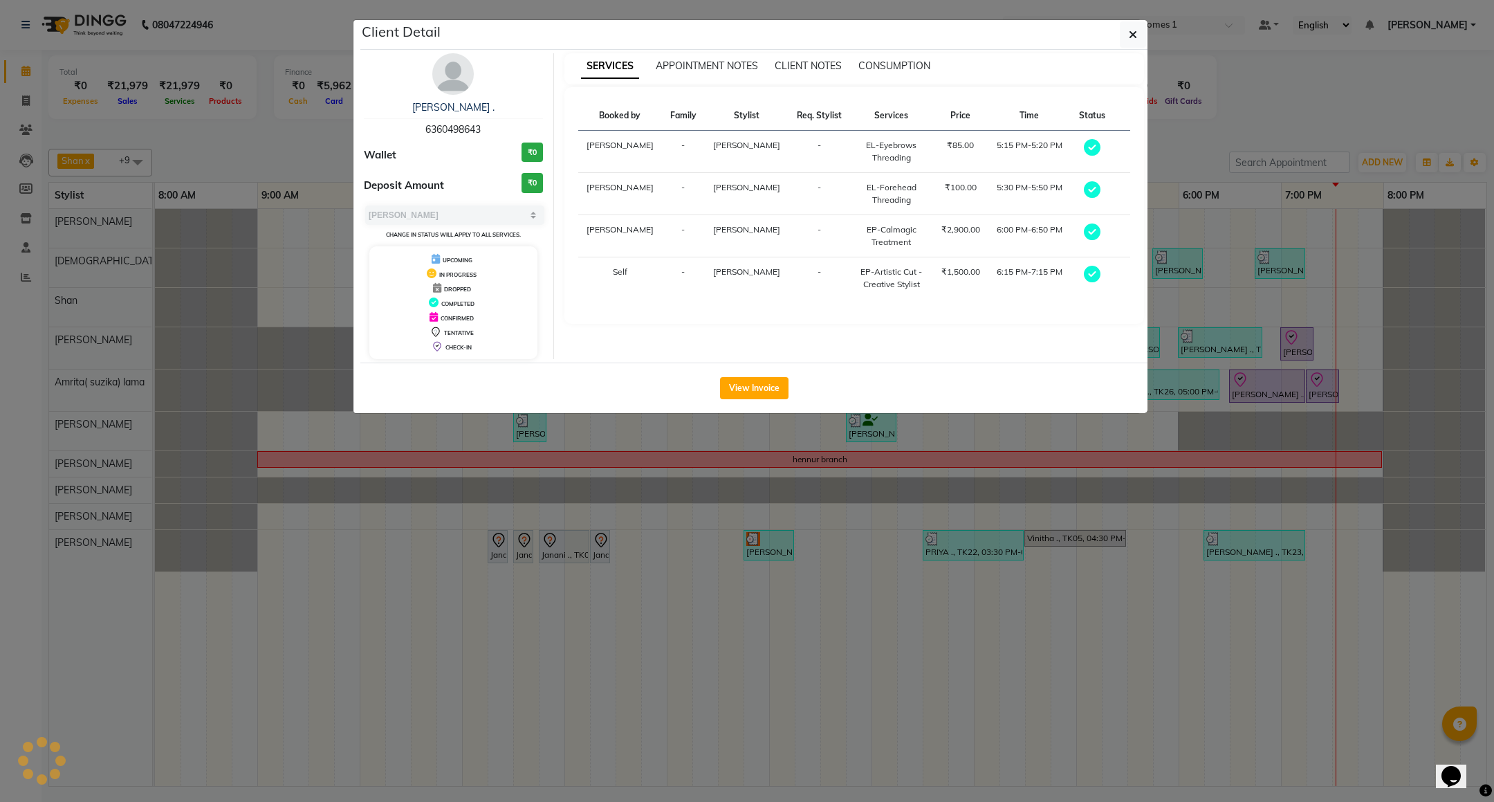
select select "8"
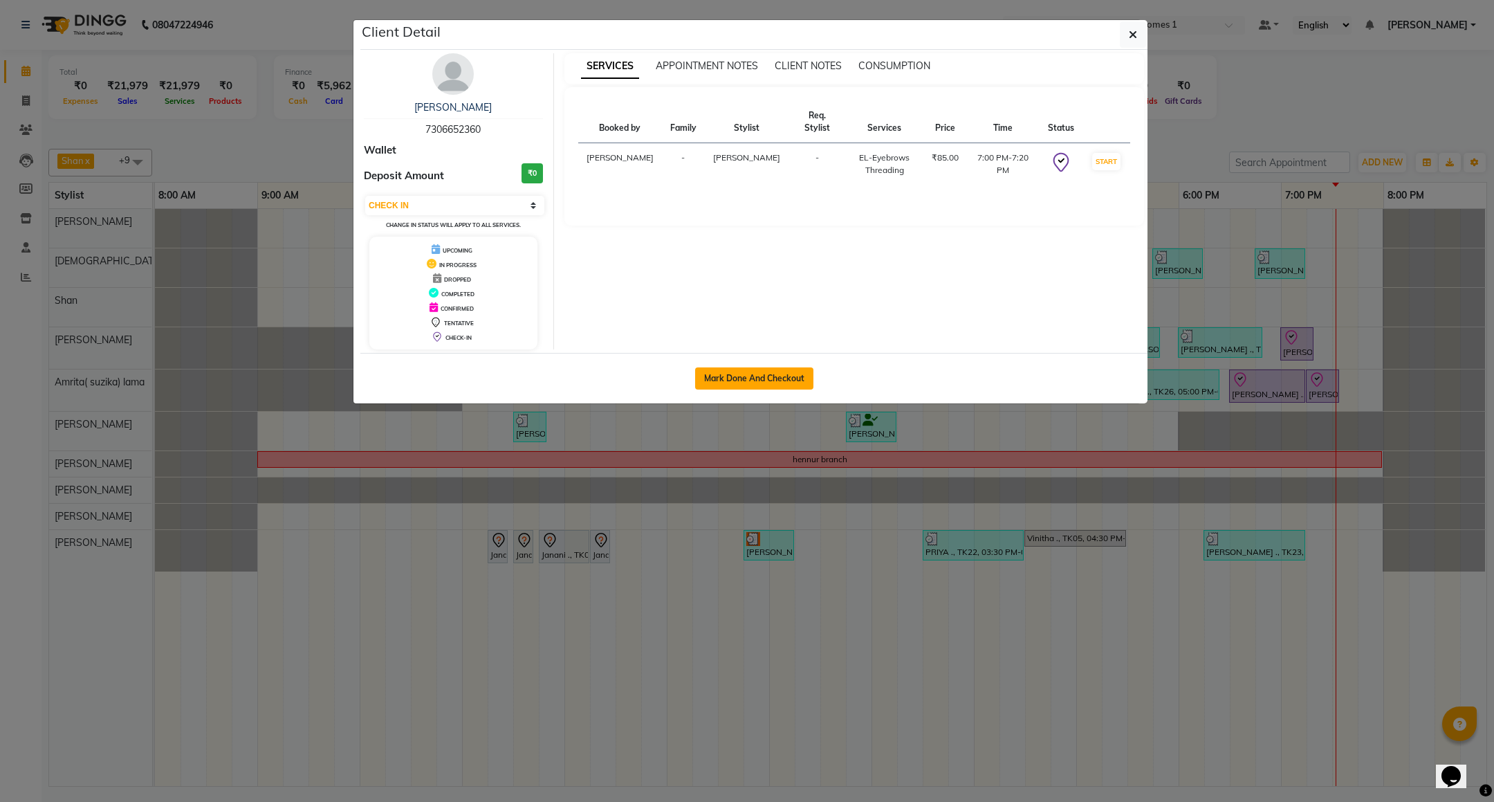
click at [737, 385] on button "Mark Done And Checkout" at bounding box center [754, 378] width 118 height 22
select select "service"
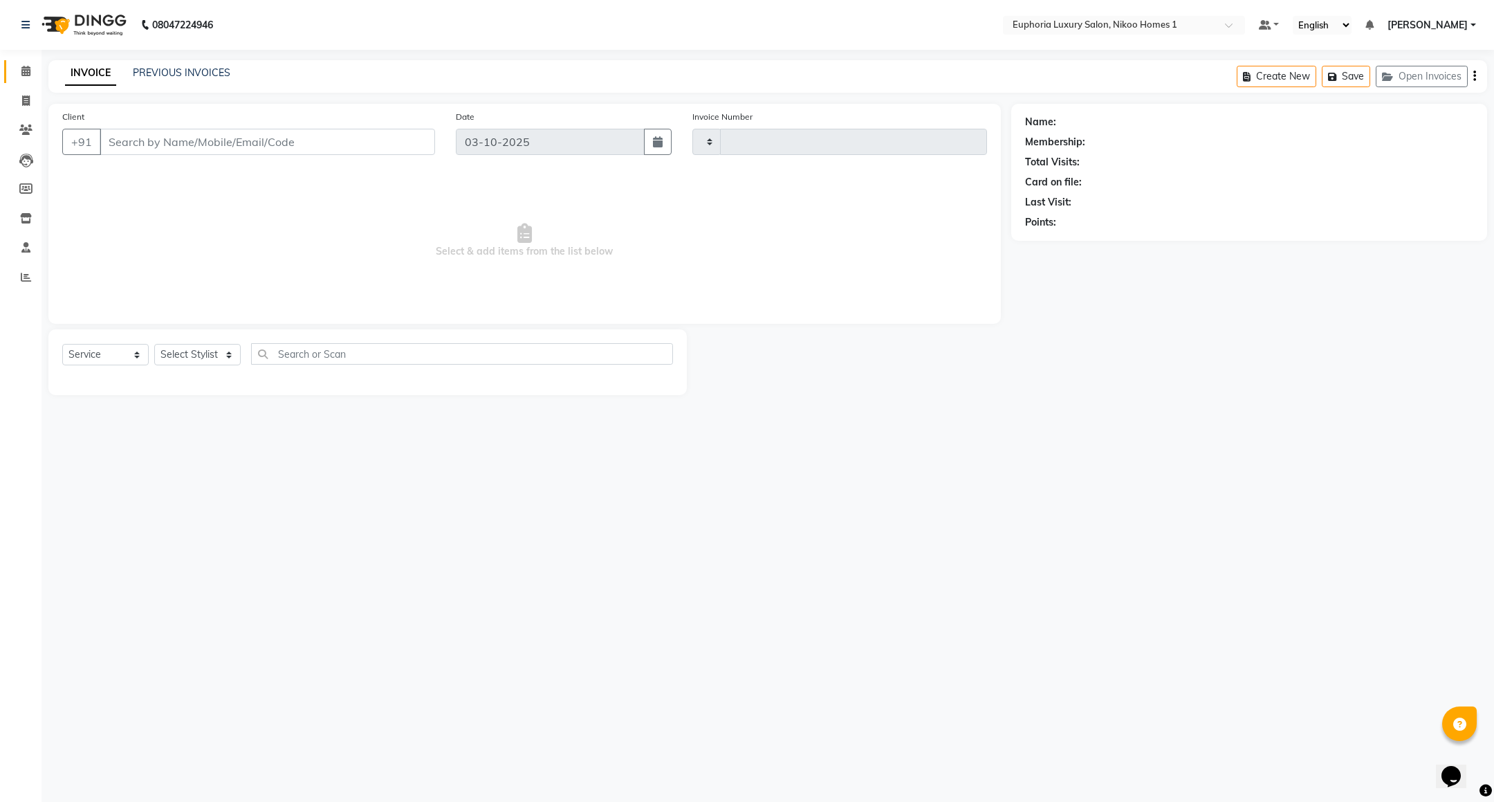
type input "4479"
select select "7987"
type input "73******60"
select select "81452"
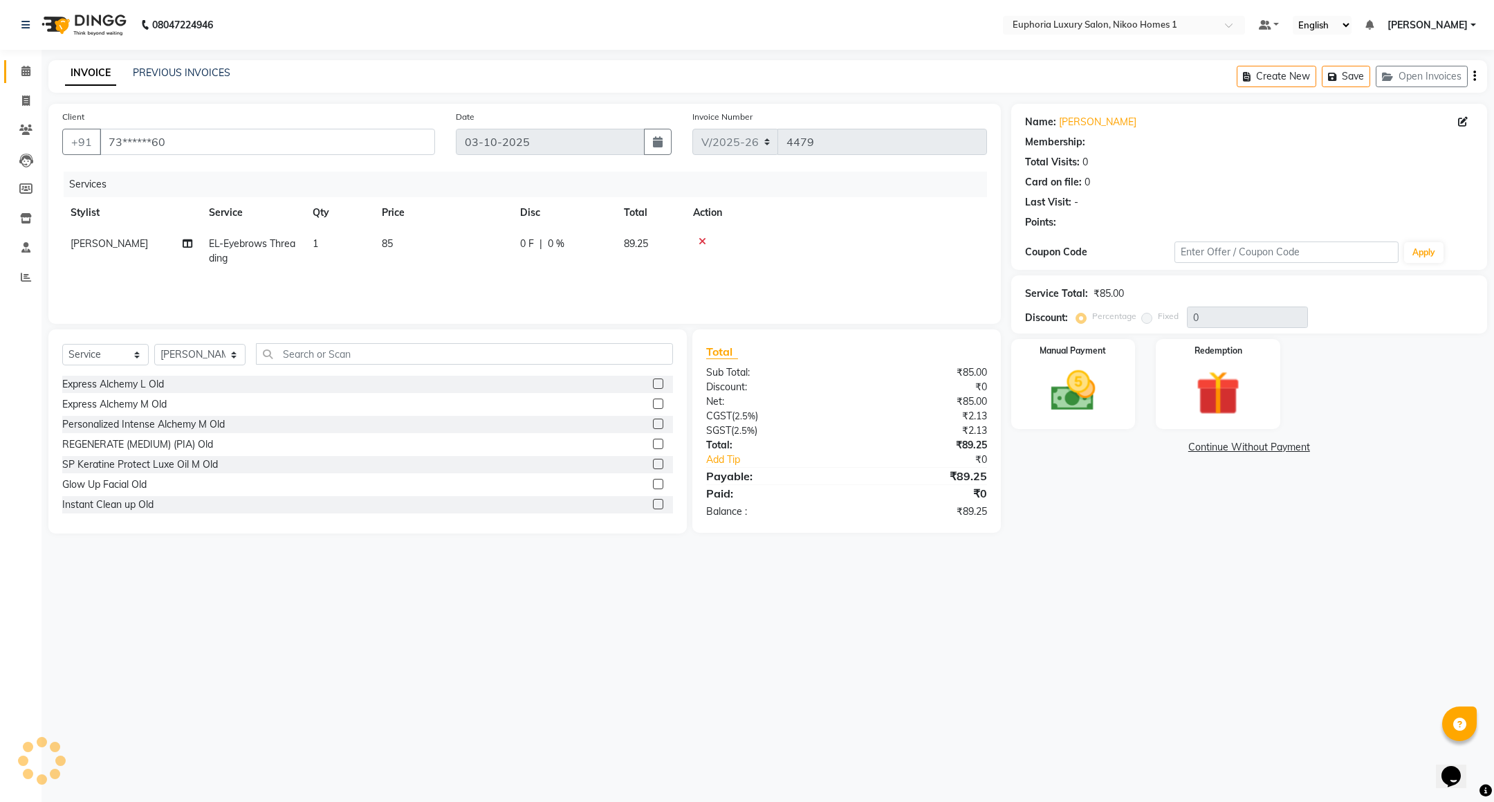
select select "1: Object"
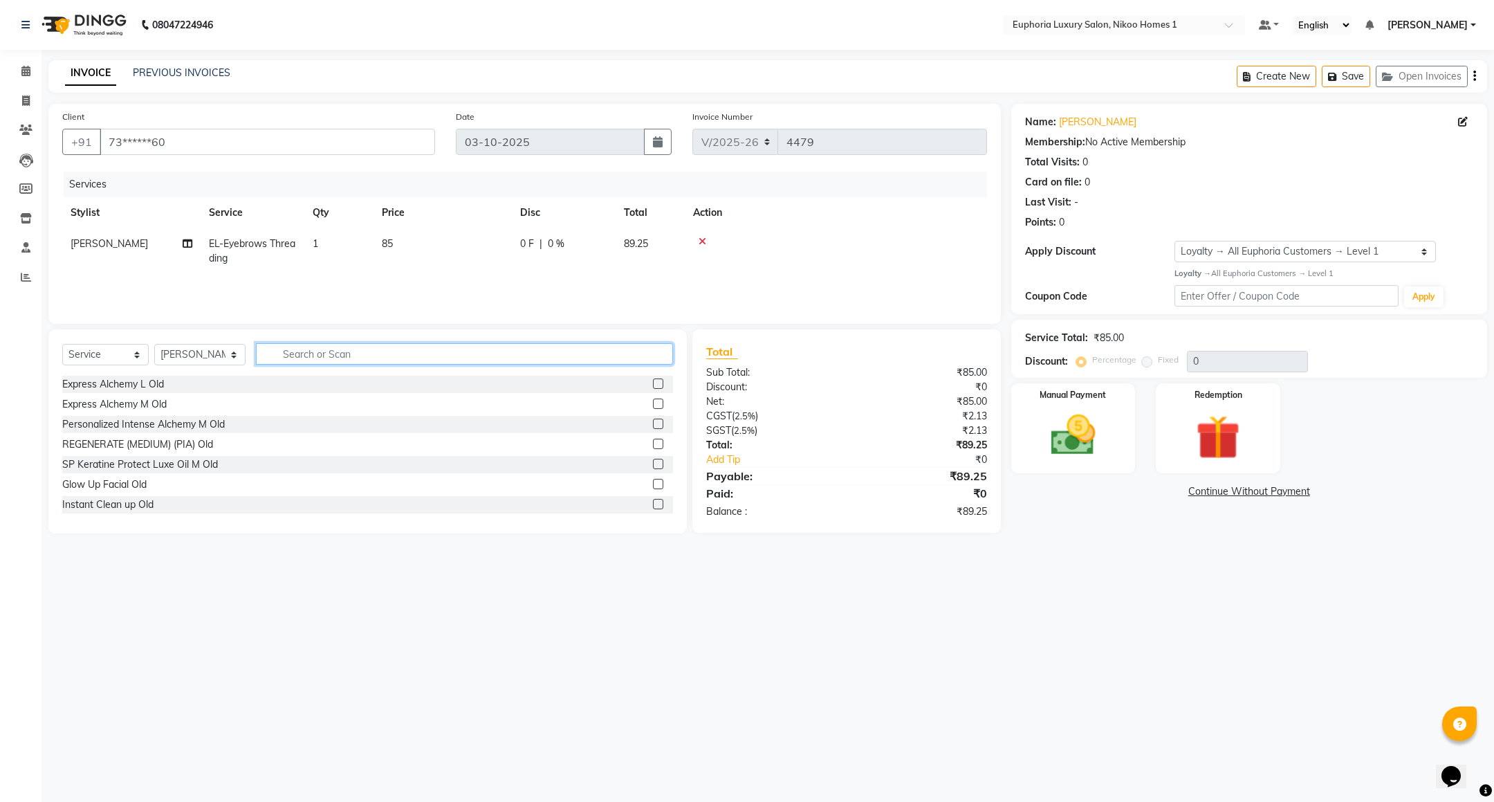
click at [353, 361] on input "text" at bounding box center [464, 353] width 417 height 21
type input "eye"
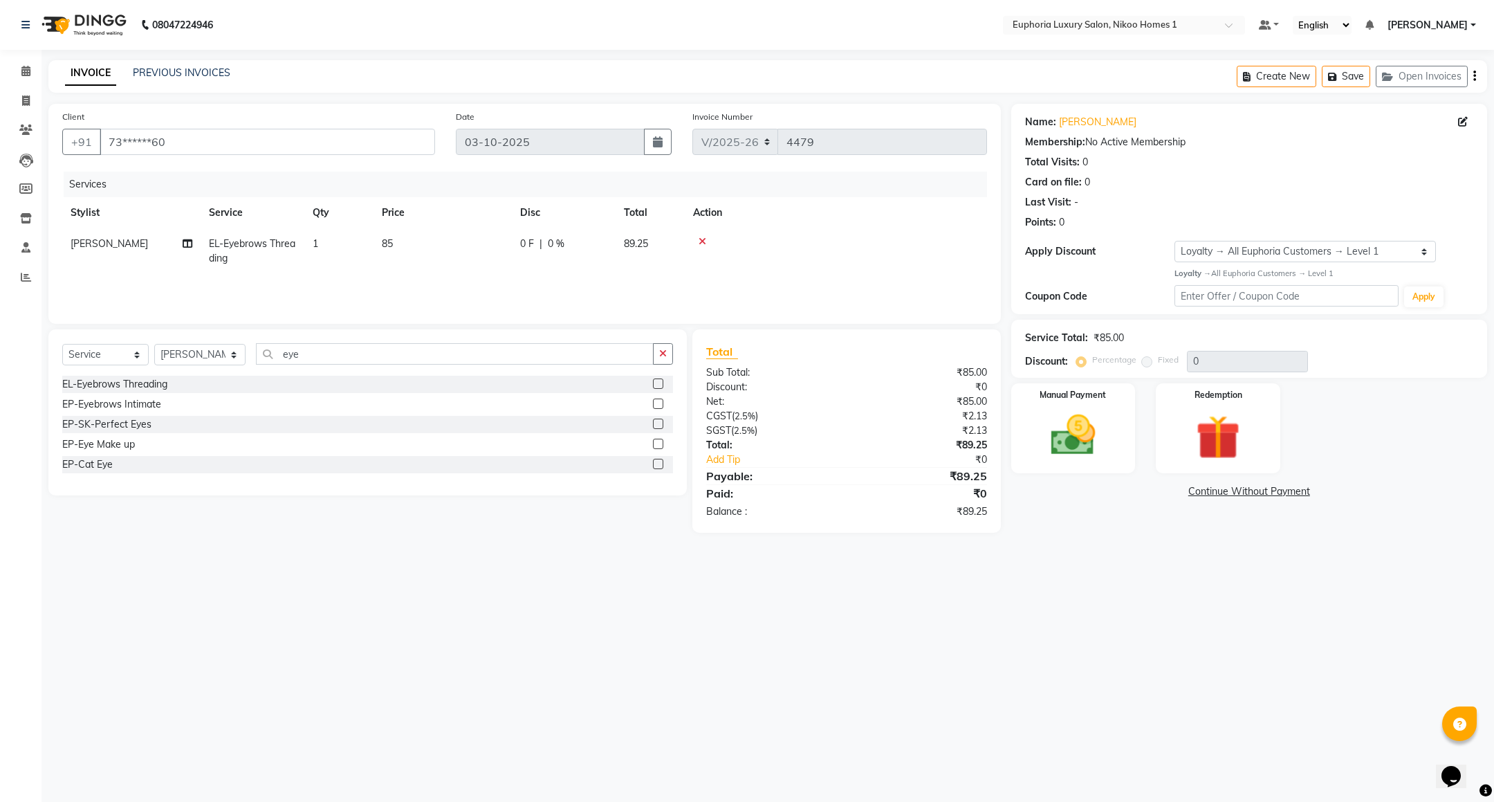
click at [179, 390] on div "EL-Eyebrows Threading" at bounding box center [367, 384] width 611 height 17
click at [662, 383] on label at bounding box center [658, 383] width 10 height 10
click at [662, 383] on input "checkbox" at bounding box center [657, 384] width 9 height 9
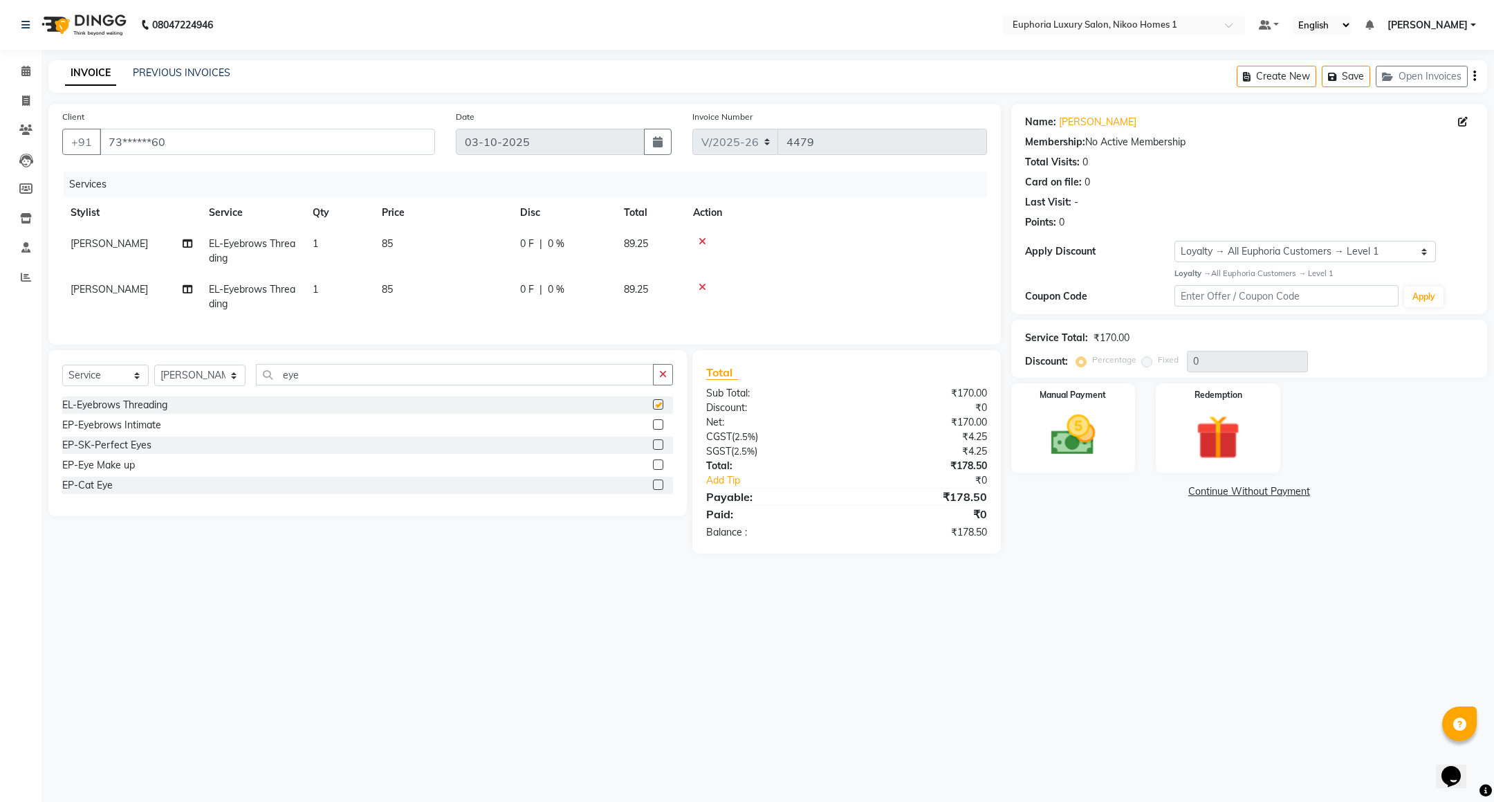
checkbox input "false"
click at [359, 385] on input "eye" at bounding box center [455, 374] width 398 height 21
type input "e"
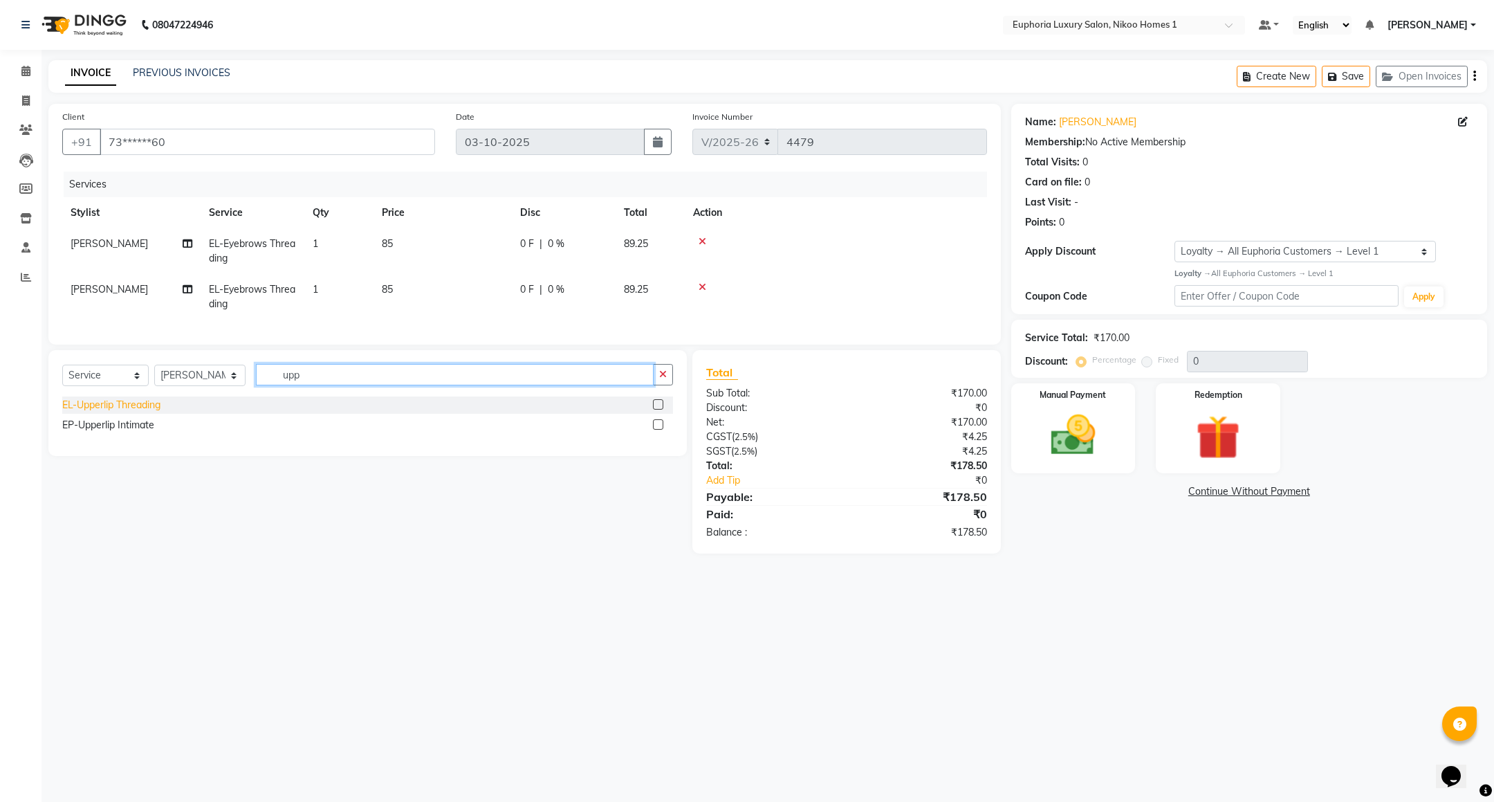
type input "upp"
click at [141, 412] on div "EL-Upperlip Threading" at bounding box center [111, 405] width 98 height 15
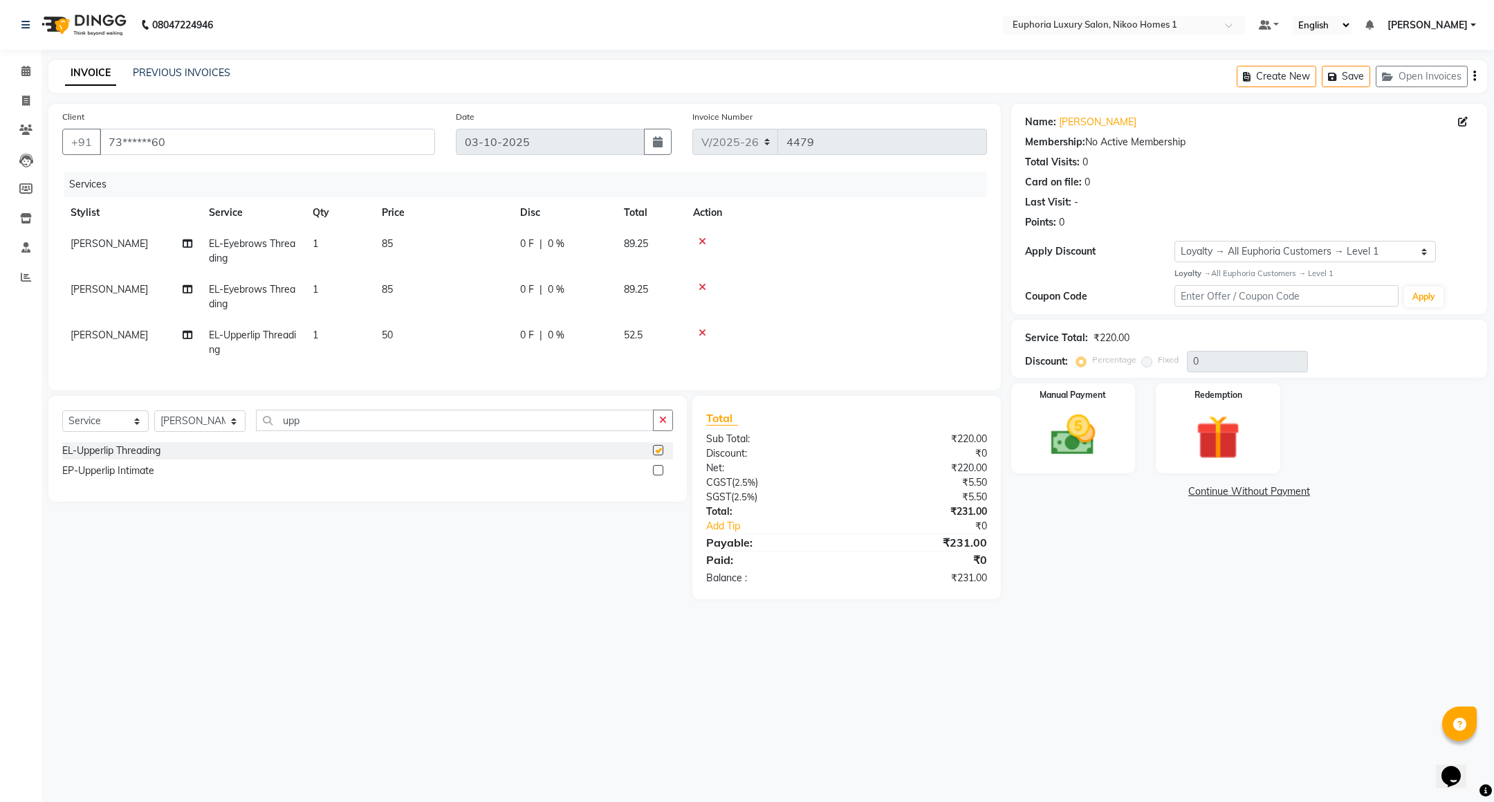
checkbox input "false"
click at [1054, 428] on img at bounding box center [1073, 435] width 75 height 53
click at [1183, 493] on span "CASH" at bounding box center [1188, 492] width 30 height 16
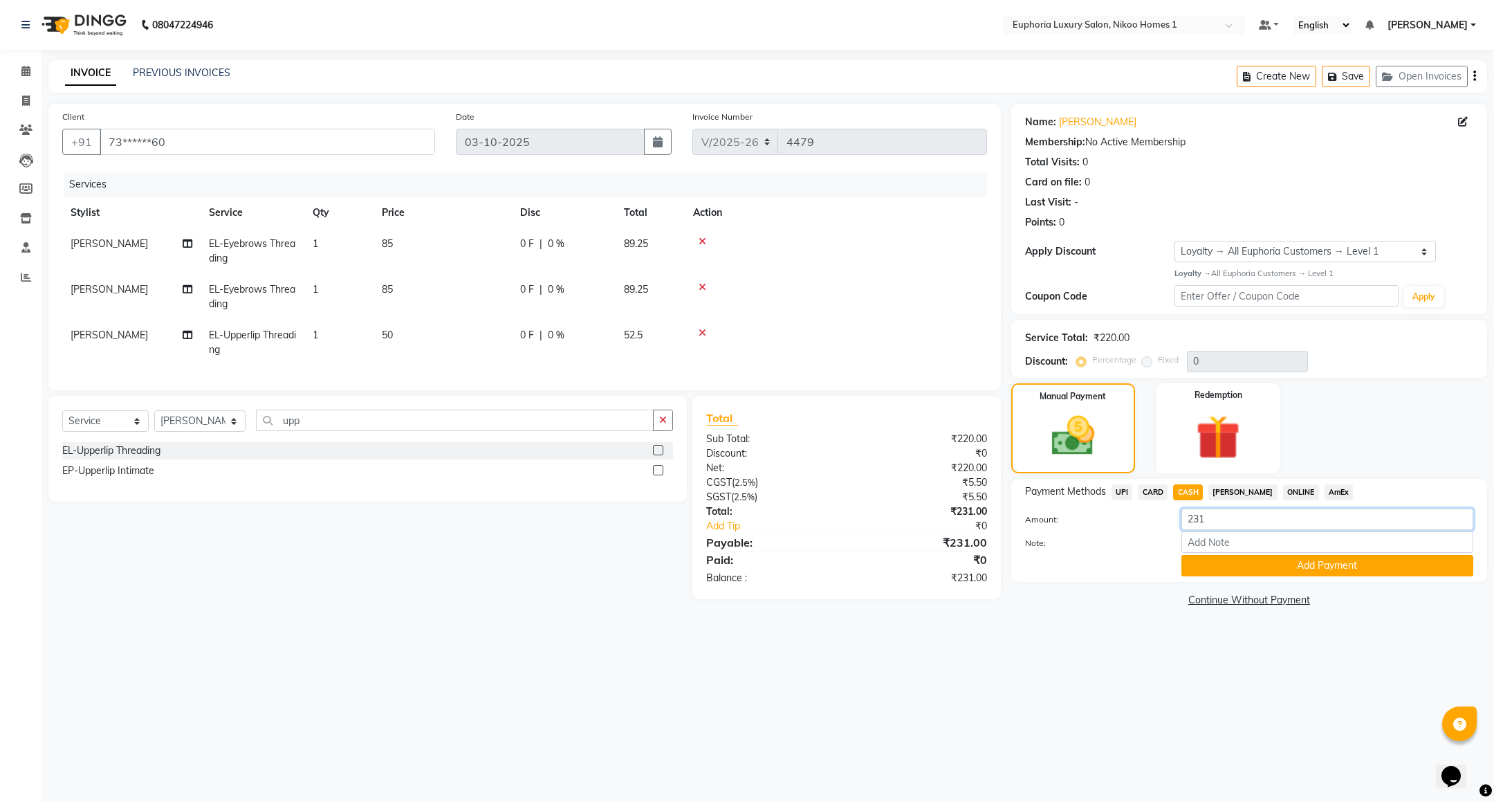
drag, startPoint x: 1225, startPoint y: 529, endPoint x: 1162, endPoint y: 529, distance: 62.3
click at [1162, 529] on div "Amount: 231" at bounding box center [1249, 520] width 469 height 24
type input "100"
click at [1261, 560] on button "Add Payment" at bounding box center [1328, 565] width 292 height 21
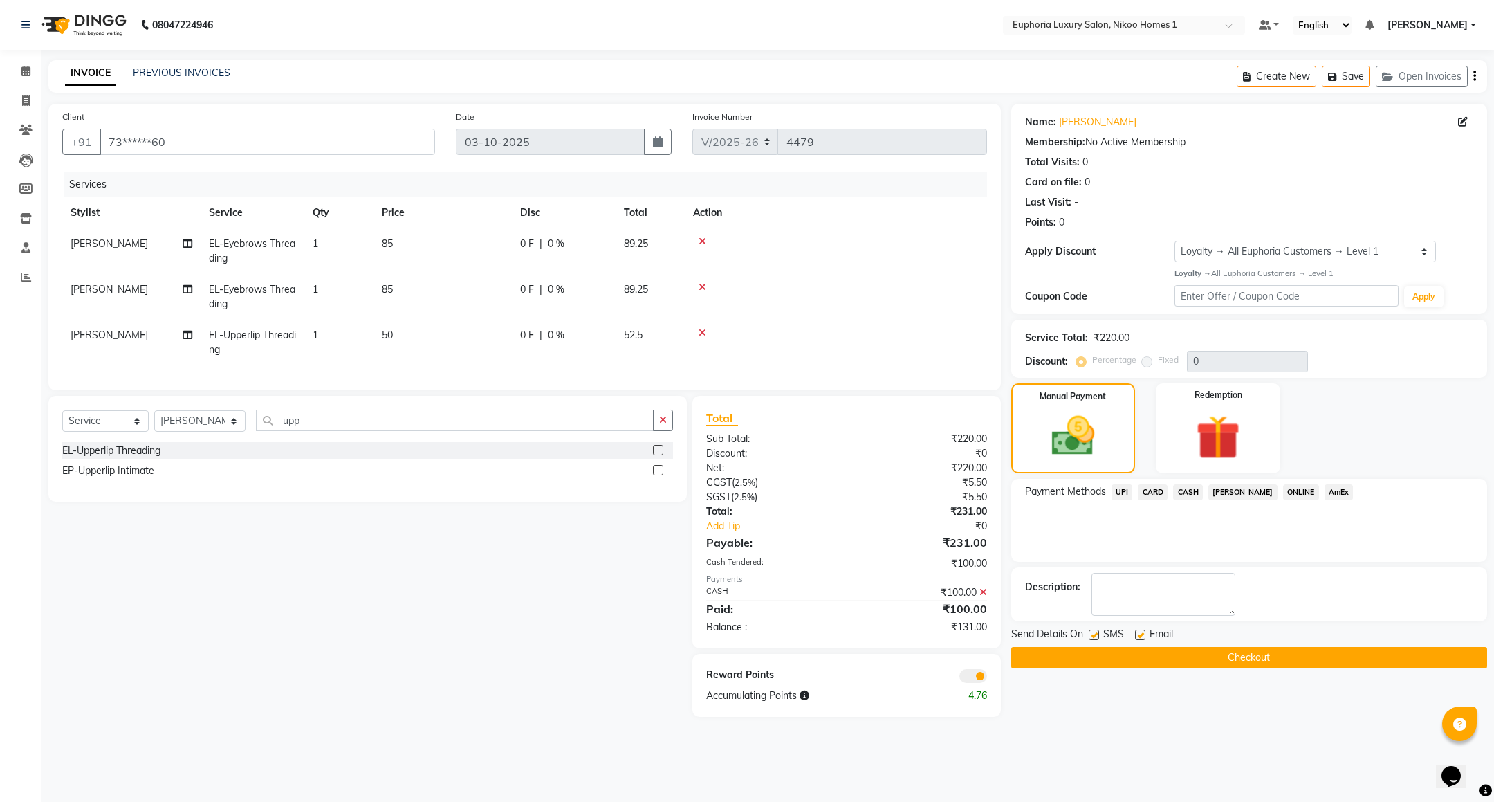
click at [1117, 488] on span "UPI" at bounding box center [1122, 492] width 21 height 16
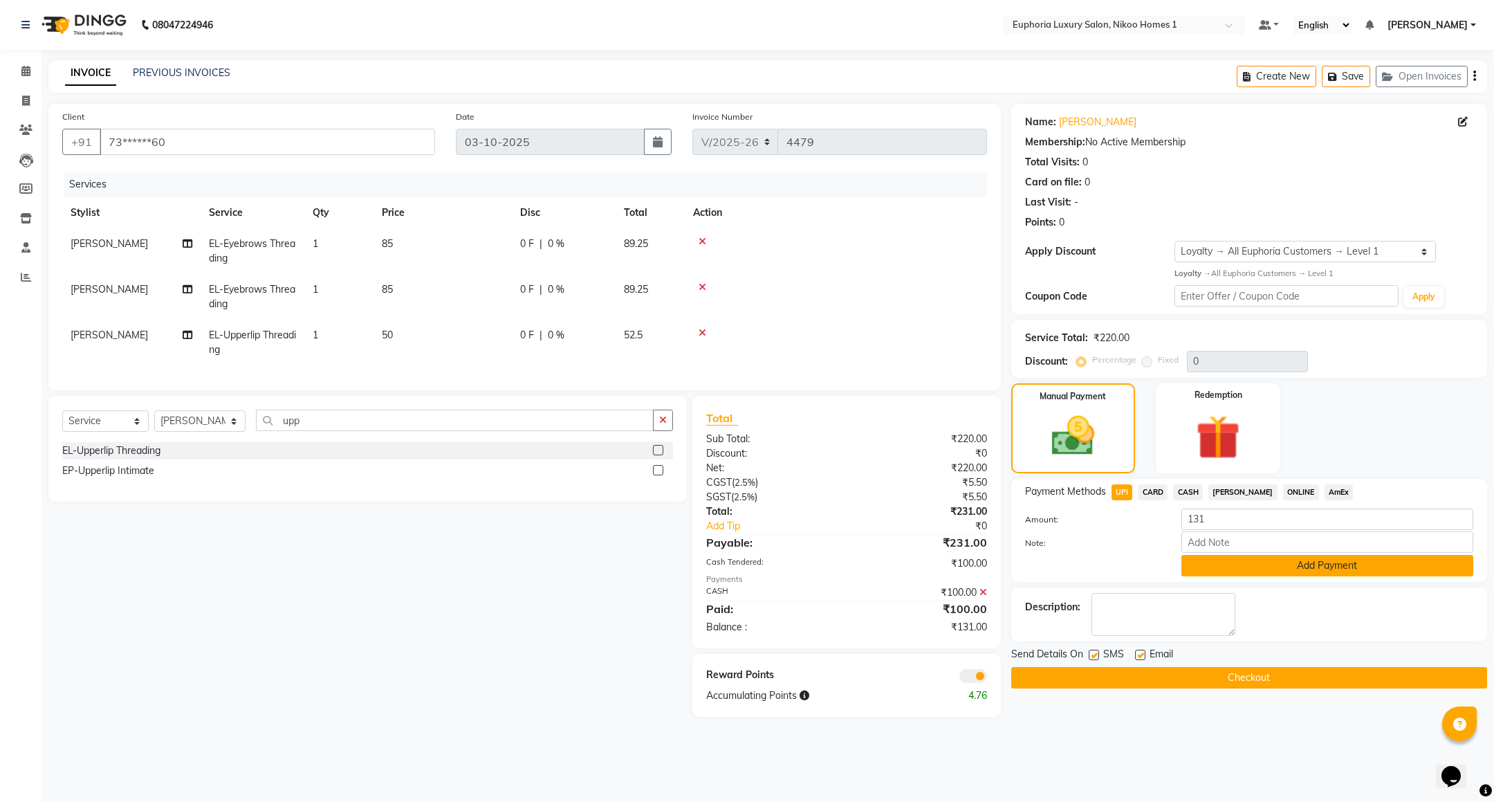
click at [1290, 569] on button "Add Payment" at bounding box center [1328, 565] width 292 height 21
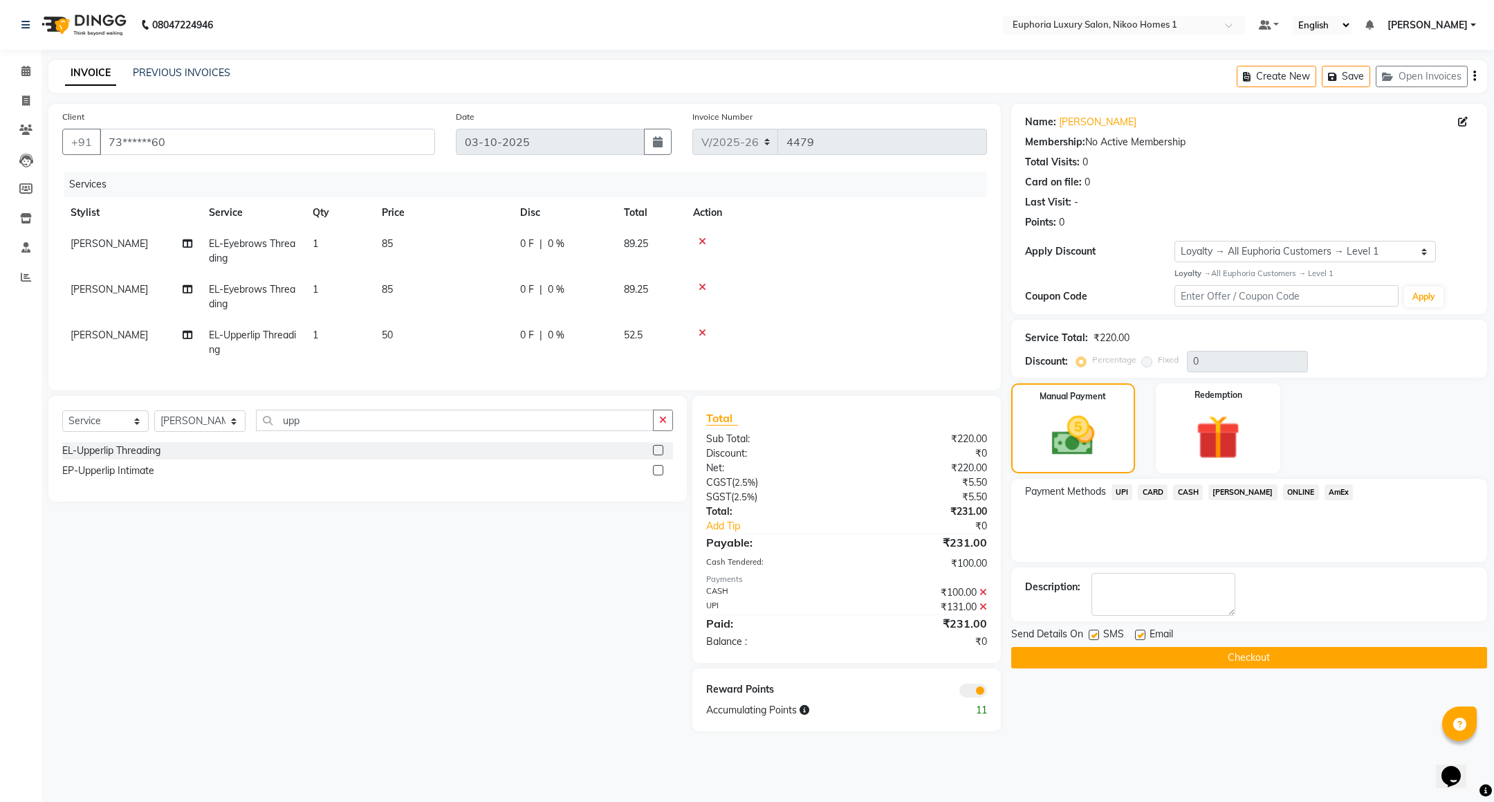
click at [980, 597] on icon at bounding box center [984, 592] width 8 height 10
click at [984, 577] on icon at bounding box center [984, 572] width 8 height 10
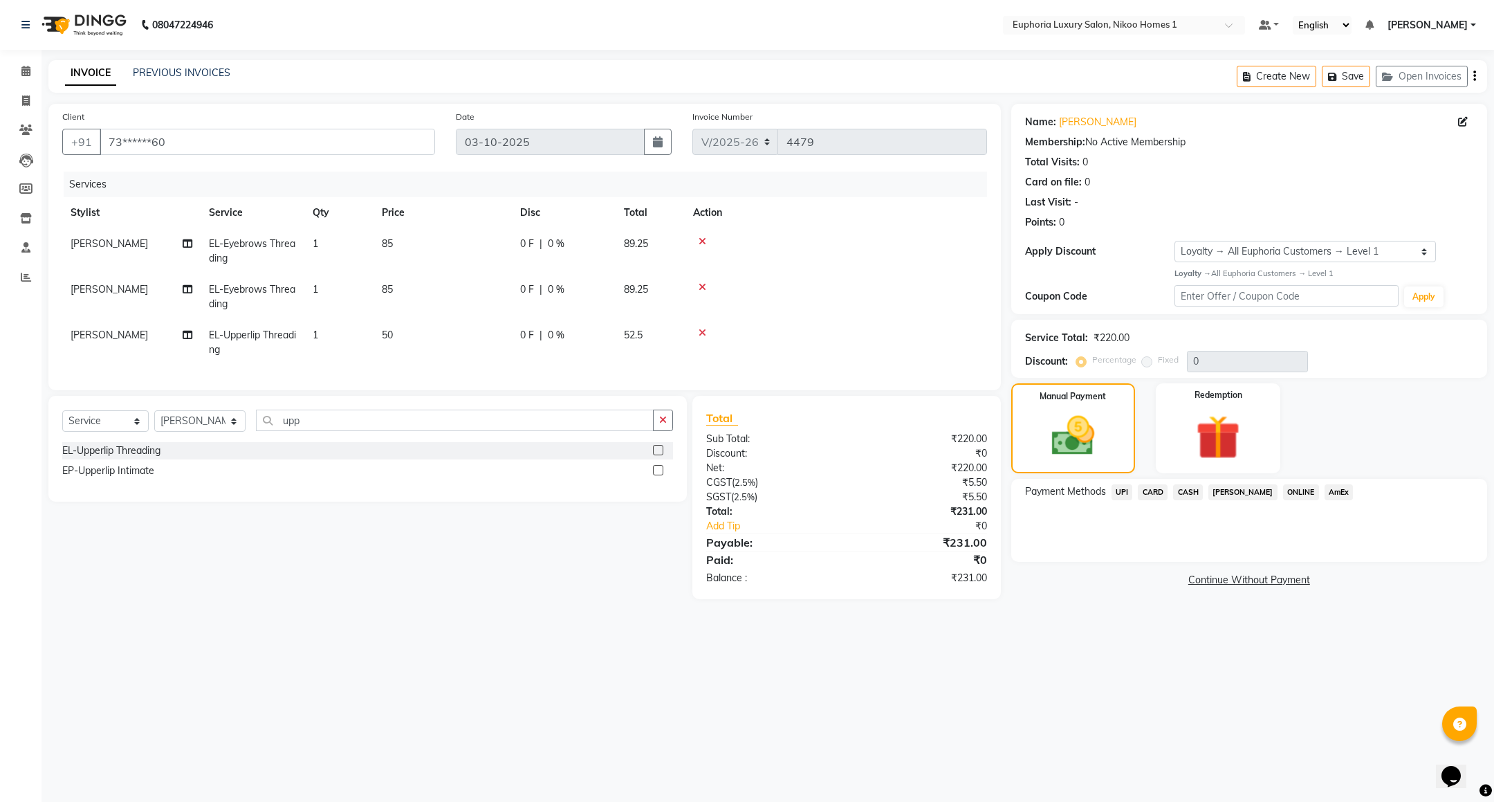
click at [1183, 493] on span "CASH" at bounding box center [1188, 492] width 30 height 16
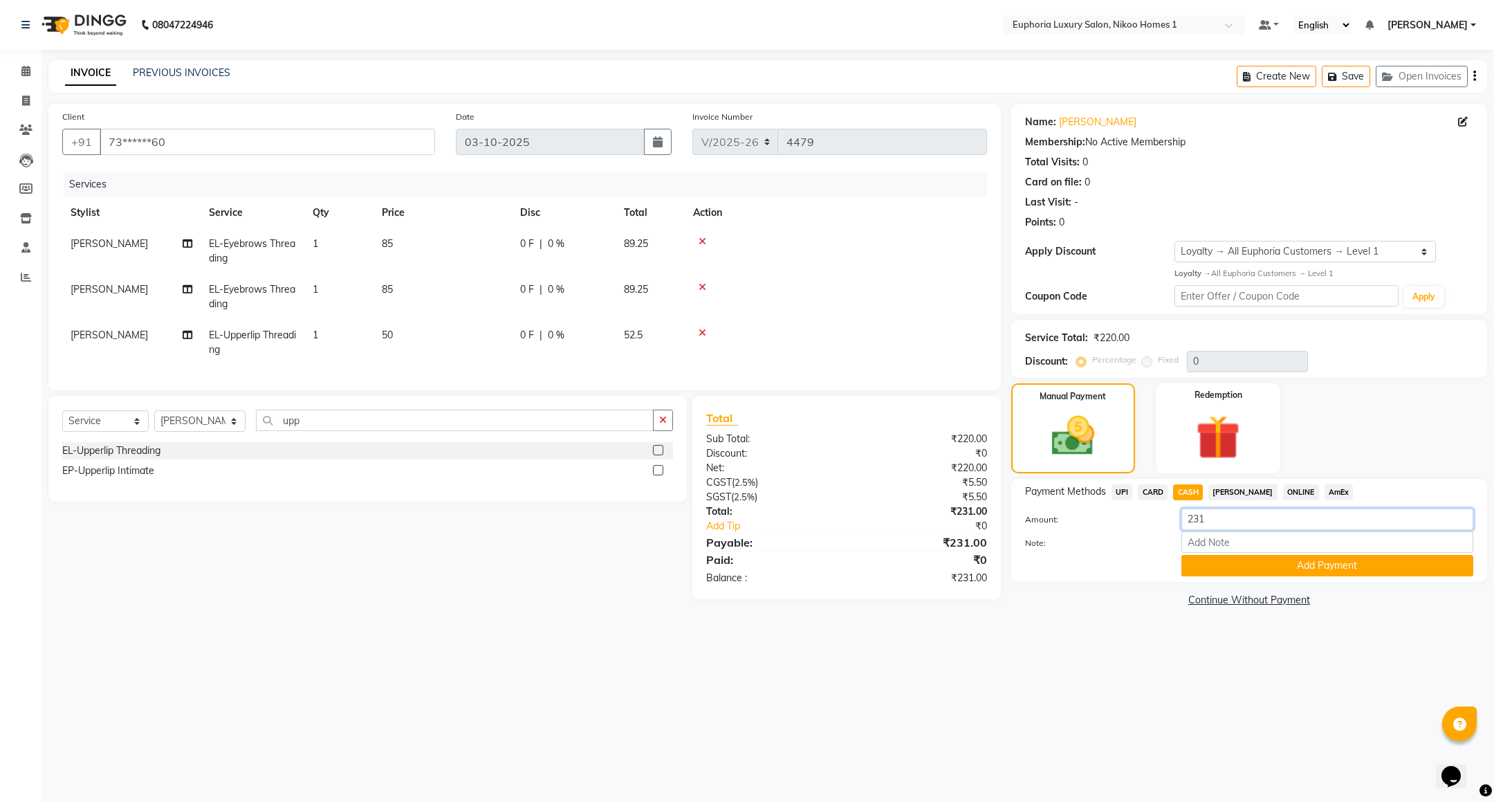
click at [1243, 522] on input "231" at bounding box center [1328, 518] width 292 height 21
type input "2"
type input "1"
type input "90"
click at [1290, 557] on button "Add Payment" at bounding box center [1328, 565] width 292 height 21
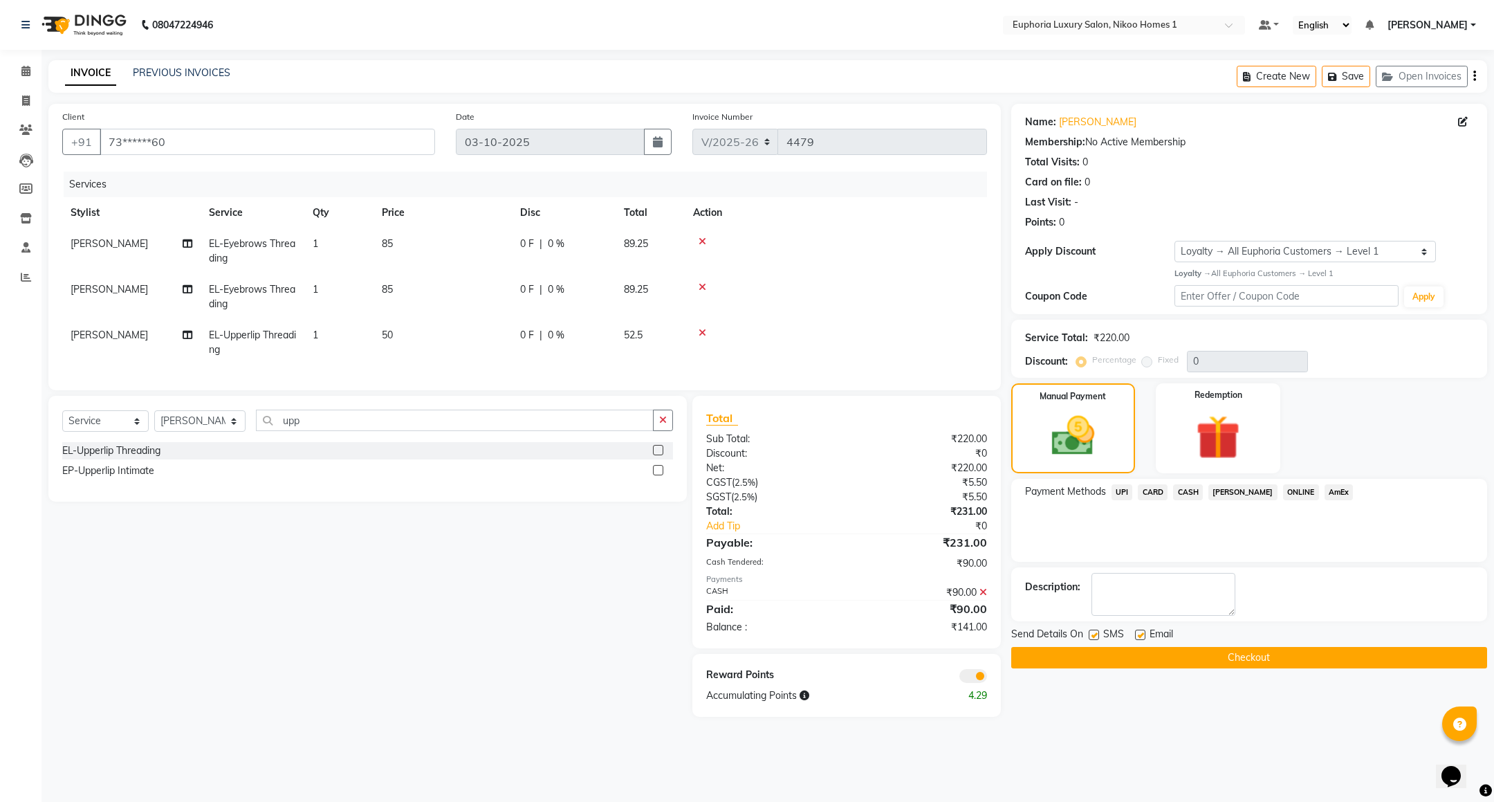
click at [1124, 488] on span "UPI" at bounding box center [1122, 492] width 21 height 16
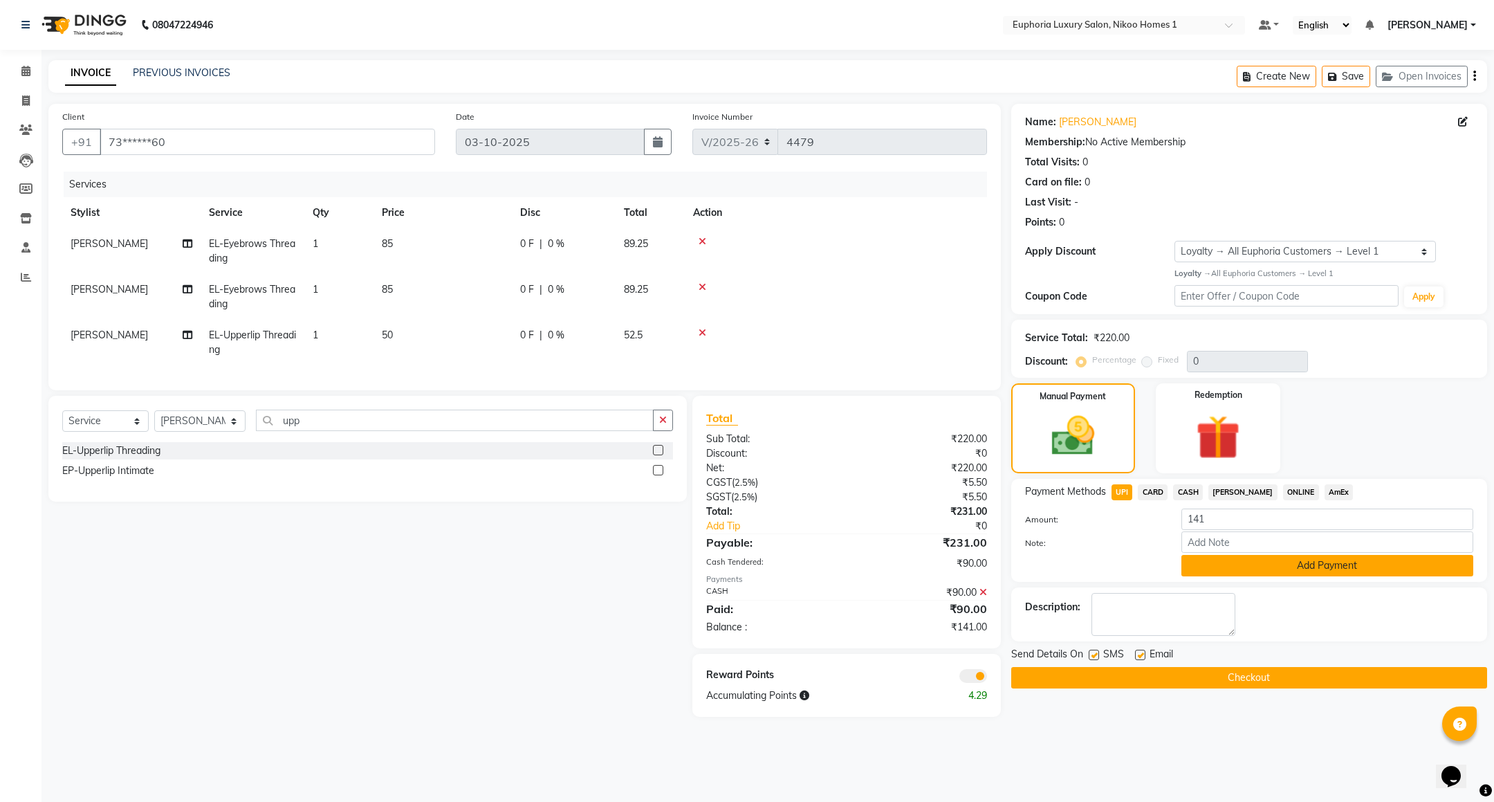
click at [1236, 569] on button "Add Payment" at bounding box center [1328, 565] width 292 height 21
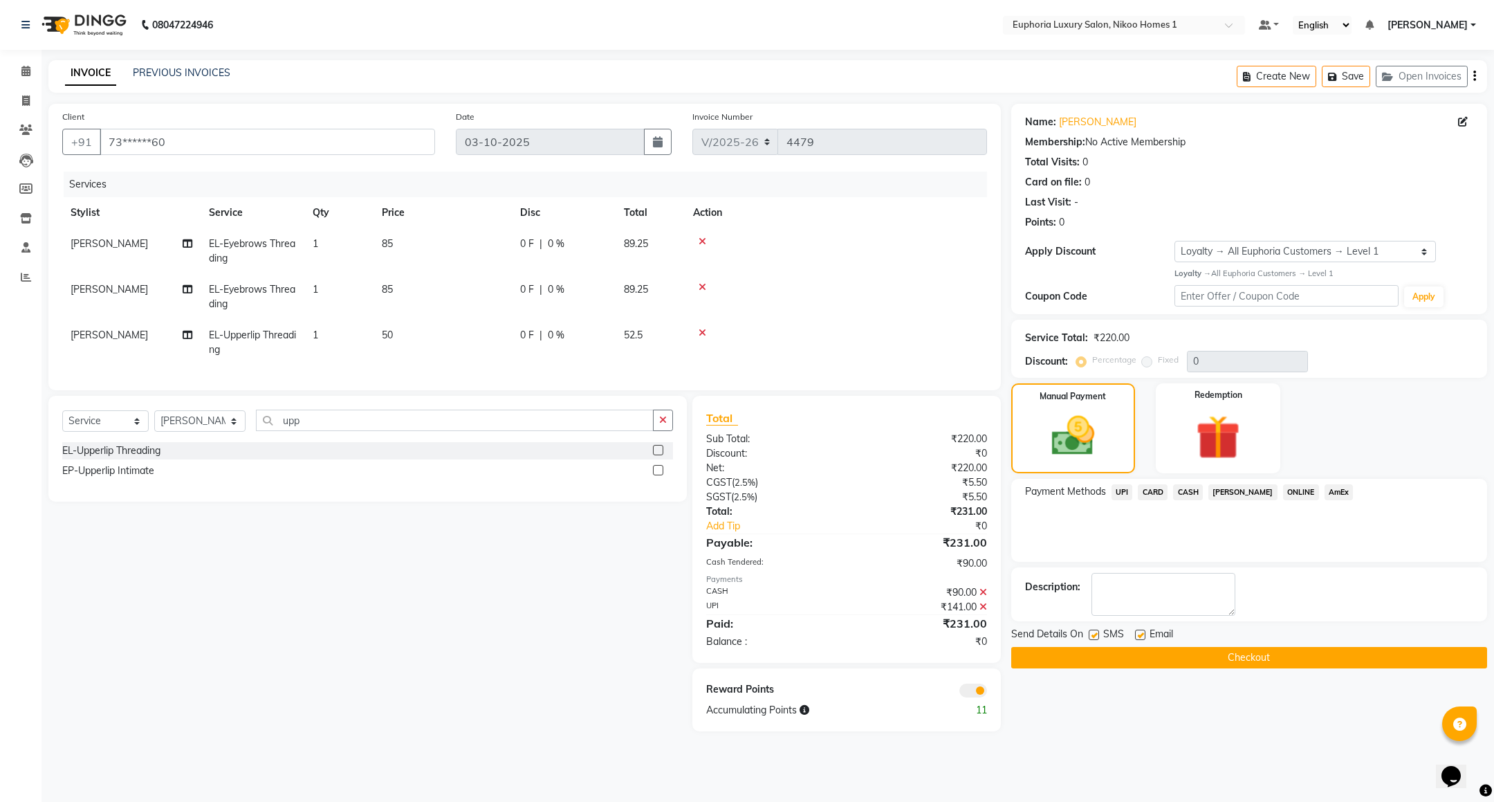
click at [1173, 656] on button "Checkout" at bounding box center [1249, 657] width 476 height 21
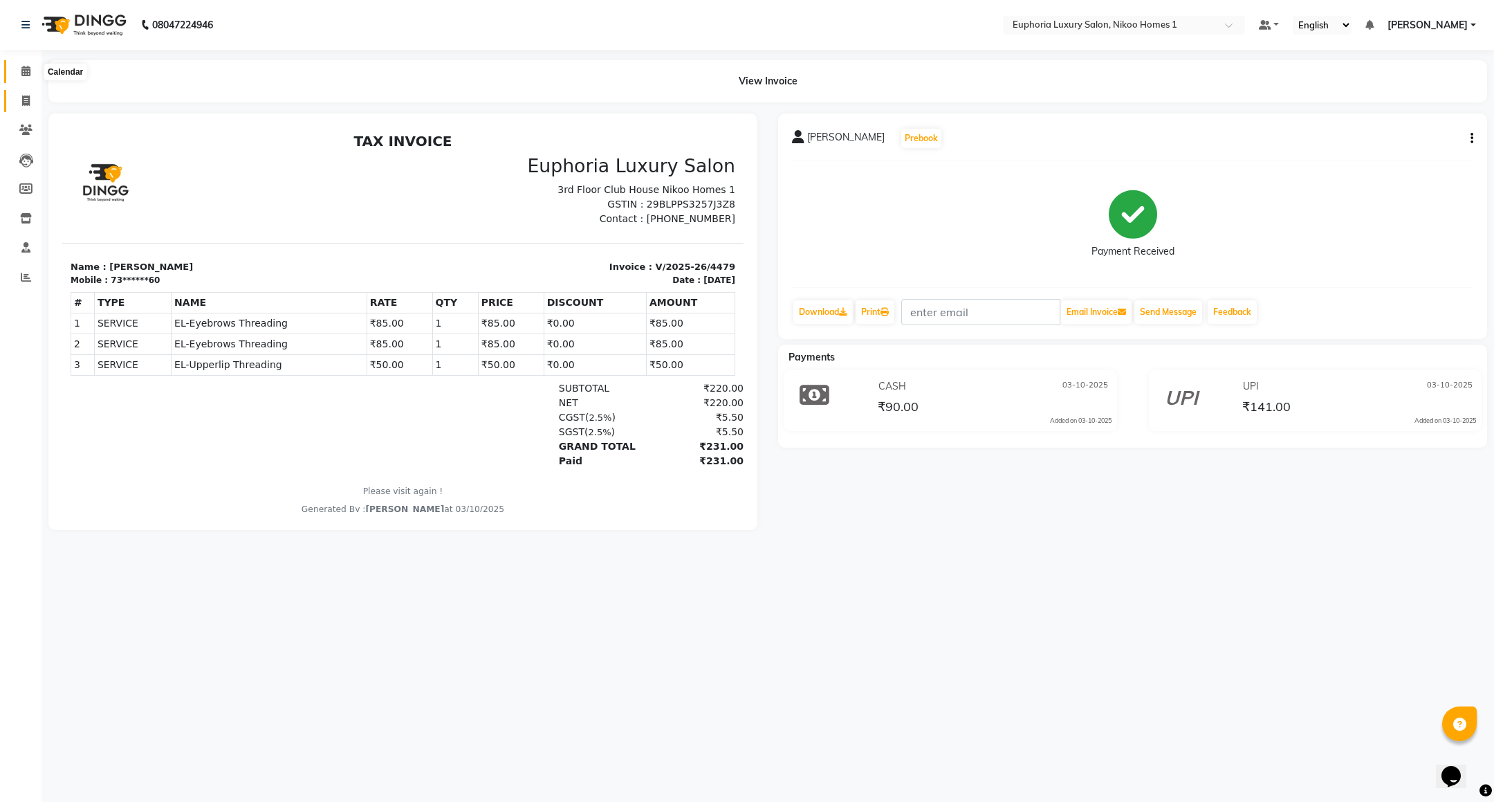
click at [27, 73] on icon at bounding box center [25, 71] width 9 height 10
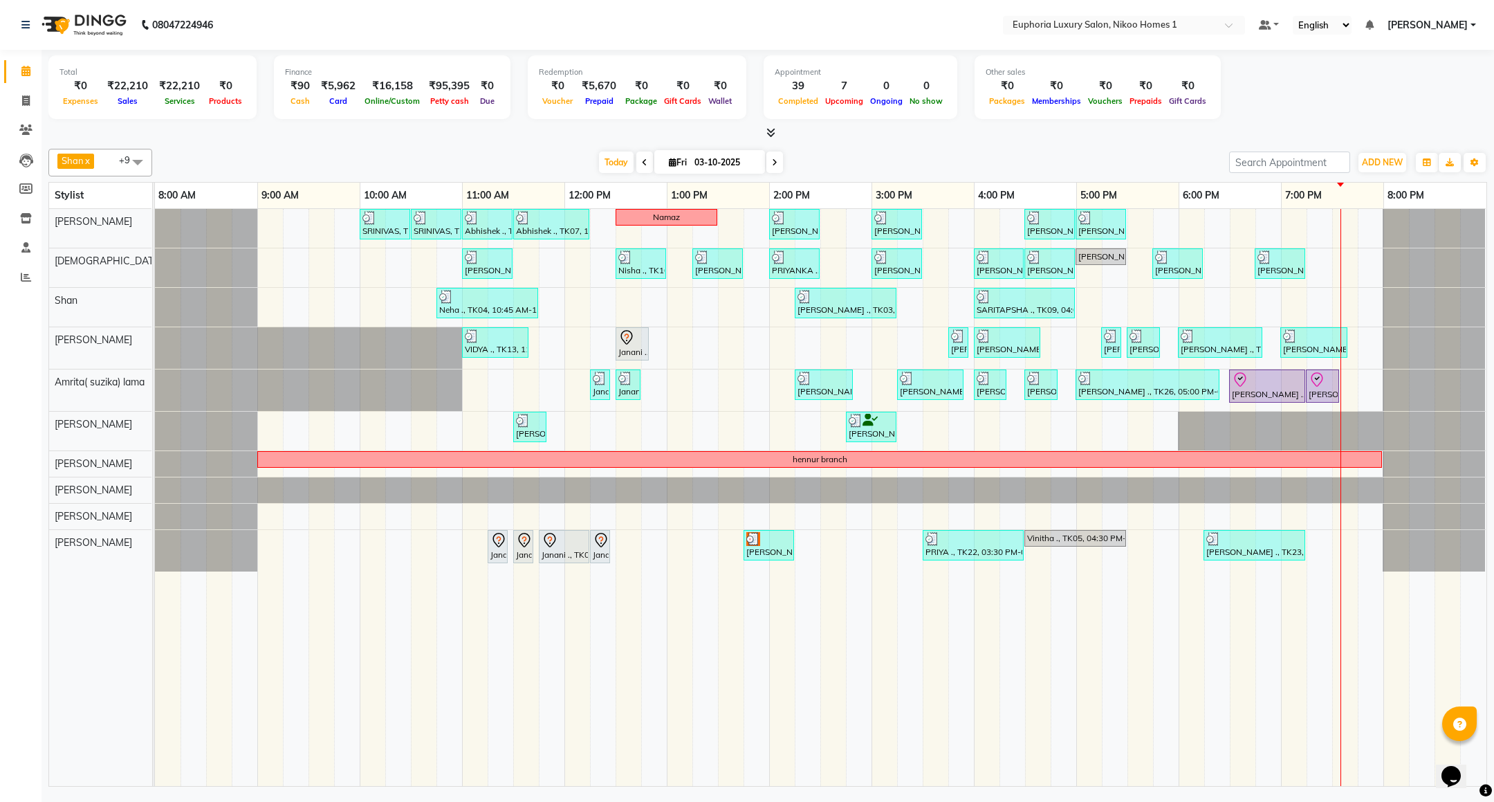
click at [774, 158] on icon at bounding box center [775, 162] width 6 height 8
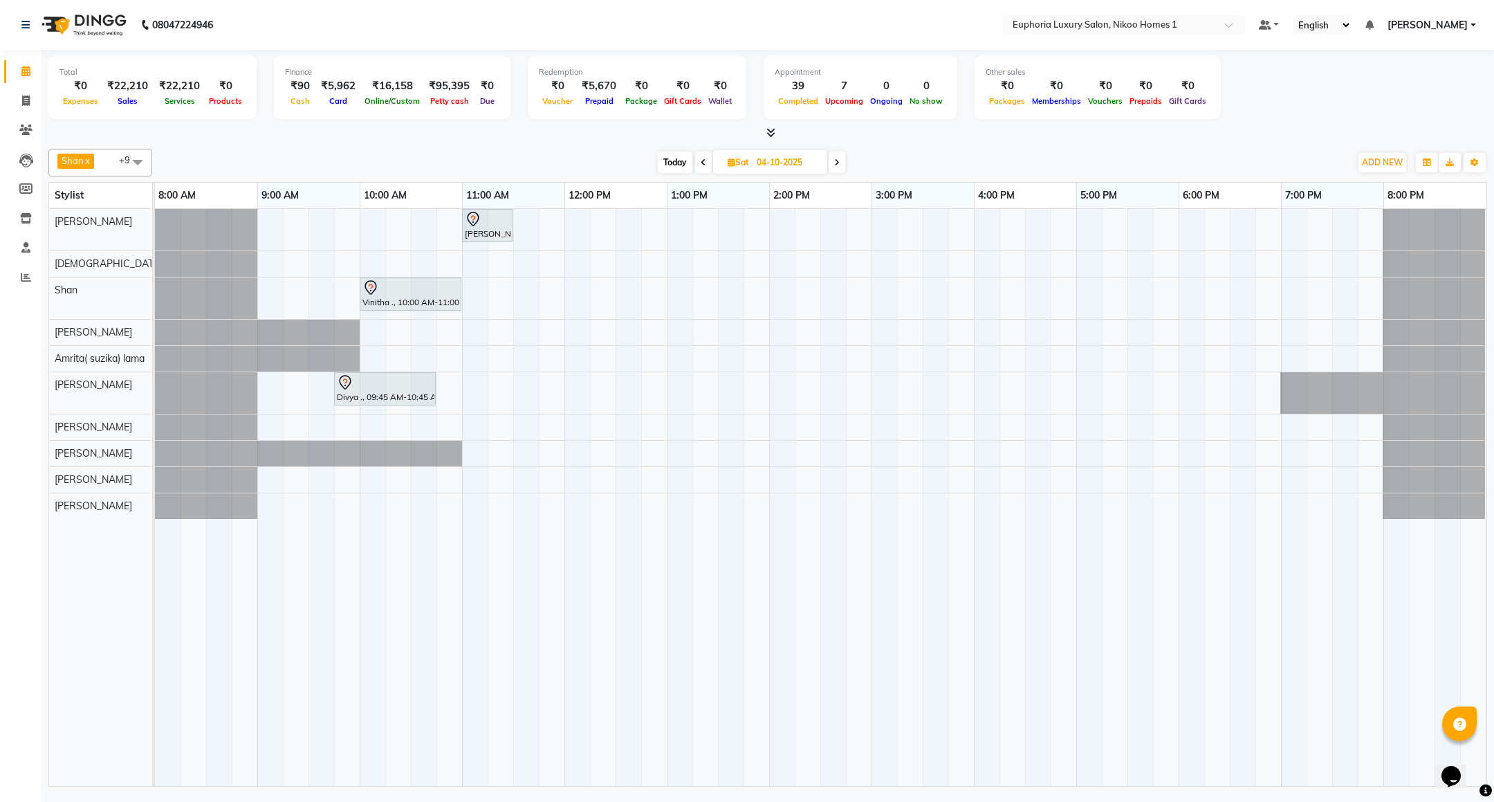
click at [668, 160] on span "Today" at bounding box center [675, 162] width 35 height 21
type input "03-10-2025"
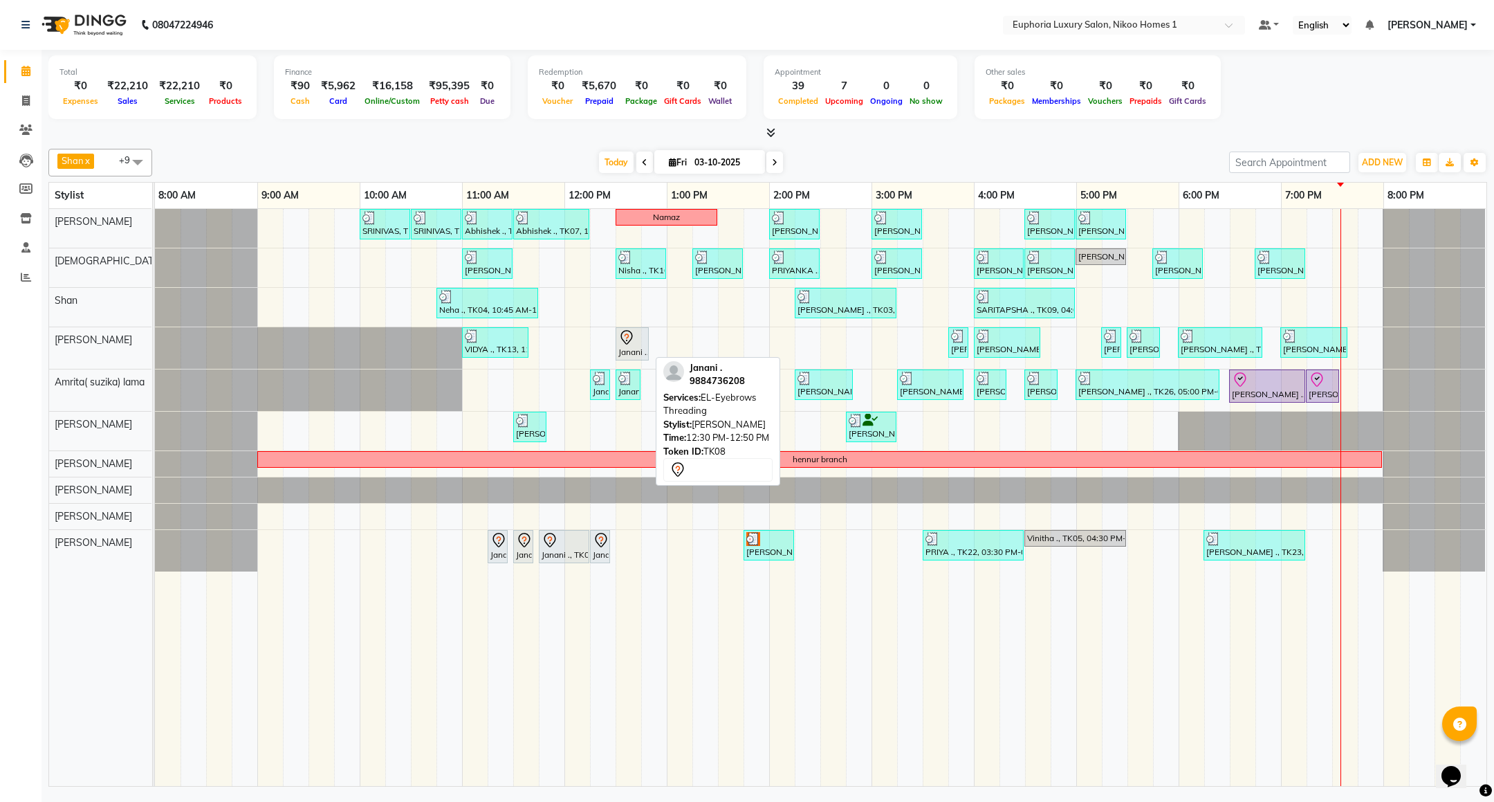
click at [627, 351] on div "Janani ., TK08, 12:30 PM-12:50 PM, EL-Eyebrows Threading" at bounding box center [632, 343] width 30 height 29
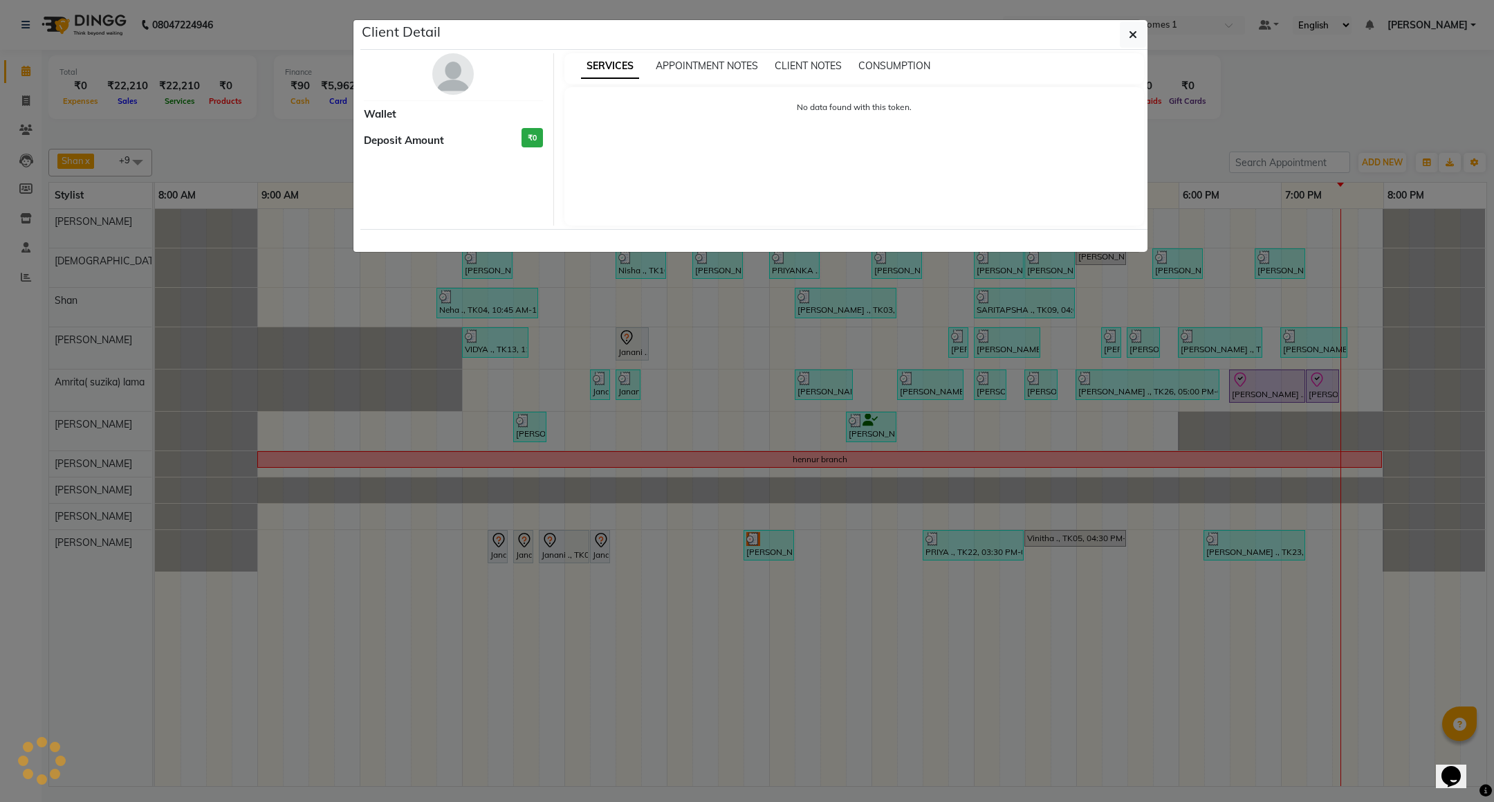
select select "7"
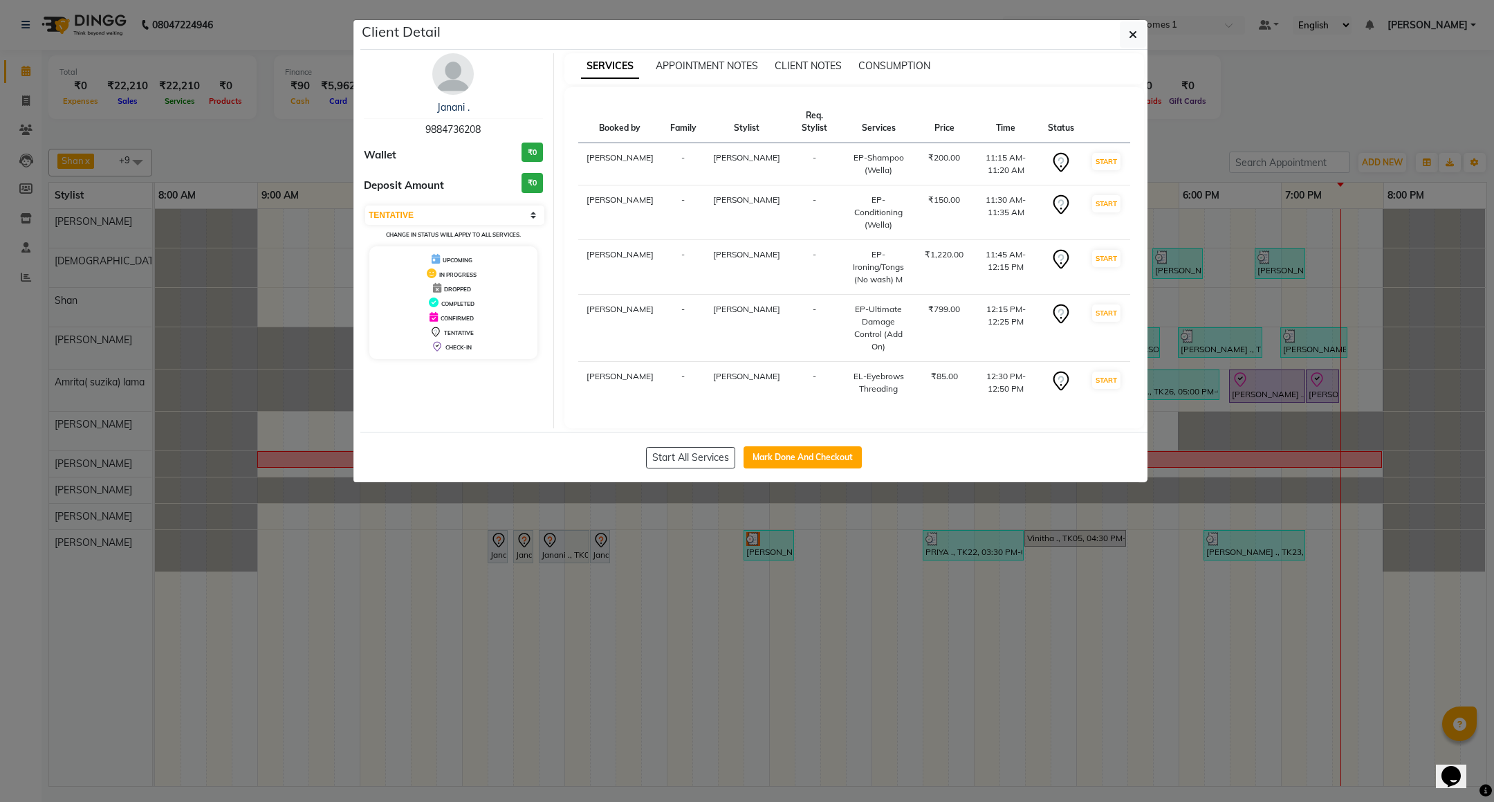
drag, startPoint x: 425, startPoint y: 127, endPoint x: 495, endPoint y: 122, distance: 69.4
click at [495, 122] on div "Janani . 9884736208" at bounding box center [453, 118] width 179 height 37
copy span "9884736208"
click at [1127, 38] on button "button" at bounding box center [1133, 34] width 26 height 26
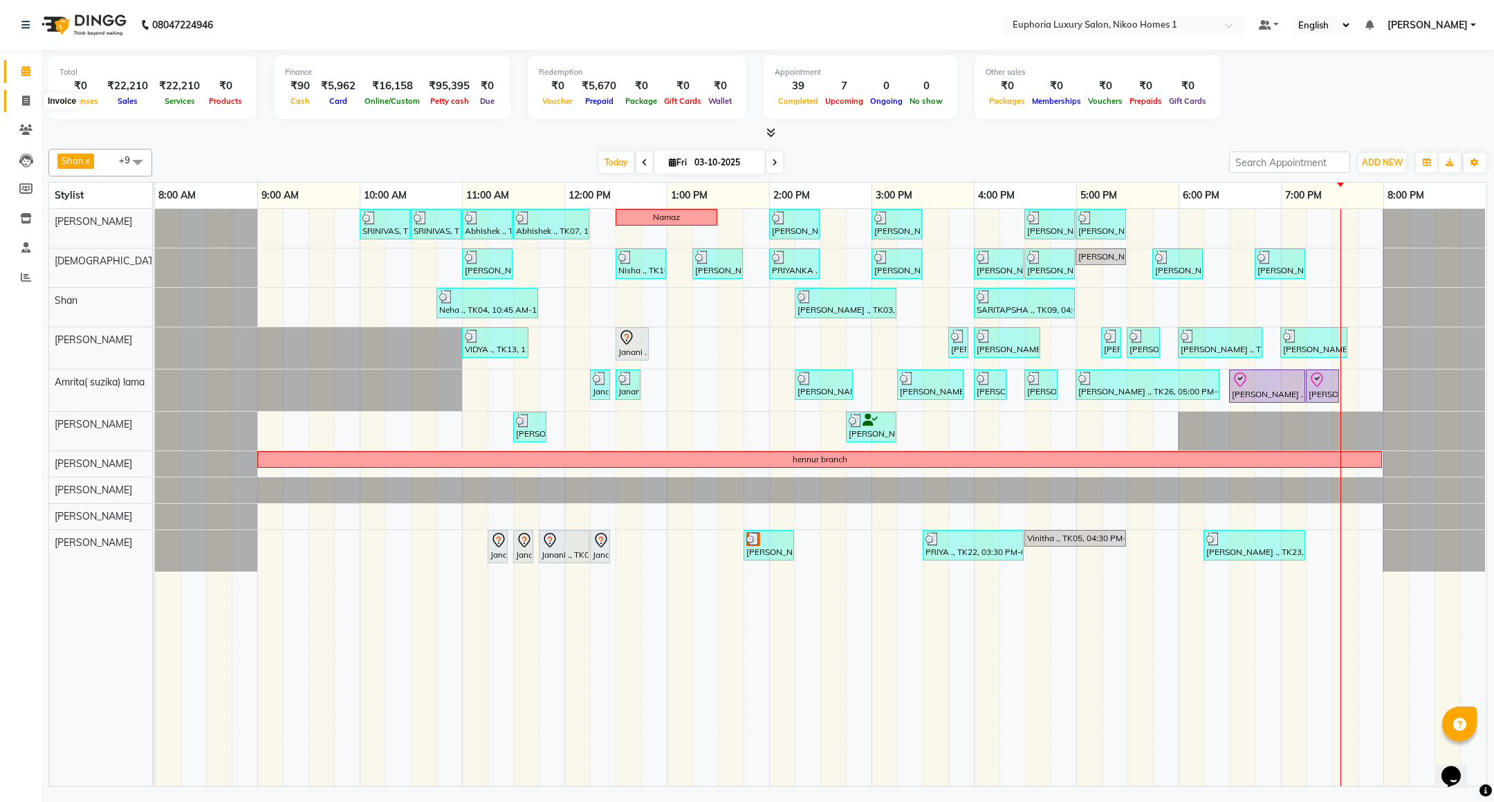
click at [21, 102] on span at bounding box center [26, 101] width 24 height 16
select select "service"
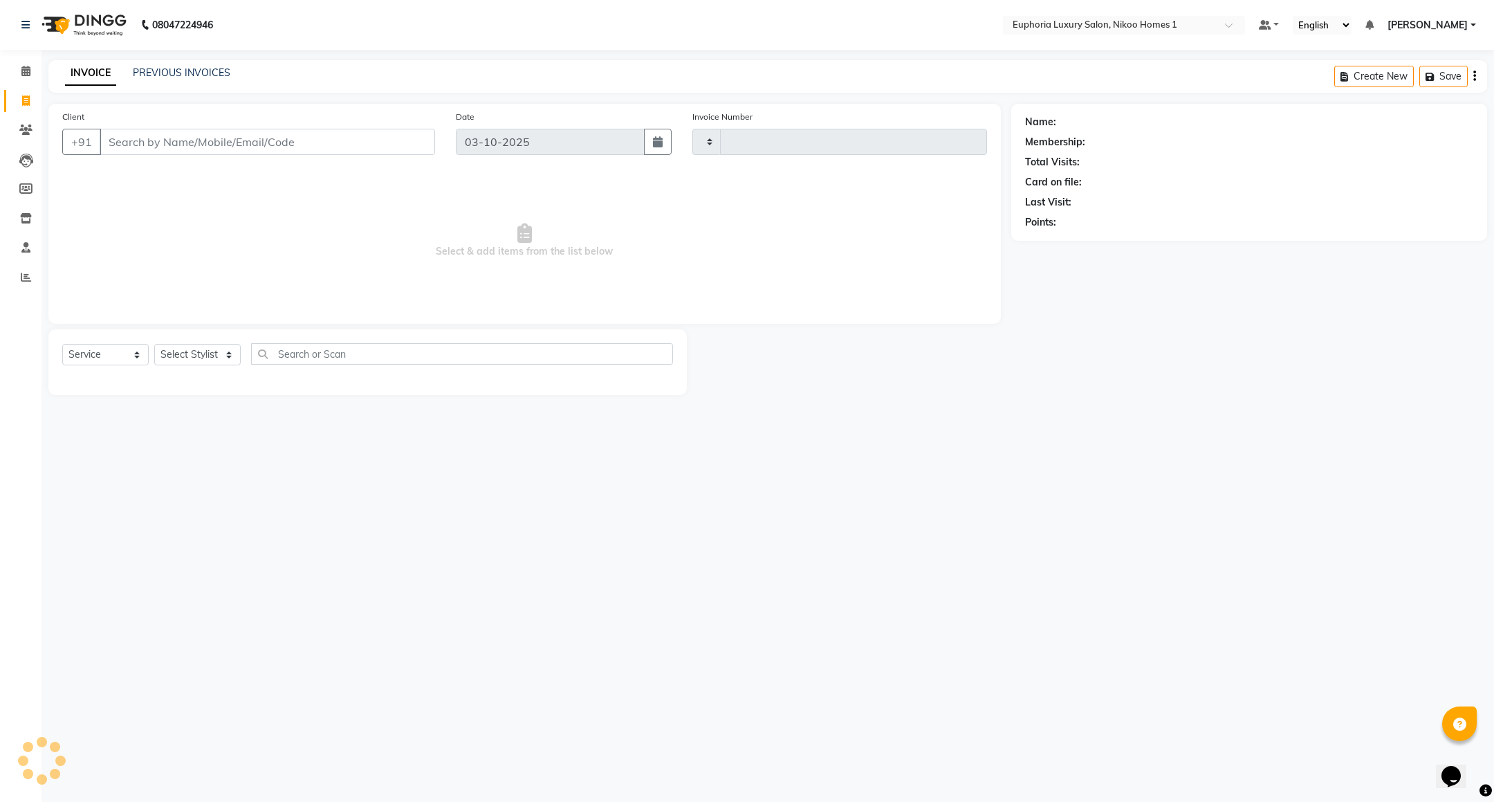
type input "4480"
select select "7987"
type input "9884736208"
select select "1: Object"
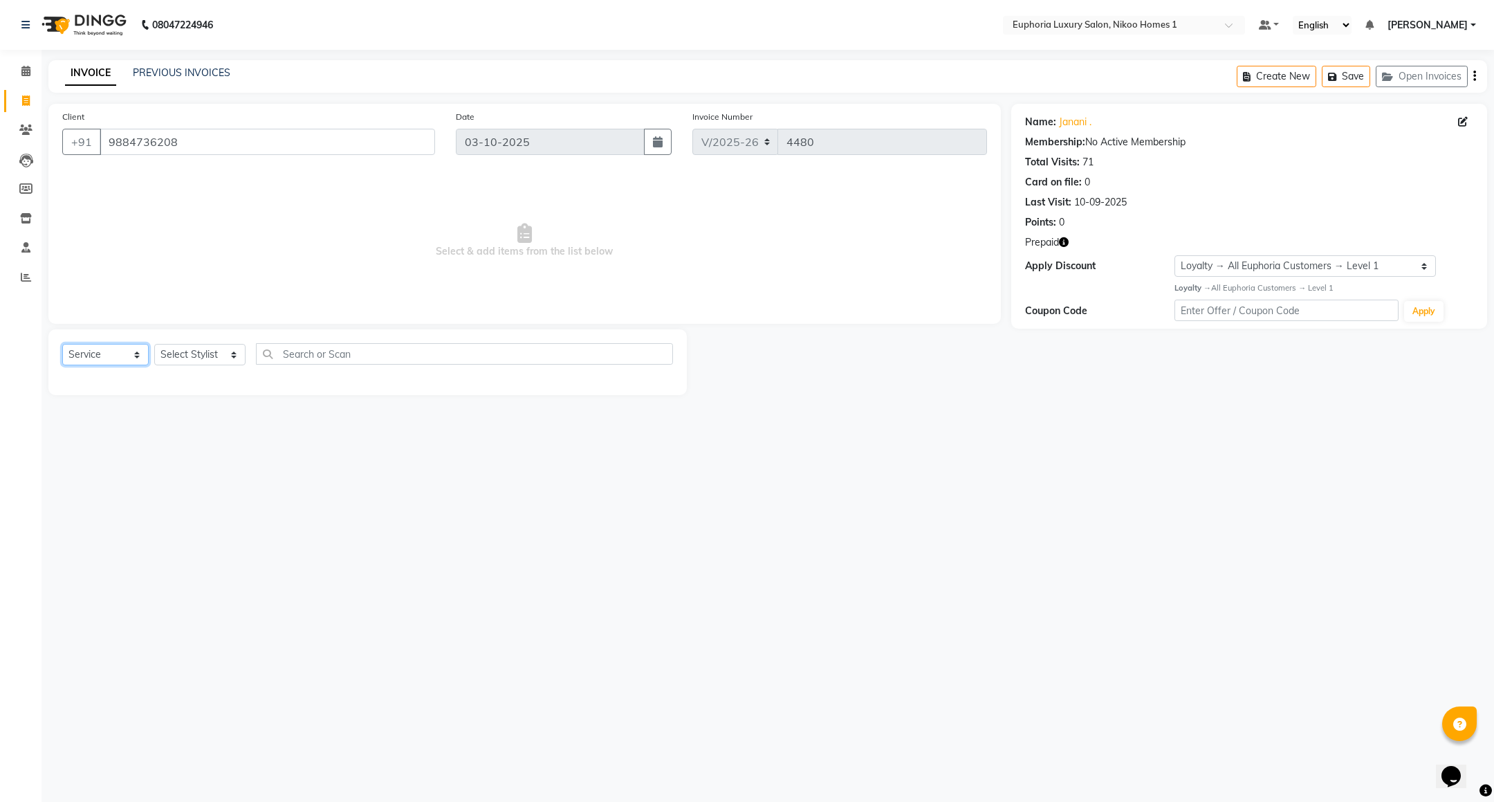
click at [108, 356] on select "Select Service Product Membership Package Voucher Prepaid Gift Card" at bounding box center [105, 354] width 86 height 21
select select "P"
click at [62, 345] on select "Select Service Product Membership Package Voucher Prepaid Gift Card" at bounding box center [105, 354] width 86 height 21
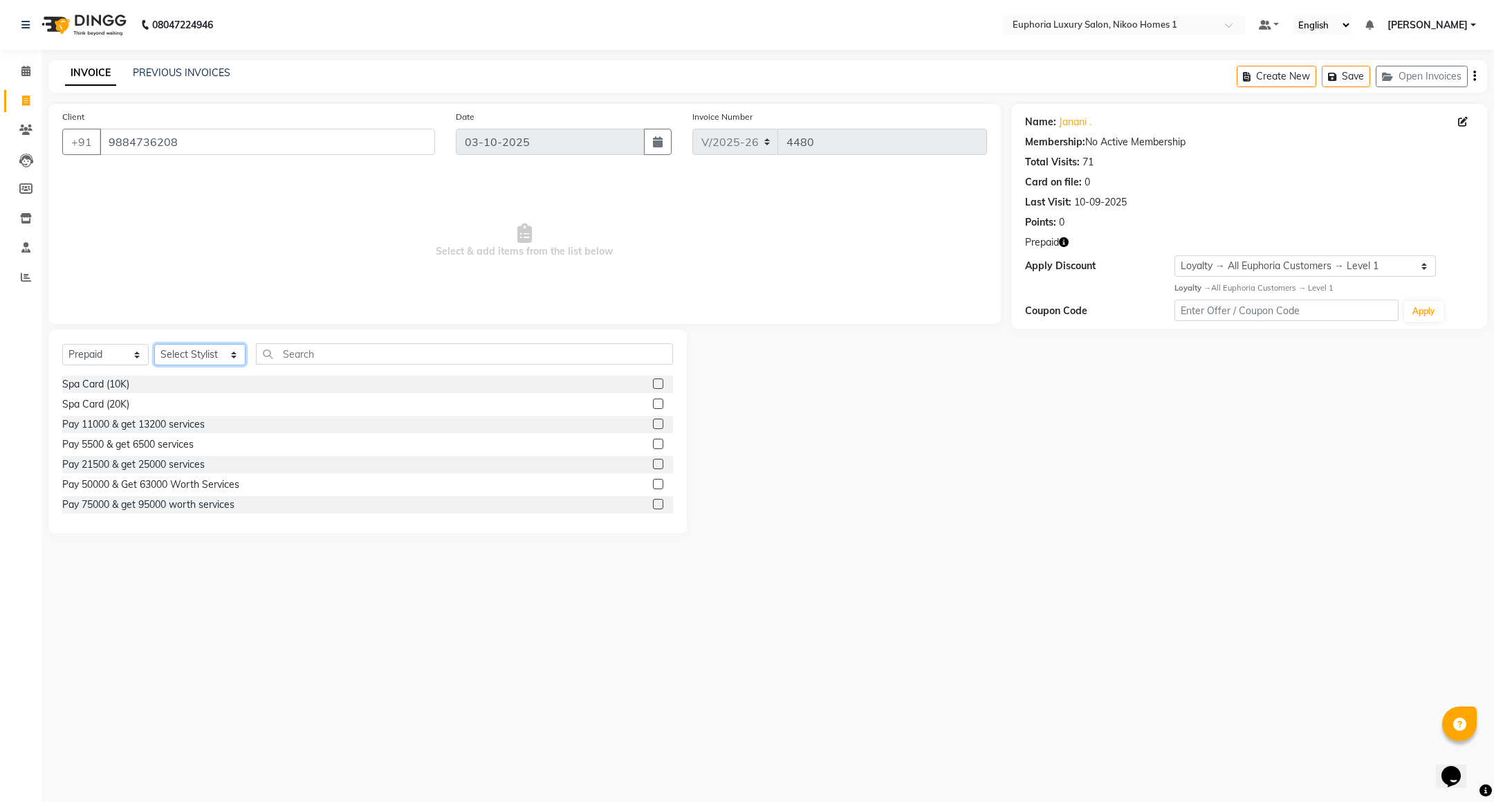
click at [219, 353] on select "Select Stylist Admin Amrita( suzika) lama Atif [PERSON_NAME] [PERSON_NAME] [PER…" at bounding box center [199, 354] width 91 height 21
select select "85457"
click at [154, 345] on select "Select Stylist Admin Amrita( suzika) lama Atif [PERSON_NAME] [PERSON_NAME] [PER…" at bounding box center [199, 354] width 91 height 21
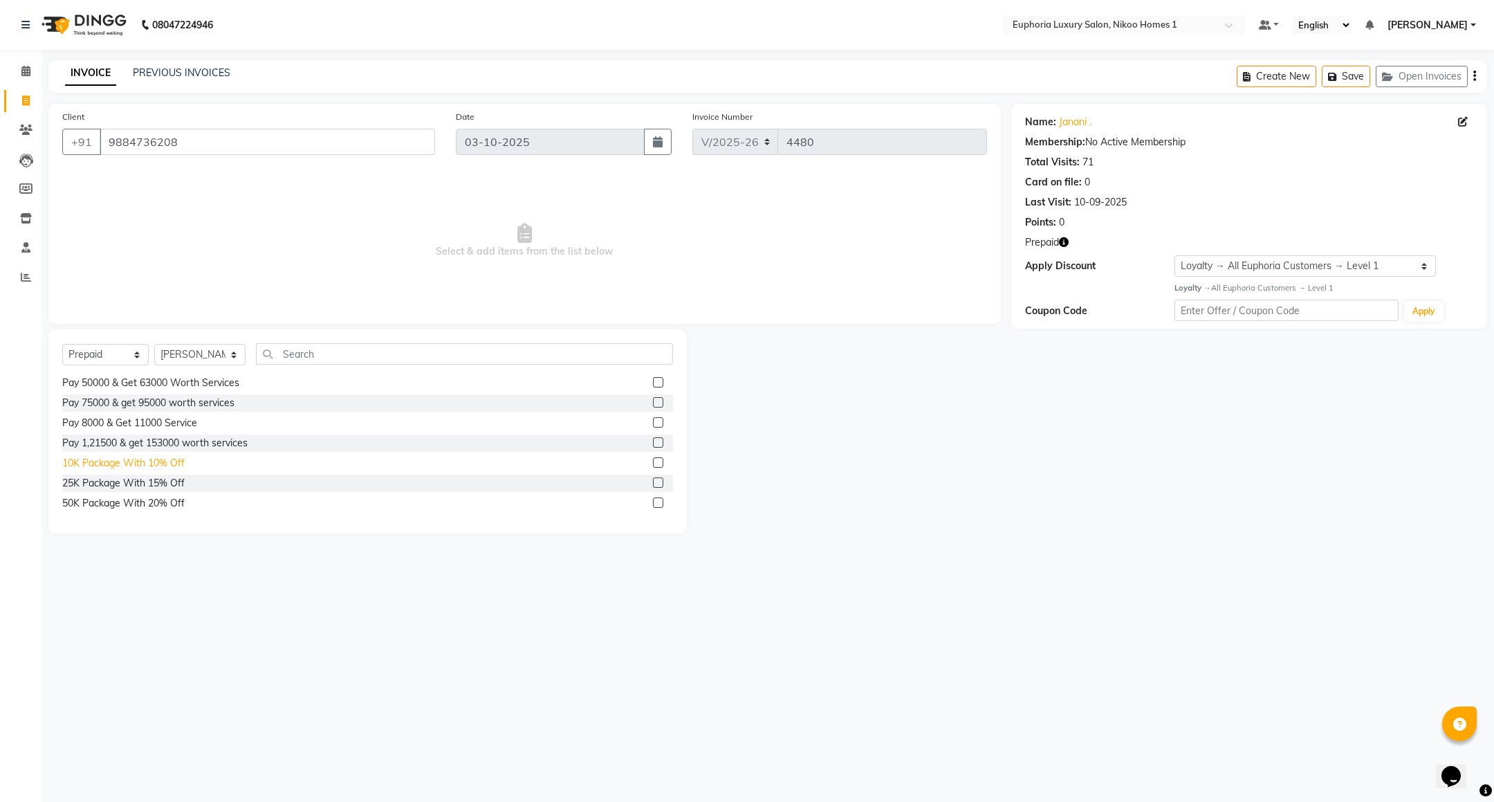
click at [181, 469] on div "10K Package With 10% Off" at bounding box center [123, 463] width 122 height 15
select select "select"
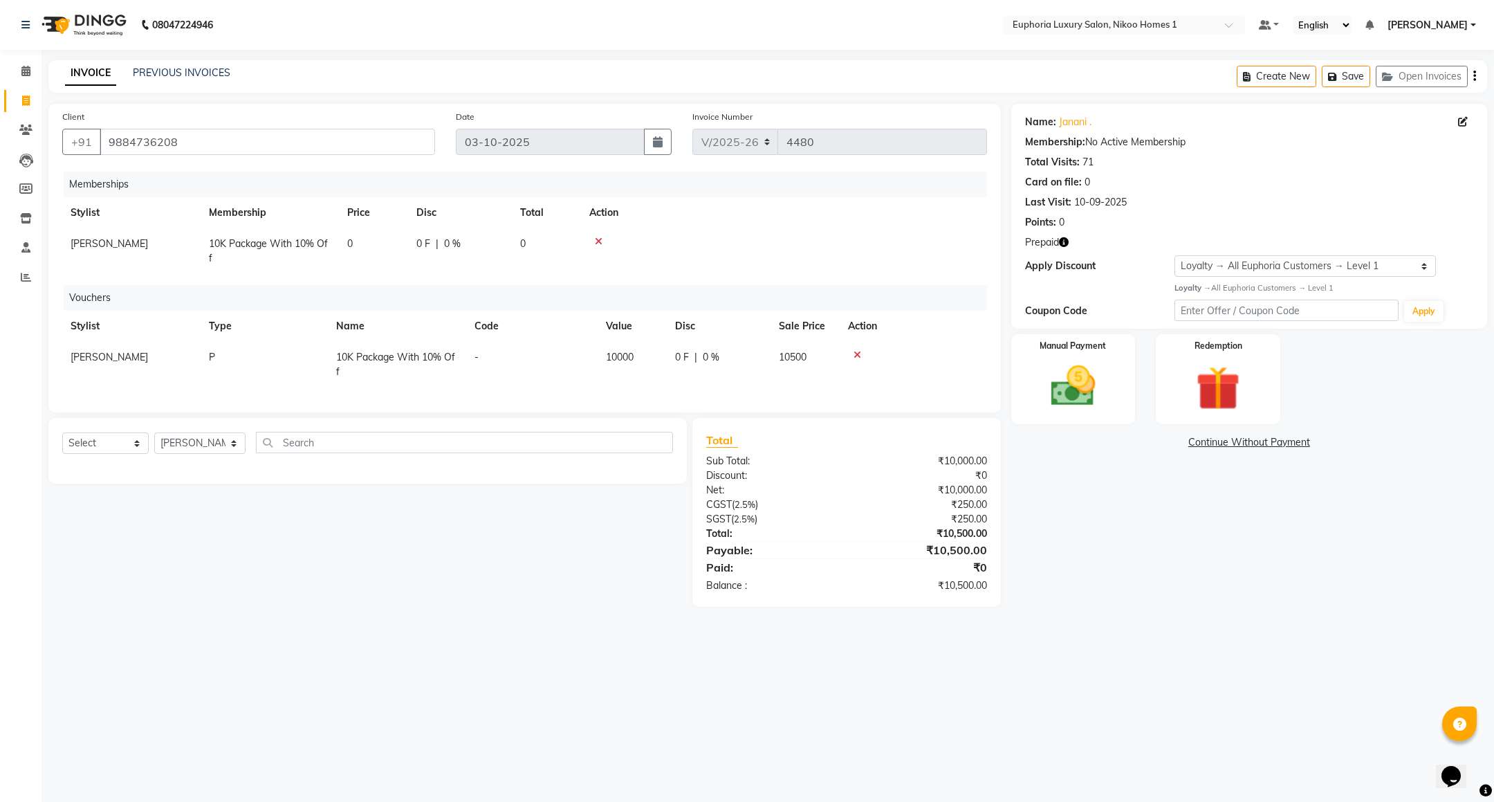
scroll to position [0, 0]
click at [1075, 399] on img at bounding box center [1073, 386] width 75 height 53
click at [1117, 447] on span "UPI" at bounding box center [1122, 443] width 21 height 16
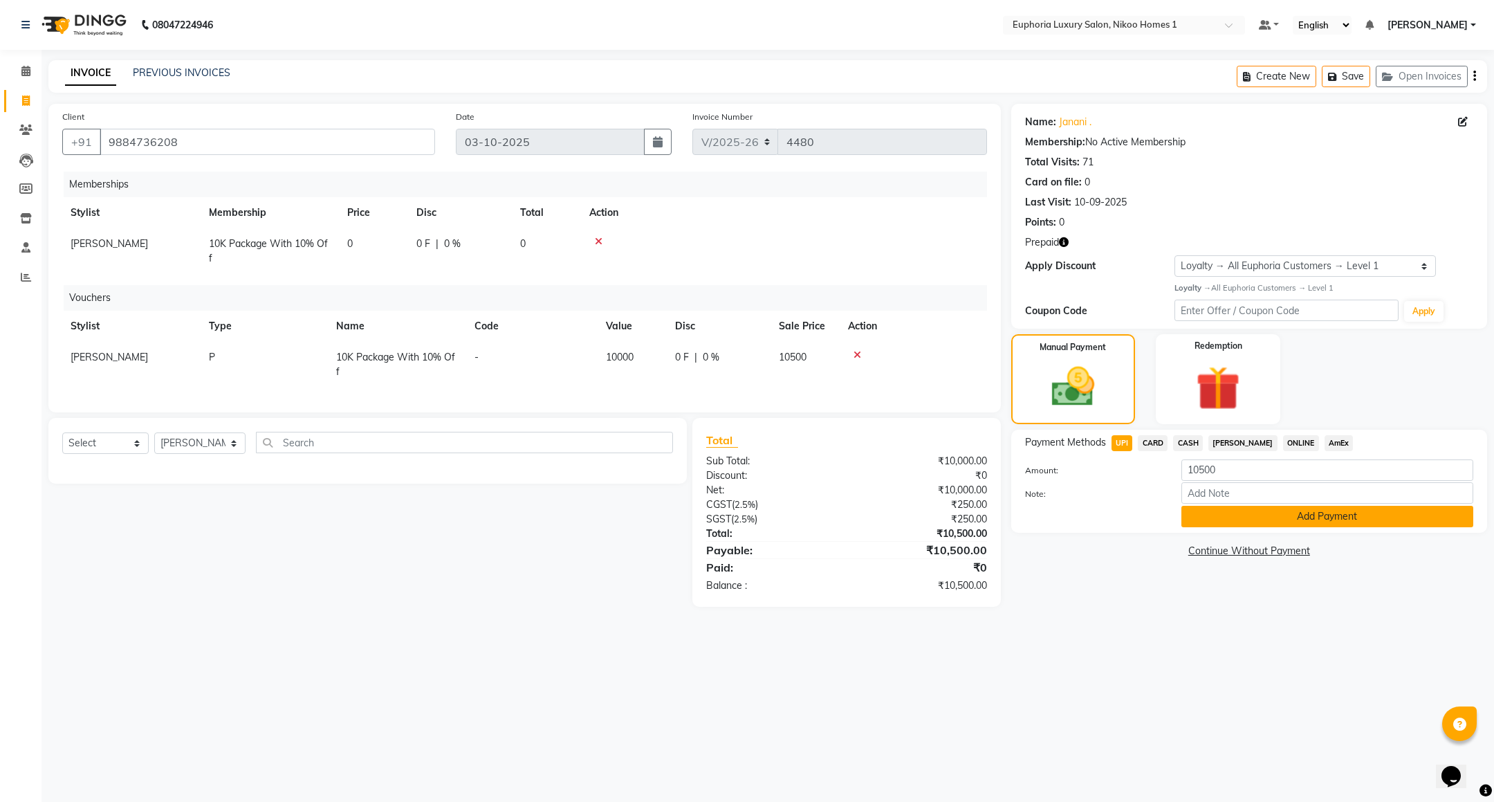
click at [1204, 513] on button "Add Payment" at bounding box center [1328, 516] width 292 height 21
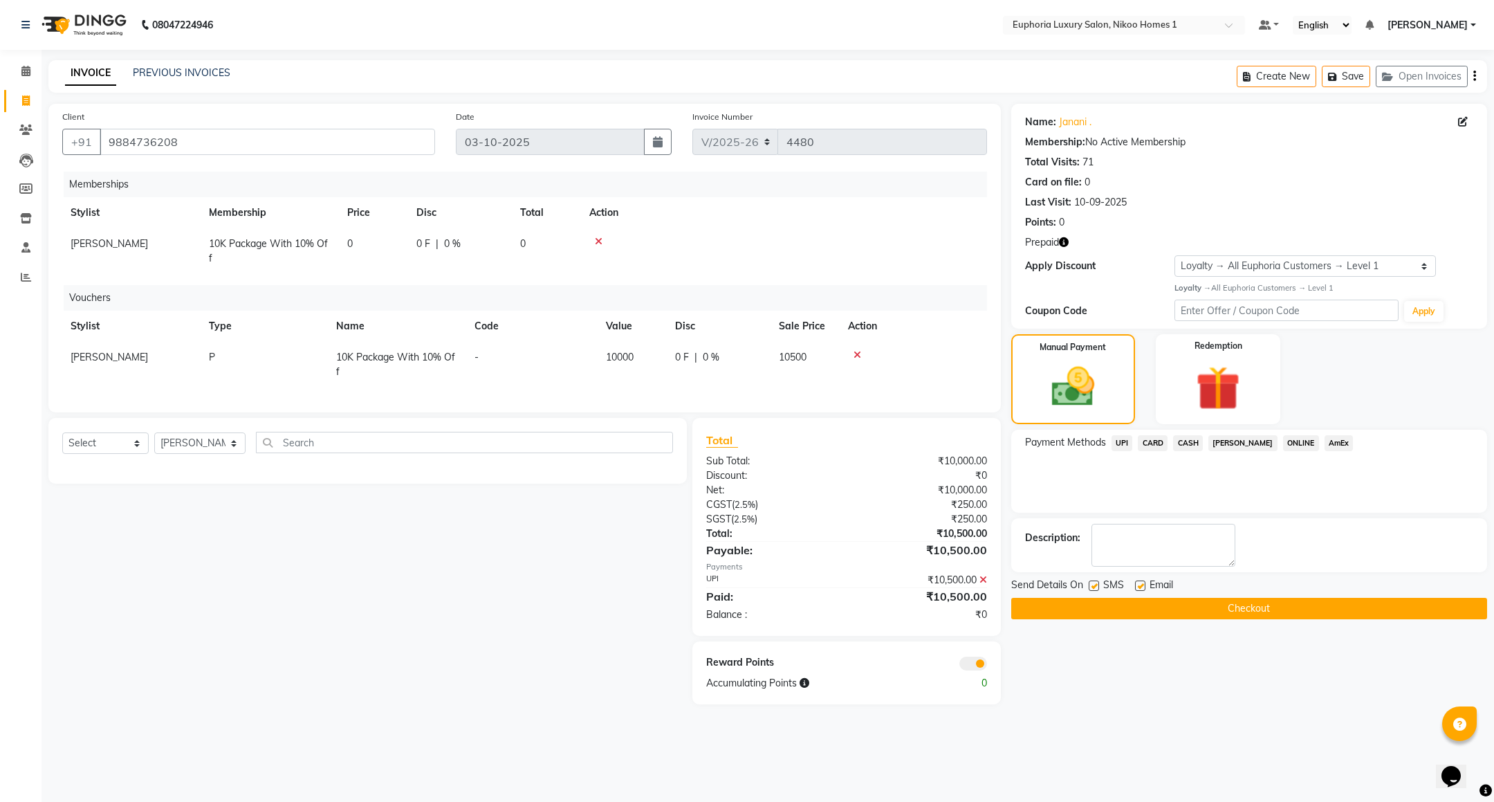
click at [1173, 602] on button "Checkout" at bounding box center [1249, 608] width 476 height 21
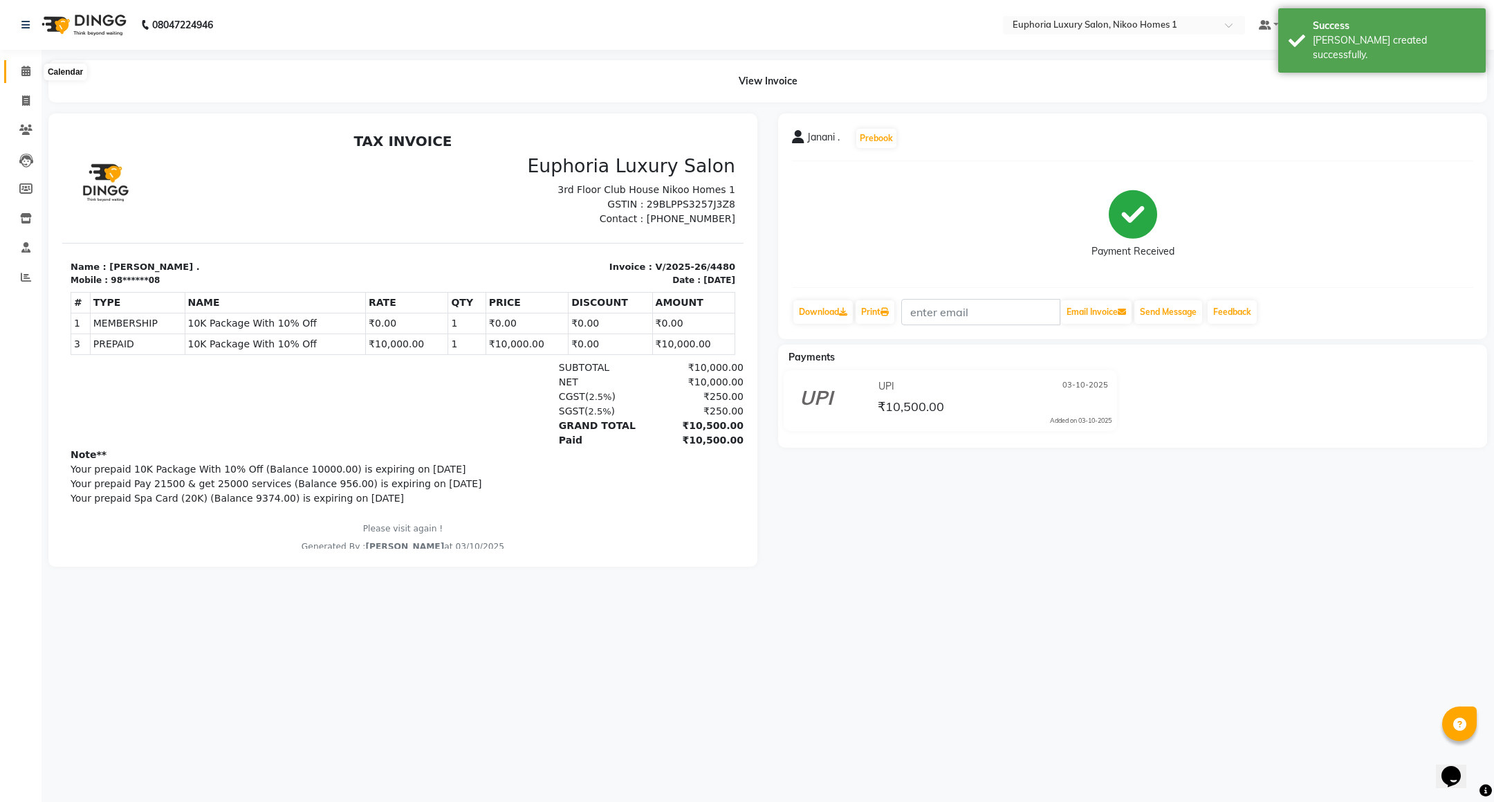
click at [29, 71] on icon at bounding box center [25, 71] width 9 height 10
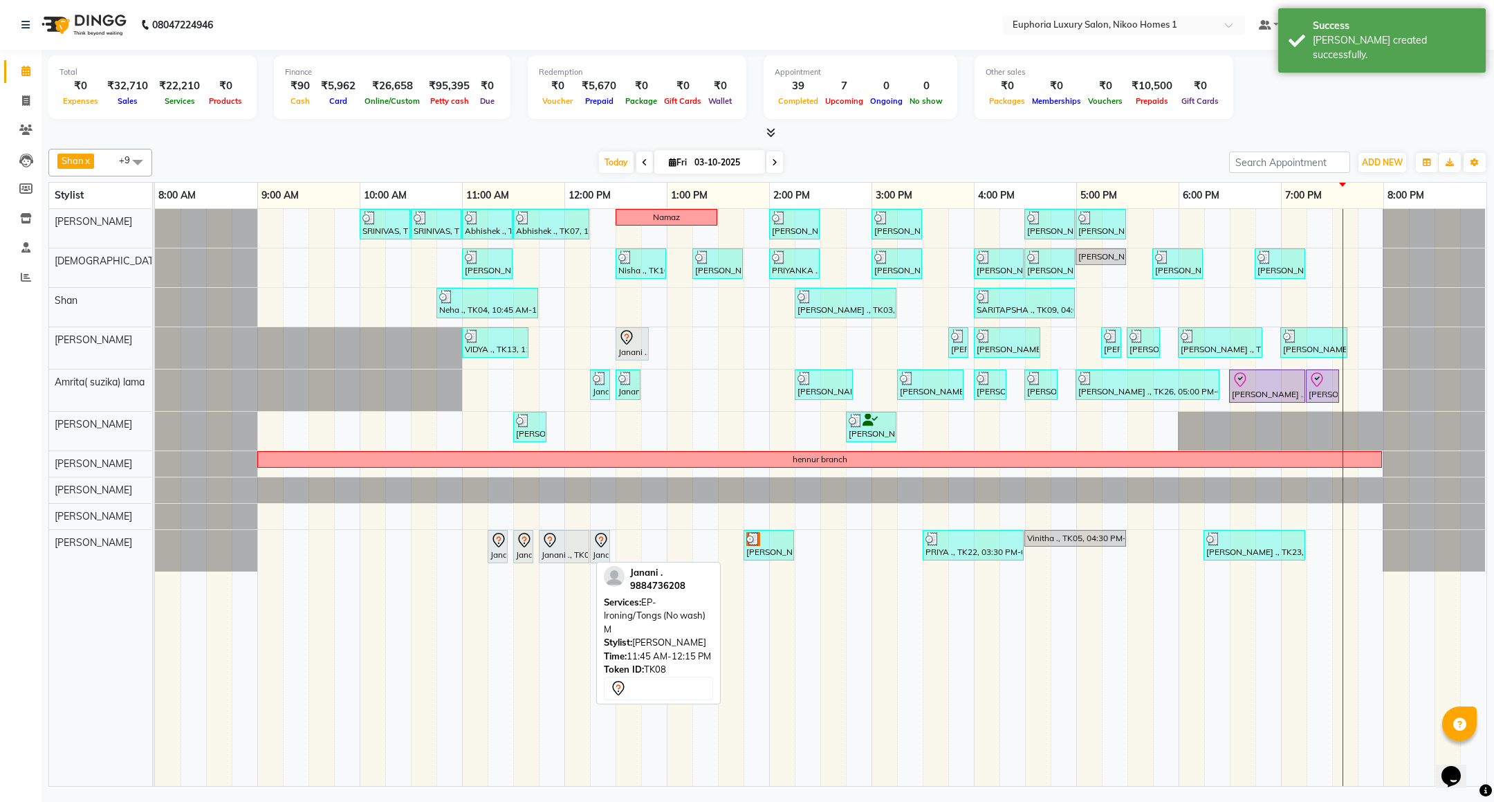
click at [557, 558] on div "Janani ., TK08, 11:45 AM-12:15 PM, EP-Ironing/Tongs (No wash) M" at bounding box center [564, 546] width 48 height 29
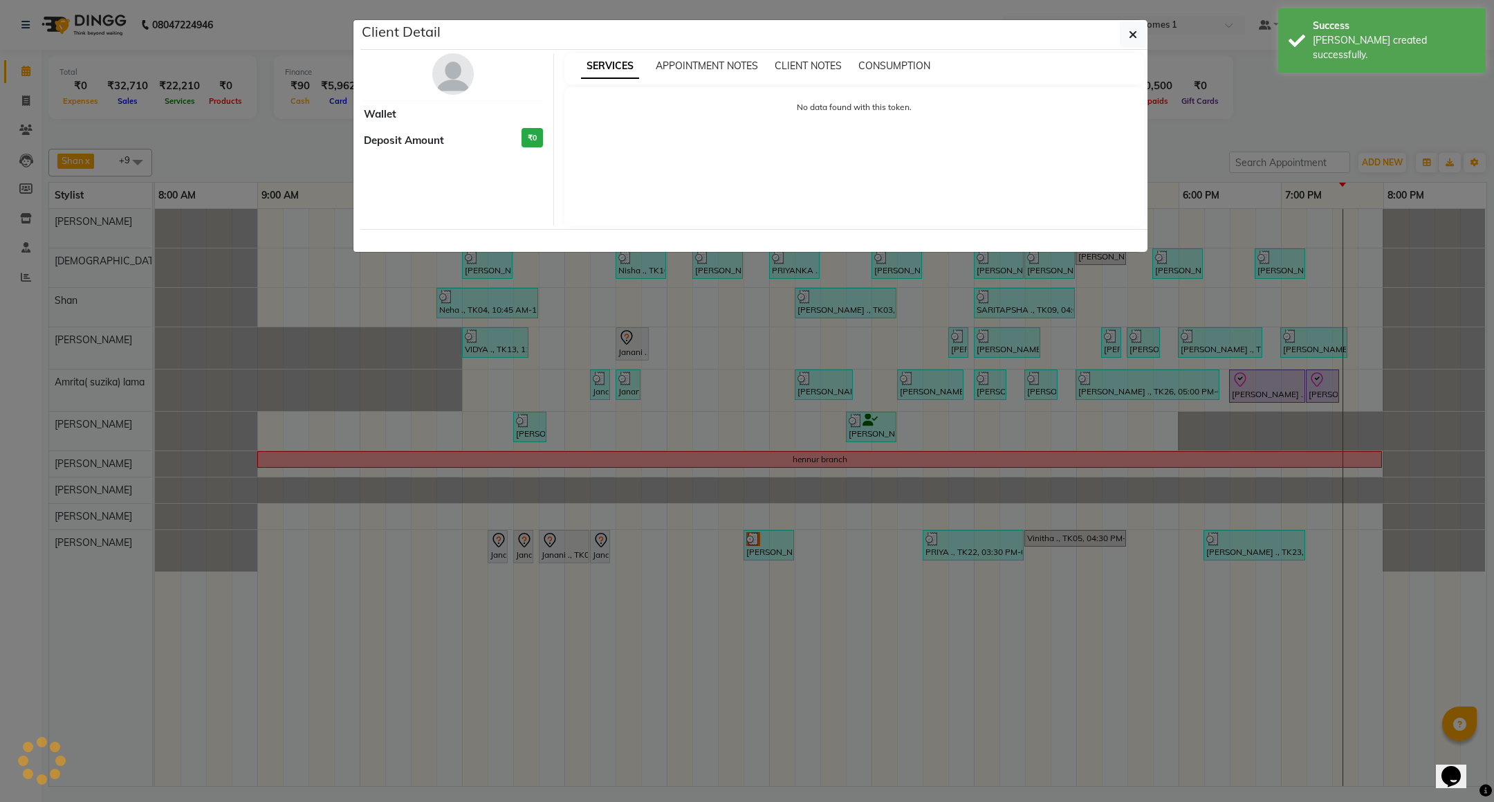
select select "7"
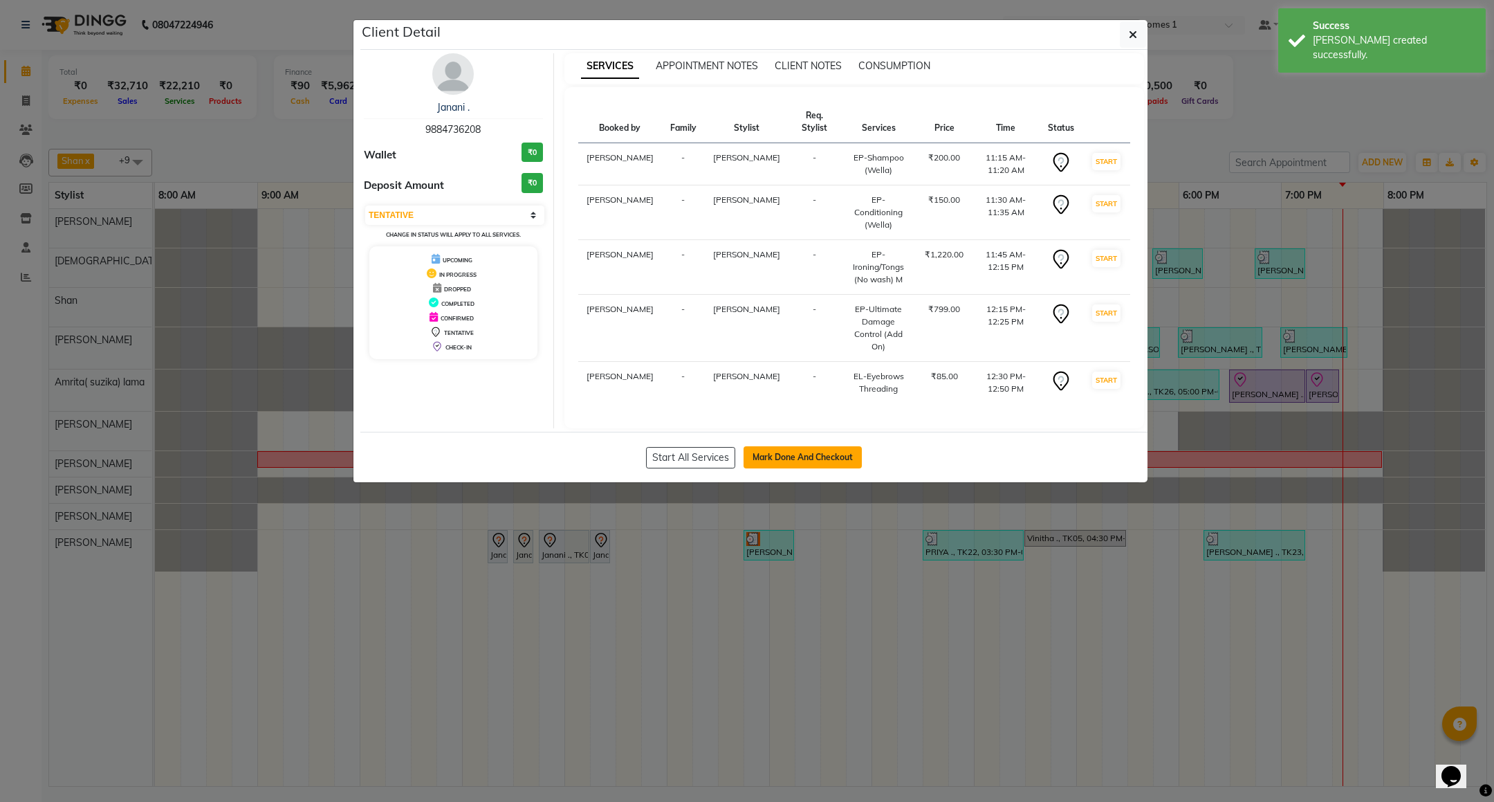
click at [781, 446] on button "Mark Done And Checkout" at bounding box center [803, 457] width 118 height 22
select select "7987"
select select "service"
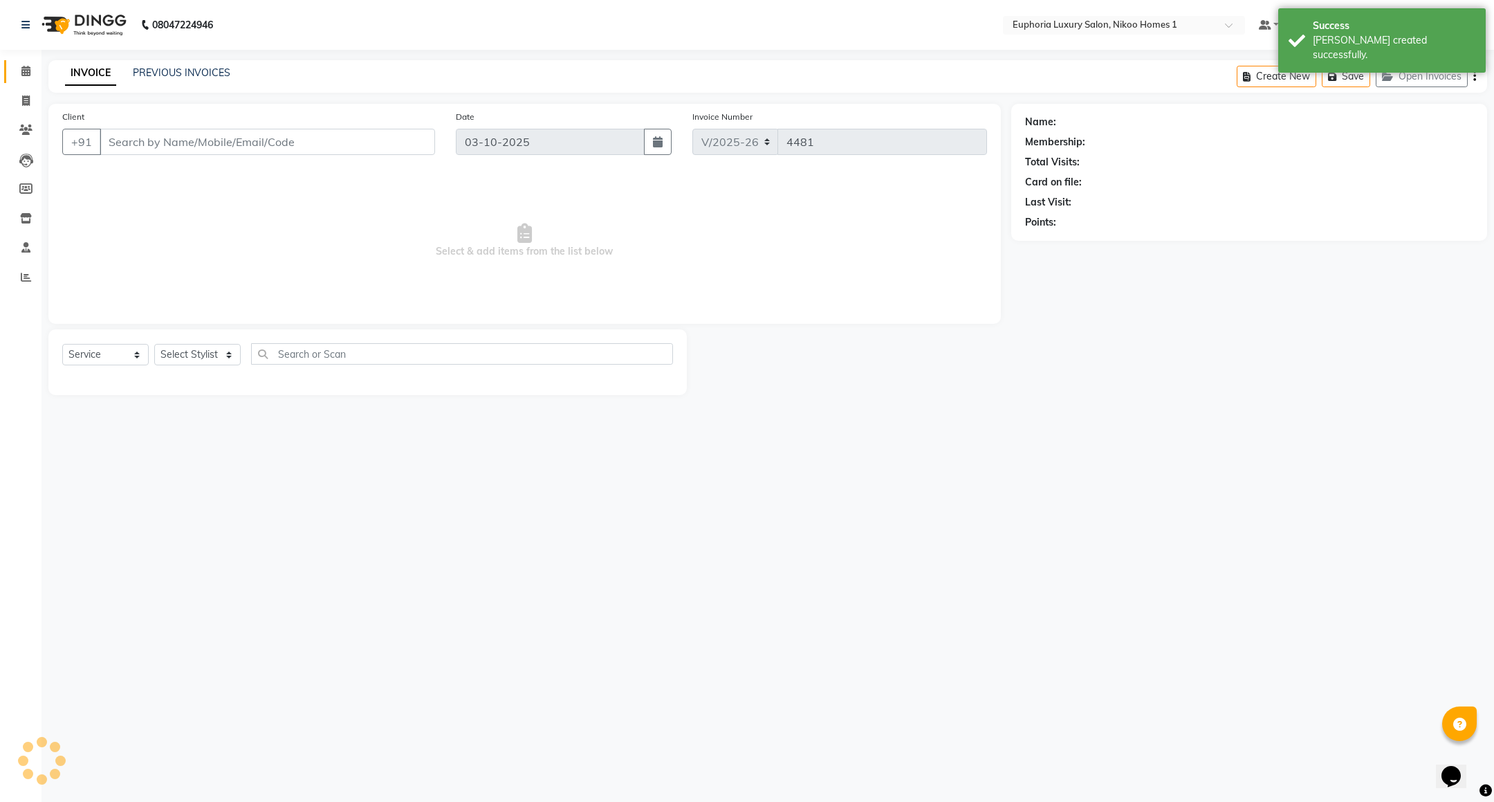
type input "98******08"
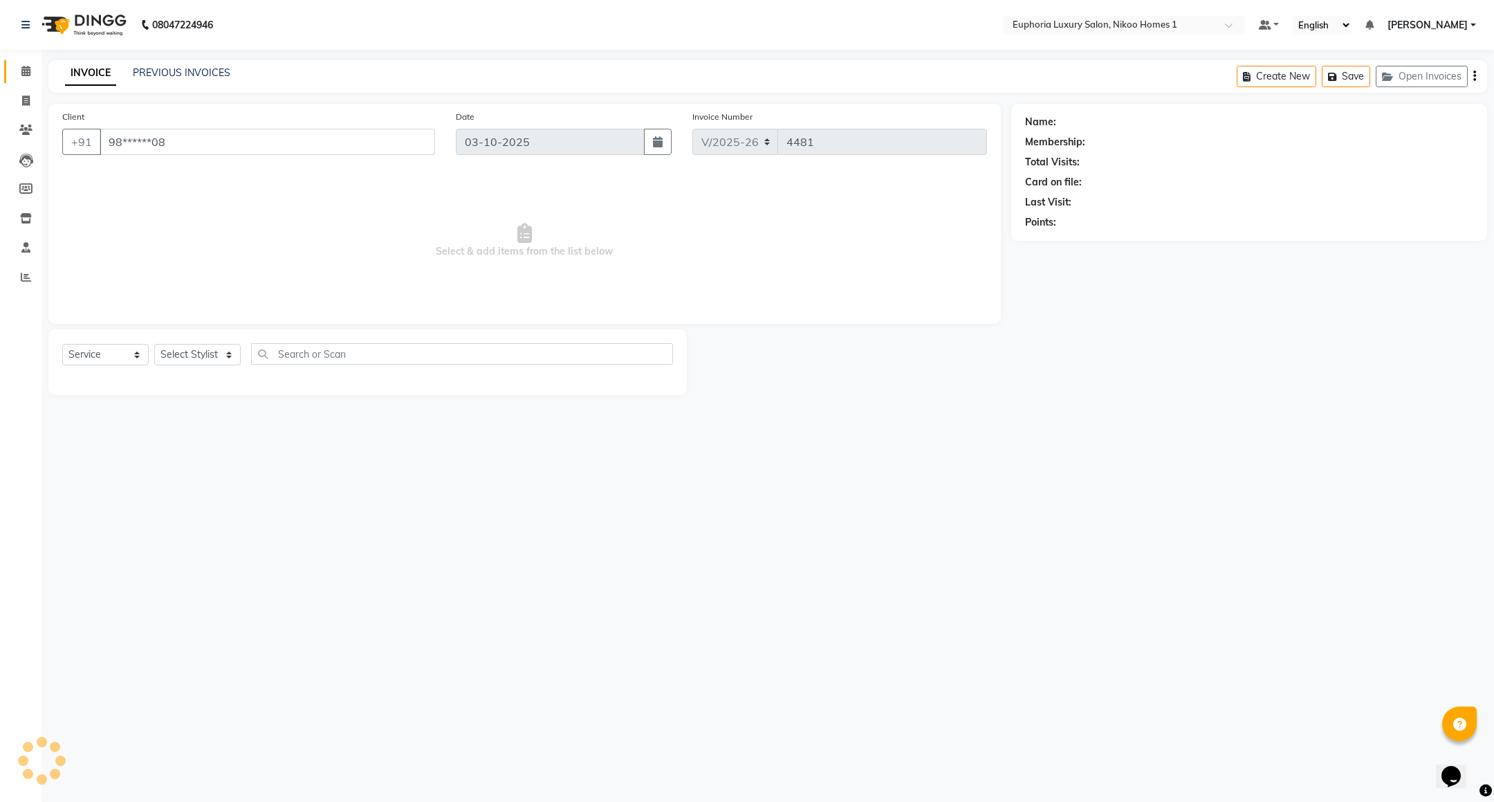
select select "81452"
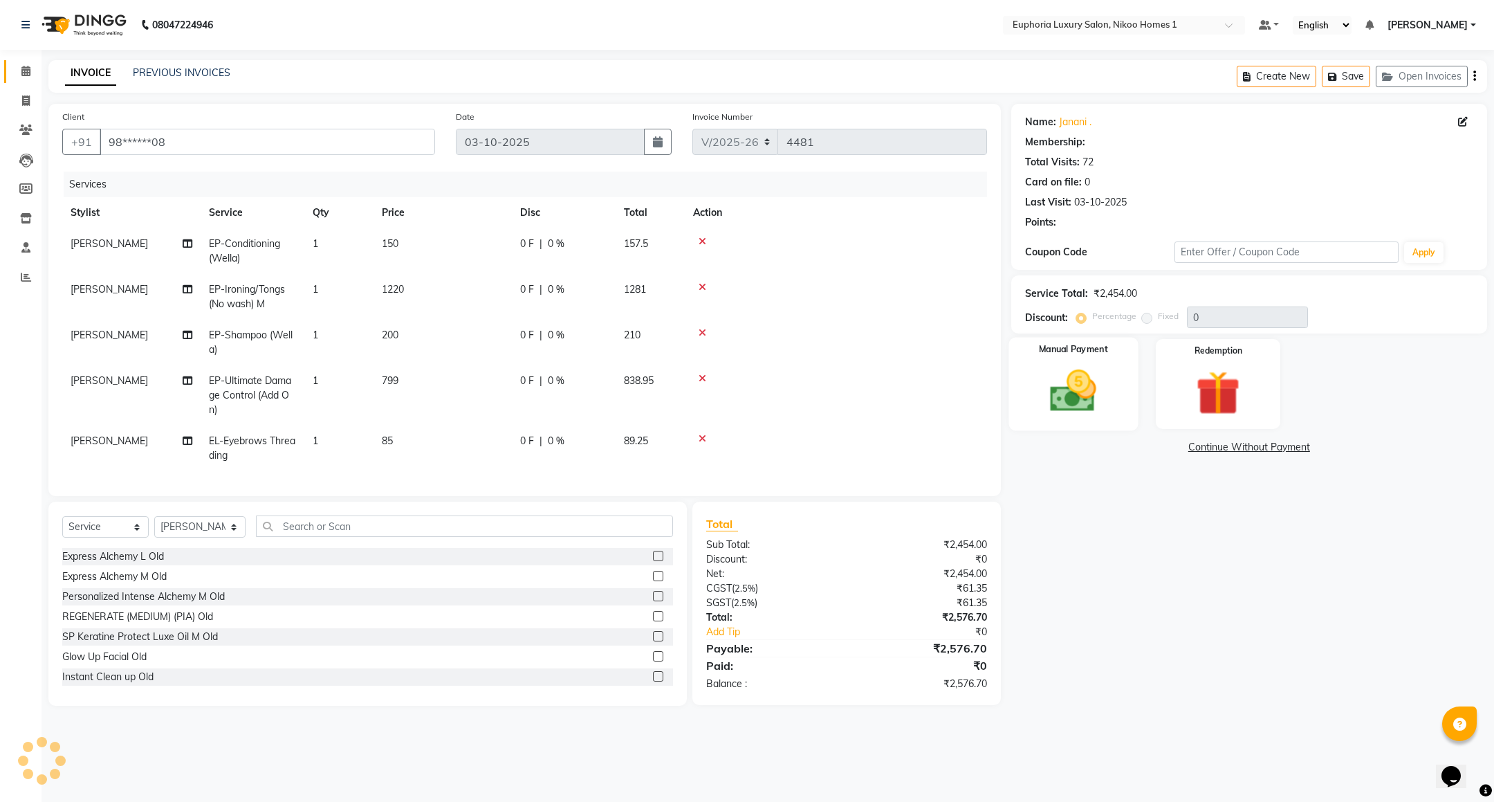
select select "2: Object"
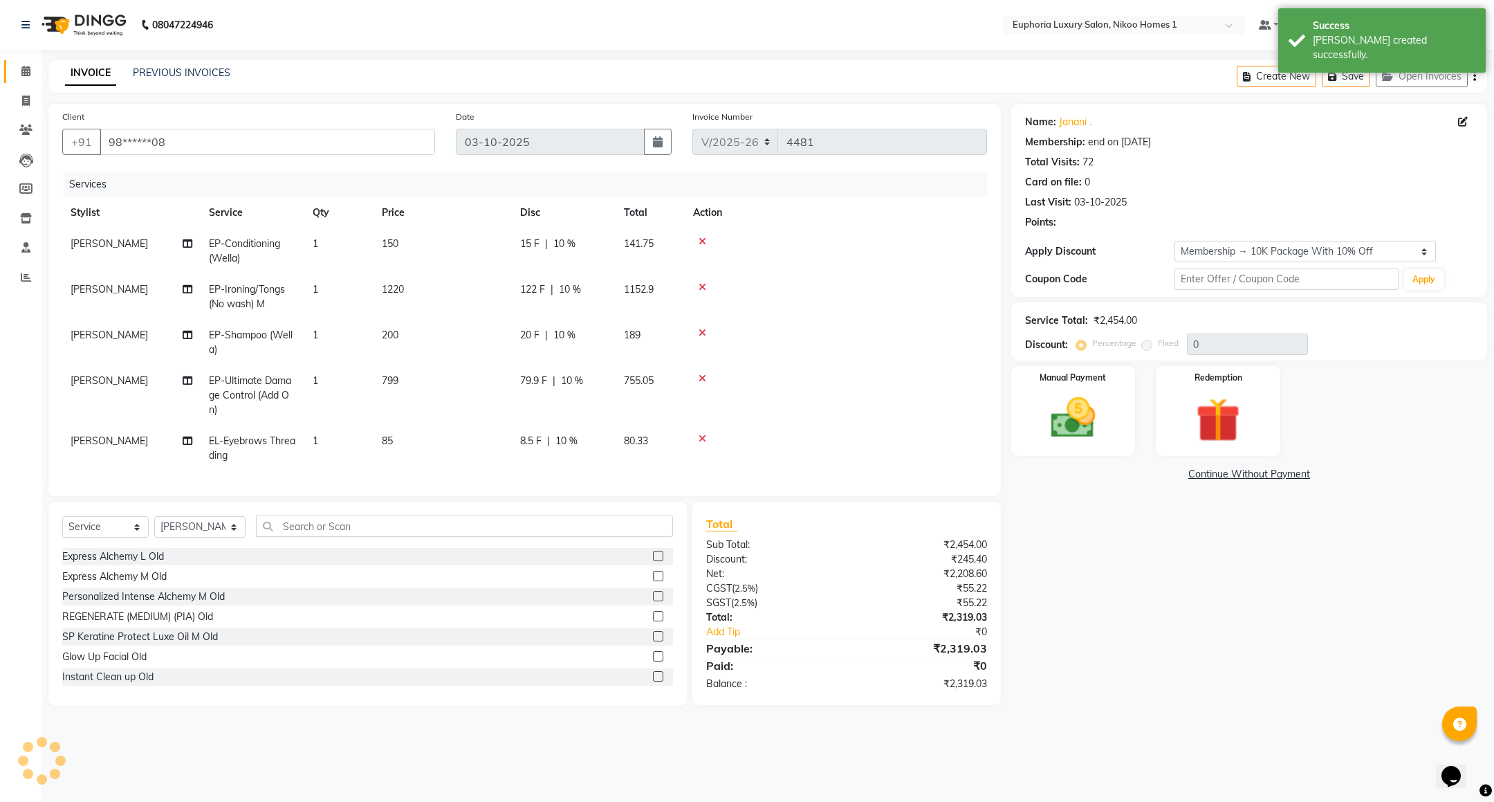
type input "10"
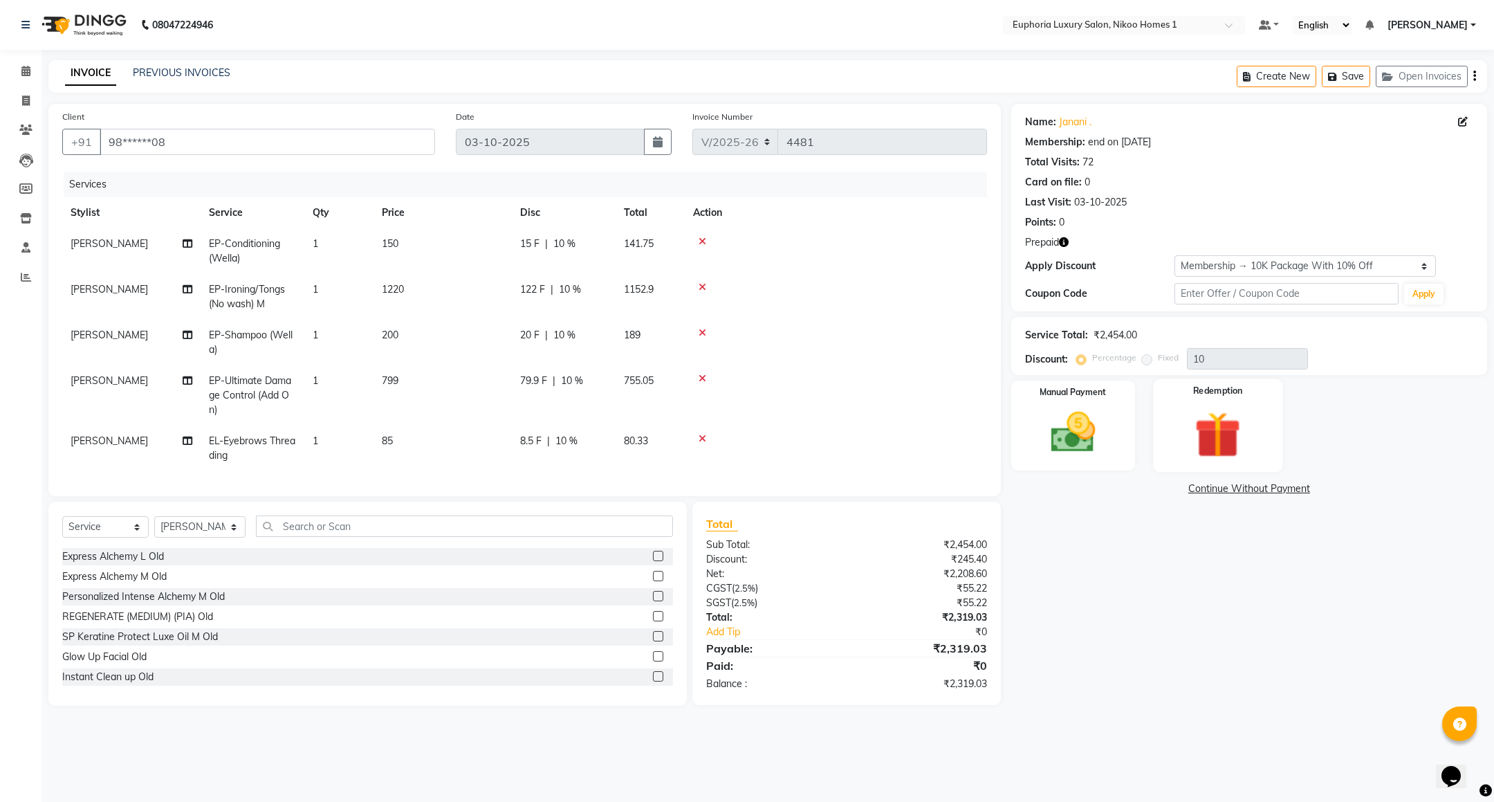
click at [1204, 416] on img at bounding box center [1218, 434] width 75 height 57
click at [1218, 488] on span "Prepaid 3" at bounding box center [1218, 491] width 45 height 16
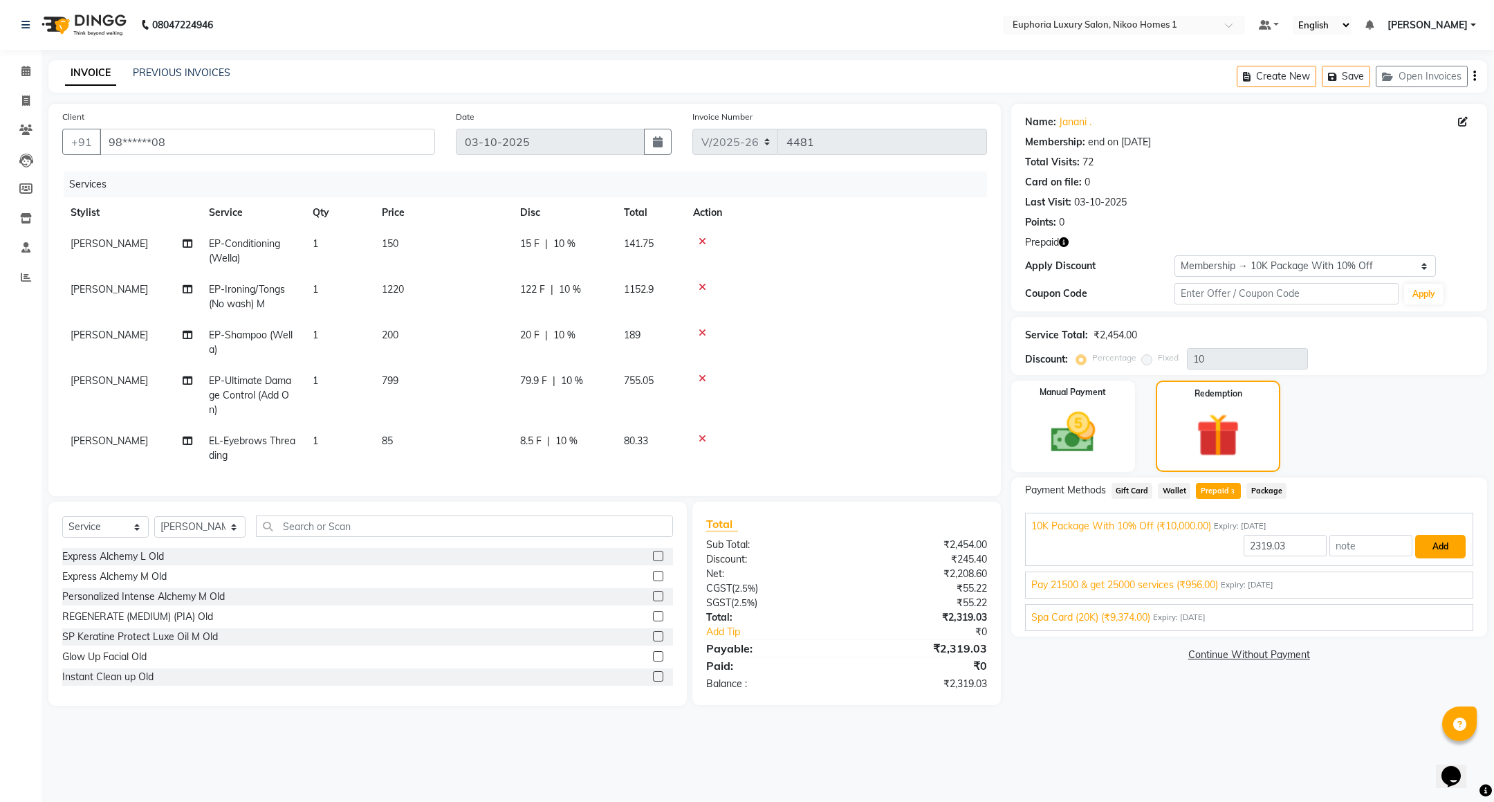
click at [1429, 549] on button "Add" at bounding box center [1440, 547] width 51 height 24
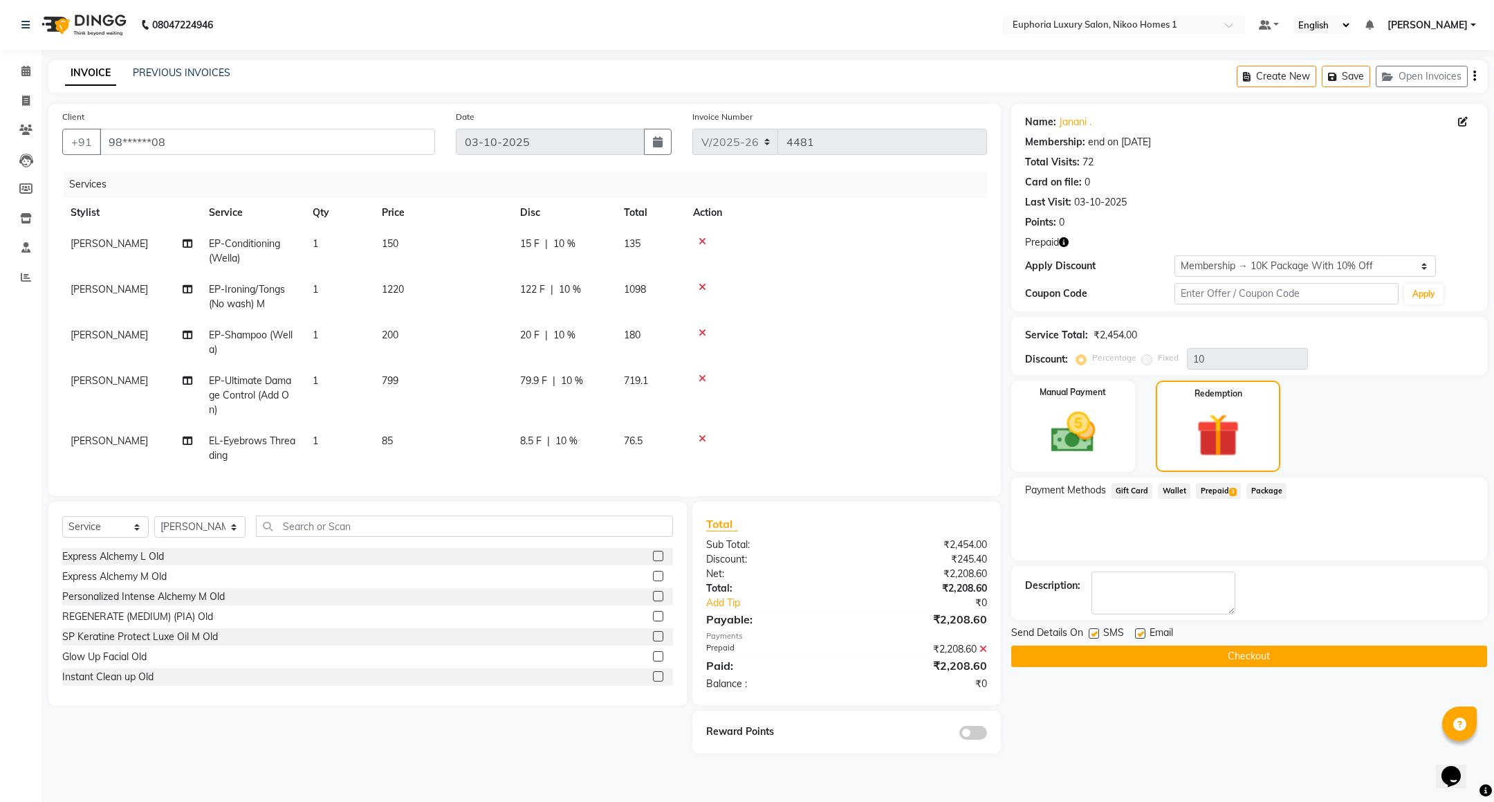
click at [1209, 650] on button "Checkout" at bounding box center [1249, 655] width 476 height 21
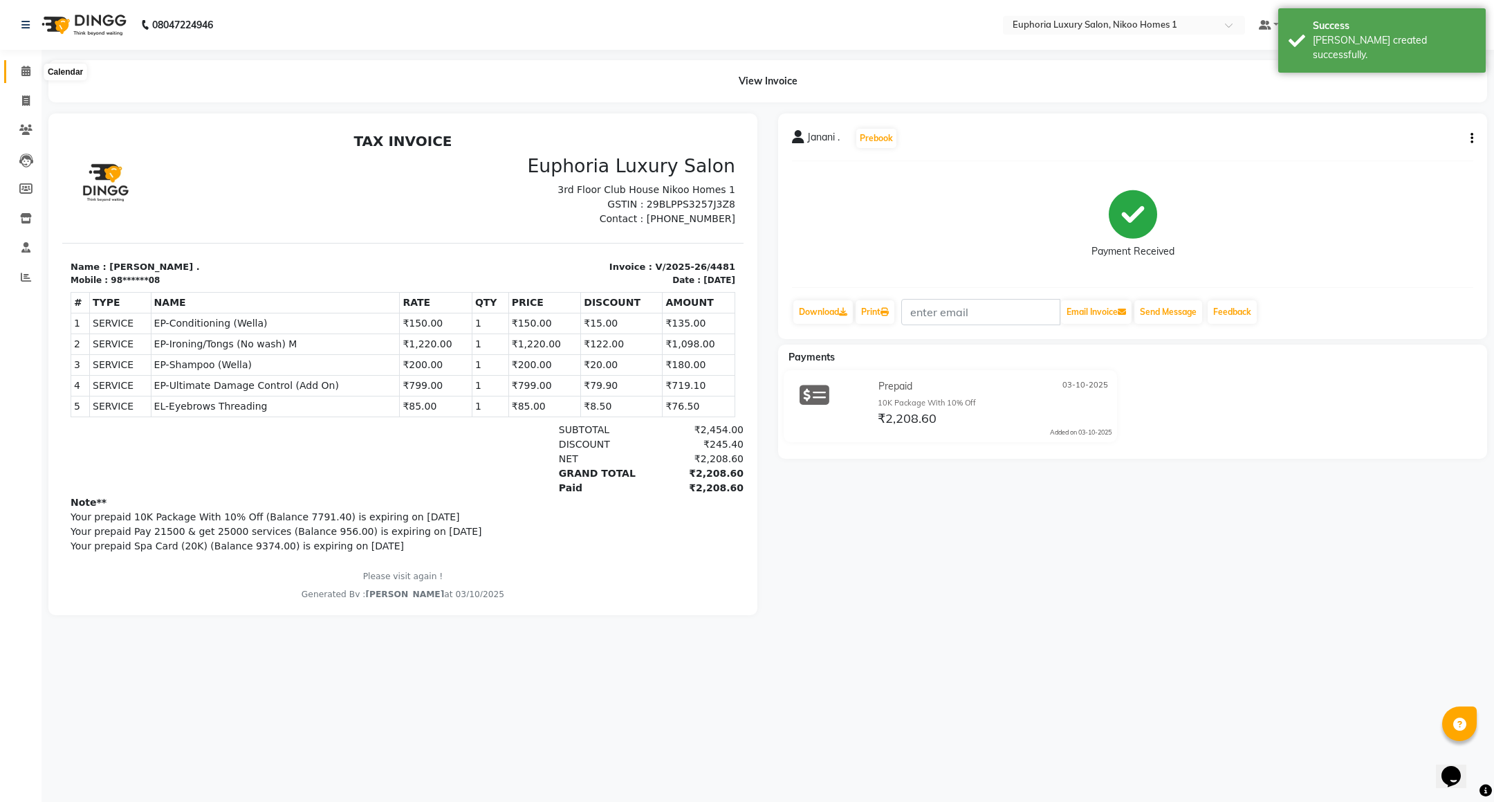
click at [24, 75] on icon at bounding box center [25, 71] width 9 height 10
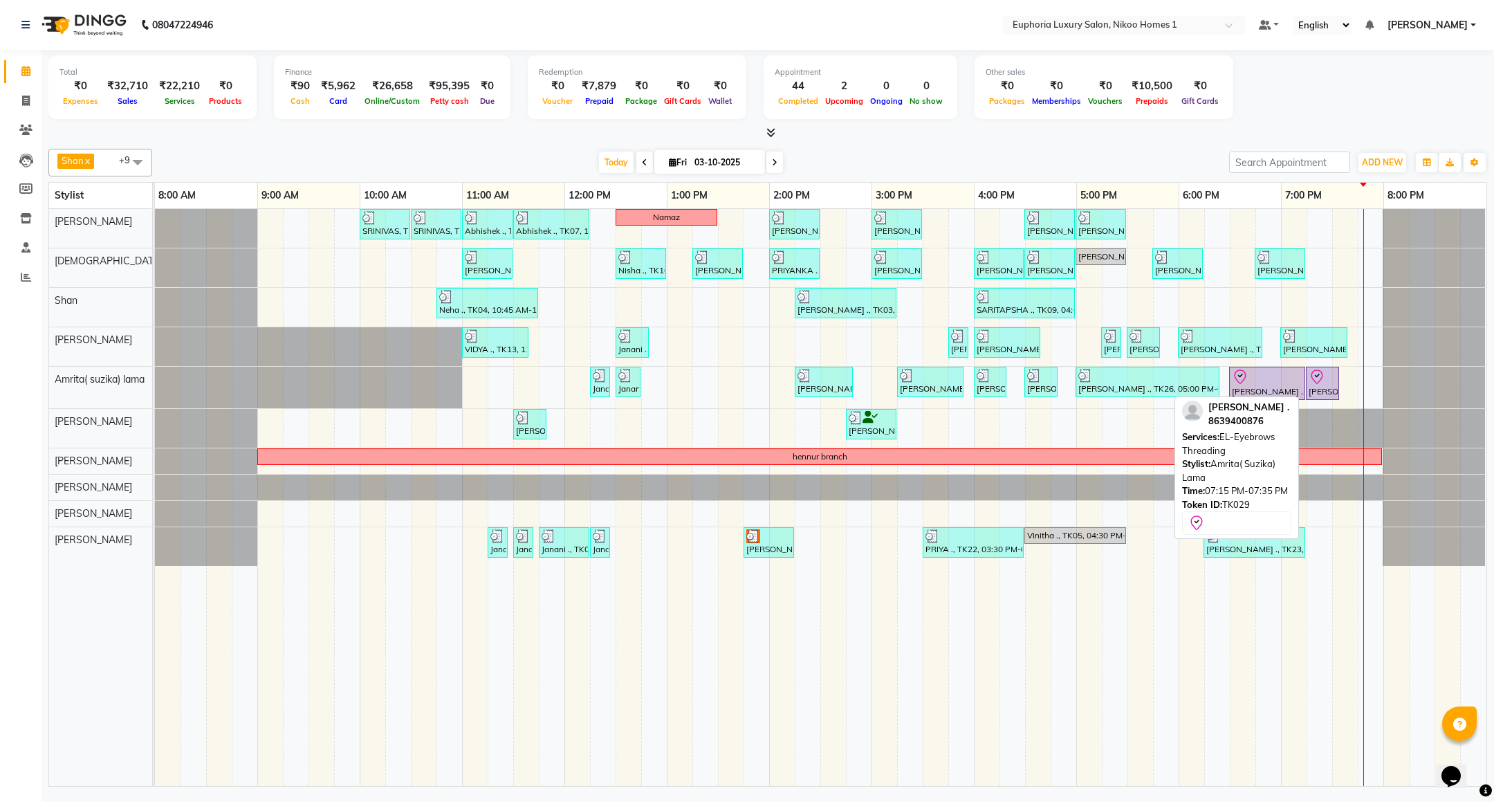
click at [1312, 372] on icon at bounding box center [1317, 377] width 17 height 17
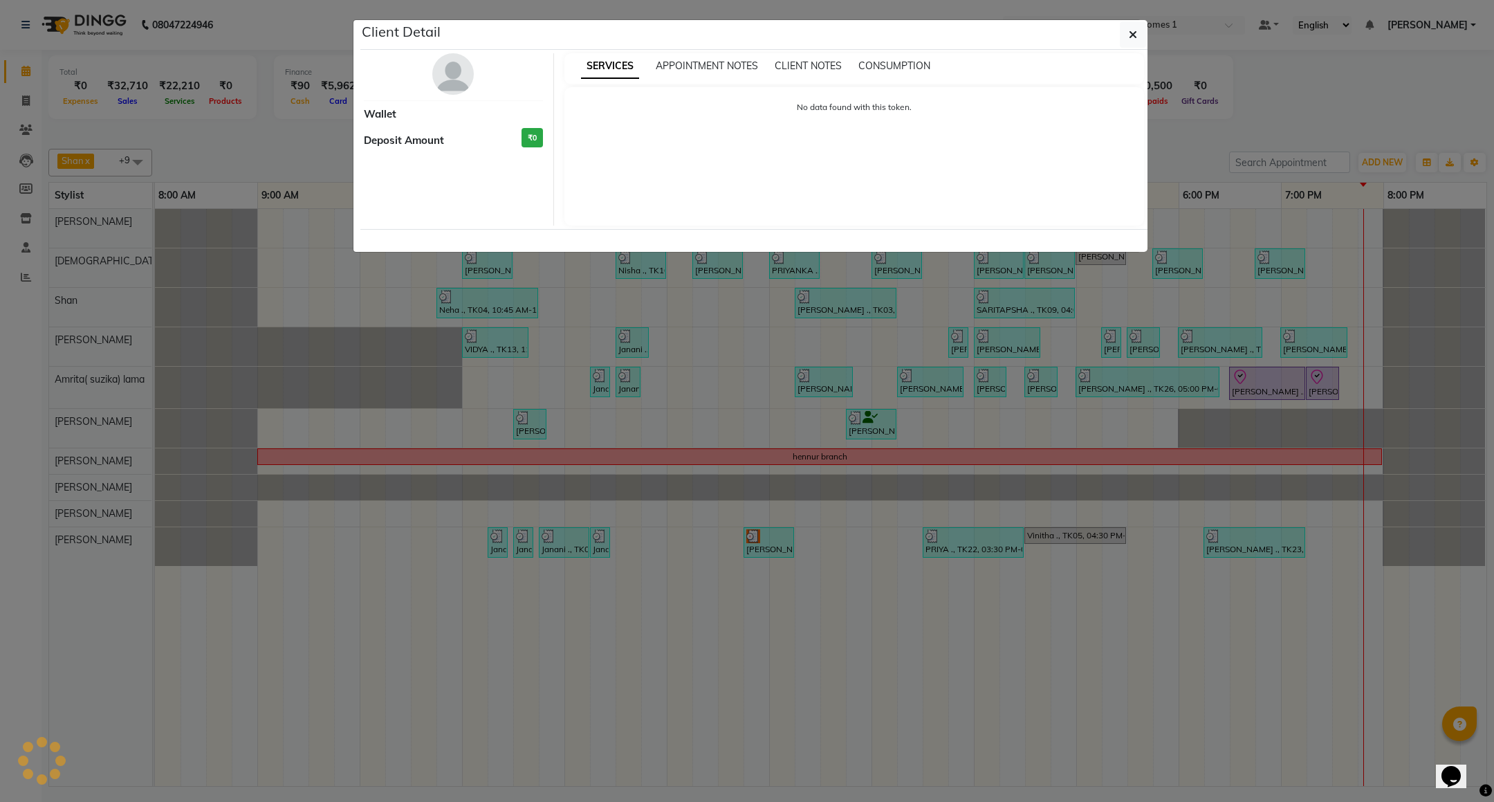
select select "8"
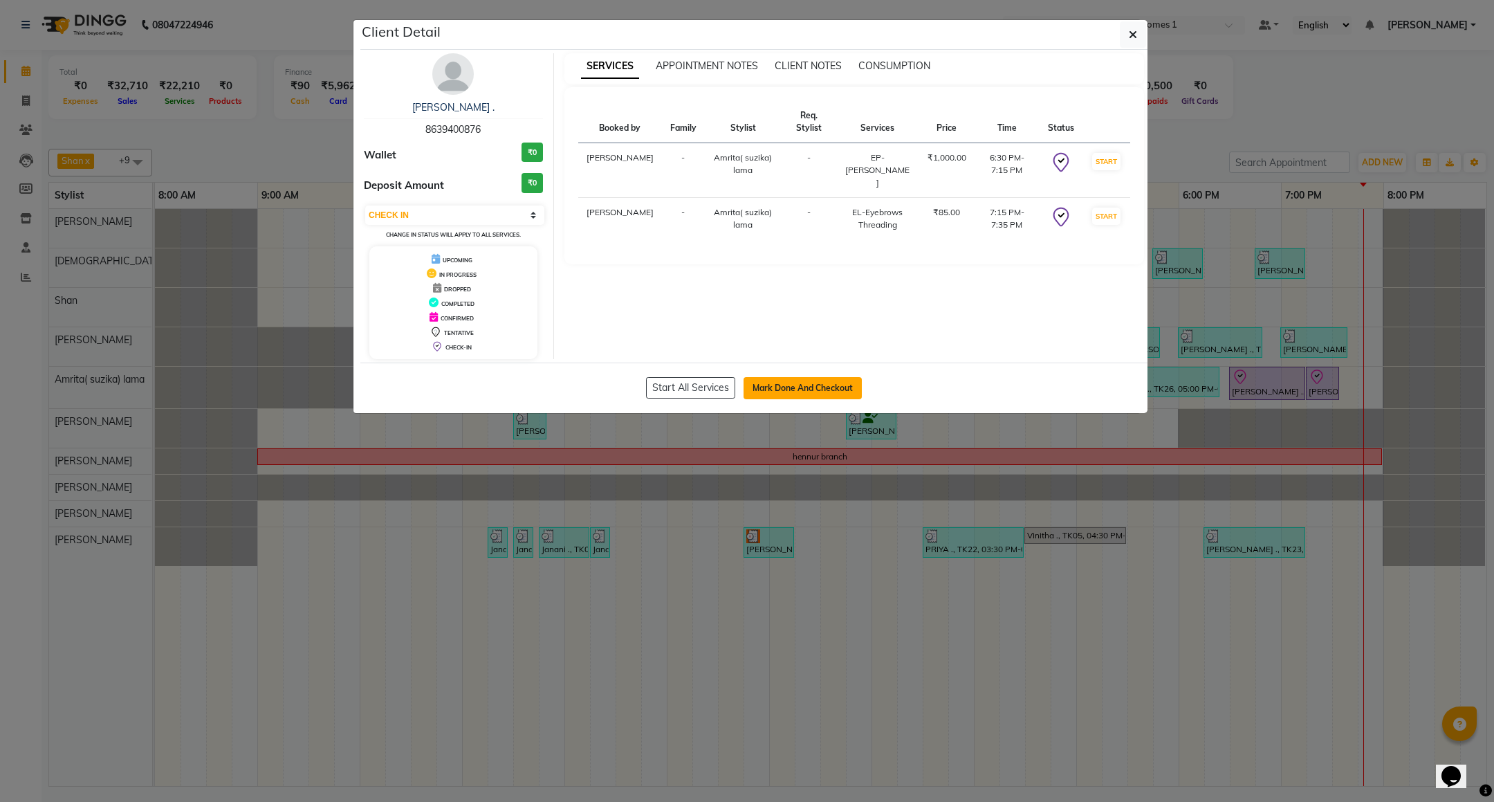
click at [760, 399] on button "Mark Done And Checkout" at bounding box center [803, 388] width 118 height 22
select select "7987"
select select "service"
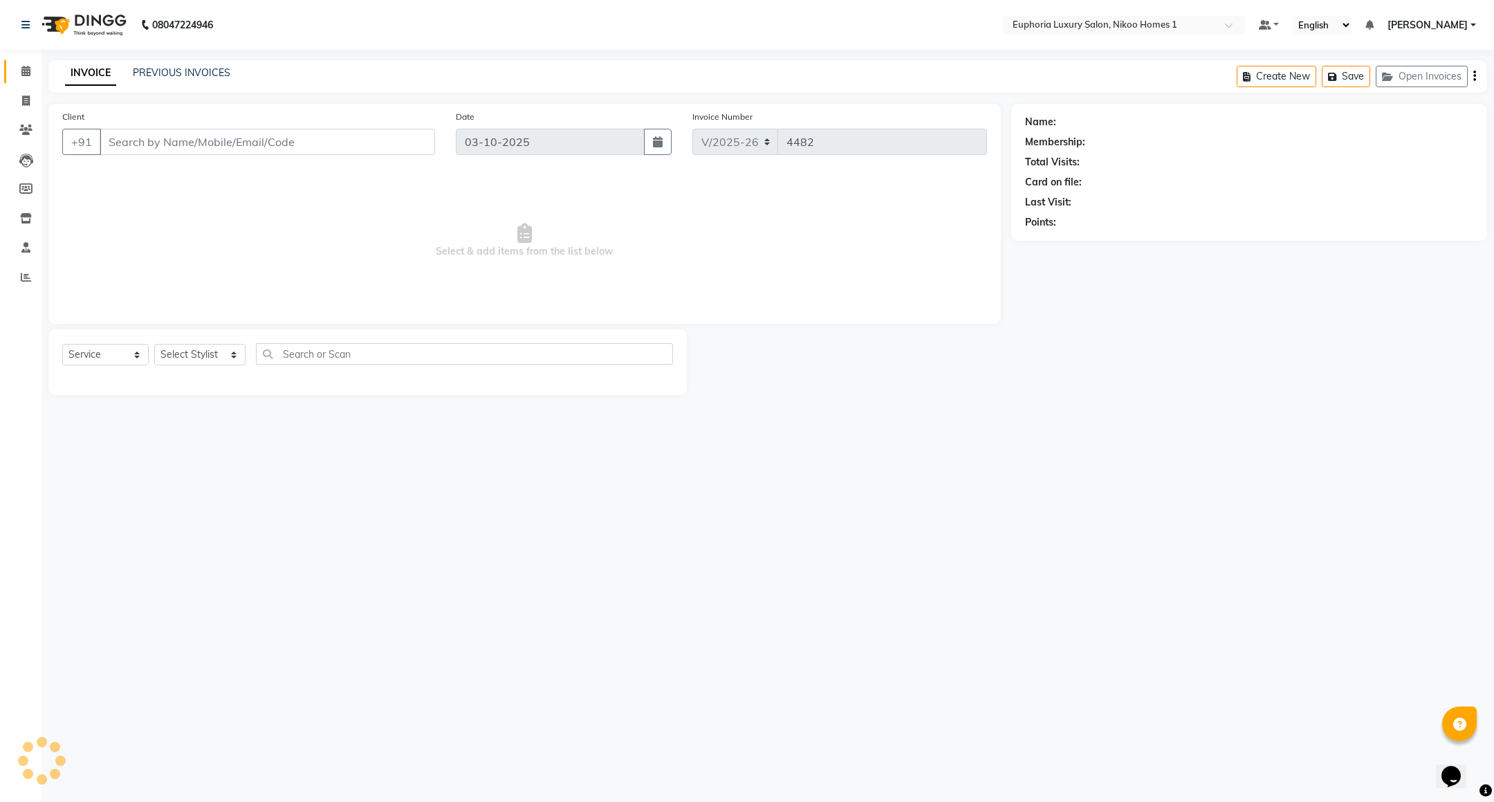
type input "86******76"
select select "74231"
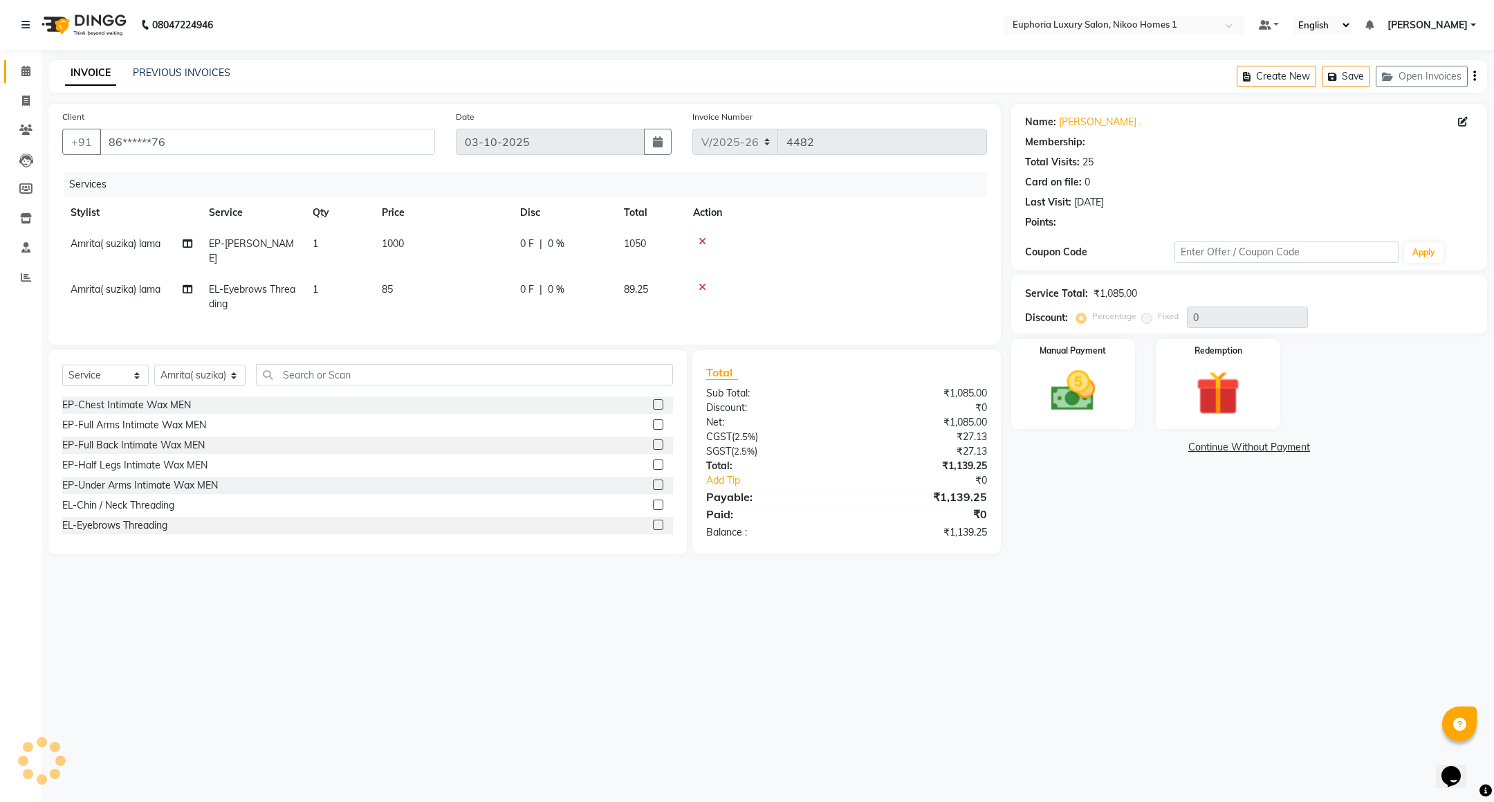
select select "2: Object"
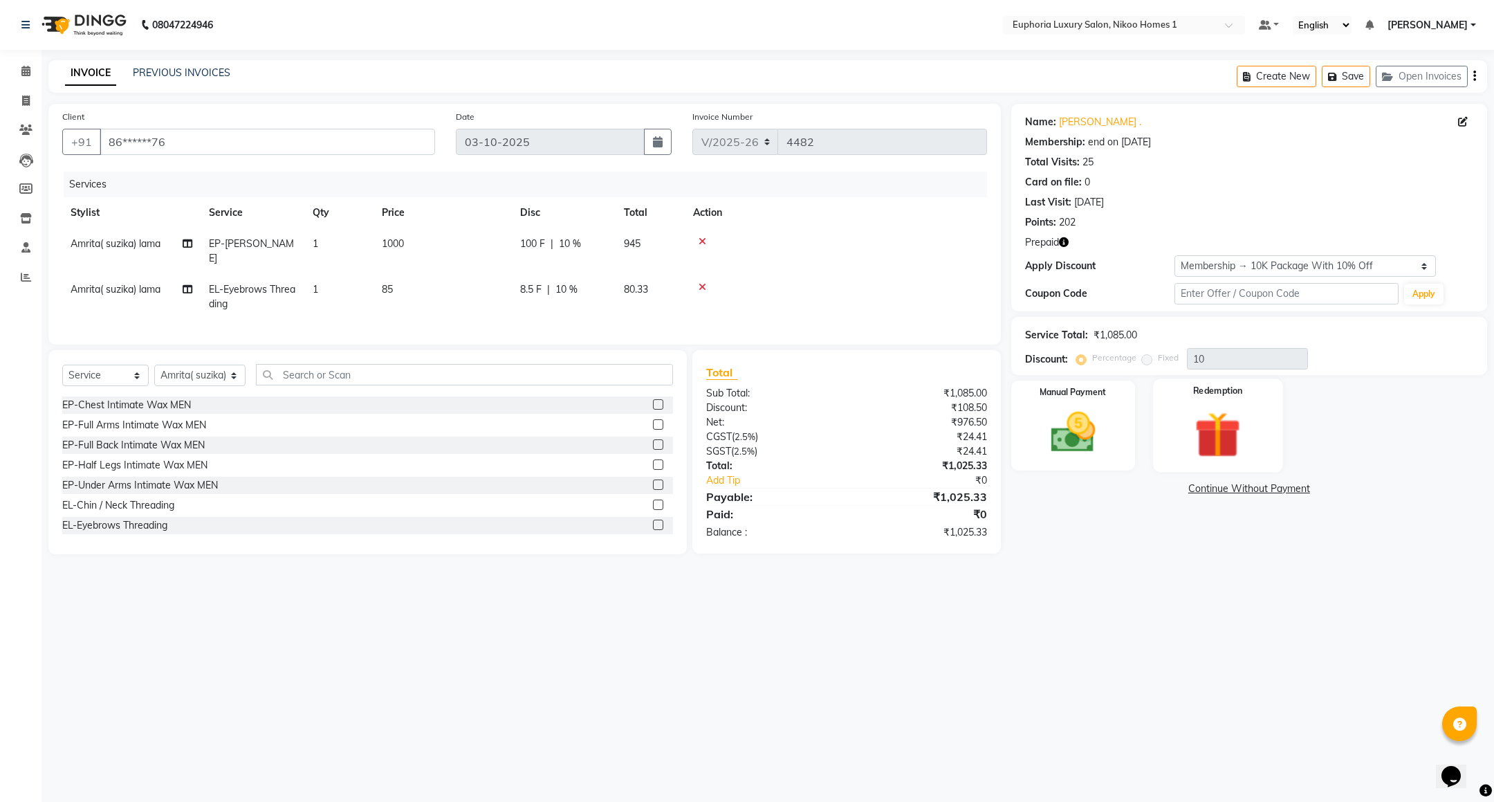
click at [1200, 425] on img at bounding box center [1218, 434] width 75 height 57
click at [1236, 491] on span "Prepaid 1" at bounding box center [1218, 491] width 45 height 16
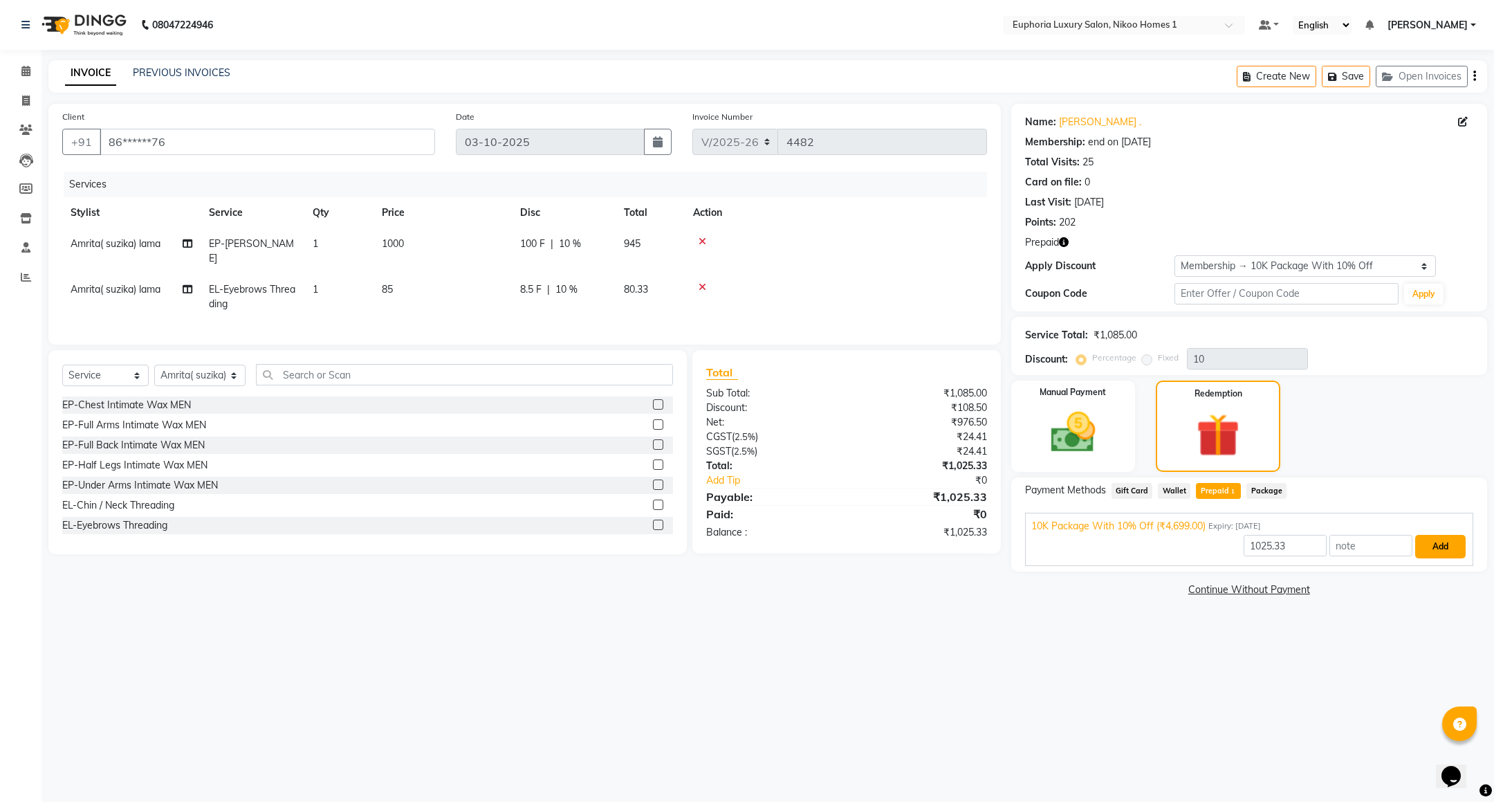
click at [1422, 558] on button "Add" at bounding box center [1440, 547] width 51 height 24
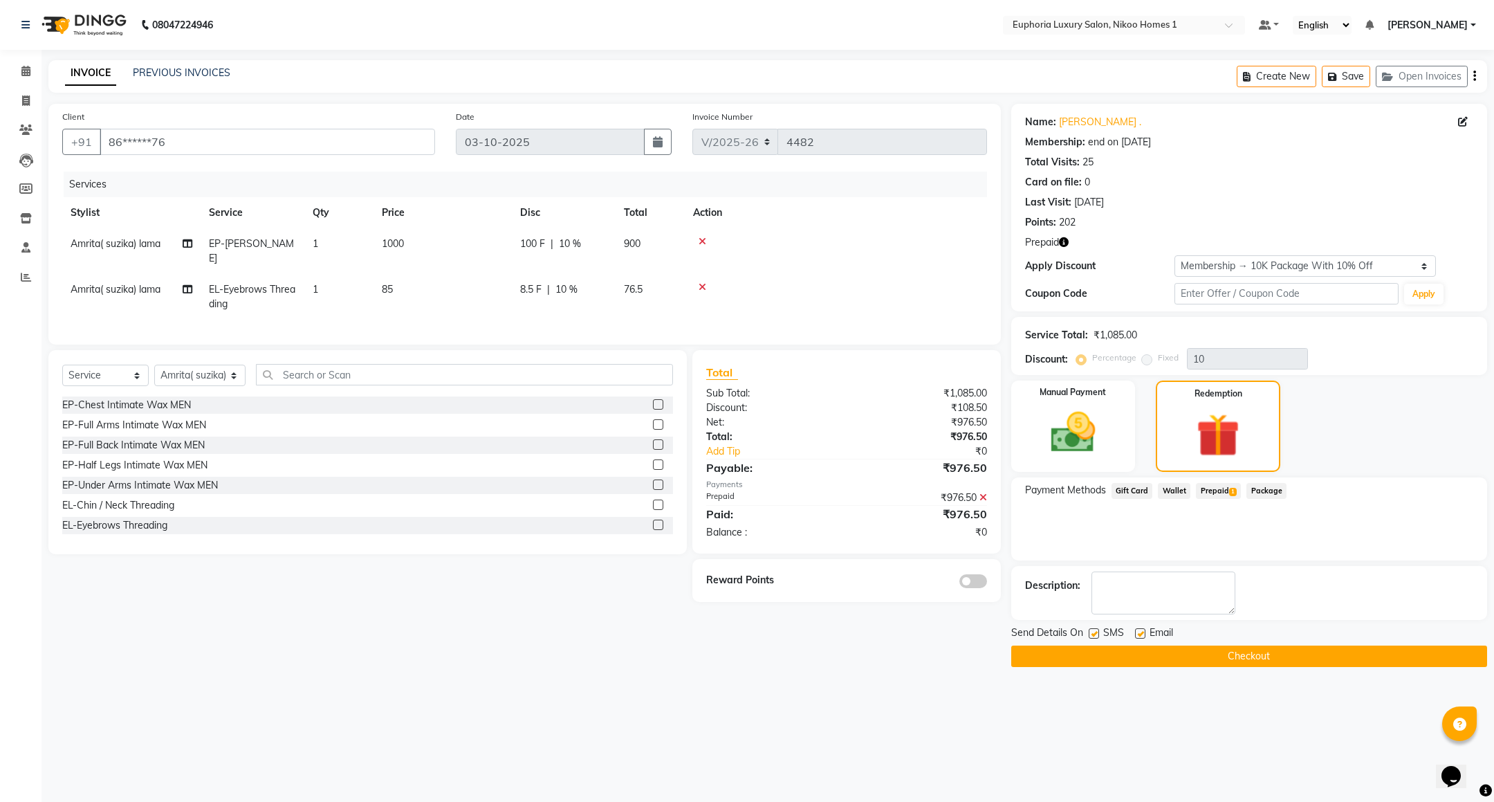
click at [1267, 648] on button "Checkout" at bounding box center [1249, 655] width 476 height 21
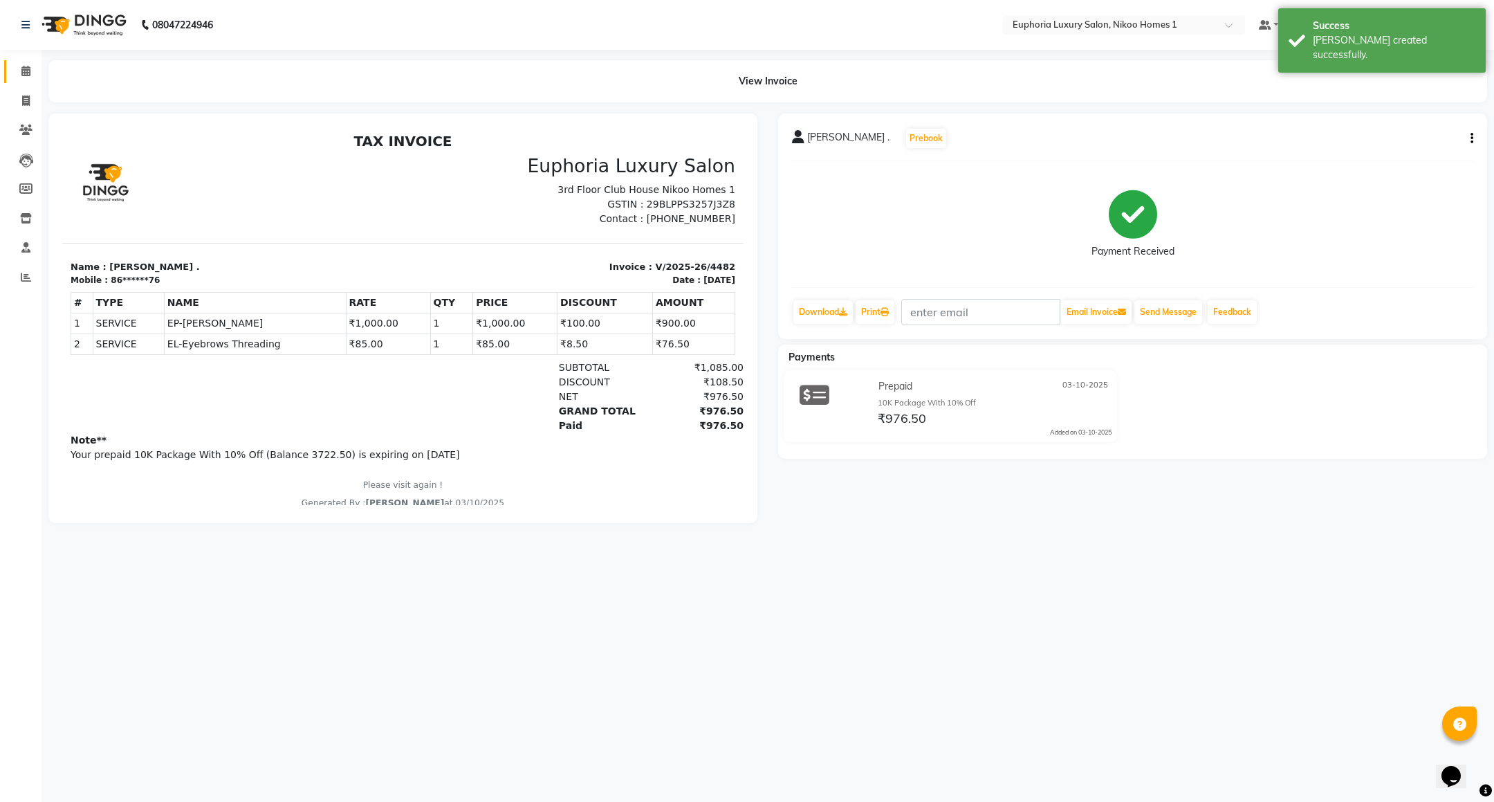
click at [33, 79] on span at bounding box center [26, 72] width 24 height 16
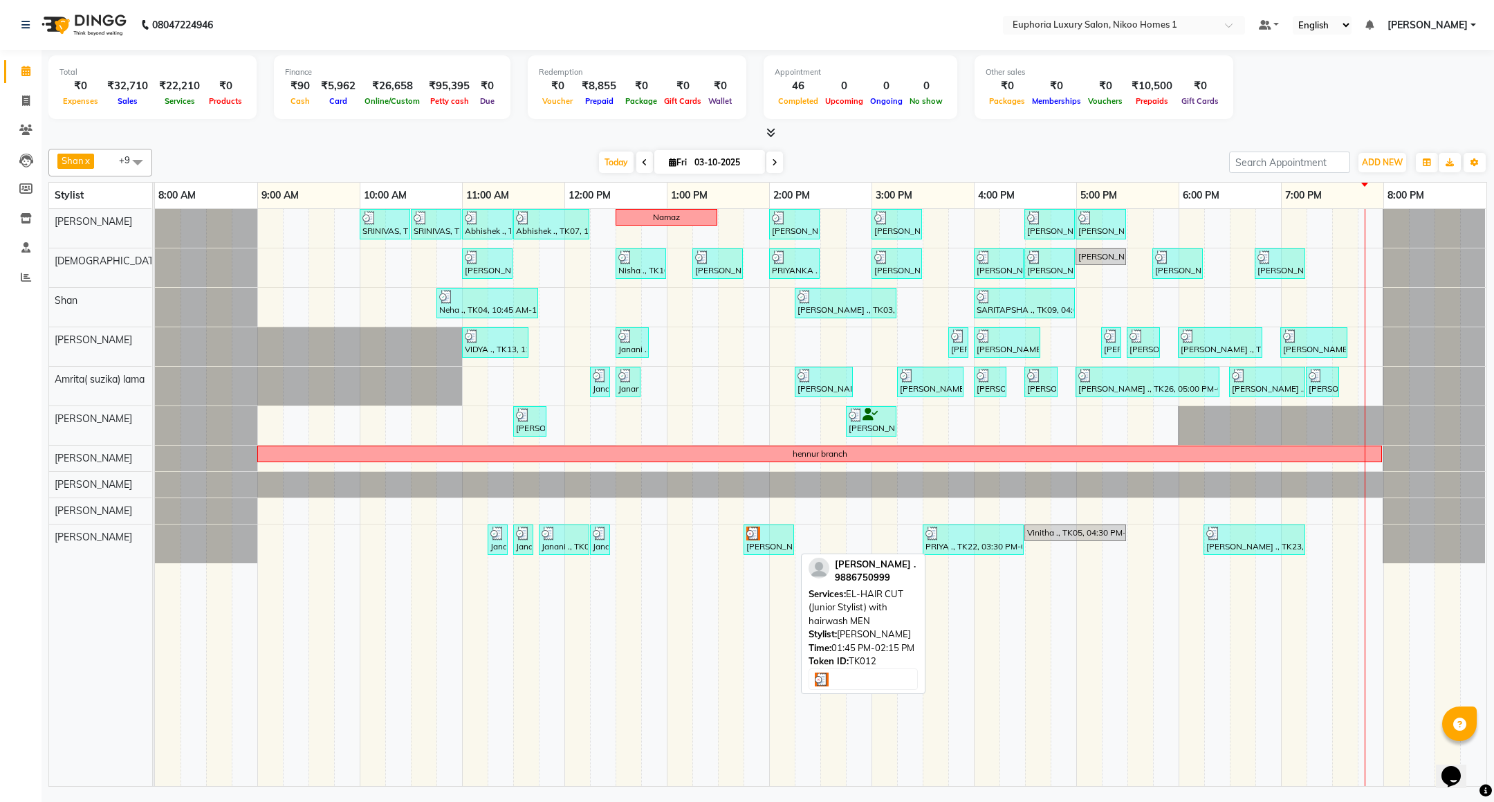
click at [760, 548] on div "[PERSON_NAME] ., TK12, 01:45 PM-02:15 PM, EL-HAIR CUT (Junior Stylist) with hai…" at bounding box center [769, 539] width 48 height 26
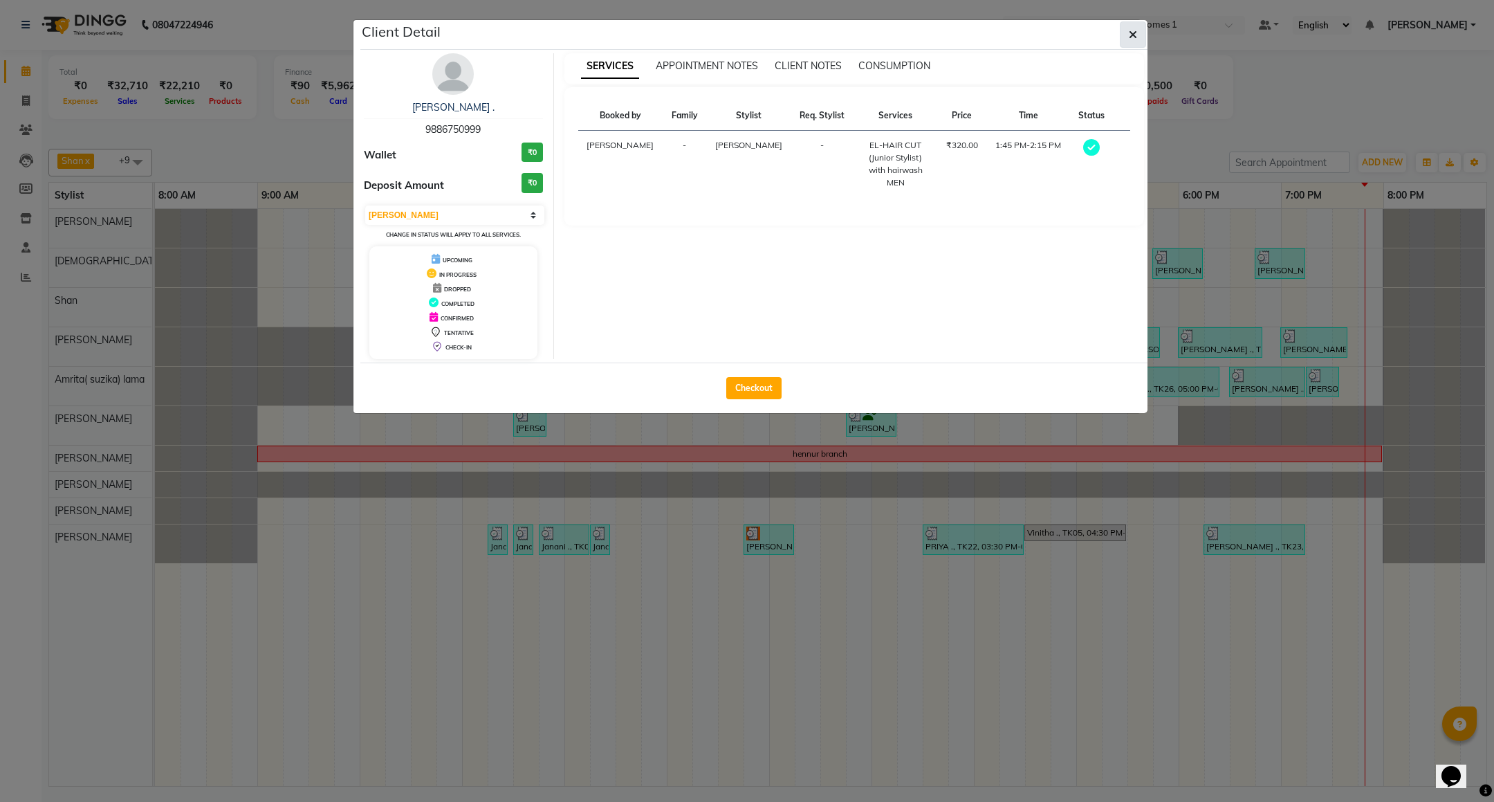
click at [1121, 38] on button "button" at bounding box center [1133, 34] width 26 height 26
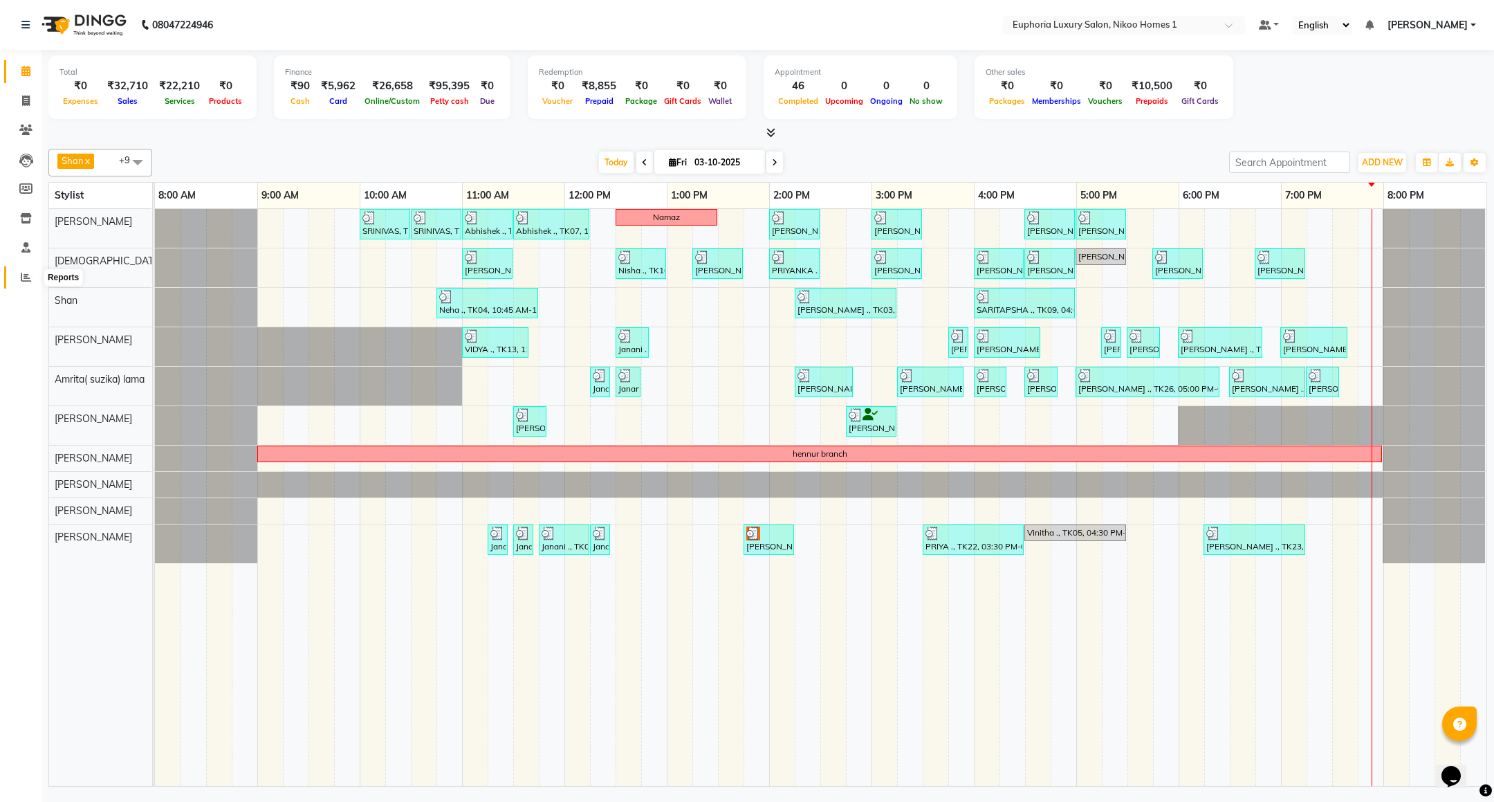
click at [32, 279] on span at bounding box center [26, 278] width 24 height 16
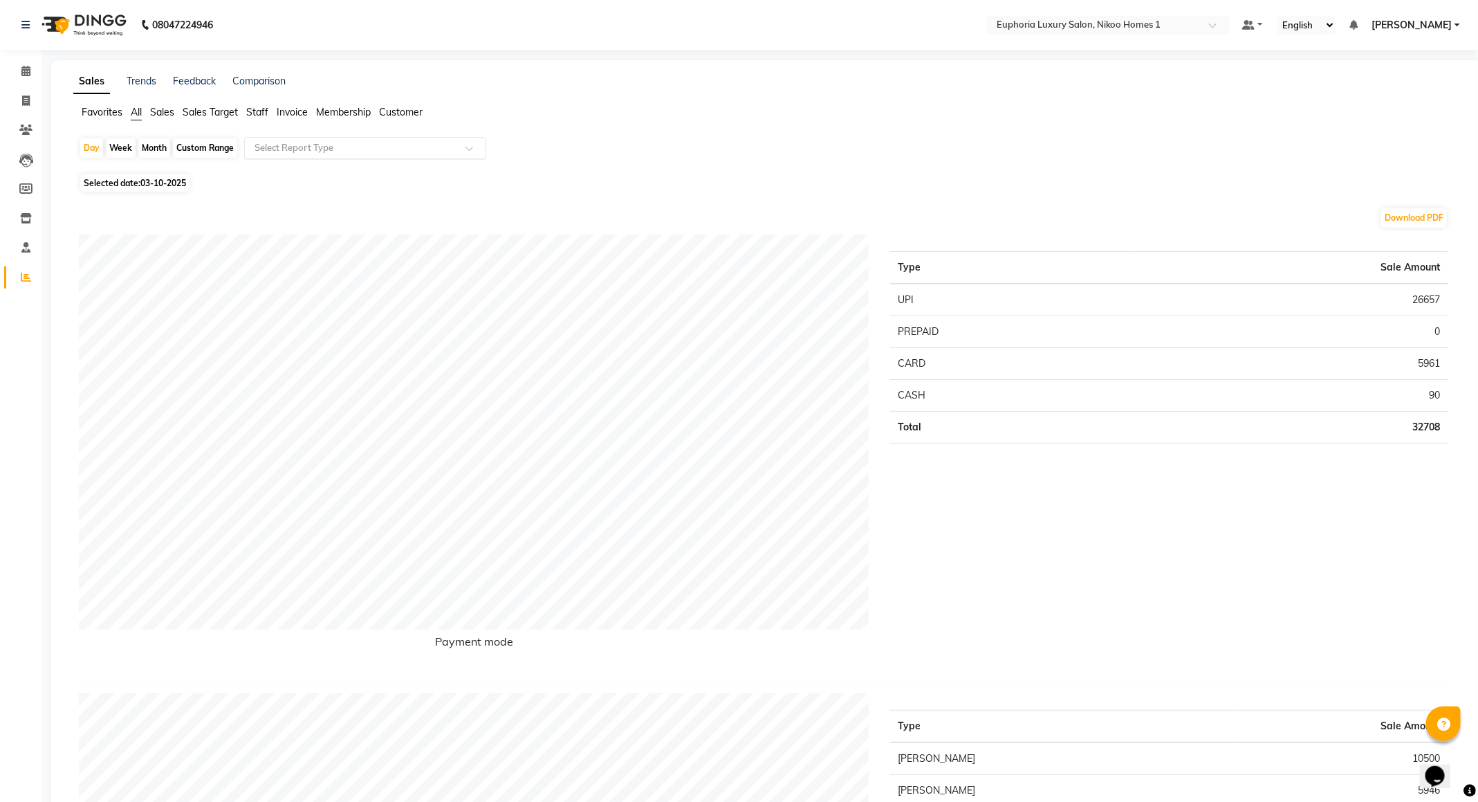
click at [347, 146] on input "text" at bounding box center [351, 148] width 199 height 14
click at [326, 179] on div "Daily Sales" at bounding box center [365, 173] width 241 height 28
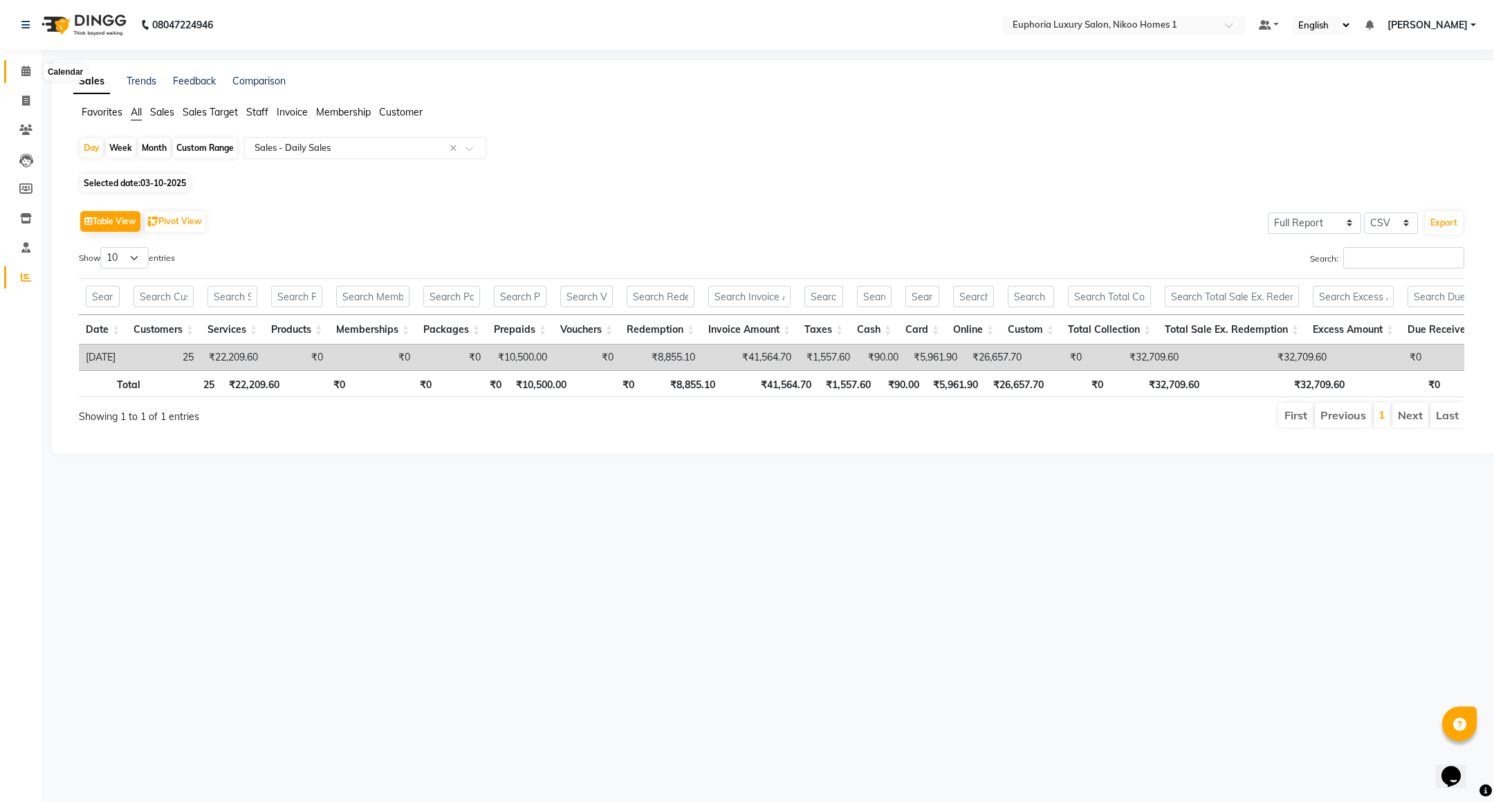
click at [29, 69] on icon at bounding box center [25, 71] width 9 height 10
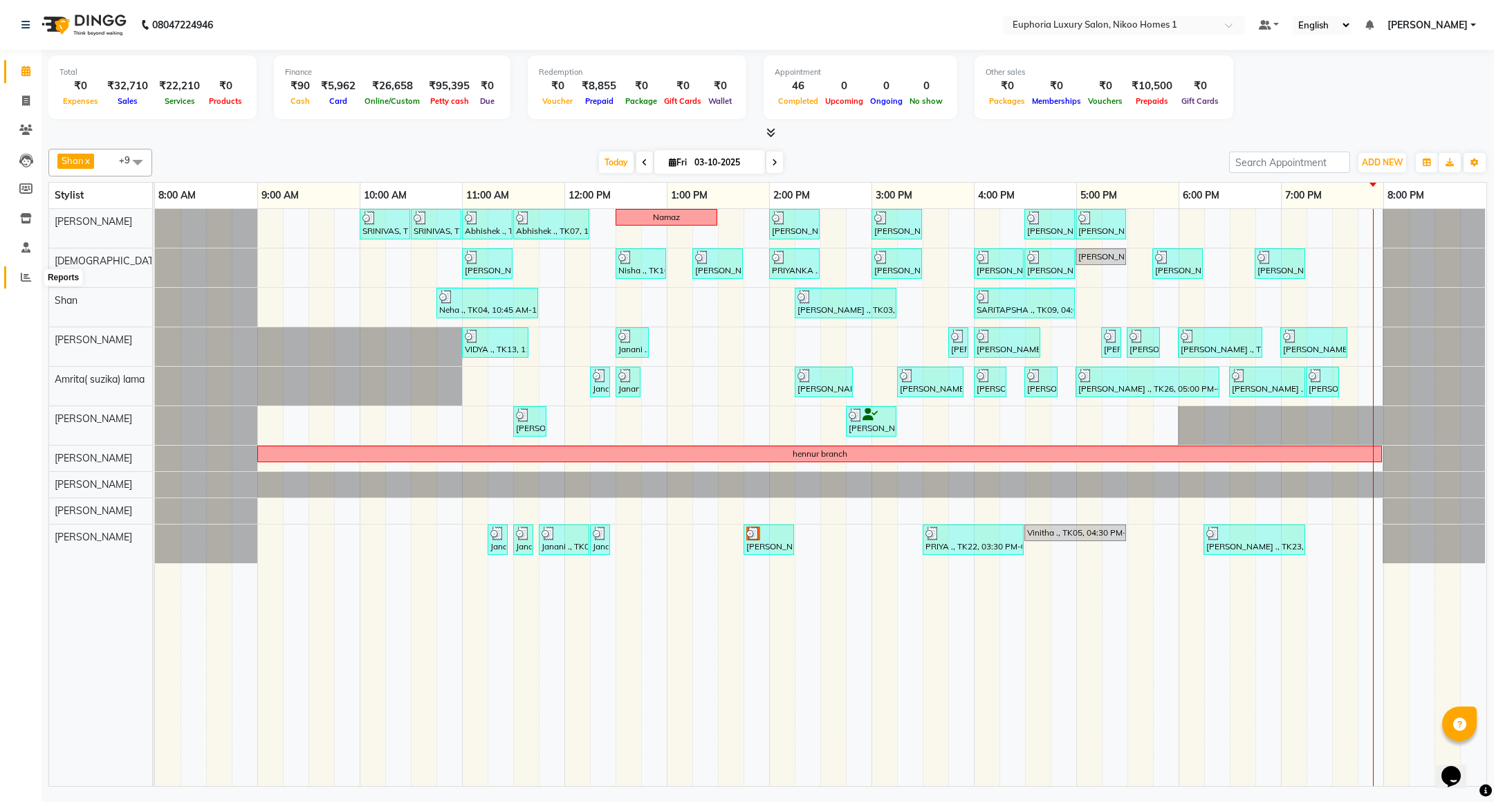
click at [21, 274] on icon at bounding box center [26, 277] width 10 height 10
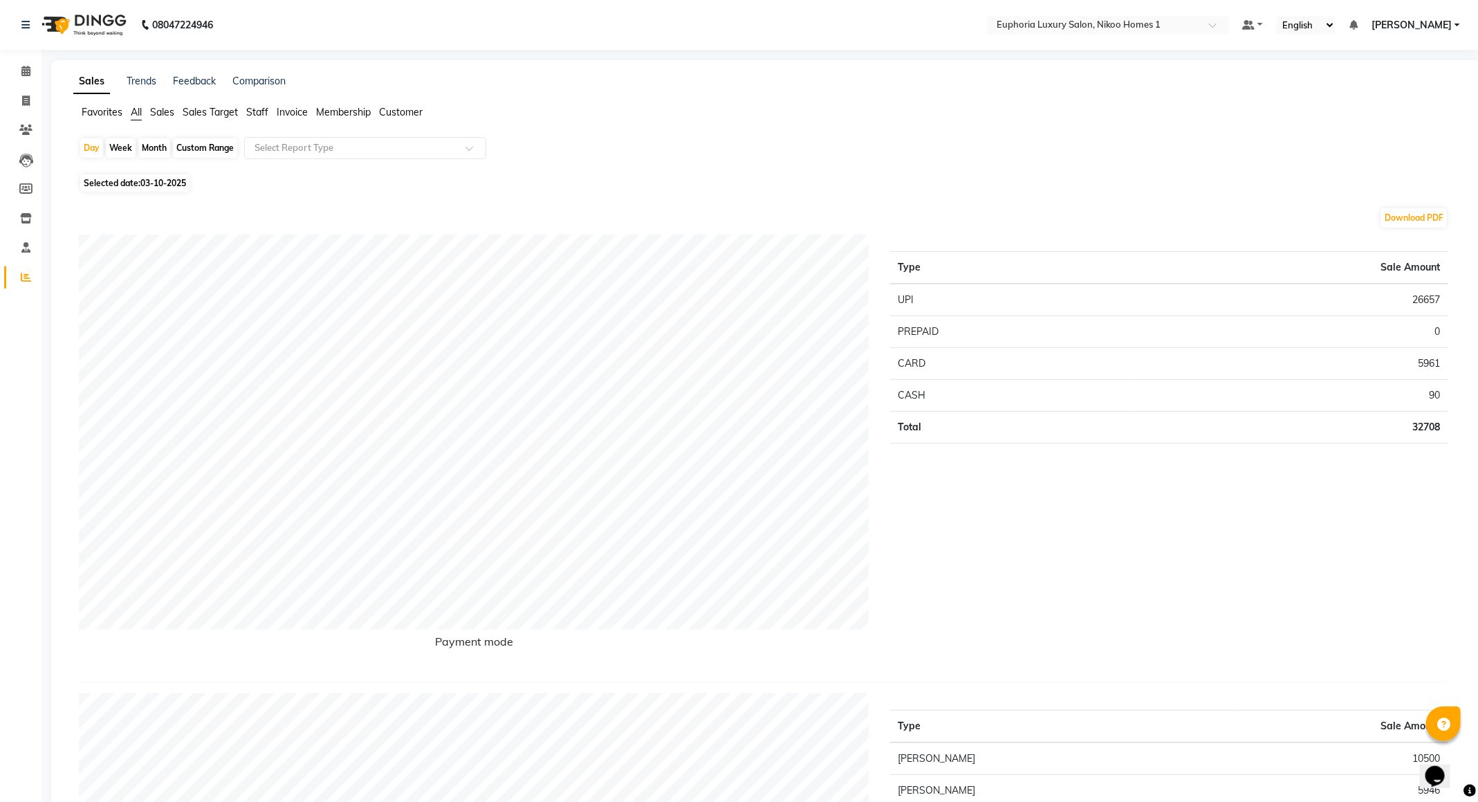
click at [387, 111] on span "Customer" at bounding box center [401, 112] width 44 height 12
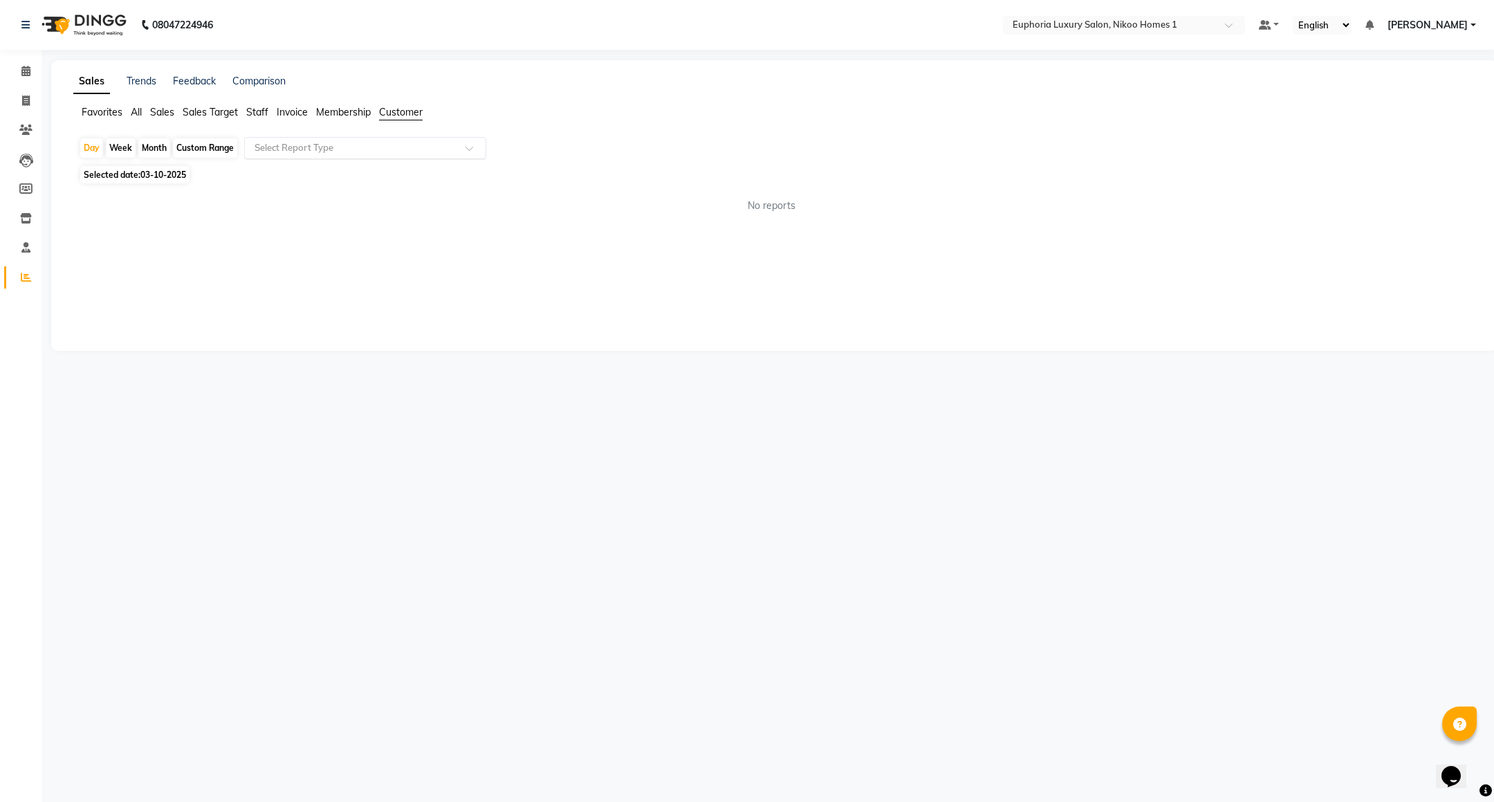
click at [395, 143] on input "text" at bounding box center [351, 148] width 199 height 14
click at [382, 177] on div "New Customers" at bounding box center [365, 173] width 241 height 28
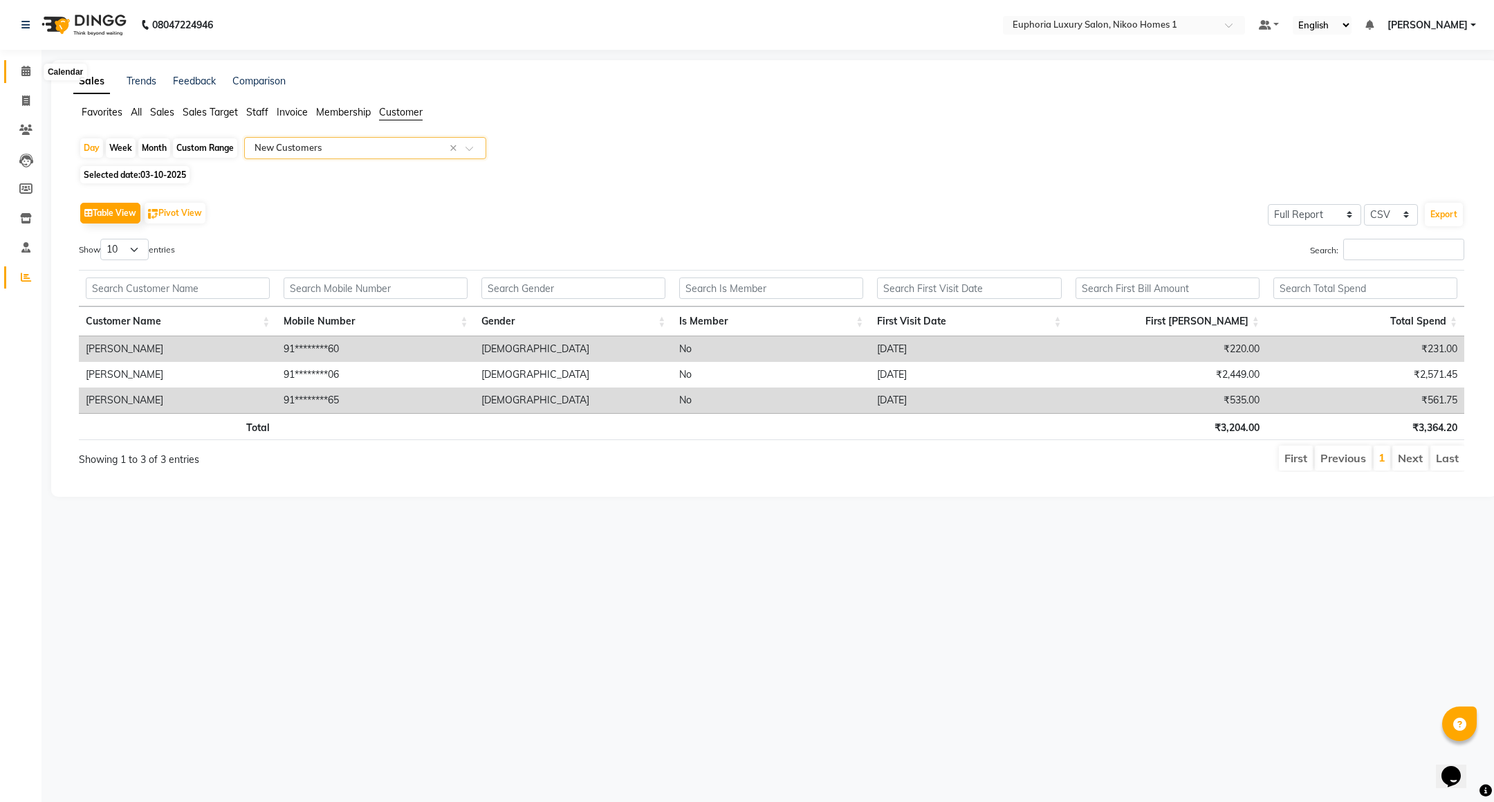
click at [31, 79] on span at bounding box center [26, 72] width 24 height 16
